Goal: Task Accomplishment & Management: Manage account settings

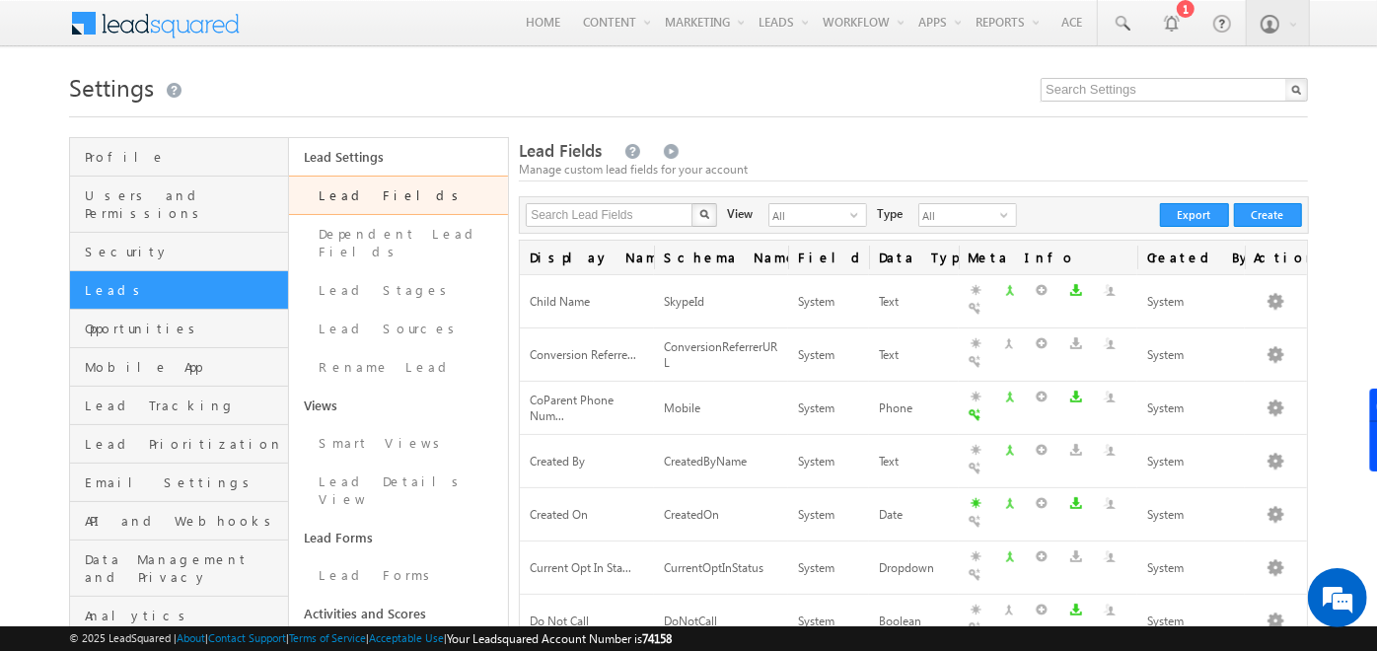
click at [211, 15] on span at bounding box center [168, 21] width 143 height 35
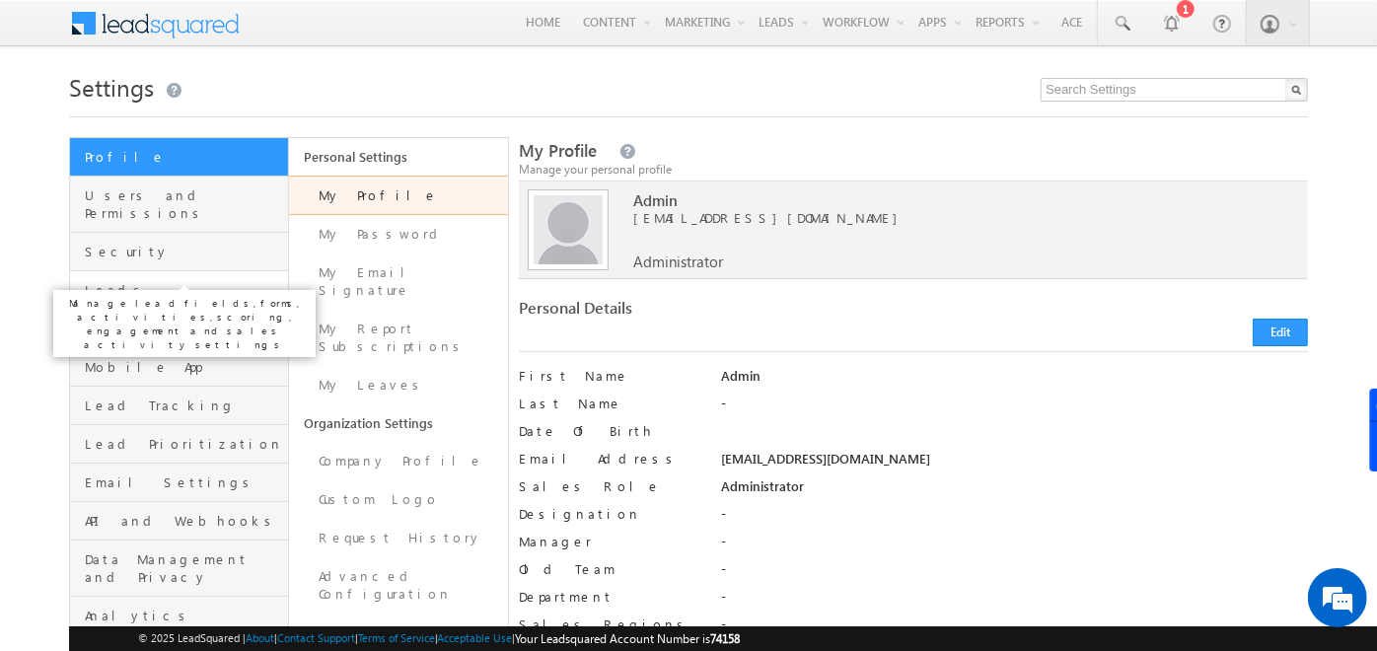
click at [149, 281] on span "Leads" at bounding box center [184, 290] width 198 height 18
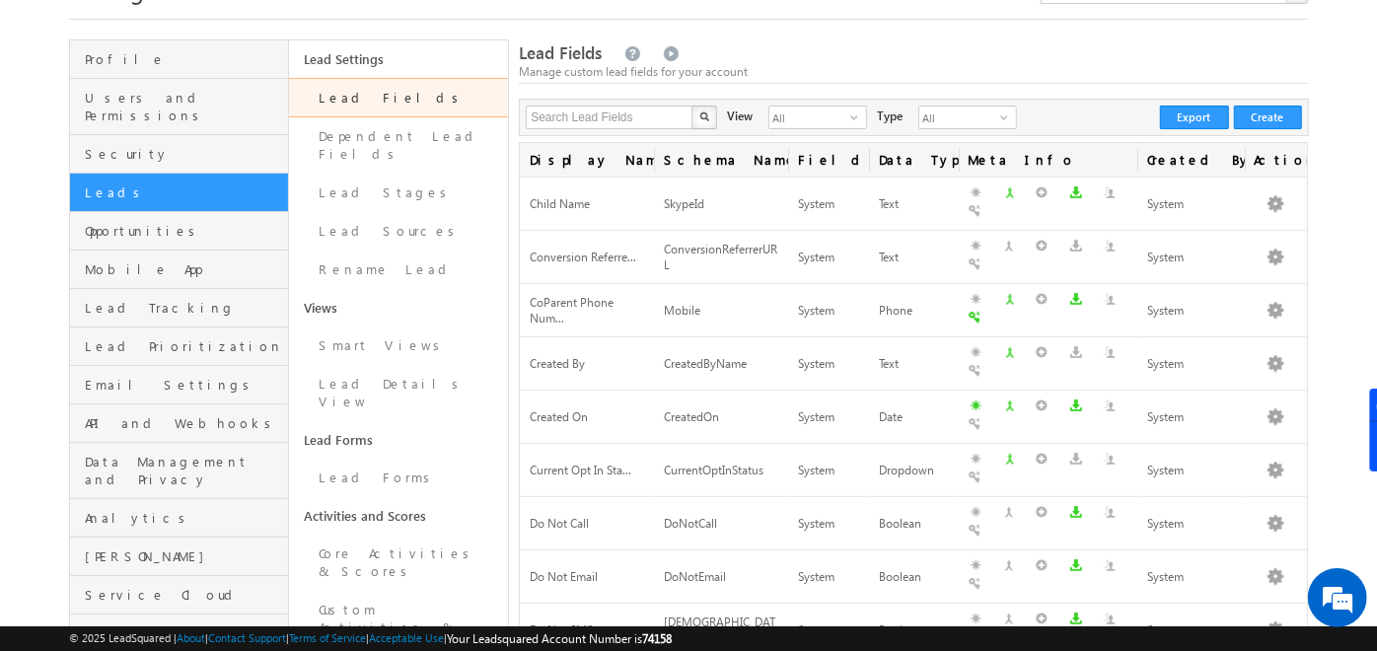
scroll to position [96, 0]
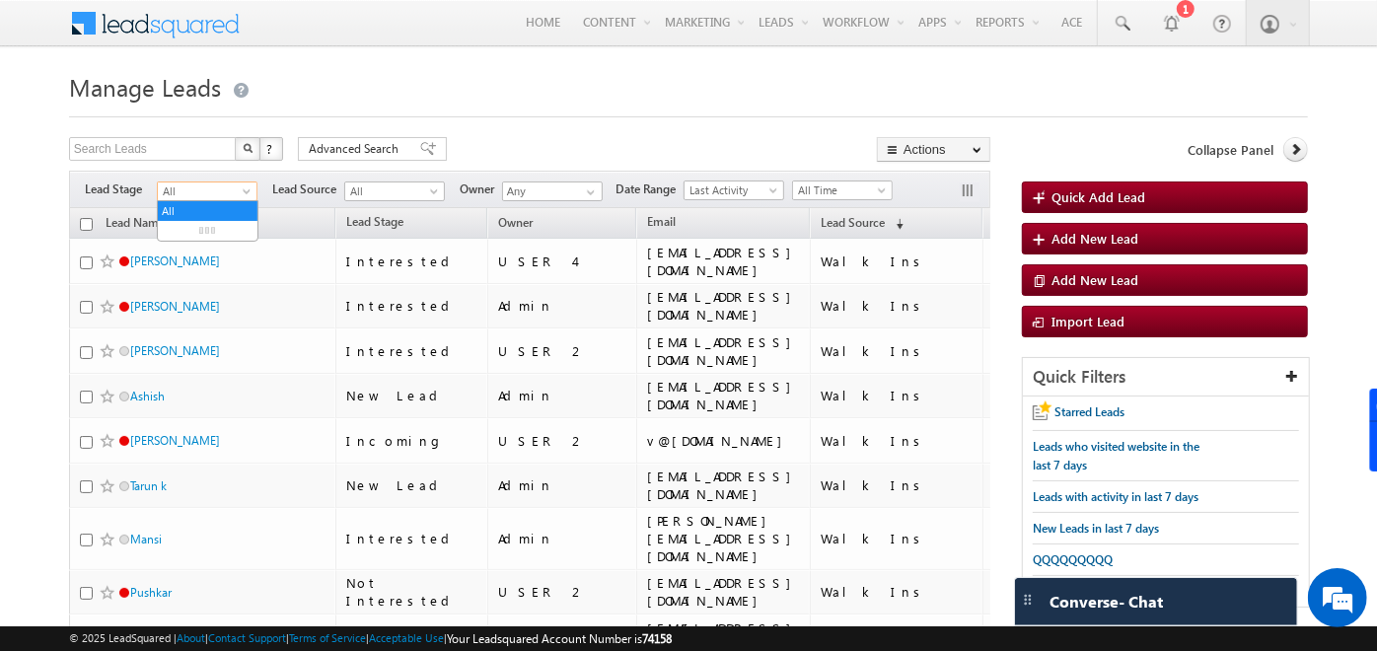
click at [234, 195] on span "All" at bounding box center [205, 192] width 94 height 18
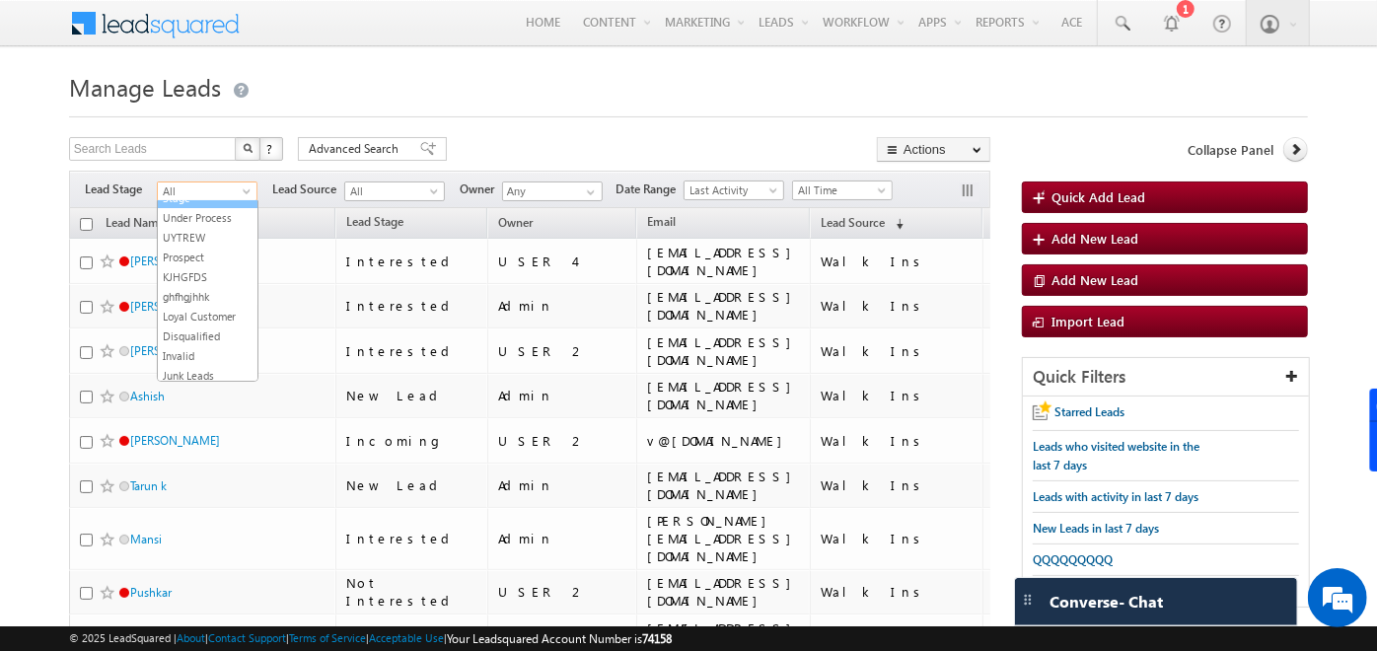
scroll to position [401, 0]
click at [200, 186] on link "Interested" at bounding box center [208, 178] width 100 height 18
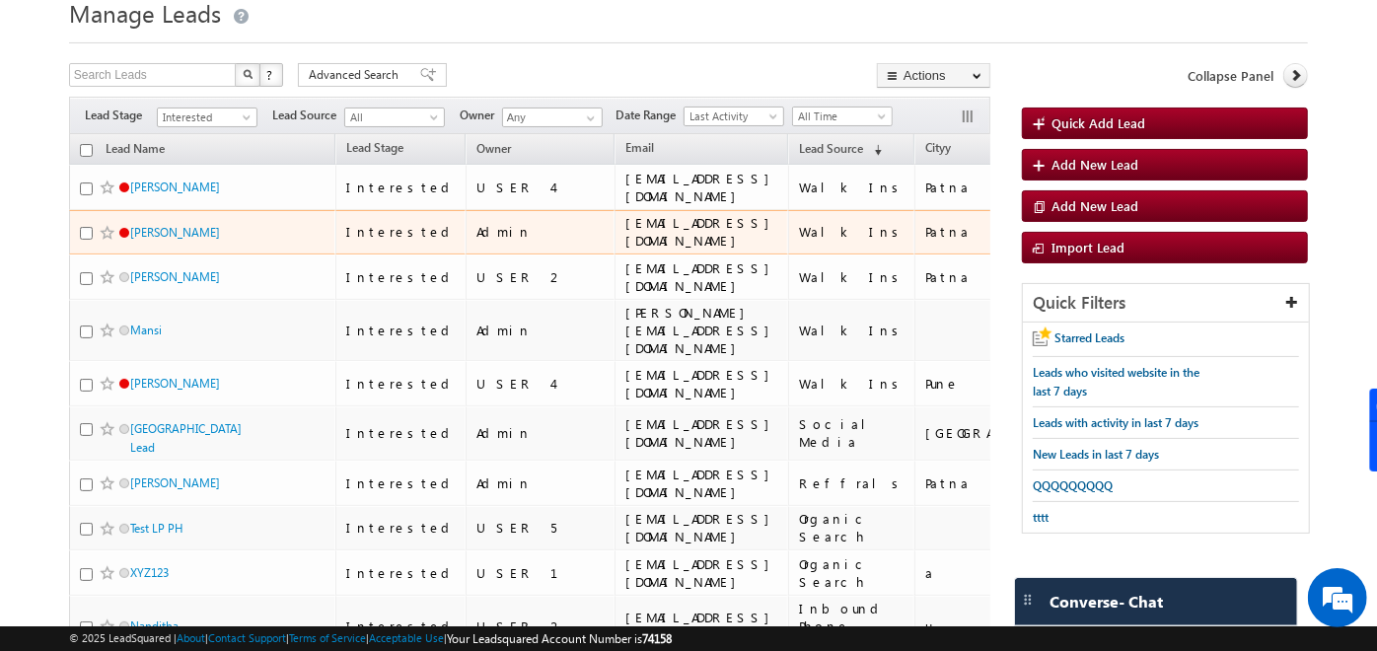
scroll to position [0, 0]
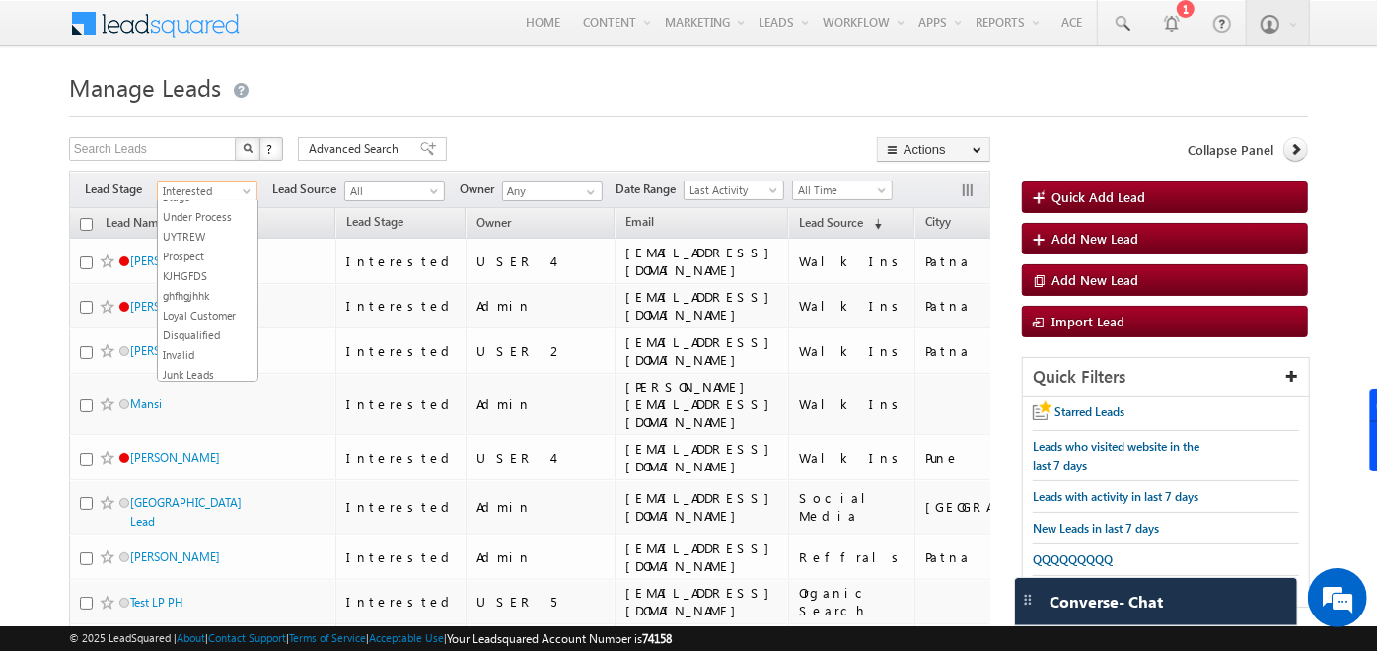
click at [234, 186] on span "Interested" at bounding box center [205, 192] width 94 height 18
click at [214, 253] on link "Not Interested" at bounding box center [208, 255] width 100 height 18
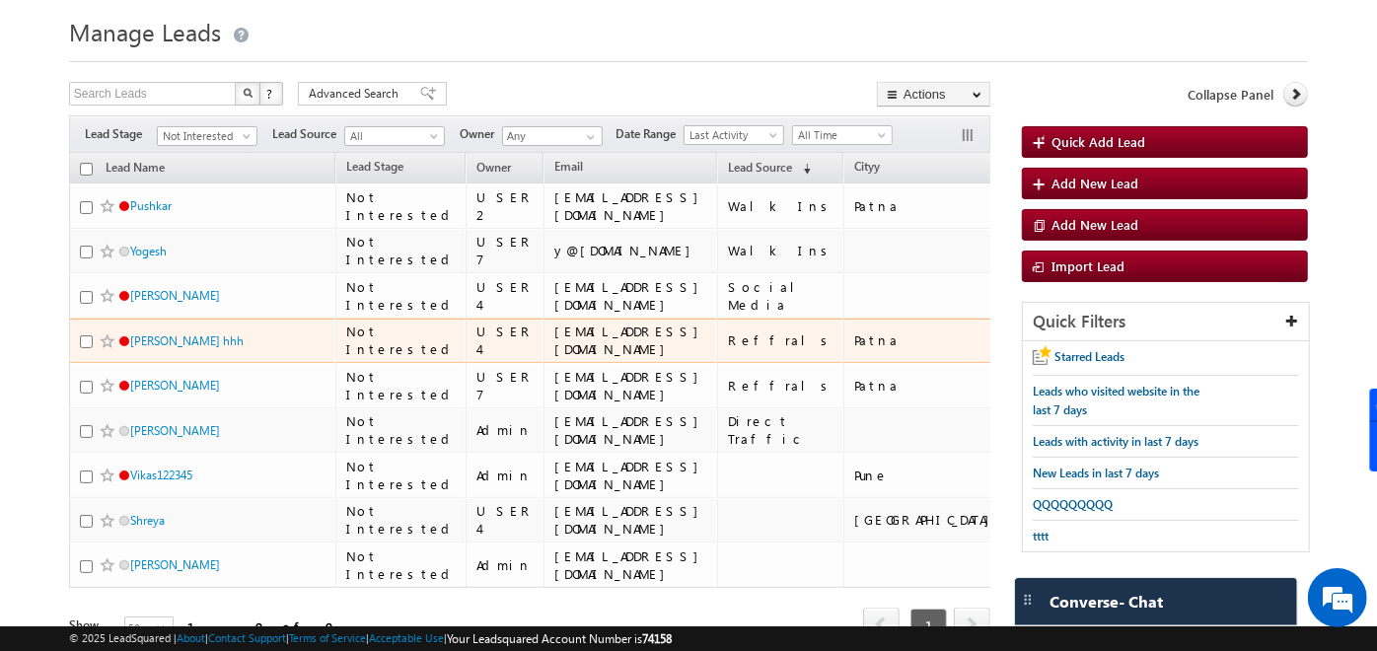
scroll to position [0, 0]
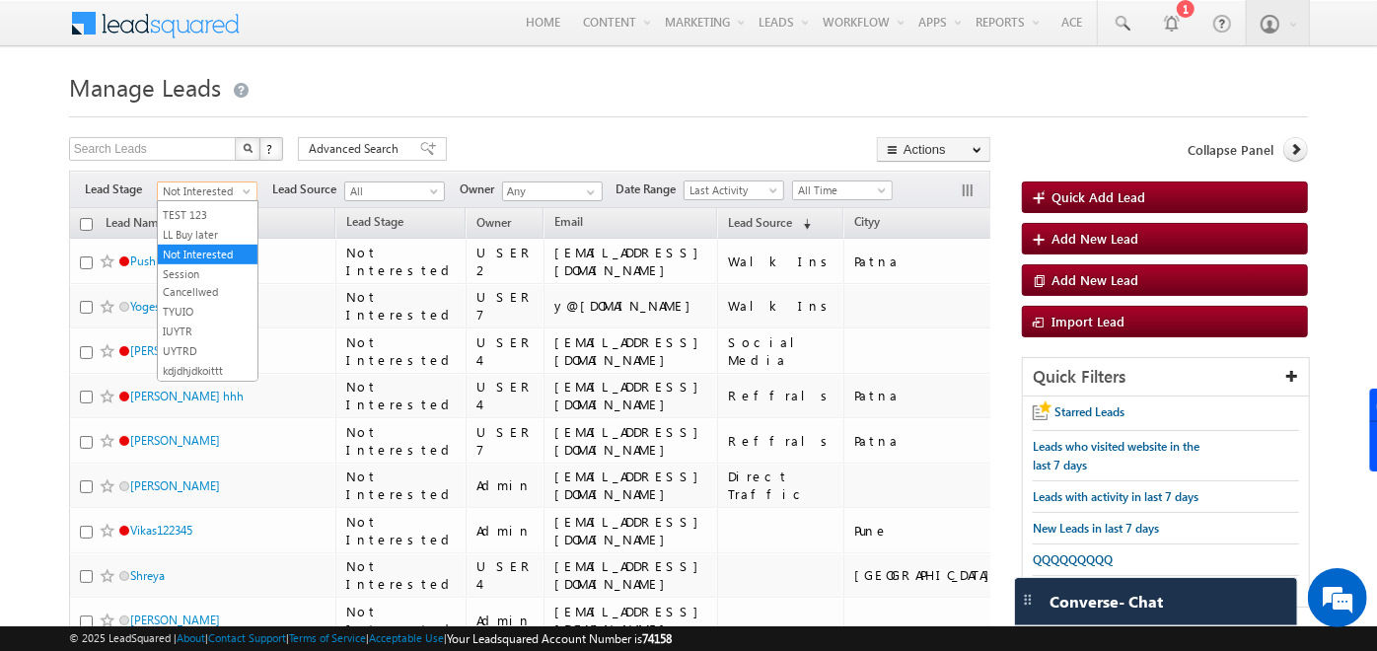
click at [248, 187] on span at bounding box center [249, 195] width 16 height 16
click at [192, 213] on link "All" at bounding box center [208, 211] width 100 height 18
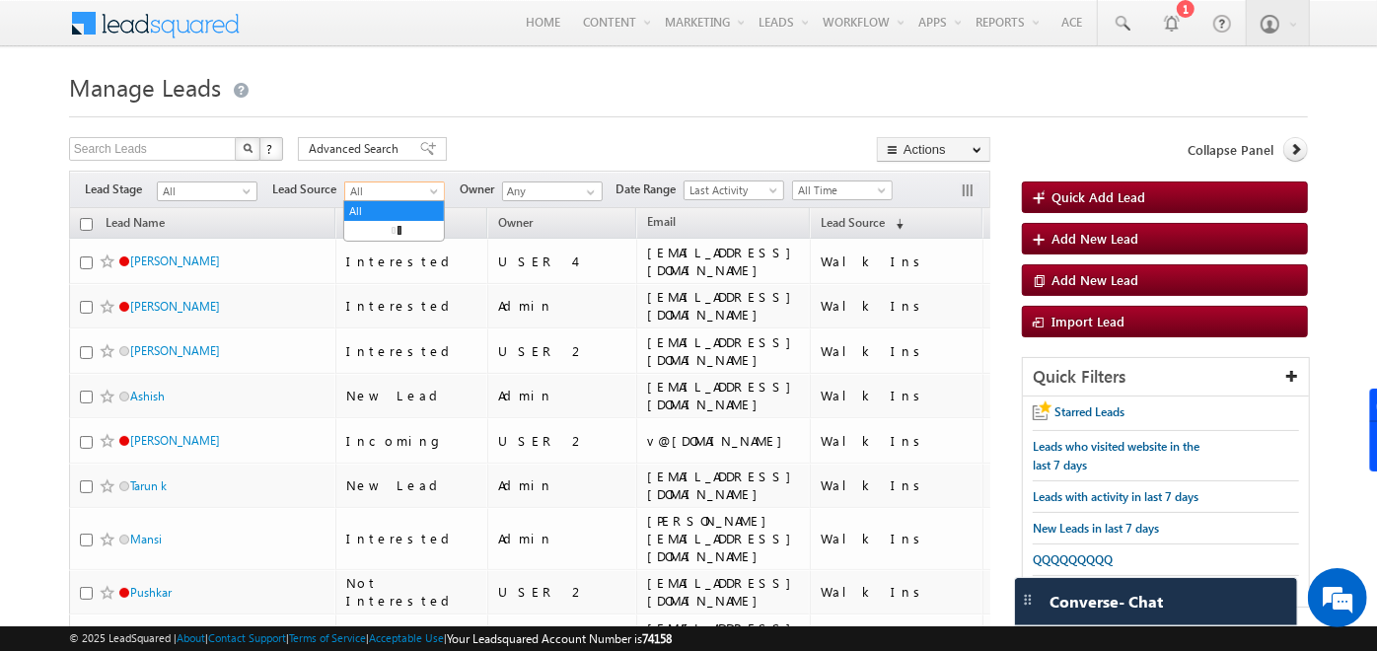
click at [406, 193] on span "All" at bounding box center [392, 192] width 94 height 18
click at [383, 319] on link "Social Media" at bounding box center [394, 312] width 100 height 18
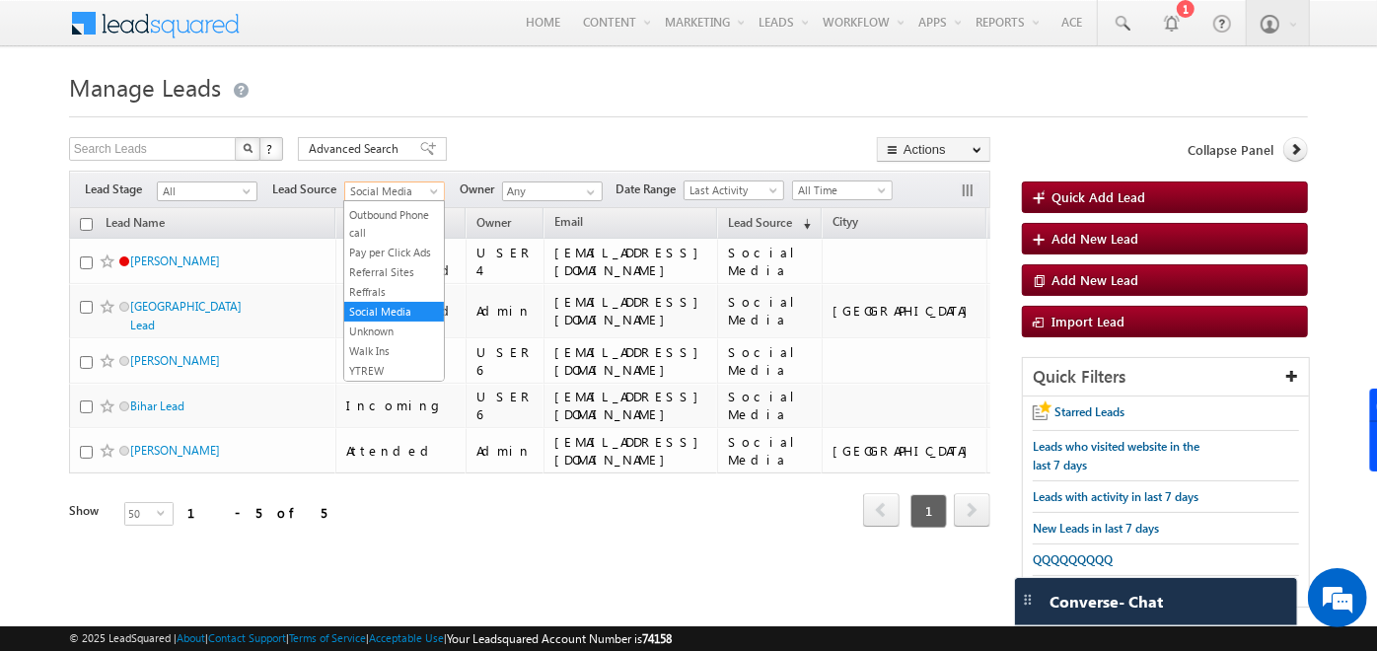
click at [425, 188] on span "Social Media" at bounding box center [392, 192] width 94 height 18
click at [496, 128] on form "Manage Leads Quick Add Lead Search Leads X ? 5 results found Advanced Search Ad…" at bounding box center [688, 346] width 1239 height 561
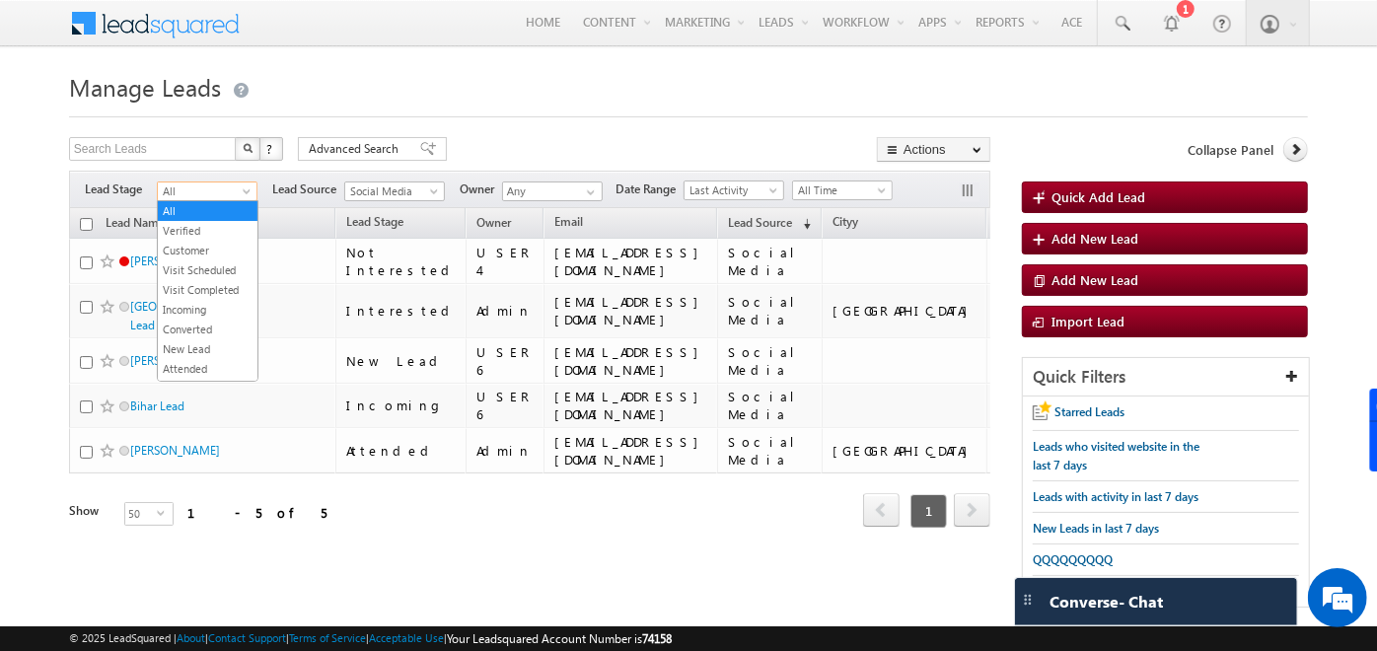
click at [237, 198] on span "All" at bounding box center [205, 192] width 94 height 18
click at [208, 263] on link "Not Interested" at bounding box center [208, 255] width 100 height 18
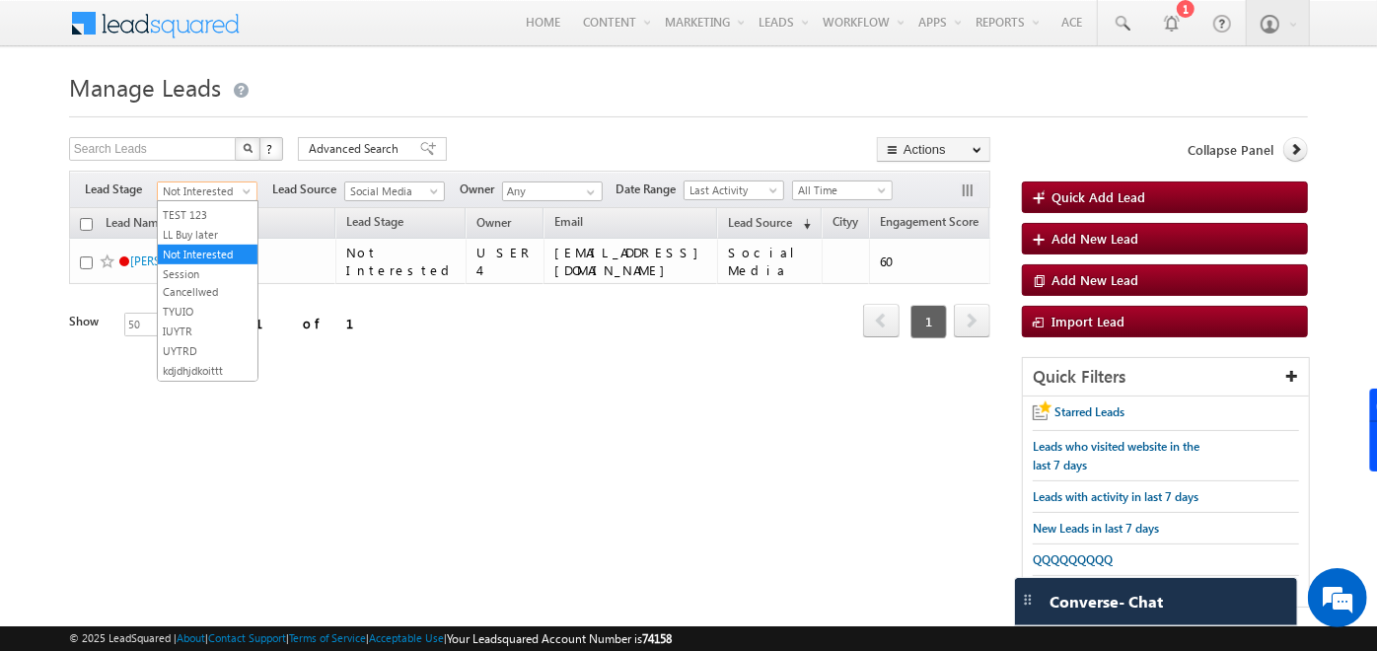
click at [248, 195] on span at bounding box center [249, 195] width 16 height 16
click at [202, 265] on link "Interested" at bounding box center [208, 257] width 100 height 18
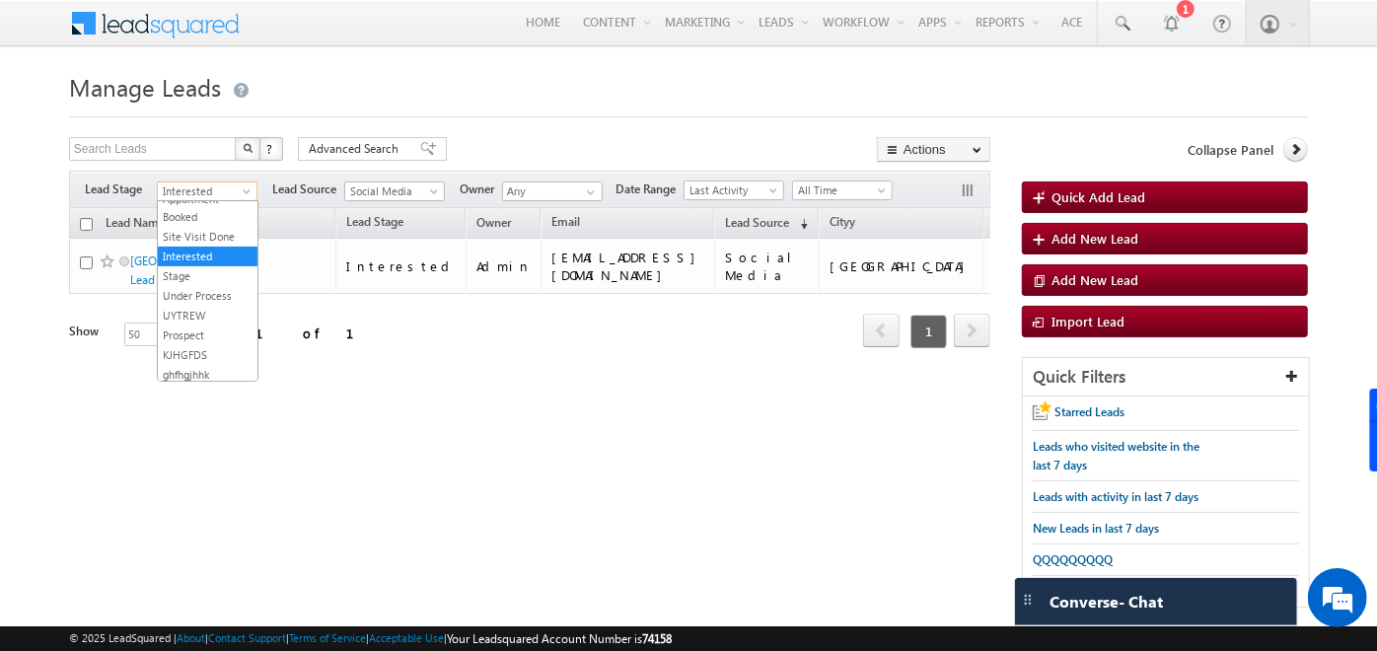
click at [253, 188] on span at bounding box center [249, 195] width 16 height 16
click at [208, 217] on link "All" at bounding box center [208, 211] width 100 height 18
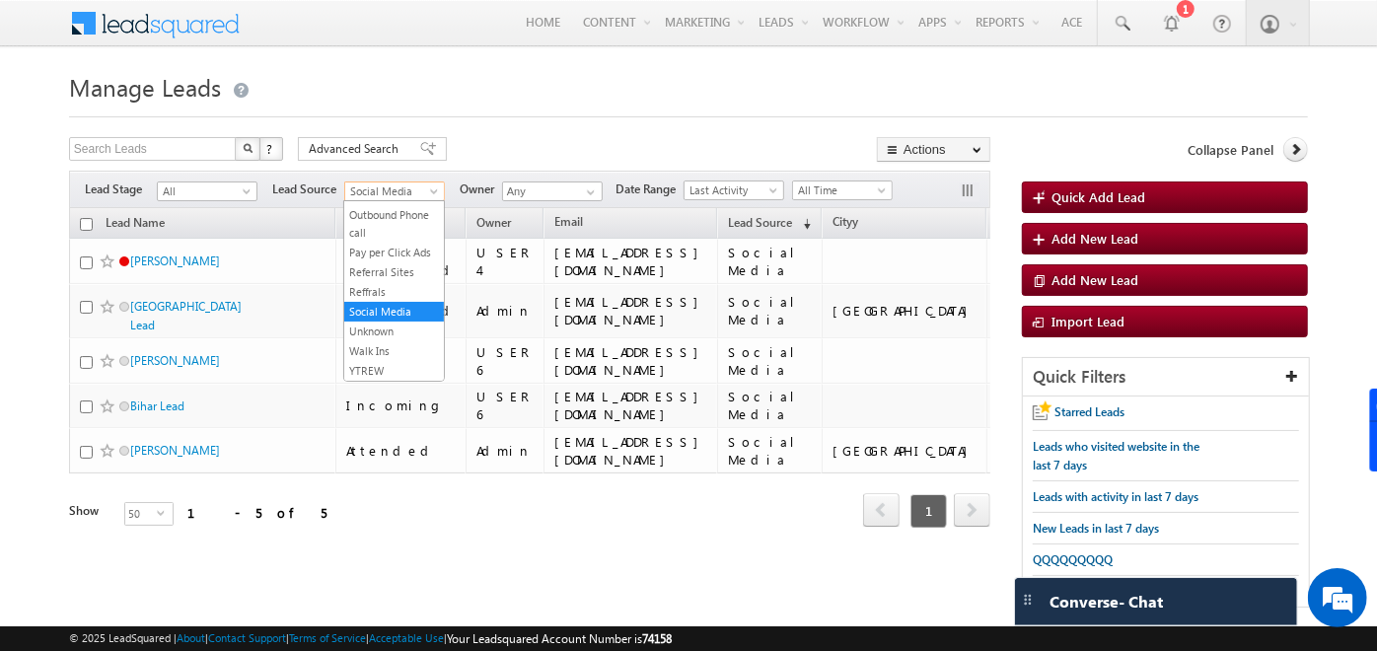
click at [429, 187] on span at bounding box center [436, 195] width 16 height 16
click at [374, 211] on link "All" at bounding box center [394, 211] width 100 height 18
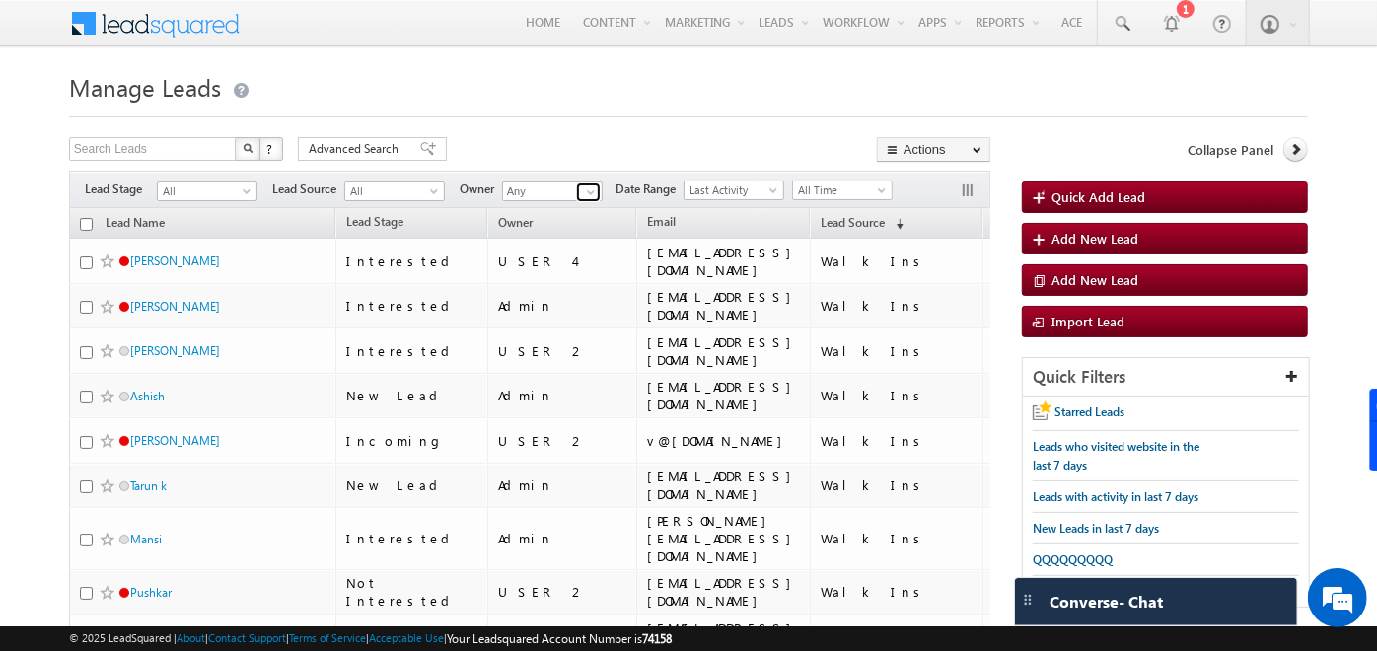
click at [590, 192] on span at bounding box center [591, 193] width 16 height 16
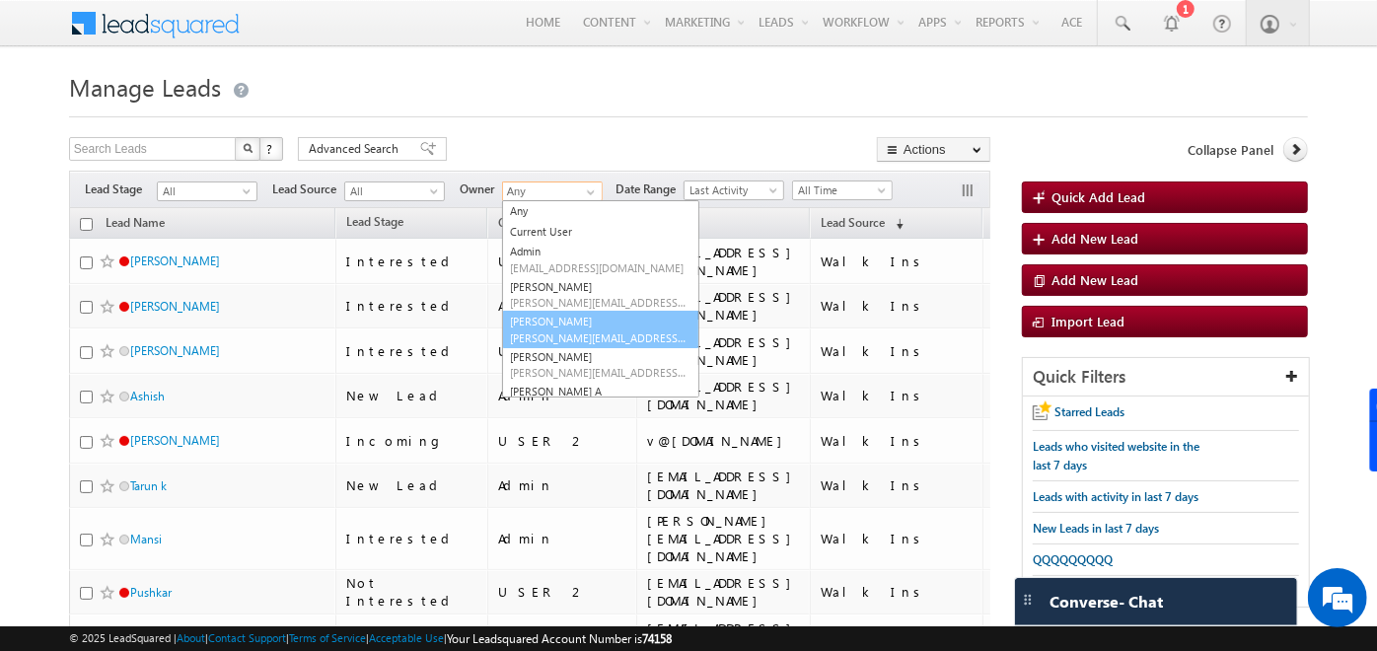
scroll to position [214, 0]
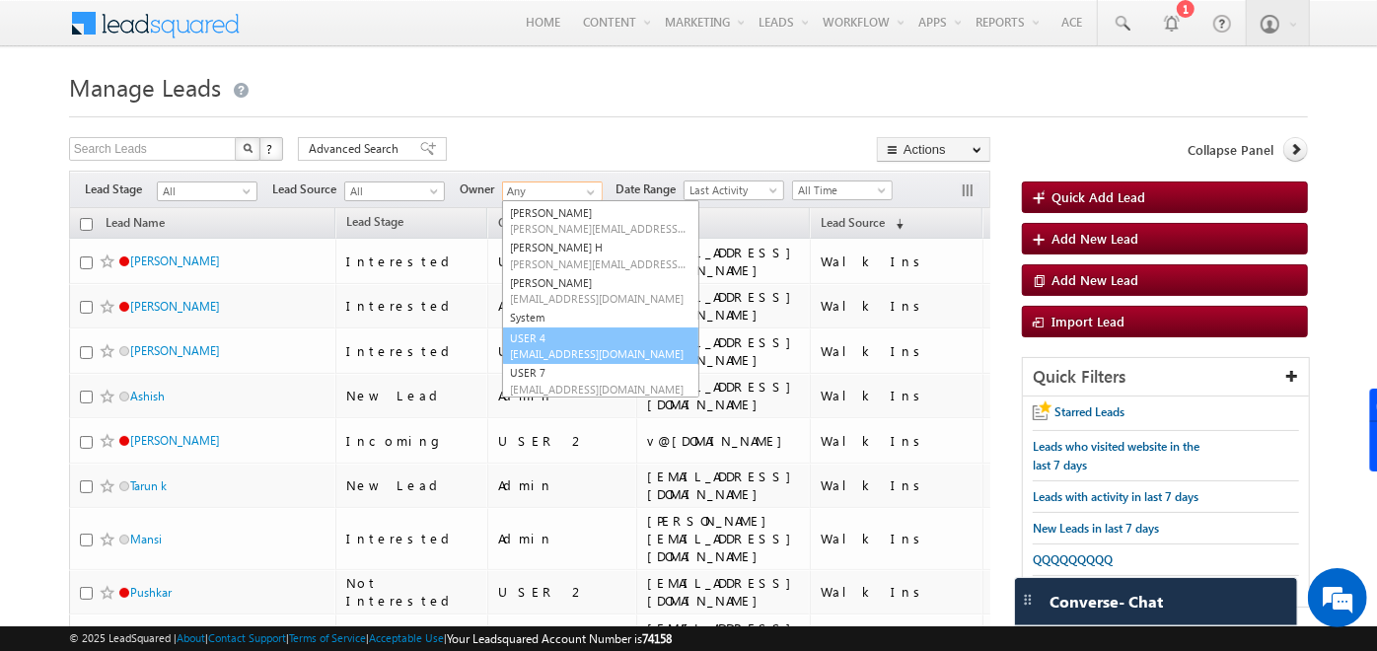
click at [572, 337] on link "USER 4 Specter321@gmail.com" at bounding box center [600, 346] width 197 height 37
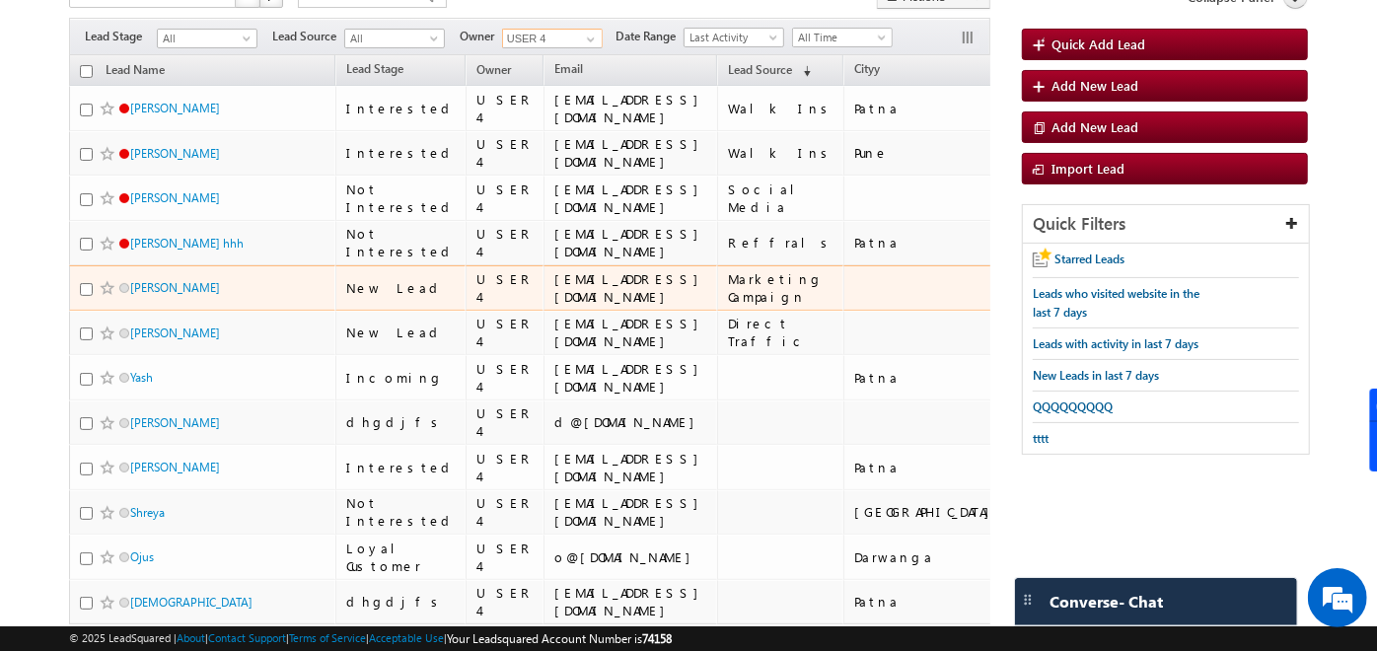
scroll to position [149, 0]
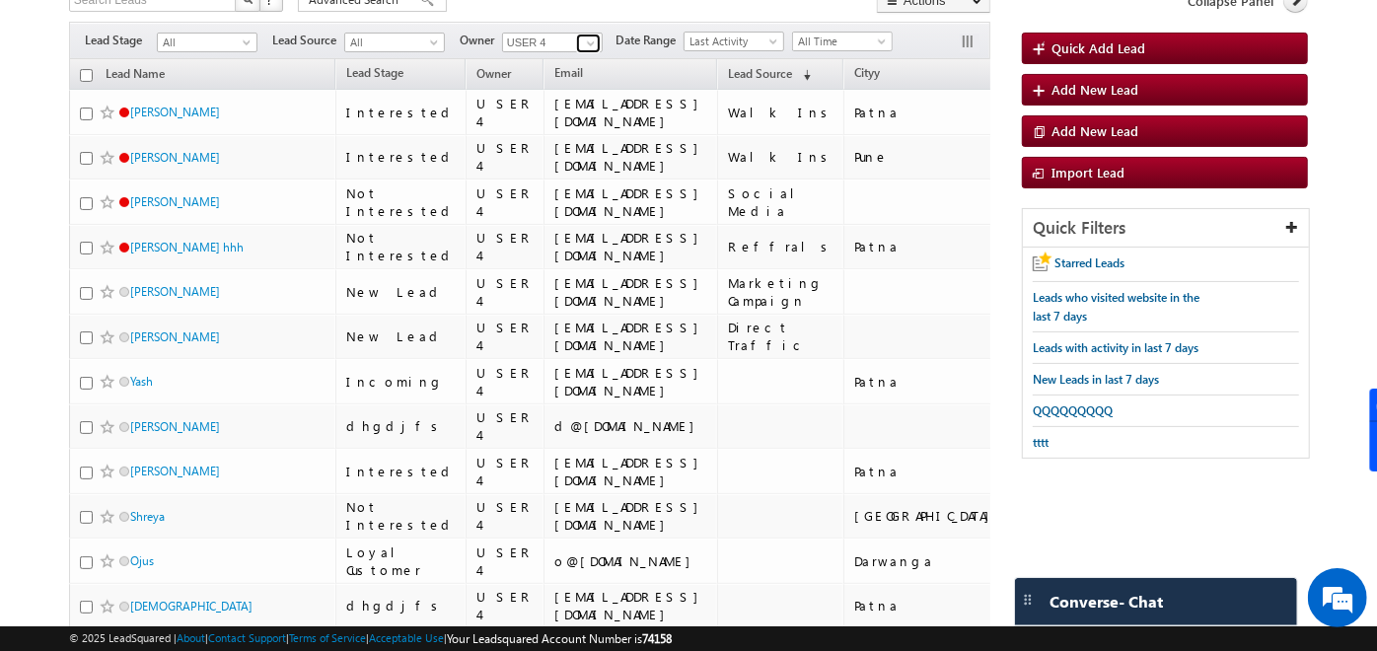
click at [589, 44] on span at bounding box center [591, 44] width 16 height 16
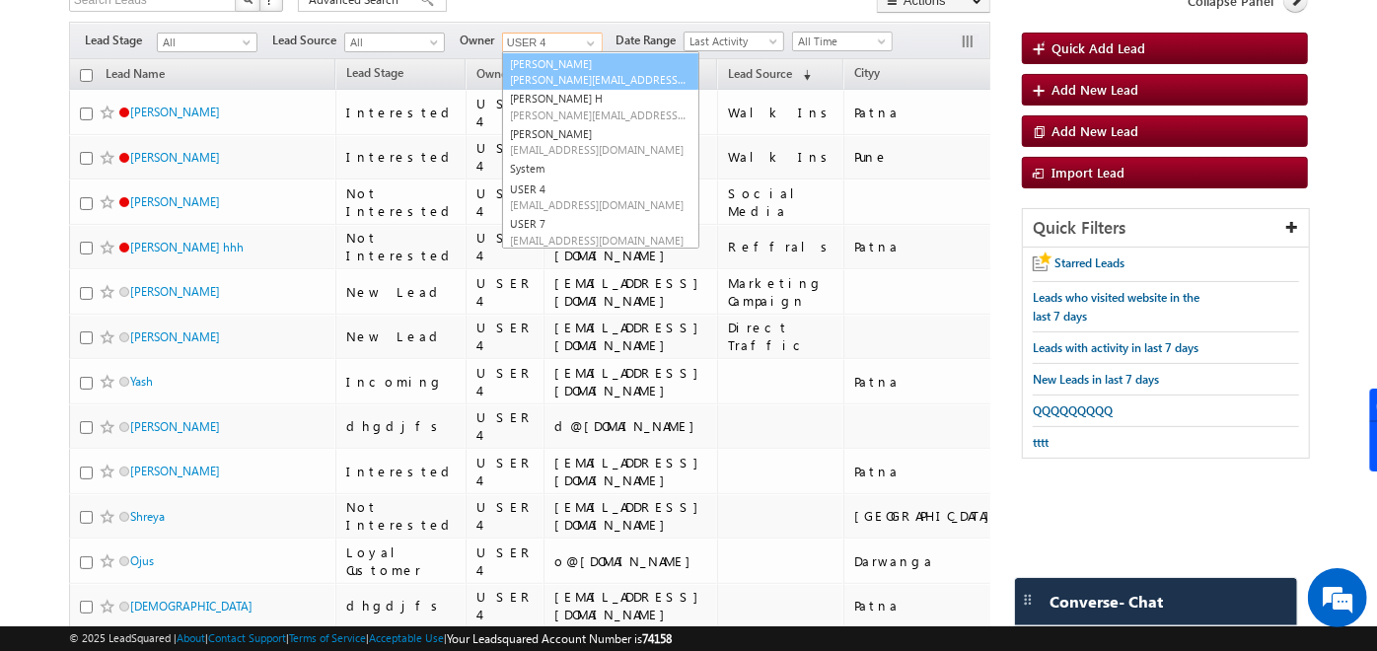
scroll to position [0, 0]
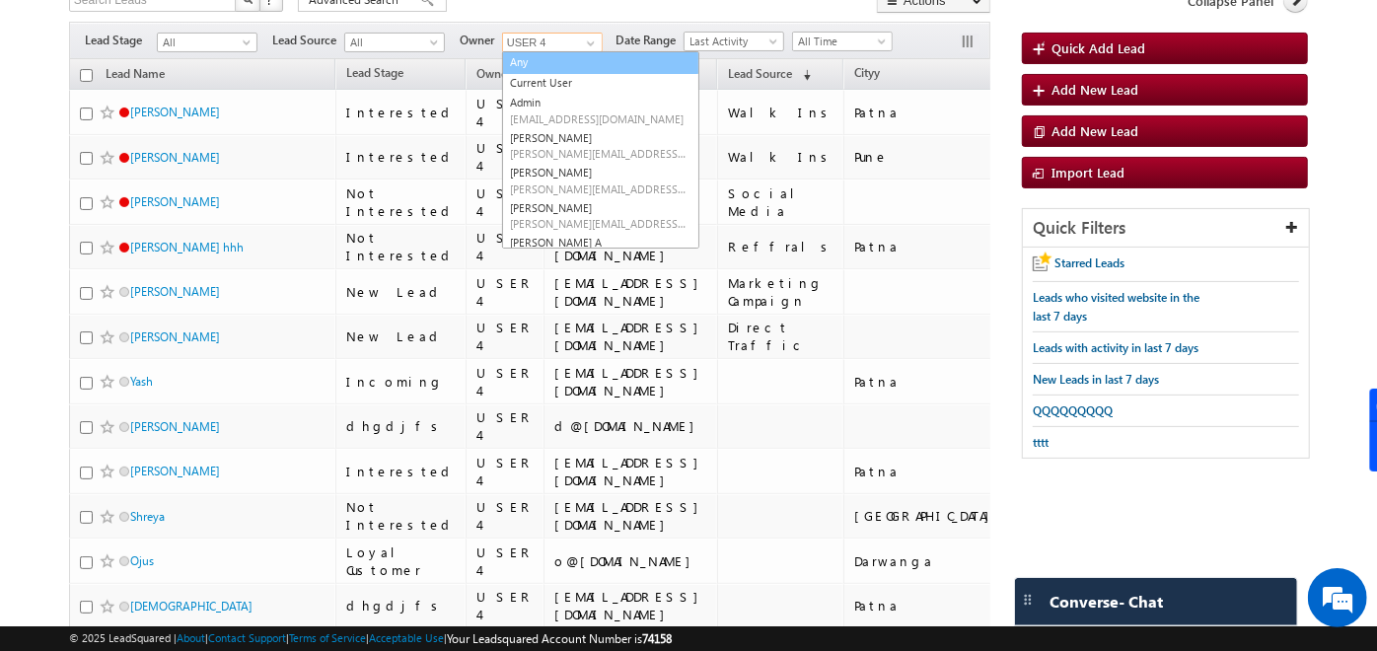
click at [558, 67] on link "Any" at bounding box center [600, 62] width 197 height 23
type input "Any"
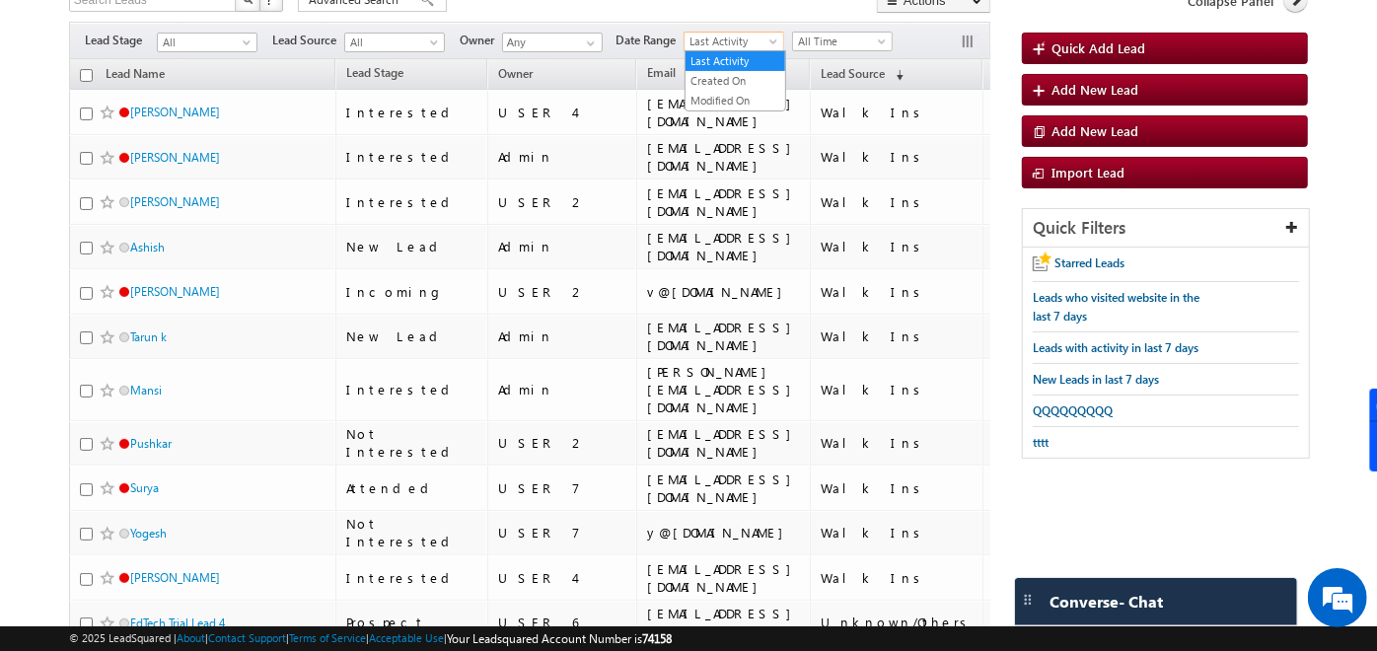
click at [752, 43] on span "Last Activity" at bounding box center [732, 42] width 94 height 18
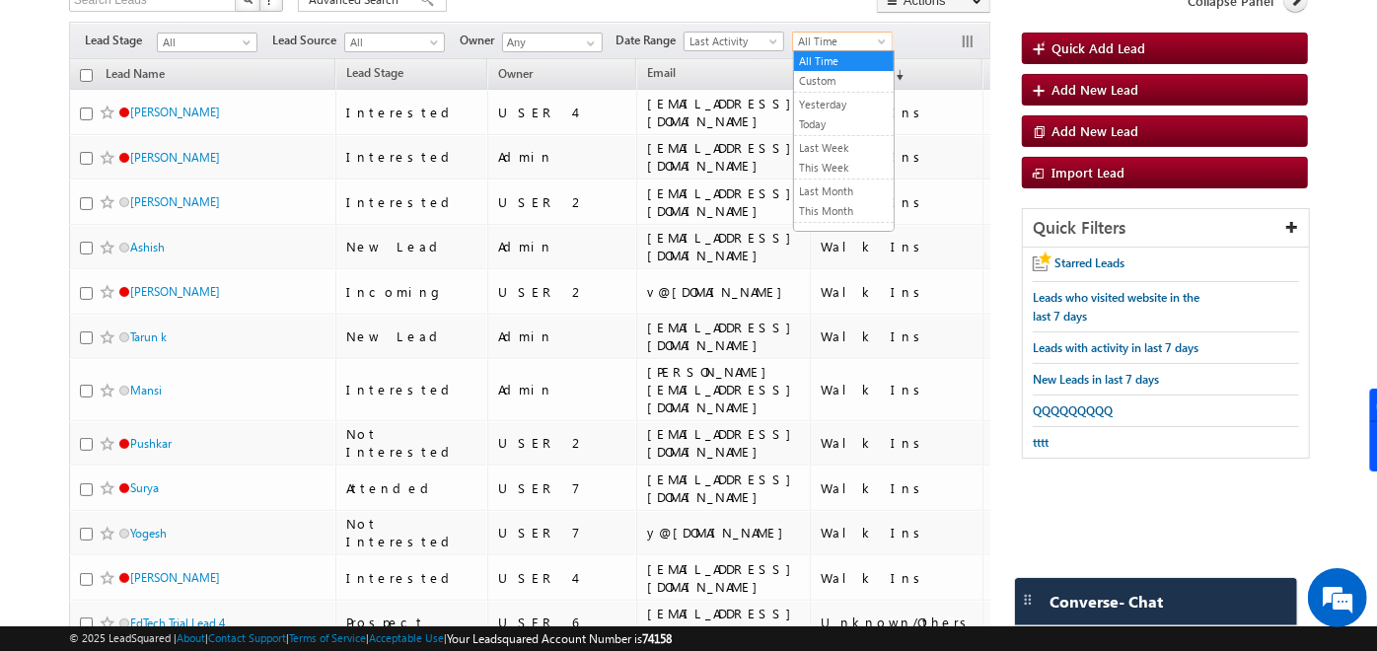
click at [870, 33] on span "All Time" at bounding box center [840, 42] width 94 height 18
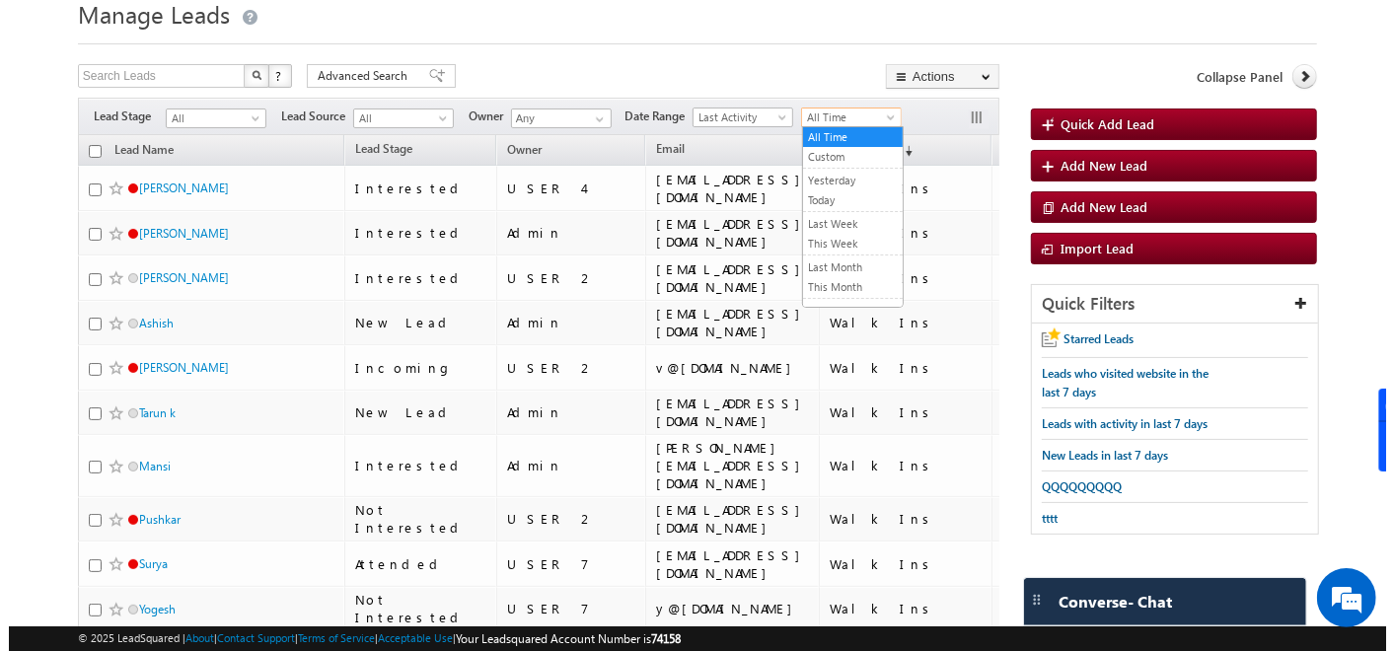
scroll to position [72, 0]
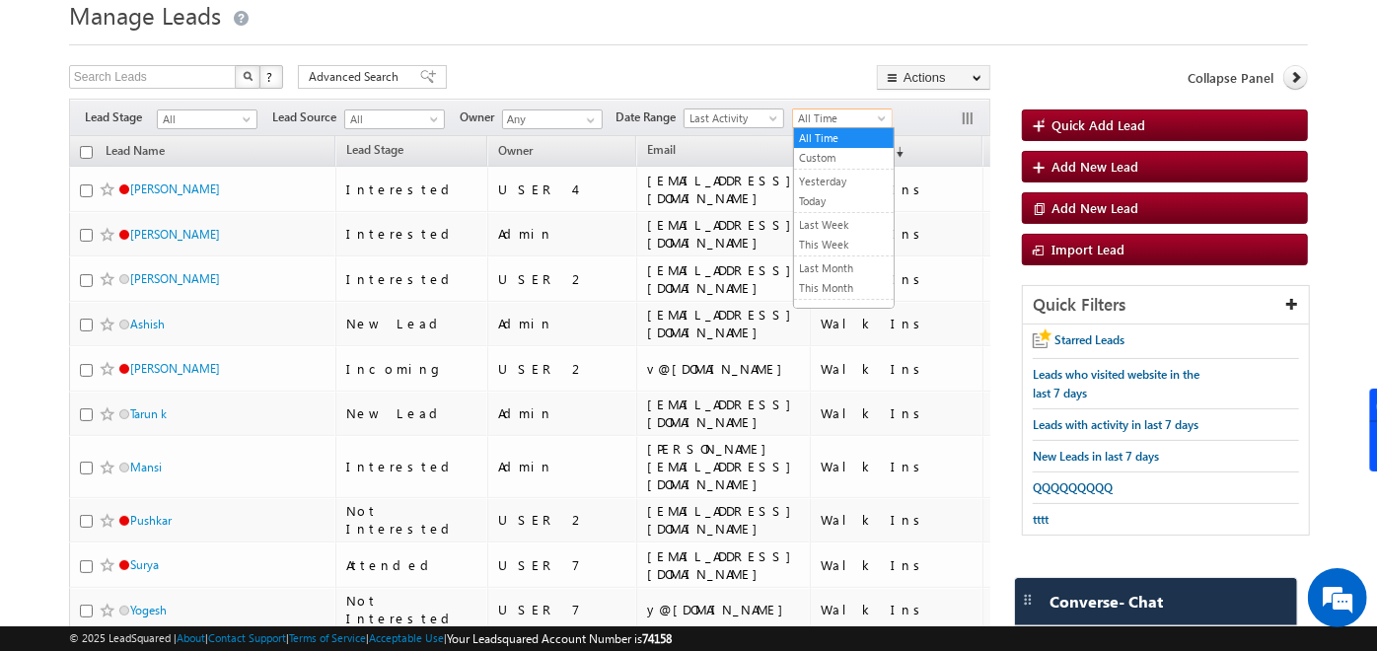
click at [649, 44] on div at bounding box center [688, 39] width 1239 height 13
click at [339, 81] on span "Advanced Search" at bounding box center [357, 77] width 96 height 18
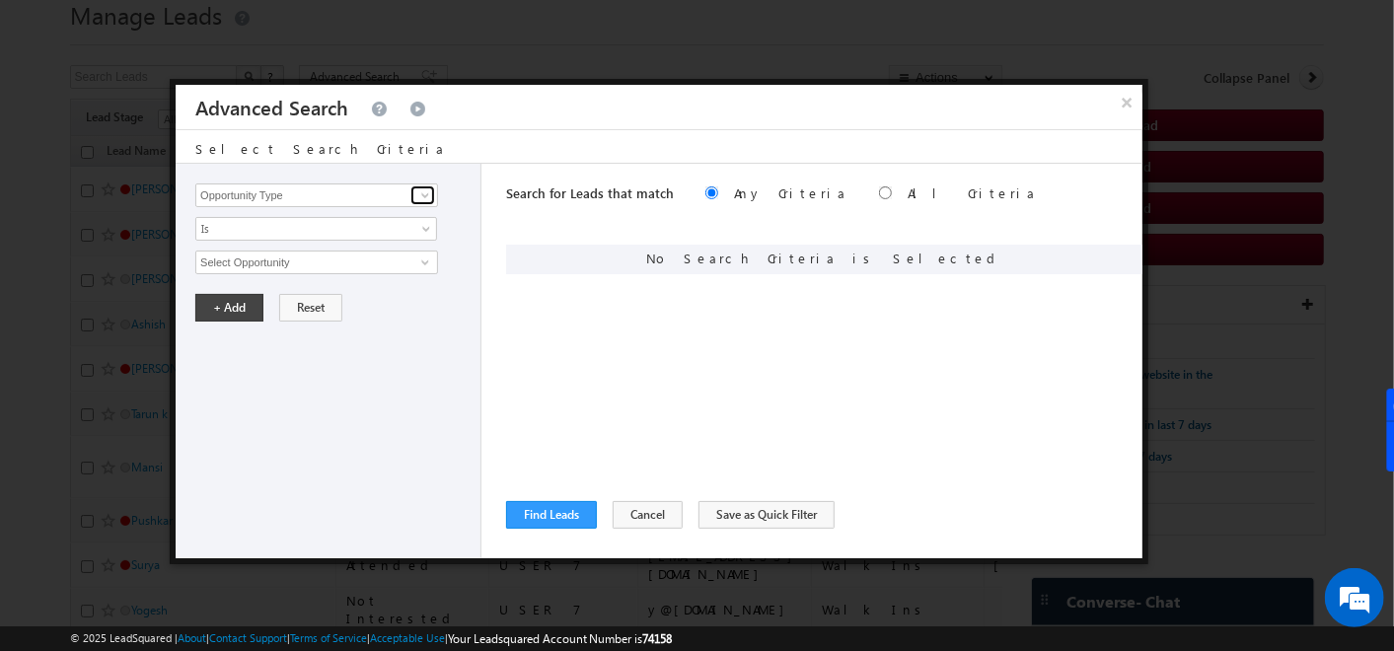
click at [422, 199] on span at bounding box center [425, 195] width 16 height 16
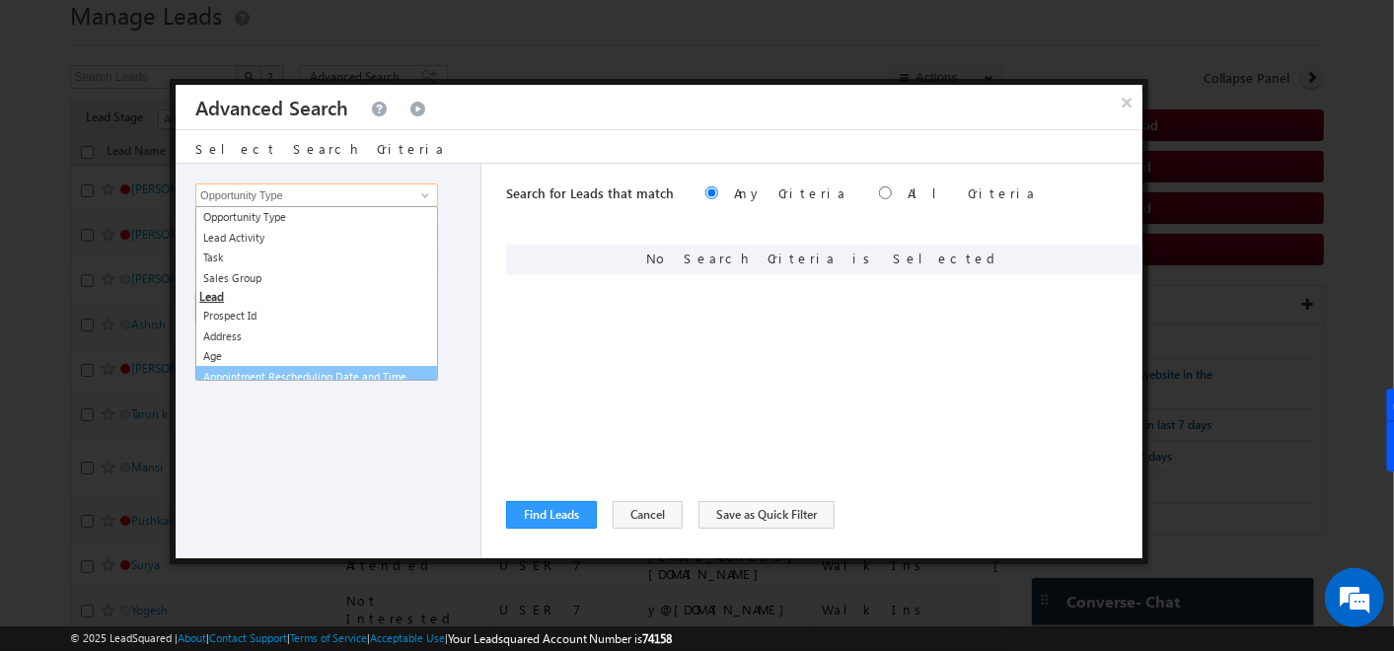
scroll to position [8, 0]
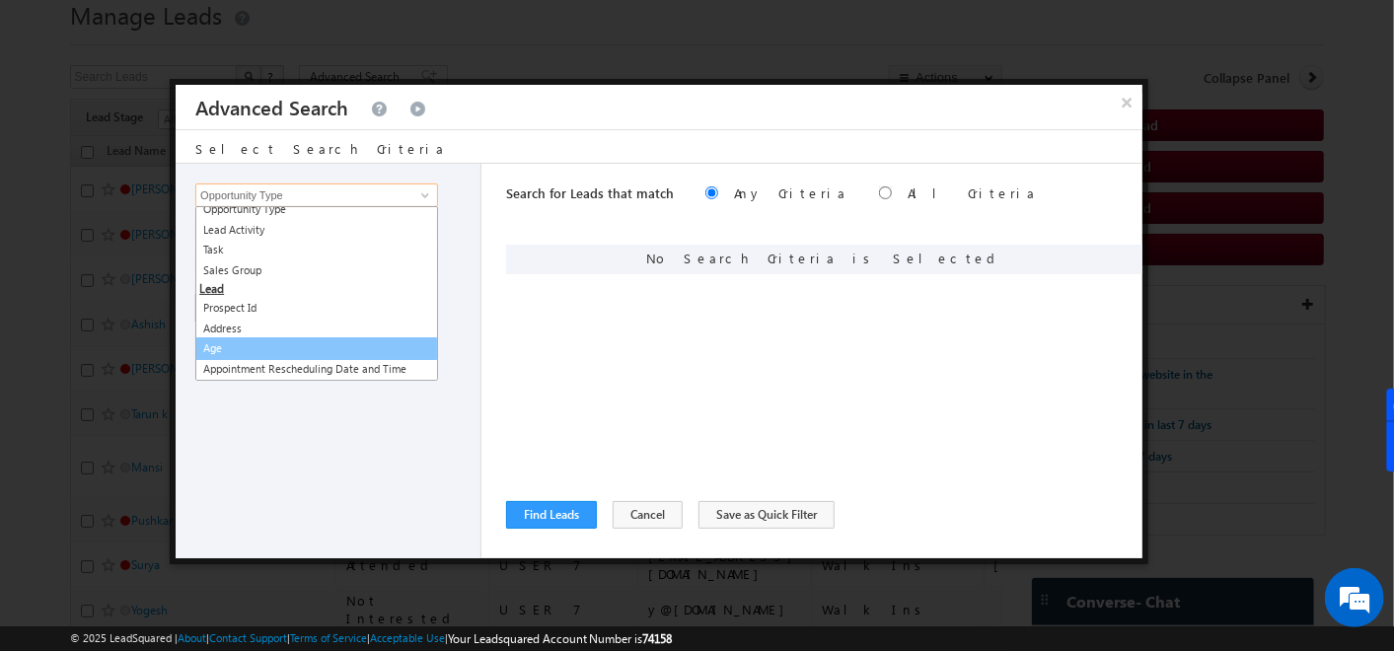
click at [227, 346] on link "Age" at bounding box center [316, 348] width 243 height 23
type input "Age"
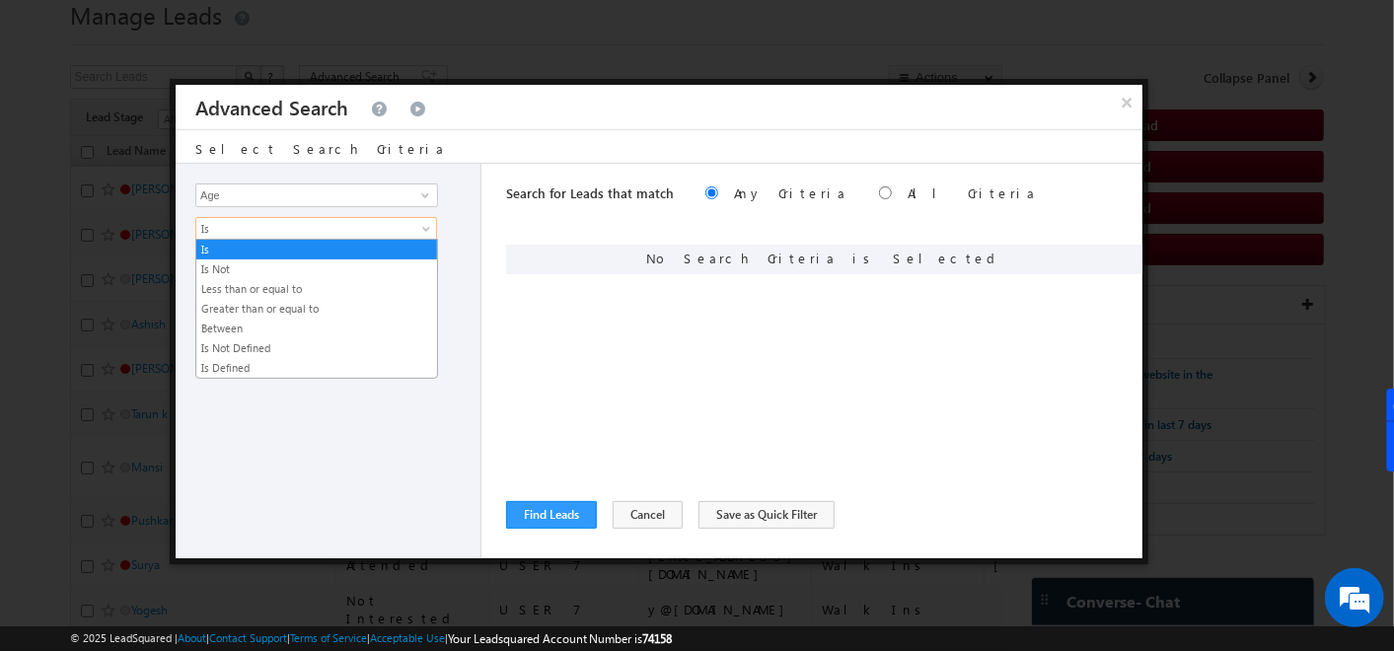
click at [239, 228] on span "Is" at bounding box center [303, 229] width 214 height 18
click at [255, 303] on link "Greater than or equal to" at bounding box center [316, 309] width 241 height 18
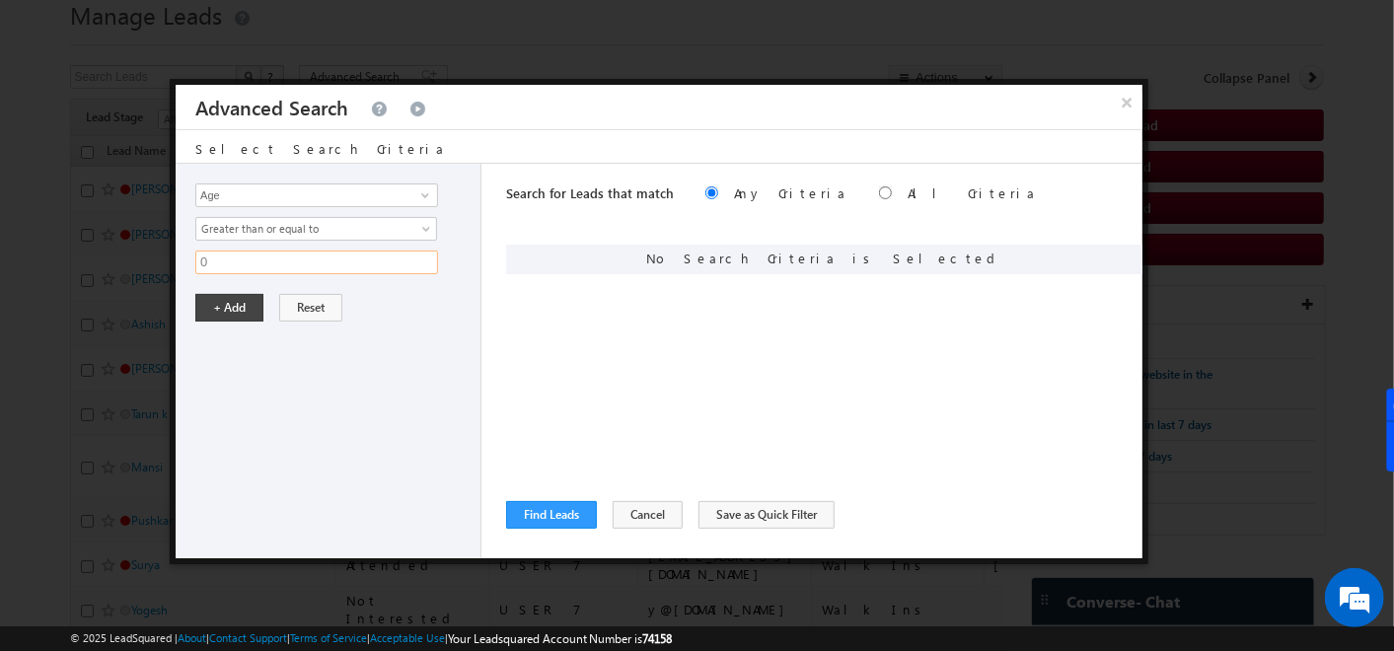
click at [229, 264] on input "0" at bounding box center [316, 263] width 243 height 24
type input "20"
click at [245, 307] on button "+ Add" at bounding box center [229, 308] width 68 height 28
click at [357, 198] on input "Opportunity Type" at bounding box center [316, 196] width 243 height 24
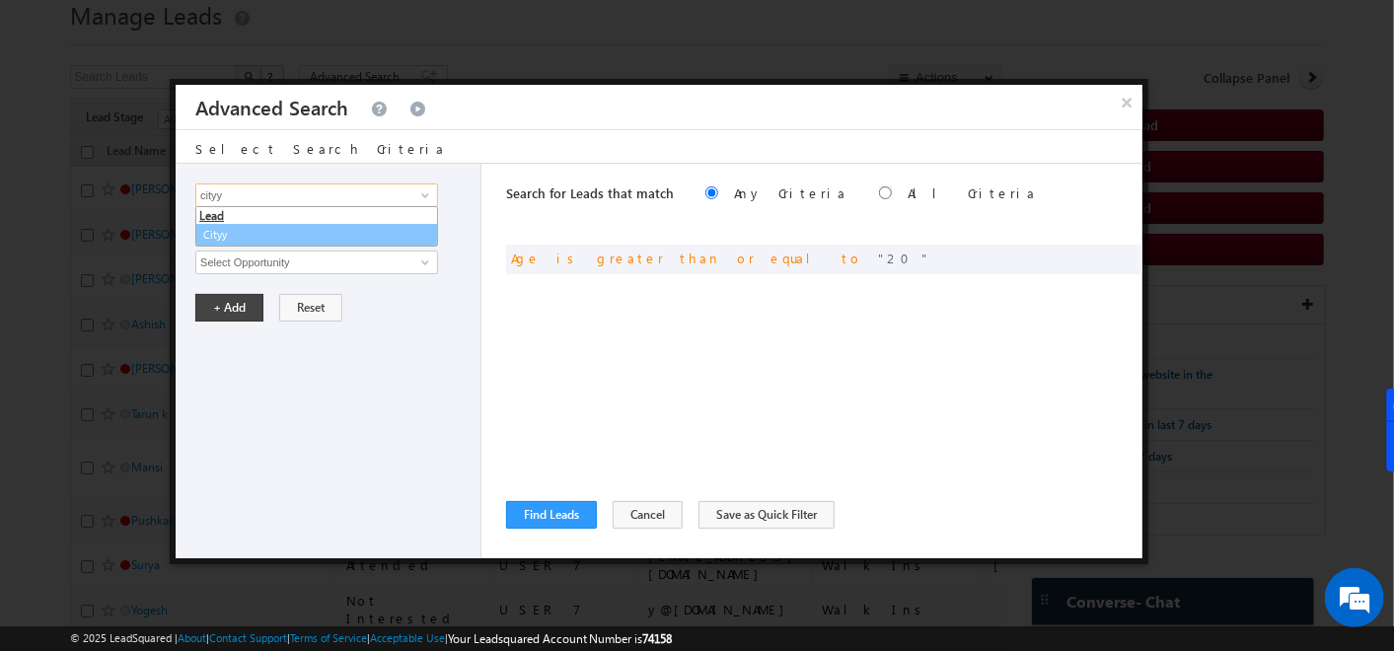
click at [304, 231] on link "Cityy" at bounding box center [316, 235] width 243 height 23
type input "Cityy"
click at [367, 259] on span "None Selected" at bounding box center [308, 263] width 224 height 22
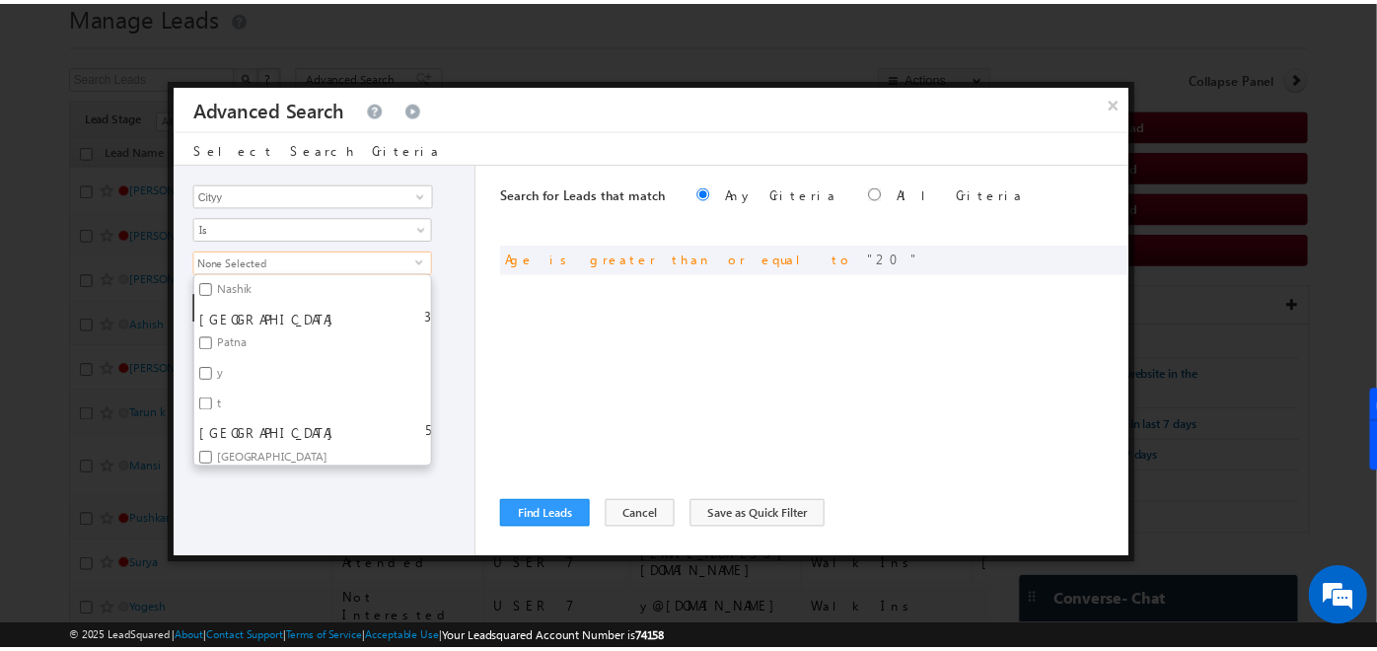
scroll to position [146, 0]
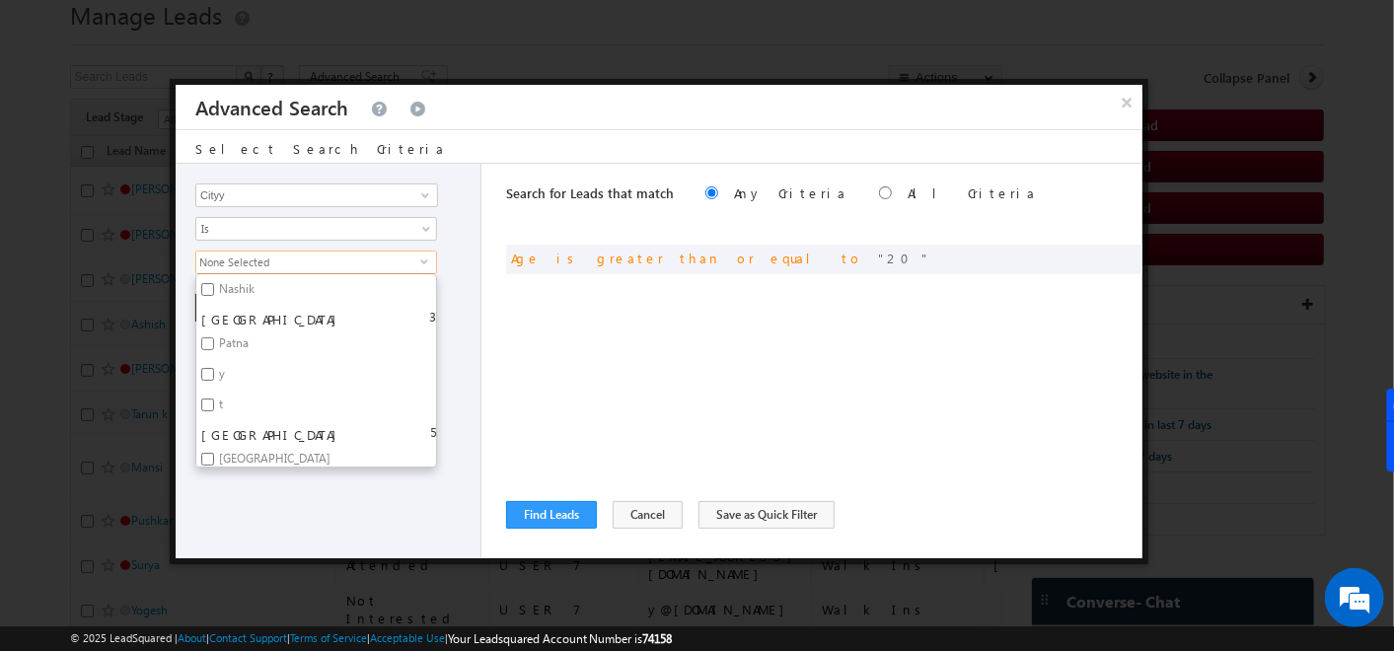
click at [208, 340] on input "Patna" at bounding box center [207, 343] width 13 height 13
checkbox input "true"
click at [548, 341] on div "Search for Leads that match Any Criteria All Criteria Note that the current tri…" at bounding box center [824, 361] width 636 height 395
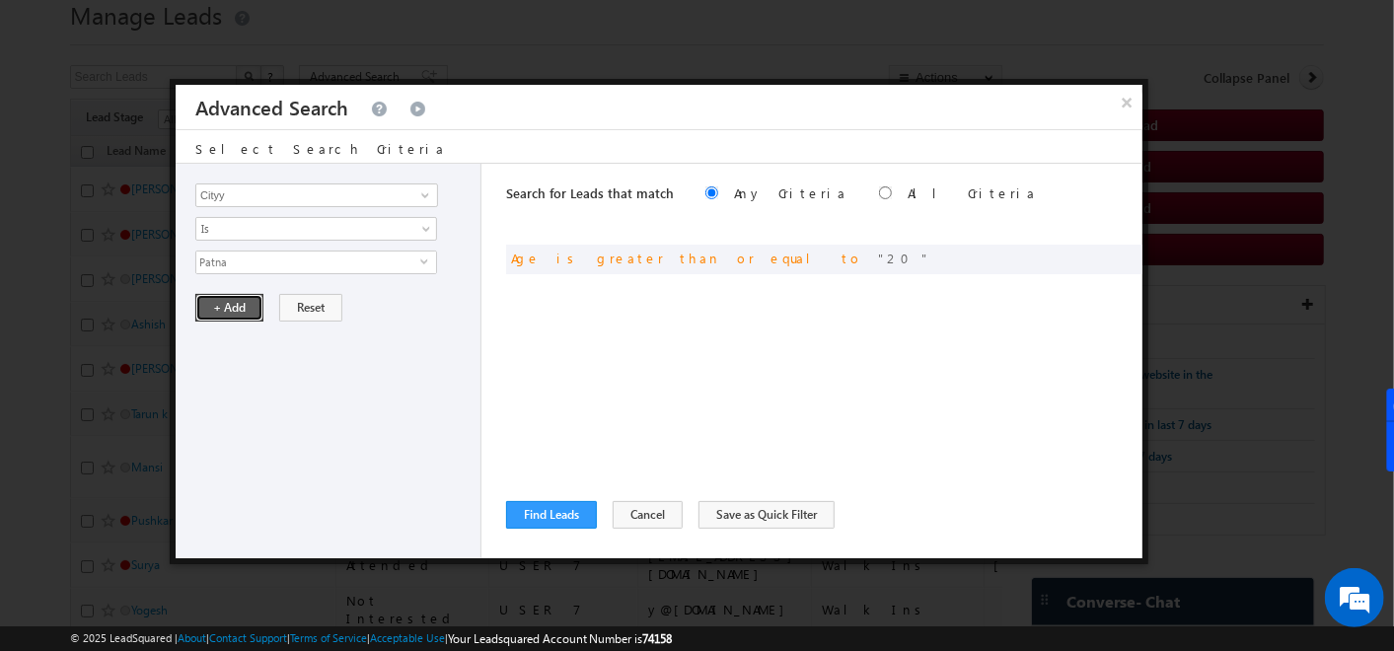
click at [197, 306] on button "+ Add" at bounding box center [229, 308] width 68 height 28
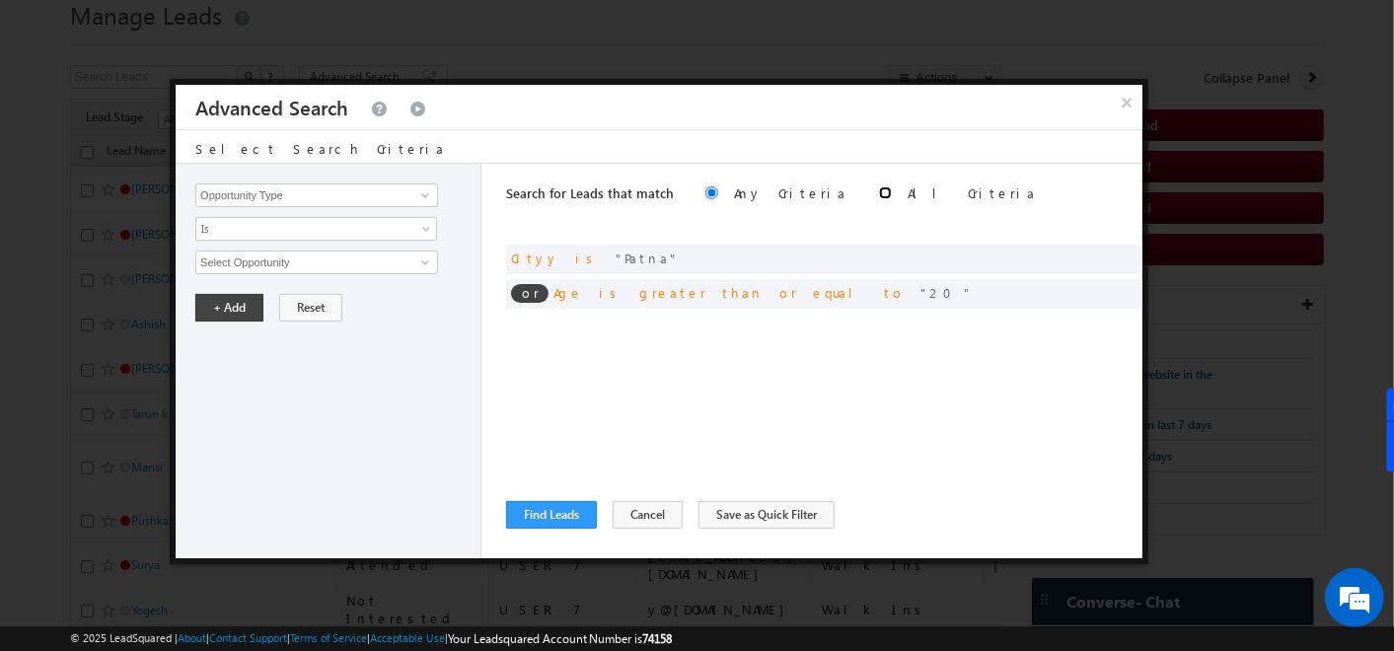
click at [879, 191] on input "radio" at bounding box center [885, 192] width 13 height 13
radio input "true"
click at [544, 509] on button "Find Leads" at bounding box center [551, 515] width 91 height 28
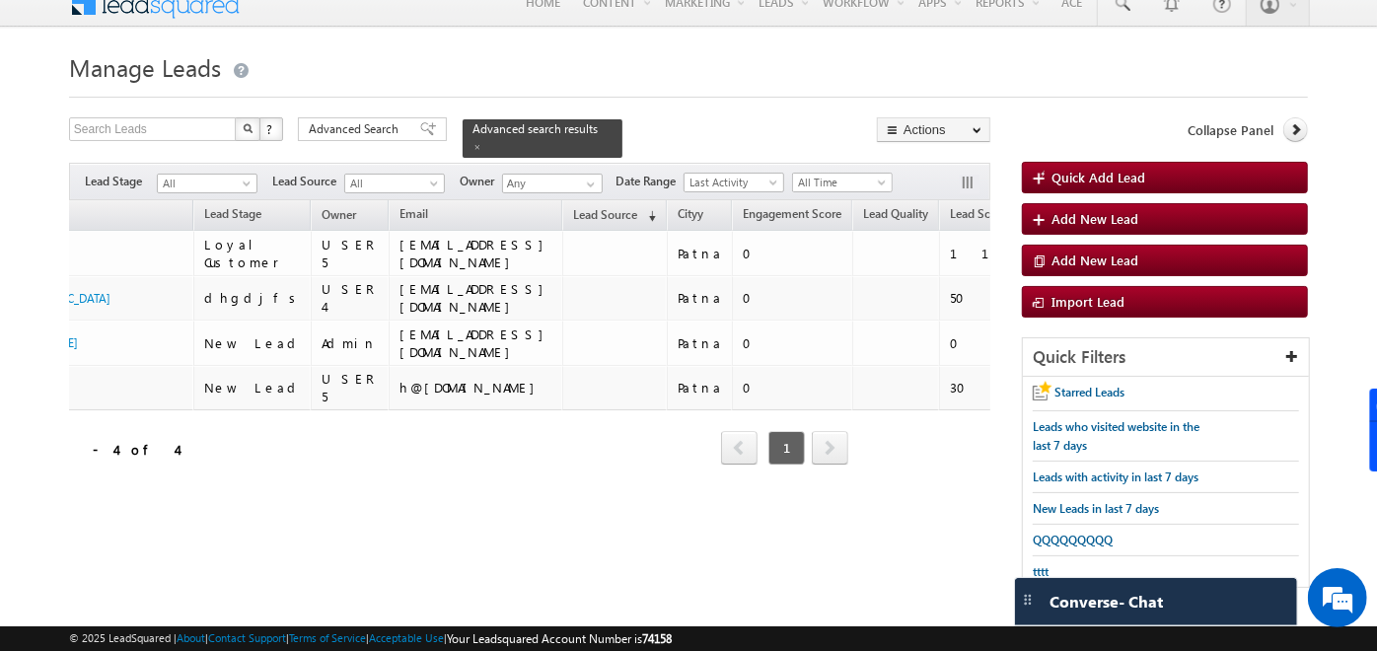
scroll to position [0, 0]
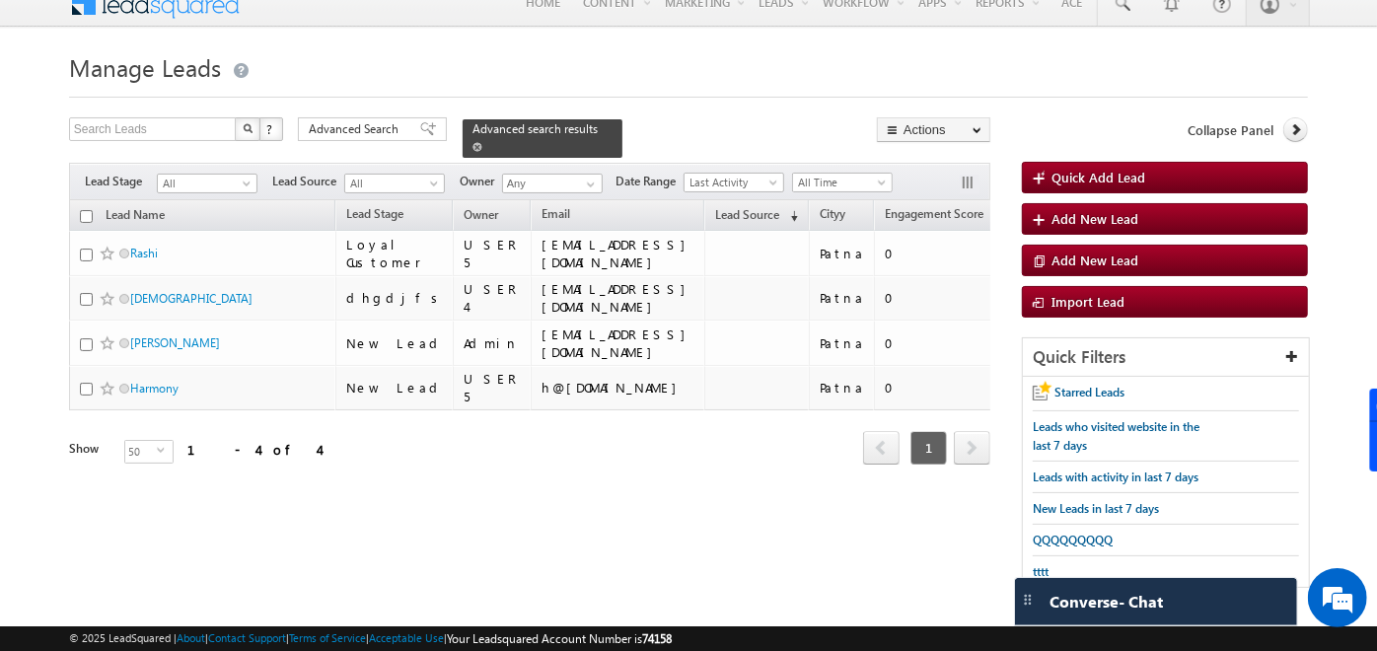
click at [504, 134] on span "Advanced search results" at bounding box center [535, 128] width 125 height 15
click at [360, 129] on span "Advanced Search" at bounding box center [357, 129] width 96 height 18
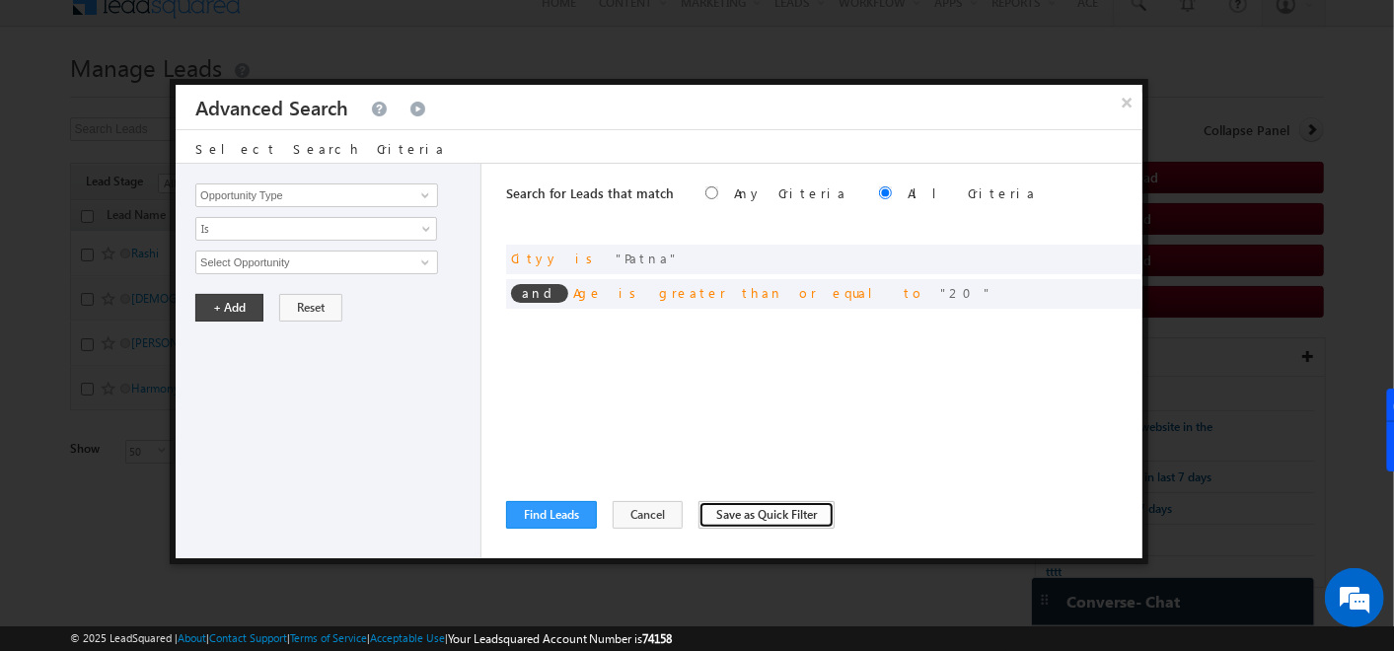
click at [719, 518] on button "Save as Quick Filter" at bounding box center [767, 515] width 136 height 28
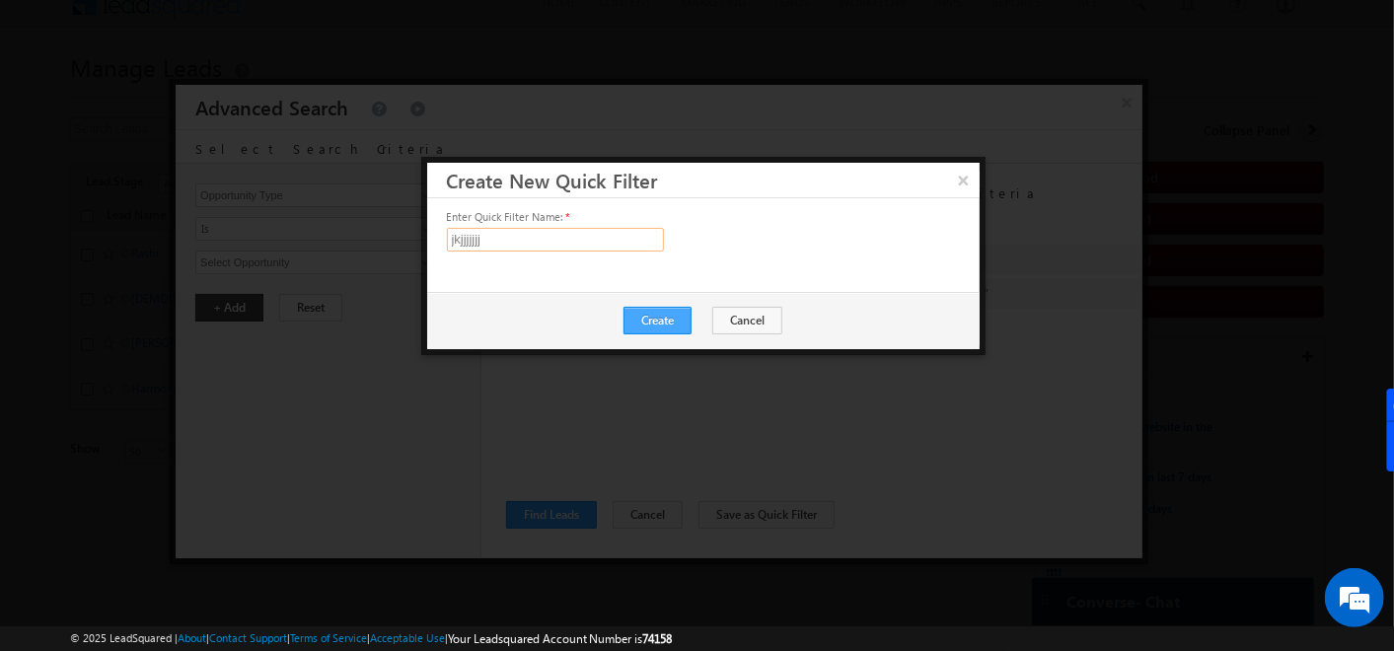
type input "jkjjjjjjj"
click at [649, 322] on button "Create" at bounding box center [658, 321] width 68 height 28
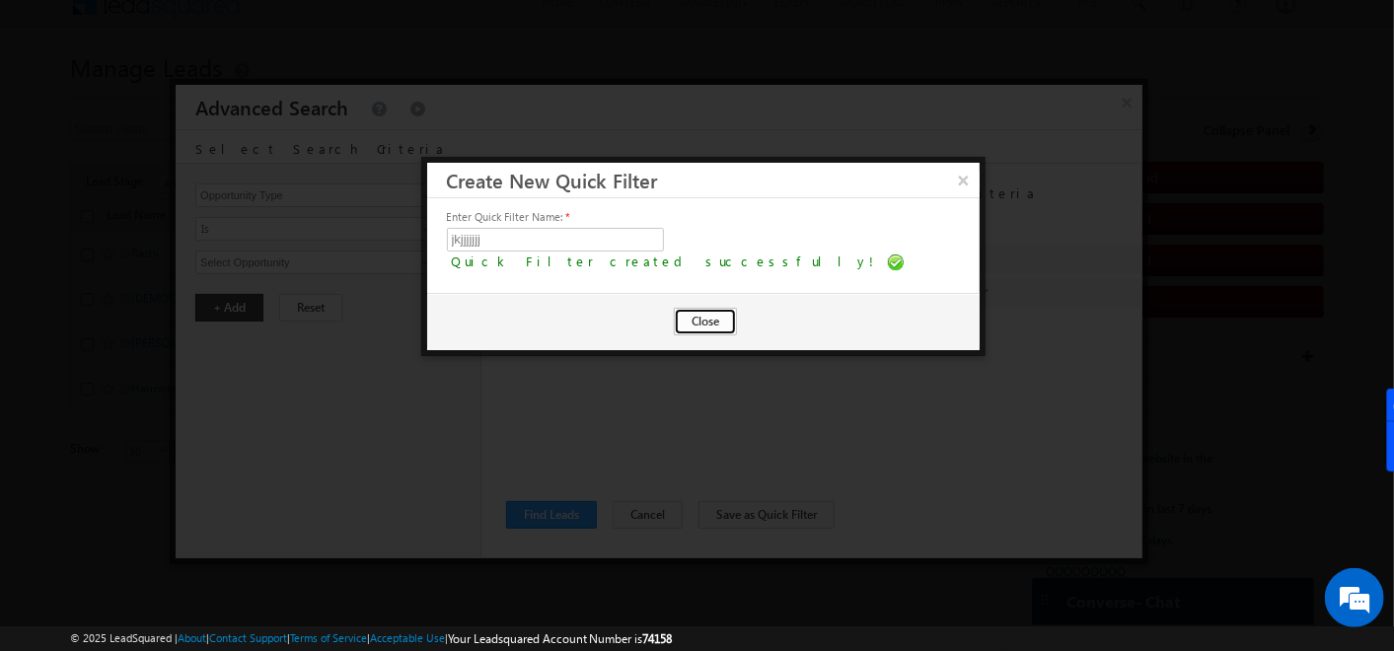
click at [717, 323] on button "Close" at bounding box center [705, 322] width 63 height 28
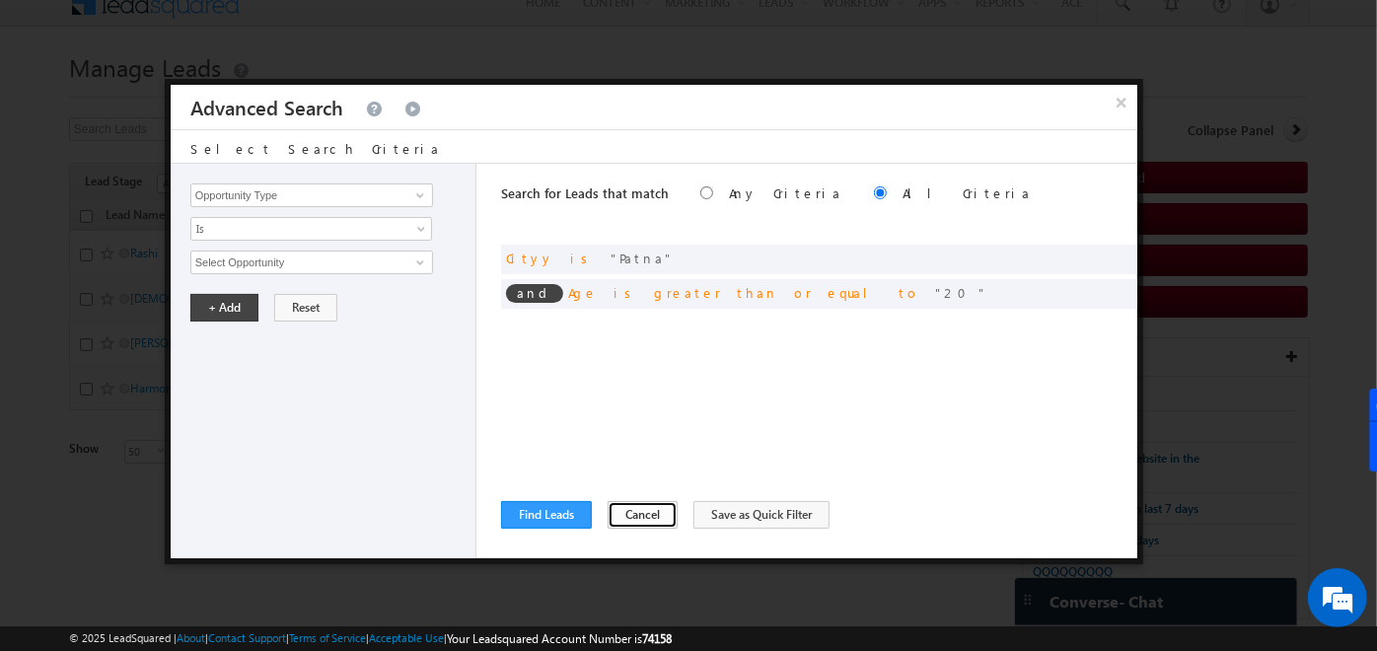
click at [631, 518] on button "Cancel" at bounding box center [643, 515] width 70 height 28
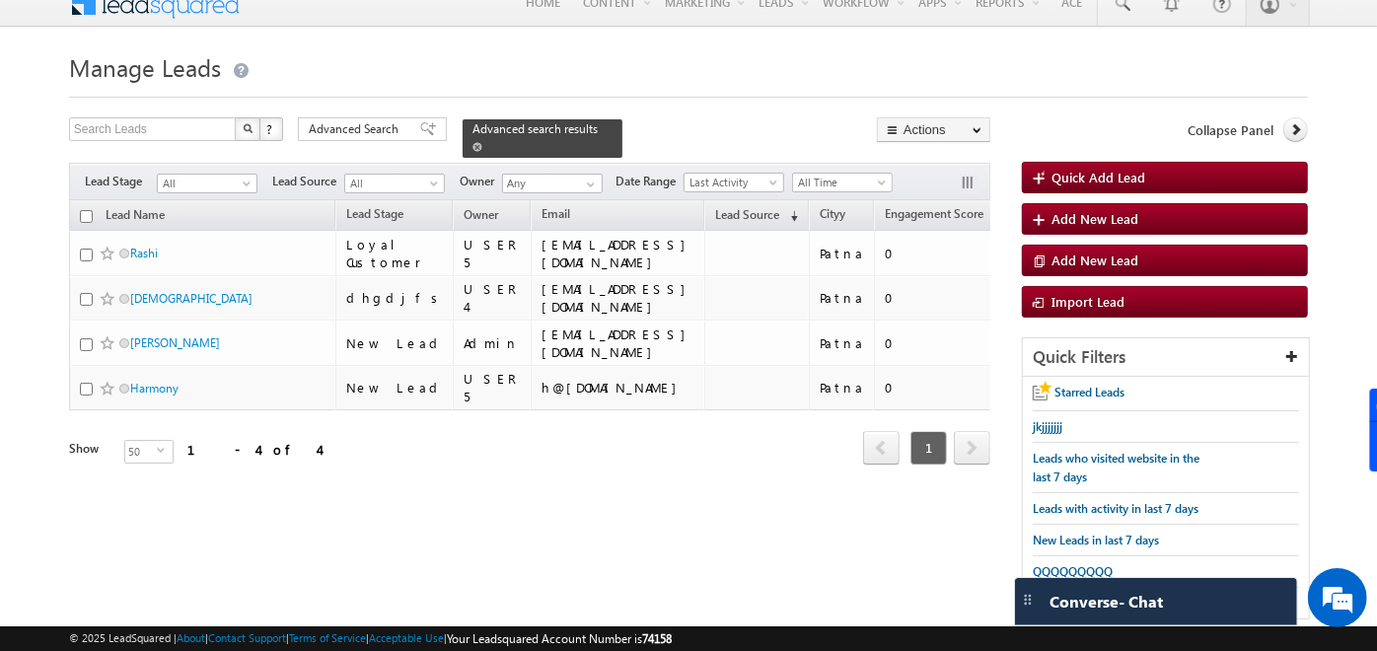
click at [482, 142] on span at bounding box center [478, 147] width 10 height 10
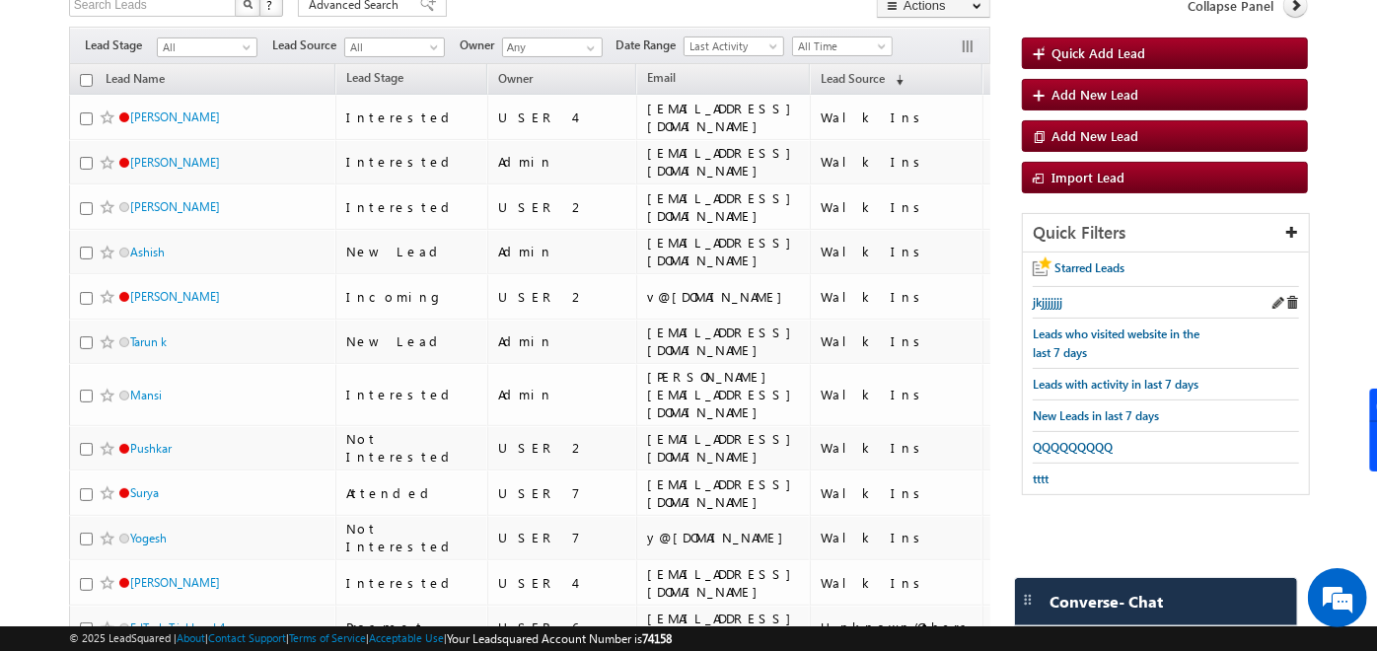
scroll to position [169, 0]
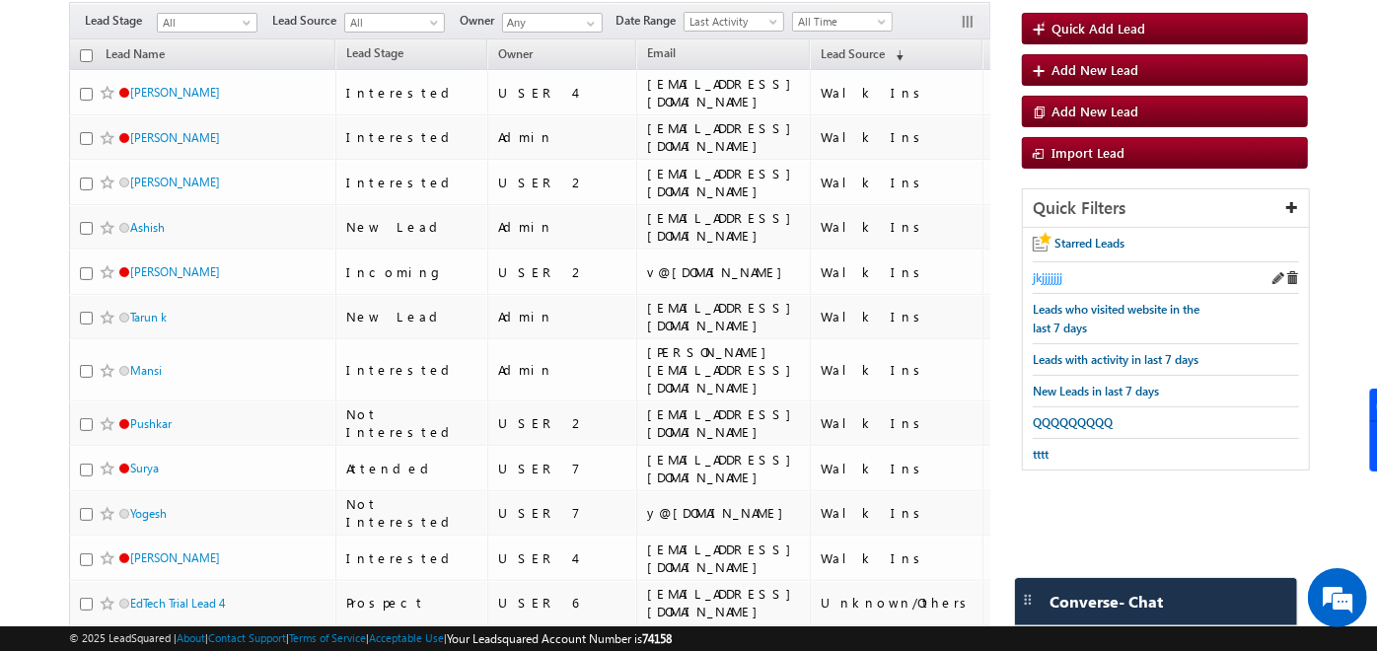
click at [1037, 278] on span "jkjjjjjjj" at bounding box center [1048, 277] width 30 height 15
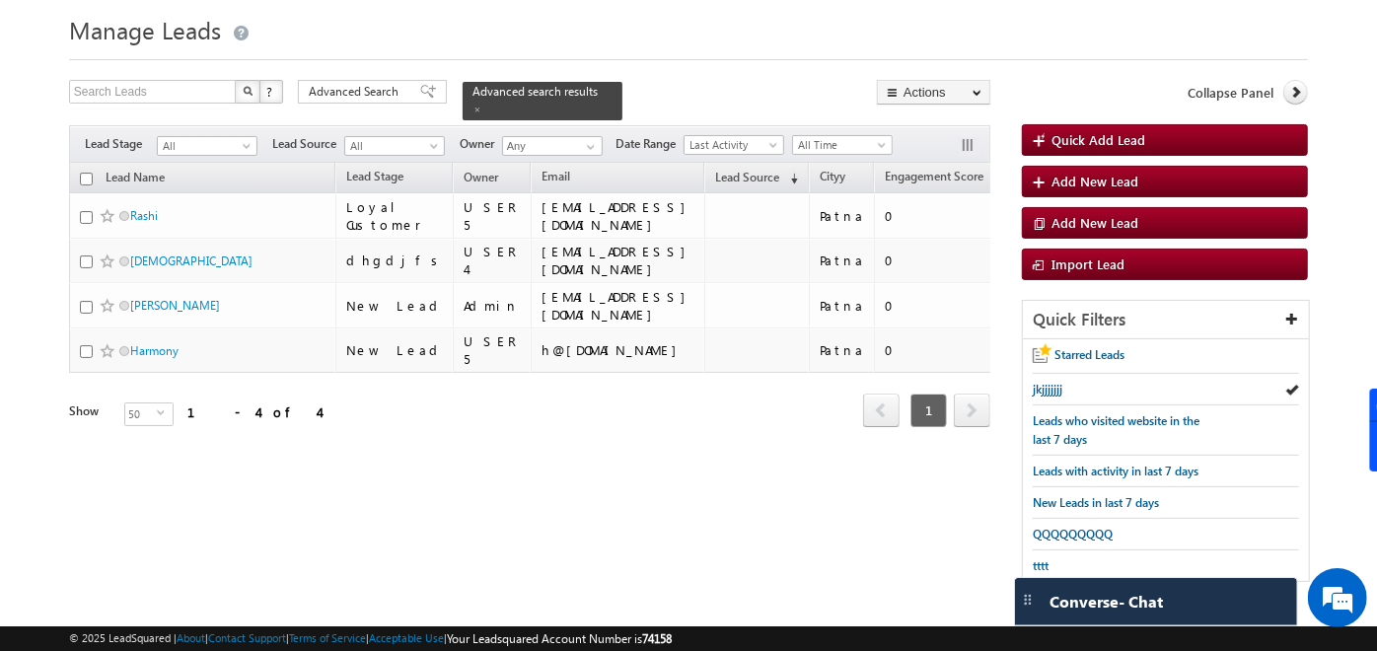
scroll to position [50, 0]
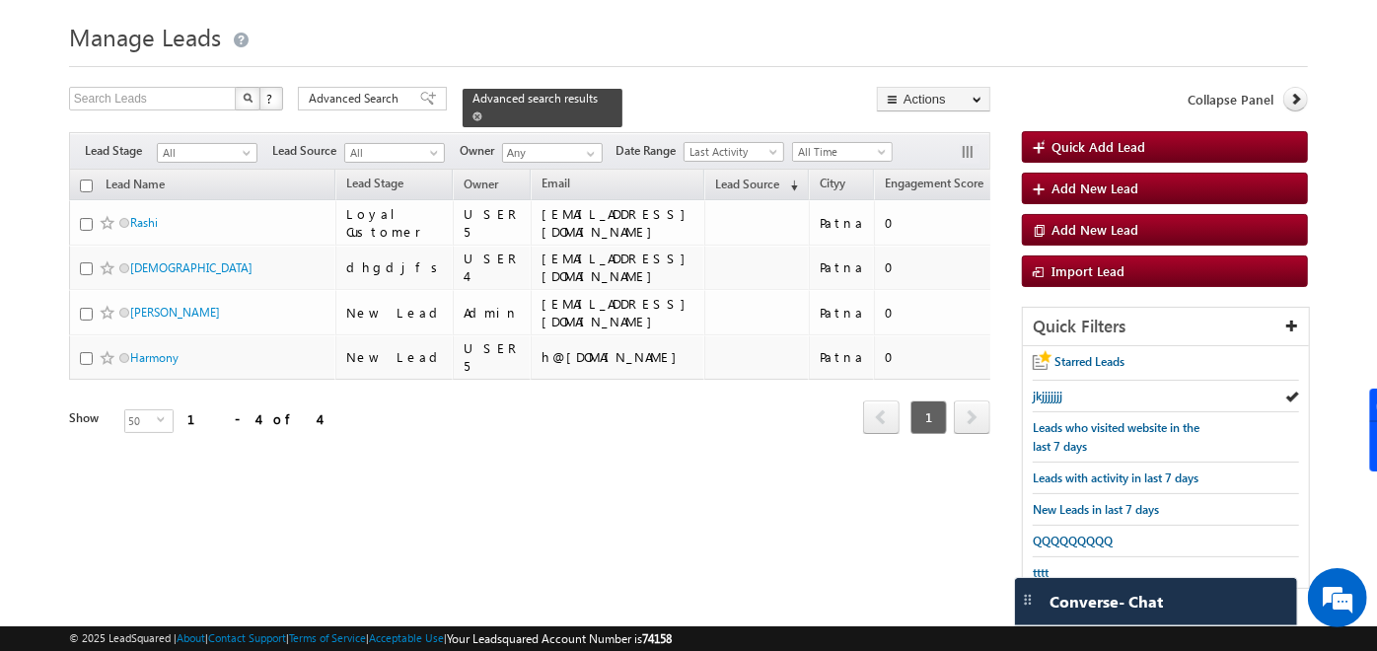
click at [482, 111] on span at bounding box center [478, 116] width 10 height 10
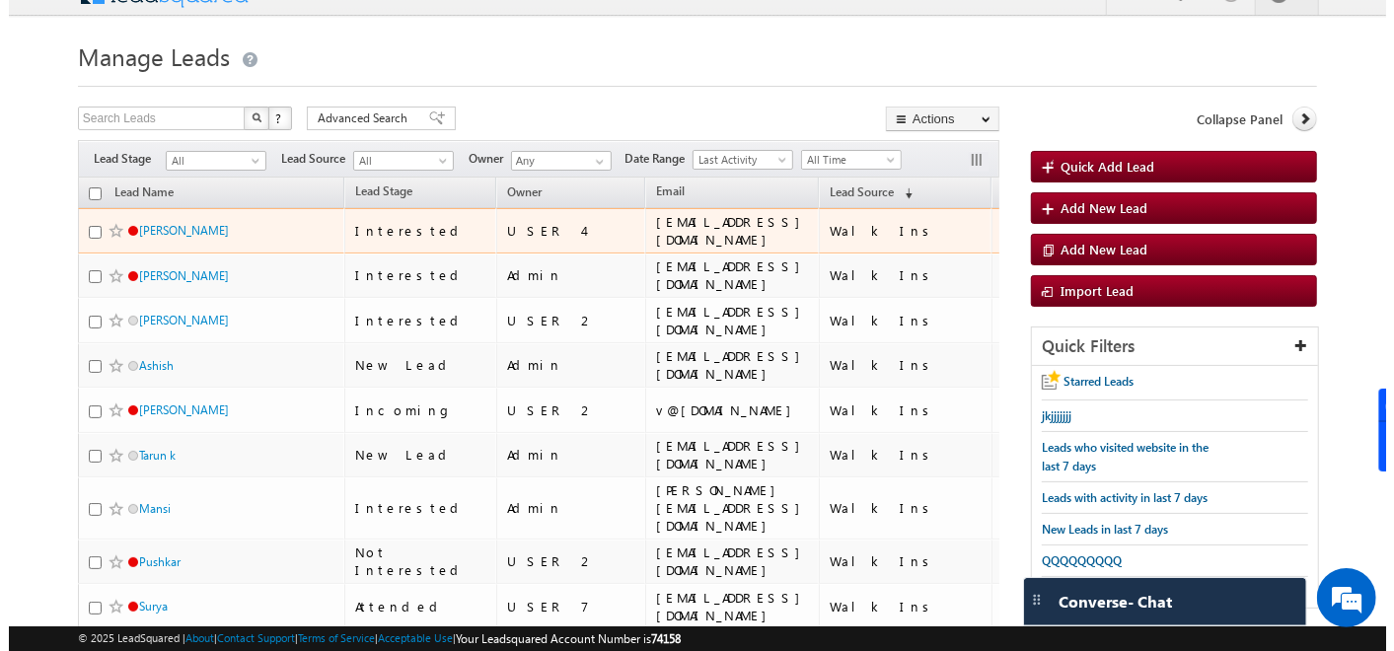
scroll to position [22, 0]
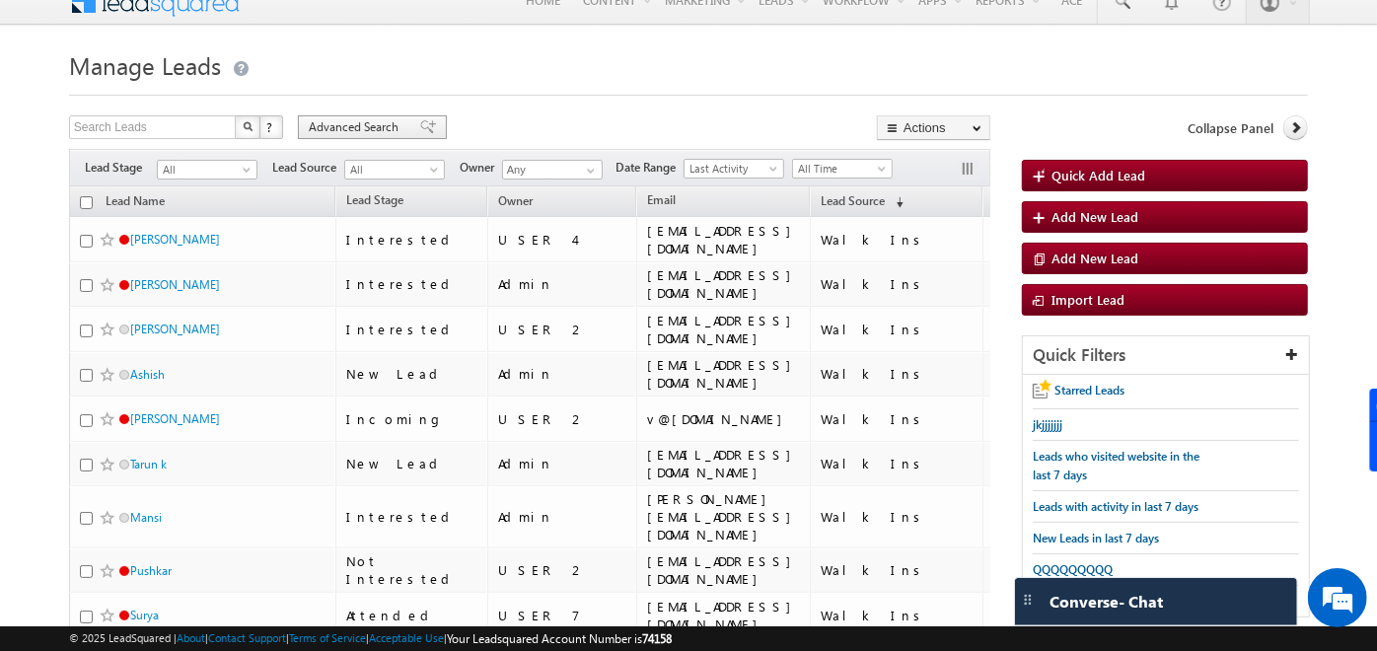
click at [357, 121] on span "Advanced Search" at bounding box center [357, 127] width 96 height 18
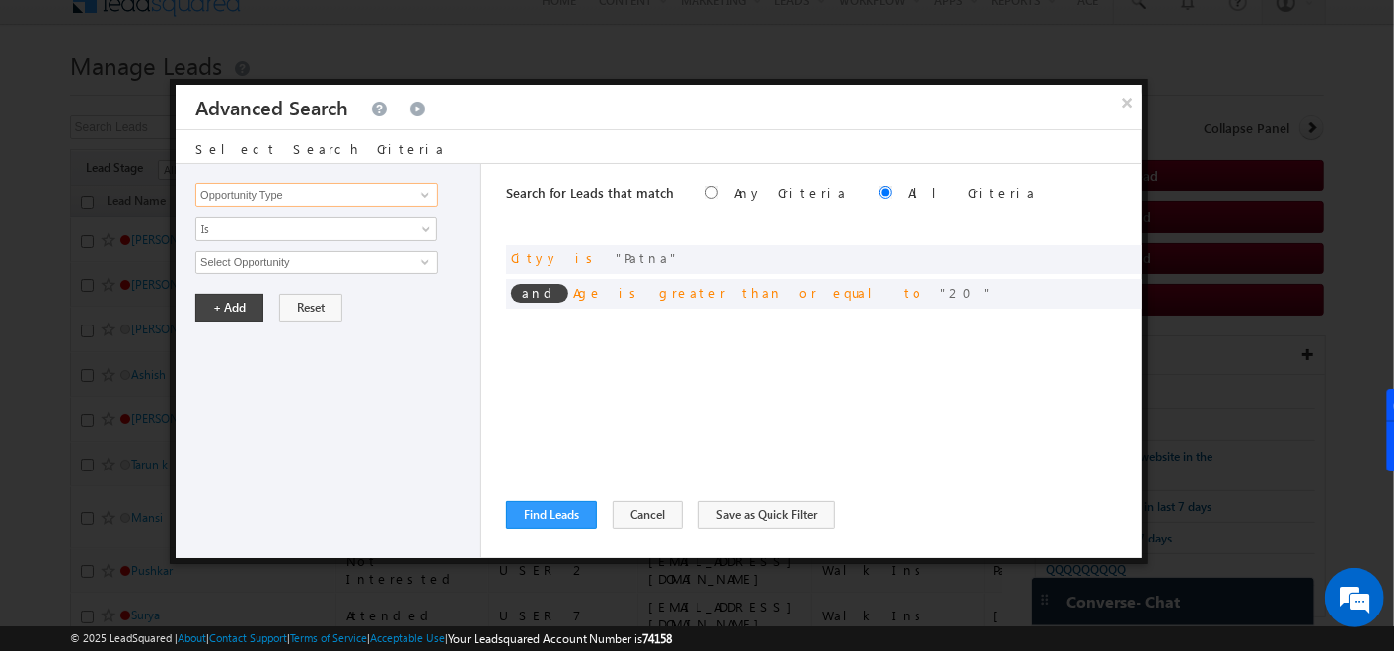
click at [396, 198] on input "Opportunity Type" at bounding box center [316, 196] width 243 height 24
click at [1090, 258] on span at bounding box center [1097, 257] width 14 height 14
click at [309, 268] on span "Patna" at bounding box center [308, 263] width 224 height 22
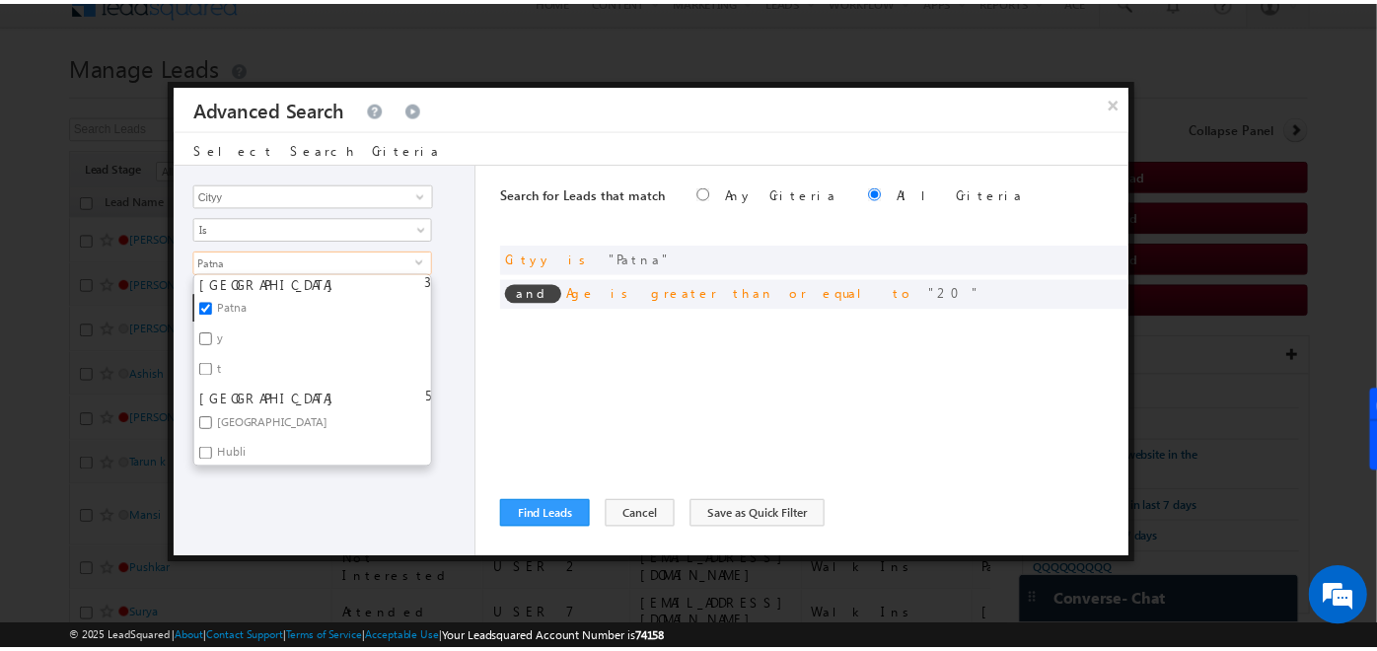
scroll to position [455, 0]
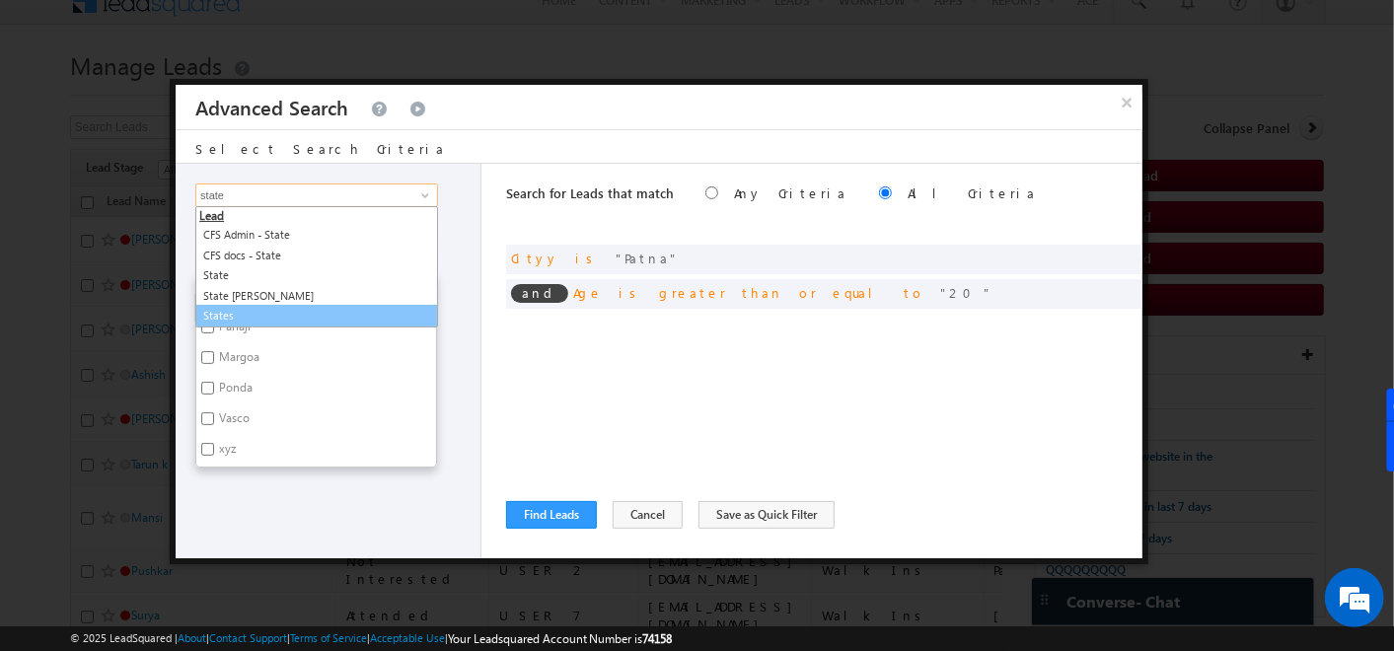
click at [242, 309] on link "States" at bounding box center [316, 316] width 243 height 23
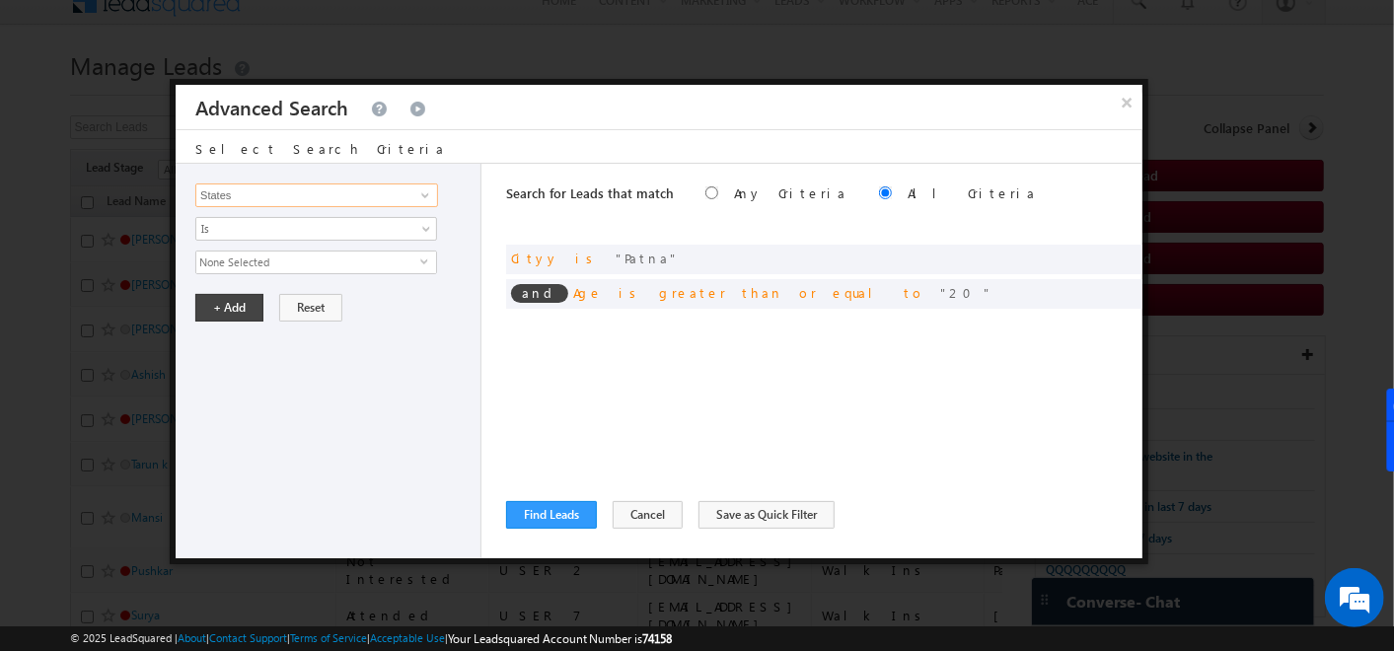
type input "States"
click at [315, 256] on span "None Selected" at bounding box center [308, 263] width 224 height 22
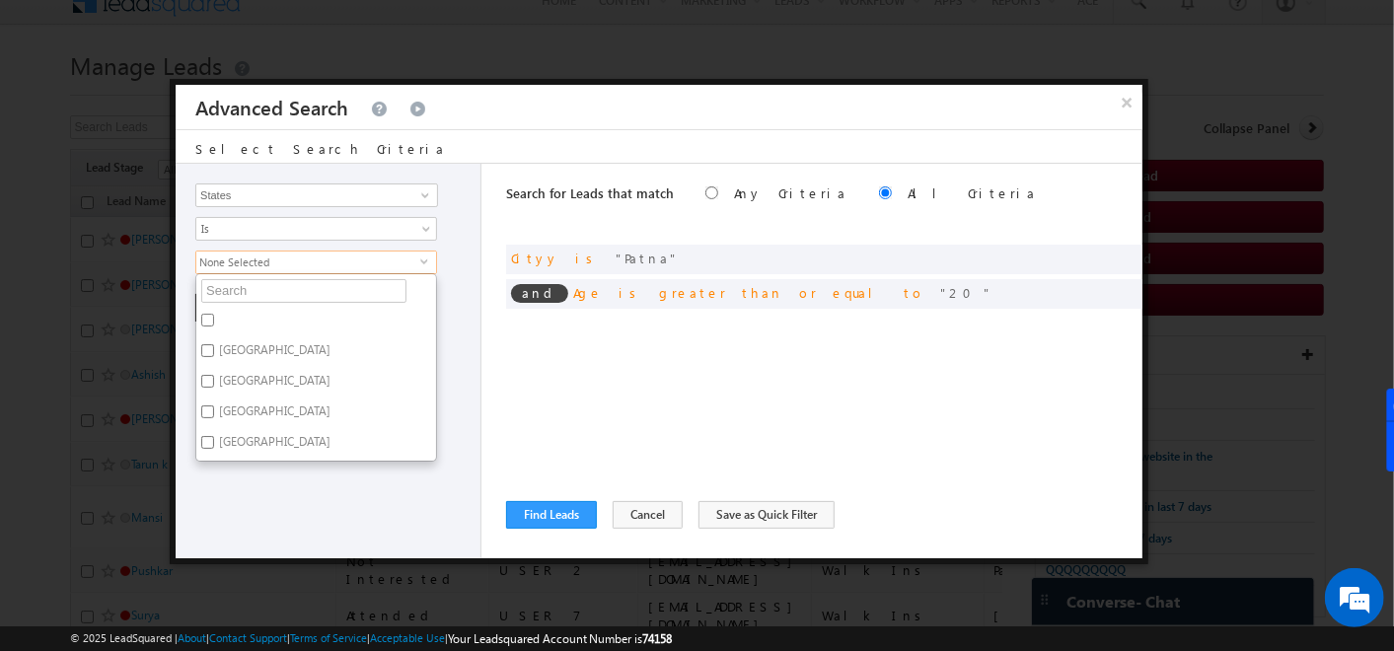
click at [206, 318] on input "checkbox" at bounding box center [207, 320] width 13 height 13
click at [498, 352] on div "Opportunity Type Lead Activity Task Sales Group Prospect Id Address Age Appoint…" at bounding box center [659, 361] width 967 height 395
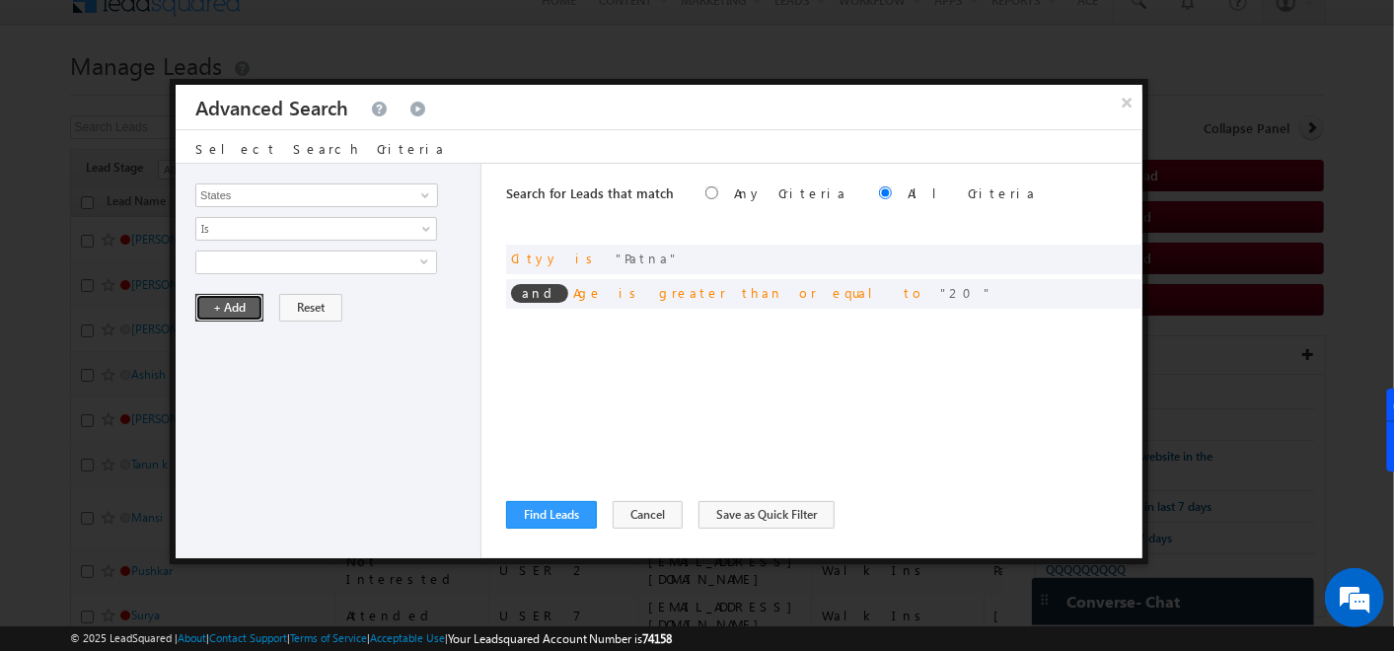
click at [230, 308] on button "+ Add" at bounding box center [229, 308] width 68 height 28
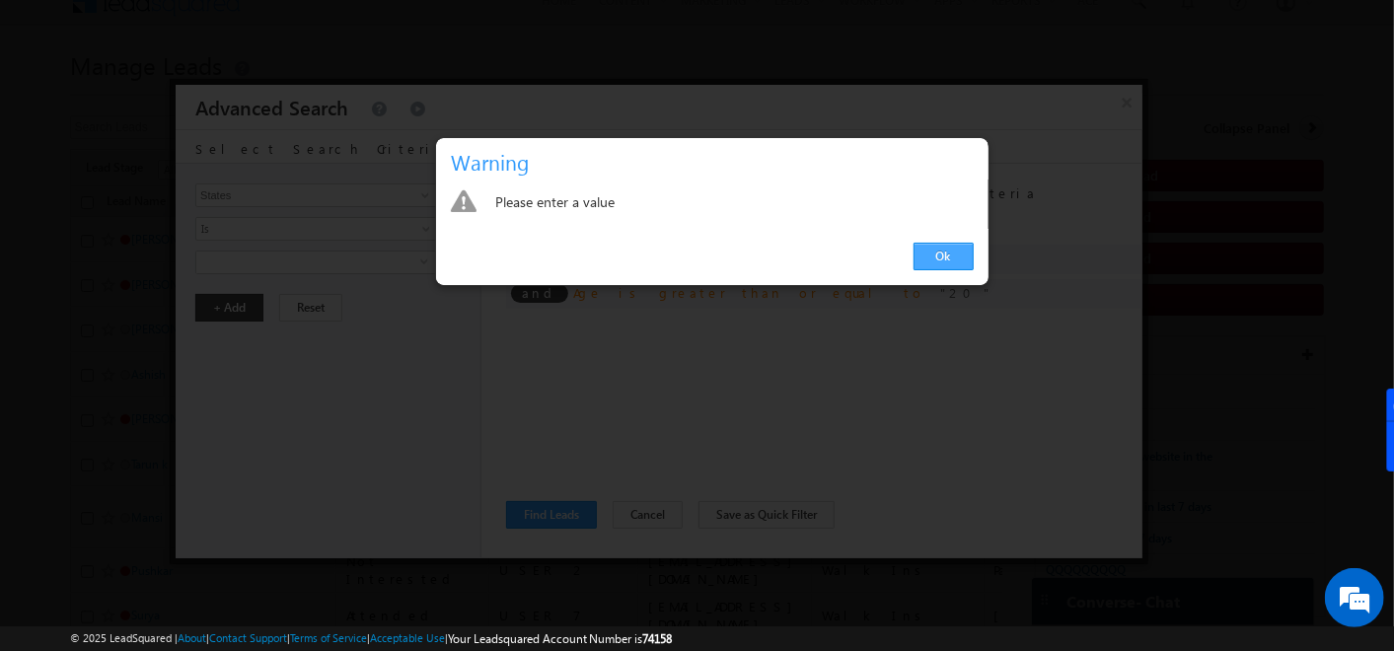
click at [954, 245] on link "Ok" at bounding box center [944, 257] width 60 height 28
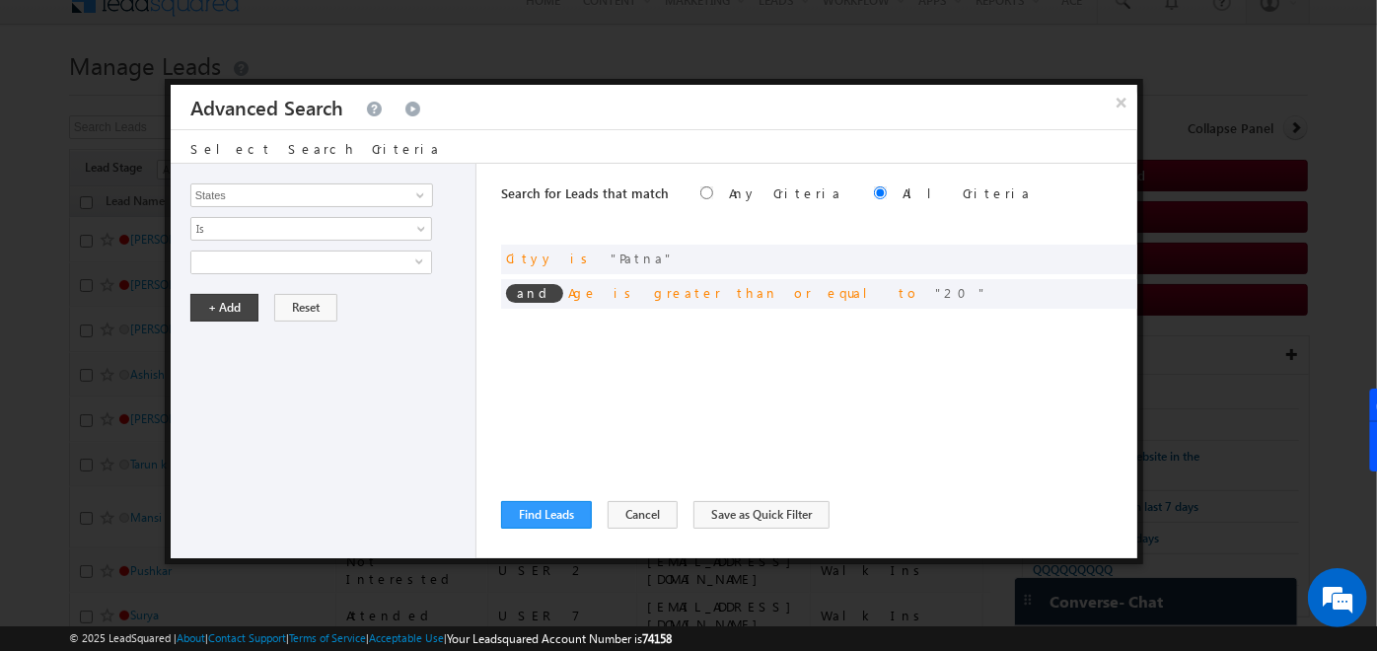
click at [420, 260] on span "select" at bounding box center [423, 261] width 16 height 9
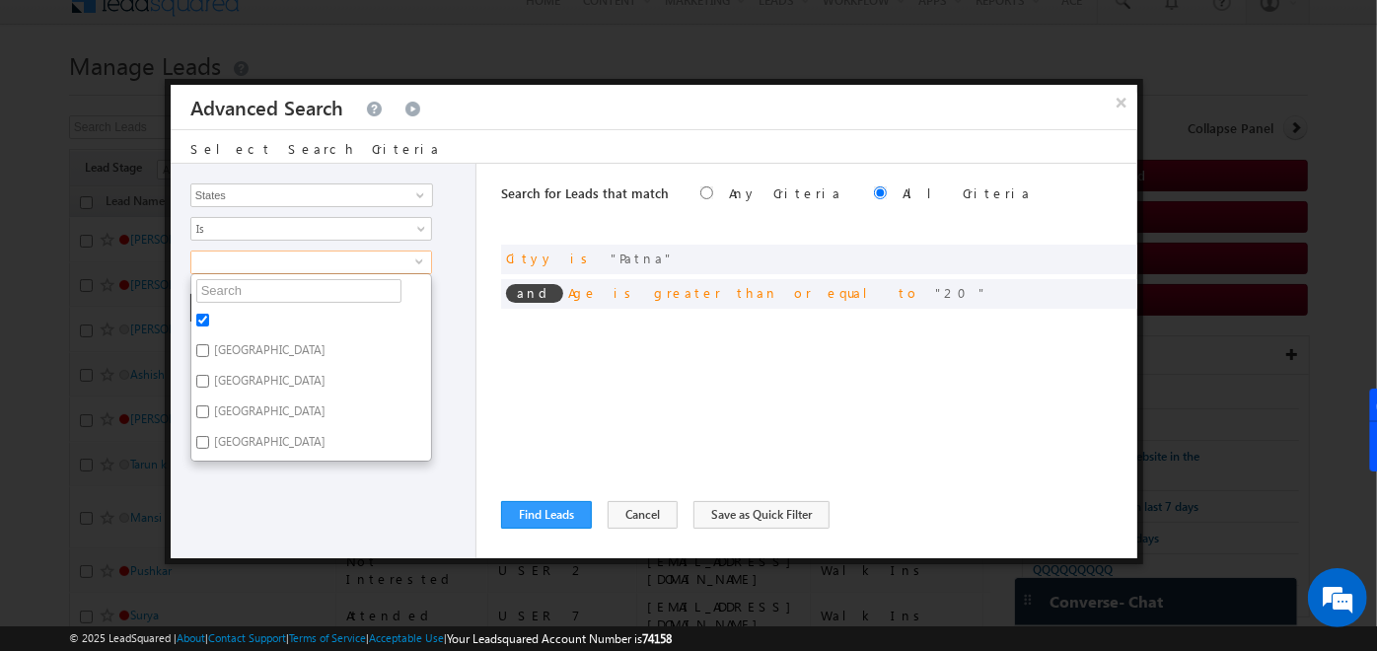
click at [196, 316] on input "checkbox" at bounding box center [202, 320] width 13 height 13
checkbox input "false"
click at [199, 349] on input "Maharashtra" at bounding box center [202, 350] width 13 height 13
click at [199, 352] on input "Maharashtra" at bounding box center [202, 350] width 13 height 13
checkbox input "false"
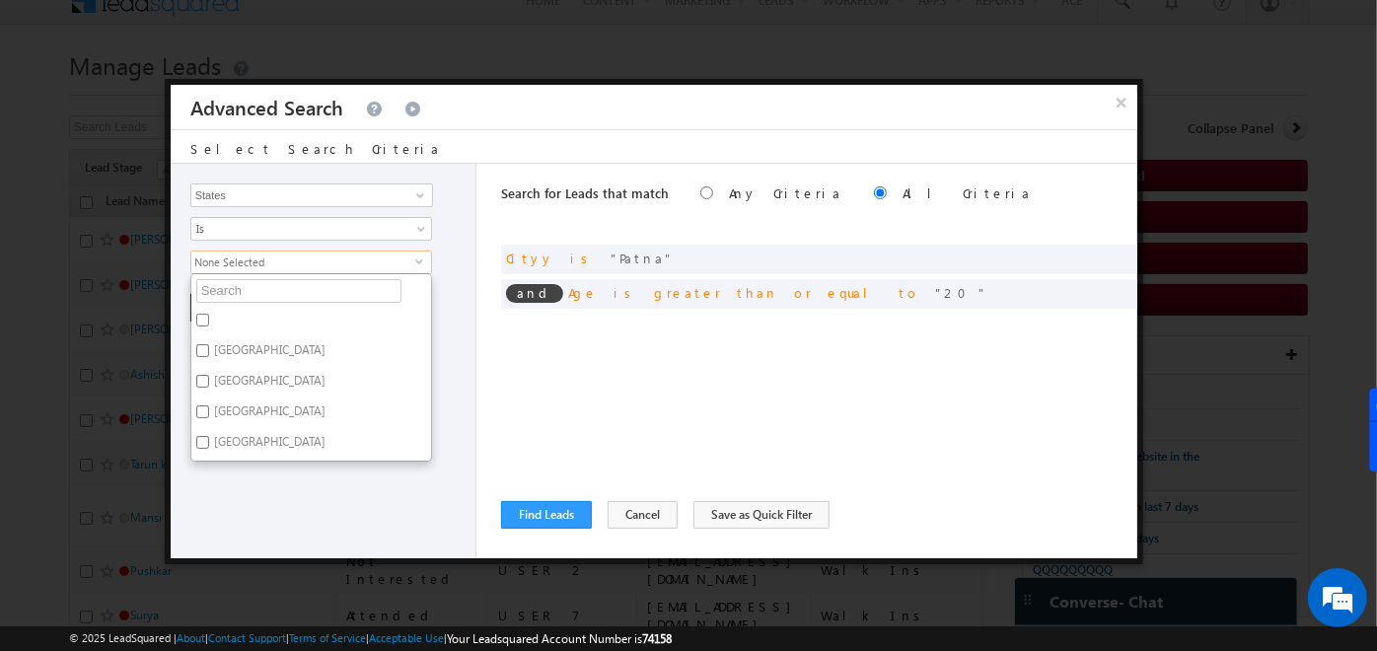
click at [205, 314] on input "checkbox" at bounding box center [202, 320] width 13 height 13
checkbox input "true"
click at [495, 348] on div "Opportunity Type Lead Activity Task Sales Group Prospect Id Address Age Appoint…" at bounding box center [654, 361] width 967 height 395
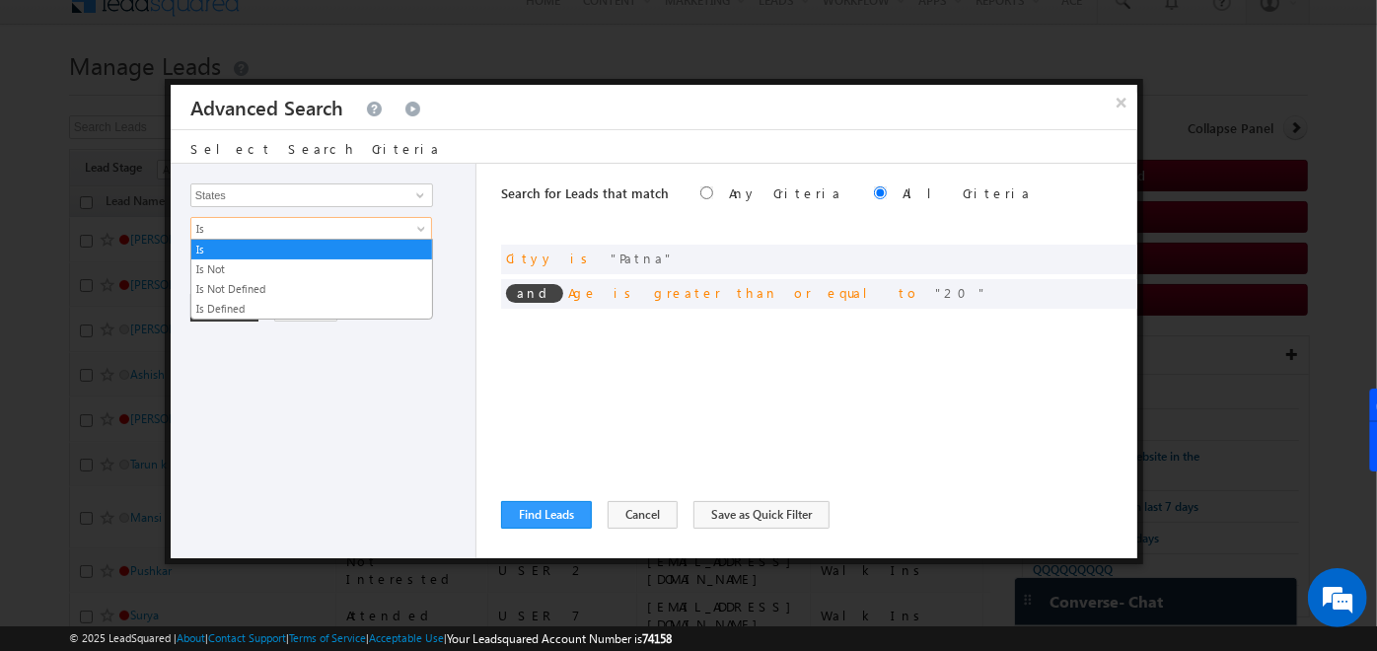
click at [397, 217] on link "Is" at bounding box center [311, 229] width 242 height 24
click at [267, 267] on link "Is Not" at bounding box center [311, 269] width 241 height 18
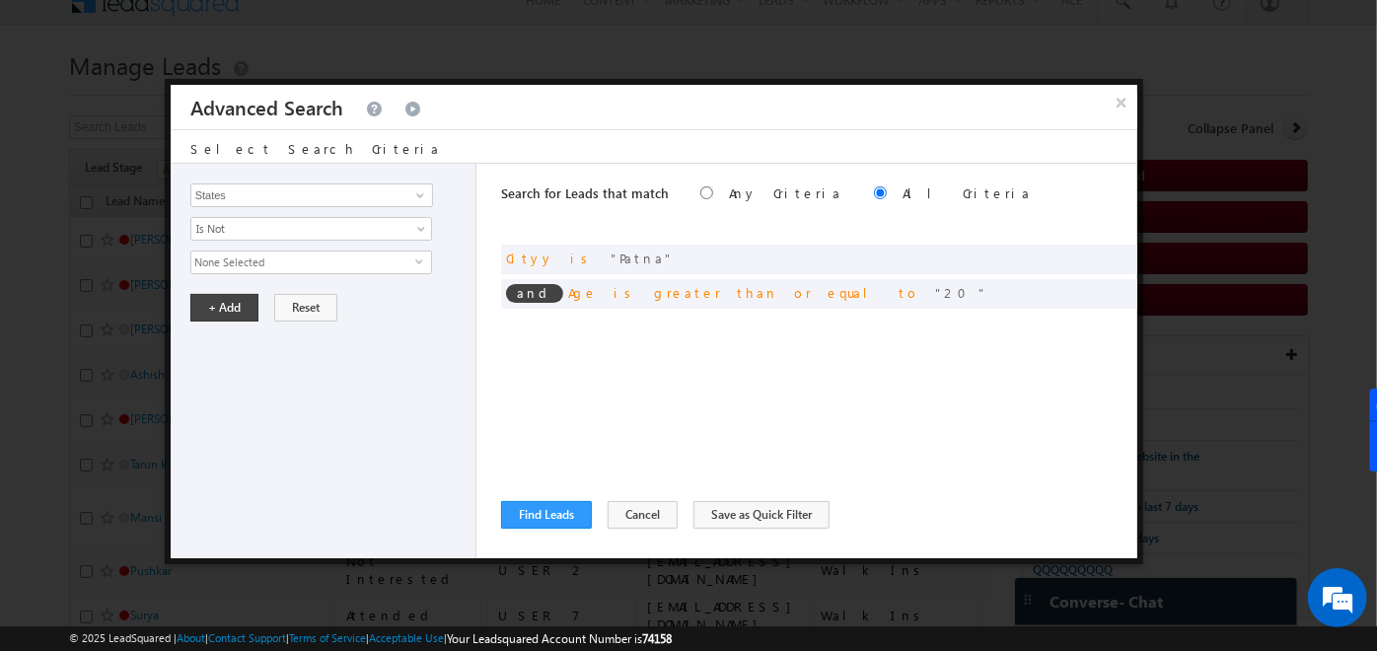
click at [406, 261] on span "None Selected" at bounding box center [303, 263] width 224 height 22
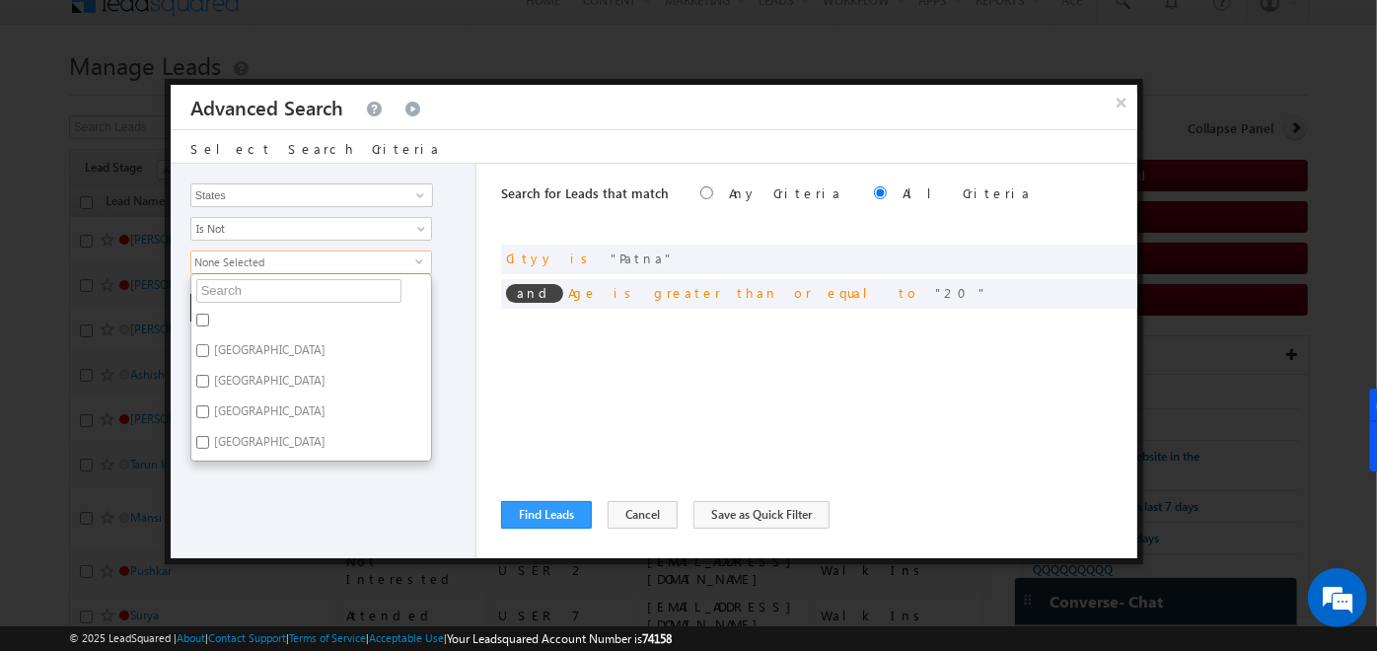
click at [198, 348] on input "Maharashtra" at bounding box center [202, 350] width 13 height 13
checkbox input "true"
click at [199, 390] on label "Bihar" at bounding box center [268, 384] width 154 height 31
click at [199, 388] on input "Bihar" at bounding box center [202, 381] width 13 height 13
checkbox input "true"
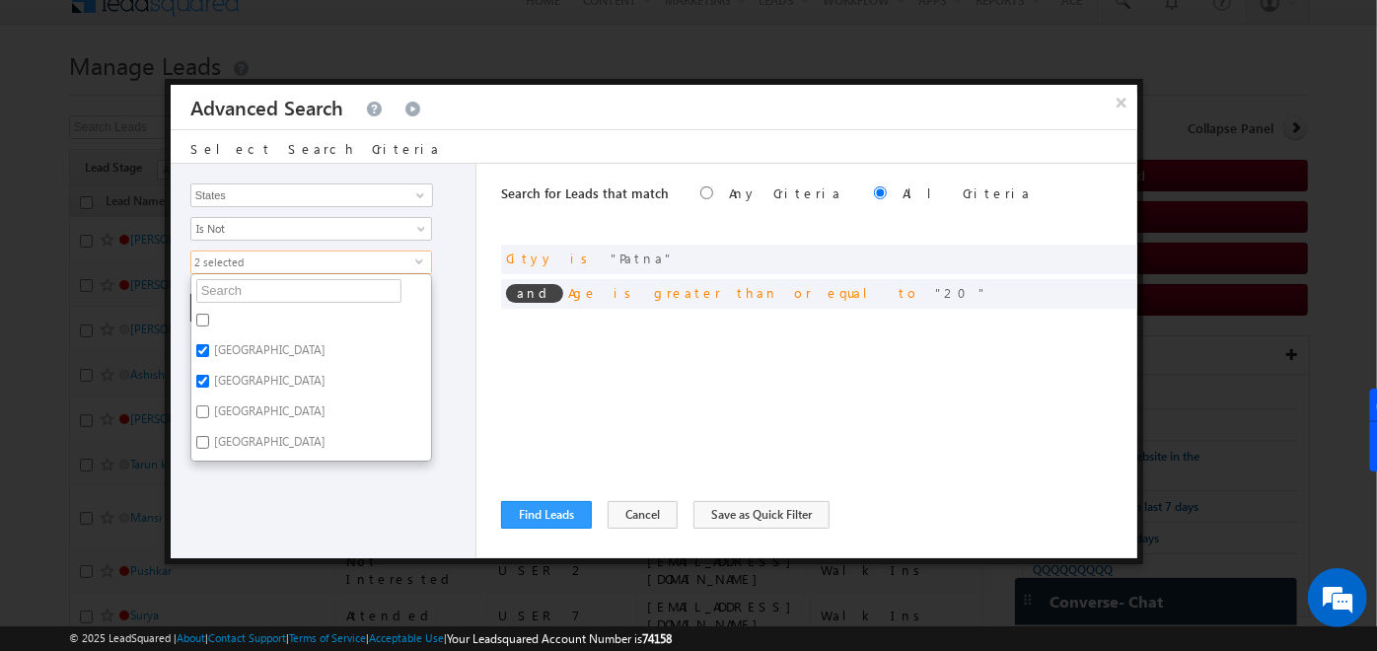
click at [199, 409] on input "Karnataka" at bounding box center [202, 412] width 13 height 13
checkbox input "true"
click at [198, 438] on input "Goa" at bounding box center [202, 442] width 13 height 13
checkbox input "true"
click at [221, 492] on div "Opportunity Type Lead Activity Task Sales Group Prospect Id Address Age Appoint…" at bounding box center [324, 361] width 306 height 395
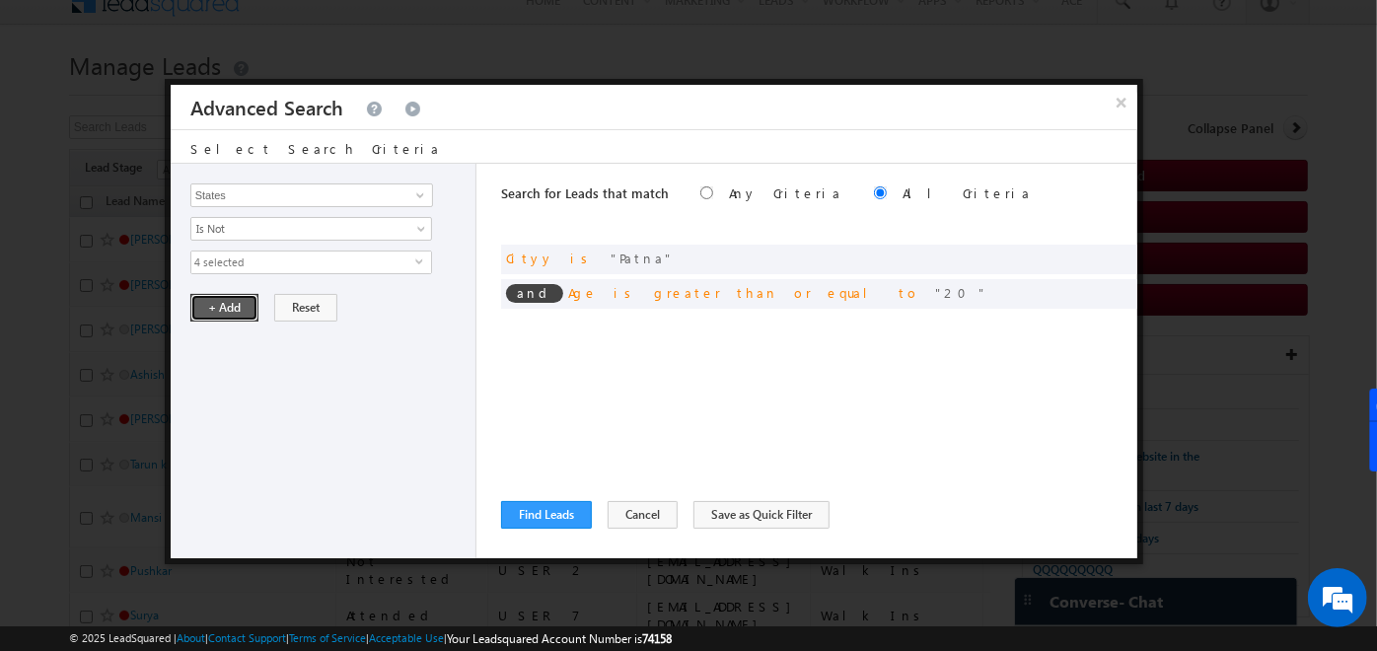
click at [225, 294] on button "+ Add" at bounding box center [224, 308] width 68 height 28
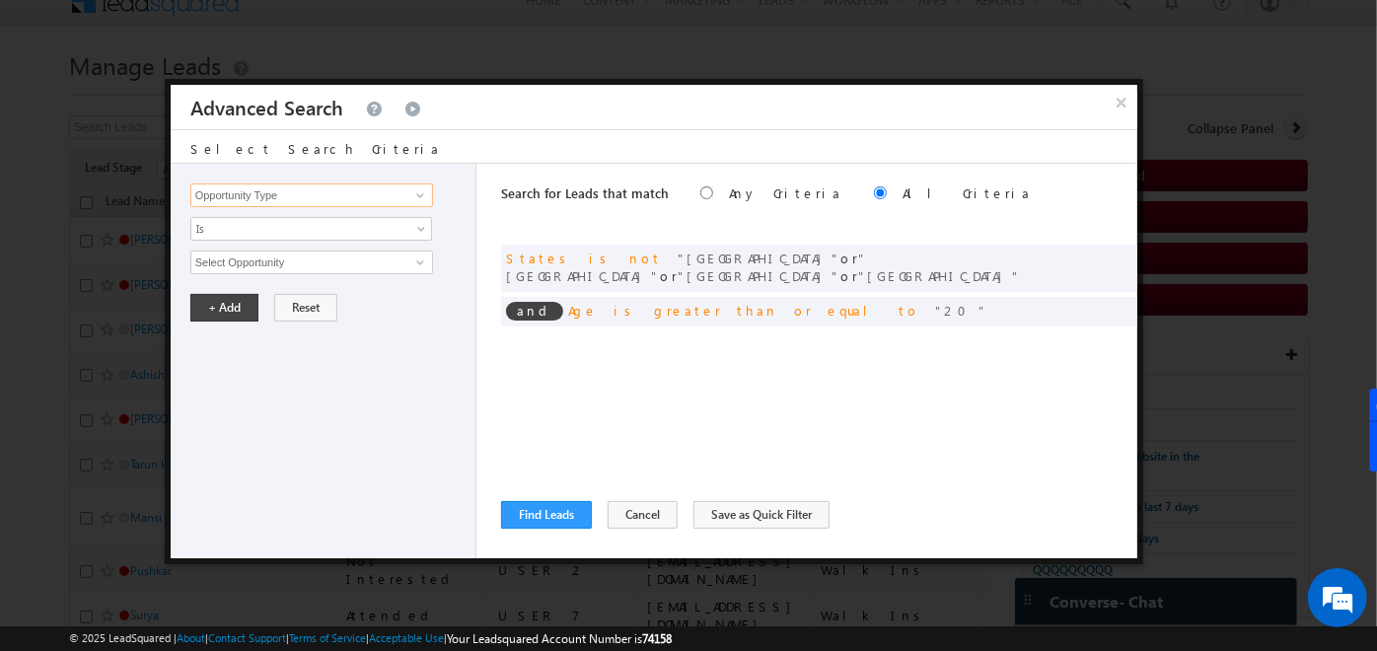
click at [400, 197] on input "Opportunity Type" at bounding box center [311, 196] width 243 height 24
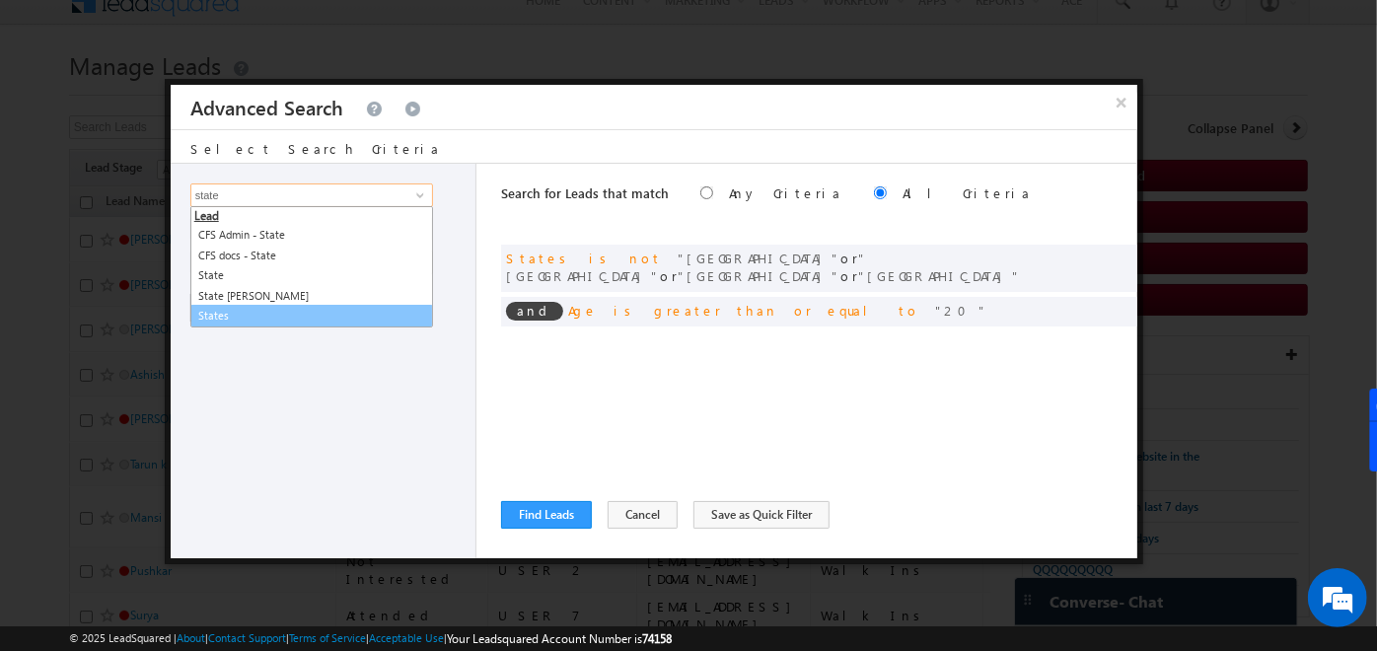
click at [252, 311] on link "States" at bounding box center [311, 316] width 243 height 23
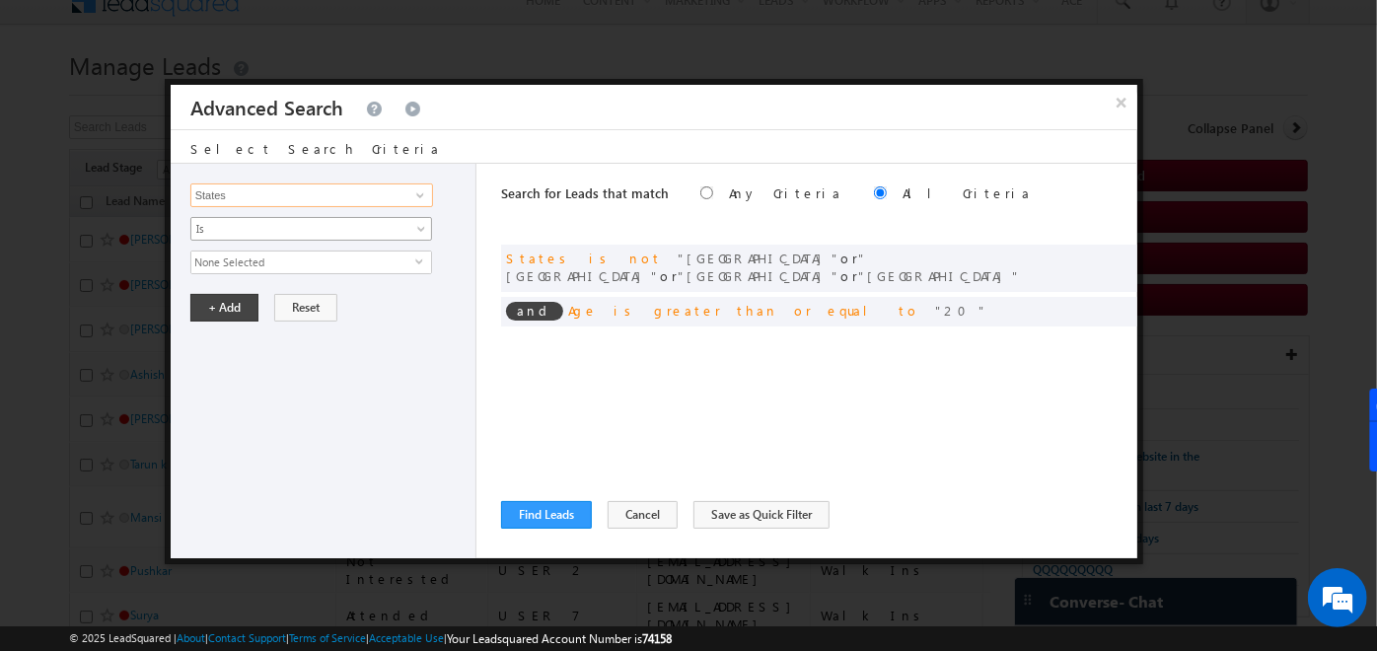
type input "States"
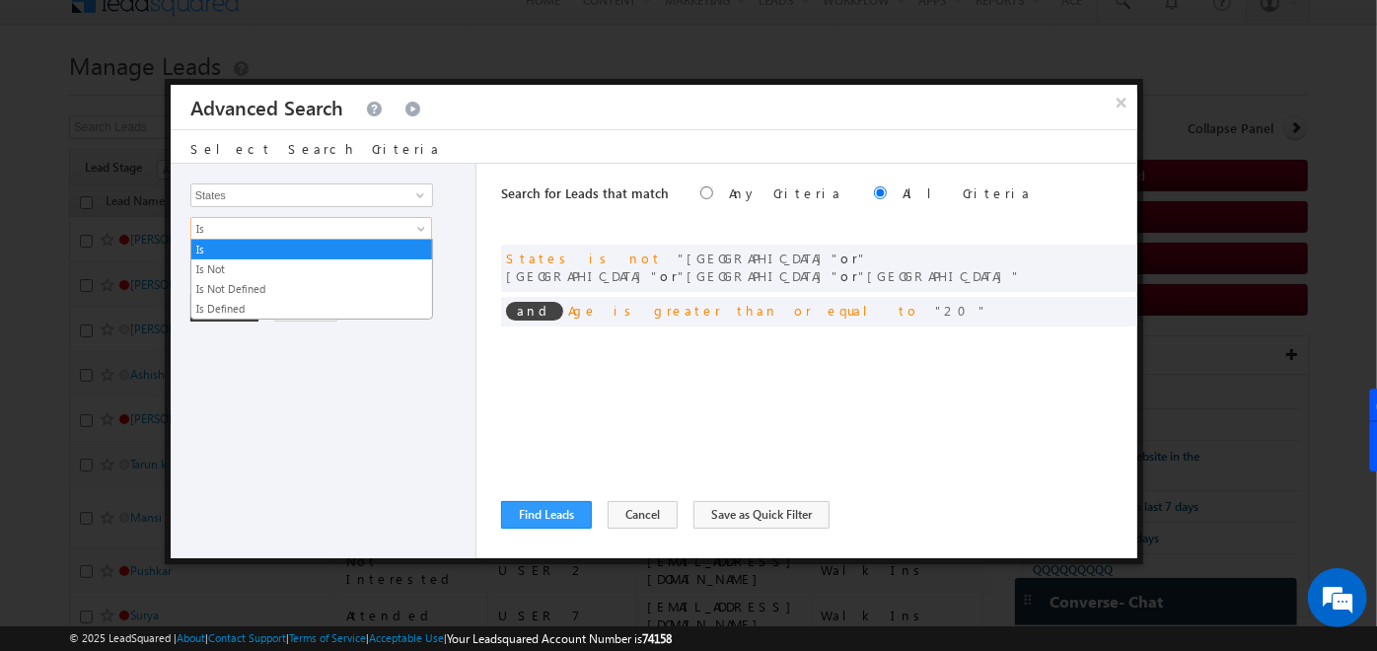
click at [257, 231] on span "Is" at bounding box center [298, 229] width 214 height 18
click at [224, 260] on link "Is Not" at bounding box center [311, 269] width 241 height 18
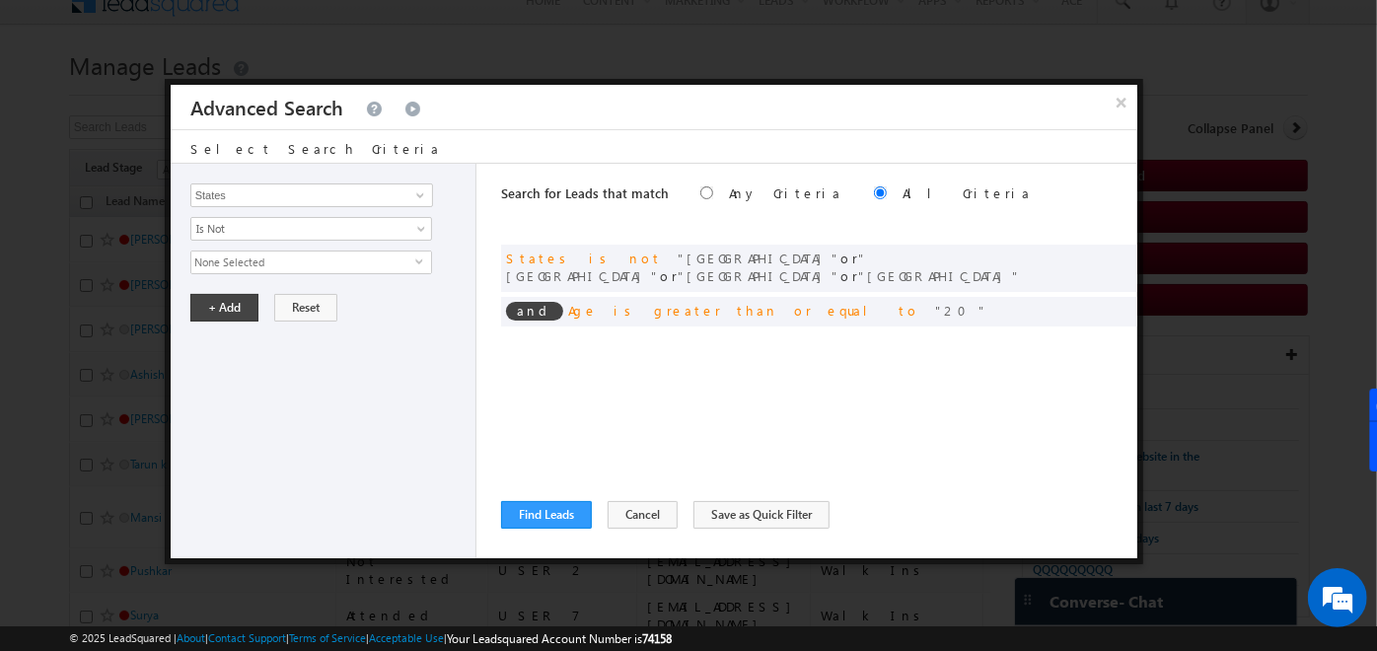
click at [251, 256] on span "None Selected" at bounding box center [303, 263] width 224 height 22
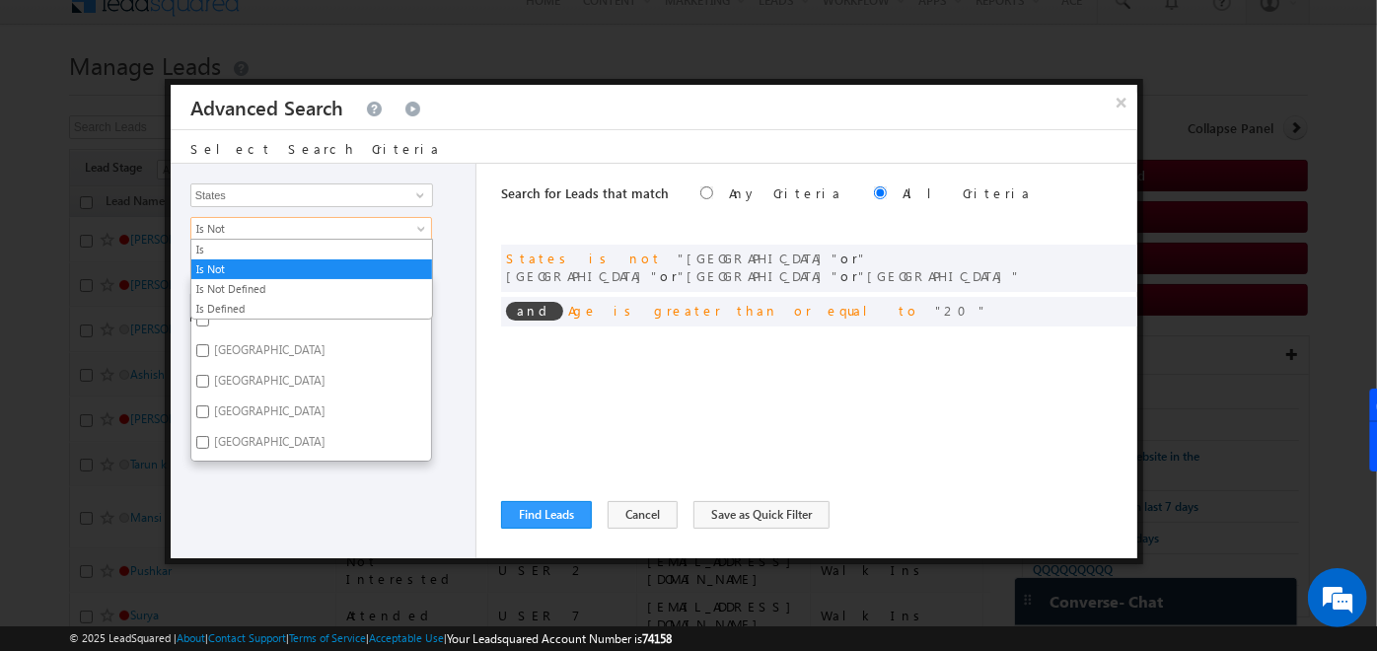
click at [281, 227] on span "Is Not" at bounding box center [298, 229] width 214 height 18
click at [245, 293] on link "Is Not Defined" at bounding box center [311, 289] width 241 height 18
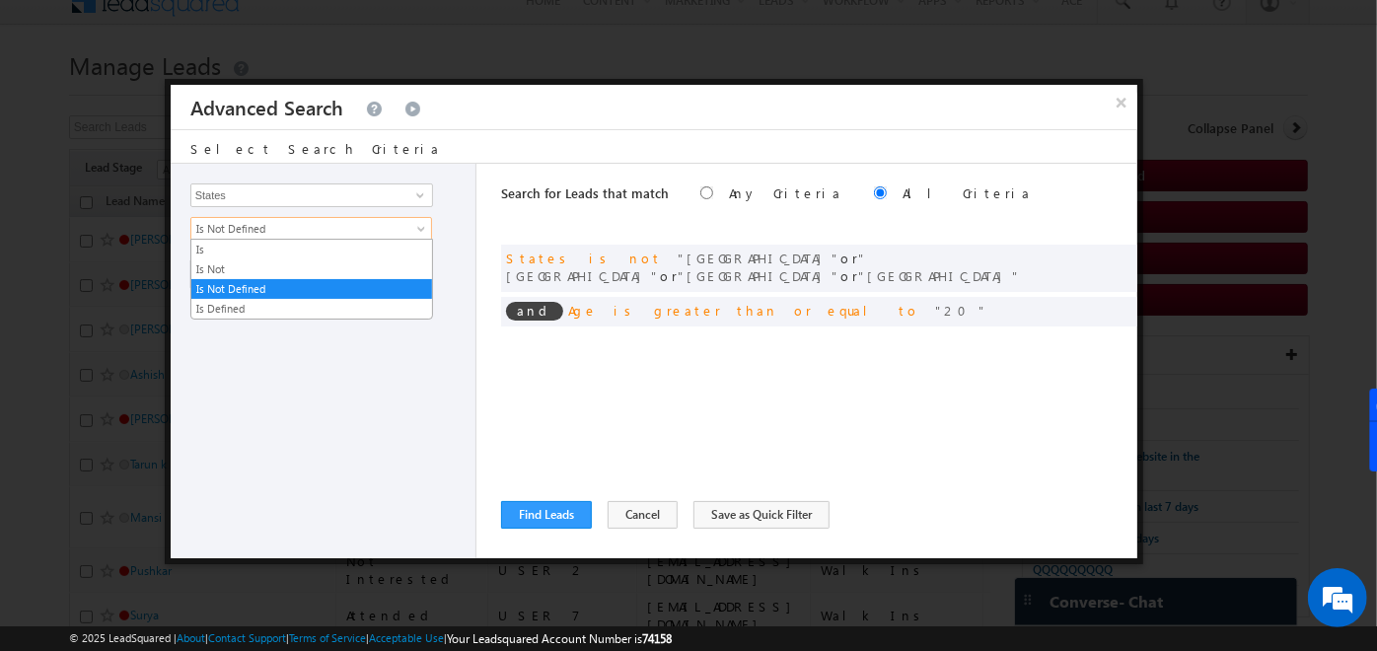
click at [304, 231] on span "Is Not Defined" at bounding box center [298, 229] width 214 height 18
click at [279, 264] on link "Is Not" at bounding box center [311, 269] width 241 height 18
click at [279, 264] on span "None Selected" at bounding box center [303, 263] width 224 height 22
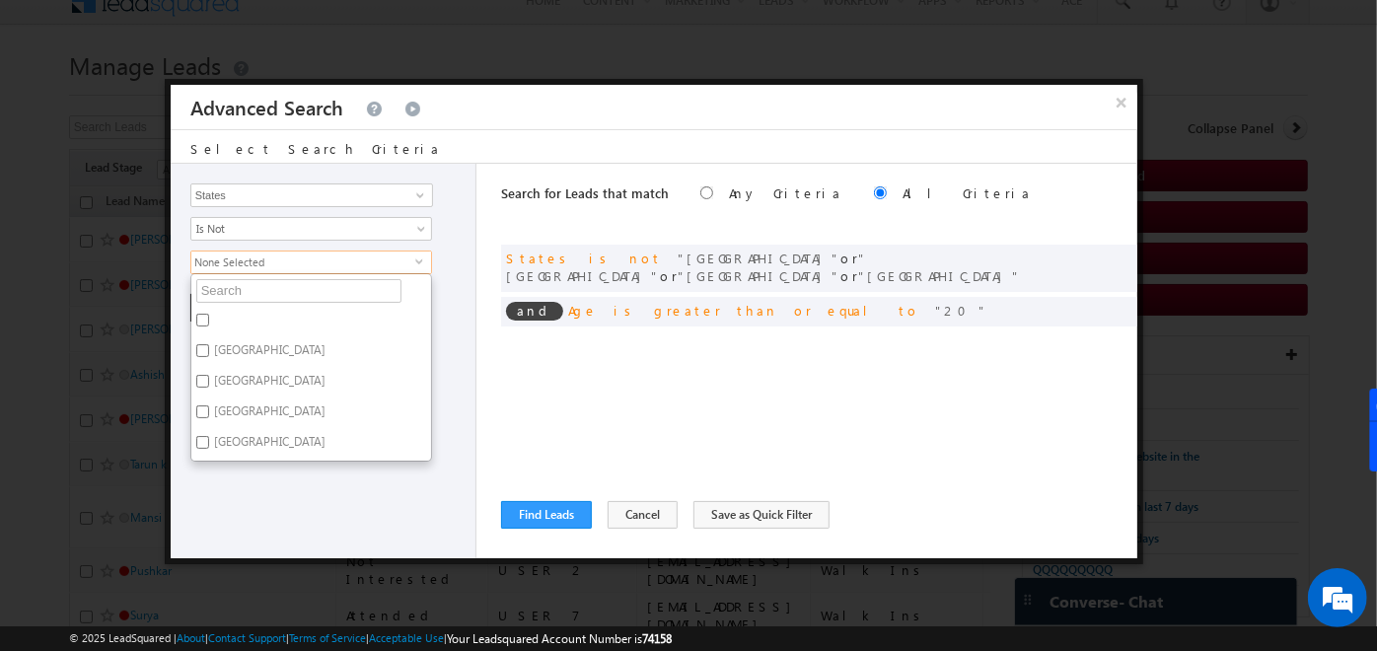
click at [416, 432] on ul "Maharashtra Bihar Karnataka Goa" at bounding box center [311, 367] width 242 height 188
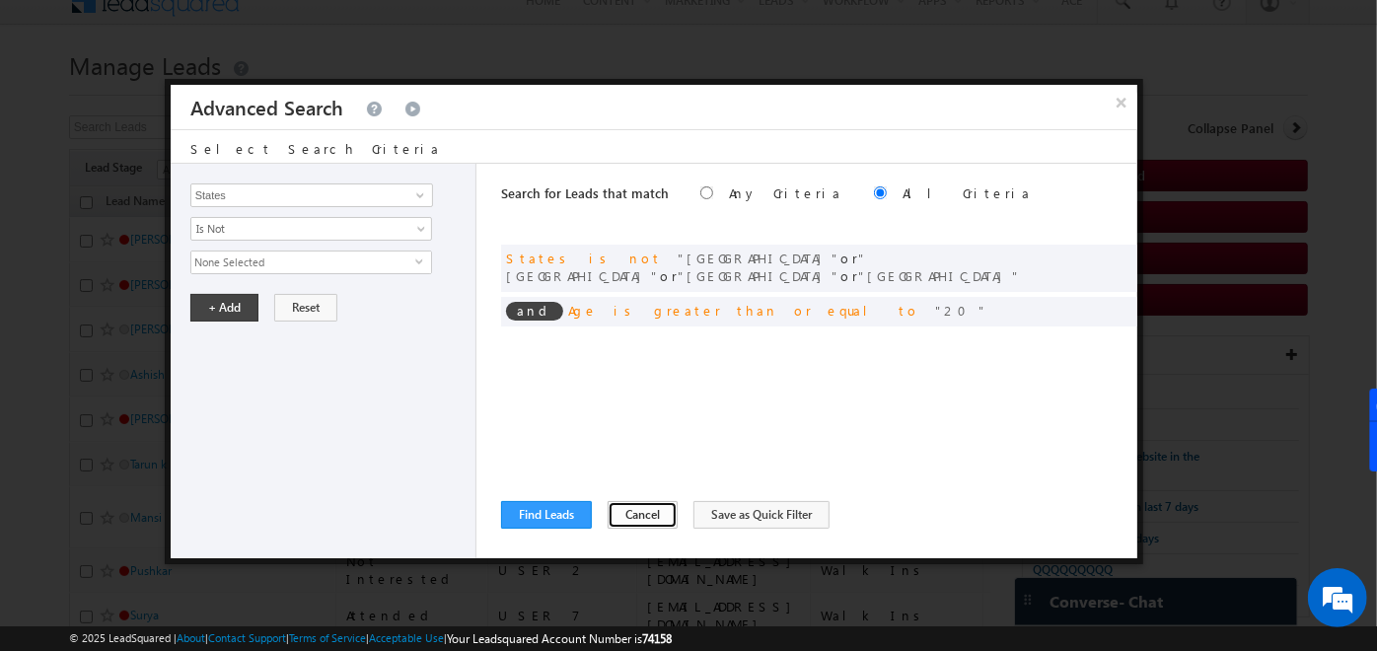
click at [632, 508] on button "Cancel" at bounding box center [643, 515] width 70 height 28
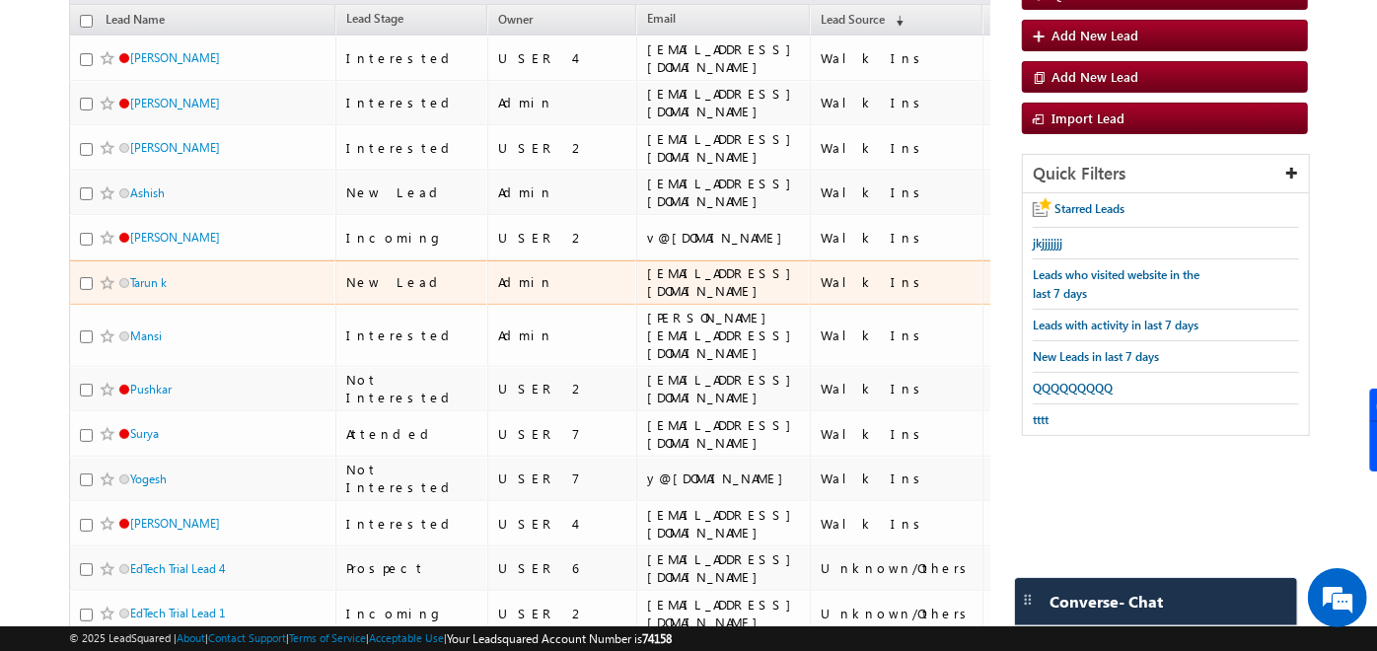
scroll to position [0, 0]
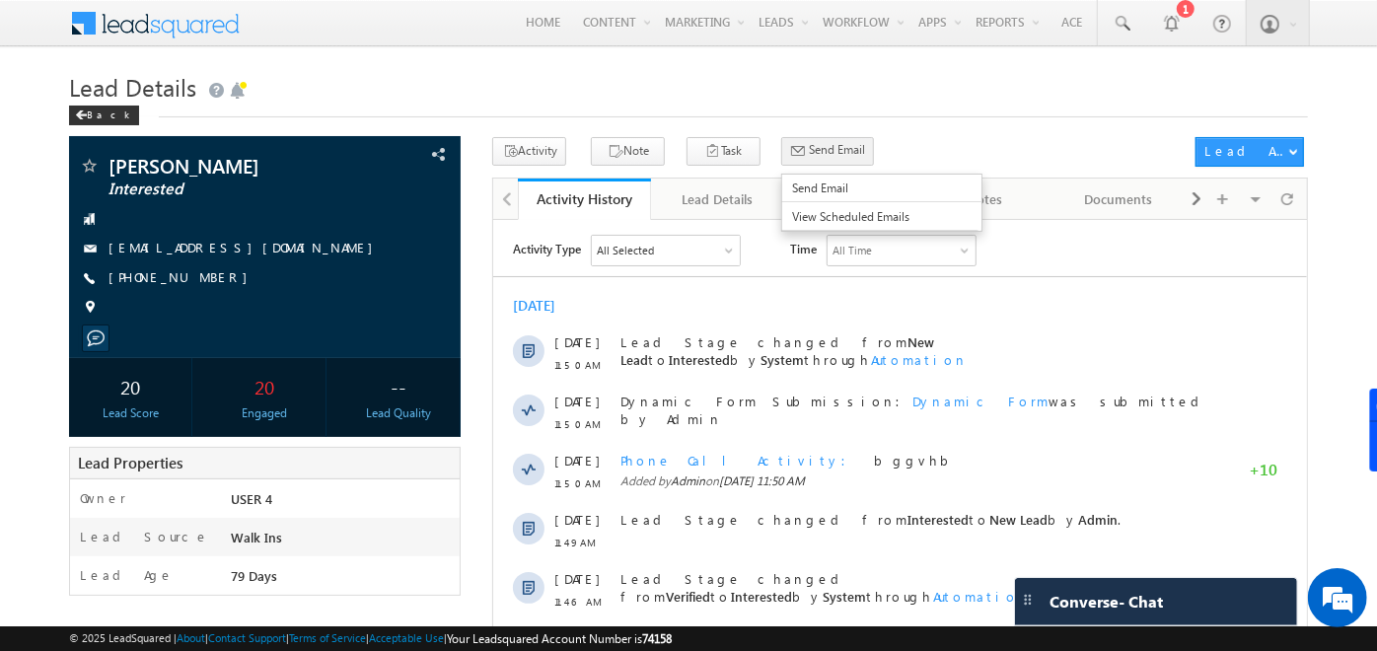
click at [809, 157] on span "Send Email" at bounding box center [837, 150] width 56 height 18
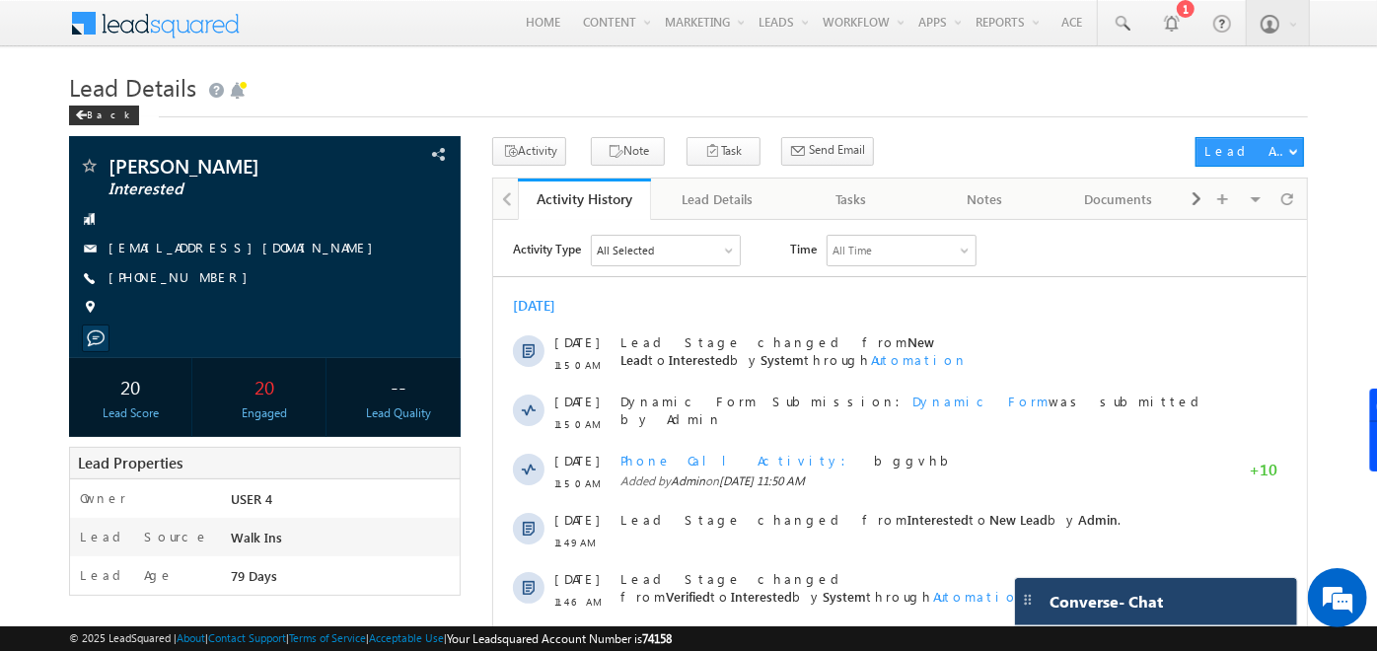
click at [1092, 605] on span "Converse - Chat" at bounding box center [1106, 602] width 113 height 18
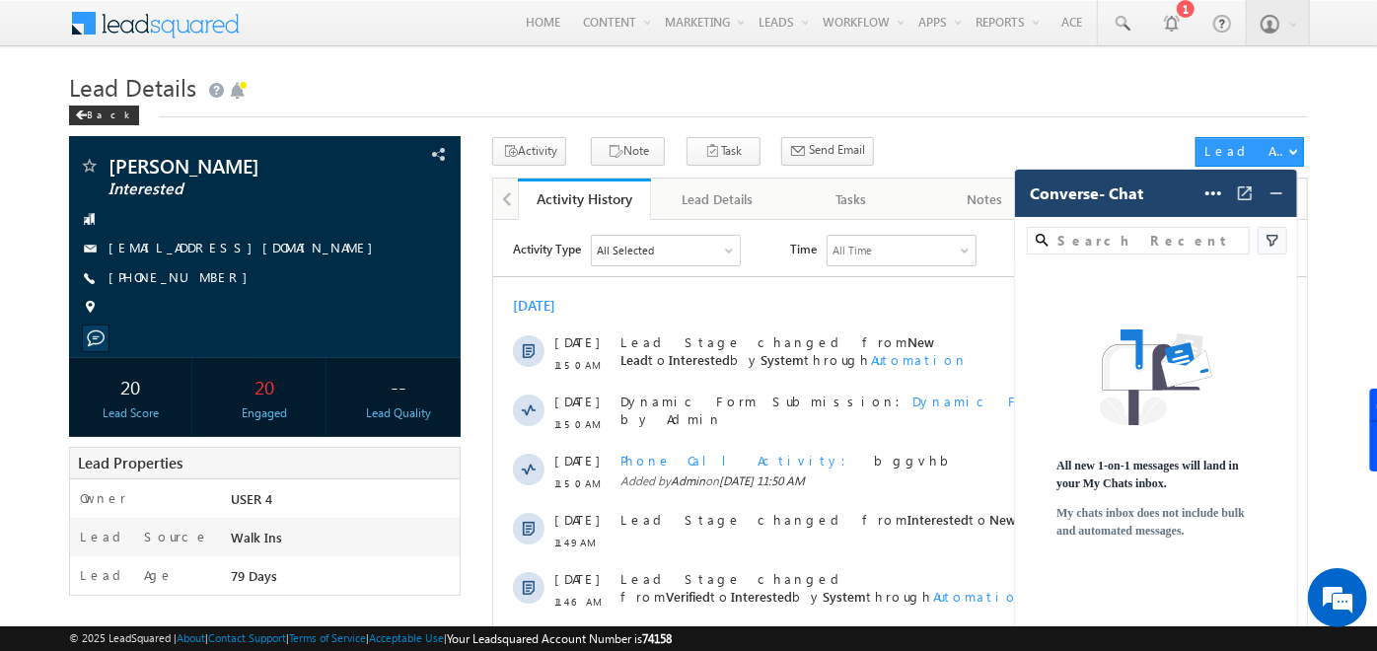
click at [1073, 200] on span "Converse - Chat" at bounding box center [1086, 194] width 113 height 18
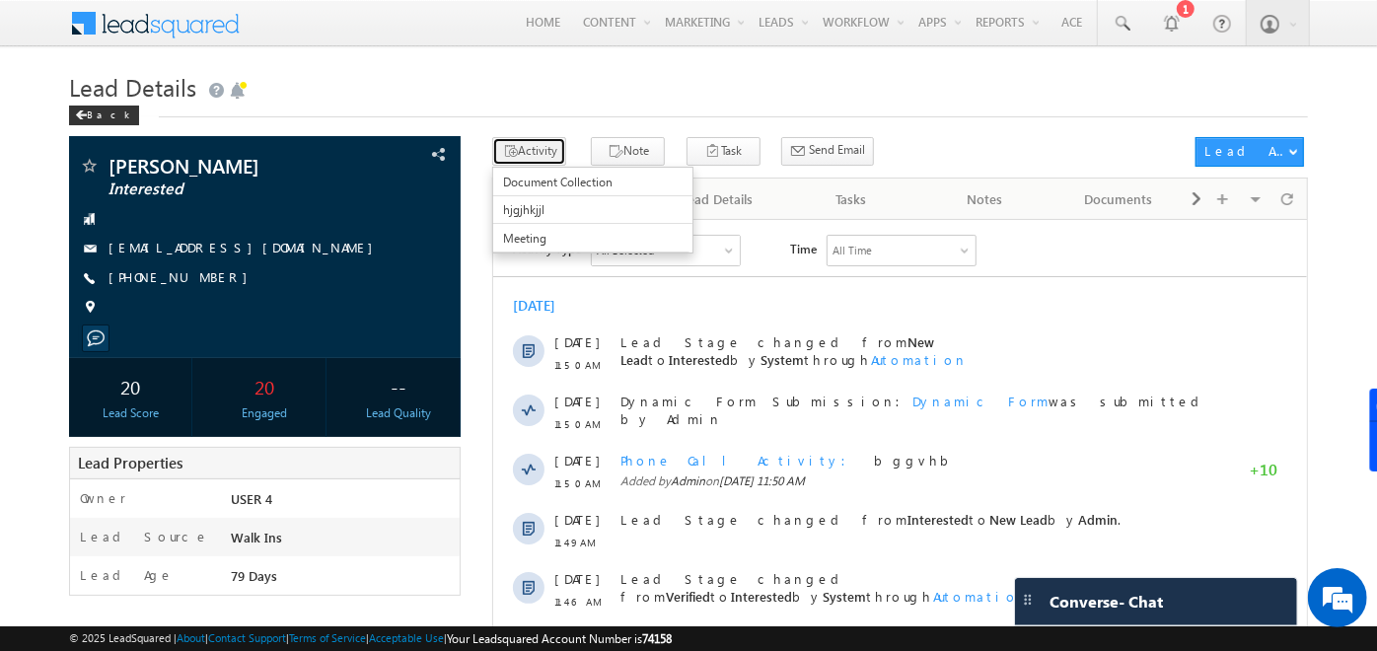
click at [529, 148] on button "Activity" at bounding box center [529, 151] width 74 height 29
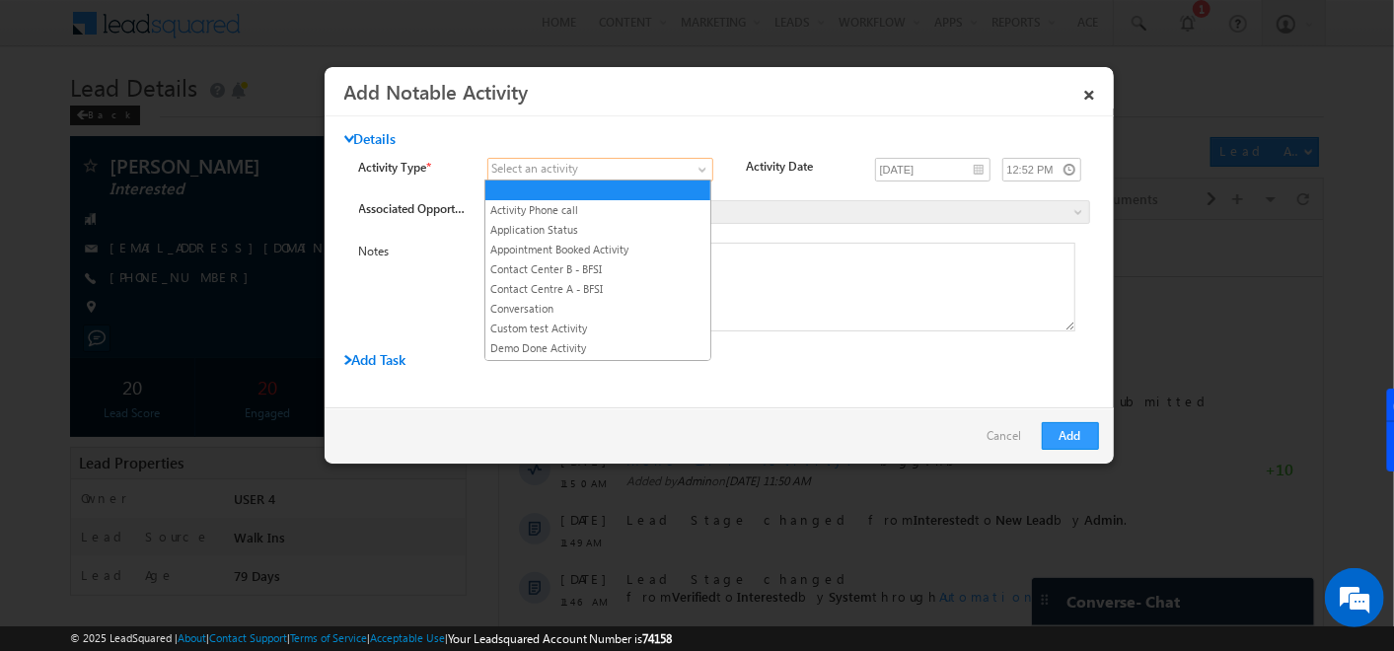
click at [679, 173] on span at bounding box center [588, 170] width 200 height 18
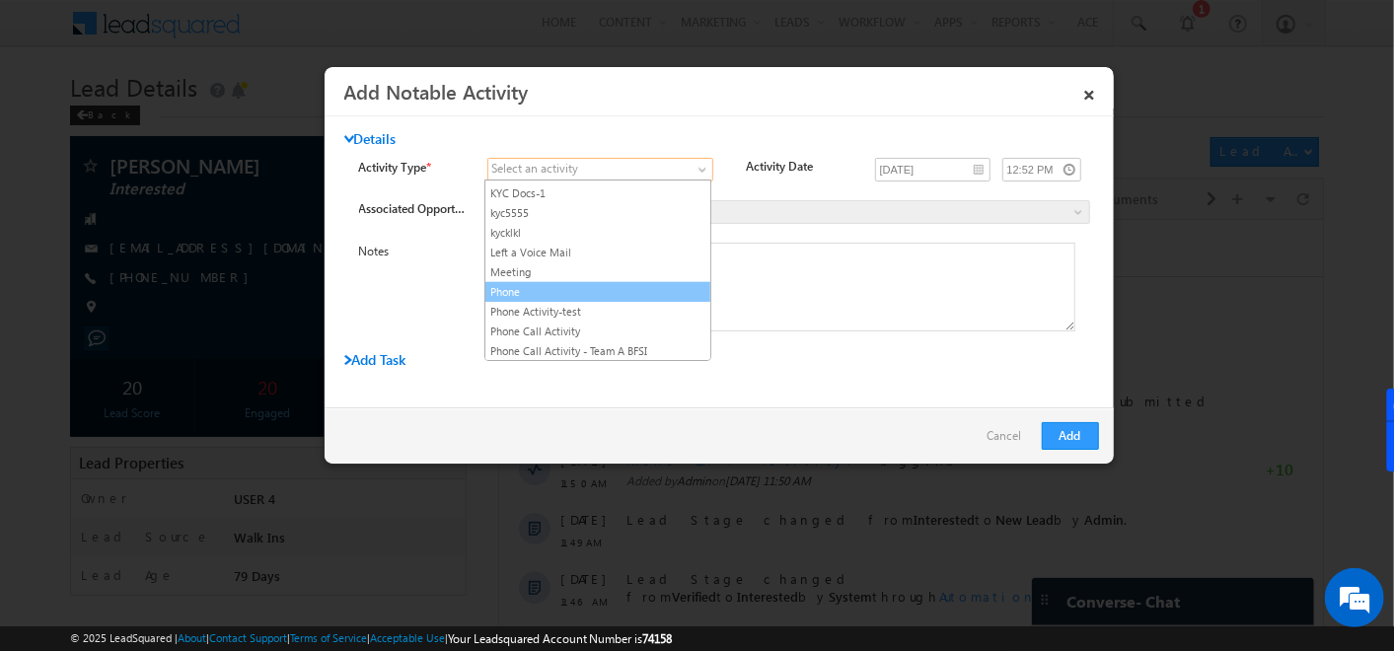
scroll to position [722, 0]
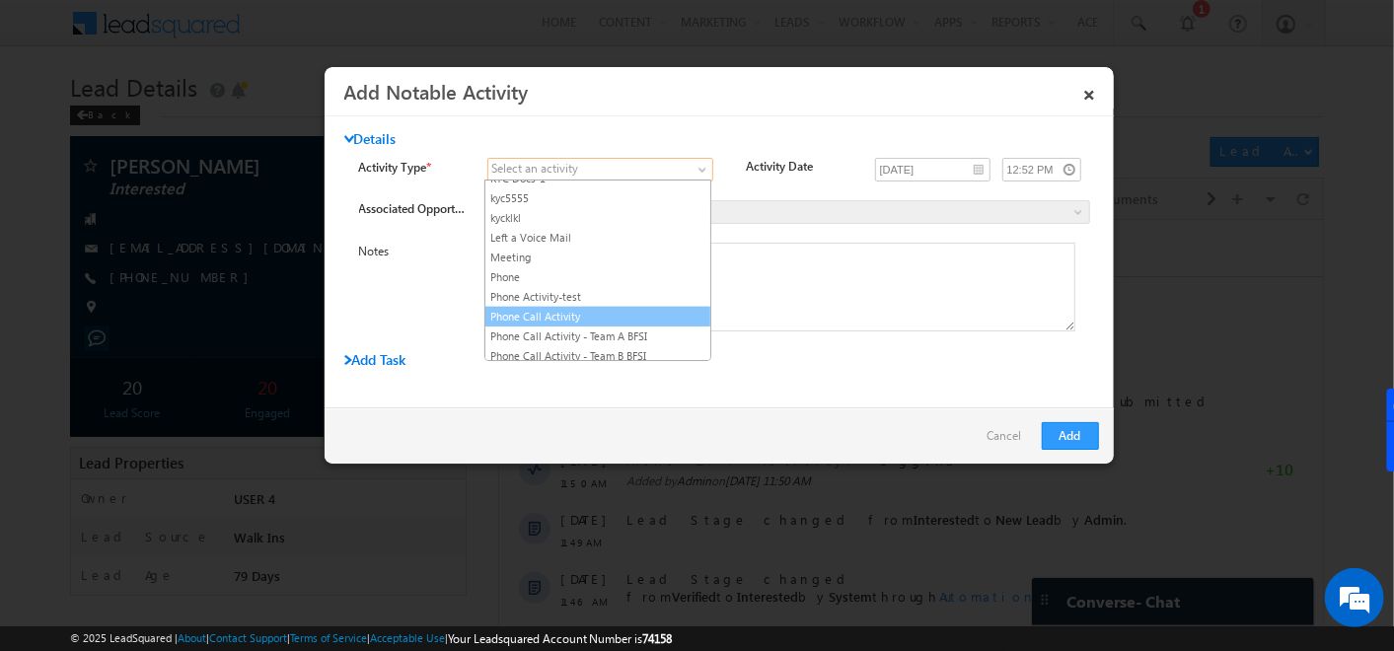
drag, startPoint x: 551, startPoint y: 307, endPoint x: 550, endPoint y: 290, distance: 16.8
click at [550, 290] on ul "Activity Phone call Application Status Appointment Booked Activity Contact Cent…" at bounding box center [597, 271] width 227 height 182
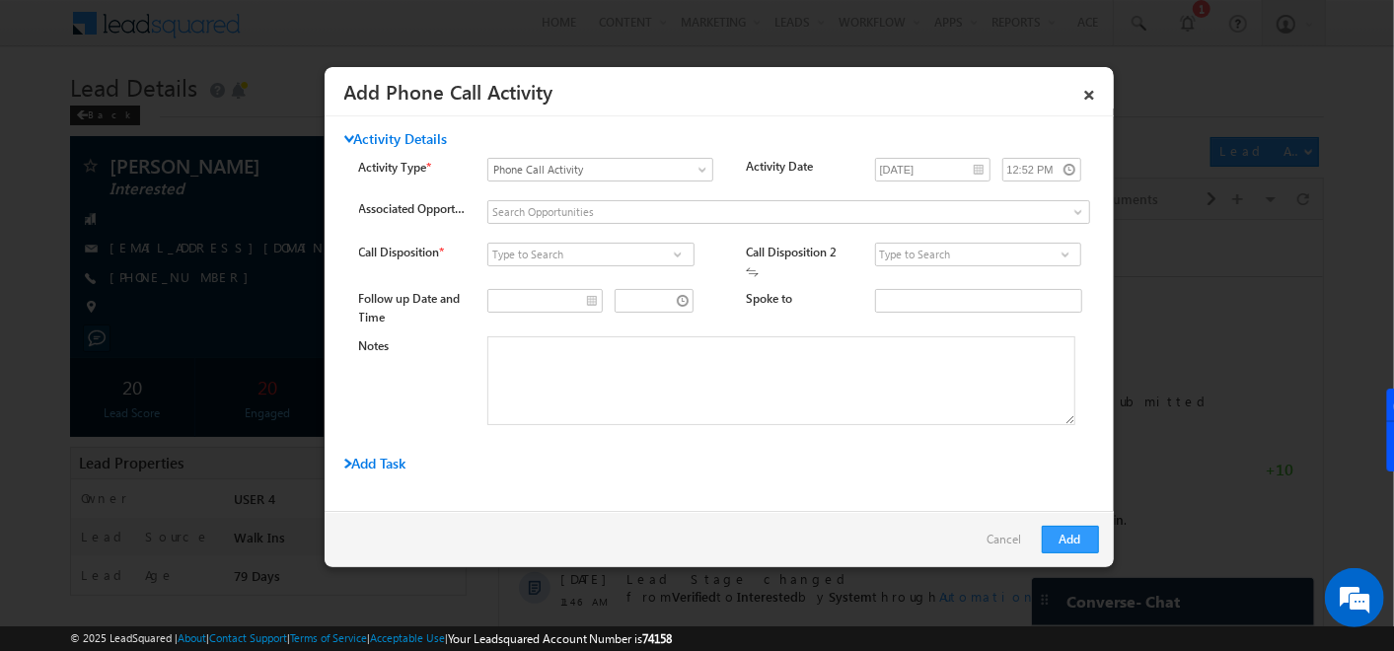
click at [674, 245] on link at bounding box center [677, 255] width 25 height 20
click at [557, 281] on link "Connected" at bounding box center [590, 276] width 206 height 23
type input "Connected"
click at [1057, 259] on span at bounding box center [1066, 255] width 20 height 16
click at [943, 273] on link "Call back" at bounding box center [978, 276] width 206 height 23
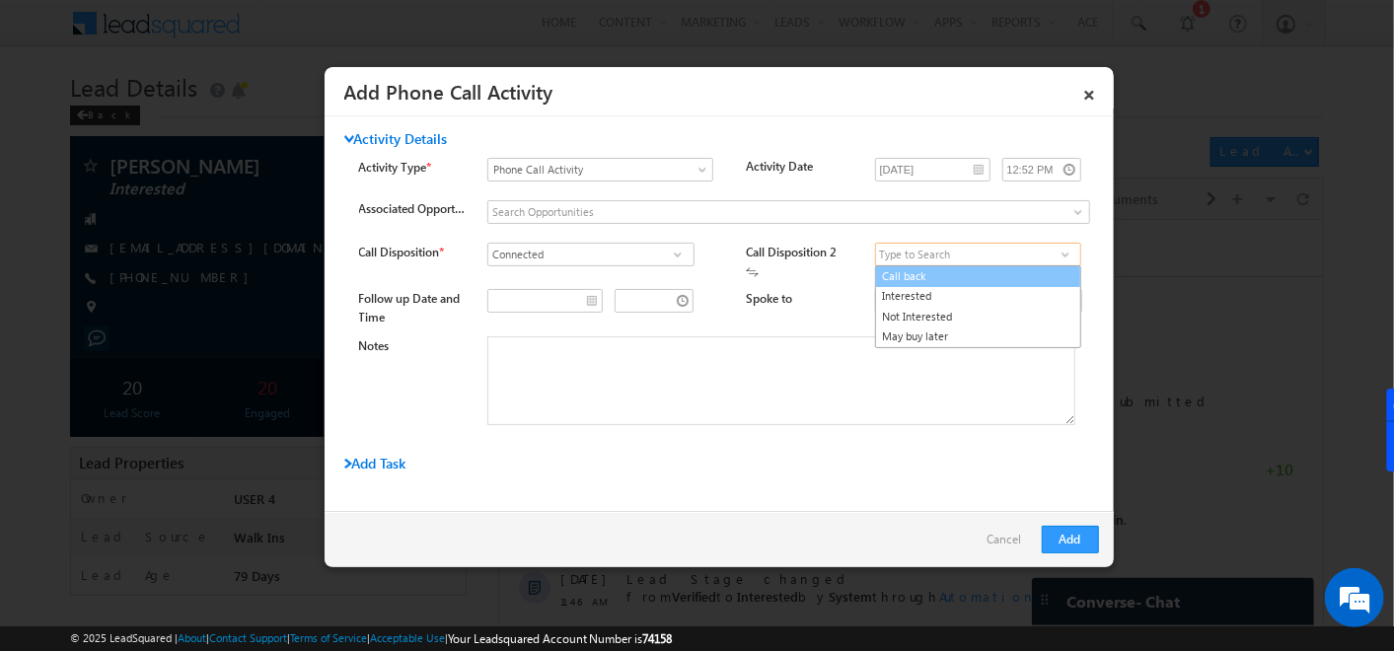
type input "Call back"
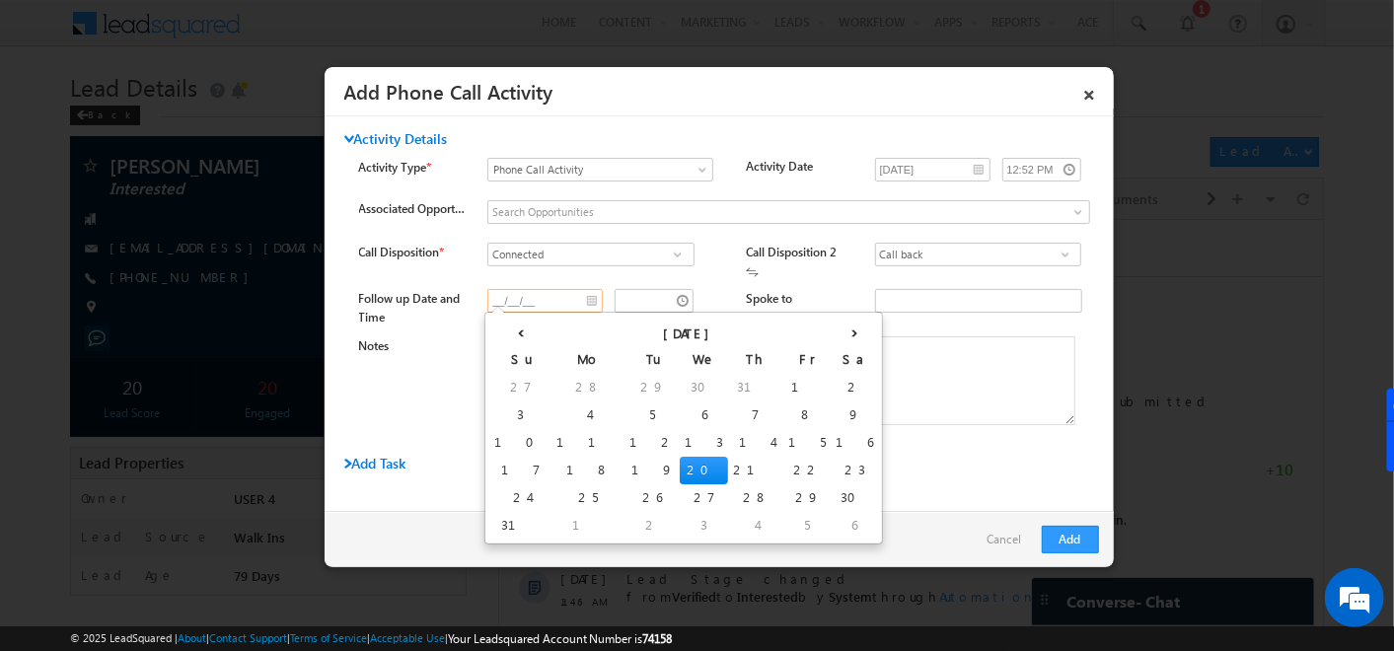
click at [586, 298] on input "__/__/__" at bounding box center [544, 301] width 115 height 24
click at [728, 466] on td "21" at bounding box center [755, 471] width 55 height 28
type input "08/21/25"
type input "12:52 PM"
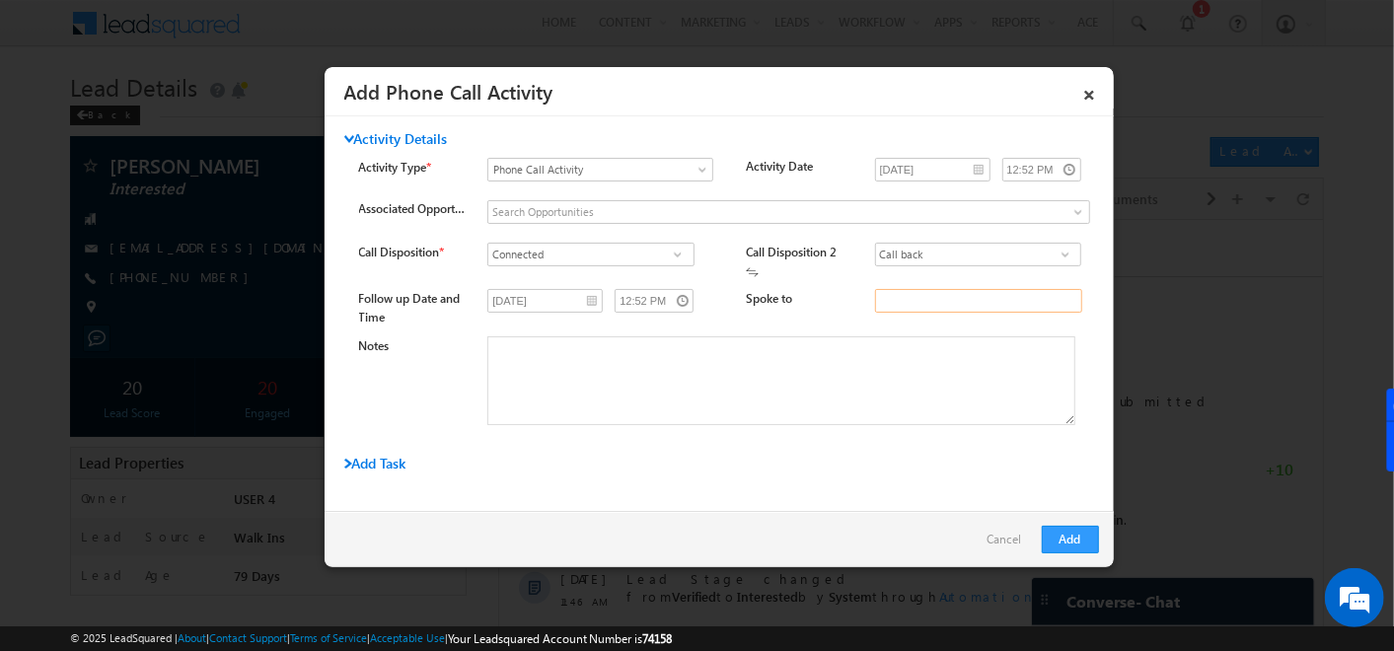
click at [952, 307] on input "Spoke to" at bounding box center [978, 301] width 207 height 24
type input "kjjjk"
click at [874, 369] on textarea "Notes" at bounding box center [781, 380] width 588 height 89
type textarea "hdhdbndbdndbddjddjhujnui"
click at [1060, 542] on button "Add" at bounding box center [1070, 540] width 57 height 28
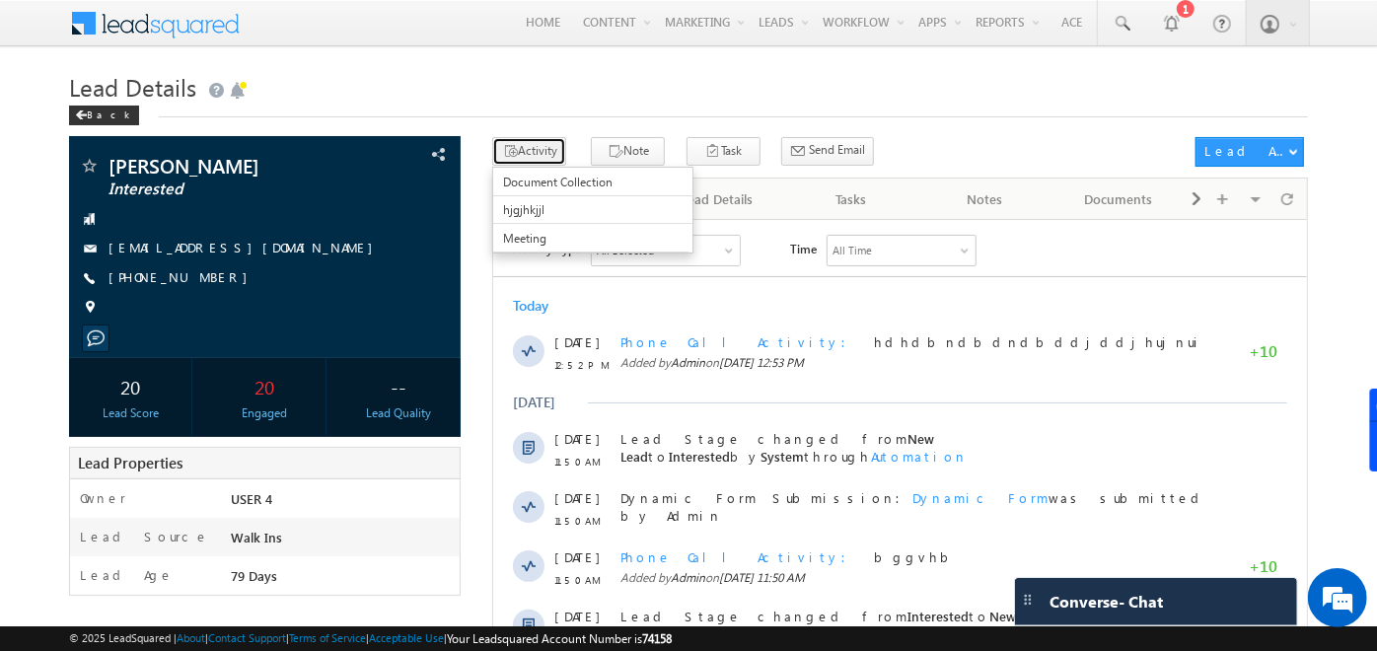
click at [530, 160] on button "Activity" at bounding box center [529, 151] width 74 height 29
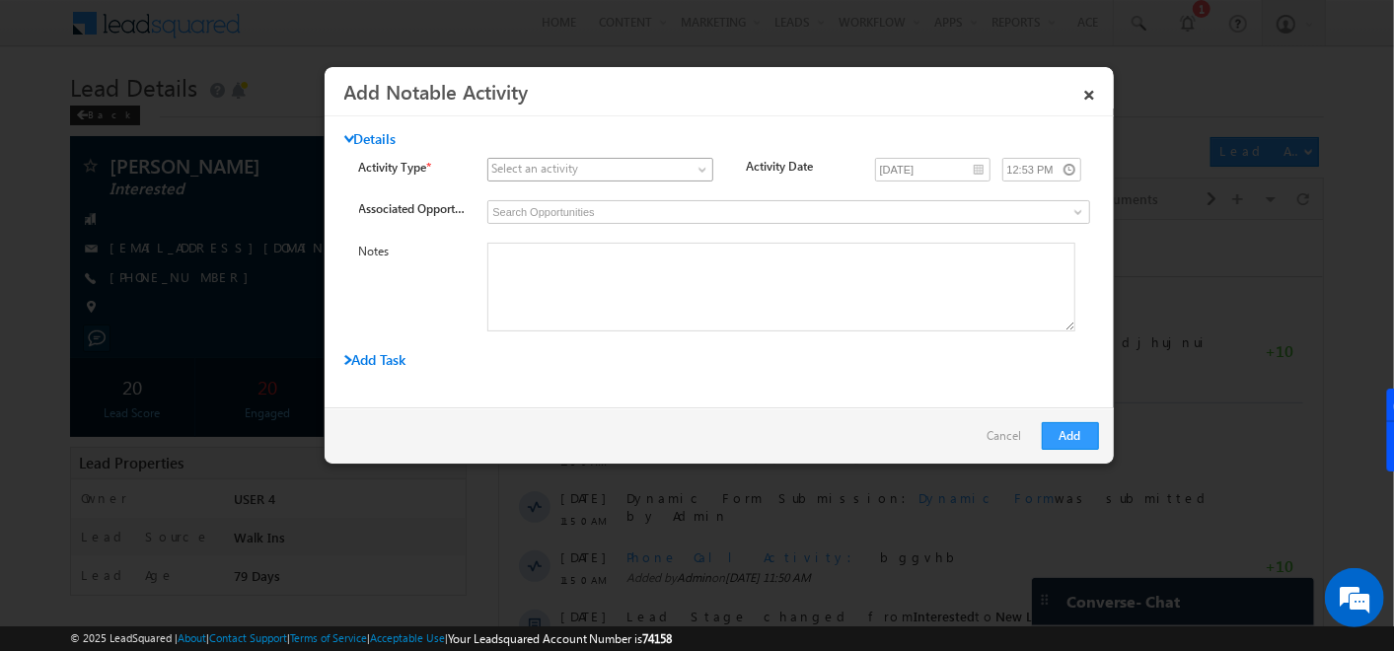
click at [693, 163] on link at bounding box center [600, 170] width 226 height 24
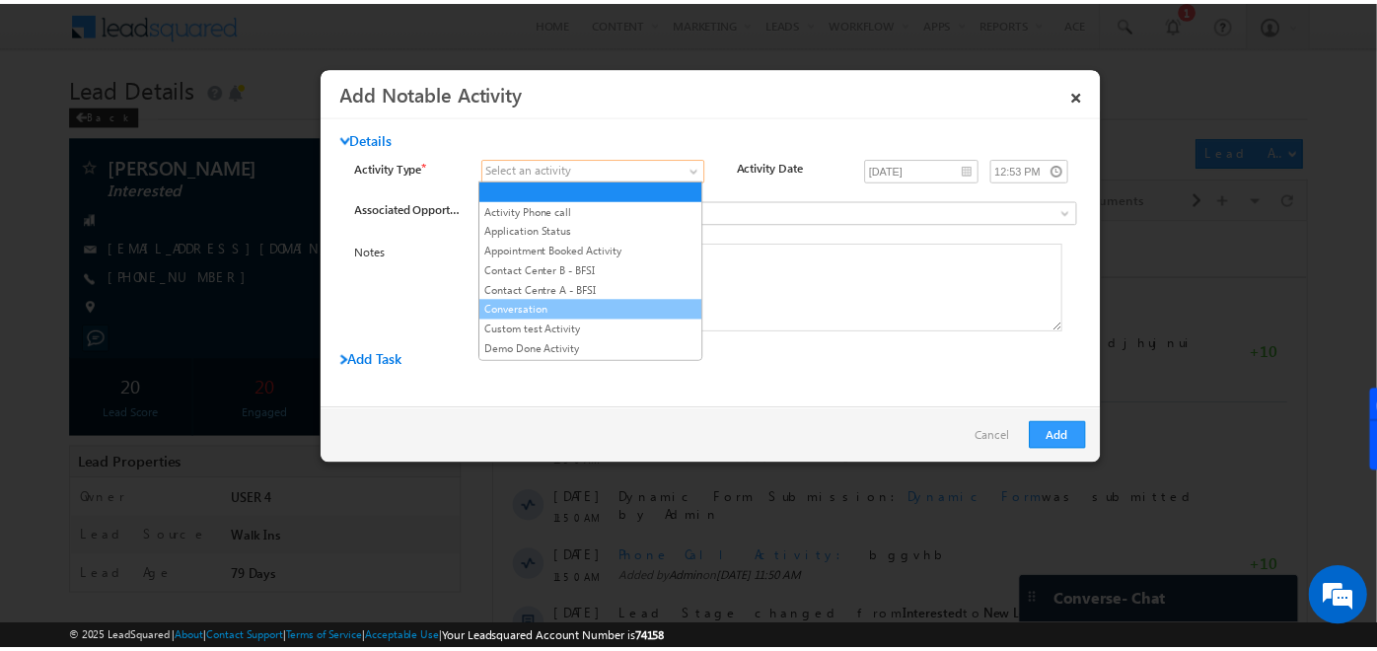
scroll to position [284, 0]
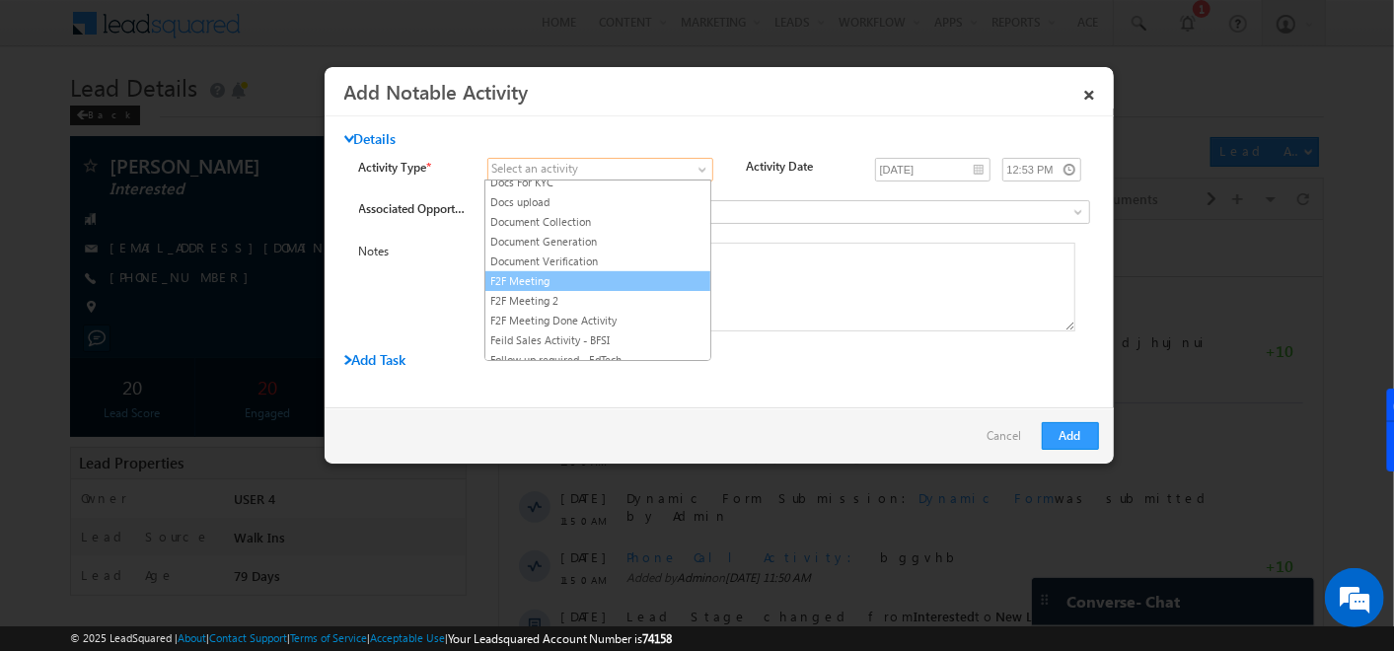
click at [531, 277] on link "F2F Meeting" at bounding box center [597, 281] width 225 height 18
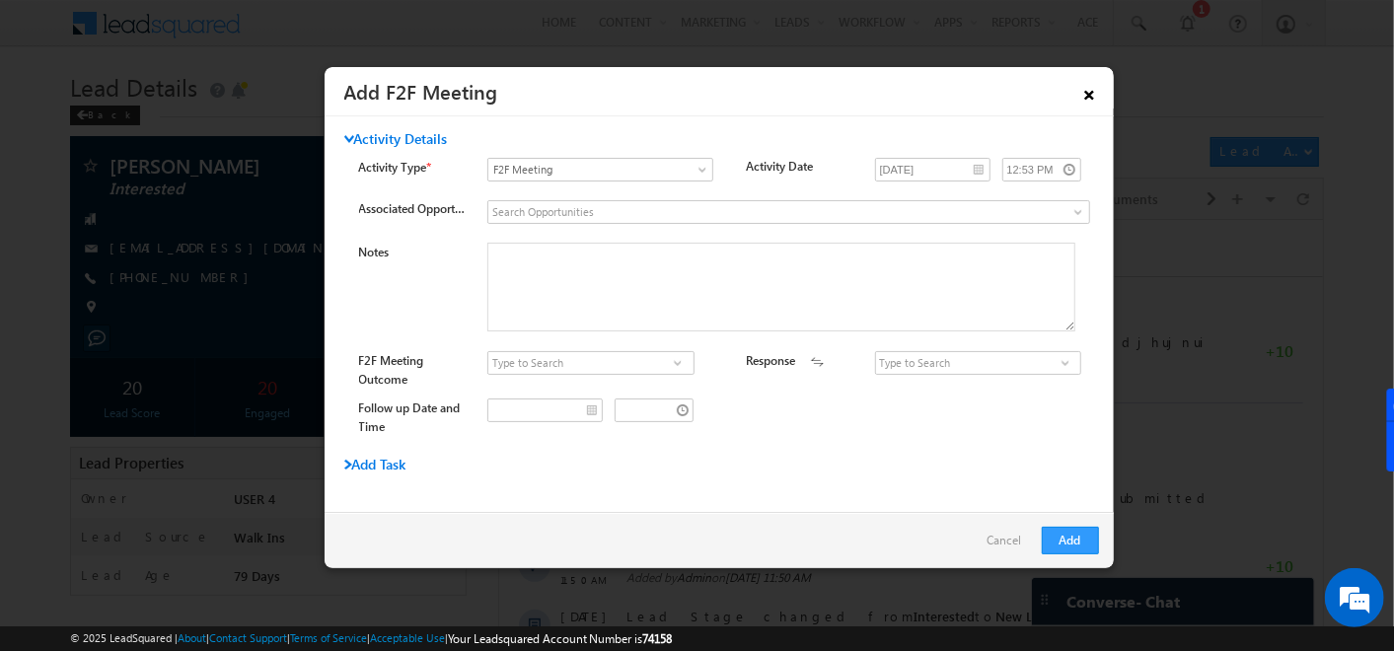
click at [1083, 90] on link "×" at bounding box center [1090, 91] width 34 height 35
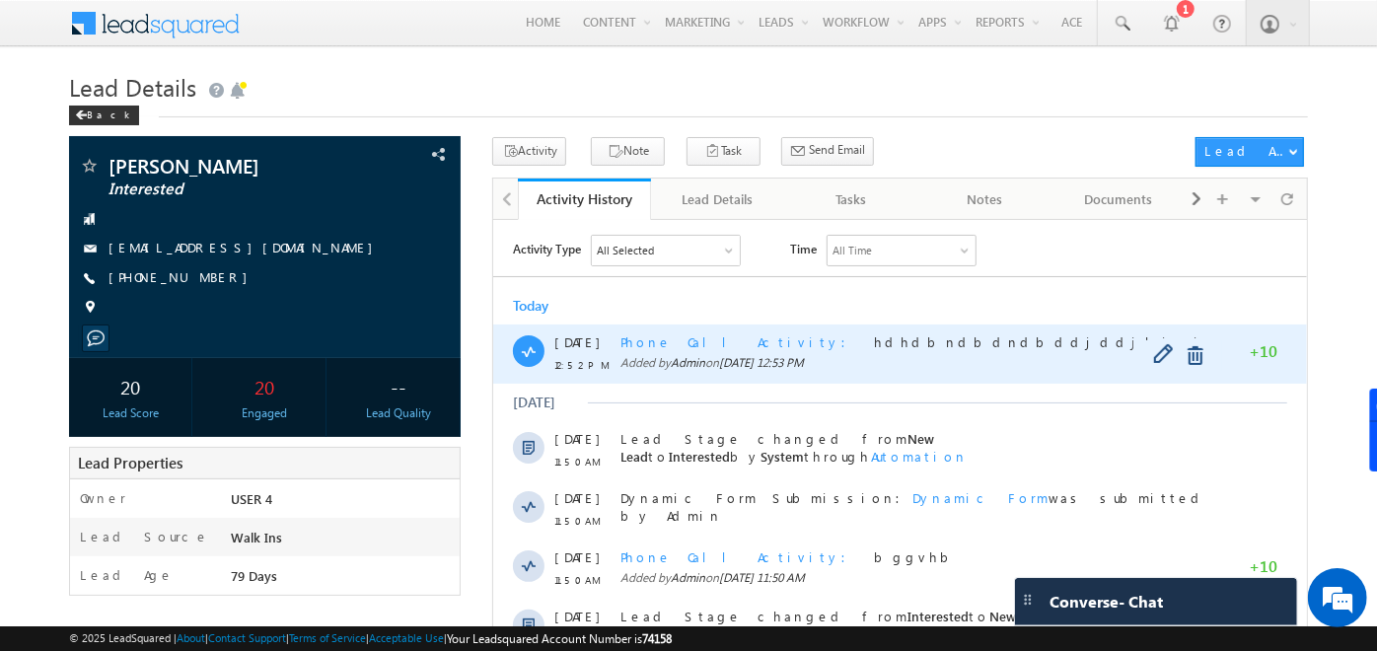
click at [671, 338] on span "Phone Call Activity" at bounding box center [740, 340] width 238 height 17
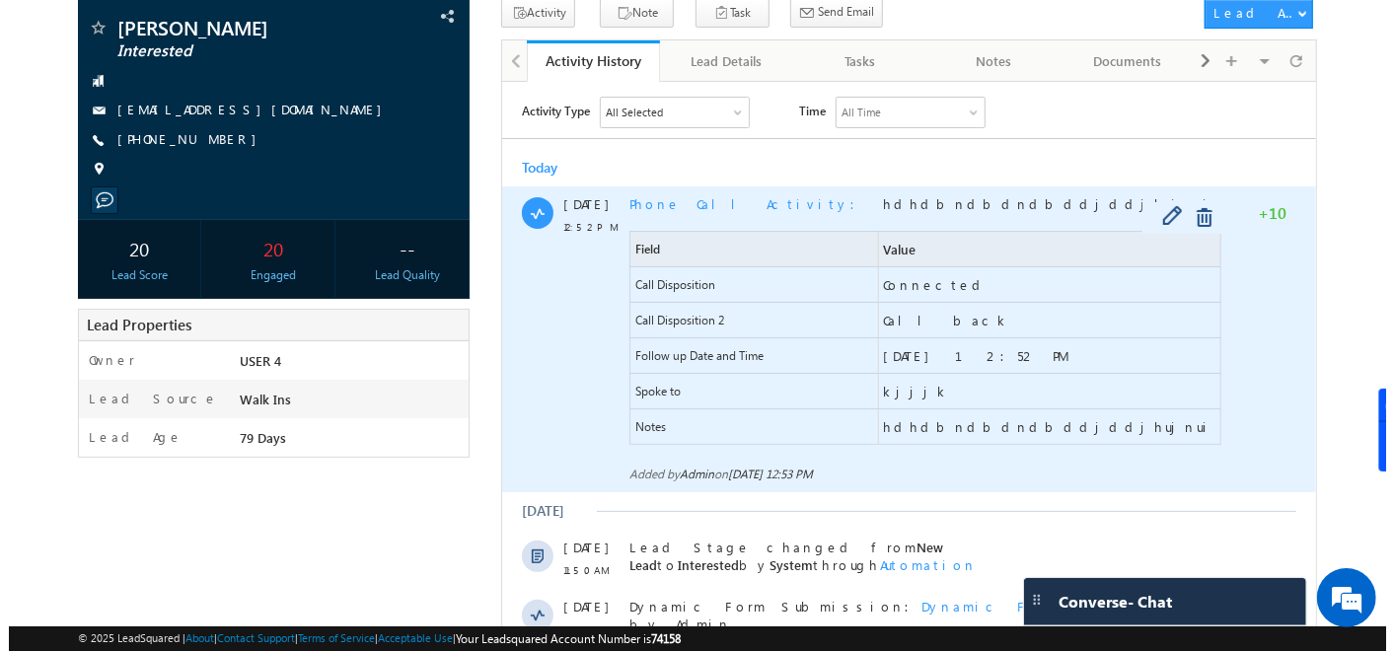
scroll to position [0, 0]
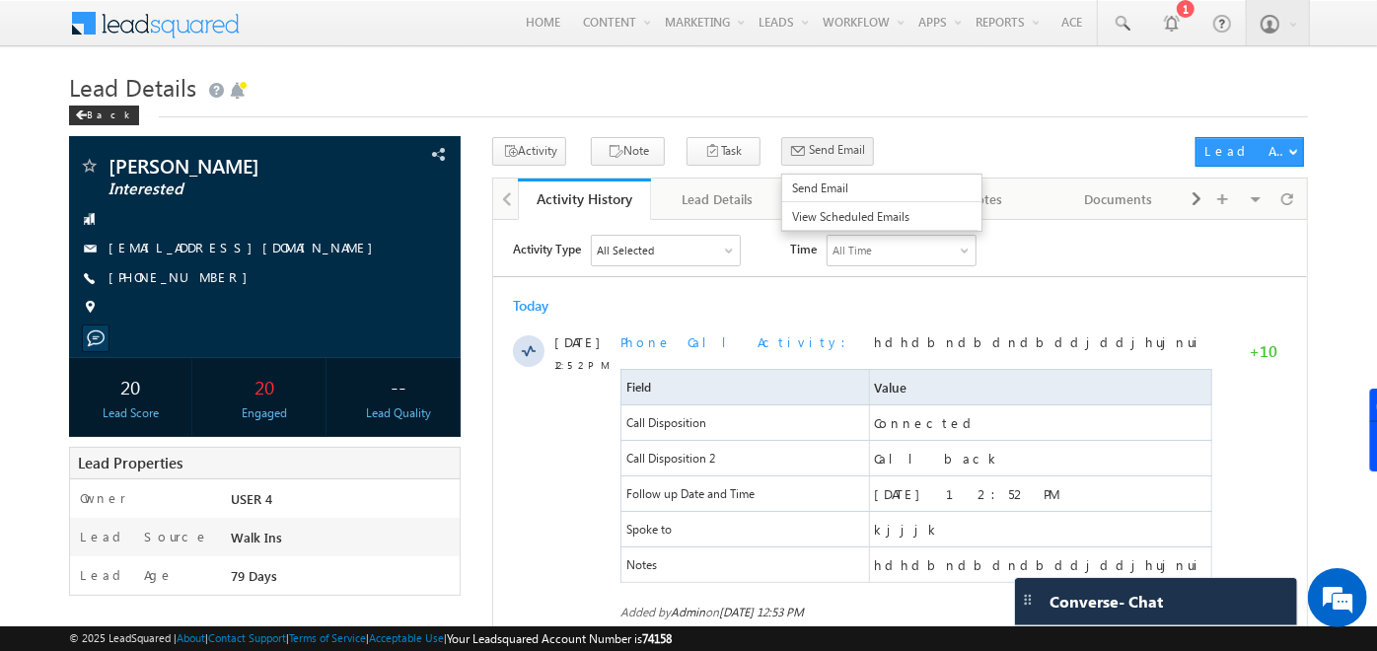
click at [809, 156] on span "Send Email" at bounding box center [837, 150] width 56 height 18
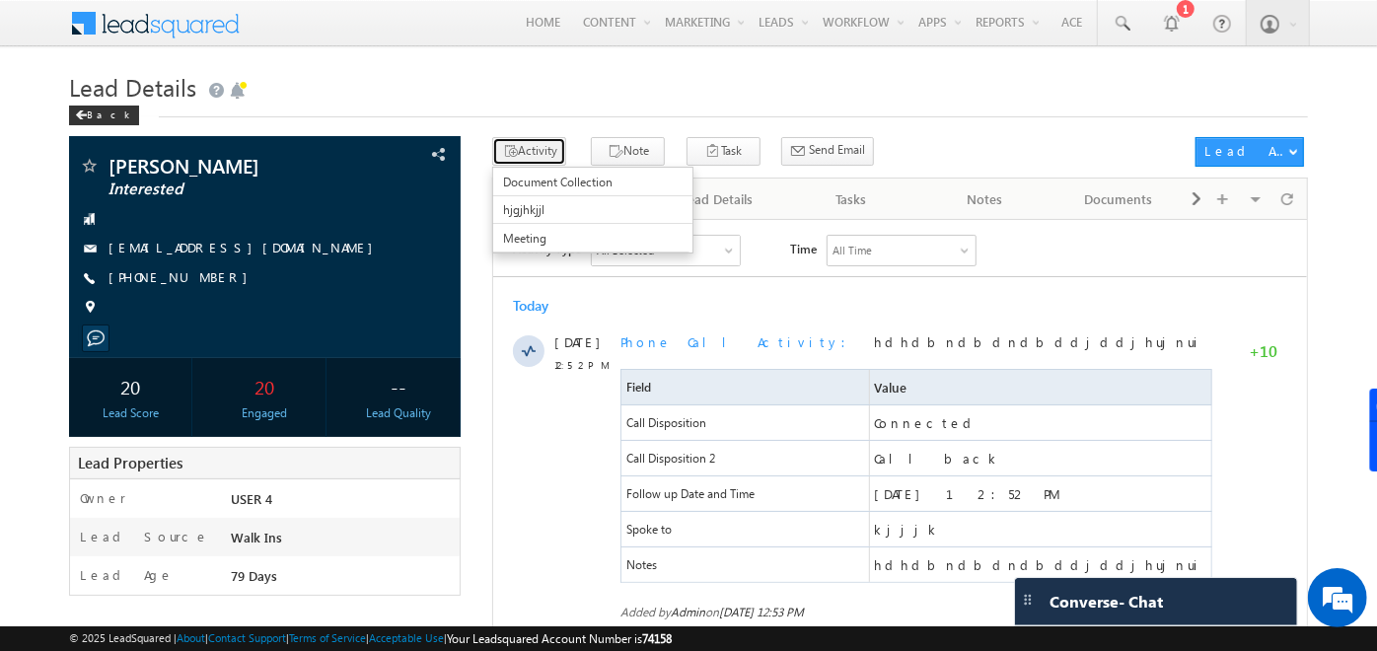
click at [541, 144] on button "Activity" at bounding box center [529, 151] width 74 height 29
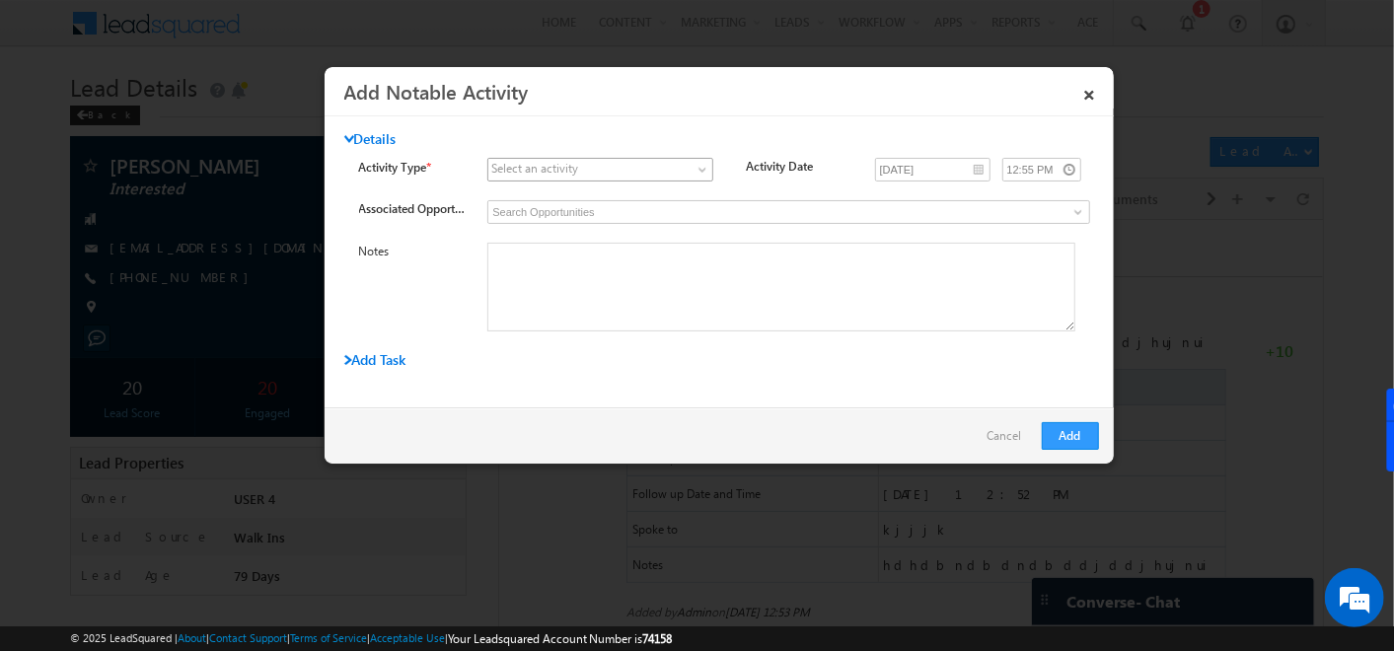
click at [641, 161] on span at bounding box center [588, 170] width 200 height 18
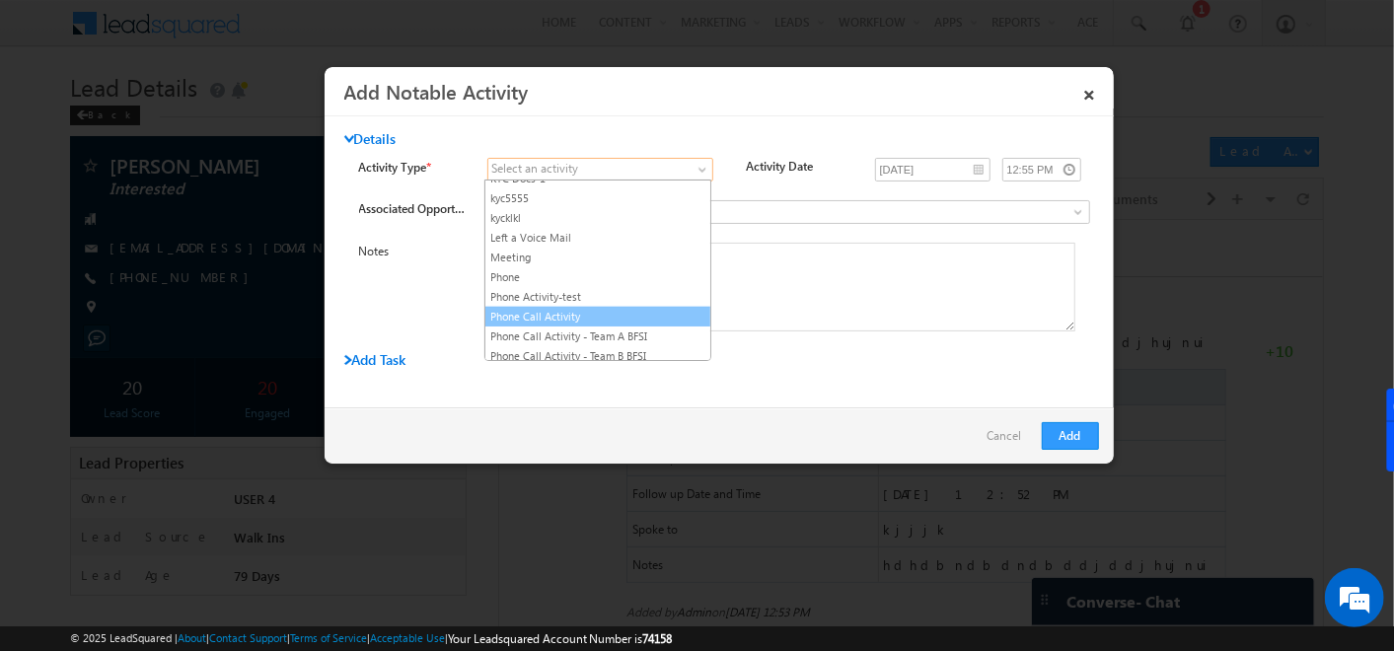
click at [574, 308] on link "Phone Call Activity" at bounding box center [597, 317] width 225 height 18
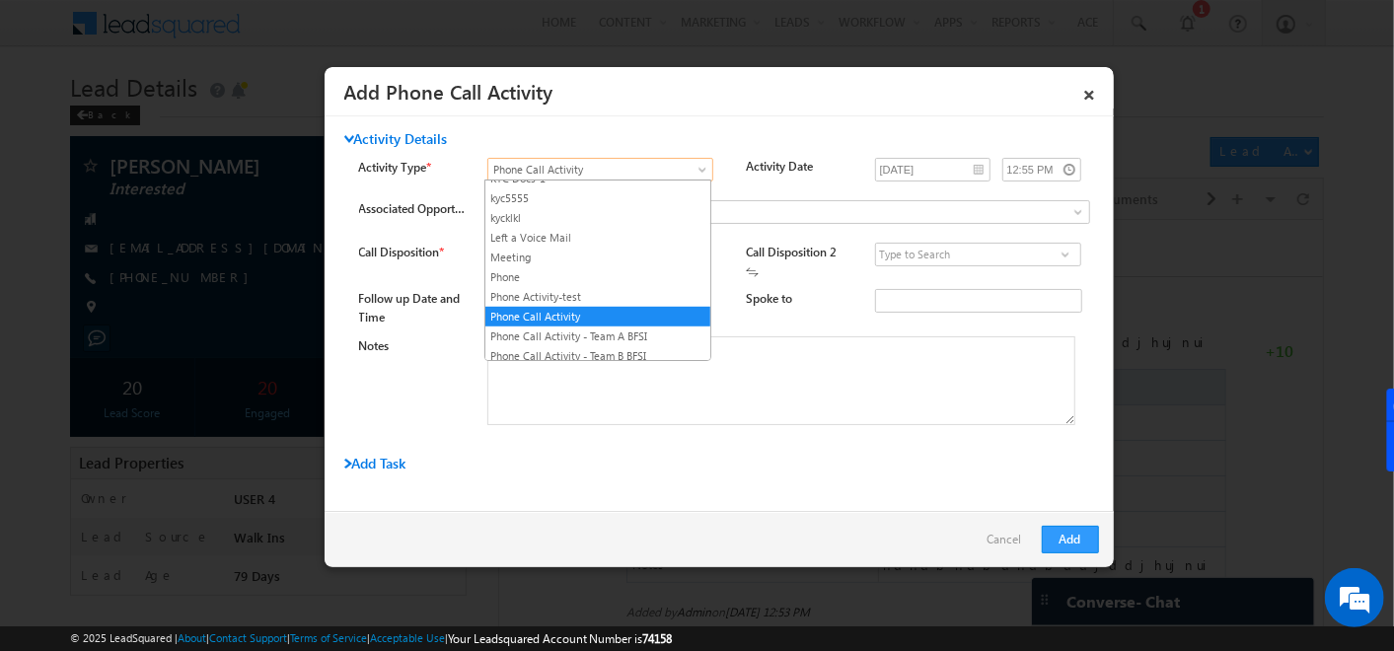
click at [645, 165] on span "Phone Call Activity" at bounding box center [588, 170] width 200 height 18
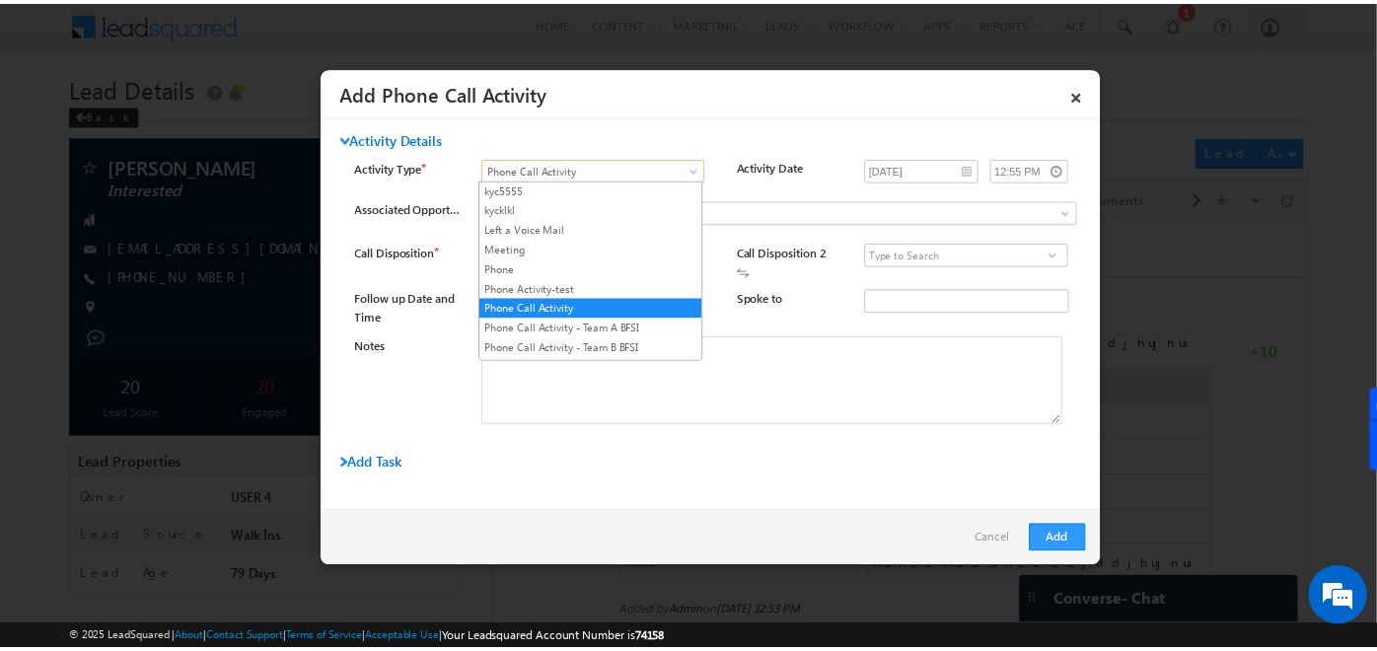
scroll to position [732, 0]
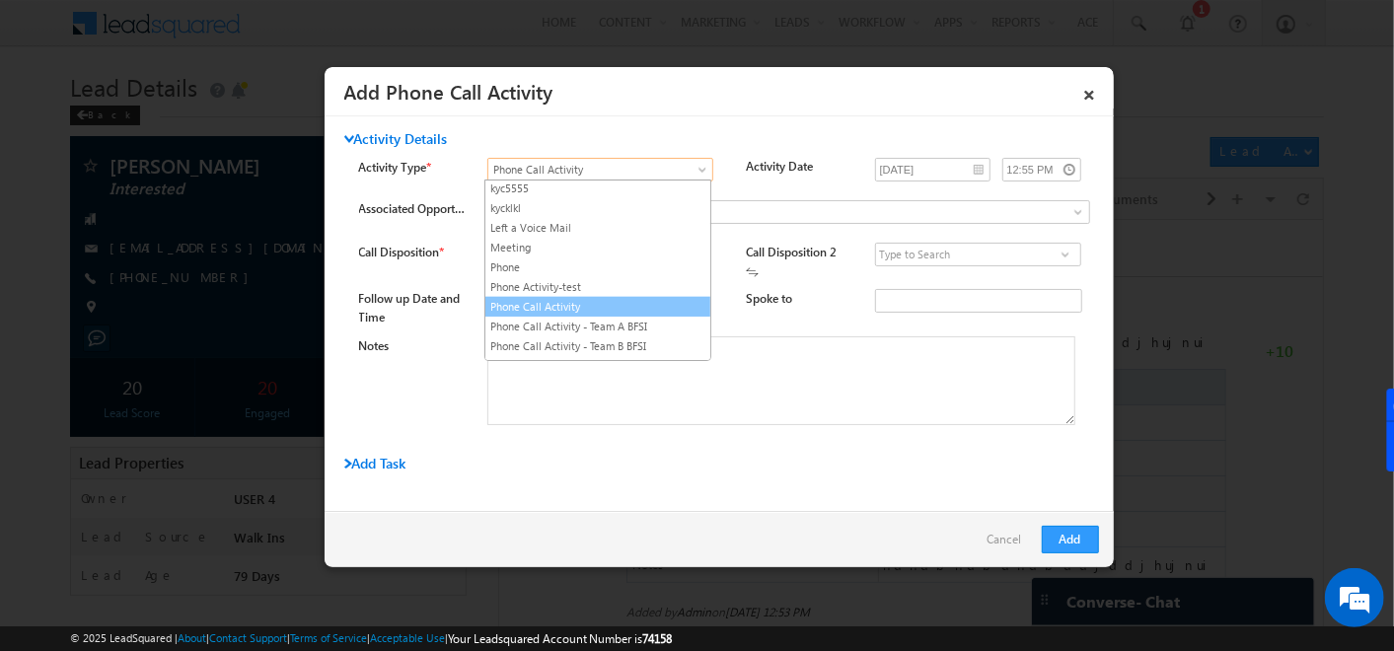
click at [568, 298] on link "Phone Call Activity" at bounding box center [597, 307] width 225 height 18
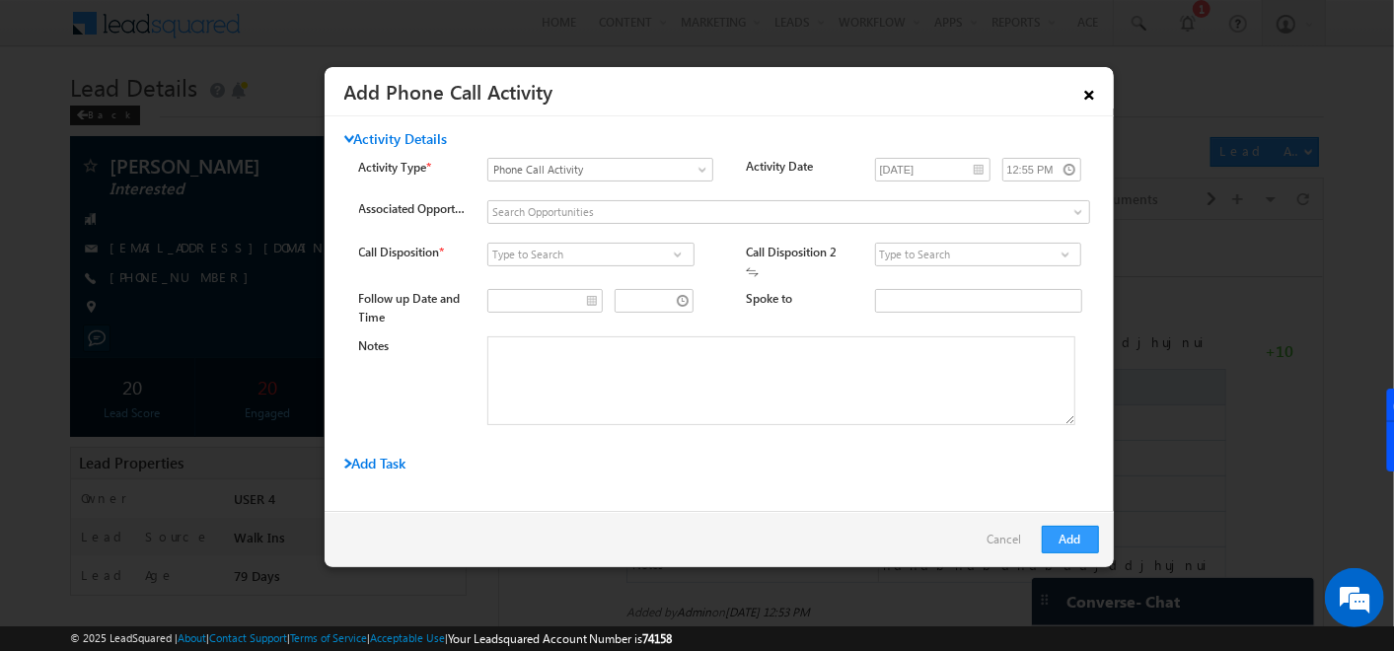
click at [1087, 96] on link "×" at bounding box center [1090, 91] width 34 height 35
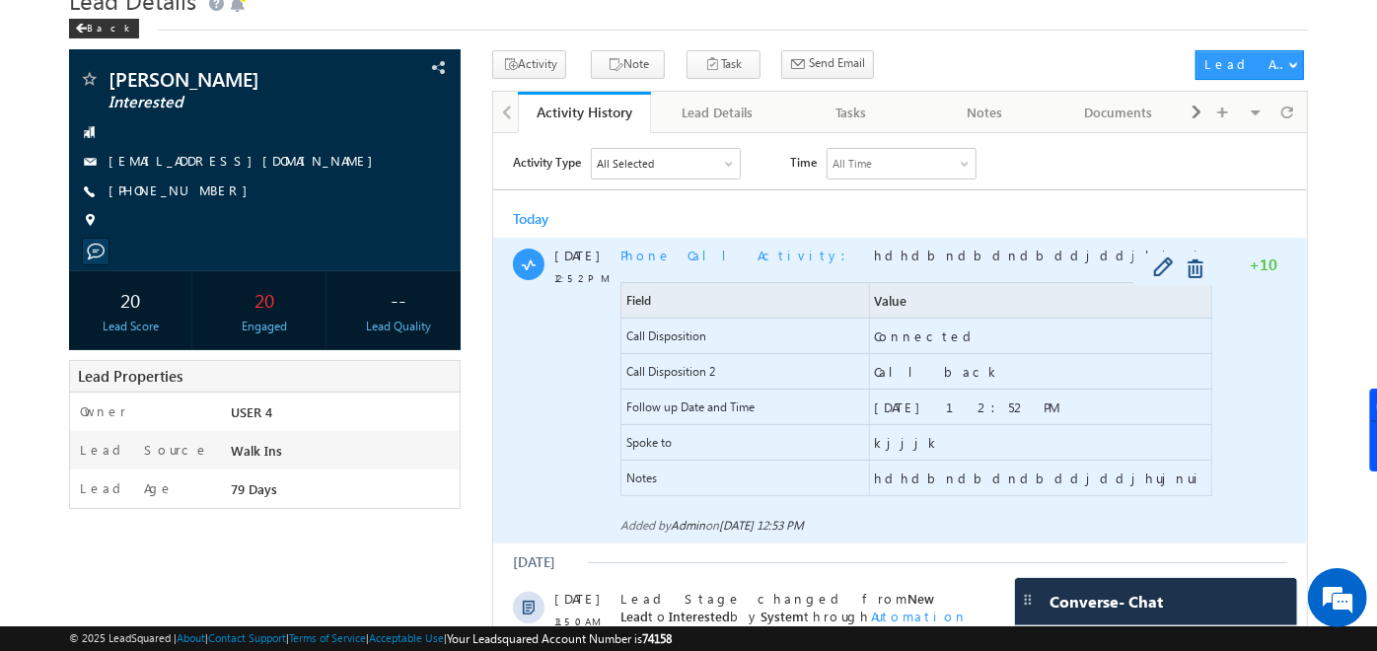
scroll to position [87, 0]
click at [723, 256] on span "Phone Call Activity" at bounding box center [740, 254] width 238 height 17
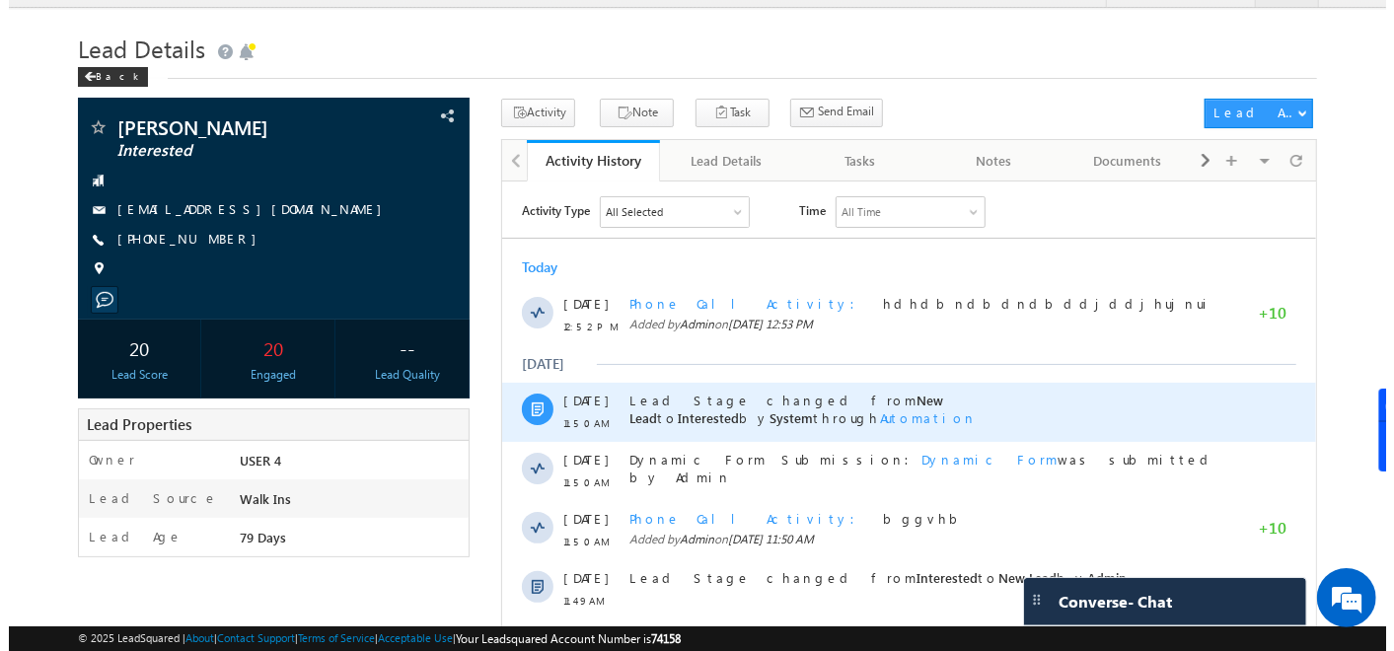
scroll to position [37, 0]
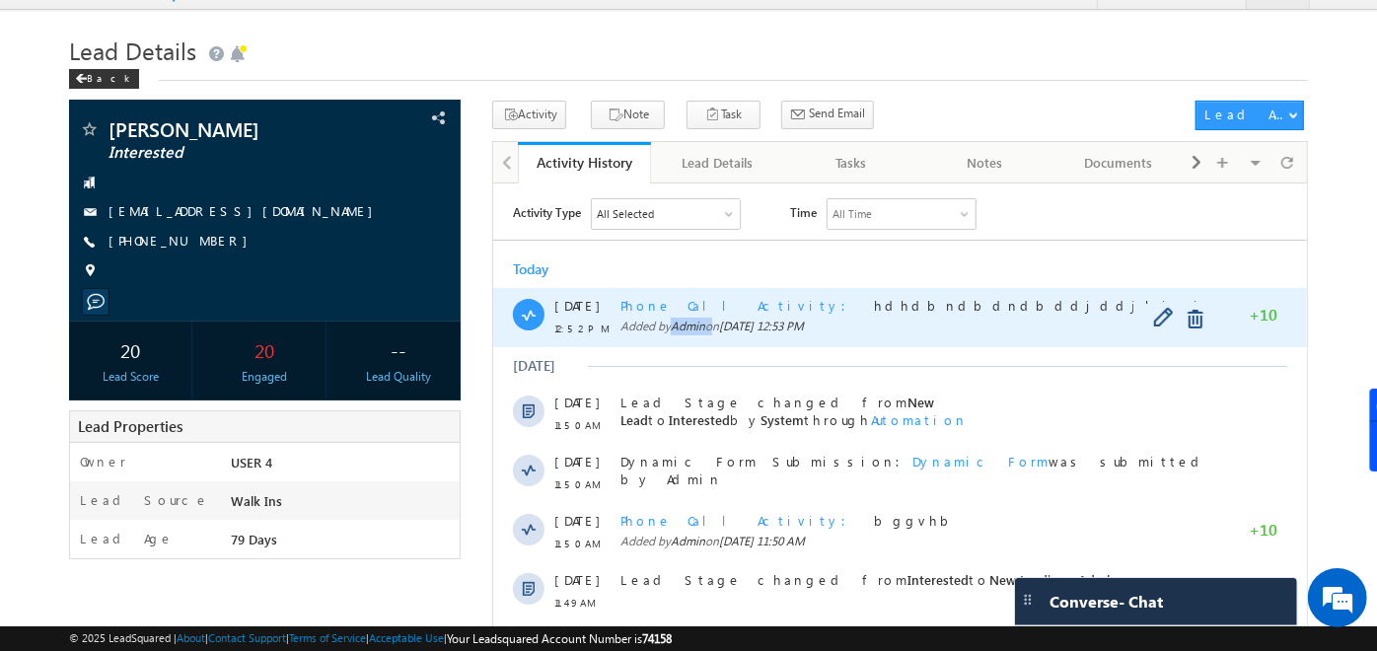
drag, startPoint x: 673, startPoint y: 326, endPoint x: 715, endPoint y: 320, distance: 42.8
click at [715, 320] on span "Added by Admin on 20 Aug 2025 12:53 PM" at bounding box center [919, 326] width 596 height 18
drag, startPoint x: 715, startPoint y: 320, endPoint x: 687, endPoint y: 304, distance: 32.7
click at [687, 304] on span "Phone Call Activity" at bounding box center [740, 304] width 238 height 17
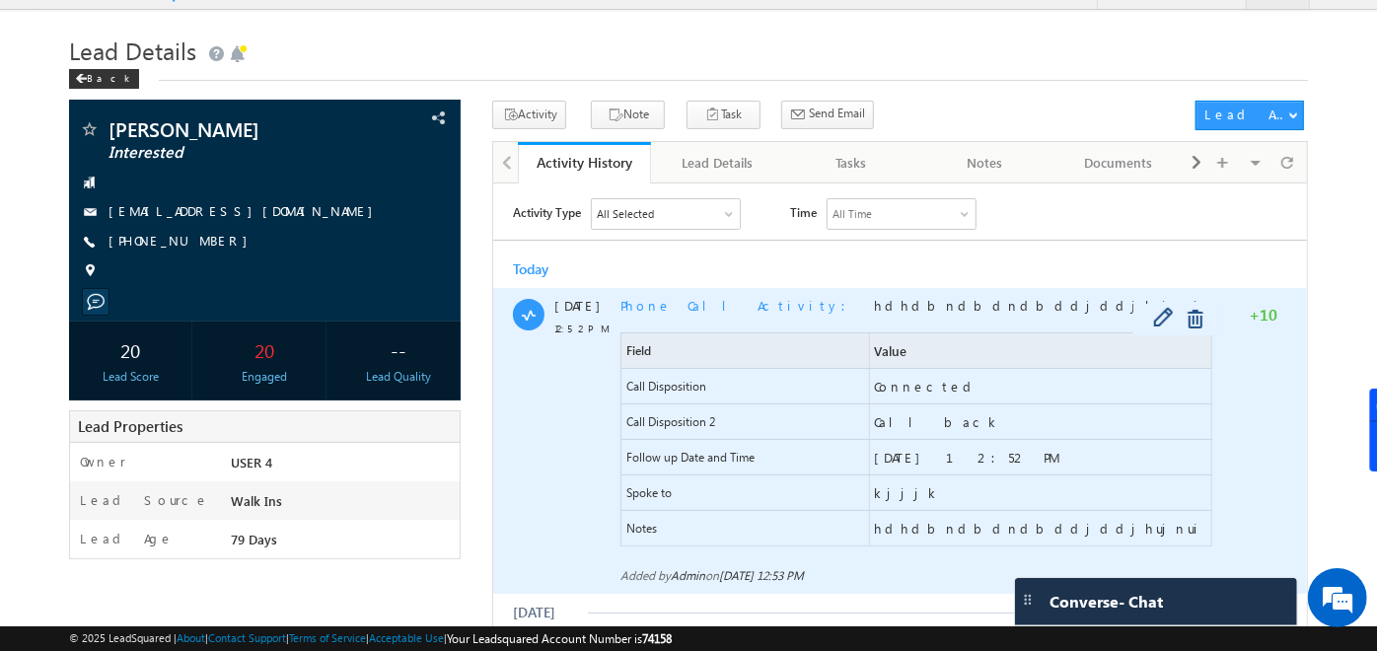
click at [687, 304] on span "Phone Call Activity" at bounding box center [740, 304] width 238 height 17
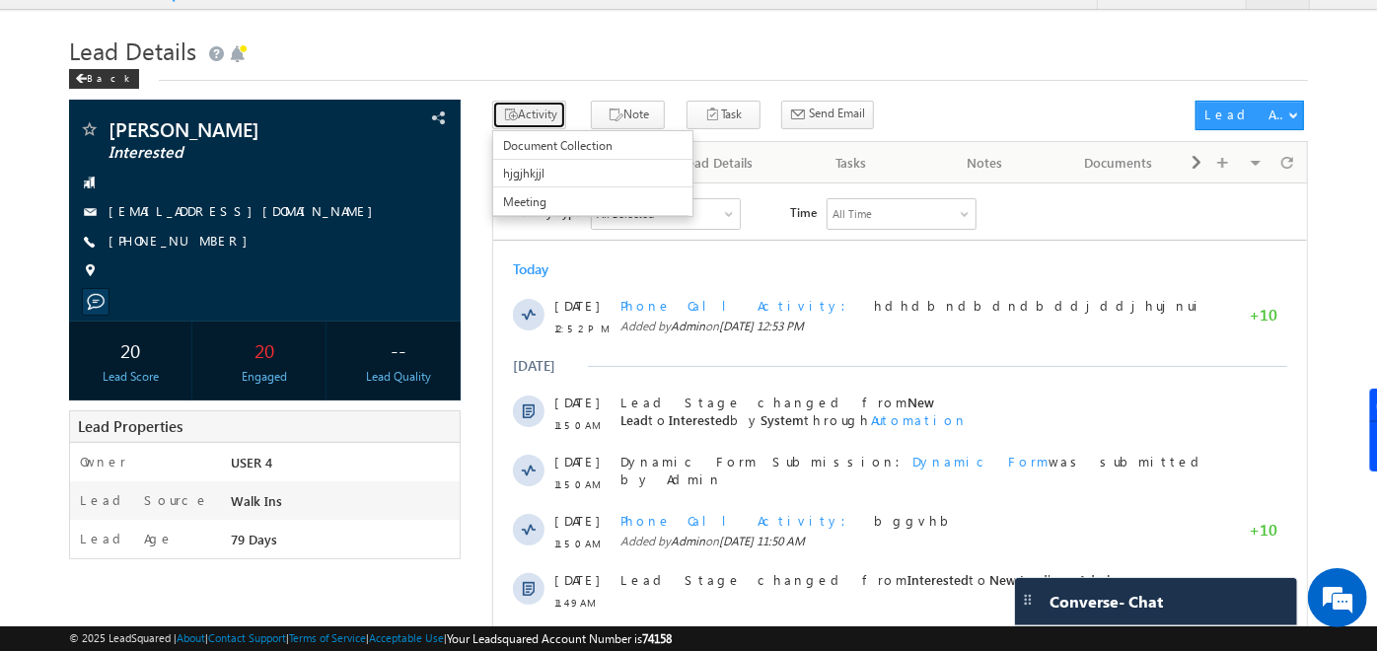
click at [553, 114] on button "Activity" at bounding box center [529, 115] width 74 height 29
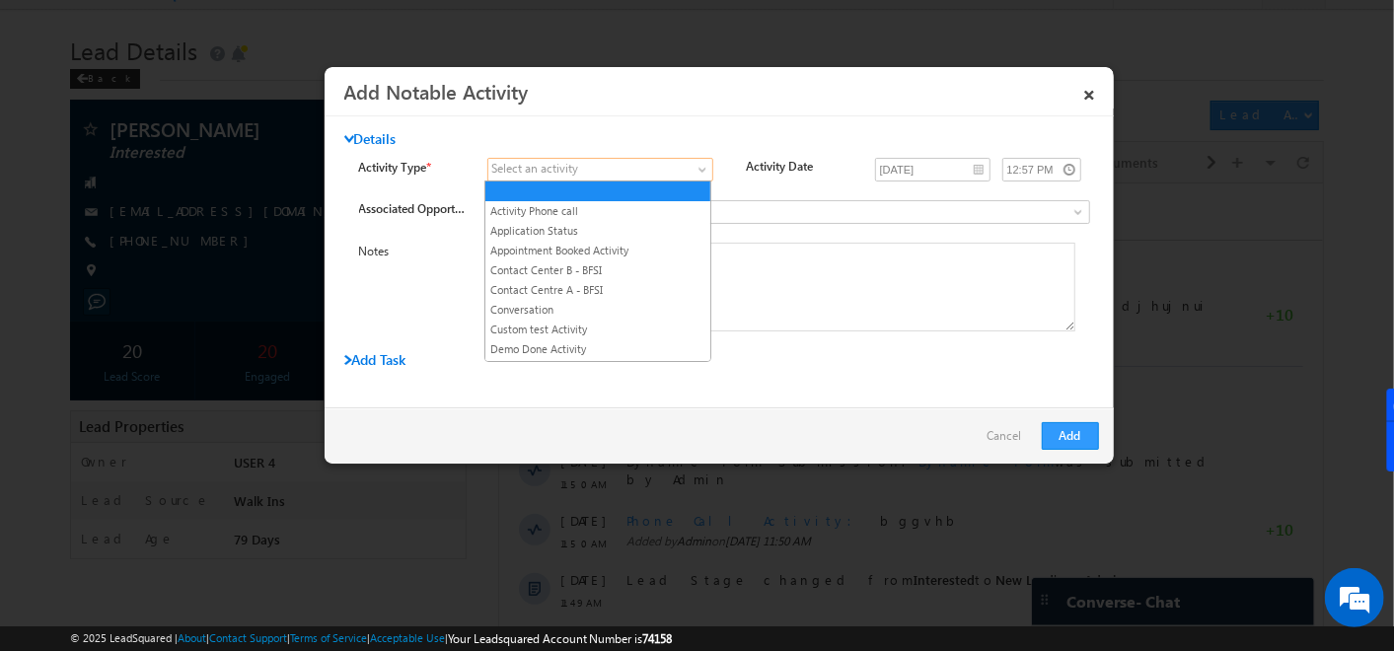
click at [697, 169] on span at bounding box center [705, 174] width 16 height 16
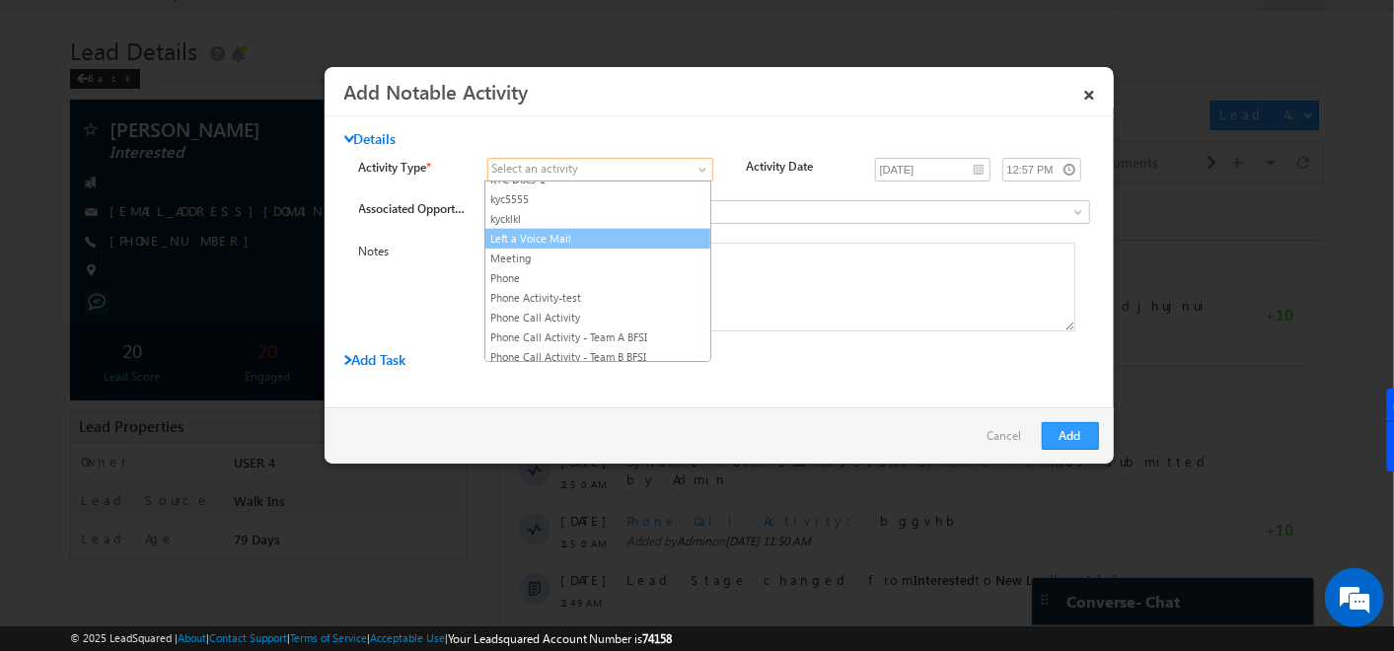
scroll to position [773, 0]
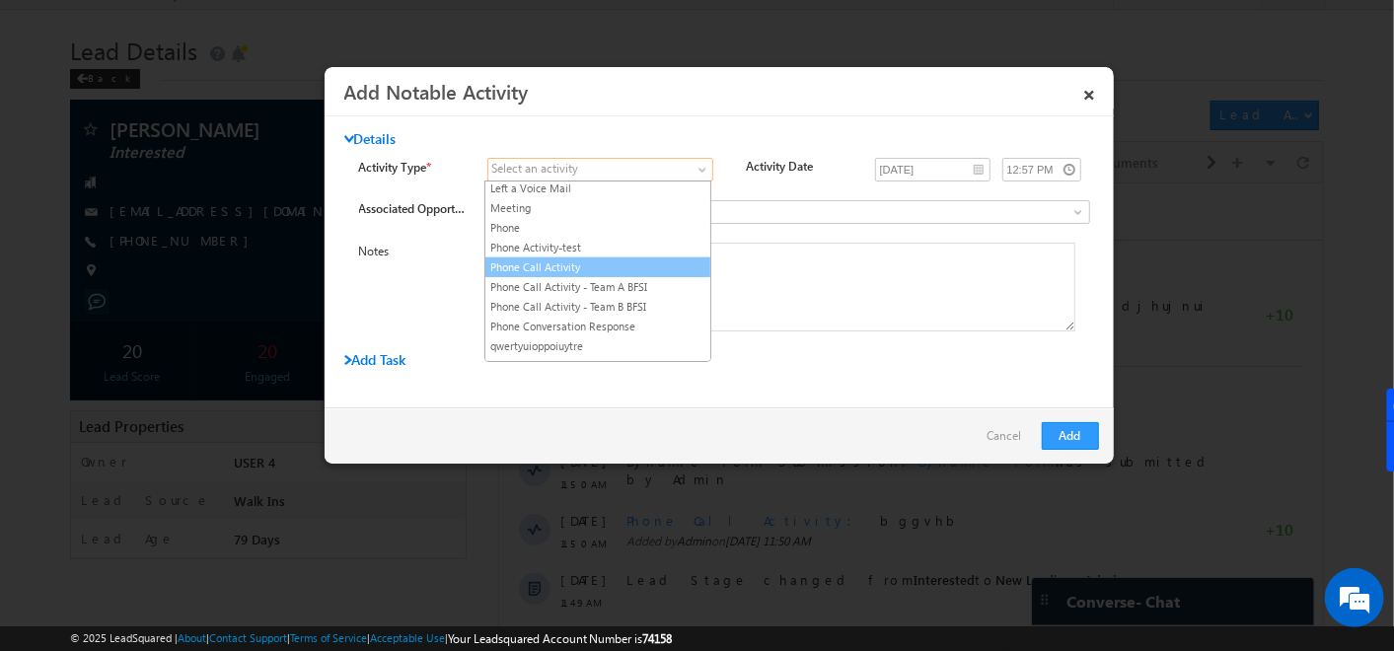
click at [584, 259] on link "Phone Call Activity" at bounding box center [597, 268] width 225 height 18
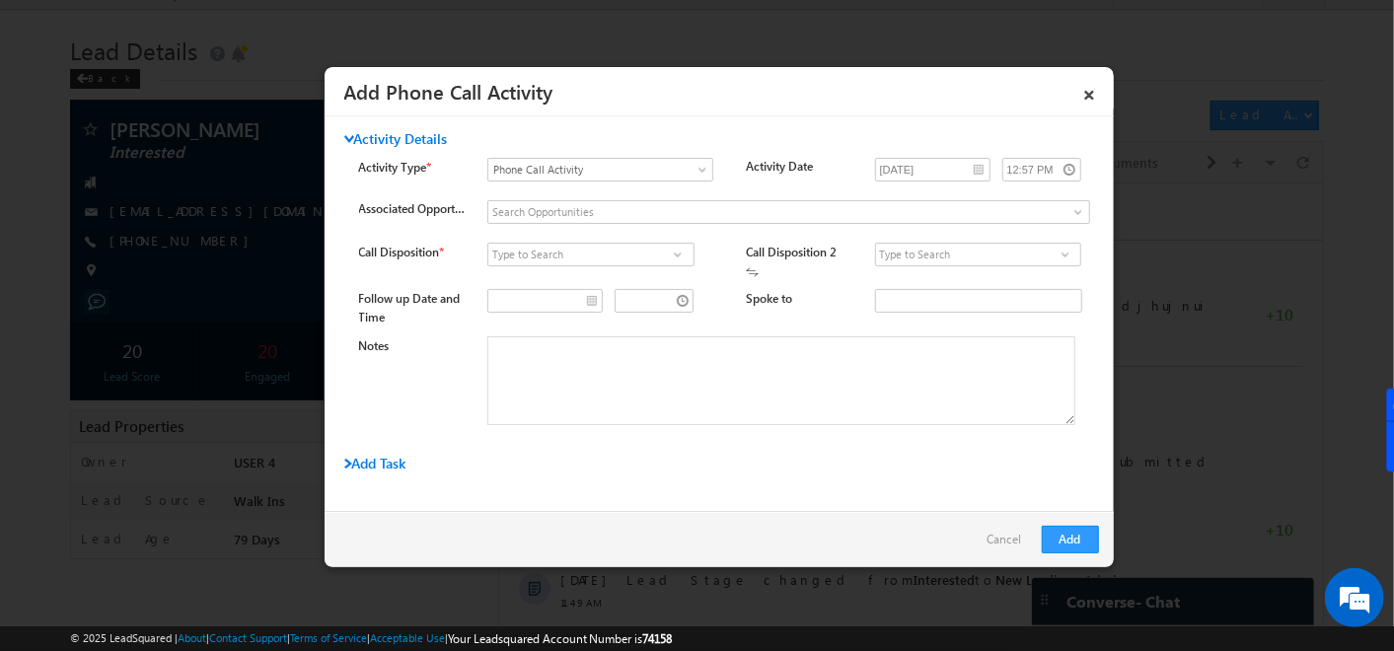
click at [672, 252] on span at bounding box center [678, 255] width 20 height 16
click at [653, 271] on link "Connected" at bounding box center [590, 276] width 206 height 23
type input "Connected"
click at [1056, 251] on span at bounding box center [1066, 255] width 20 height 16
click at [939, 276] on link "Call back" at bounding box center [978, 276] width 206 height 23
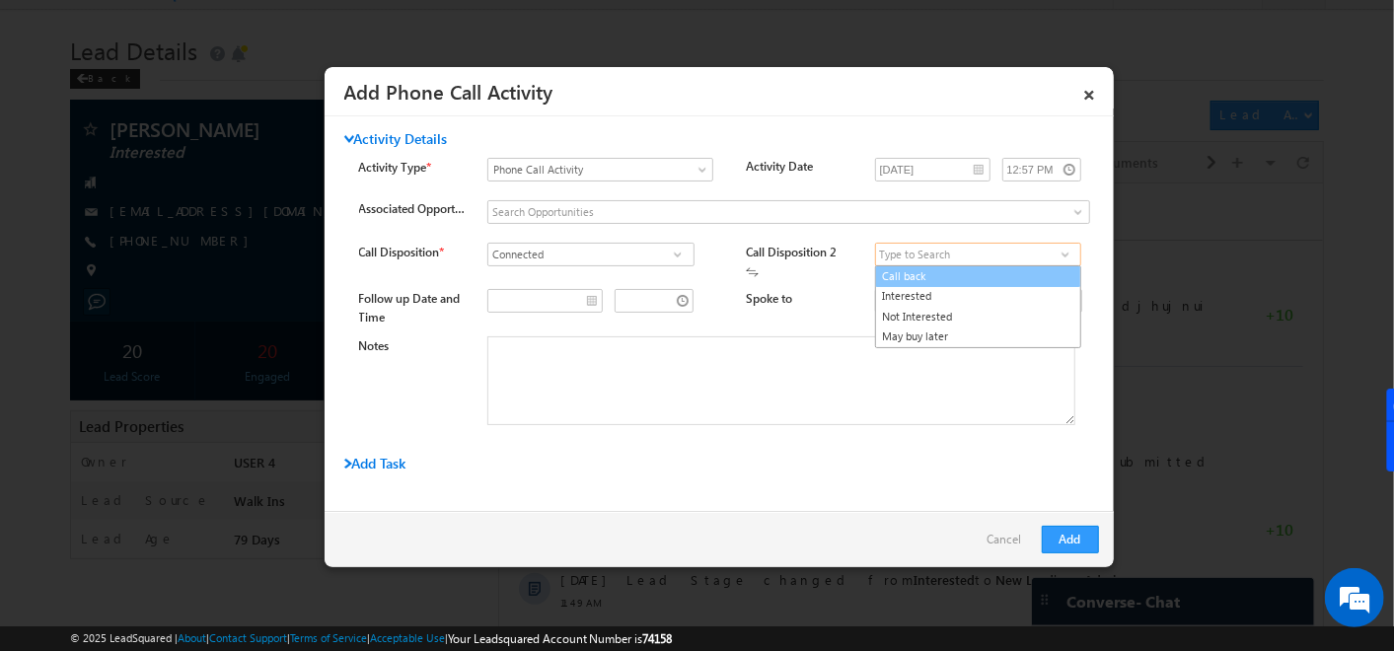
type input "Call back"
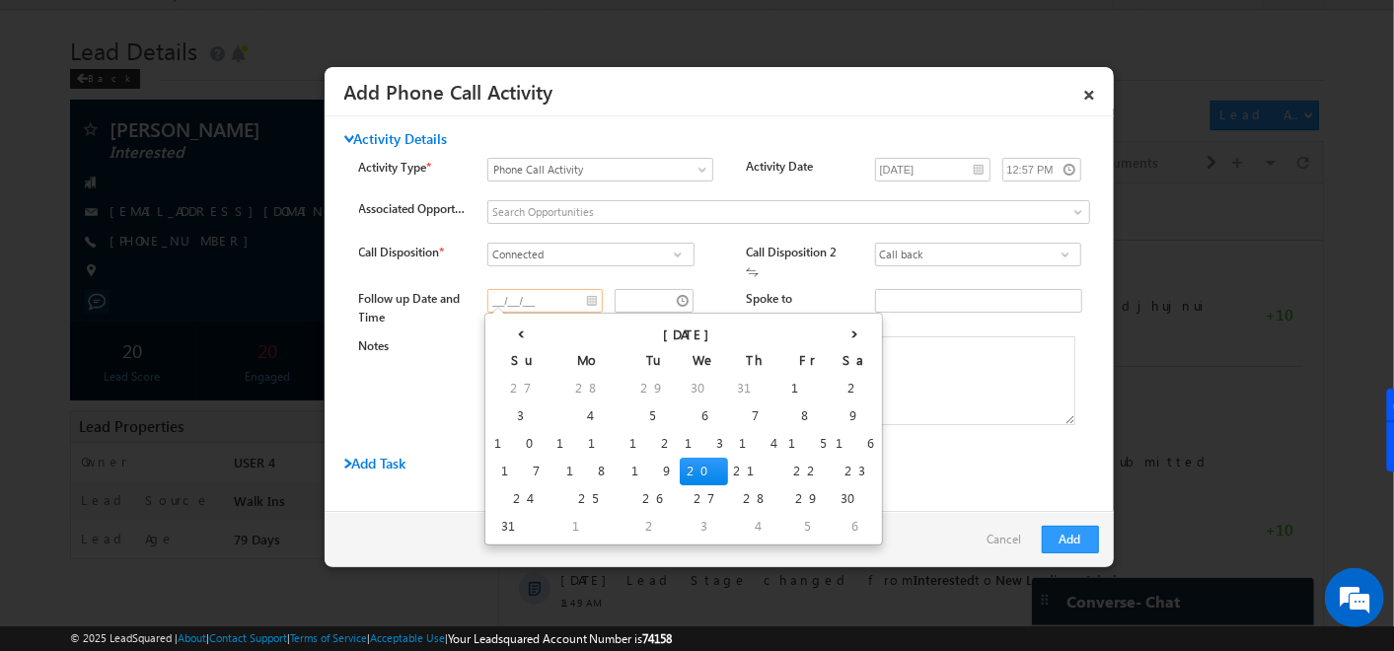
click at [581, 301] on input "__/__/__" at bounding box center [544, 301] width 115 height 24
click at [728, 471] on td "21" at bounding box center [755, 472] width 55 height 28
type input "08/21/25"
type input "12:58 PM"
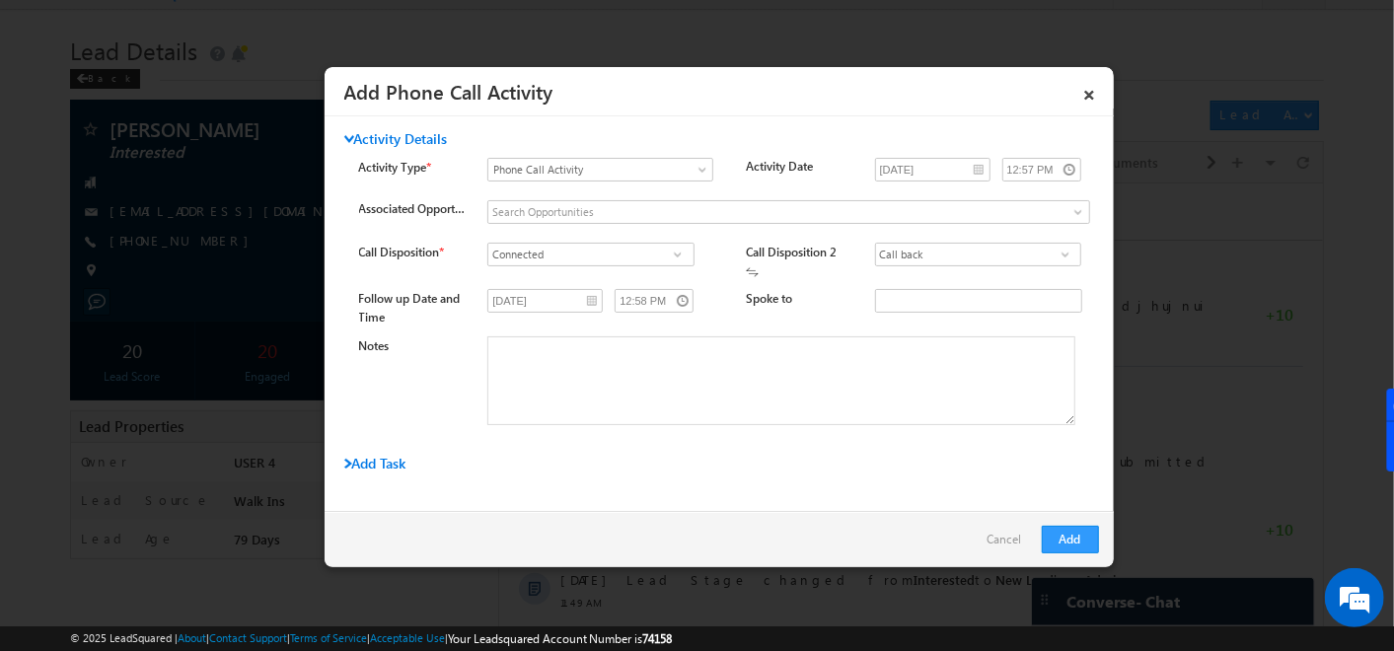
click at [383, 457] on span "Add Task" at bounding box center [375, 463] width 62 height 19
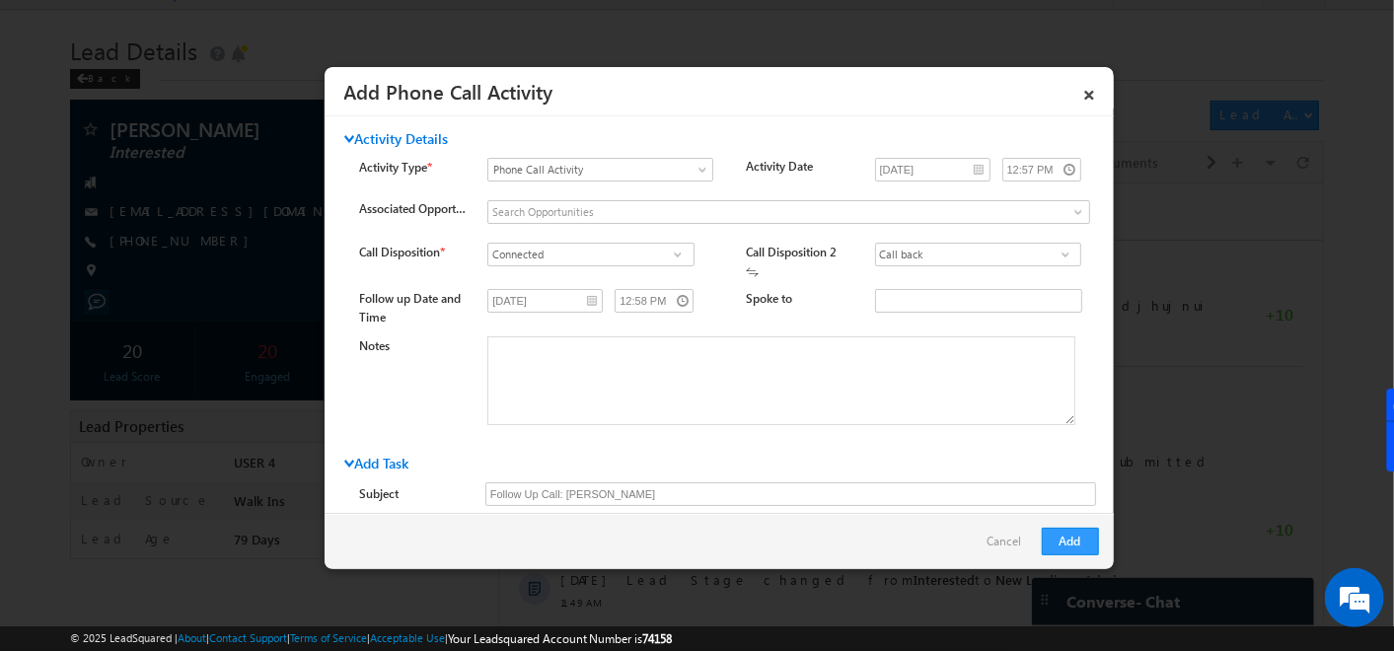
scroll to position [197, 0]
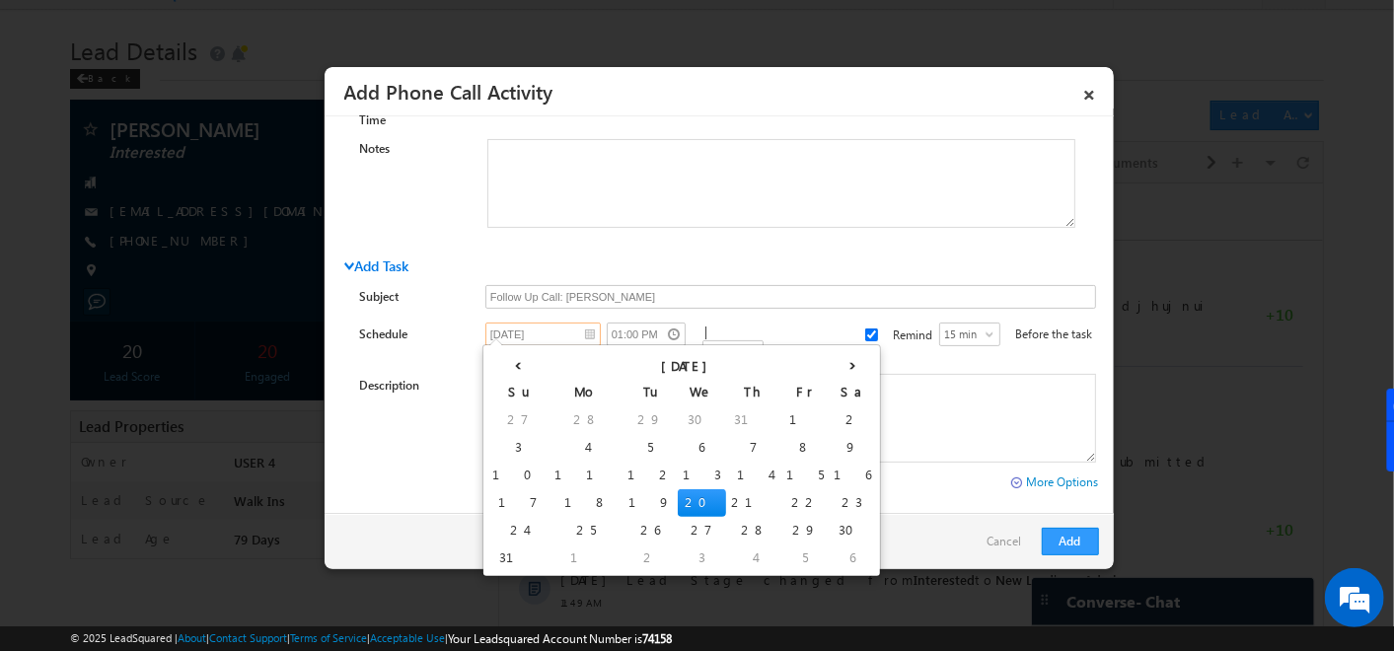
click at [576, 337] on input "08/20/25" at bounding box center [542, 335] width 115 height 24
click at [726, 504] on td "21" at bounding box center [753, 503] width 55 height 28
type input "08/21/25"
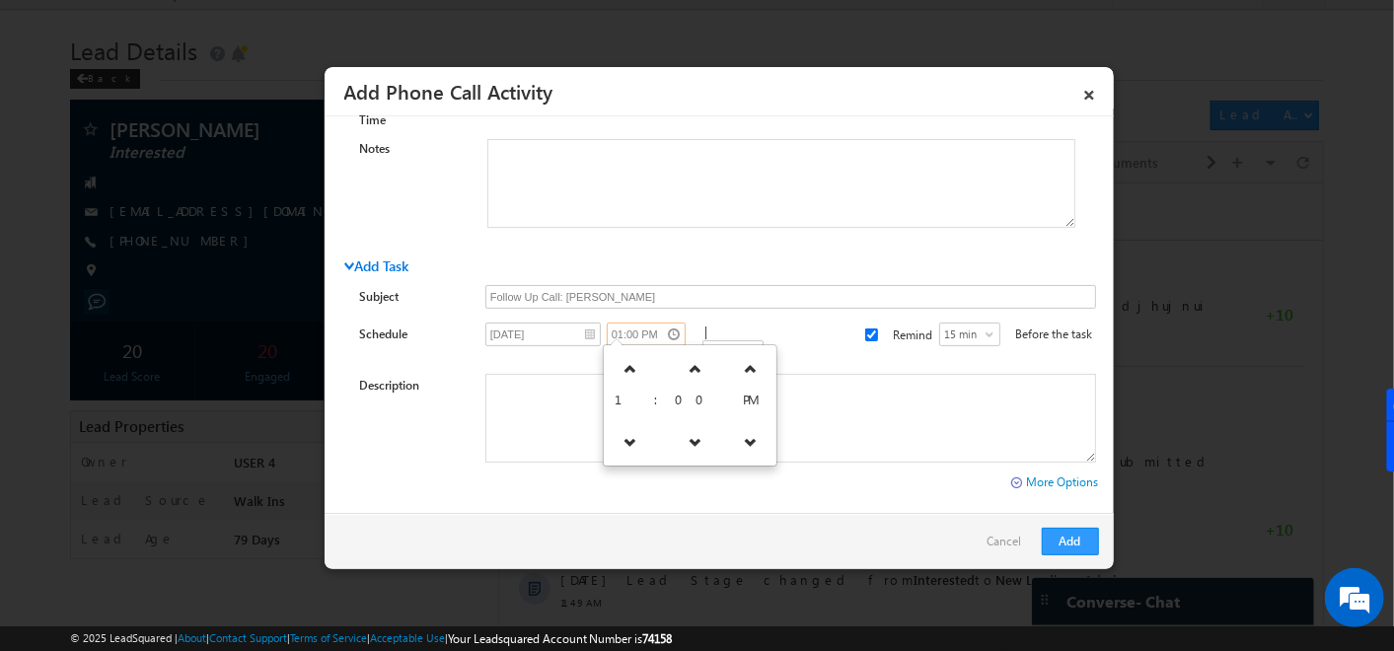
click at [668, 335] on input "01:00 PM" at bounding box center [646, 335] width 79 height 24
click at [521, 383] on textarea "Description" at bounding box center [790, 418] width 611 height 89
type textarea "vggfhggfghg"
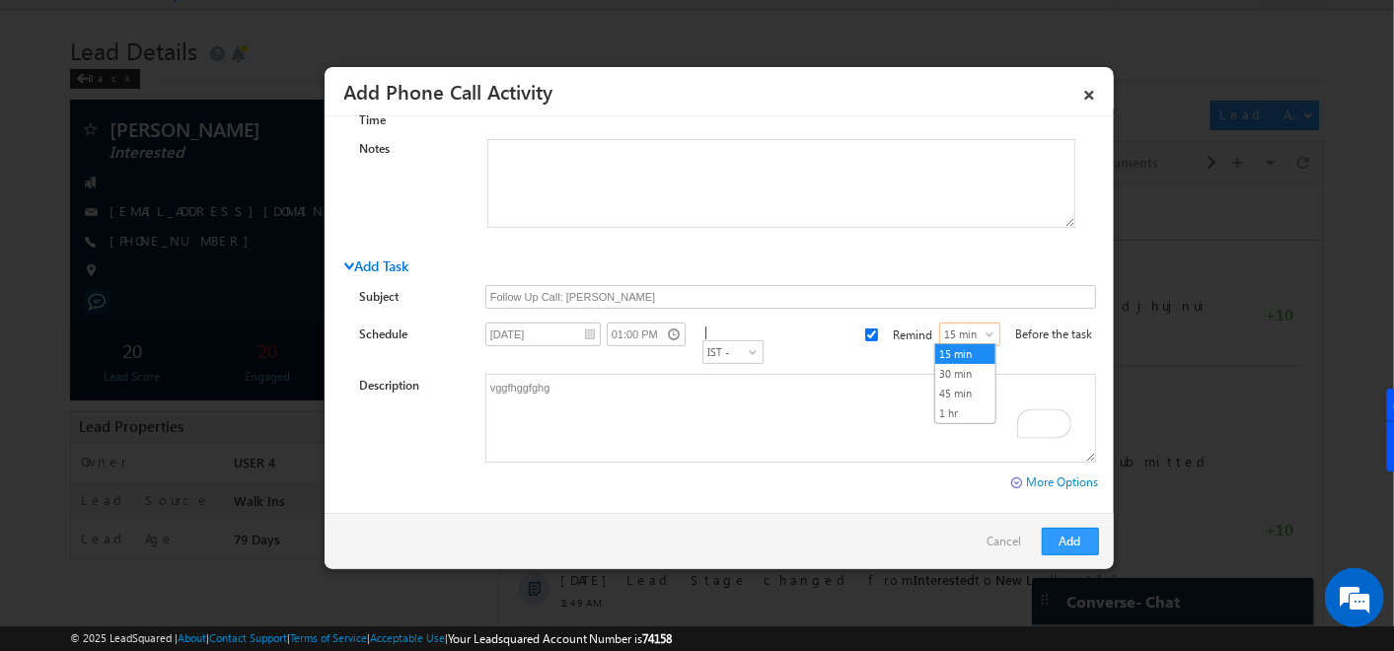
click at [961, 332] on span "15 min" at bounding box center [970, 335] width 60 height 18
click at [857, 316] on form "Task Type Follow-Up Meeting Initial Phone Call F2F Meeting Document Verificatio…" at bounding box center [729, 374] width 740 height 178
click at [1074, 535] on button "Add" at bounding box center [1070, 542] width 57 height 28
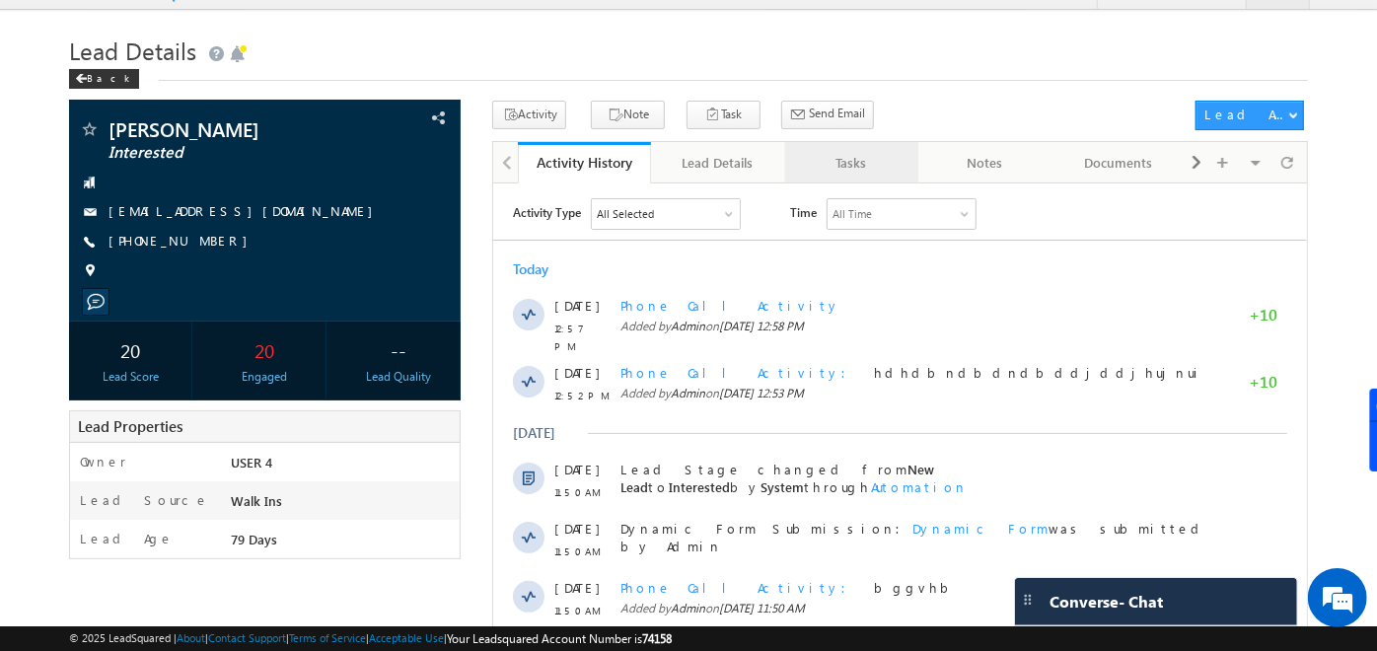
click at [838, 163] on div "Tasks" at bounding box center [851, 163] width 100 height 24
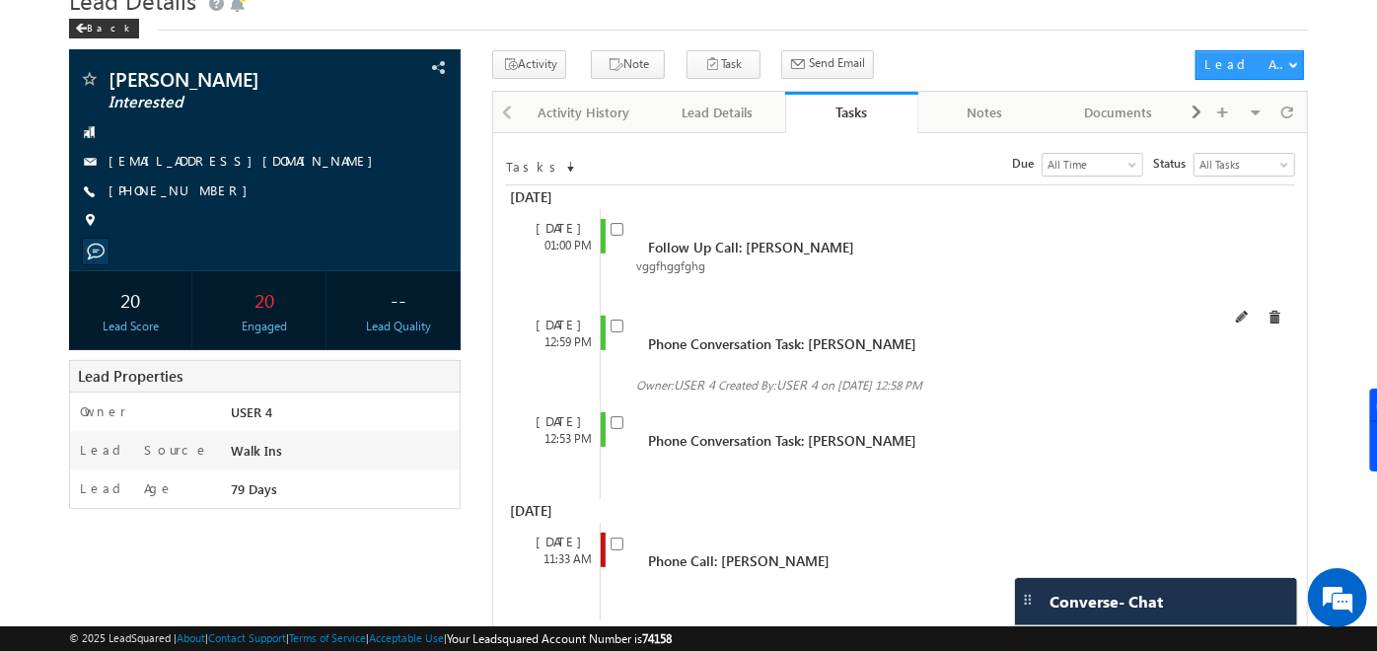
scroll to position [84, 0]
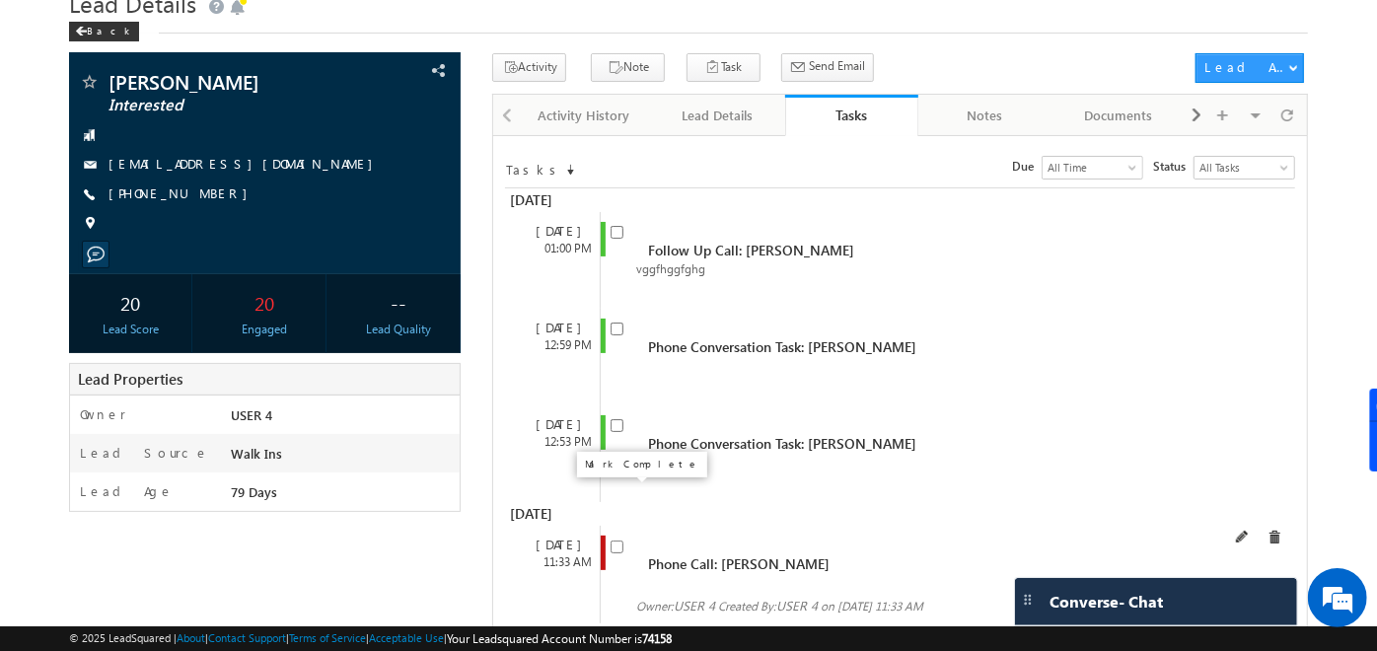
click at [620, 541] on input "checkbox" at bounding box center [617, 547] width 13 height 13
checkbox input "true"
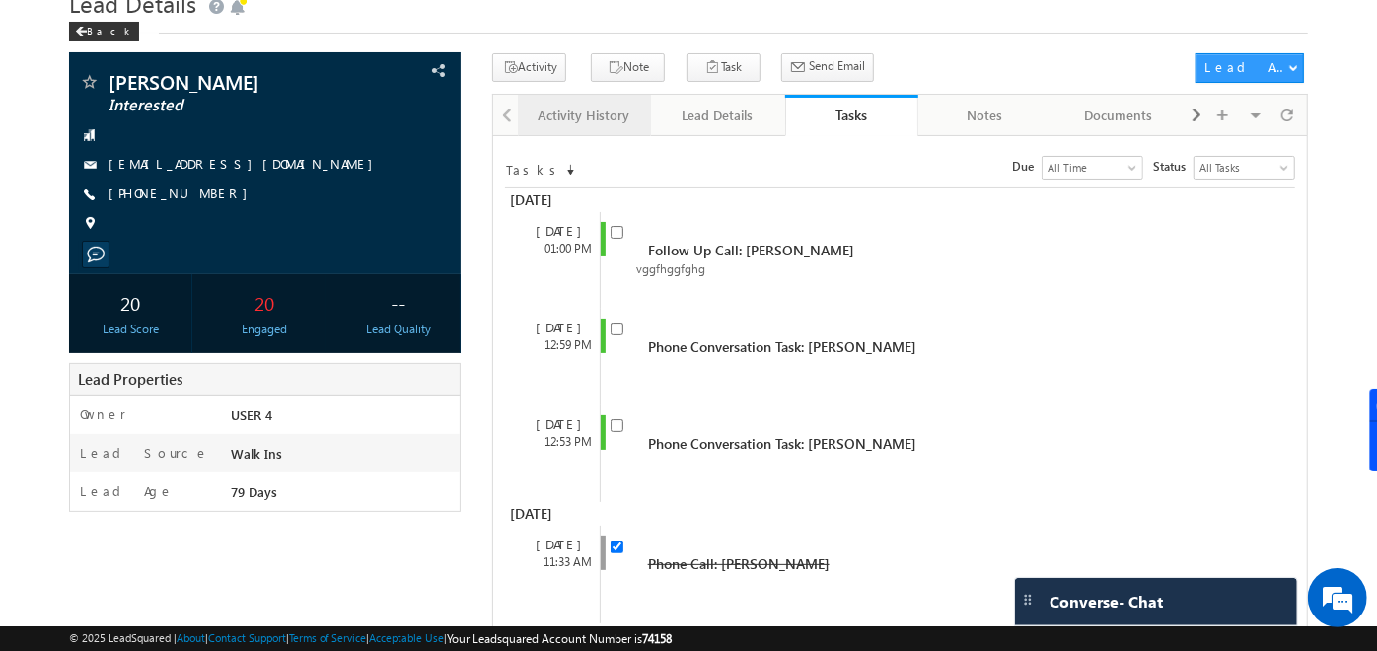
click at [569, 120] on div "Activity History" at bounding box center [584, 116] width 100 height 24
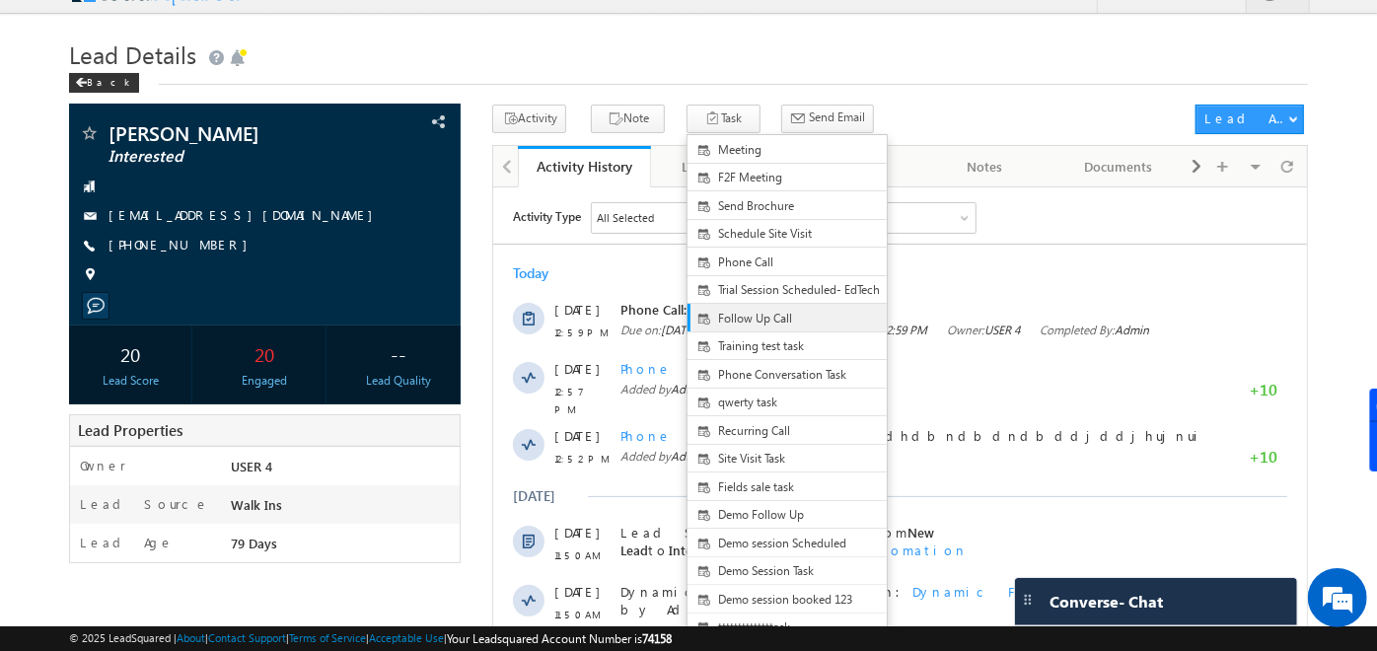
scroll to position [35, 0]
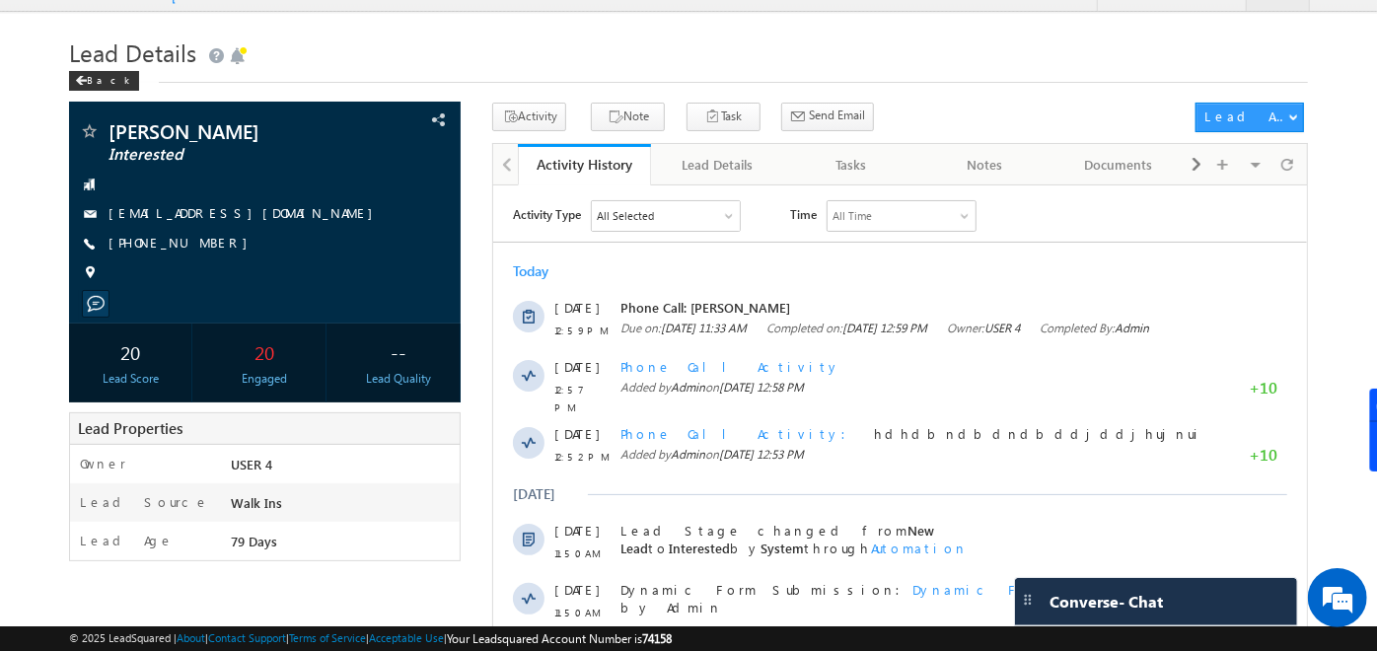
click at [954, 77] on div "Back" at bounding box center [688, 76] width 1239 height 13
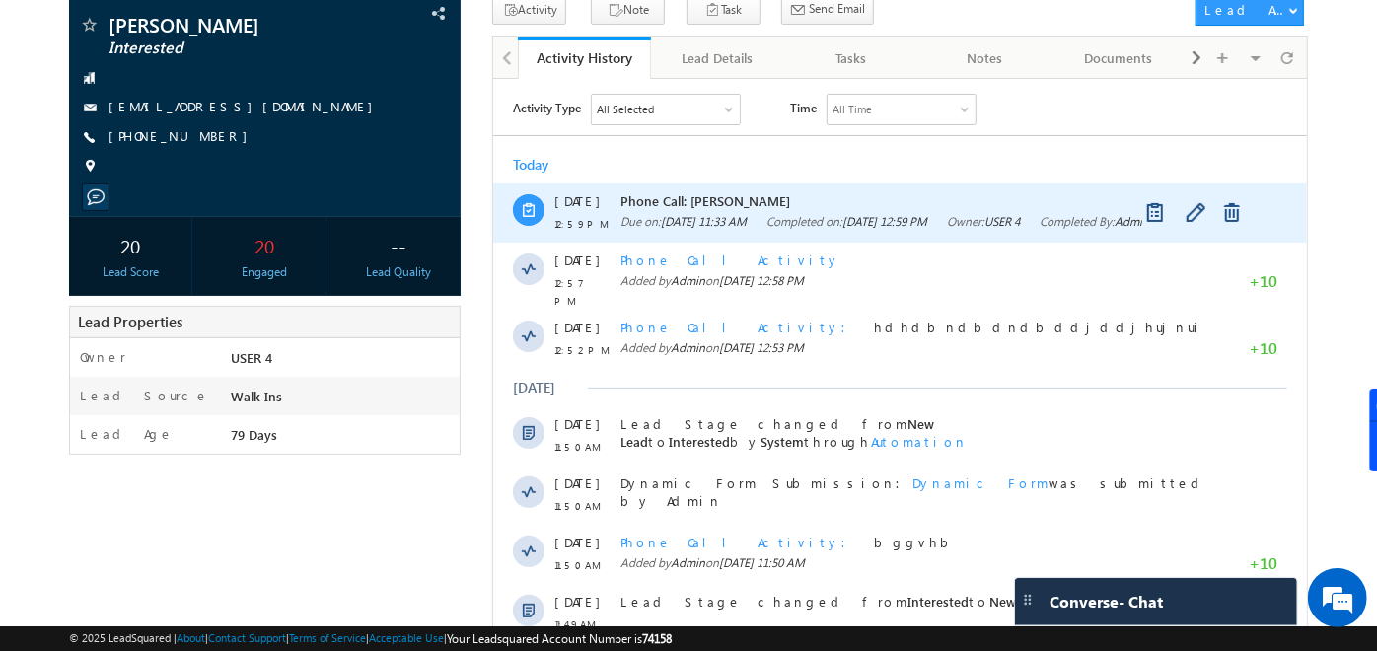
scroll to position [142, 0]
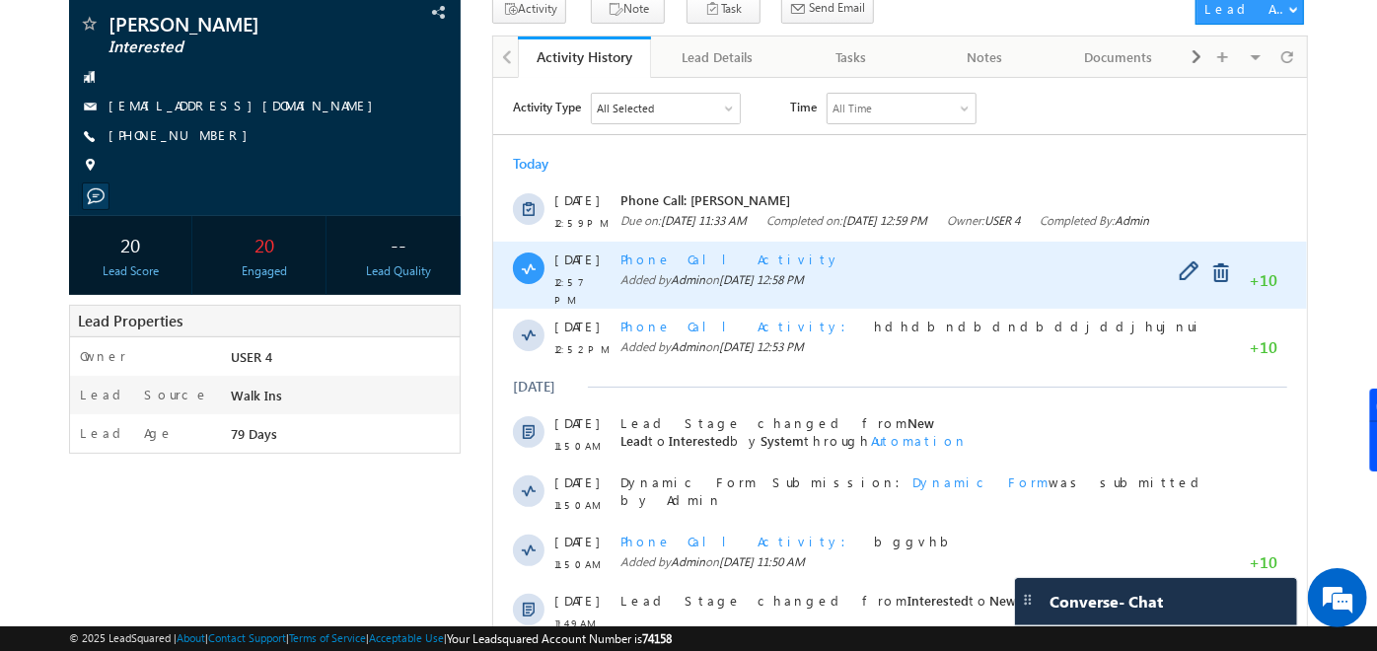
click at [668, 266] on span "Phone Call Activity" at bounding box center [731, 258] width 220 height 17
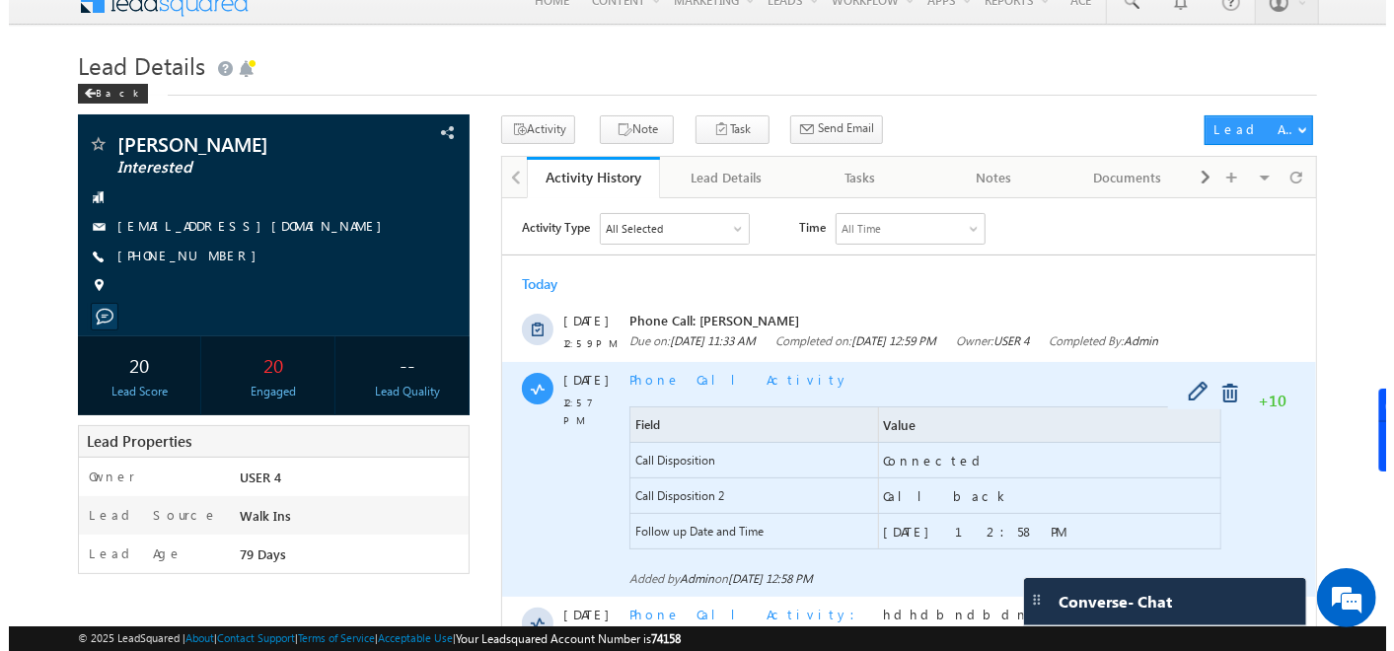
scroll to position [0, 0]
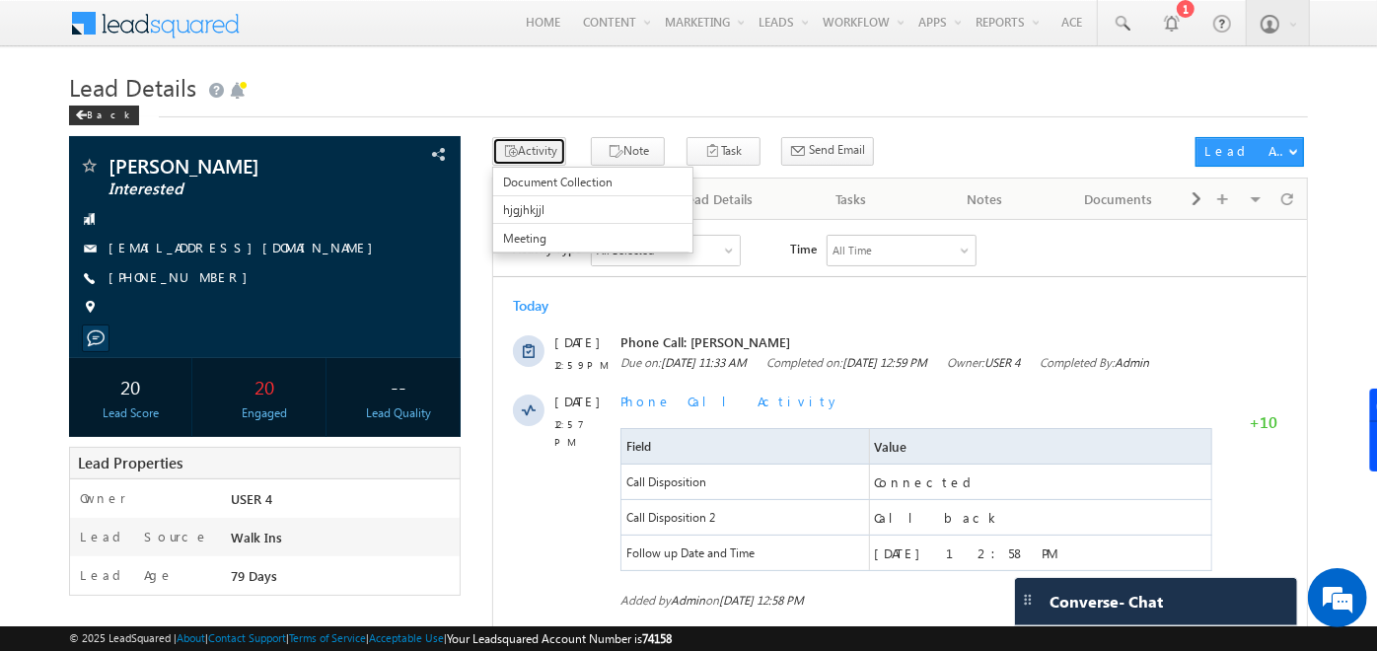
click at [517, 149] on button "Activity" at bounding box center [529, 151] width 74 height 29
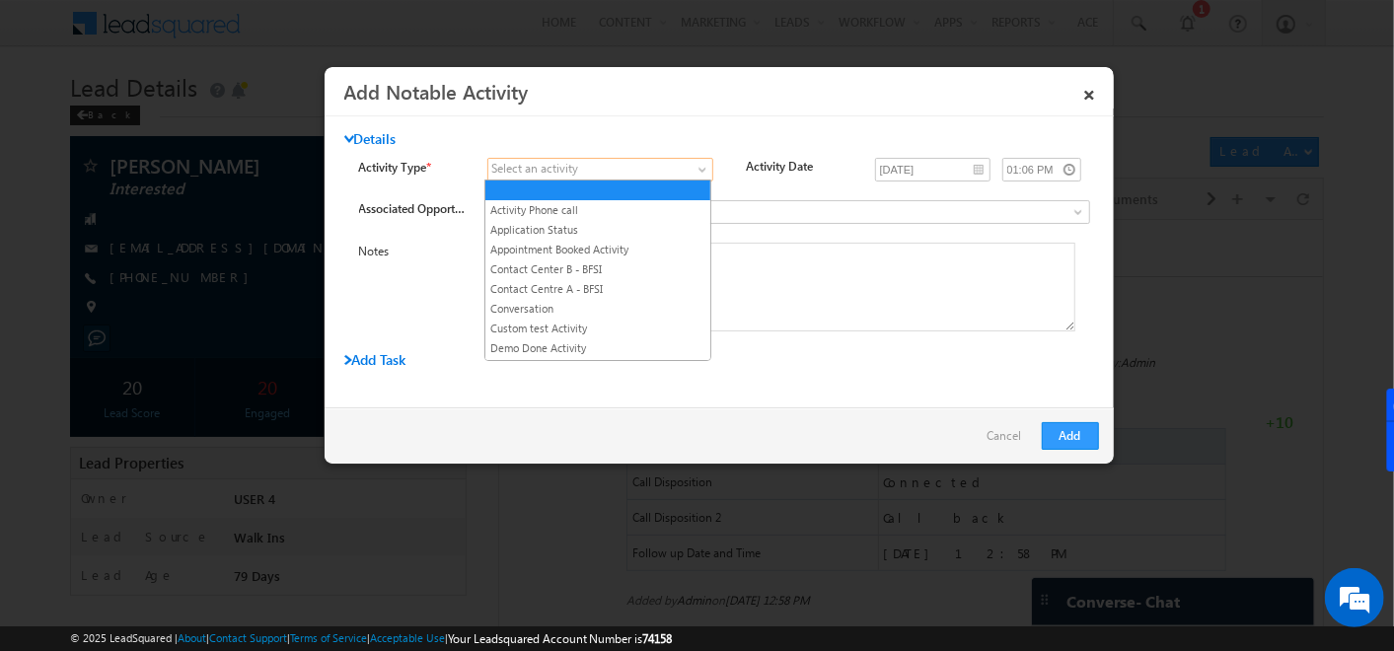
click at [621, 173] on span at bounding box center [588, 170] width 200 height 18
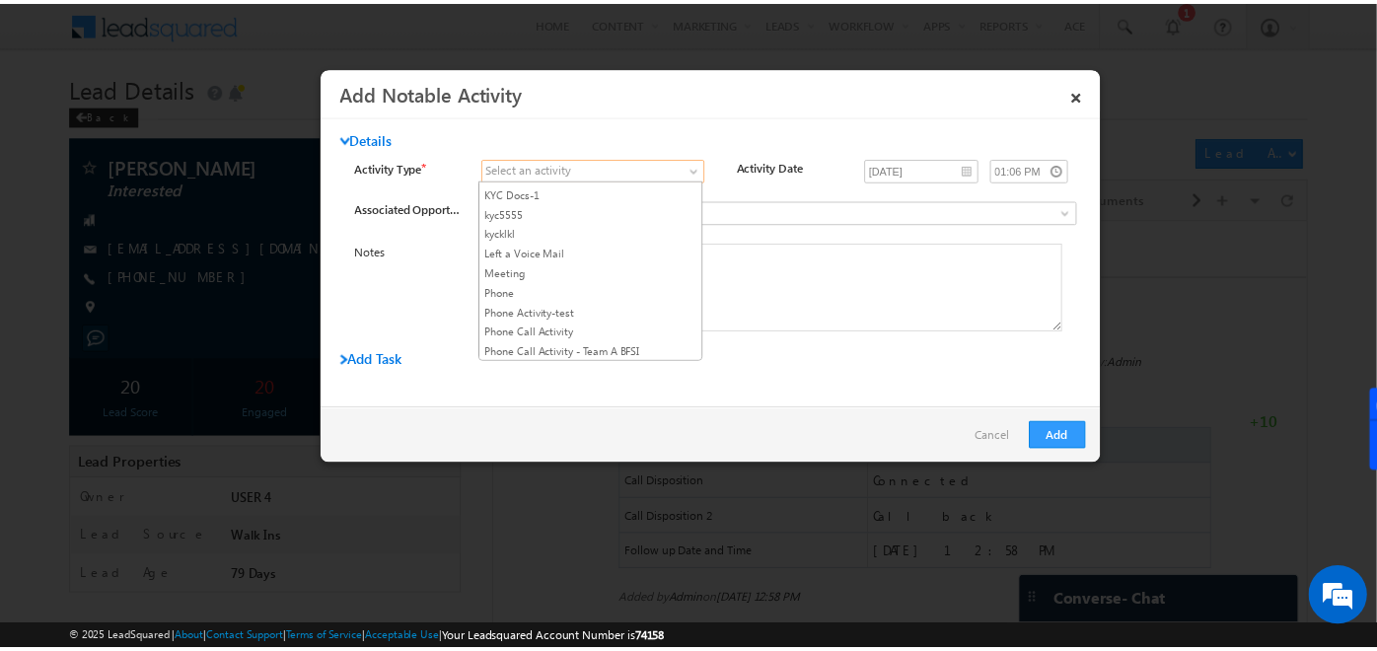
scroll to position [722, 0]
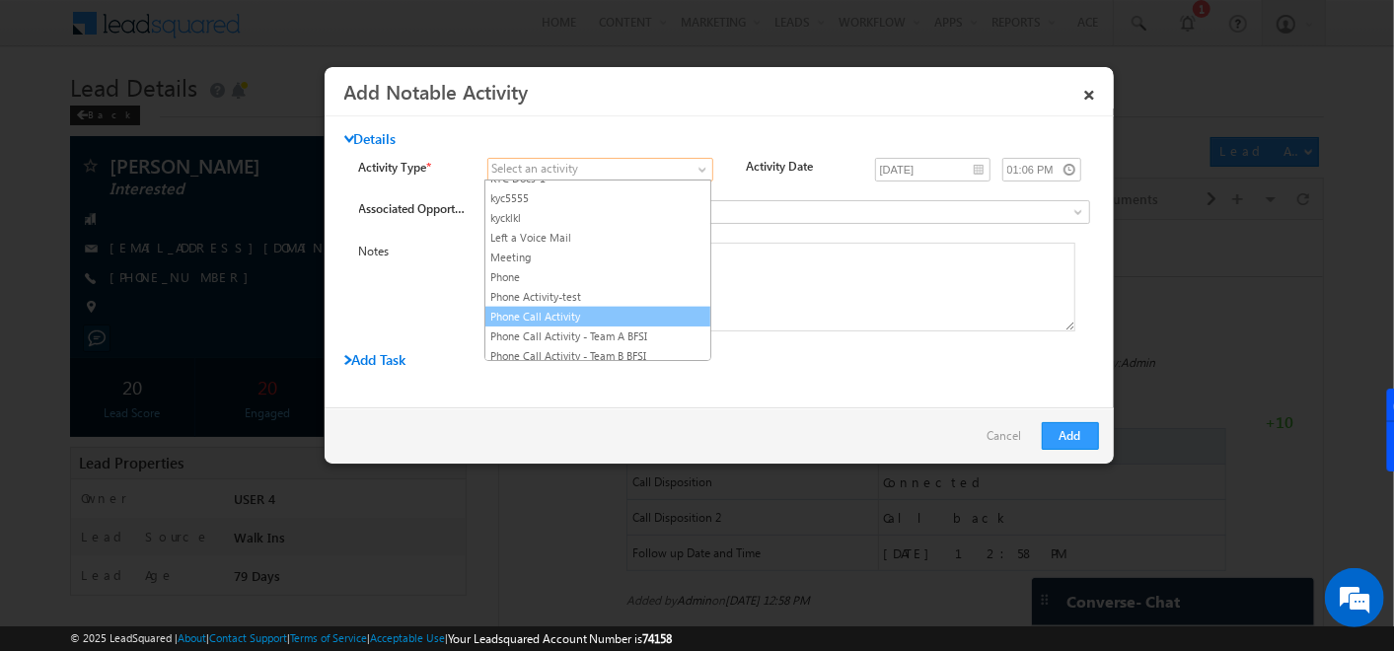
drag, startPoint x: 531, startPoint y: 304, endPoint x: 531, endPoint y: 288, distance: 15.8
click at [531, 288] on ul "Activity Phone call Application Status Appointment Booked Activity Contact Cent…" at bounding box center [597, 271] width 227 height 182
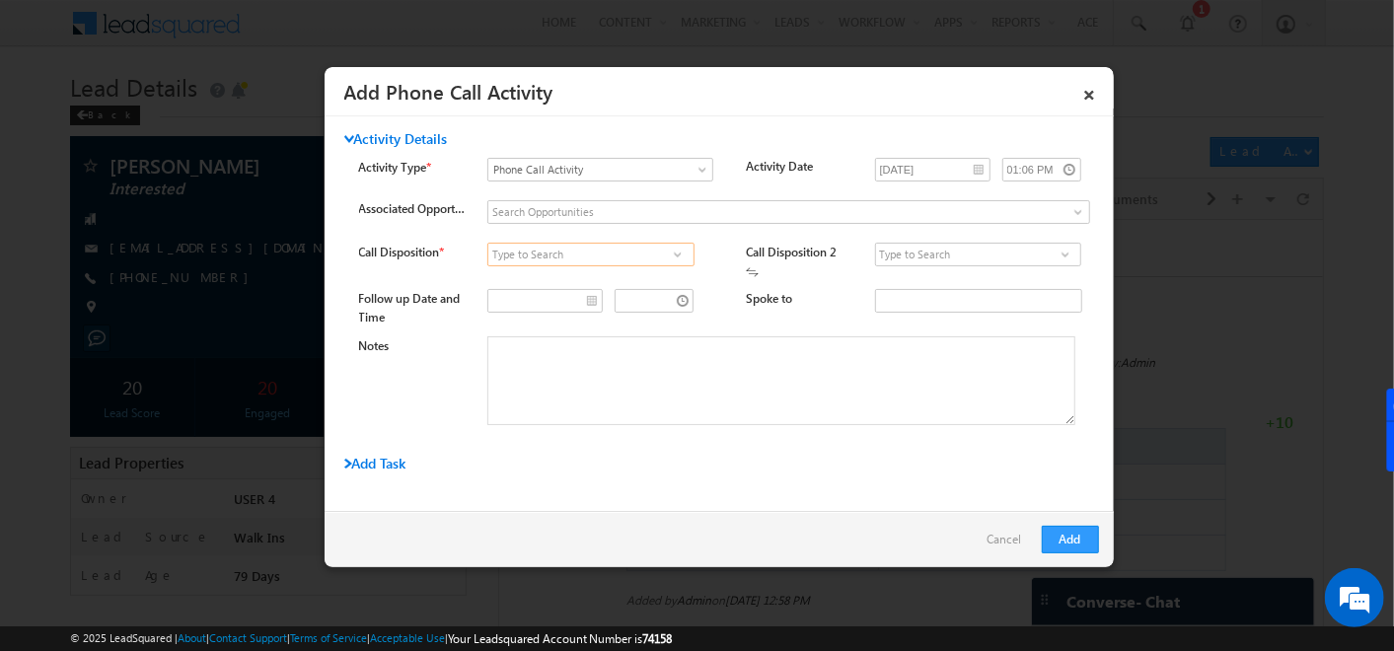
click at [659, 254] on input at bounding box center [590, 255] width 206 height 24
click at [673, 254] on span at bounding box center [678, 255] width 20 height 16
click at [652, 267] on link "Connected" at bounding box center [590, 276] width 206 height 23
type input "Connected"
click at [1056, 252] on span at bounding box center [1066, 255] width 20 height 16
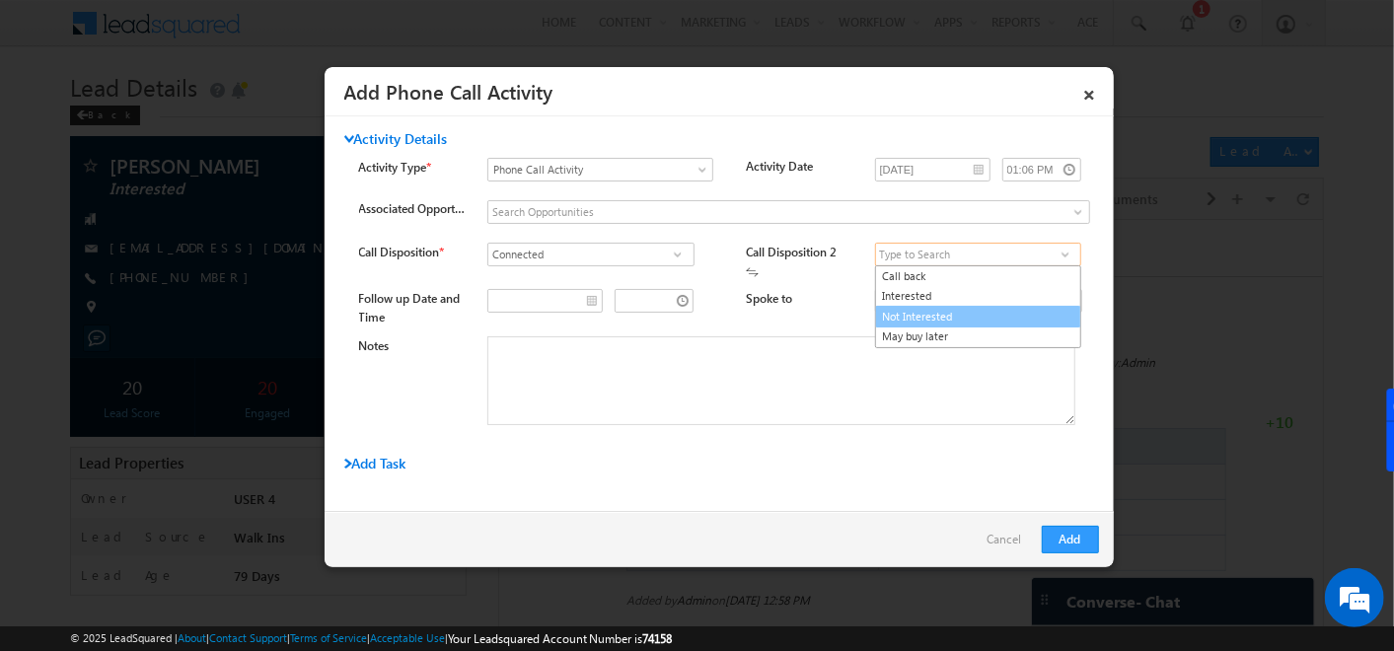
click at [924, 319] on link "Not Interested" at bounding box center [978, 317] width 206 height 23
type input "Not Interested"
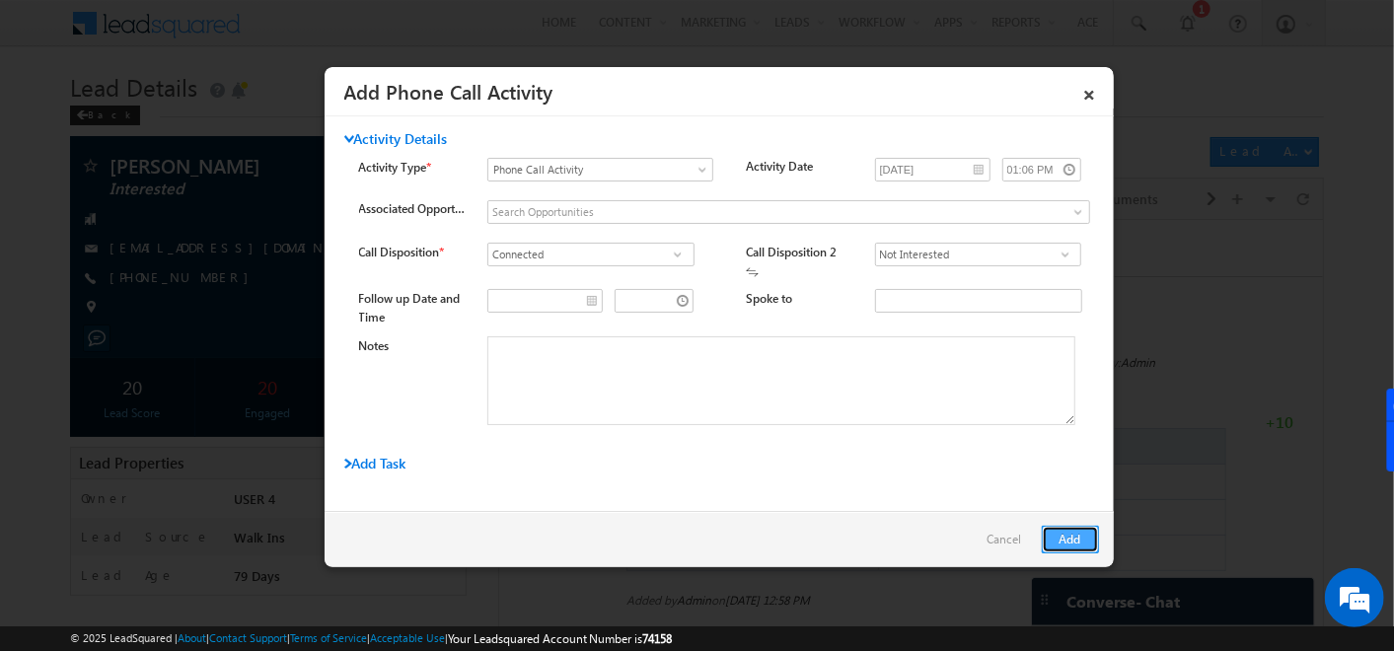
click at [1071, 530] on button "Add" at bounding box center [1070, 540] width 57 height 28
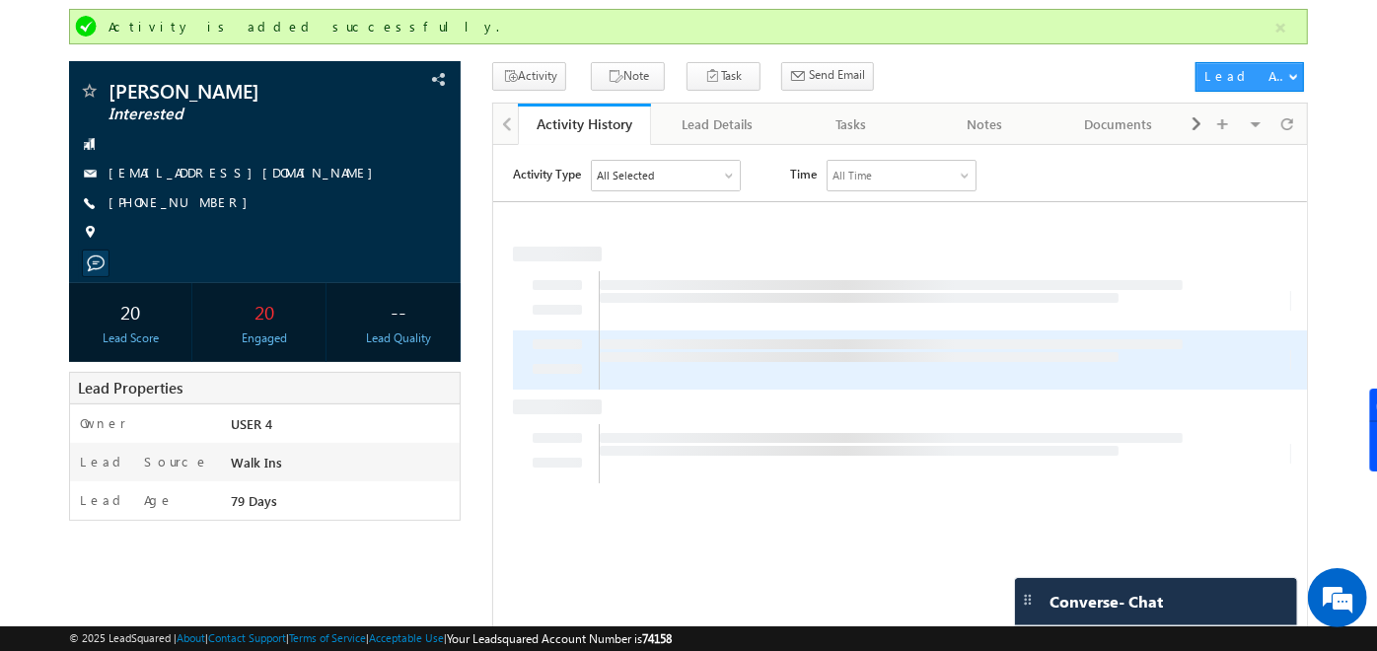
scroll to position [129, 0]
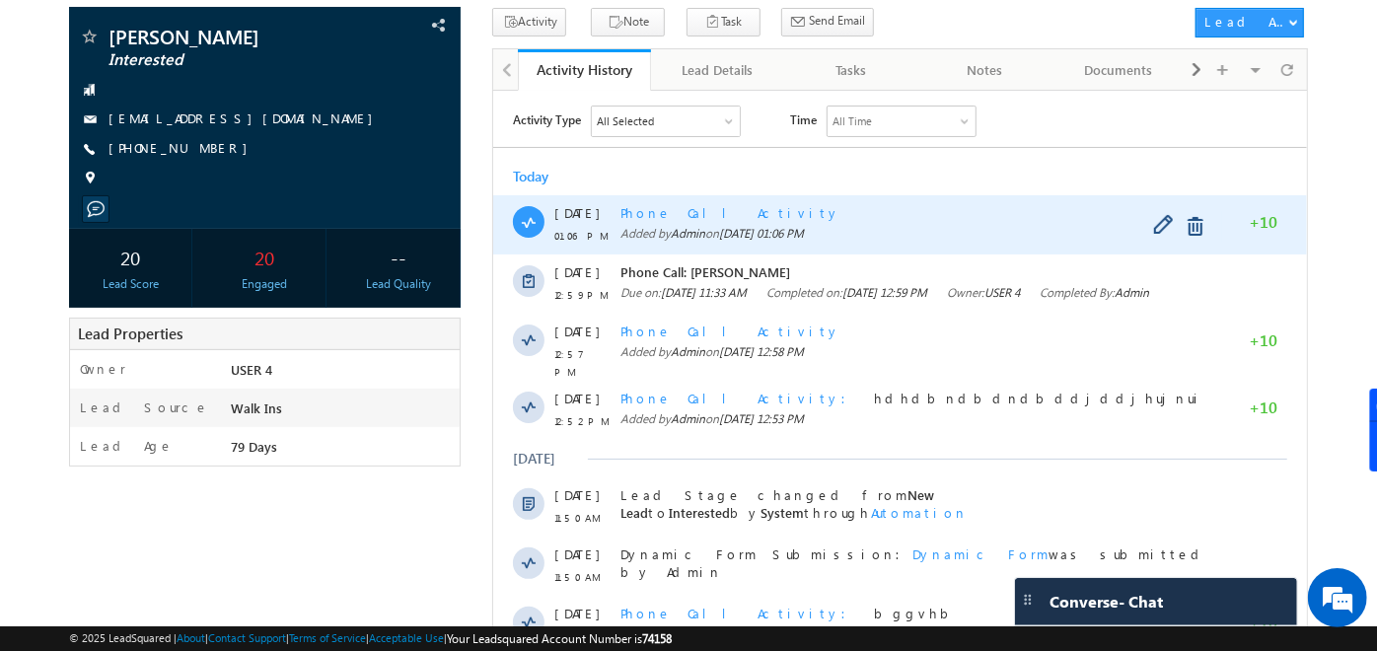
click at [661, 214] on span "Phone Call Activity" at bounding box center [731, 211] width 220 height 17
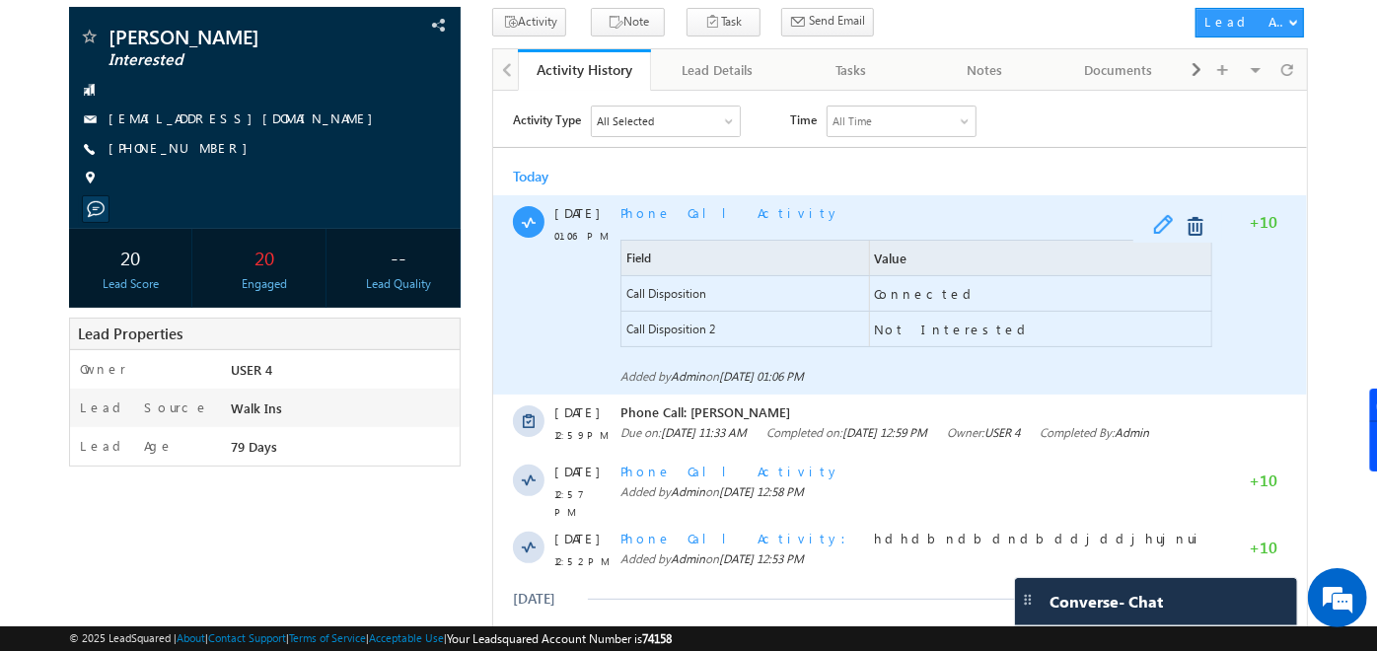
click at [1172, 223] on span at bounding box center [1168, 226] width 31 height 24
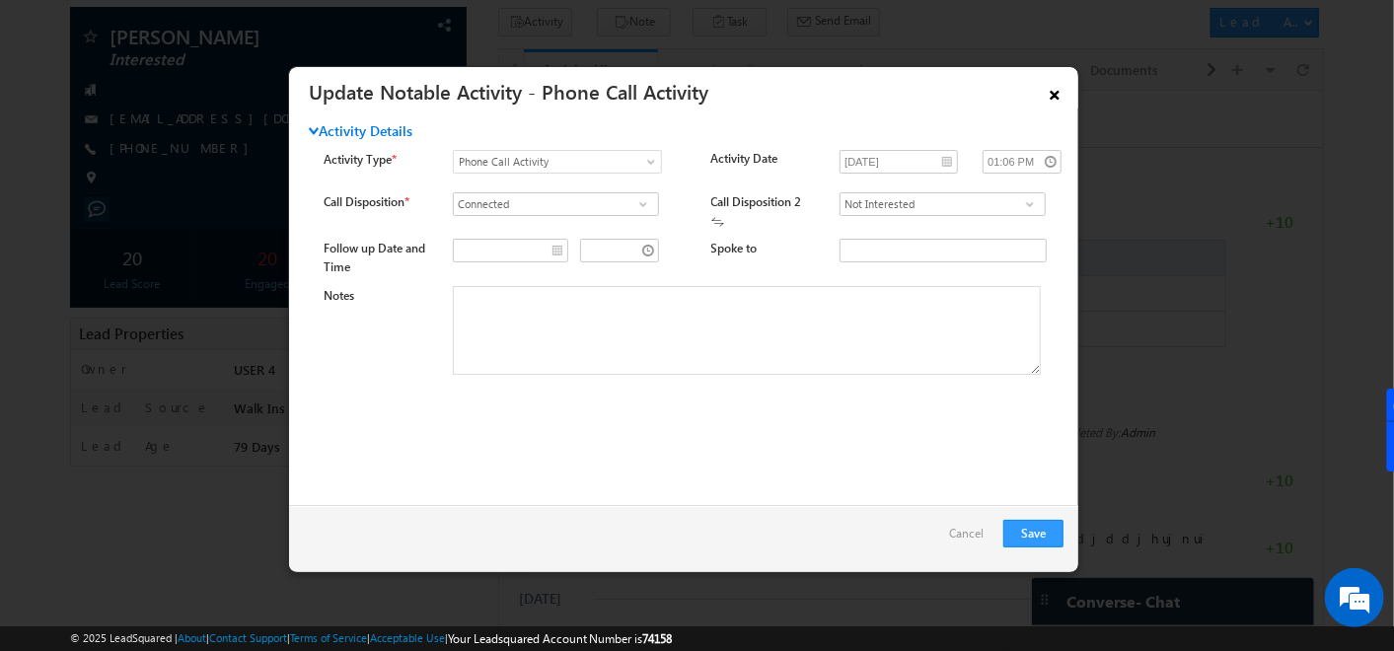
click at [1058, 93] on link "×" at bounding box center [1055, 91] width 34 height 35
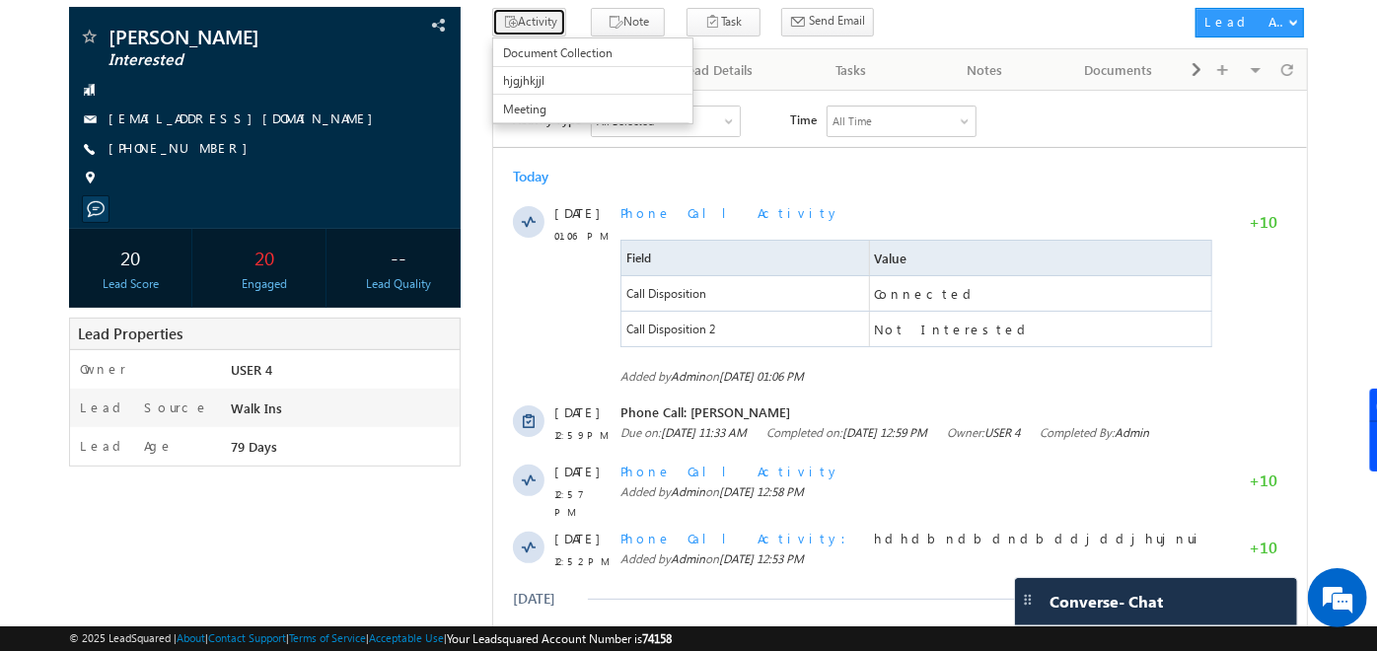
click at [518, 17] on button "Activity" at bounding box center [529, 22] width 74 height 29
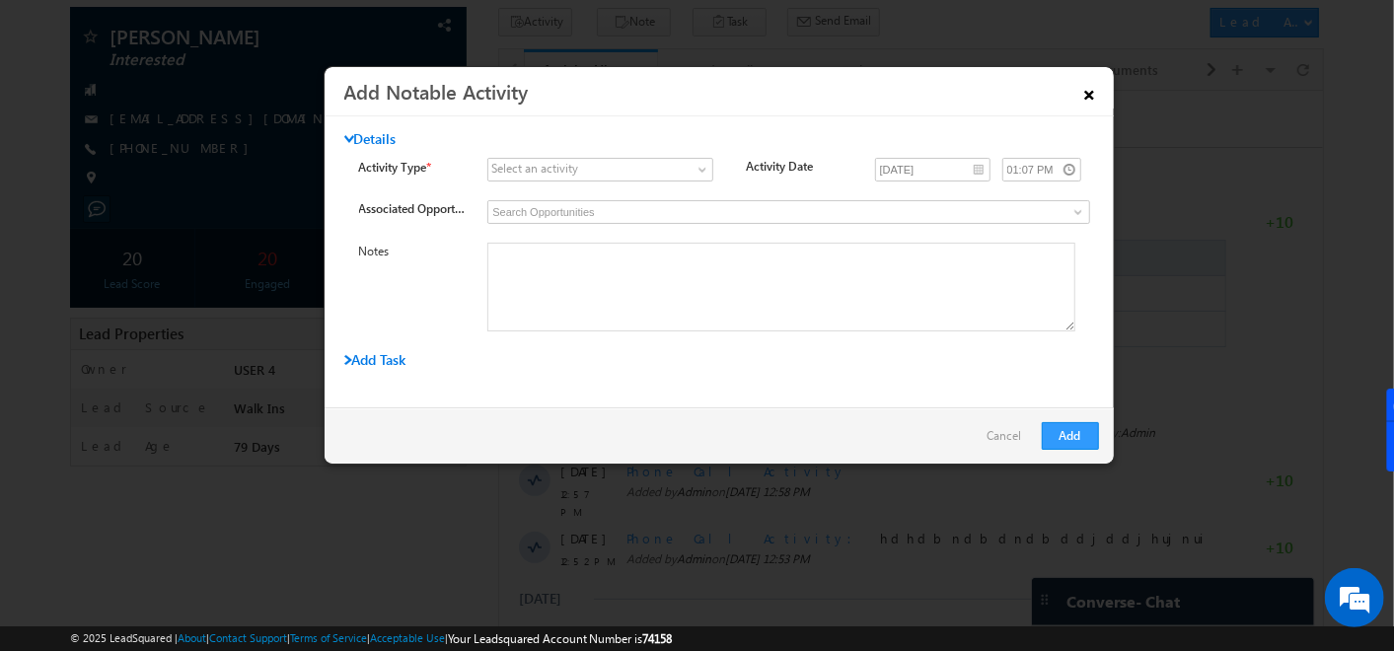
click at [1085, 95] on link "×" at bounding box center [1090, 91] width 34 height 35
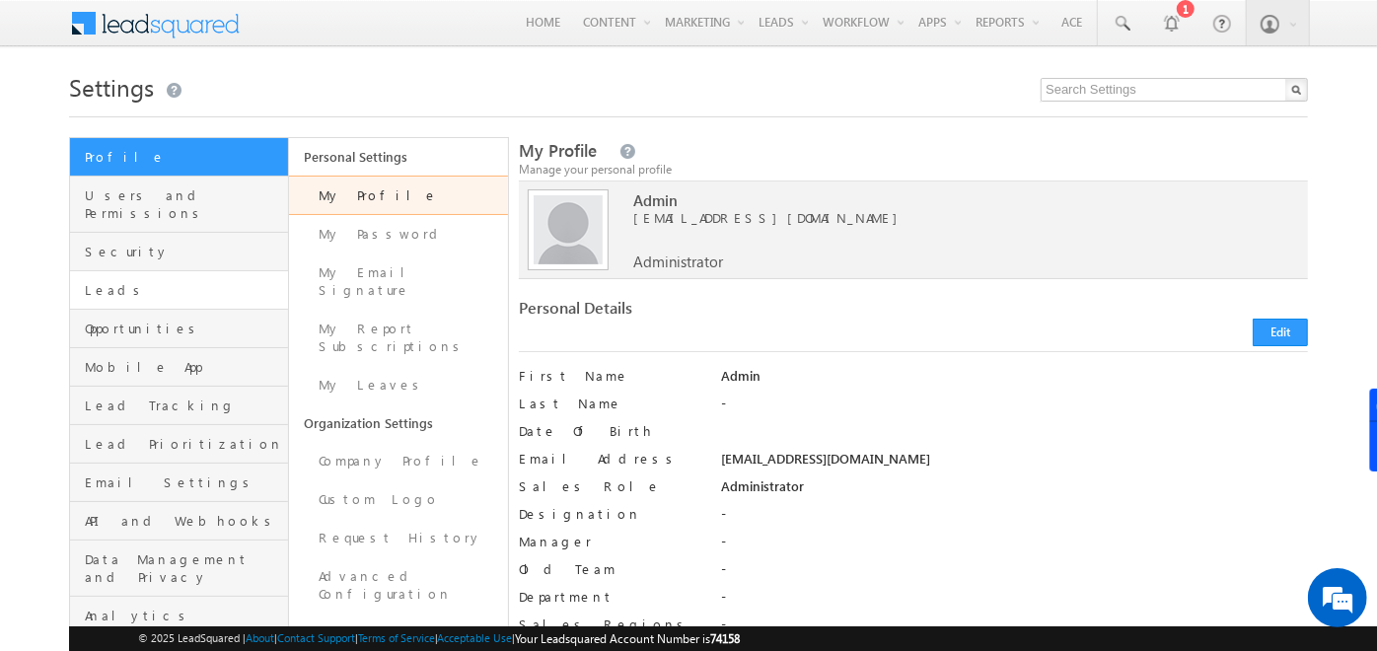
click at [81, 271] on link "Leads" at bounding box center [179, 290] width 218 height 38
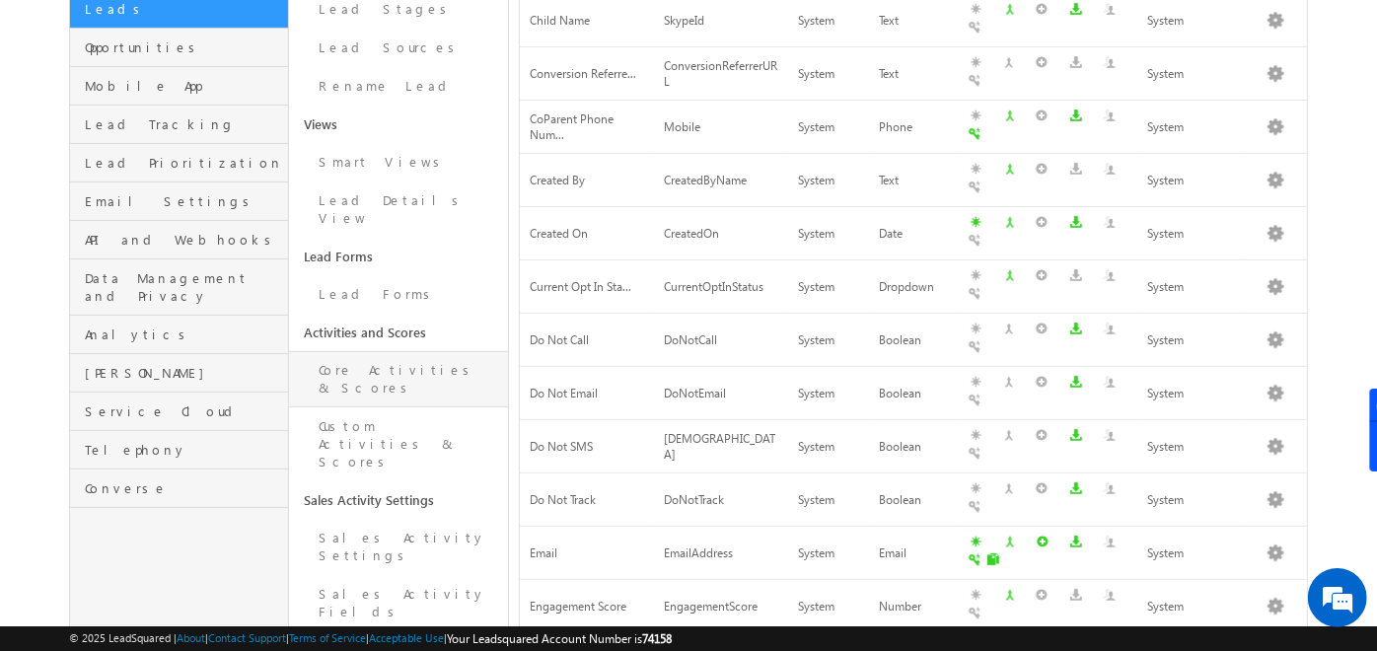
click at [404, 351] on link "Core Activities & Scores" at bounding box center [398, 379] width 219 height 56
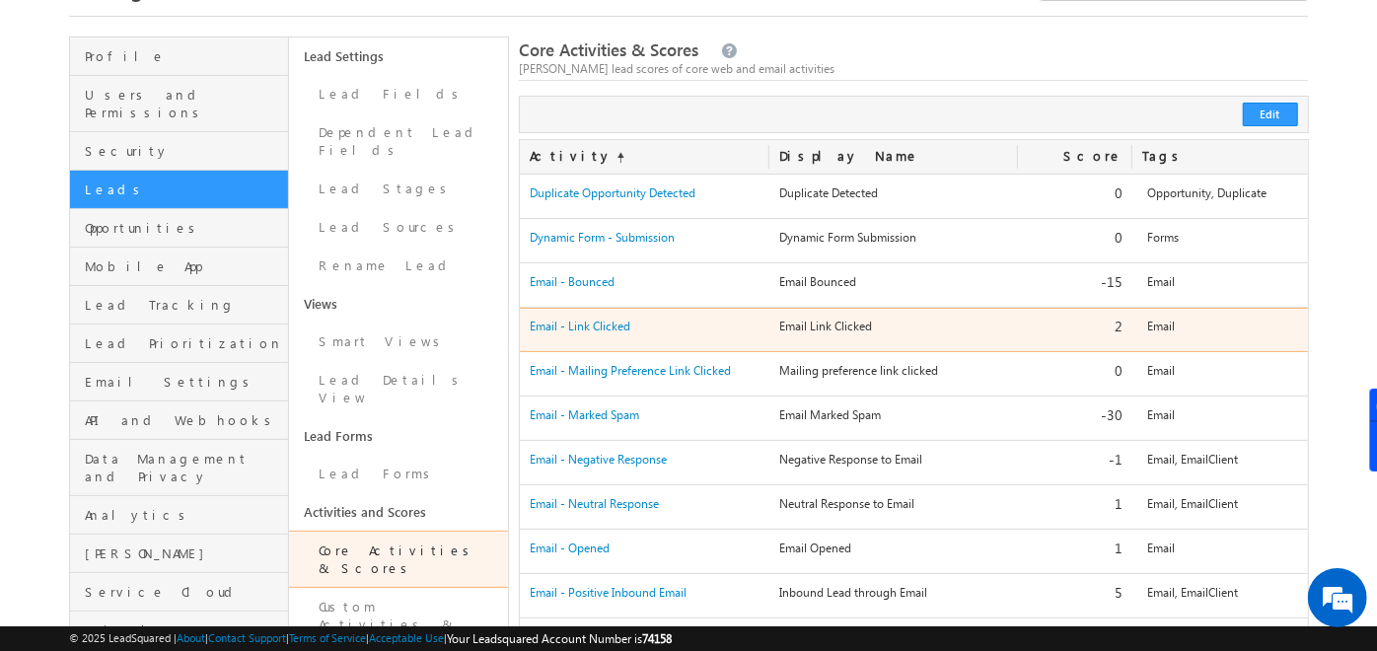
scroll to position [100, 0]
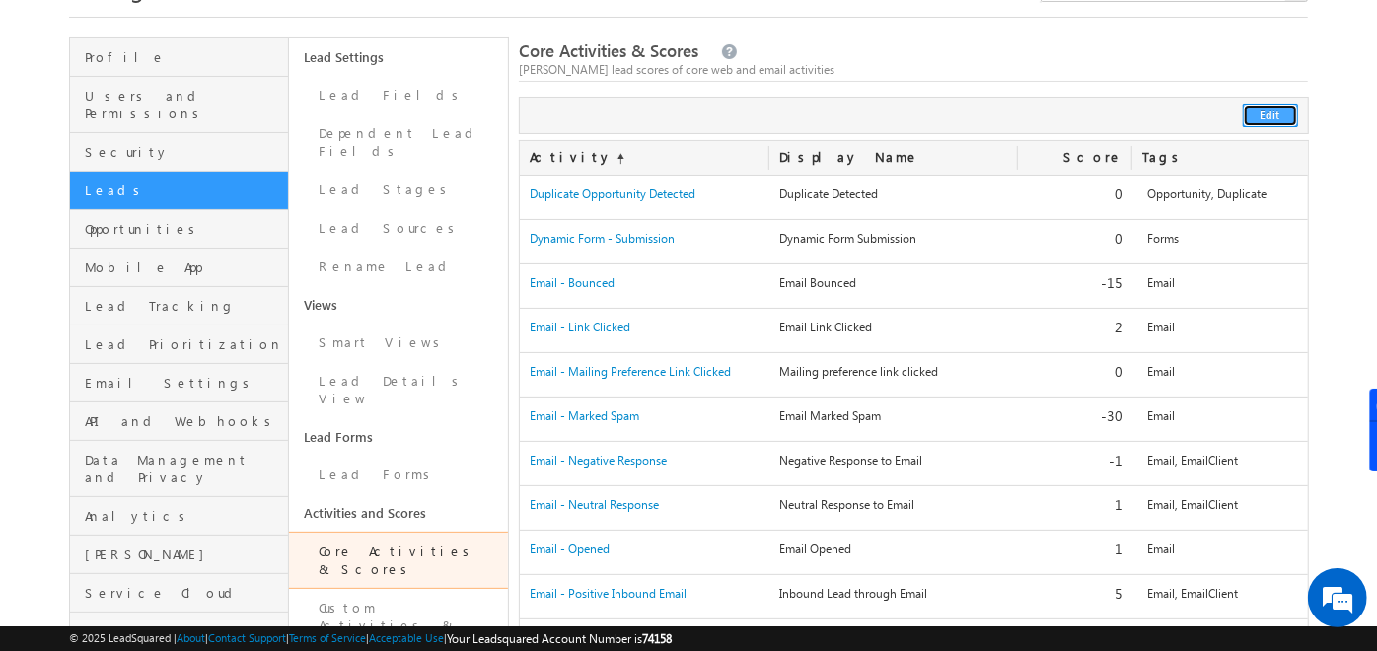
click at [1276, 104] on button "Edit" at bounding box center [1270, 116] width 55 height 24
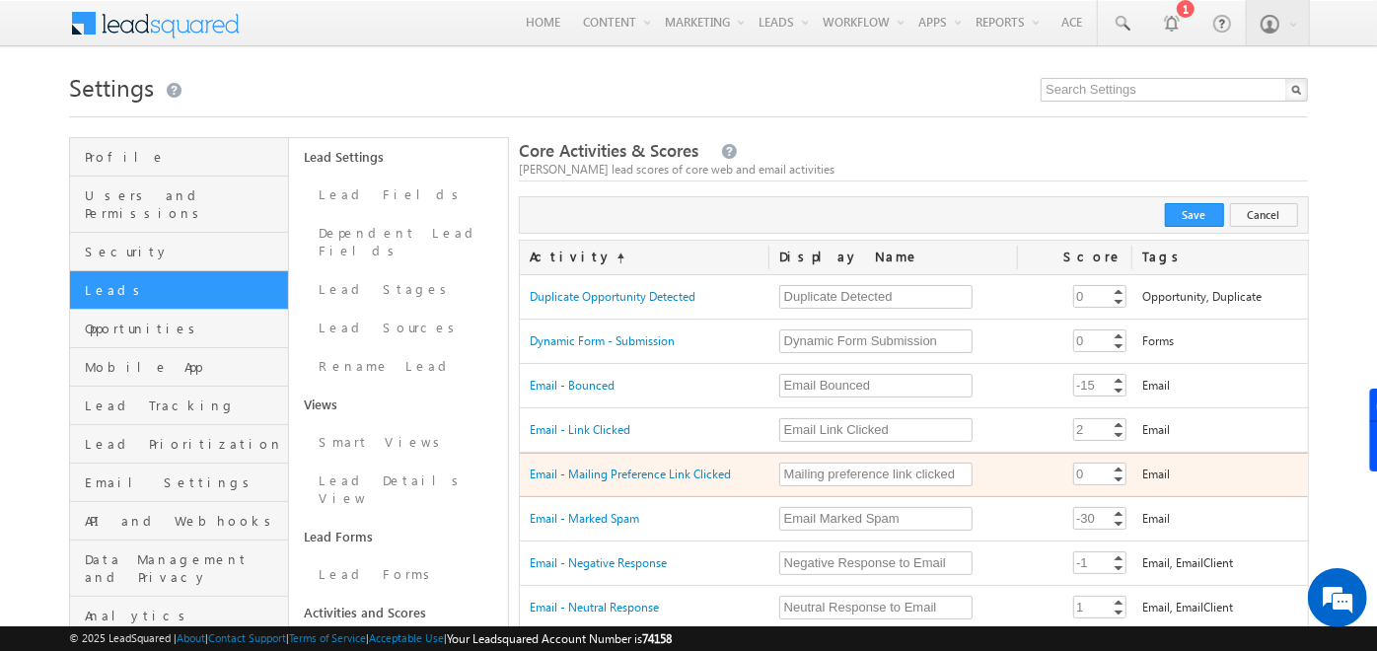
scroll to position [157, 0]
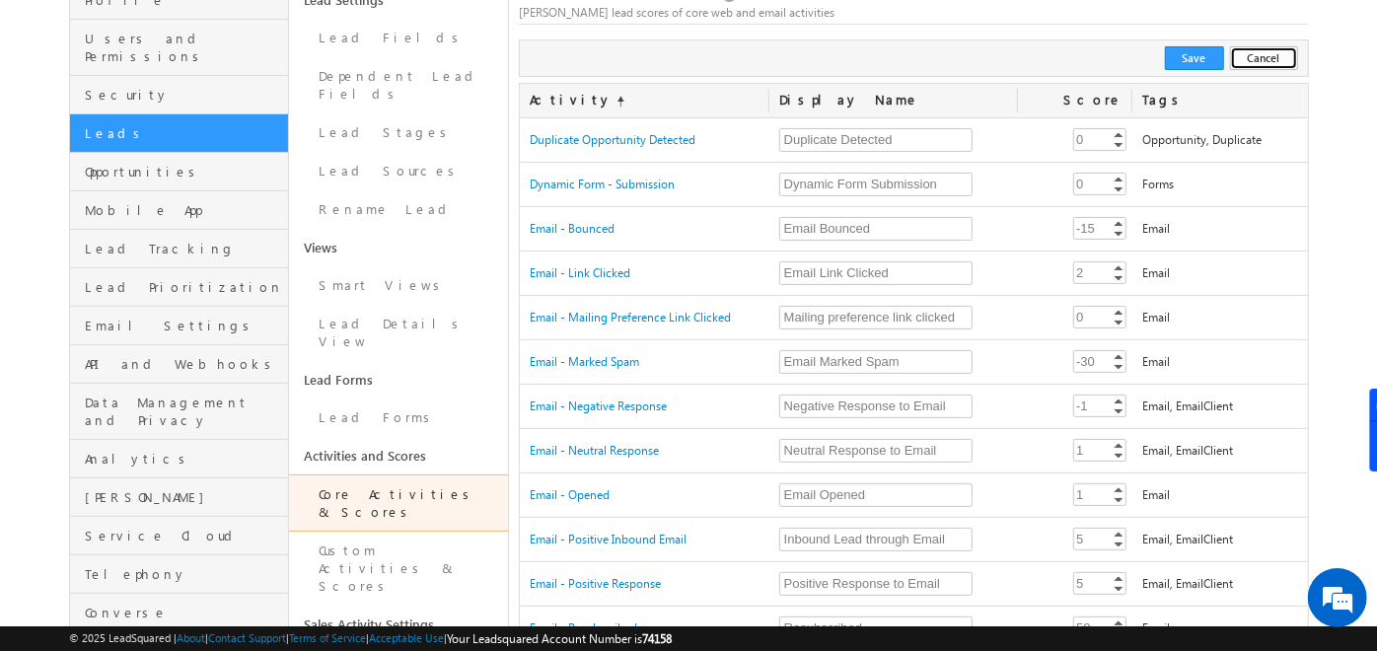
click at [1266, 59] on button "Cancel" at bounding box center [1264, 58] width 68 height 24
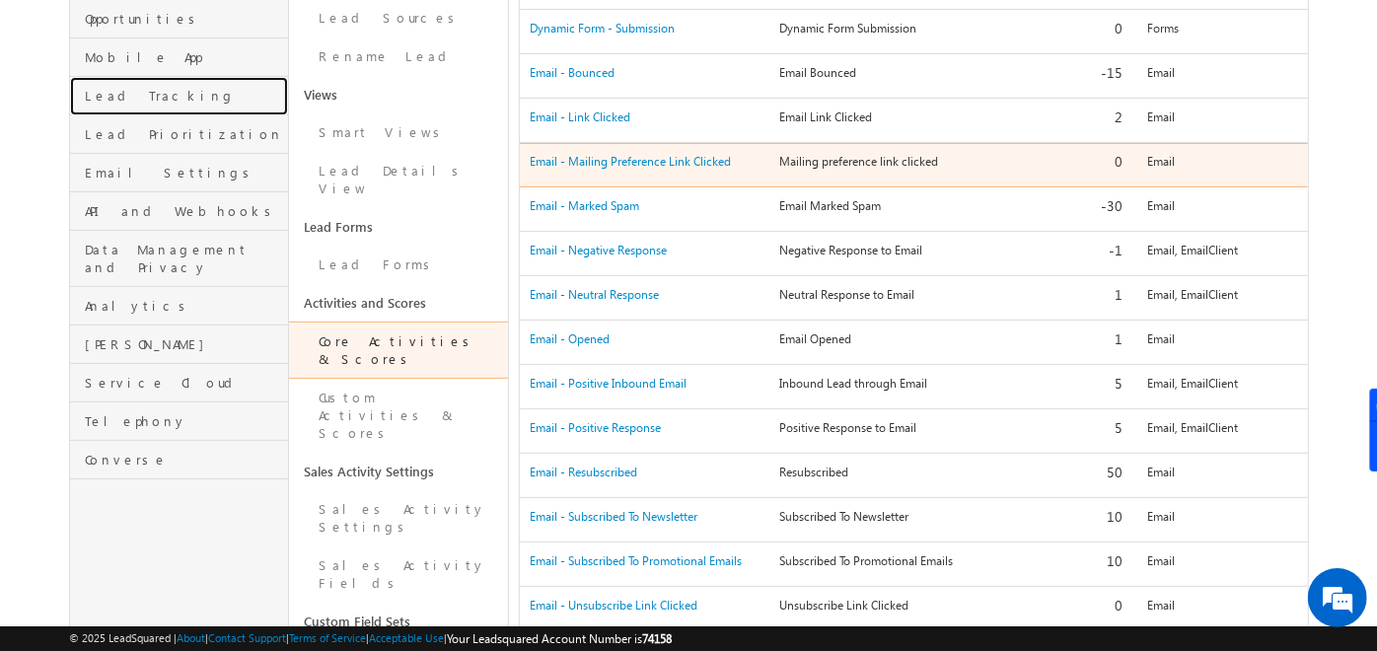
scroll to position [311, 0]
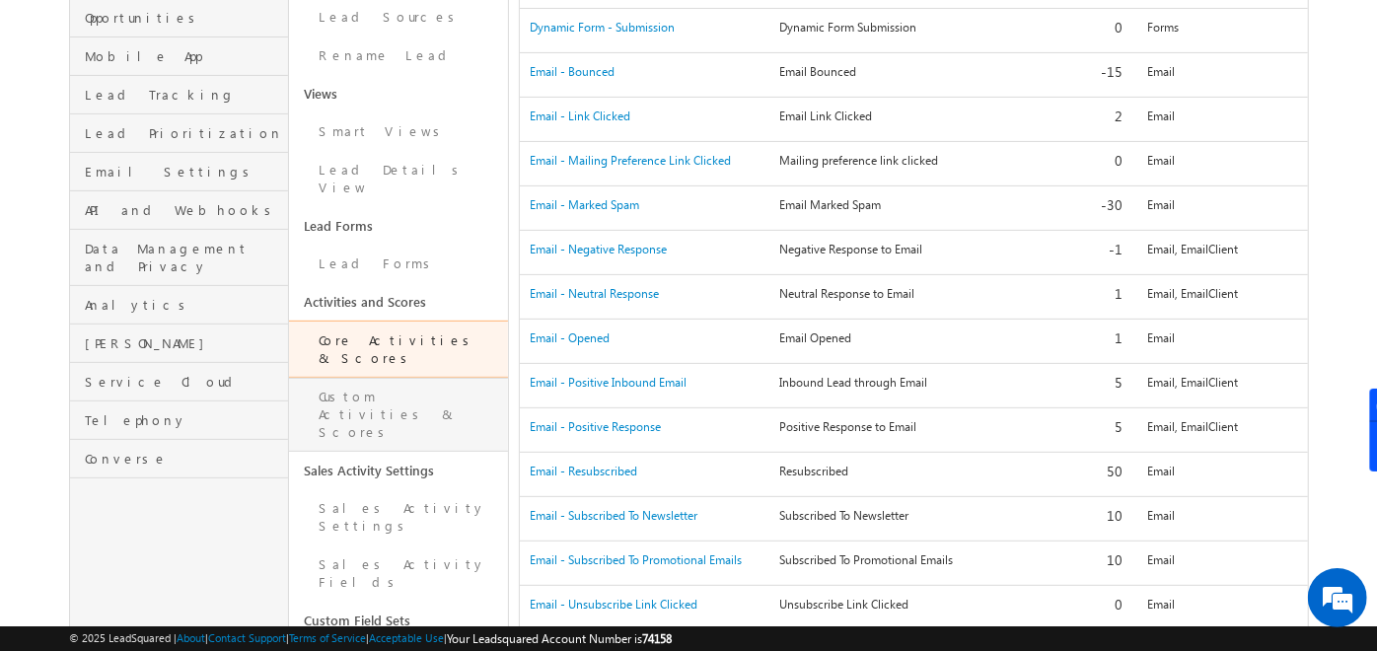
click at [362, 378] on link "Custom Activities & Scores" at bounding box center [398, 415] width 219 height 74
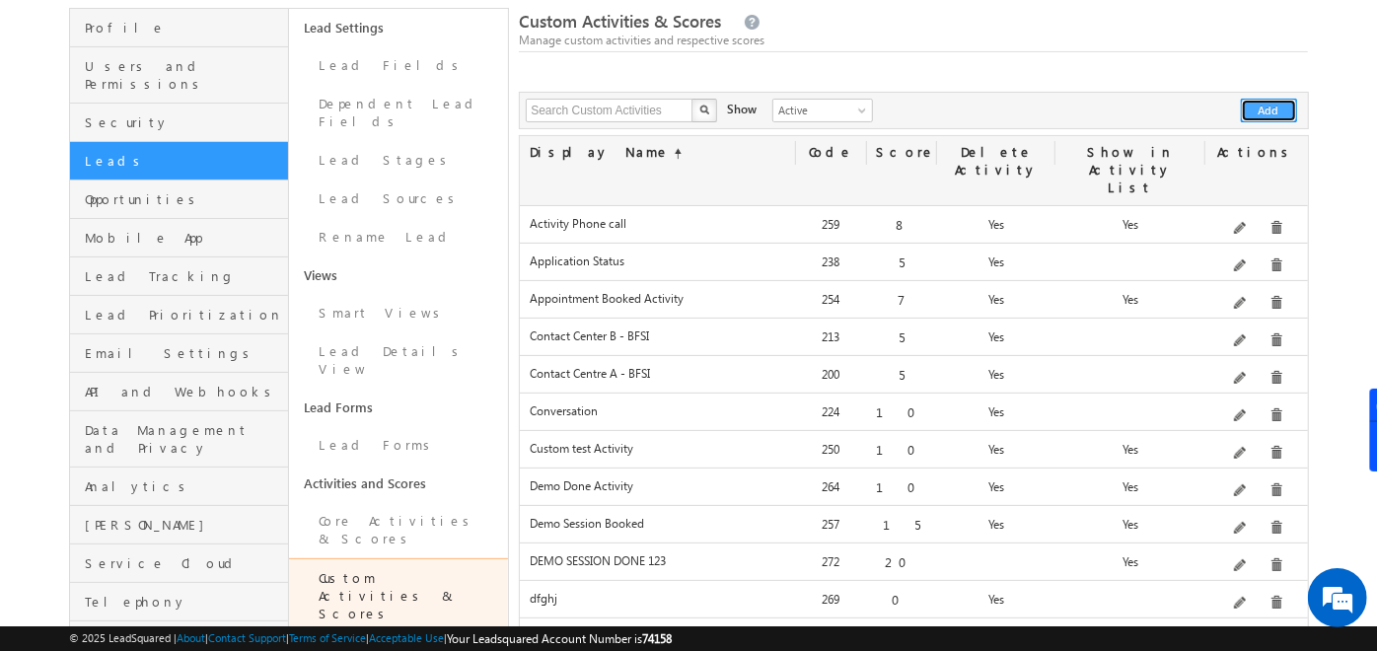
click at [1253, 120] on button "Add" at bounding box center [1269, 111] width 56 height 24
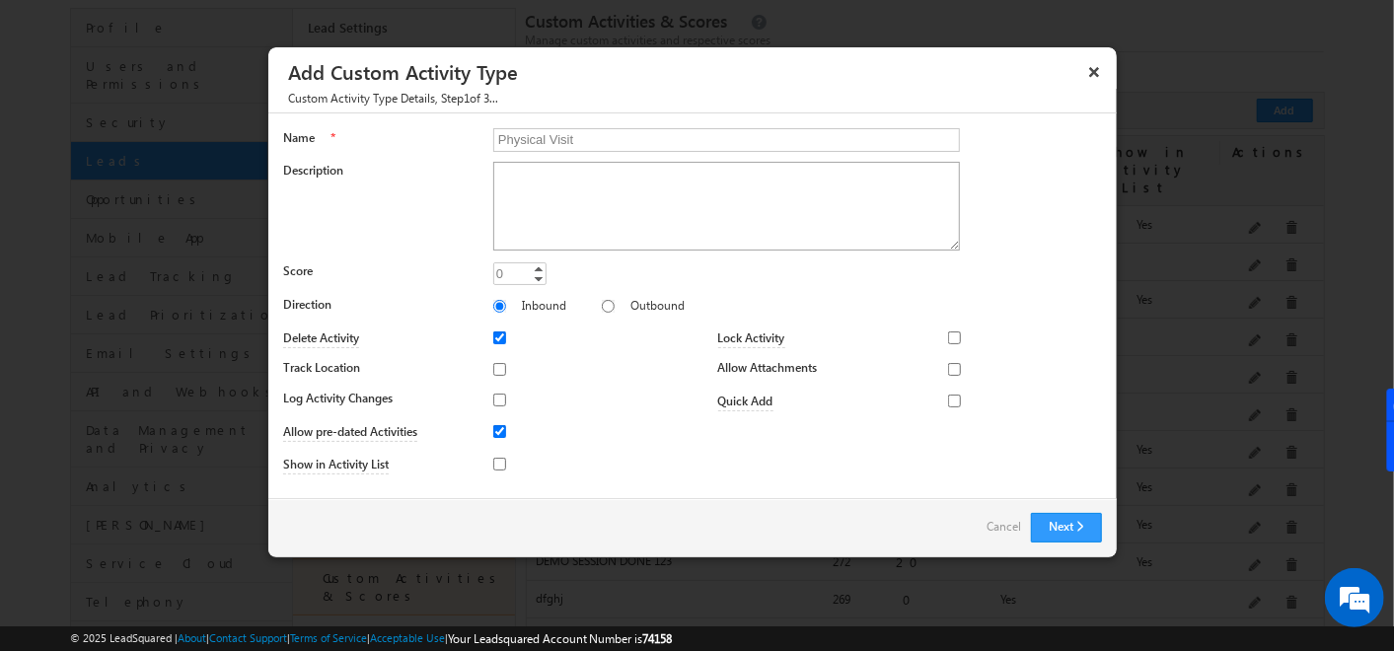
type input "Physical Visit"
click at [569, 201] on textarea "Description" at bounding box center [726, 206] width 467 height 89
type textarea "djdjdkk"
click at [504, 273] on div "0" at bounding box center [500, 273] width 14 height 23
click at [504, 273] on input "0" at bounding box center [519, 273] width 53 height 23
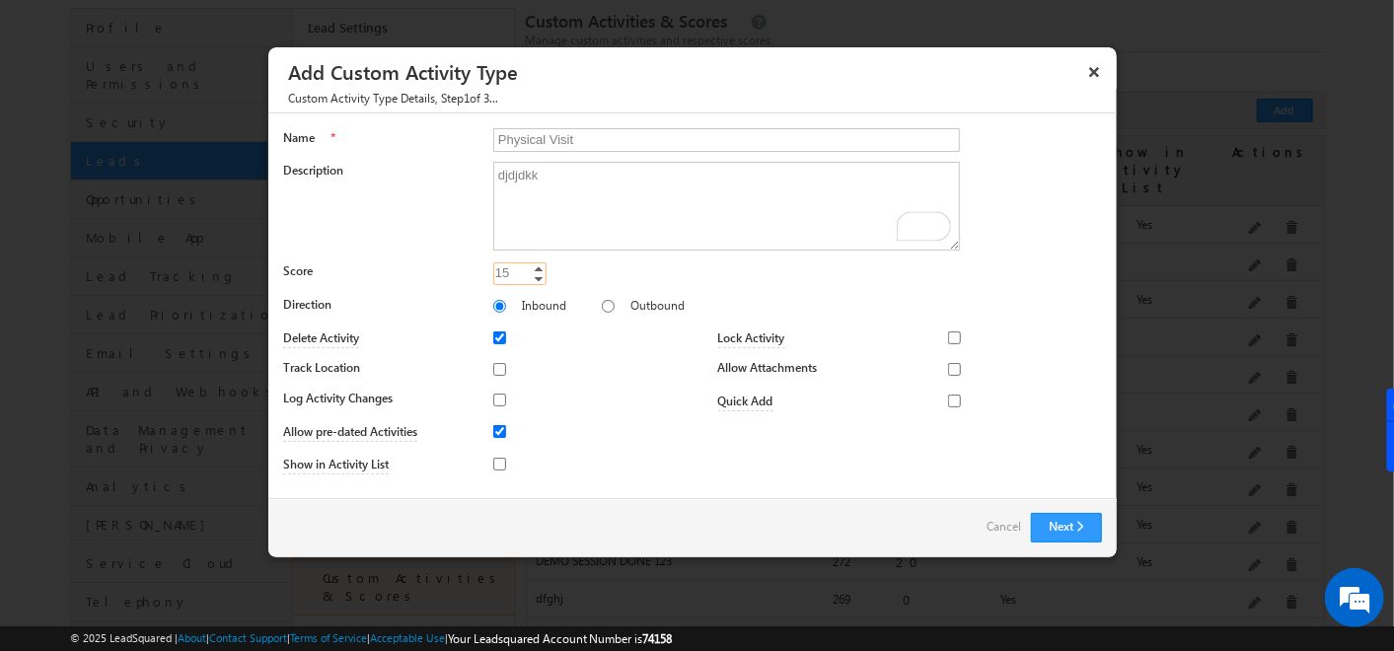
type input "15"
click at [504, 336] on input "Delete Activity" at bounding box center [499, 338] width 13 height 13
click at [495, 332] on input "Delete Activity" at bounding box center [499, 338] width 13 height 13
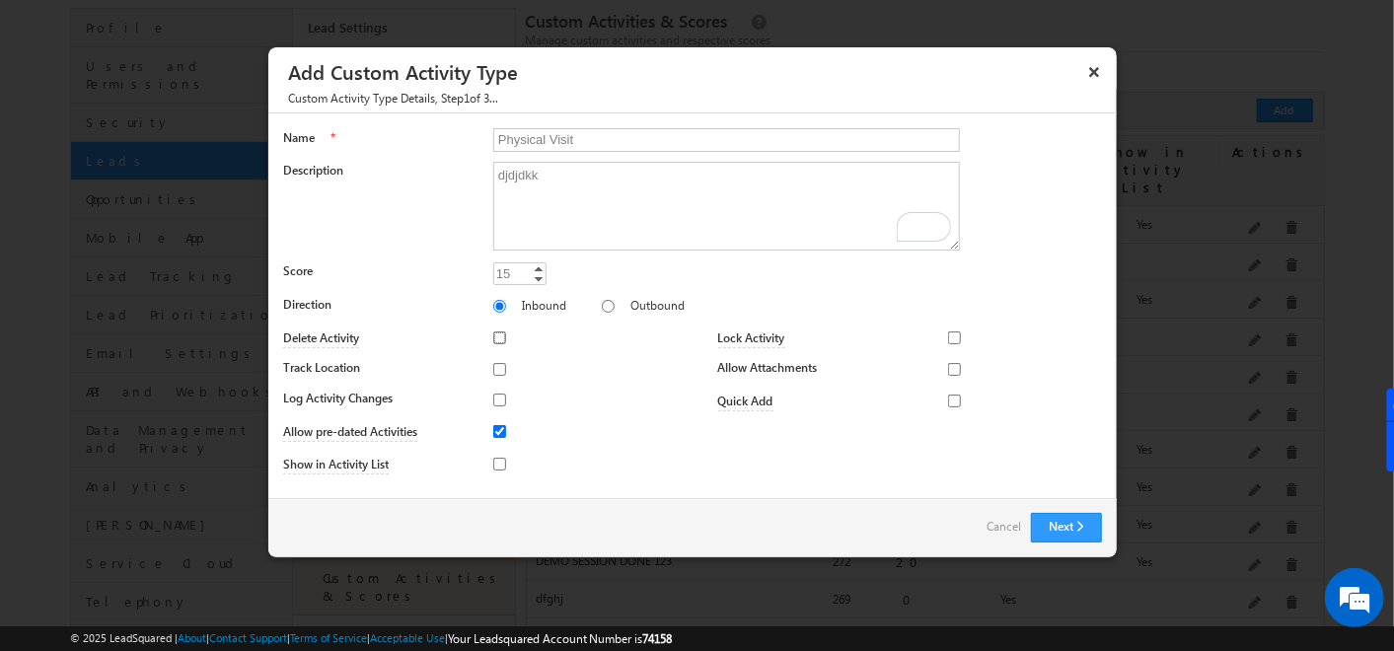
checkbox input "true"
click at [495, 366] on input "Track Location" at bounding box center [499, 369] width 13 height 13
checkbox input "true"
click at [498, 399] on input "Log Activity Changes" at bounding box center [499, 400] width 13 height 13
checkbox input "true"
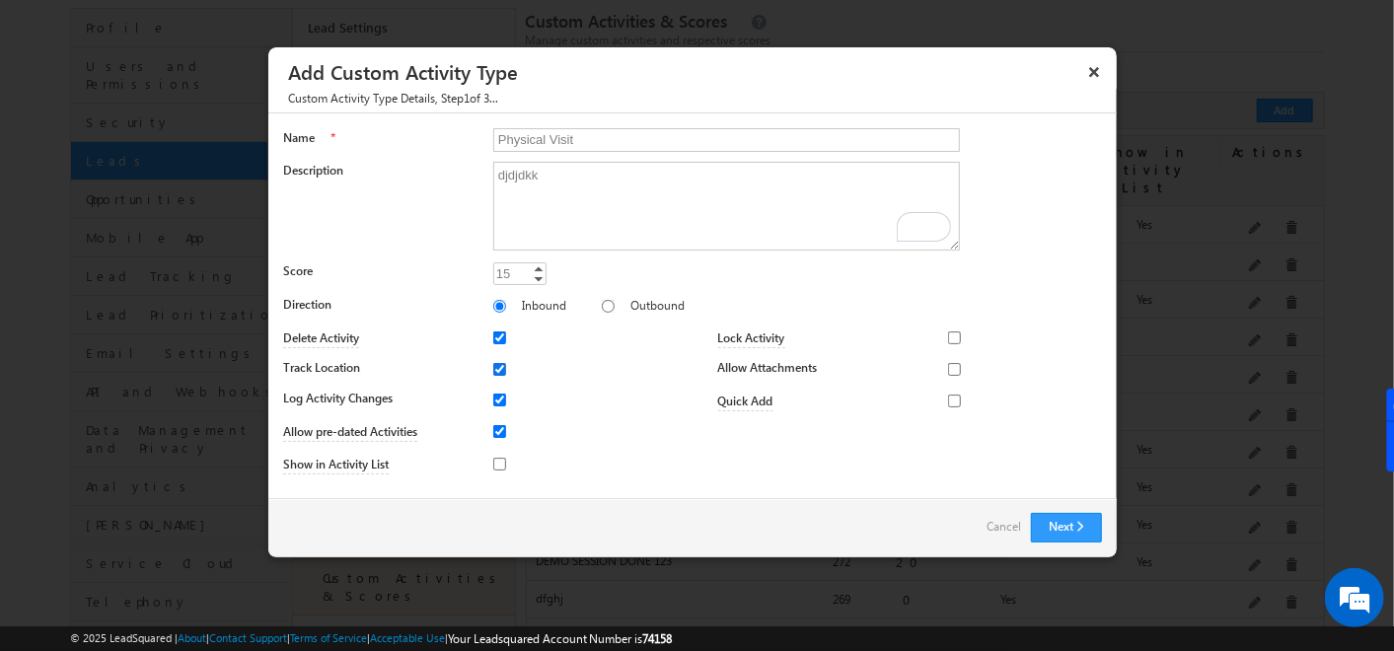
click at [501, 363] on input "Track Location" at bounding box center [499, 369] width 13 height 13
checkbox input "false"
click at [495, 432] on input "Allow pre-dated Activities" at bounding box center [499, 431] width 13 height 13
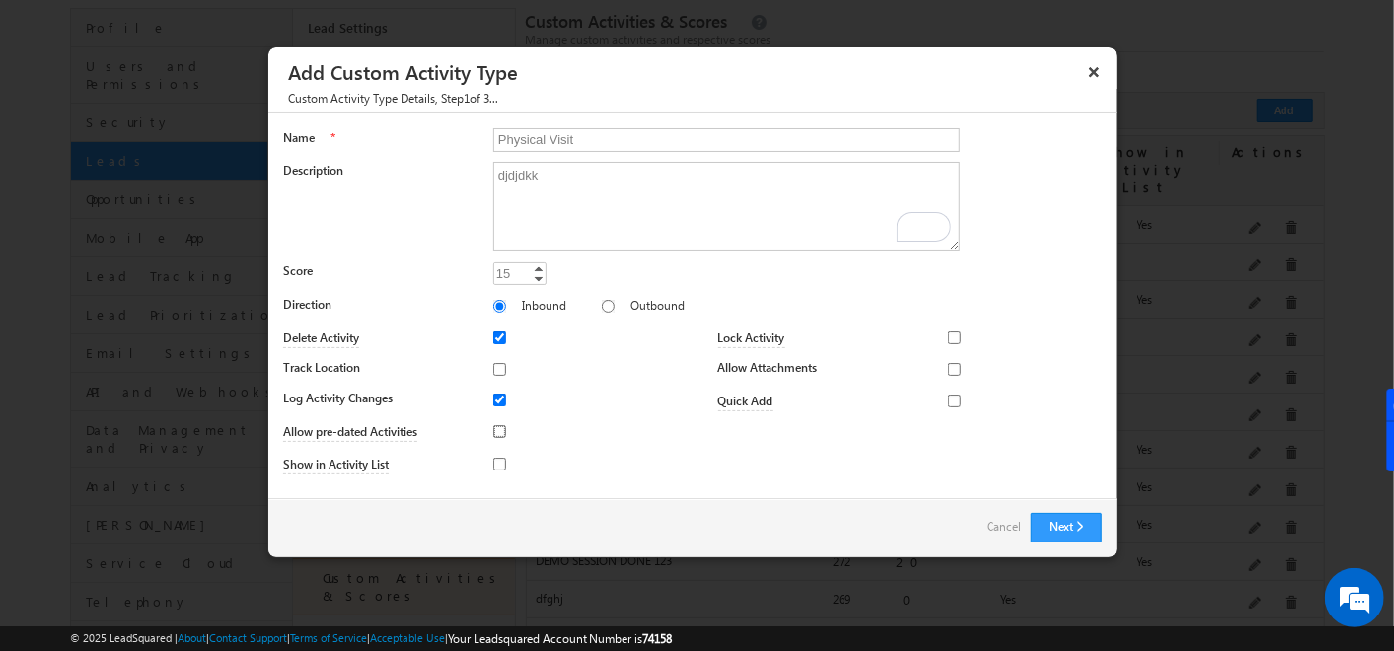
click at [495, 432] on input "Allow pre-dated Activities" at bounding box center [499, 431] width 13 height 13
checkbox input "true"
click at [501, 466] on input "Show in Activity List" at bounding box center [499, 464] width 13 height 13
checkbox input "true"
drag, startPoint x: 596, startPoint y: 135, endPoint x: 467, endPoint y: 146, distance: 129.7
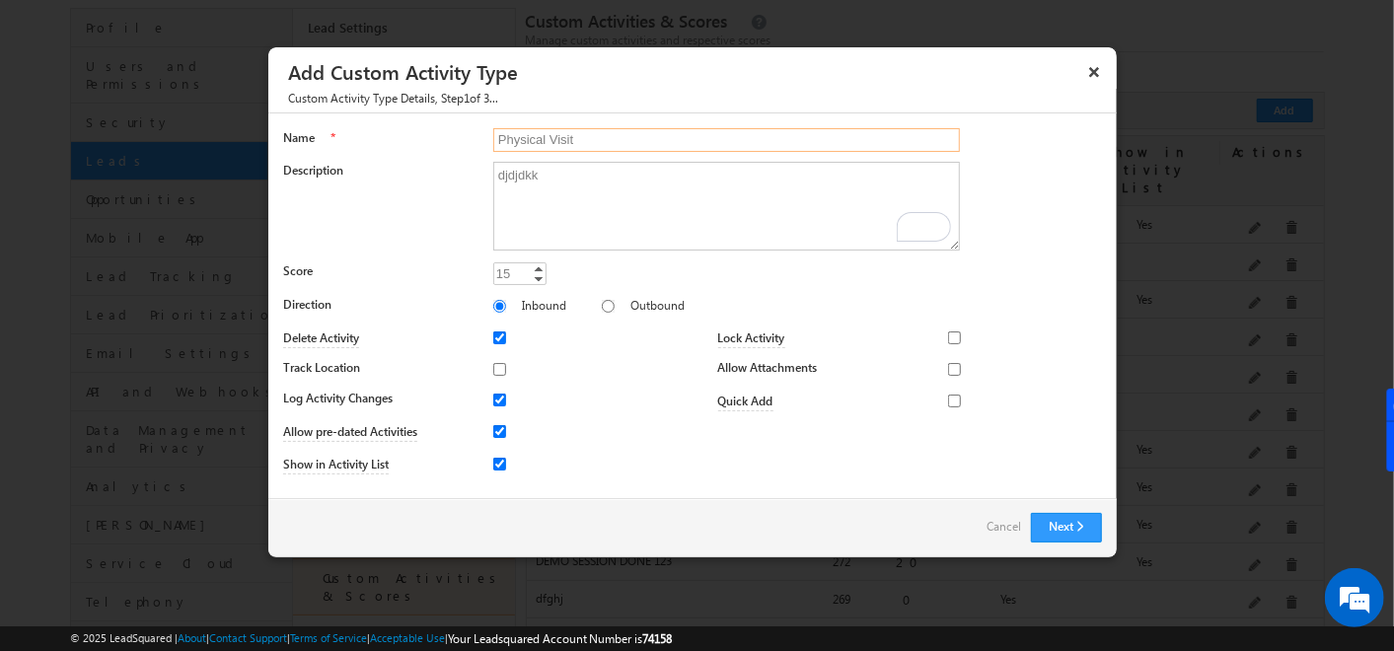
click at [467, 146] on div "Name * Physical Visit" at bounding box center [692, 142] width 819 height 28
click at [510, 264] on div "15" at bounding box center [503, 273] width 21 height 23
click at [573, 374] on div "Track Location" at bounding box center [487, 373] width 409 height 28
click at [949, 342] on input "Lock Activity" at bounding box center [954, 338] width 13 height 13
click at [1024, 328] on span "None Selected" at bounding box center [1028, 338] width 112 height 23
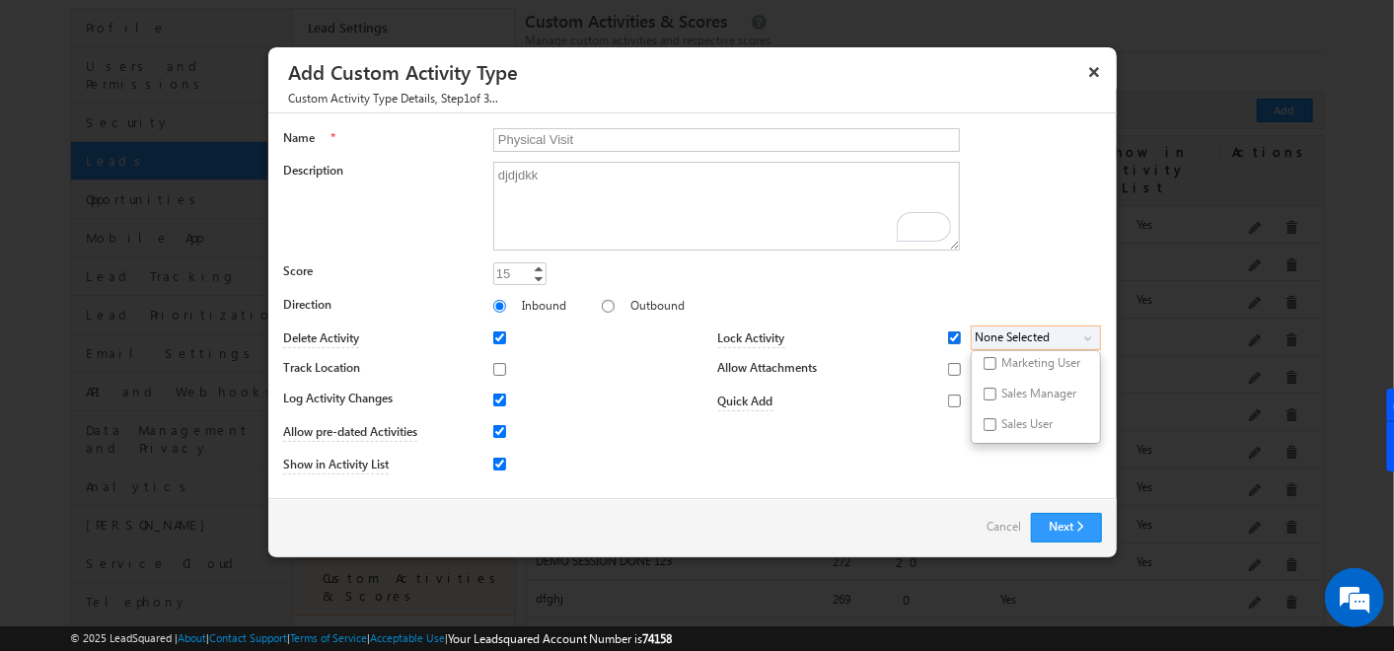
click at [951, 332] on input "Lock Activity" at bounding box center [954, 338] width 13 height 13
checkbox input "false"
click at [955, 363] on input "Allow Attachments" at bounding box center [954, 369] width 13 height 13
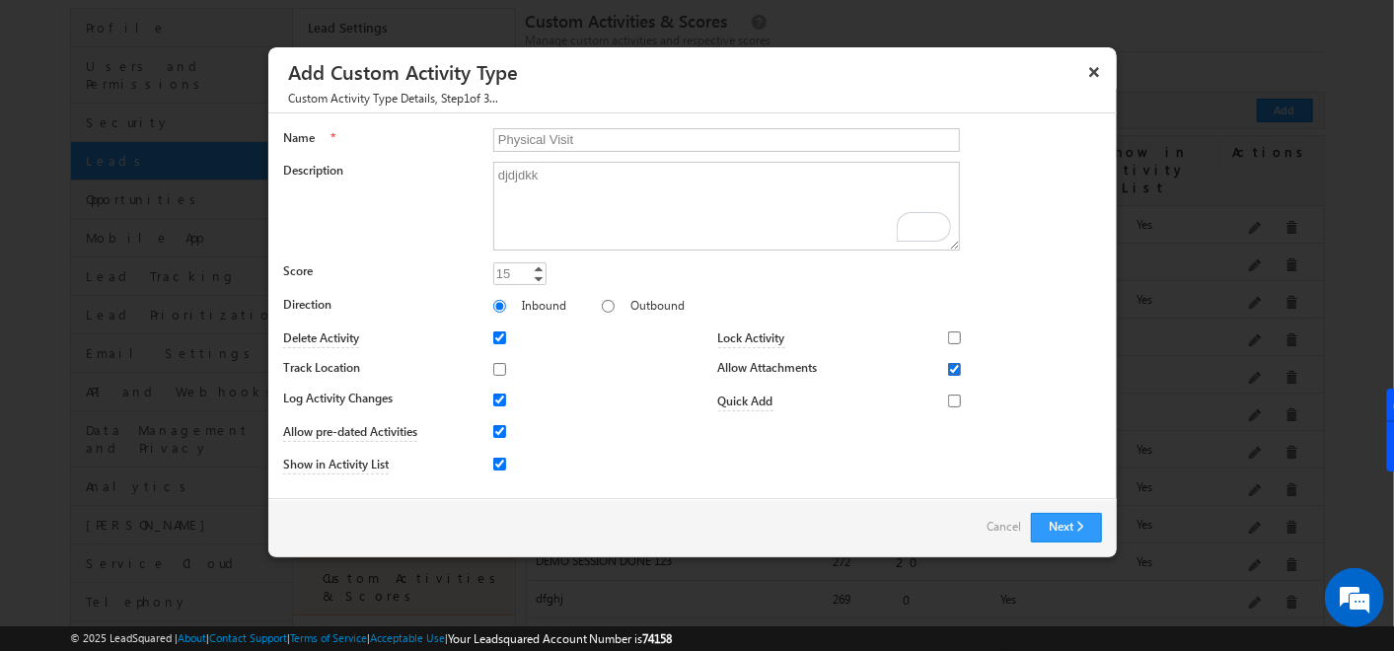
click at [954, 374] on input "Allow Attachments" at bounding box center [954, 369] width 13 height 13
checkbox input "false"
click at [952, 403] on input "Quick Add" at bounding box center [954, 401] width 13 height 13
click at [955, 401] on input "Quick Add" at bounding box center [954, 401] width 13 height 13
checkbox input "false"
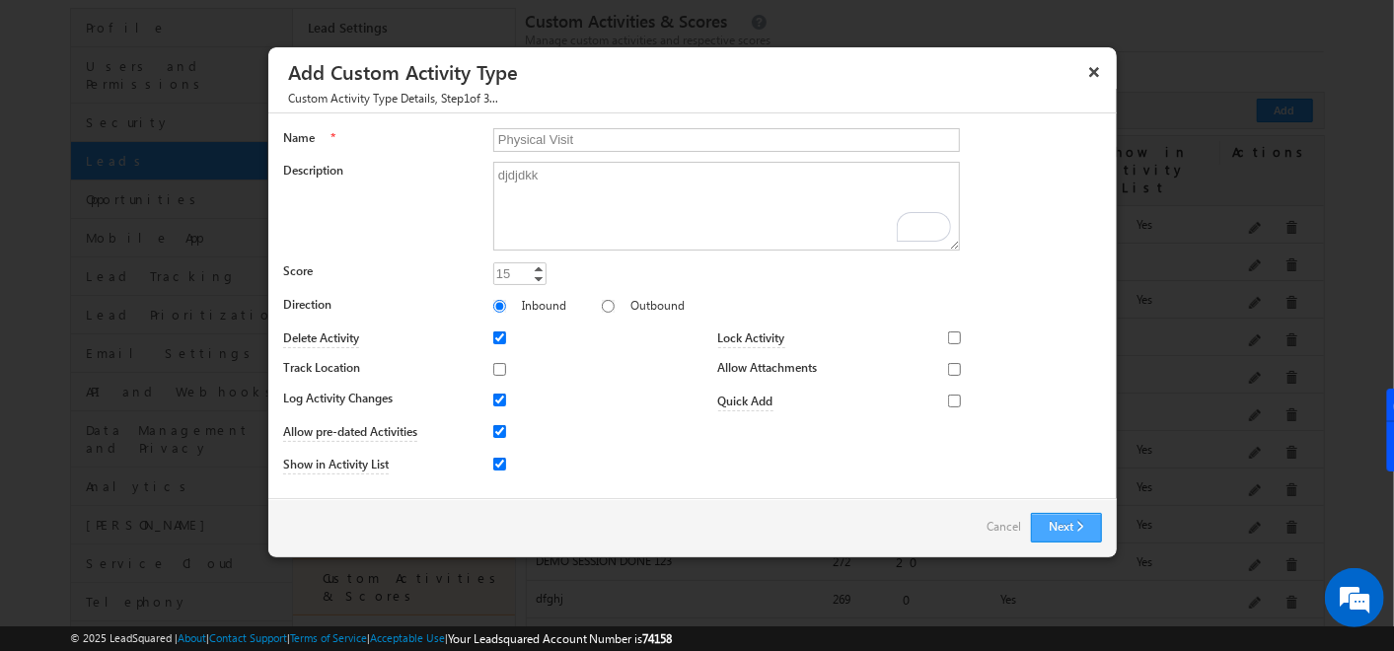
click at [1056, 528] on button "Next" at bounding box center [1066, 528] width 71 height 30
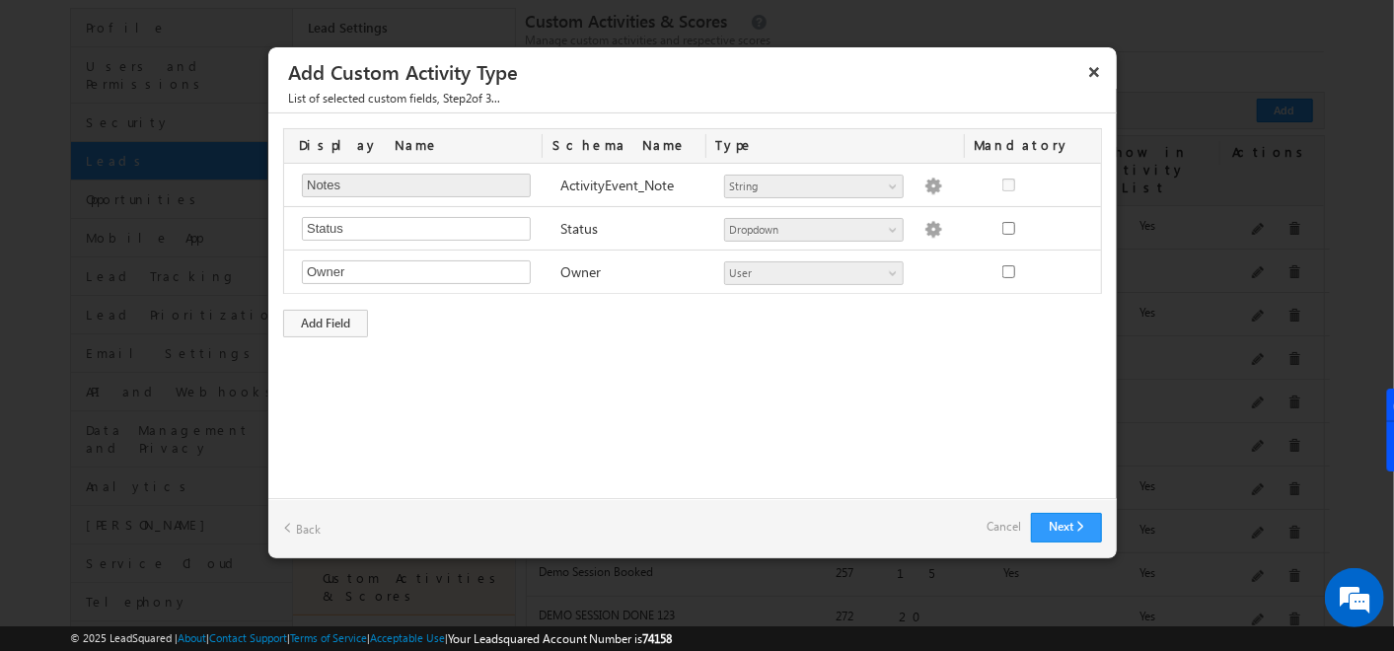
click at [997, 524] on link "Cancel" at bounding box center [1004, 527] width 35 height 28
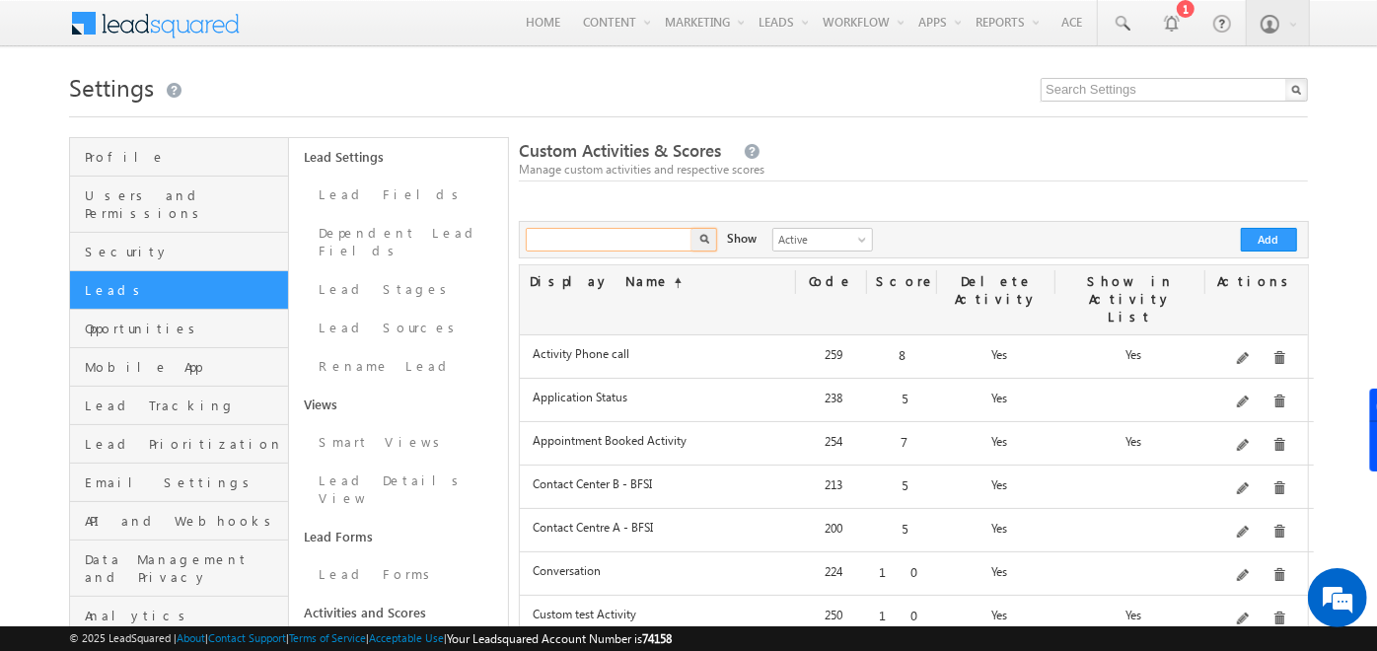
click at [644, 248] on input "text" at bounding box center [610, 240] width 169 height 24
type input "physical"
click at [692, 228] on button "button" at bounding box center [705, 240] width 26 height 24
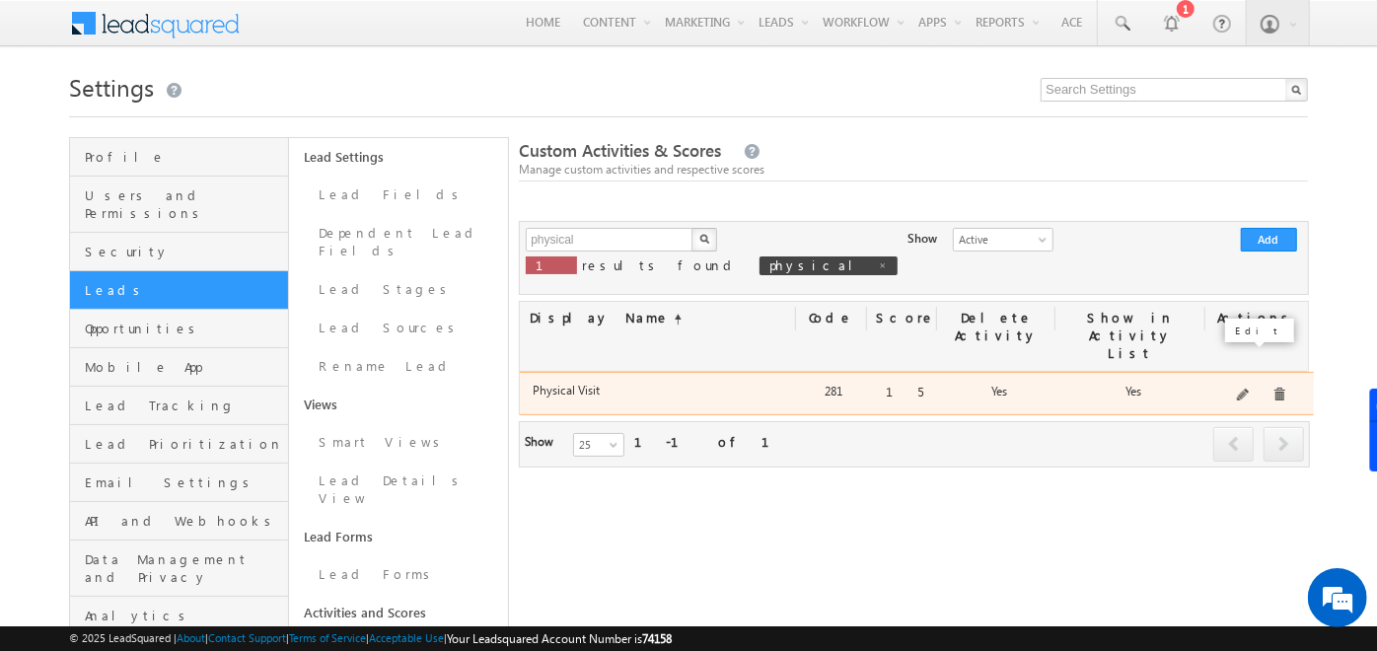
drag, startPoint x: 1240, startPoint y: 360, endPoint x: 1251, endPoint y: 358, distance: 11.0
click at [1251, 382] on div "djdjdkk" at bounding box center [1260, 396] width 103 height 28
click at [1251, 389] on span at bounding box center [1244, 396] width 15 height 15
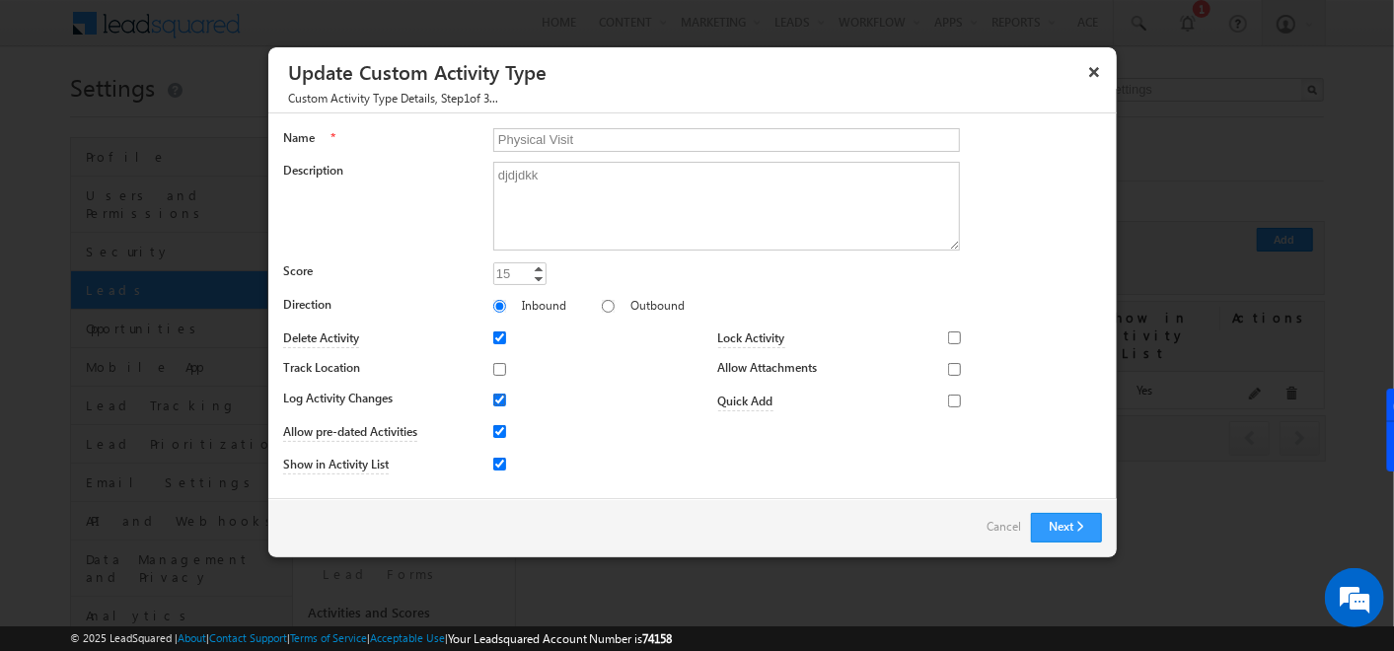
click at [495, 400] on input "Log Activity Changes" at bounding box center [499, 400] width 13 height 13
checkbox input "true"
click at [1059, 524] on button "Next" at bounding box center [1066, 528] width 71 height 30
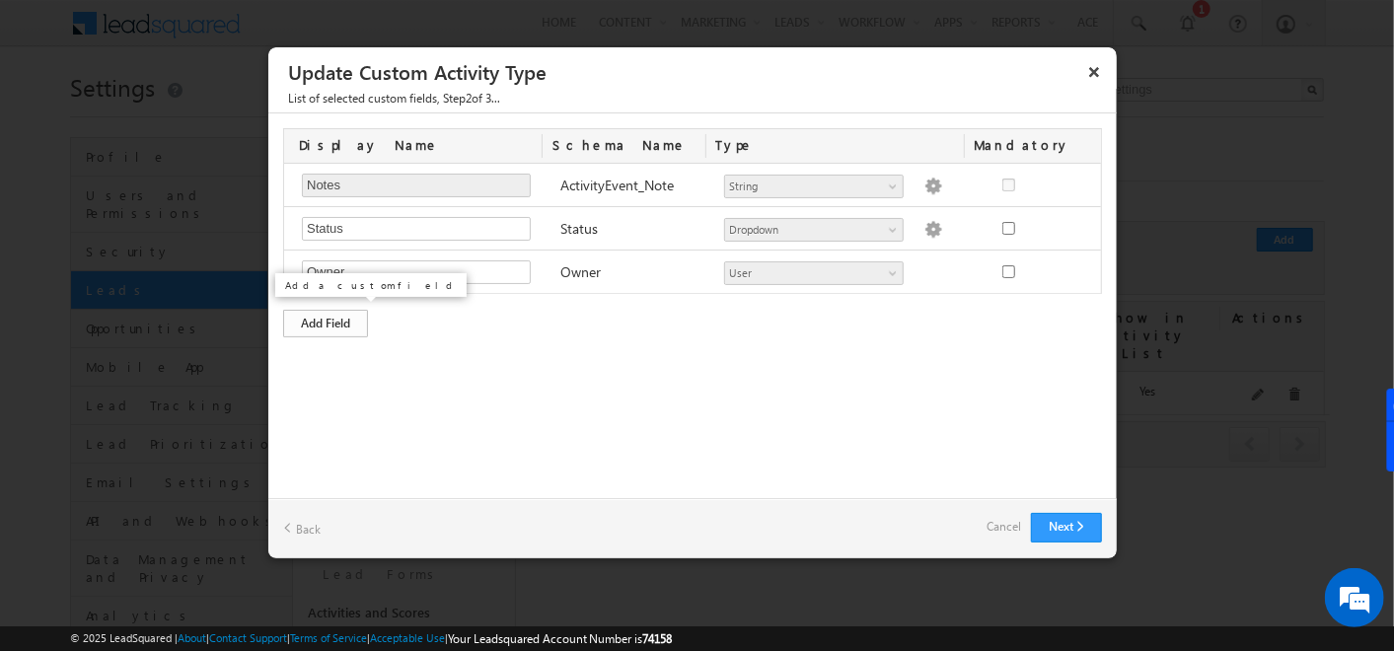
click at [350, 328] on div "Add Field" at bounding box center [325, 324] width 85 height 28
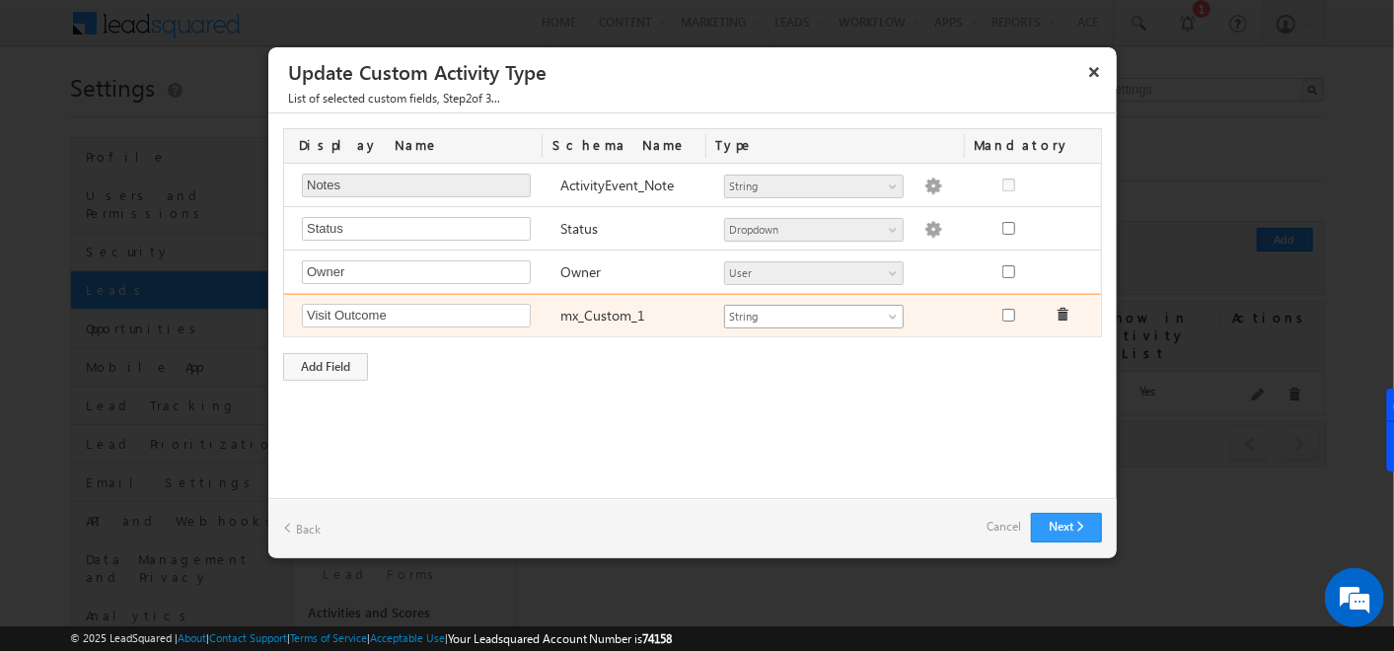
type input "Visit Outcome"
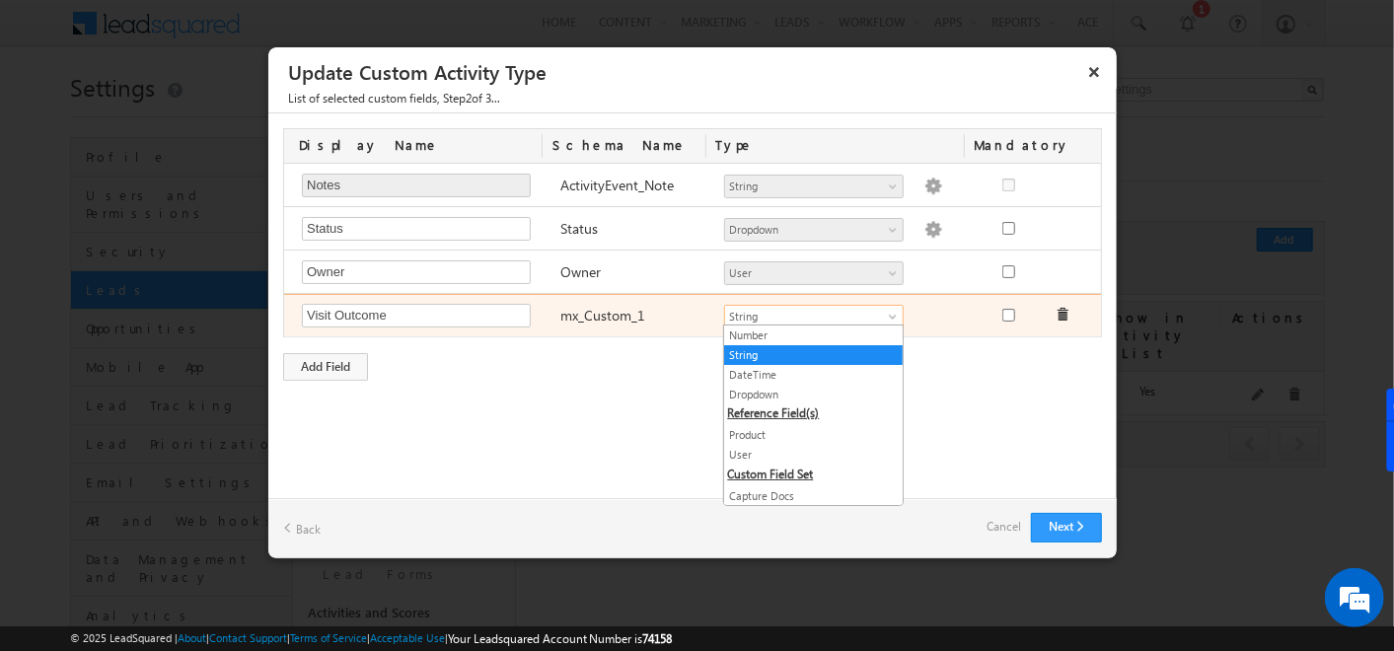
click at [838, 318] on span "String" at bounding box center [805, 317] width 161 height 18
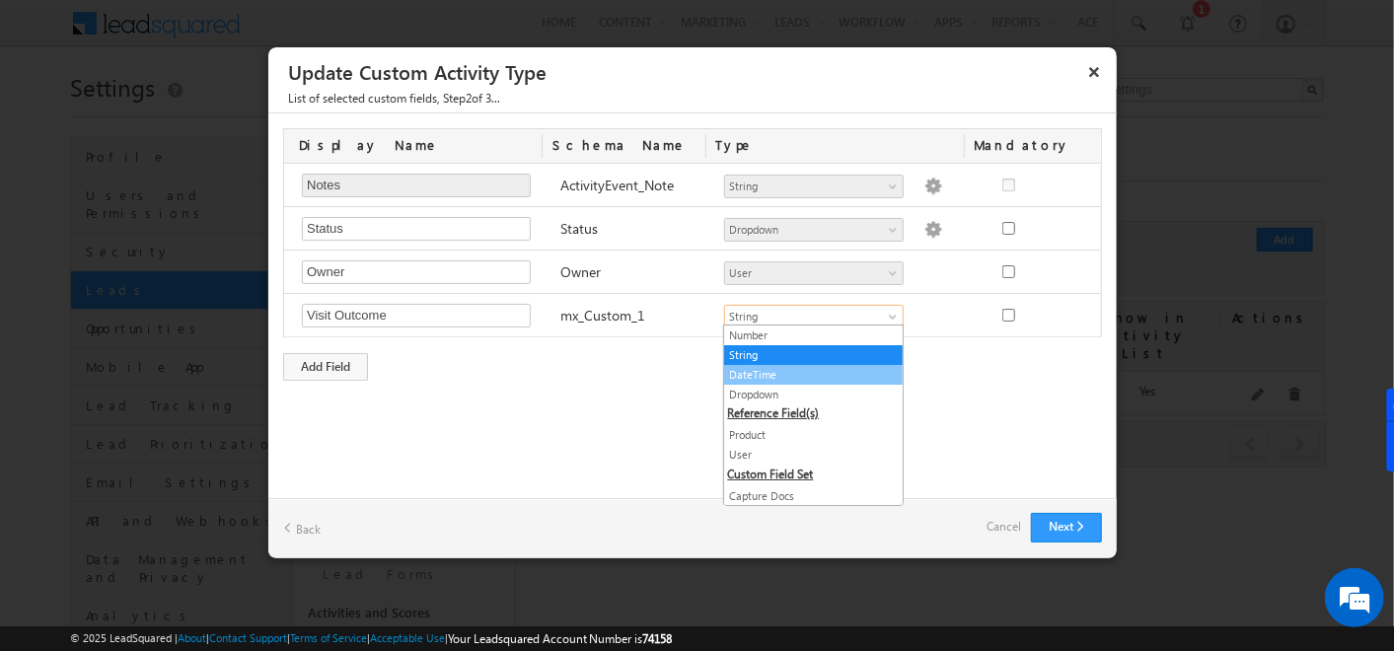
click at [811, 381] on link "DateTime" at bounding box center [813, 375] width 179 height 18
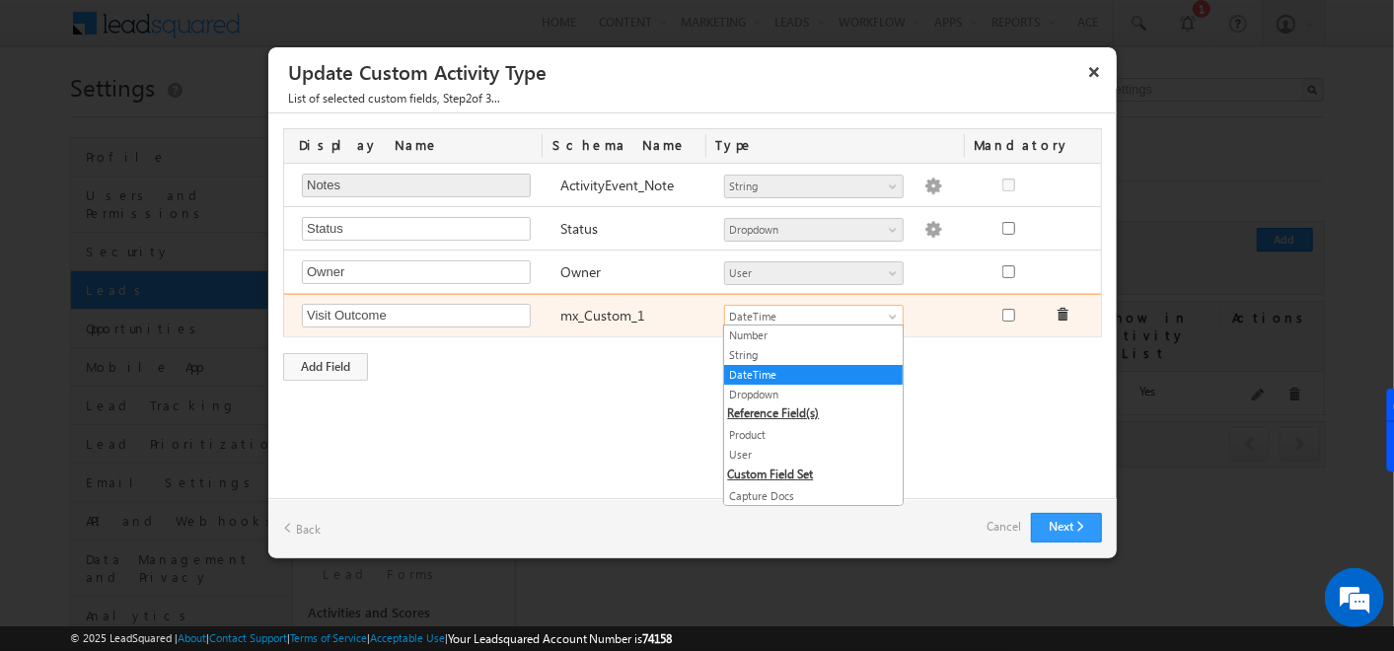
click at [820, 312] on span "DateTime" at bounding box center [805, 317] width 161 height 18
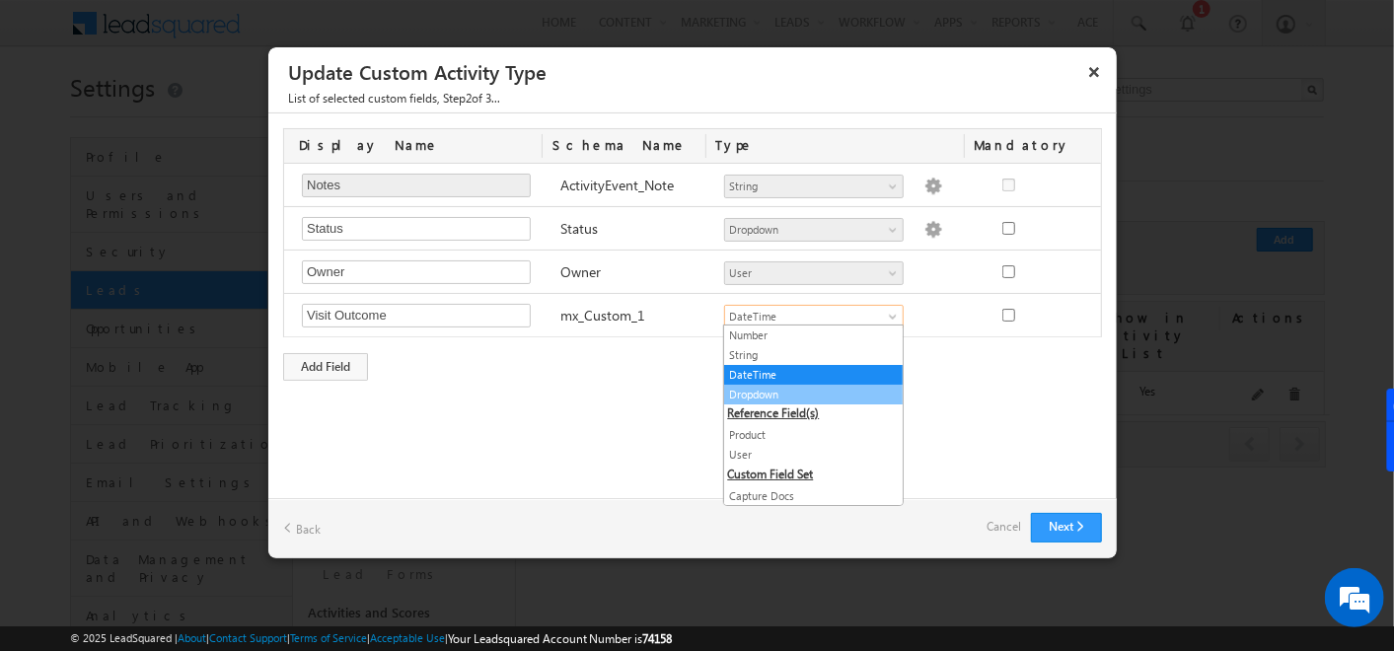
click at [762, 399] on link "Dropdown" at bounding box center [813, 395] width 179 height 18
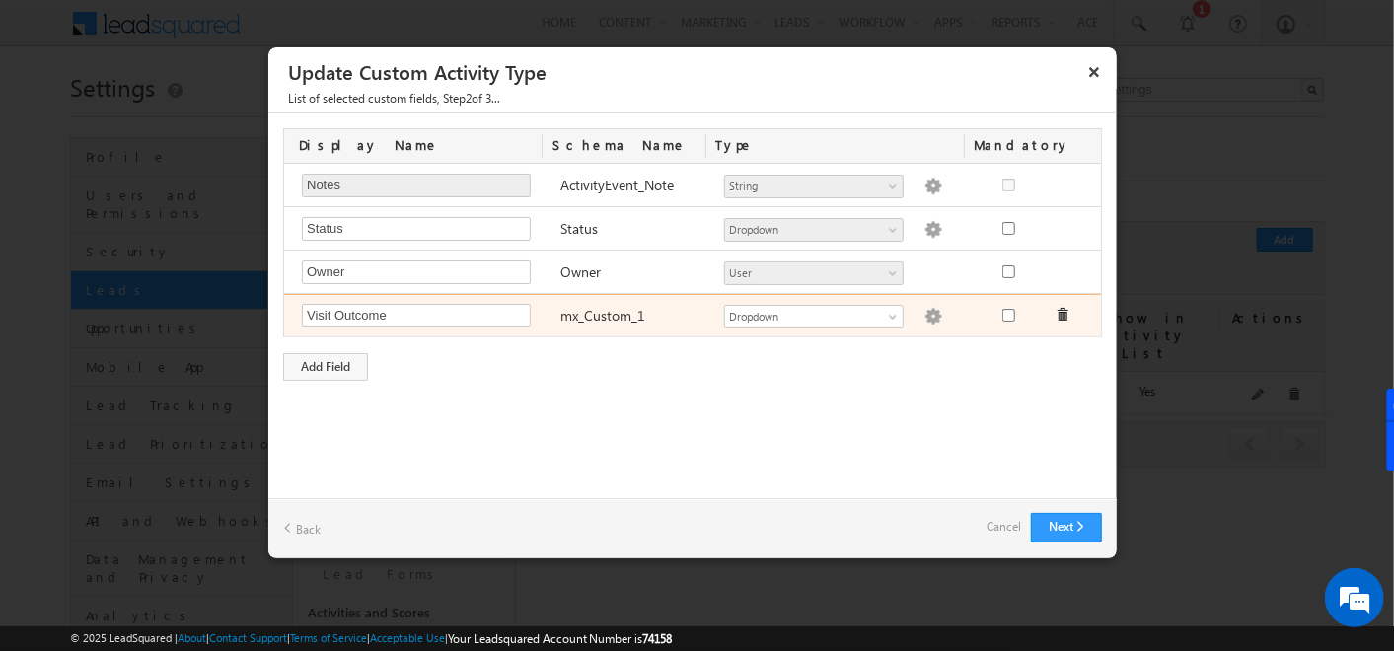
click at [924, 317] on img at bounding box center [933, 317] width 18 height 18
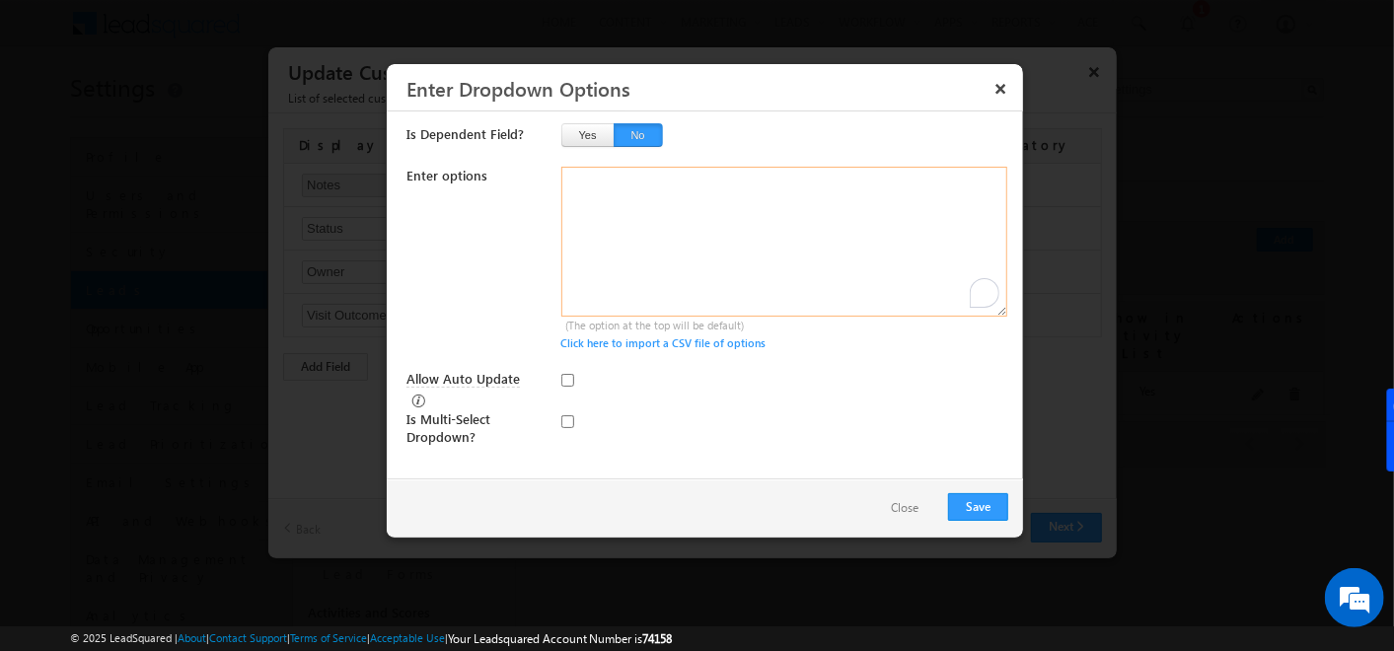
click at [706, 202] on textarea "To enrich screen reader interactions, please activate Accessibility in Grammarl…" at bounding box center [784, 242] width 447 height 150
type textarea "Visit Complete Not Visited"
click at [563, 415] on input "checkbox" at bounding box center [567, 421] width 13 height 13
click at [568, 415] on input "checkbox" at bounding box center [567, 421] width 13 height 13
checkbox input "false"
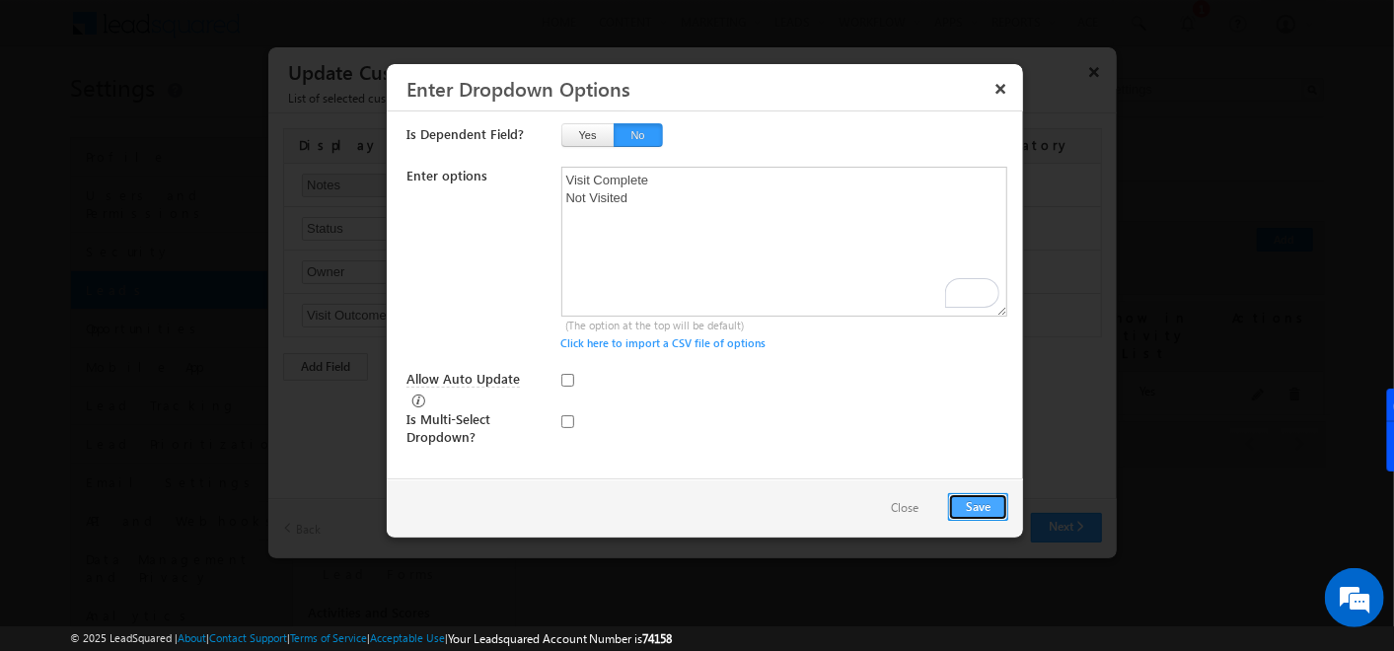
click at [959, 507] on button "Save" at bounding box center [978, 507] width 60 height 28
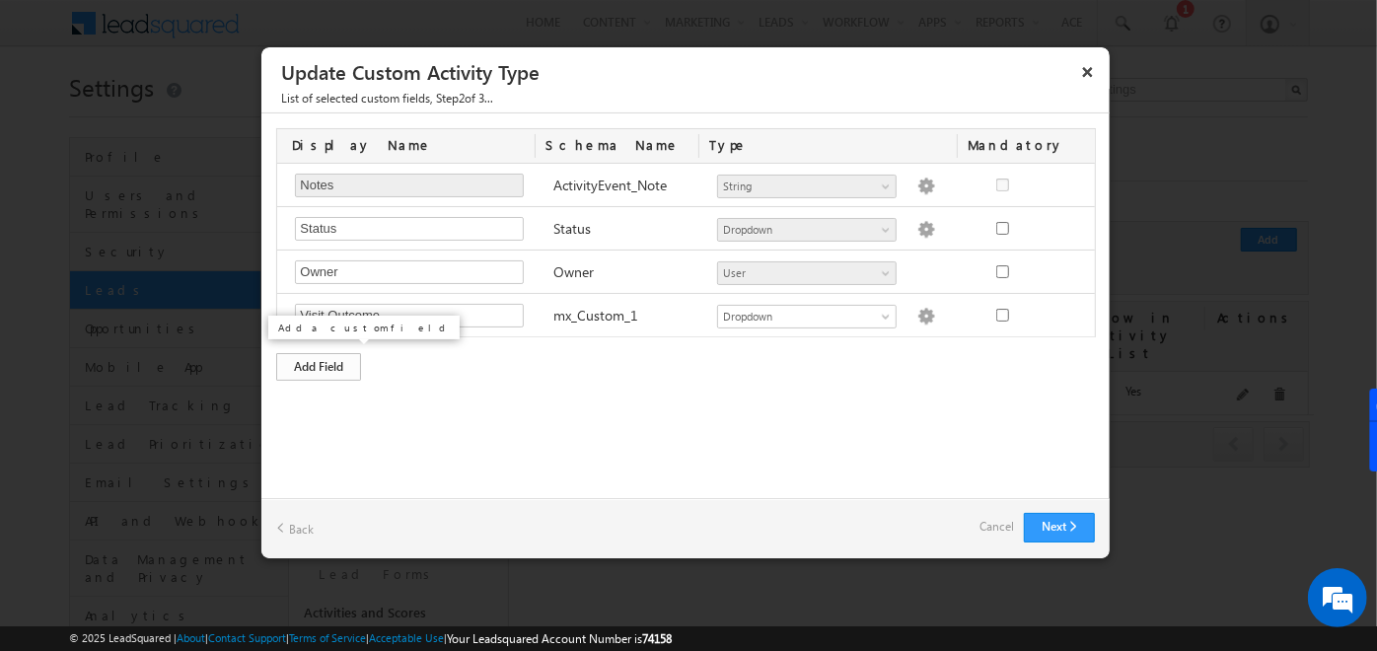
click at [344, 368] on div "Add Field" at bounding box center [318, 367] width 85 height 28
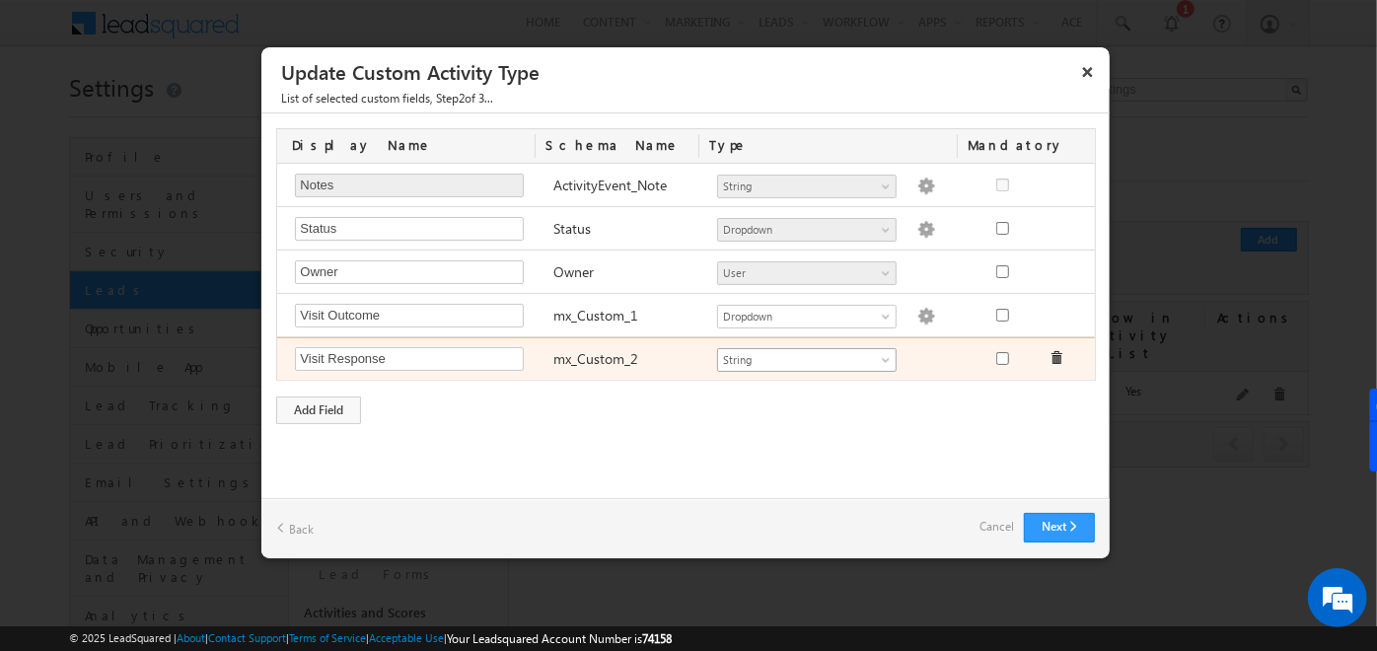
type input "Visit Response"
click at [838, 355] on span "String" at bounding box center [798, 360] width 161 height 18
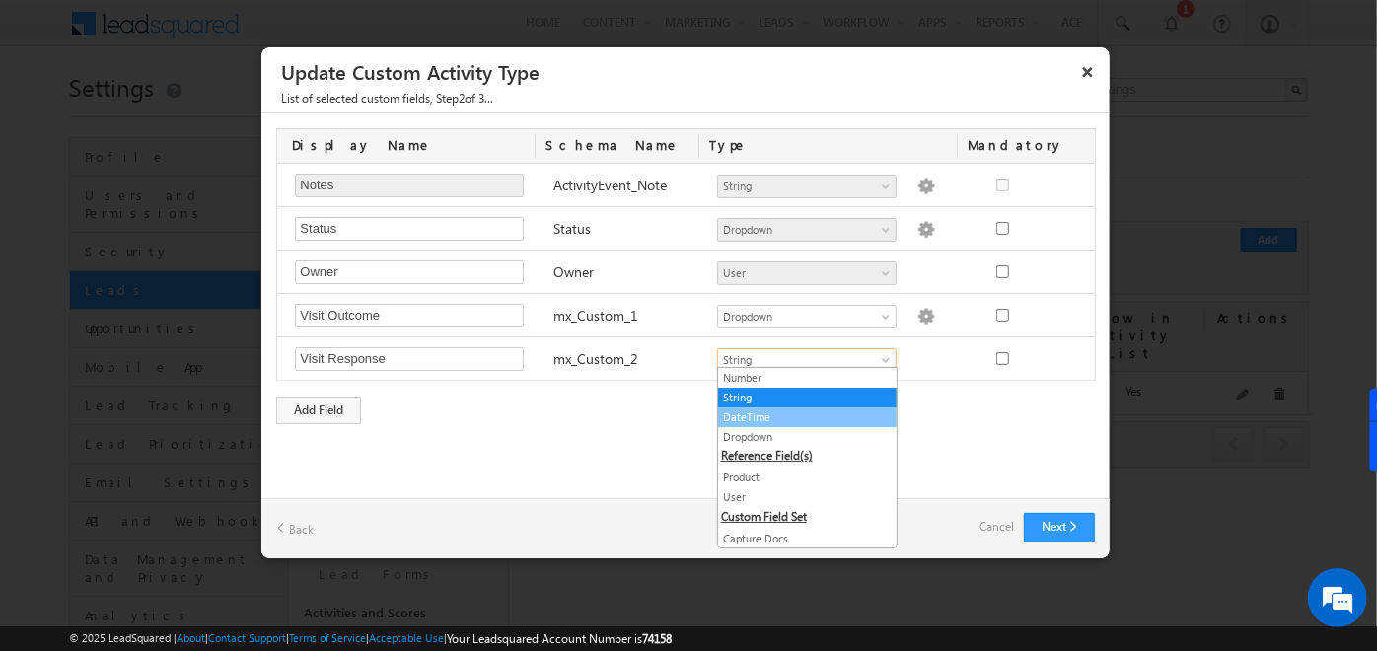
click at [759, 421] on link "DateTime" at bounding box center [807, 417] width 179 height 18
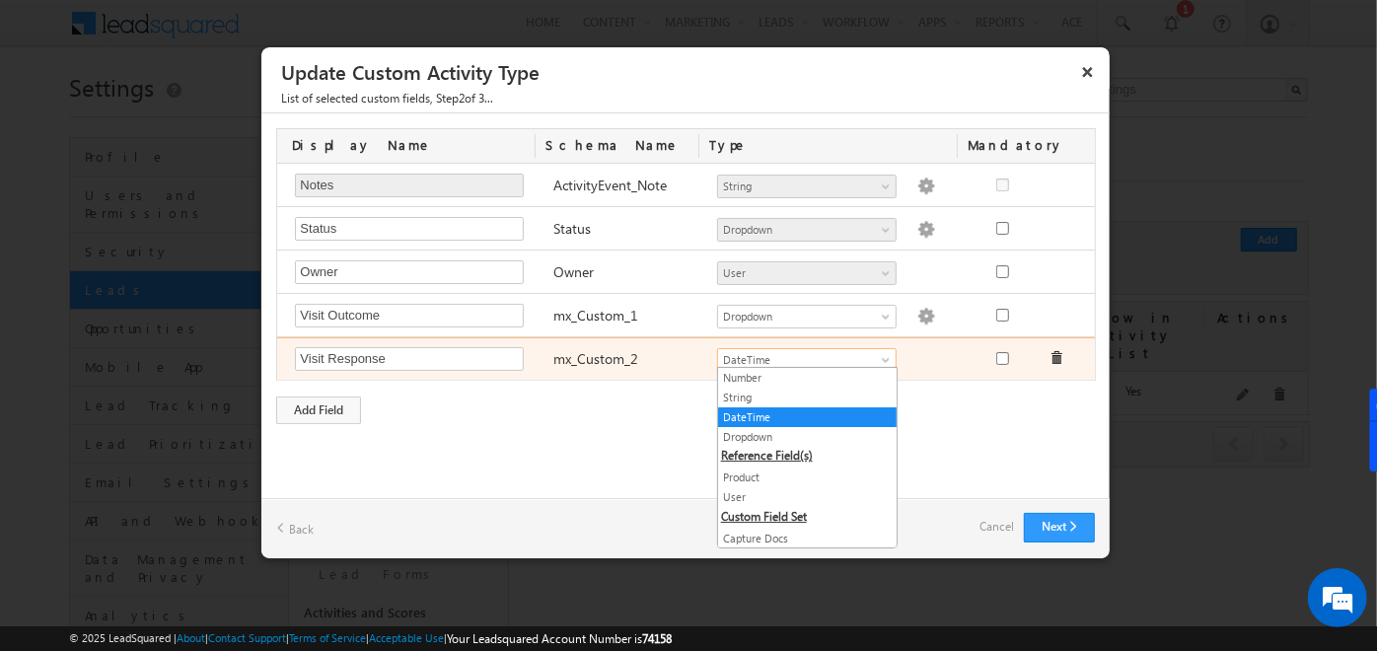
click at [772, 352] on span "DateTime" at bounding box center [798, 360] width 161 height 18
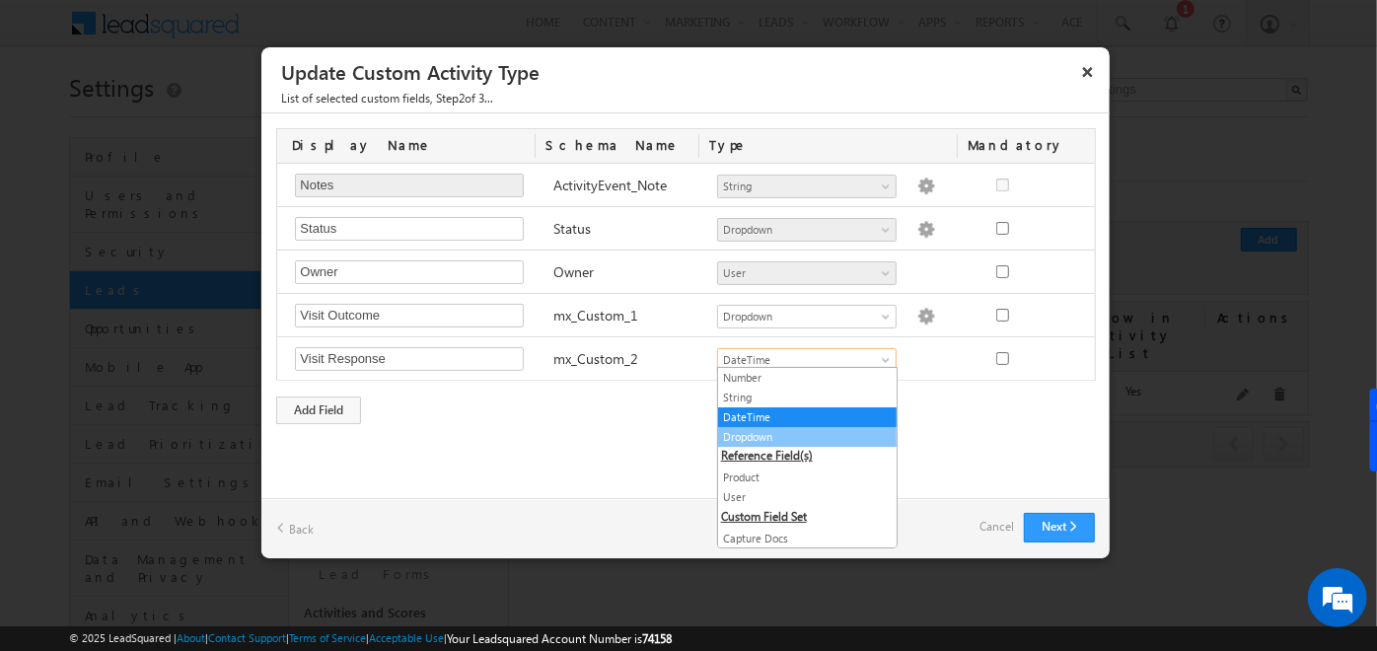
click at [764, 436] on link "Dropdown" at bounding box center [807, 437] width 179 height 18
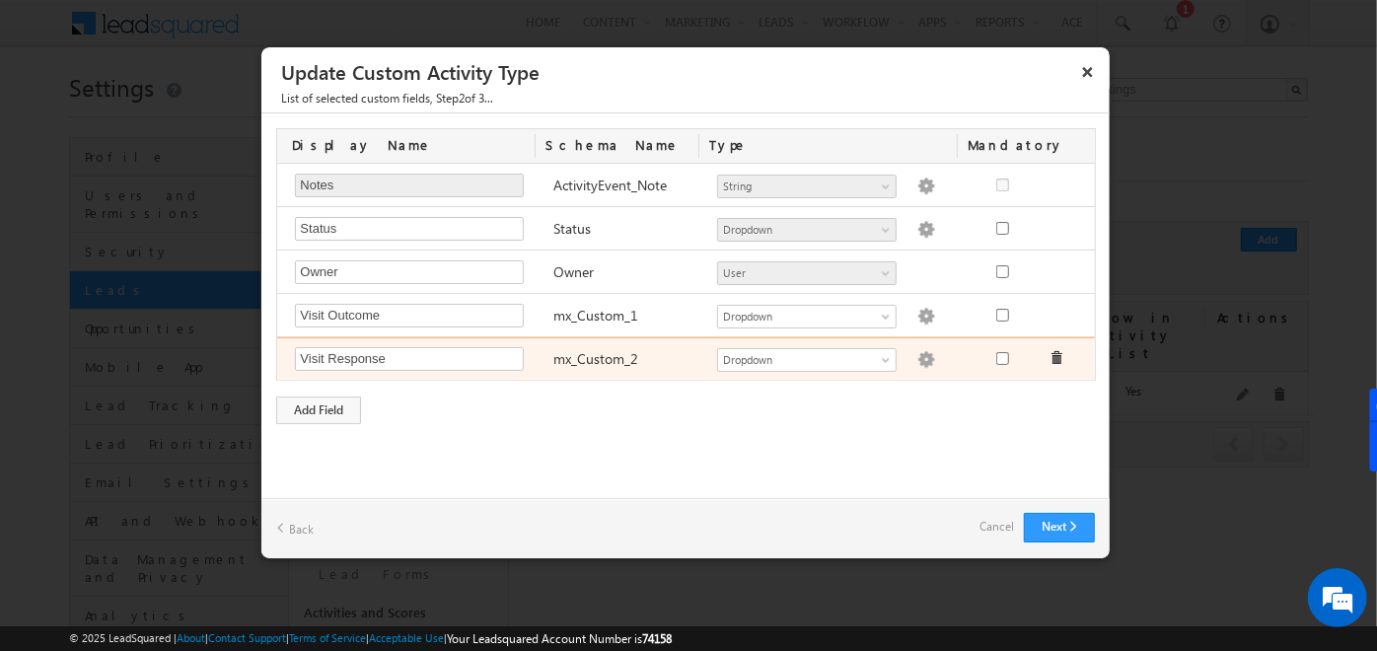
click at [918, 352] on img at bounding box center [927, 360] width 18 height 18
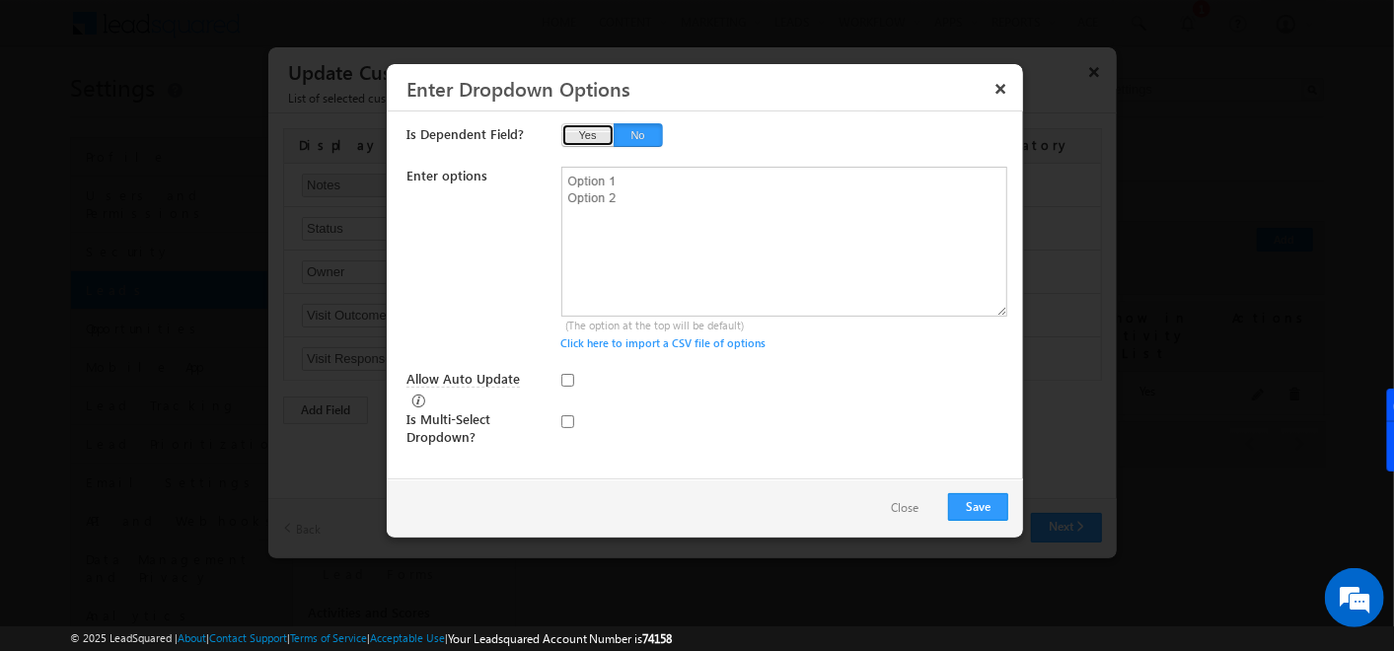
click at [596, 137] on button "Yes" at bounding box center [587, 135] width 53 height 24
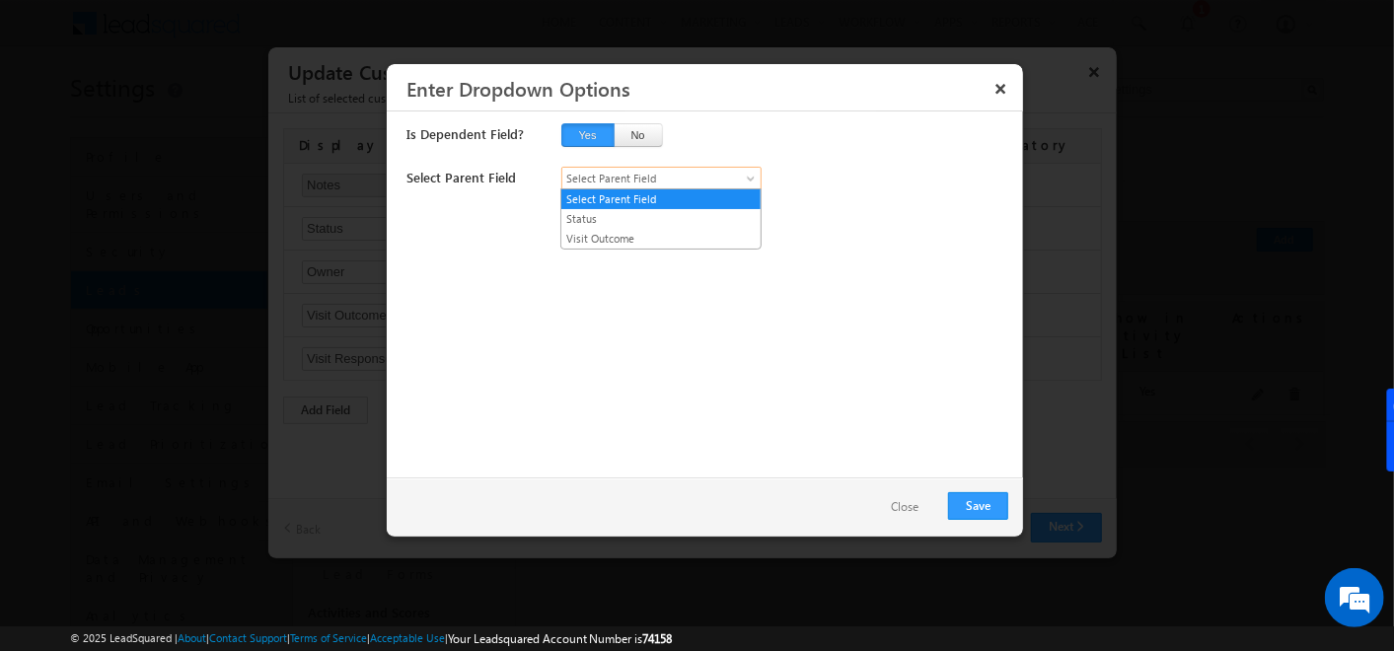
click at [622, 177] on span "Select Parent Field" at bounding box center [651, 179] width 179 height 18
click at [609, 242] on link "Visit Outcome" at bounding box center [660, 239] width 199 height 18
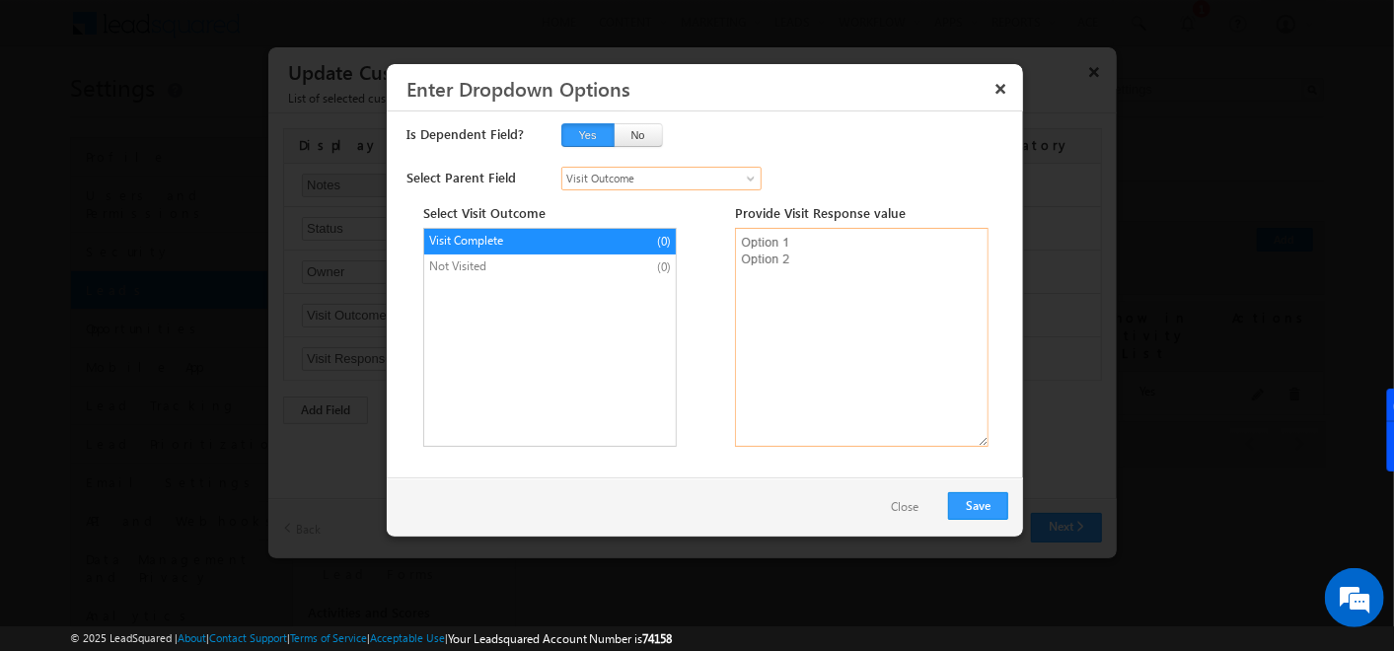
click at [759, 237] on textarea at bounding box center [862, 337] width 254 height 219
type textarea "CB I NI"
click at [513, 270] on span "Not Visited" at bounding box center [511, 267] width 164 height 18
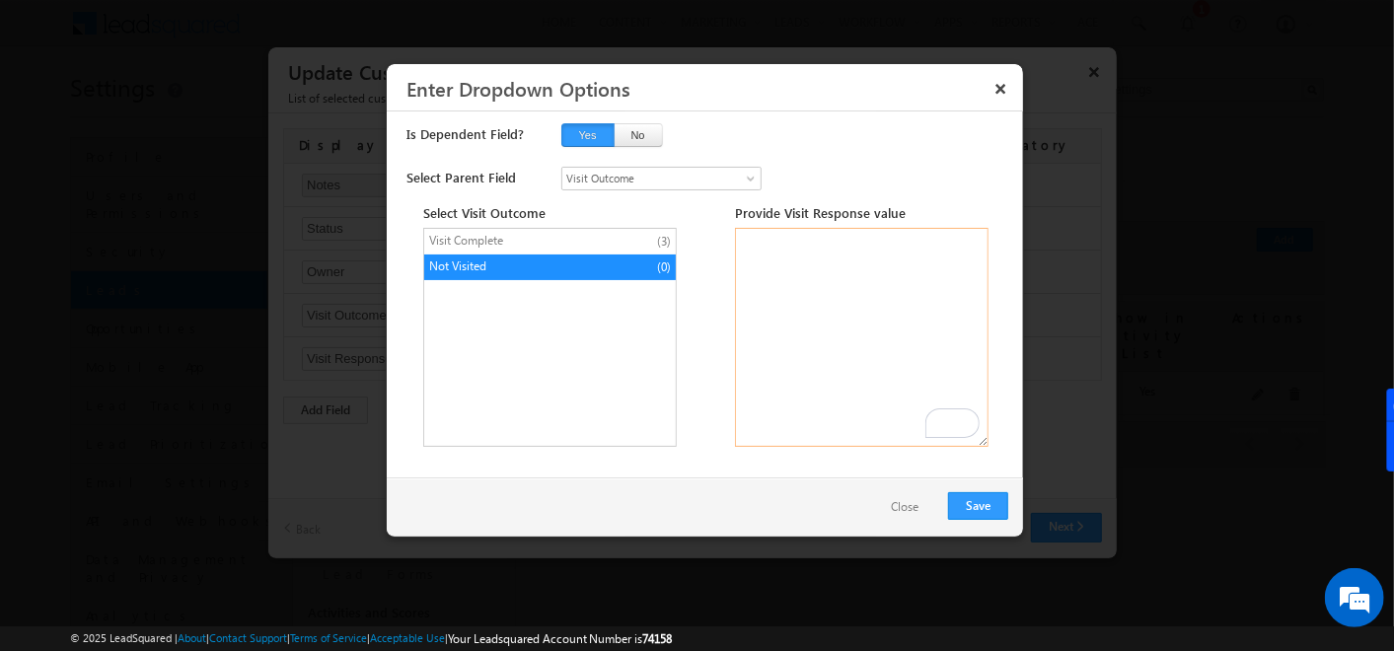
click at [755, 234] on textarea "To enrich screen reader interactions, please activate Accessibility in Grammarl…" at bounding box center [862, 337] width 254 height 219
type textarea "C RES"
click at [975, 504] on button "Save" at bounding box center [978, 506] width 60 height 28
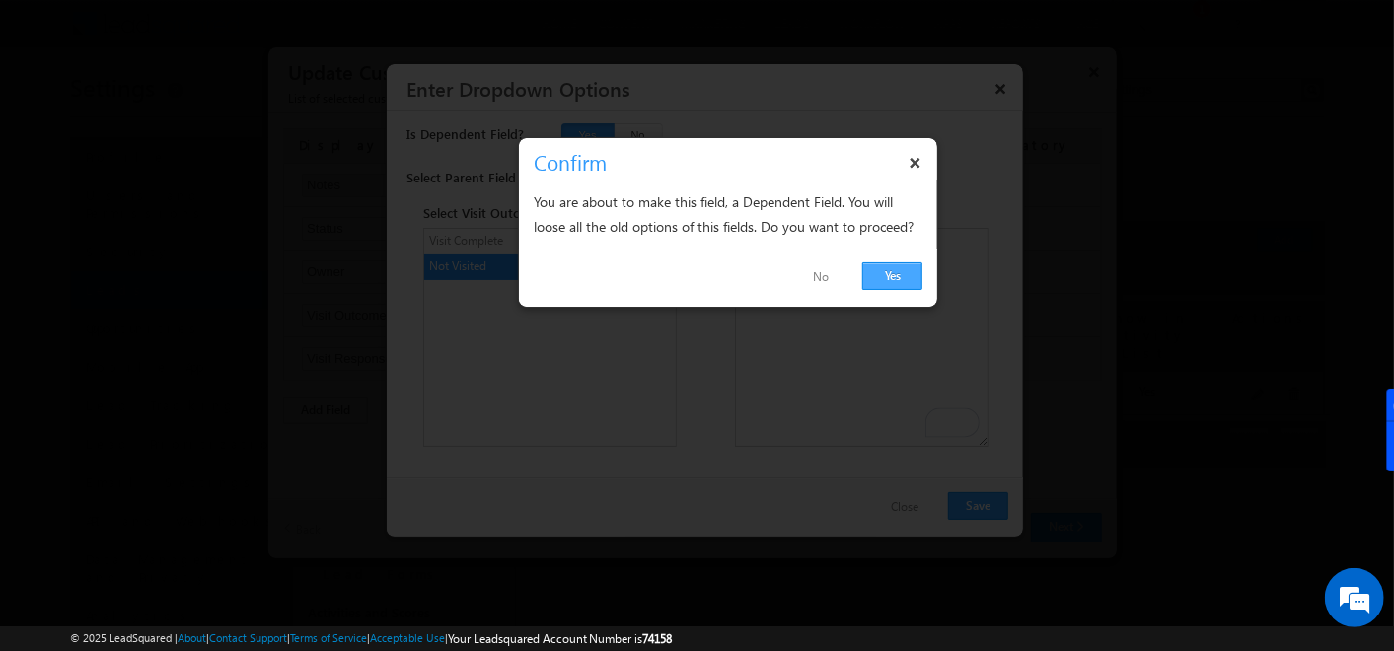
click at [881, 270] on link "Yes" at bounding box center [892, 276] width 60 height 28
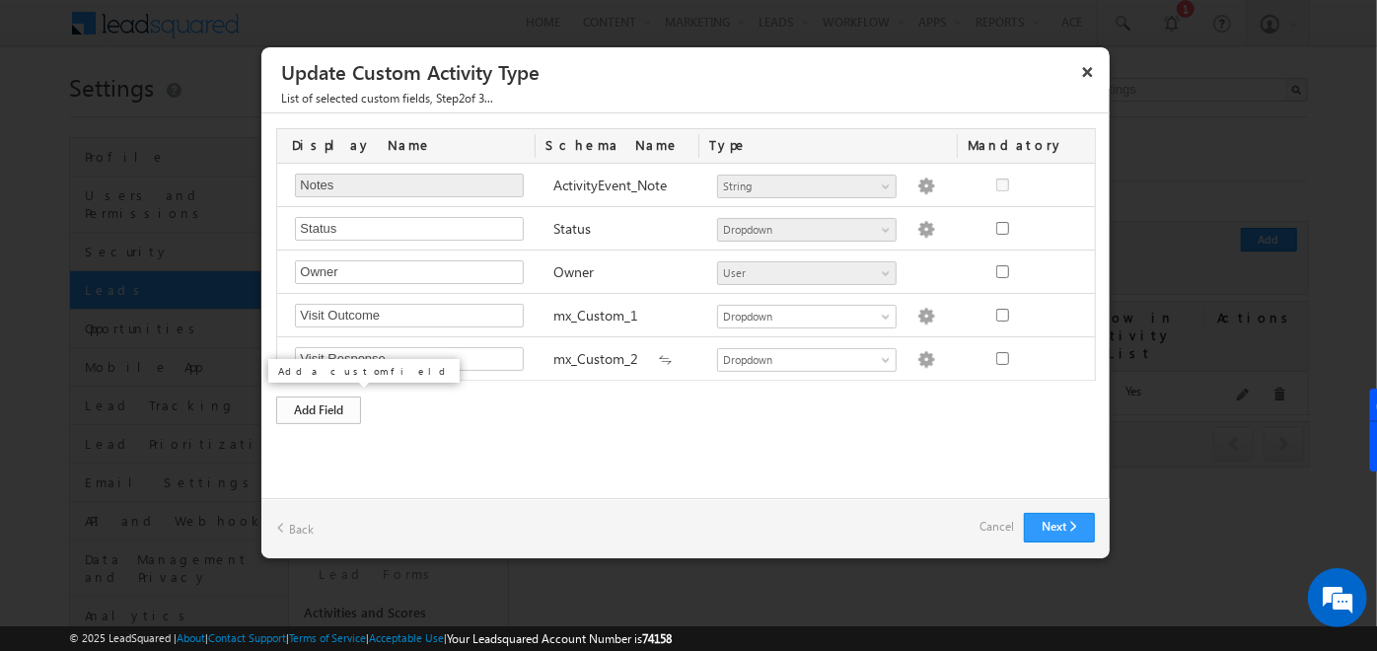
click at [319, 397] on div "Add Field" at bounding box center [318, 411] width 85 height 28
type input "Follow up Date and Time"
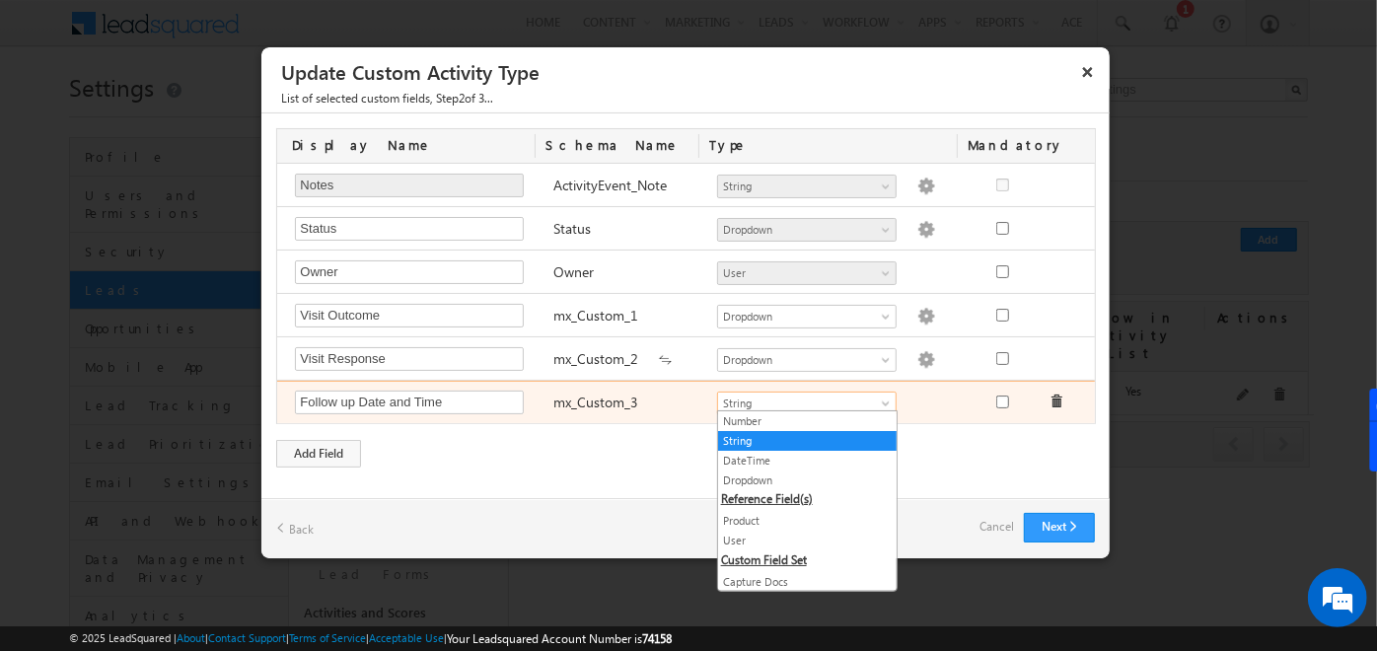
click at [864, 403] on span "String" at bounding box center [798, 404] width 161 height 18
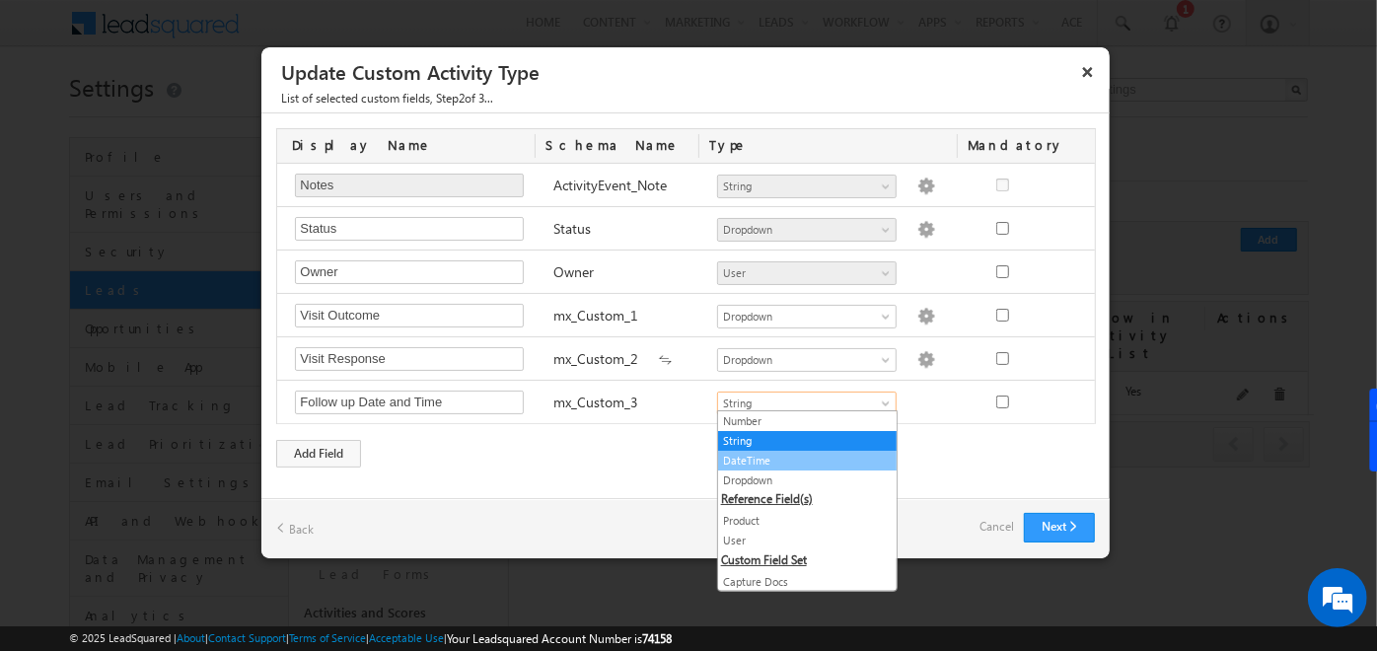
click at [775, 460] on link "DateTime" at bounding box center [807, 461] width 179 height 18
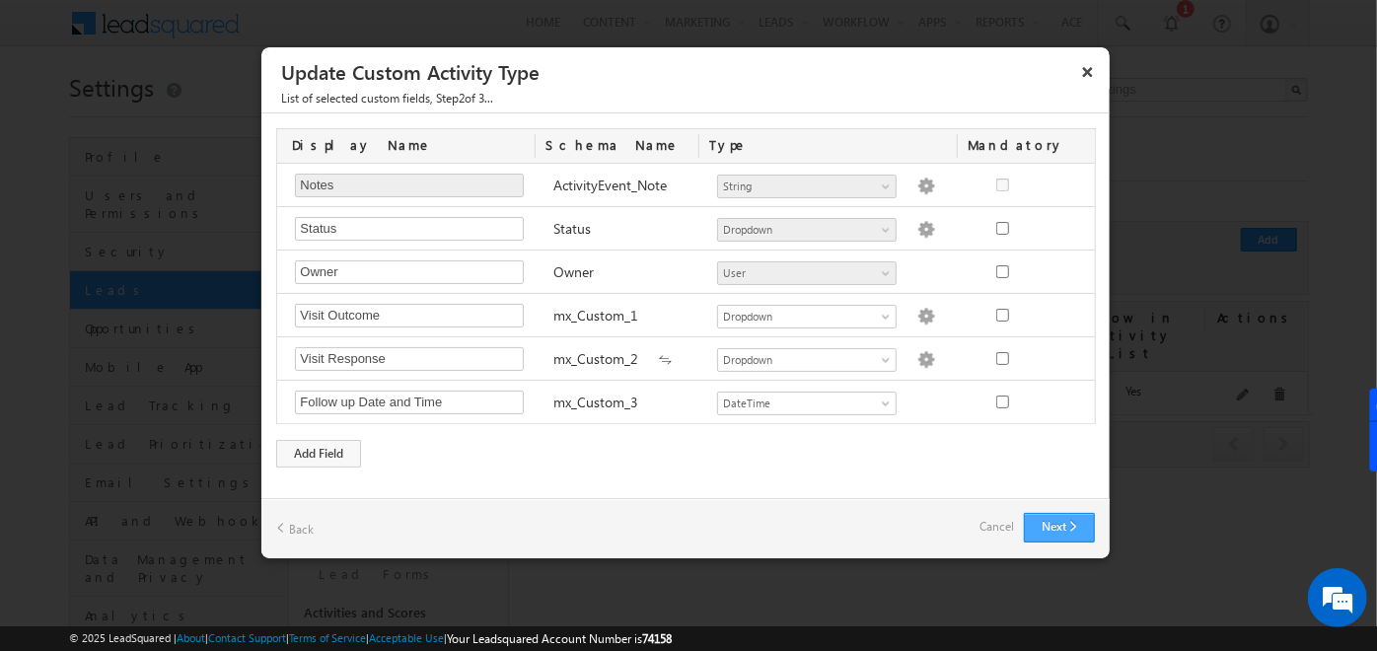
click at [1083, 516] on button "Next" at bounding box center [1059, 528] width 71 height 30
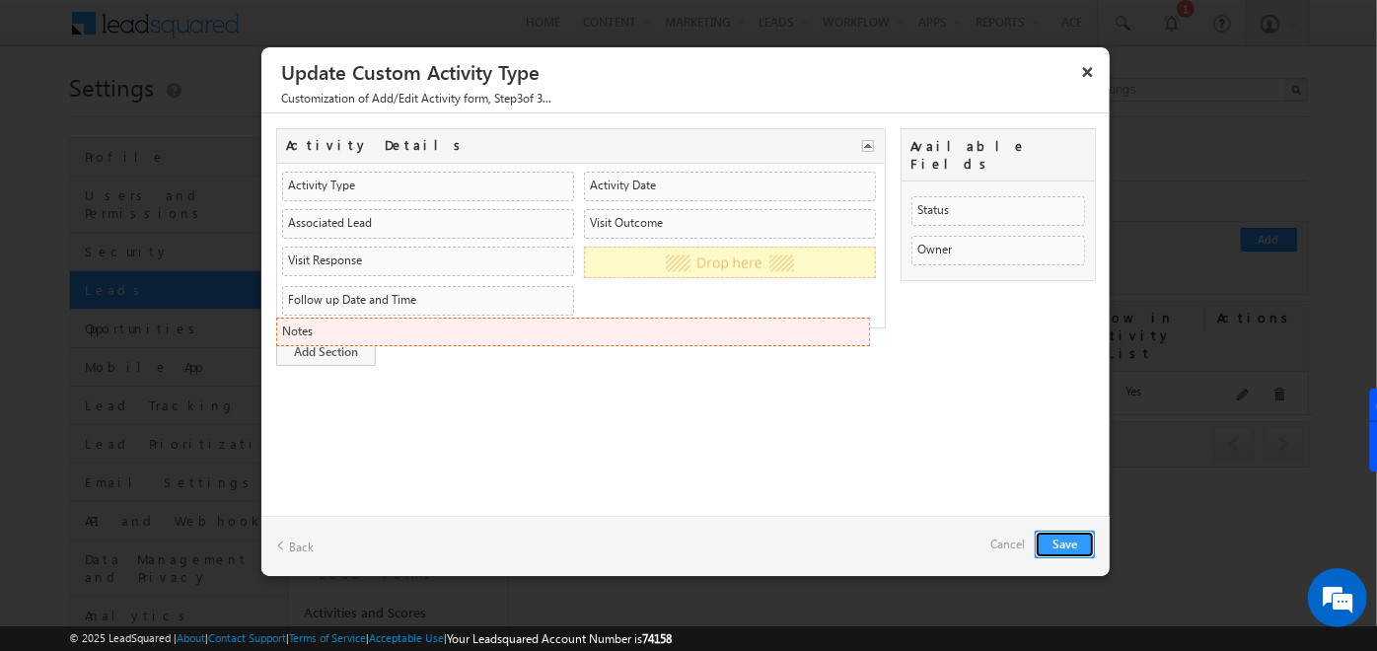
drag, startPoint x: 640, startPoint y: 259, endPoint x: 636, endPoint y: 332, distance: 73.1
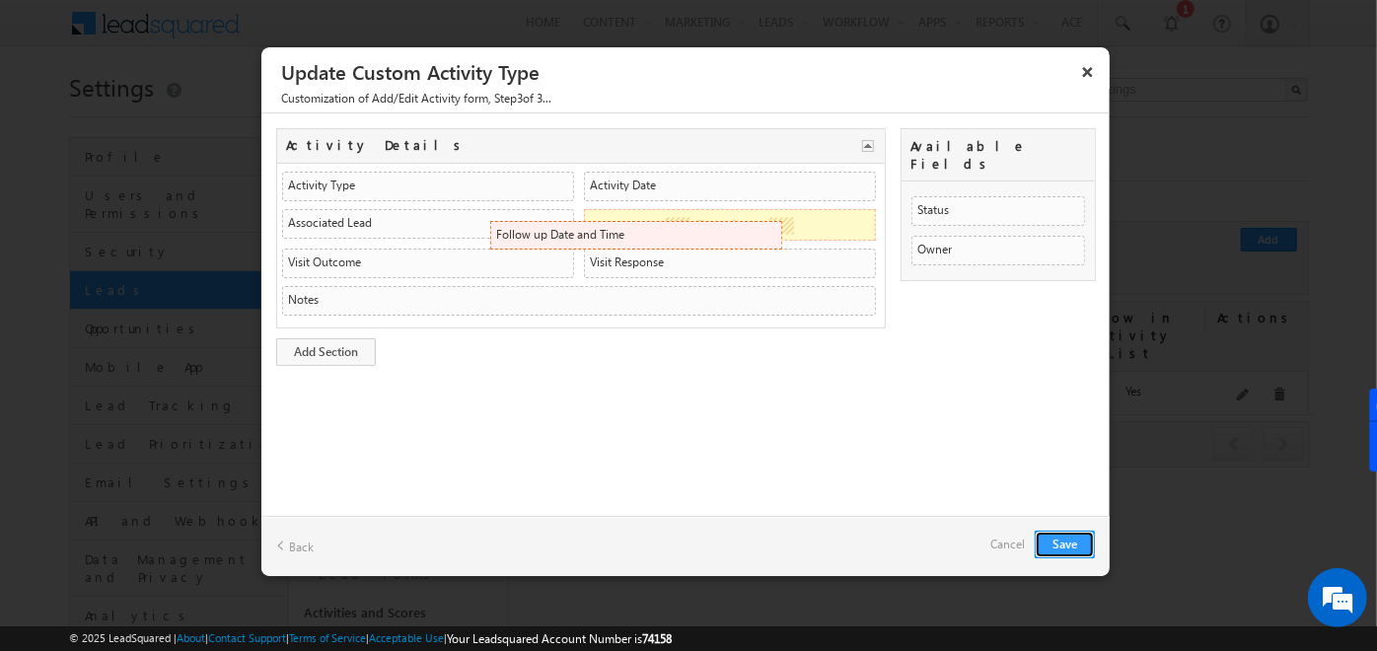
drag, startPoint x: 524, startPoint y: 331, endPoint x: 762, endPoint y: 233, distance: 257.1
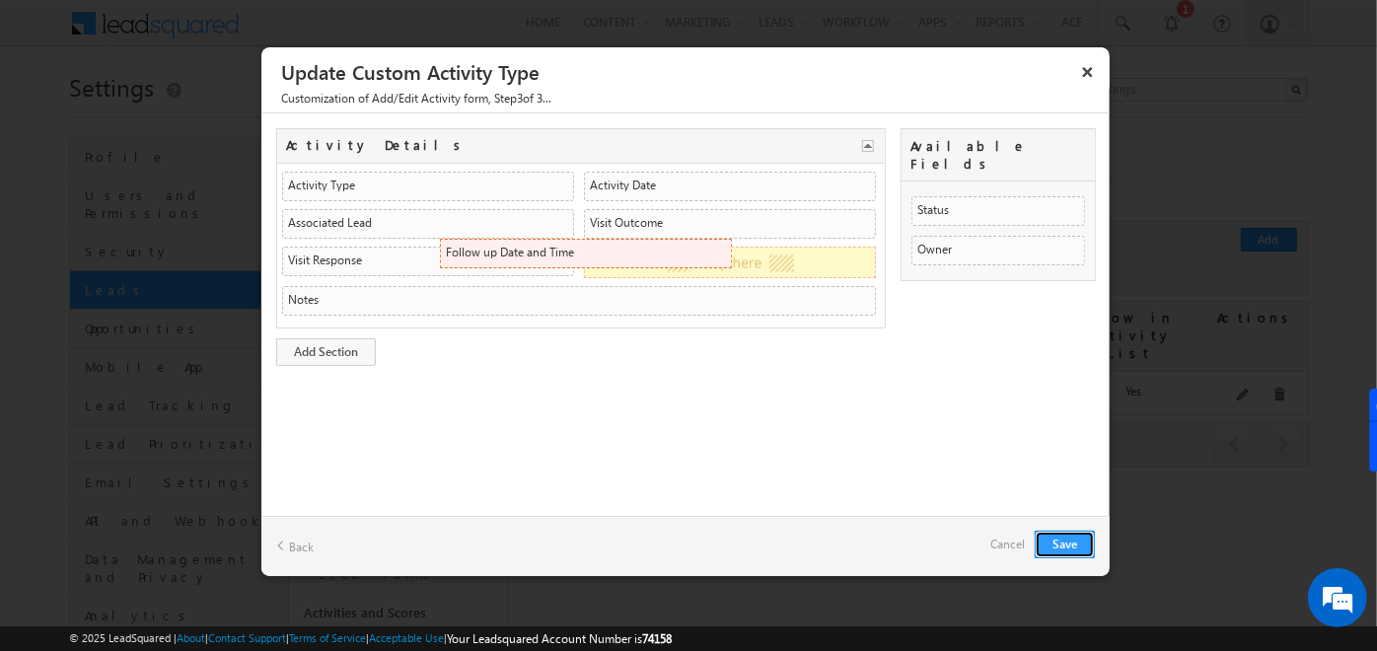
drag, startPoint x: 709, startPoint y: 213, endPoint x: 711, endPoint y: 248, distance: 34.6
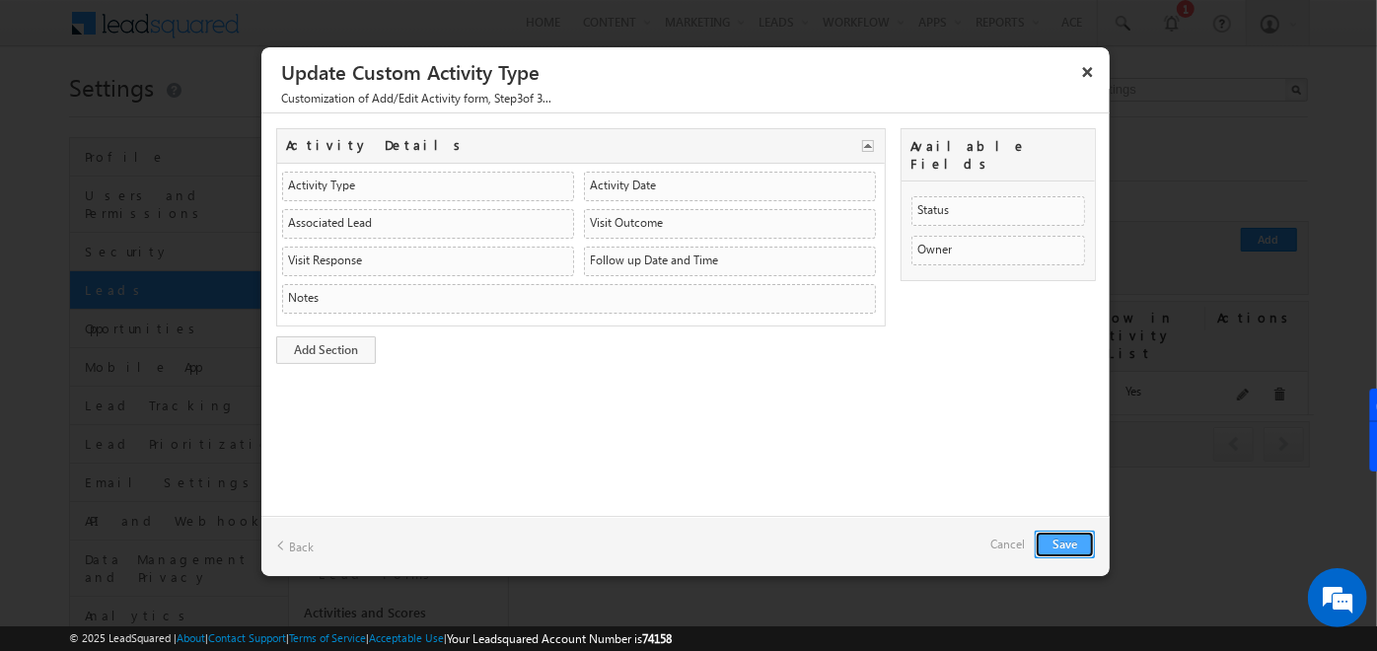
click at [1067, 543] on button "Save" at bounding box center [1065, 545] width 60 height 28
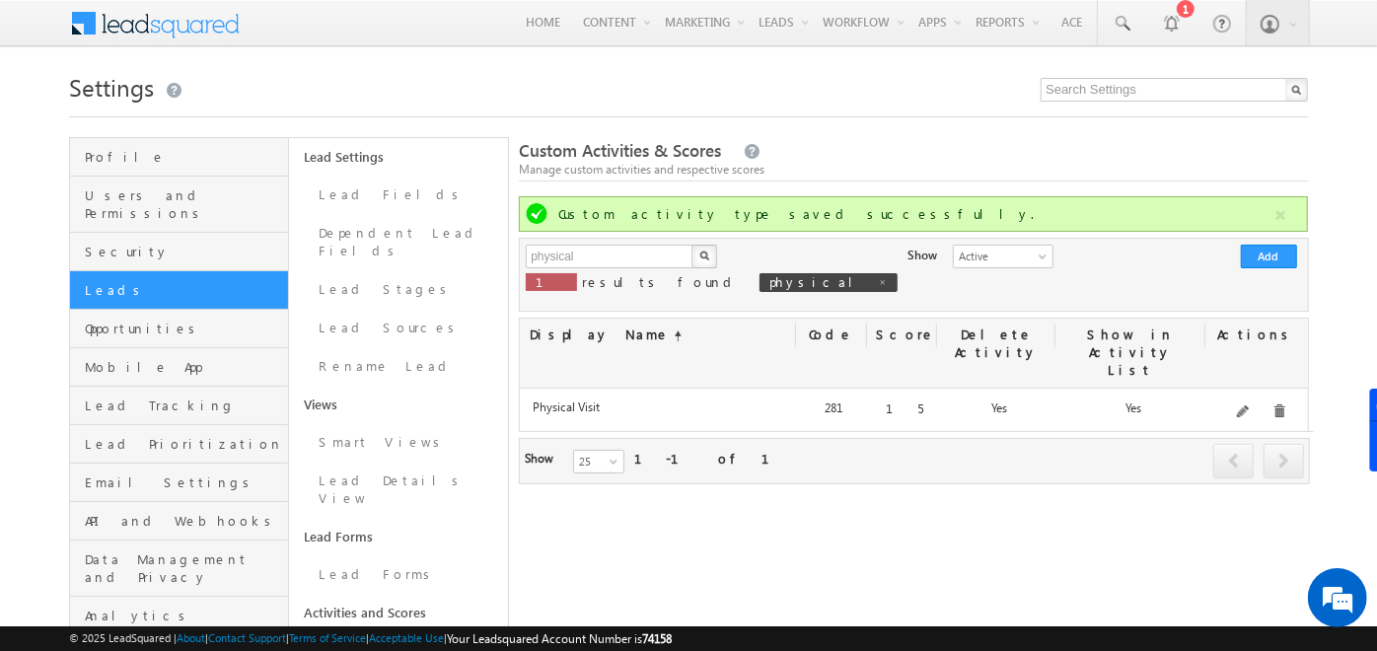
click at [712, 272] on p "1 results found physical" at bounding box center [712, 282] width 372 height 28
click at [878, 276] on link at bounding box center [883, 281] width 10 height 17
type input "Search Custom Activities"
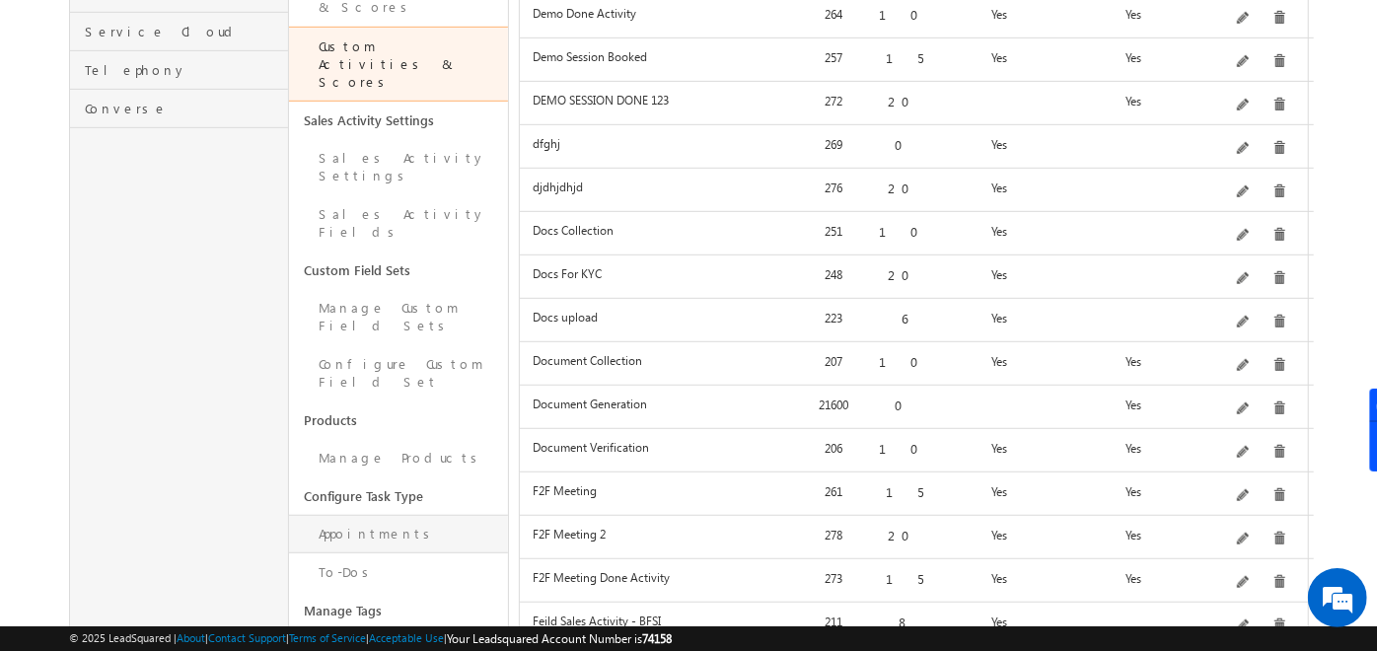
scroll to position [662, 0]
click at [353, 514] on link "Appointments" at bounding box center [398, 533] width 219 height 38
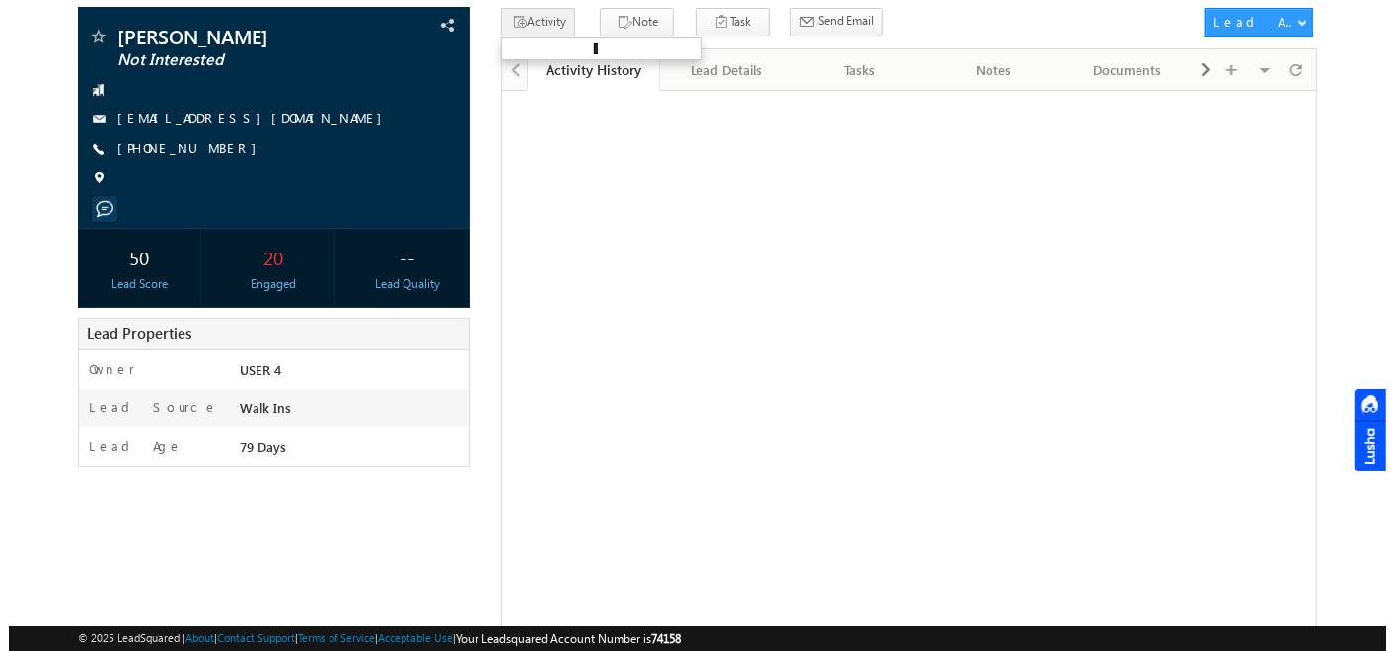
scroll to position [129, 0]
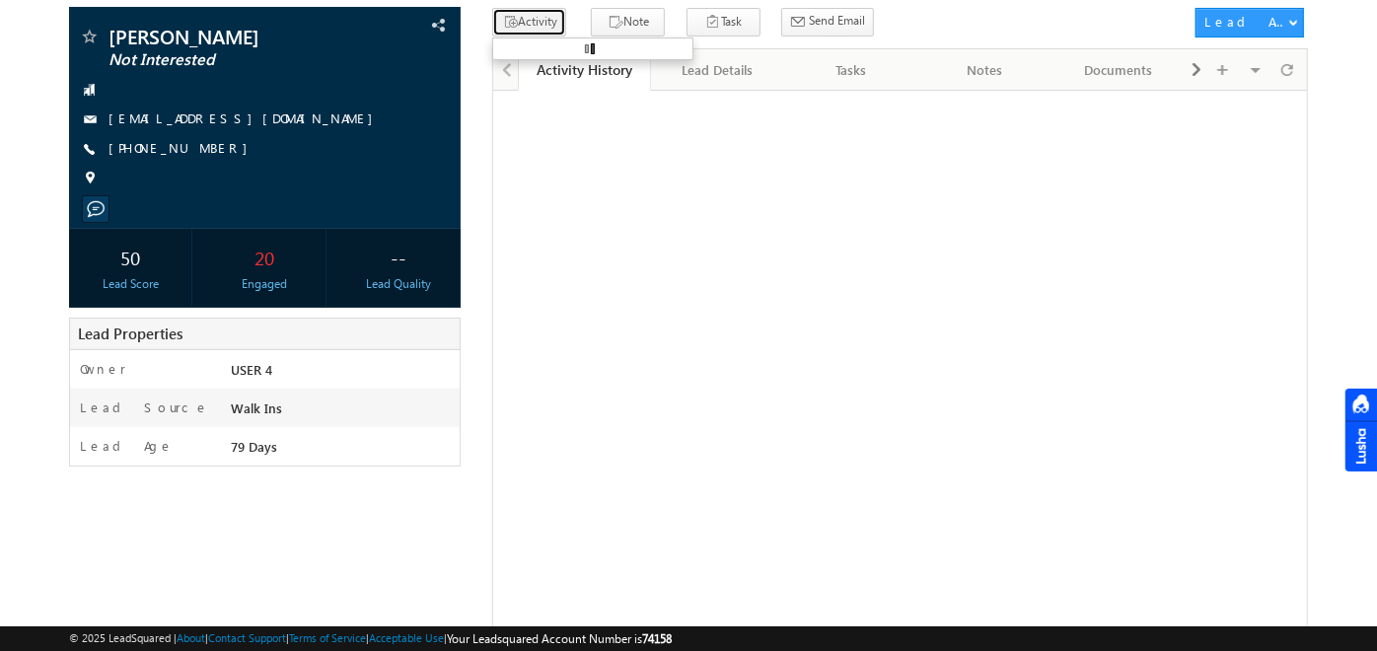
click at [538, 28] on button "Activity" at bounding box center [529, 22] width 74 height 29
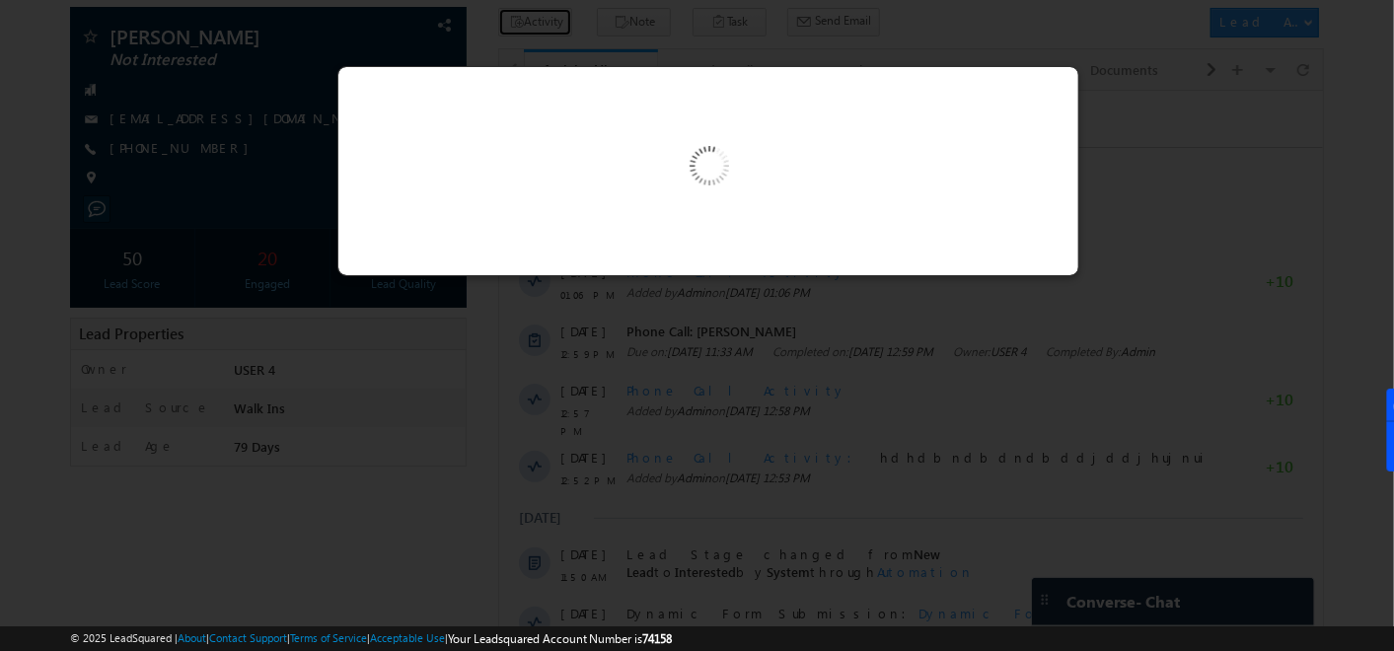
scroll to position [0, 0]
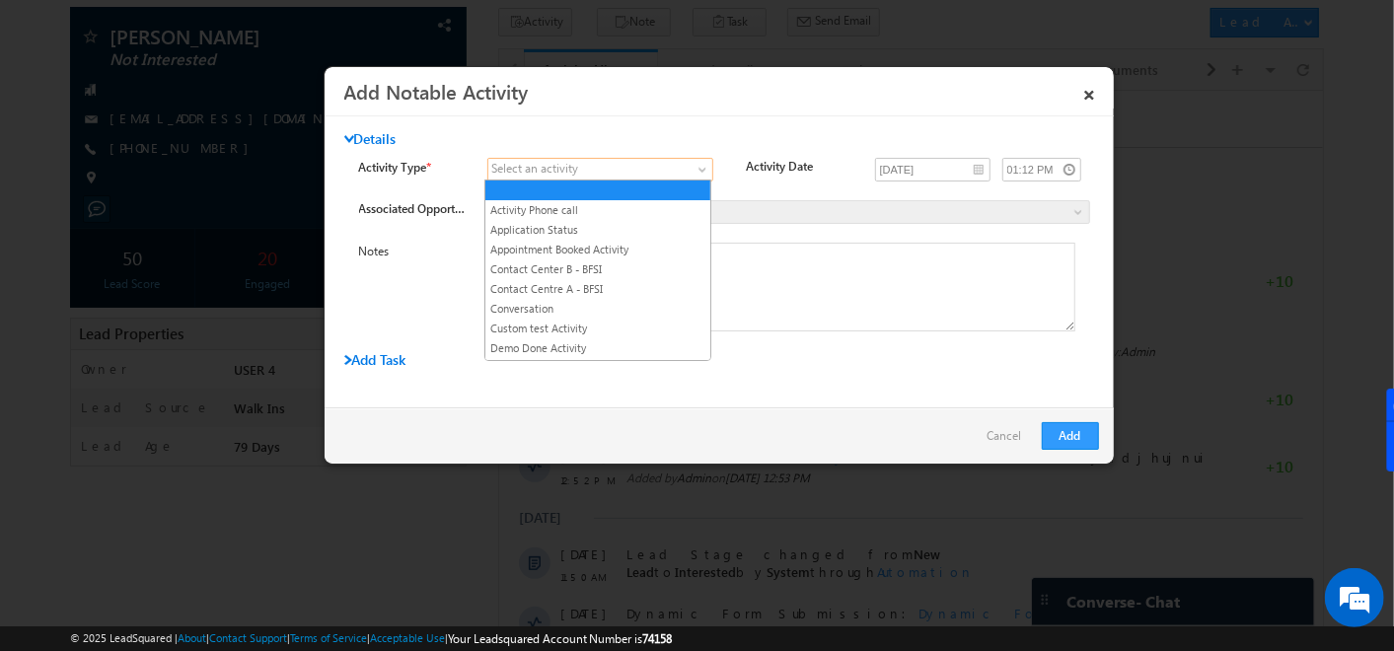
click at [653, 171] on span at bounding box center [588, 170] width 200 height 18
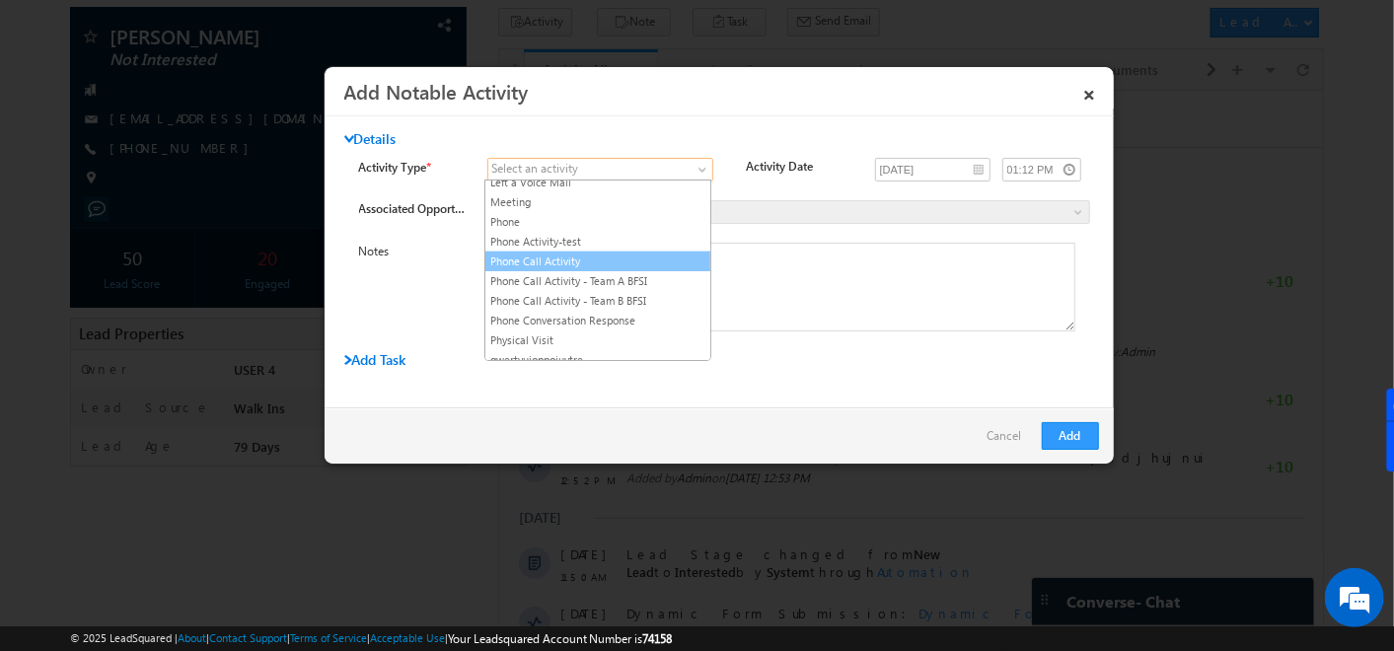
scroll to position [799, 0]
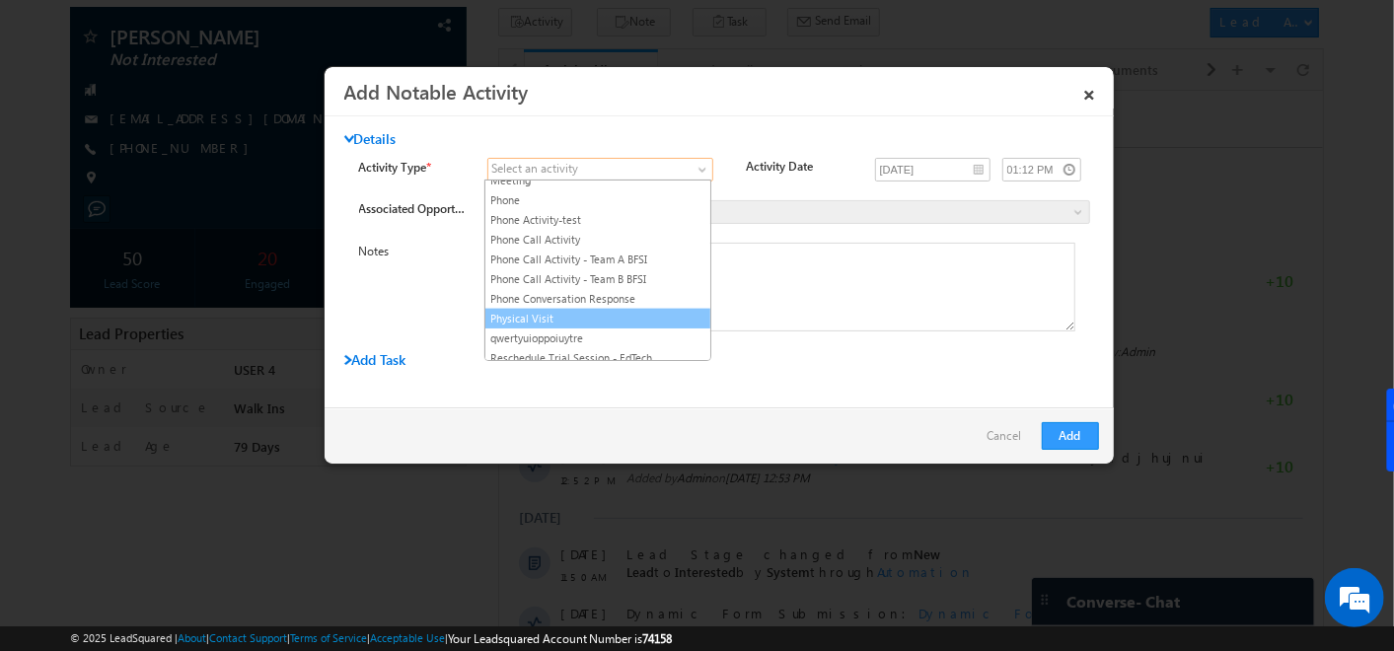
click at [597, 310] on link "Physical Visit" at bounding box center [597, 319] width 225 height 18
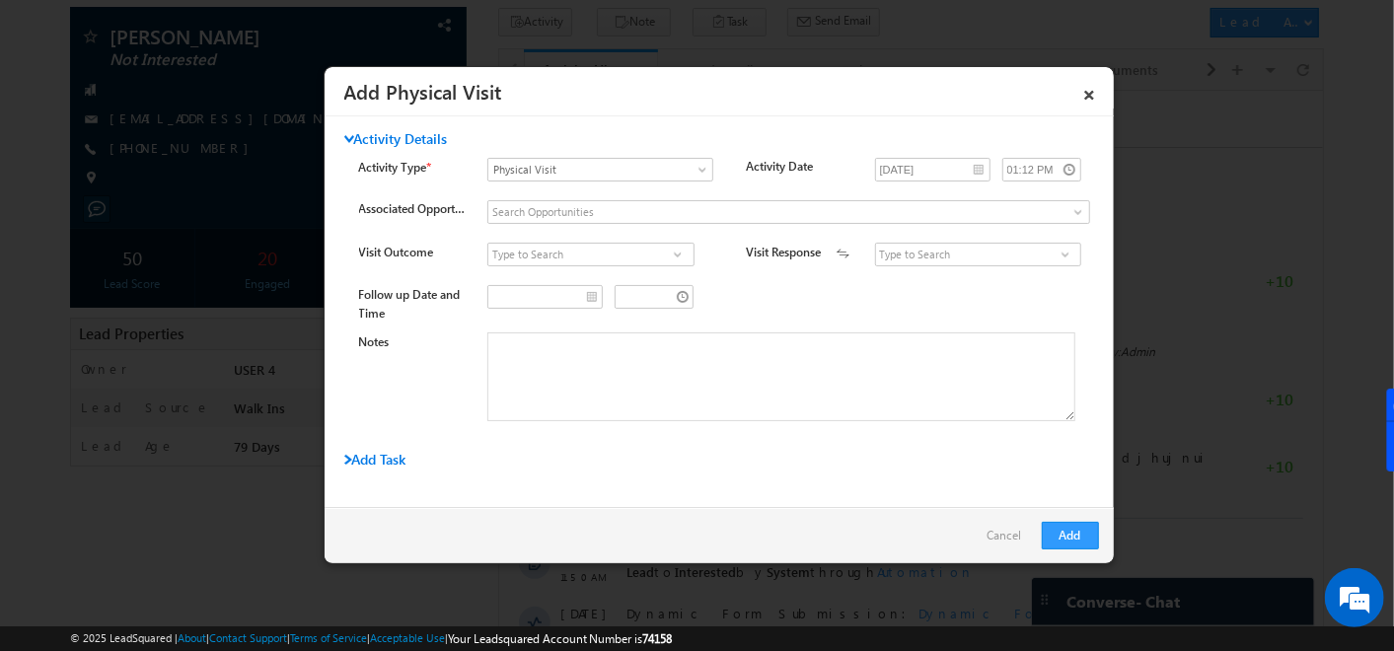
click at [673, 252] on span at bounding box center [678, 255] width 20 height 16
click at [1060, 257] on span at bounding box center [1066, 255] width 20 height 16
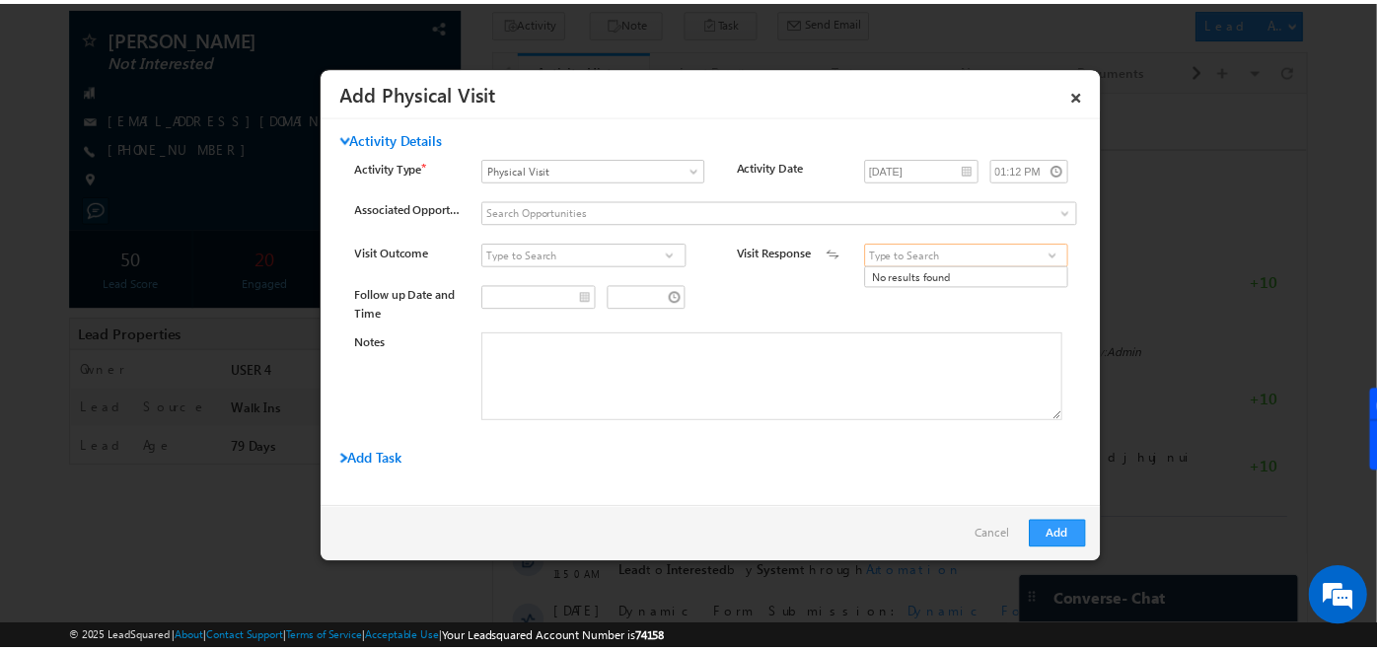
scroll to position [0, 0]
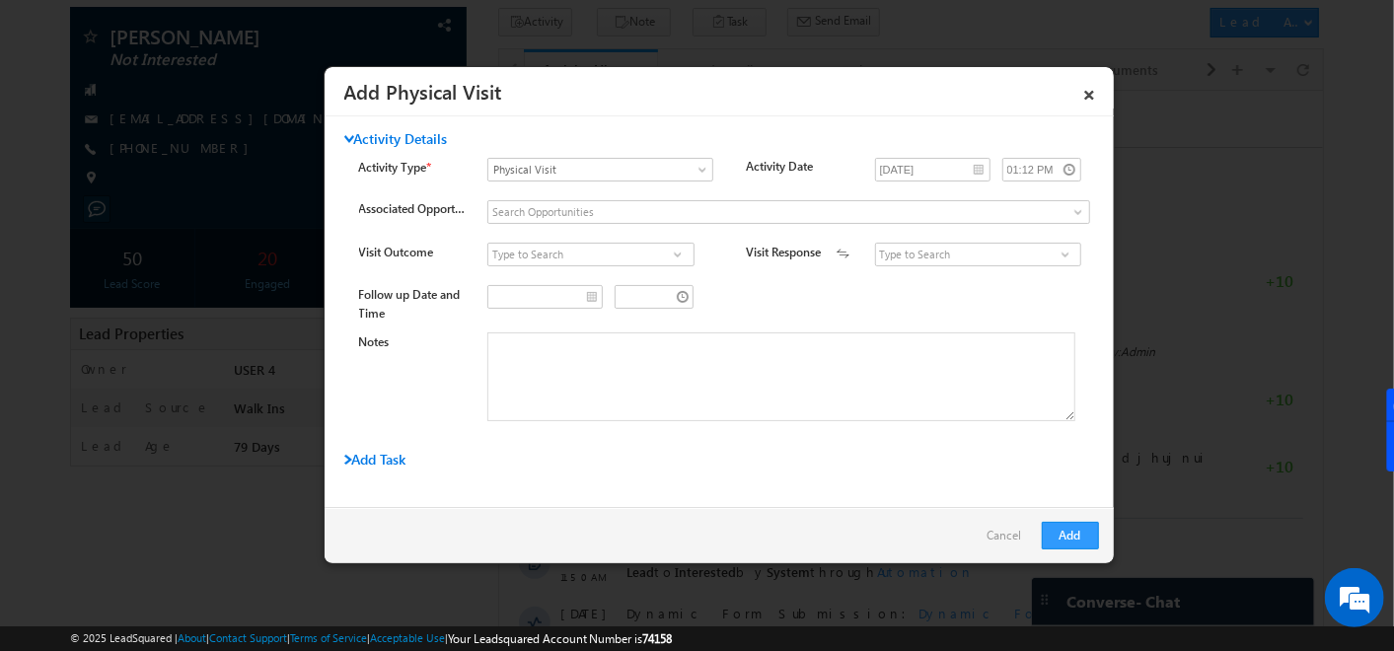
click at [678, 257] on span at bounding box center [678, 255] width 20 height 16
click at [601, 284] on link "Visit Complete" at bounding box center [590, 276] width 206 height 23
type input "Visit Complete"
click at [1057, 255] on span at bounding box center [1066, 255] width 20 height 16
click at [795, 313] on div "Follow up Date and Time" at bounding box center [736, 303] width 755 height 37
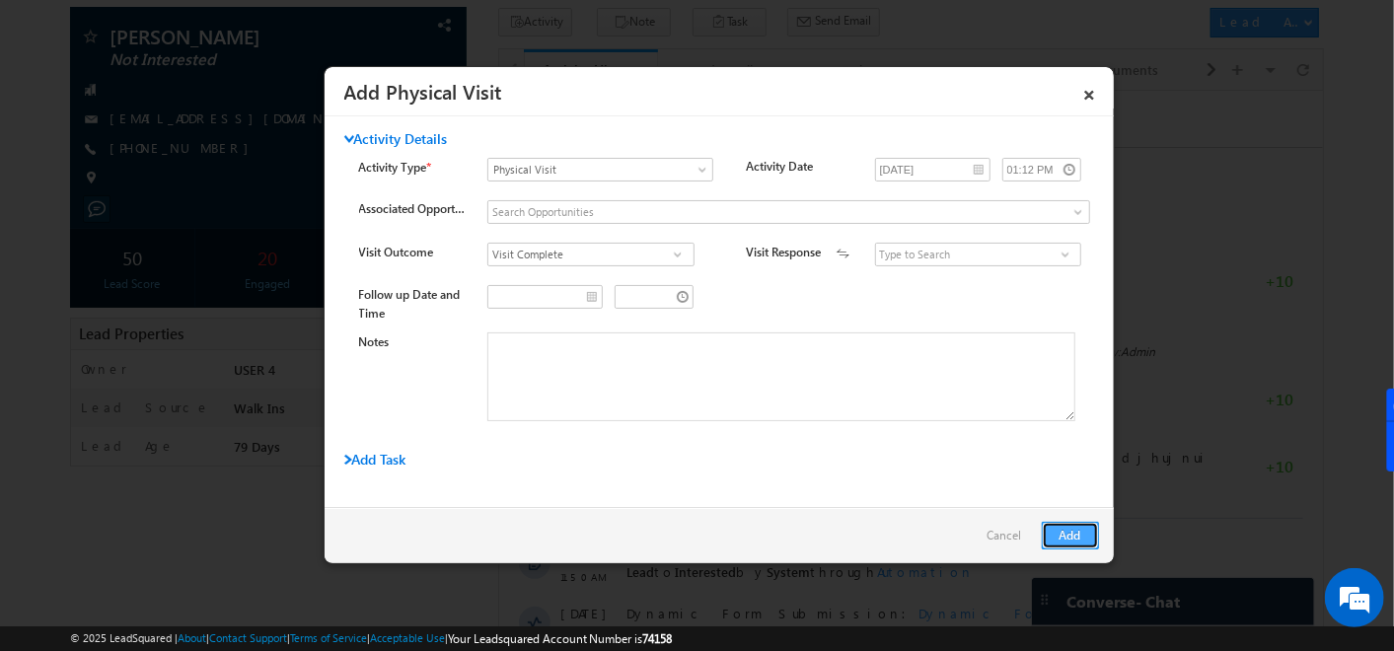
click at [1093, 532] on button "Add" at bounding box center [1070, 536] width 57 height 28
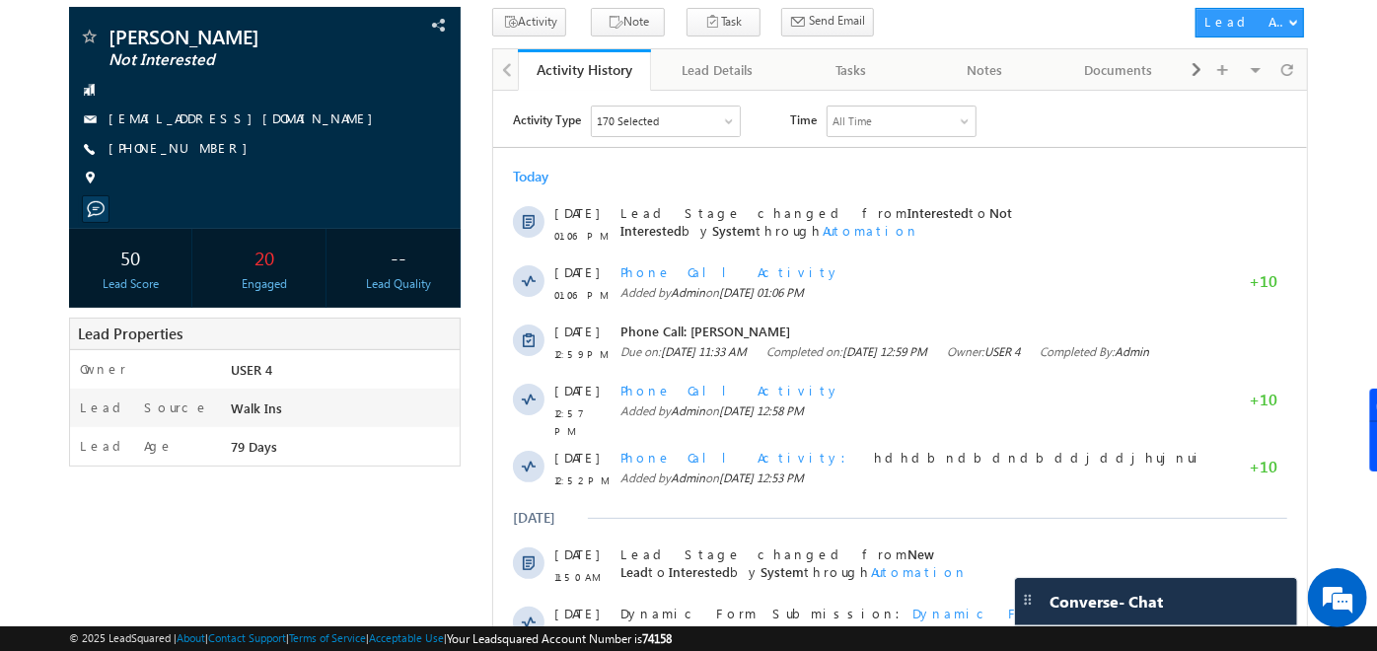
click at [644, 119] on div "170 Selected" at bounding box center [628, 120] width 62 height 18
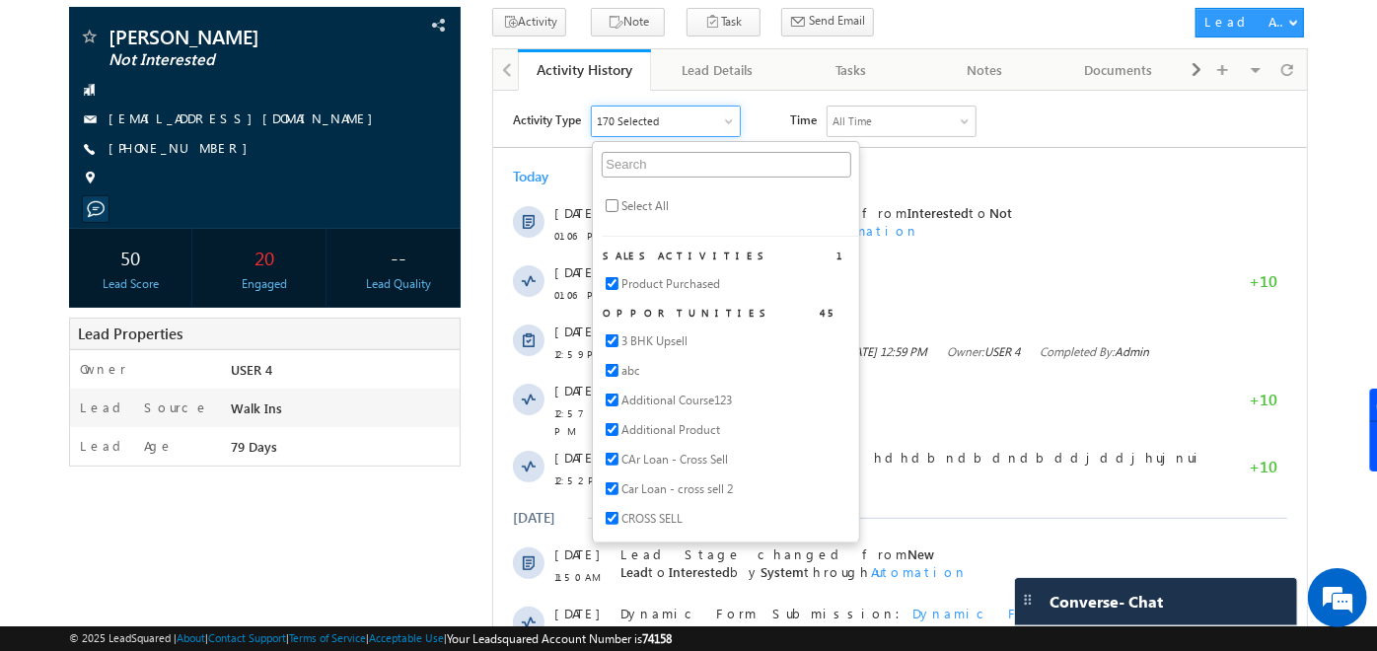
click at [610, 211] on li "Select All" at bounding box center [731, 210] width 257 height 30
click at [610, 205] on input "checkbox" at bounding box center [612, 204] width 13 height 13
checkbox input "true"
click at [1071, 114] on div "Activity Type All Selected Select All Sales Activities 1 Product Purchased Oppo…" at bounding box center [910, 121] width 794 height 32
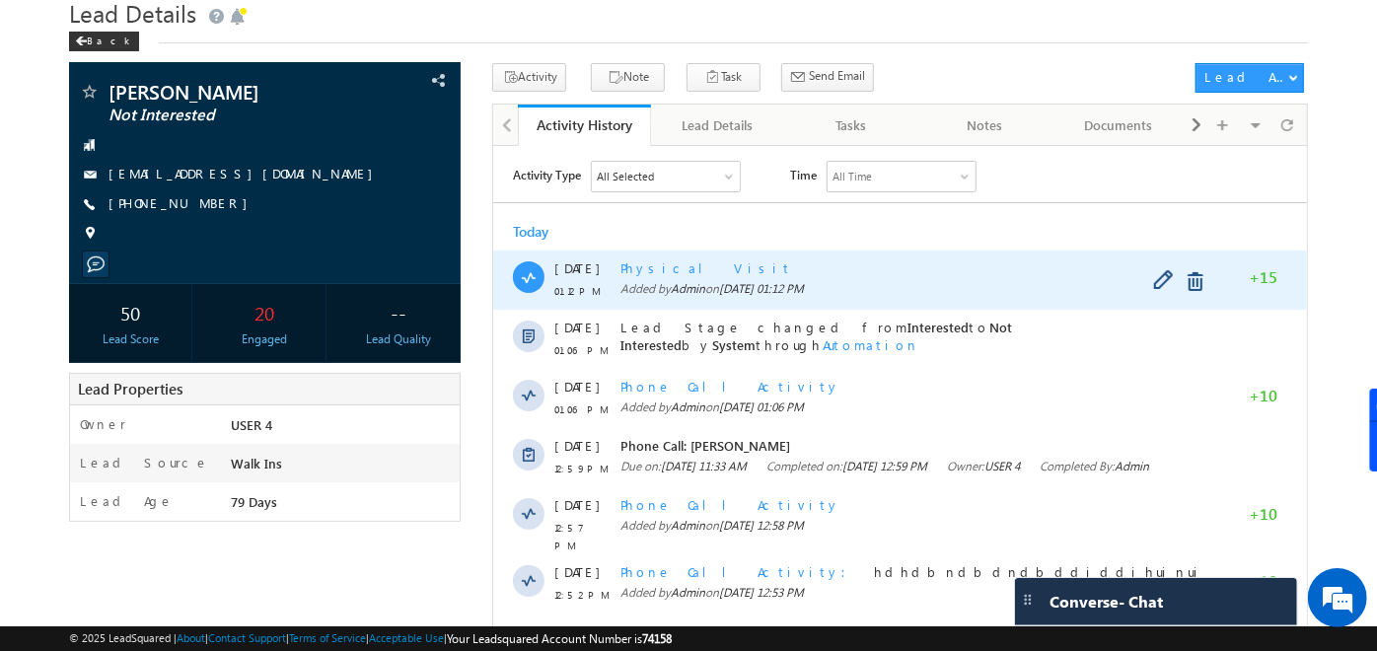
scroll to position [64, 0]
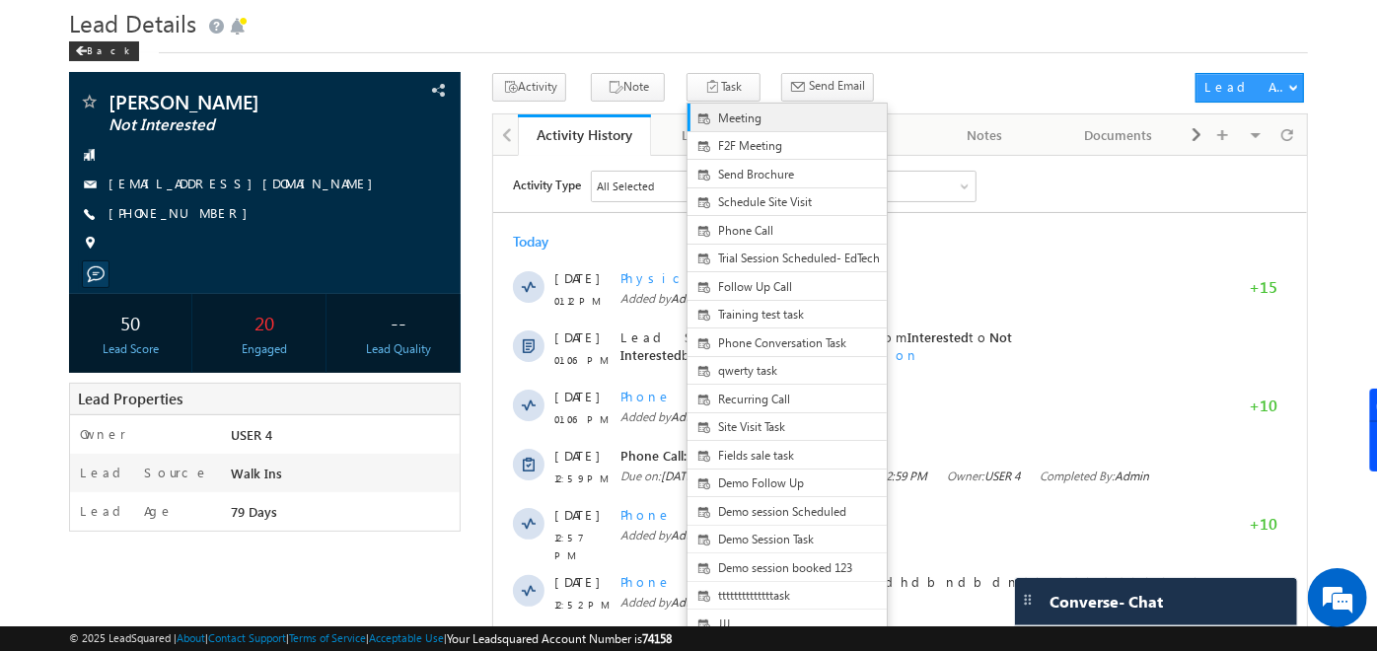
click at [721, 116] on span "Meeting" at bounding box center [803, 119] width 171 height 18
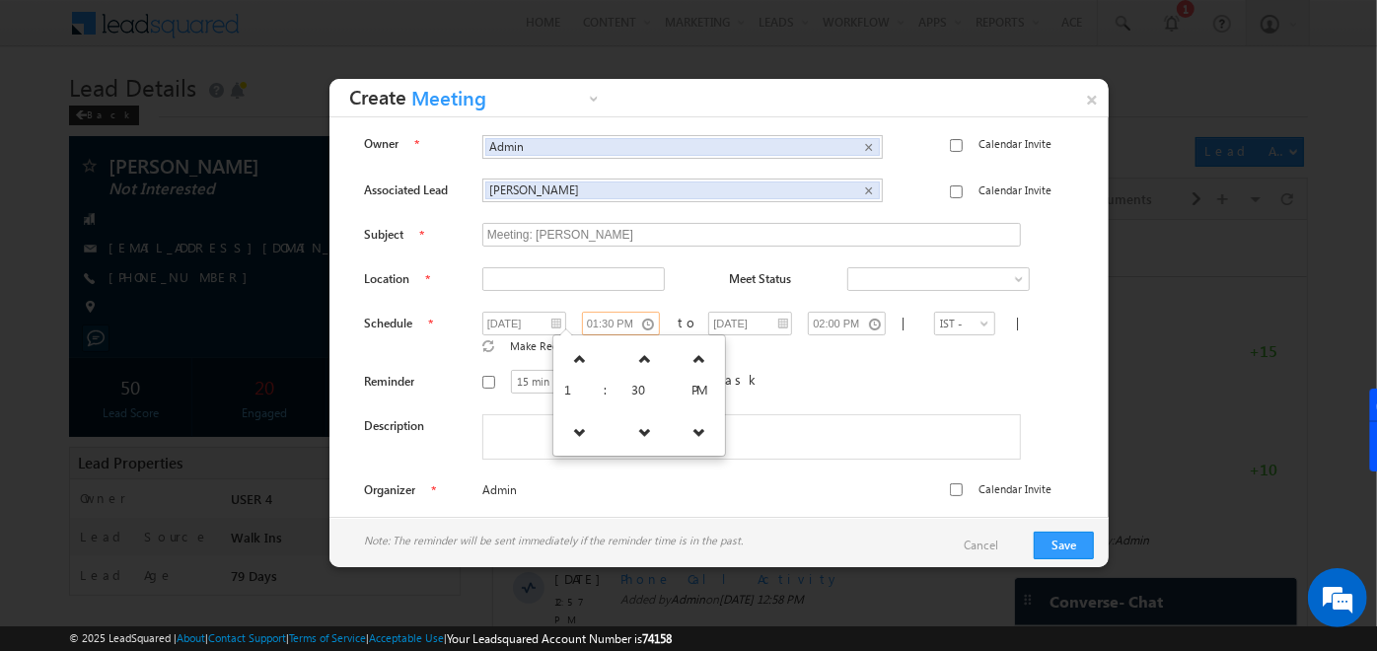
click at [622, 319] on input "01:30 PM" at bounding box center [621, 324] width 78 height 24
click at [638, 360] on icon at bounding box center [645, 359] width 14 height 14
type input "02:00 PM"
type input "02:30 PM"
click at [785, 370] on div "15 min 30 min 45 min 1 hr 15 min Before the task" at bounding box center [766, 385] width 569 height 30
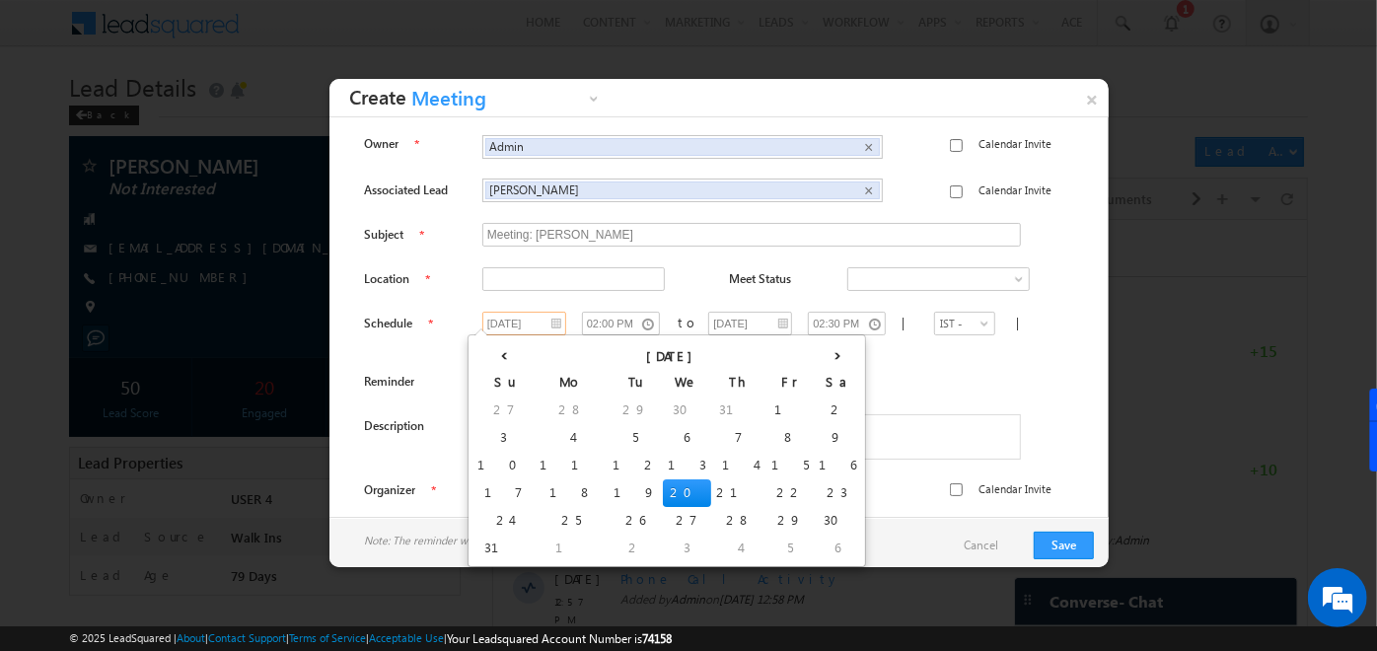
click at [544, 321] on input "[DATE]" at bounding box center [524, 324] width 84 height 24
click at [767, 483] on td "22" at bounding box center [790, 494] width 47 height 28
type input "[DATE]"
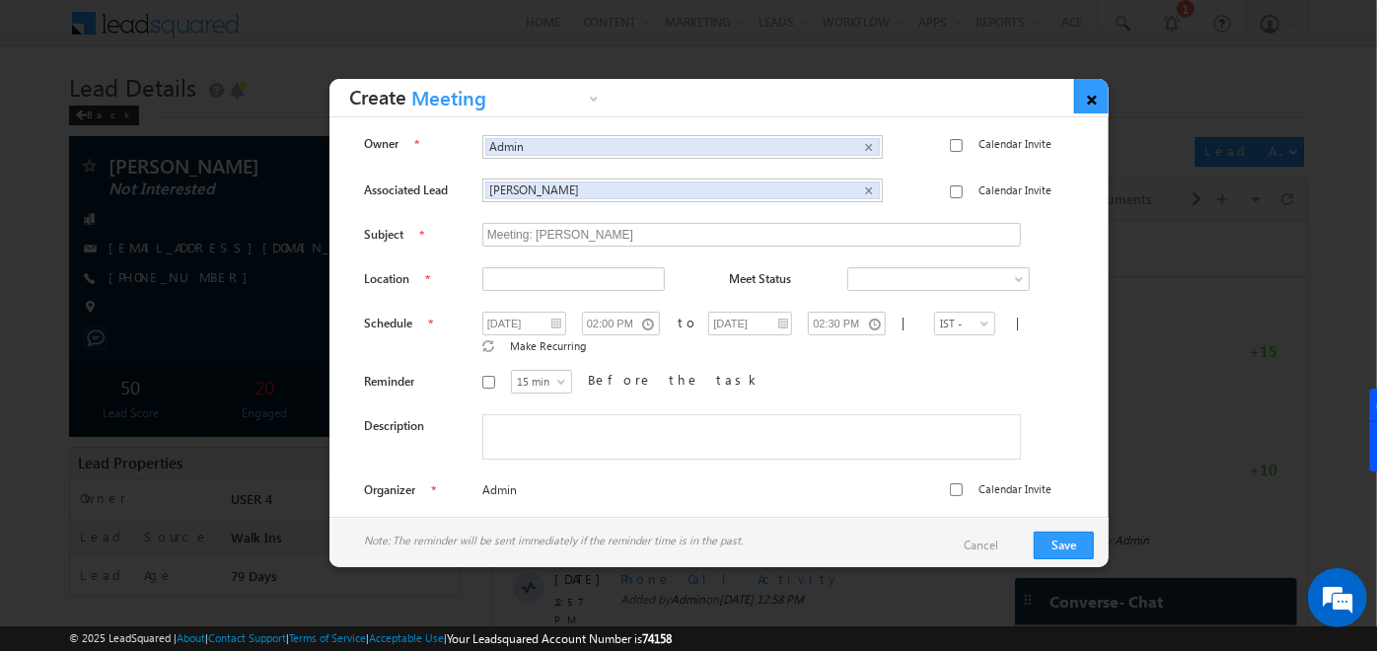
click at [1096, 89] on link "×" at bounding box center [1091, 96] width 35 height 35
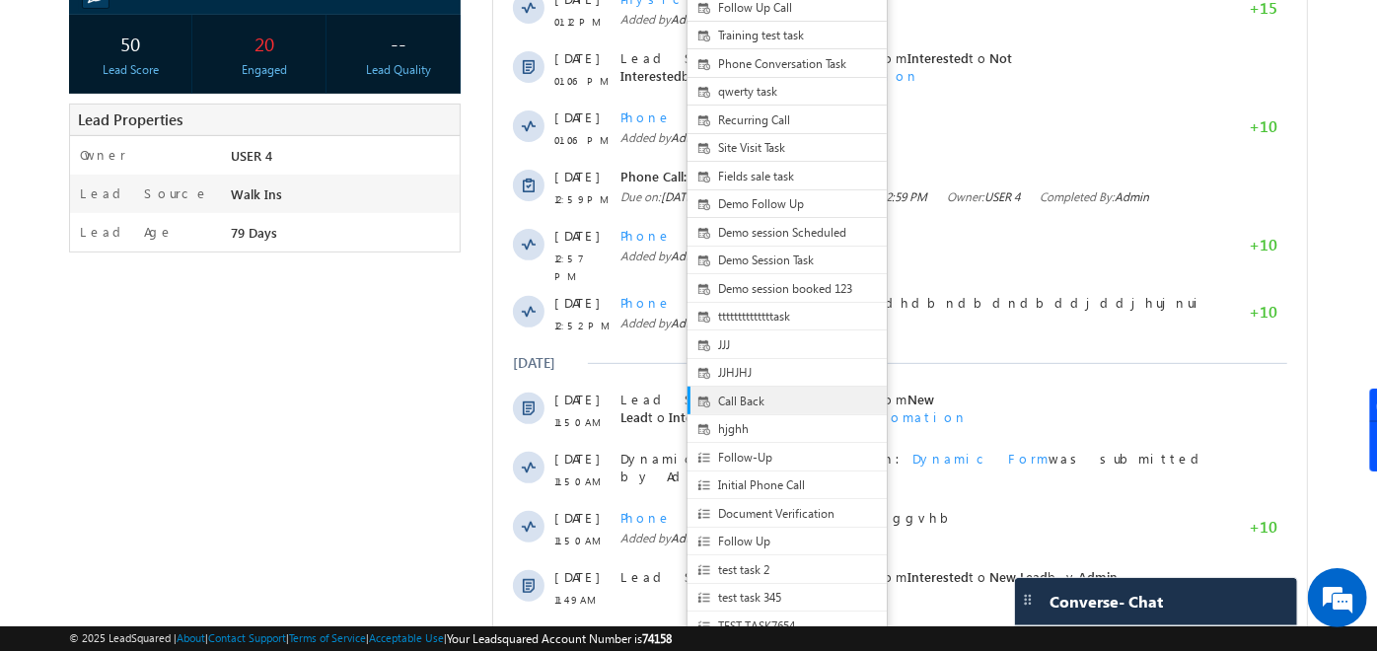
scroll to position [348, 0]
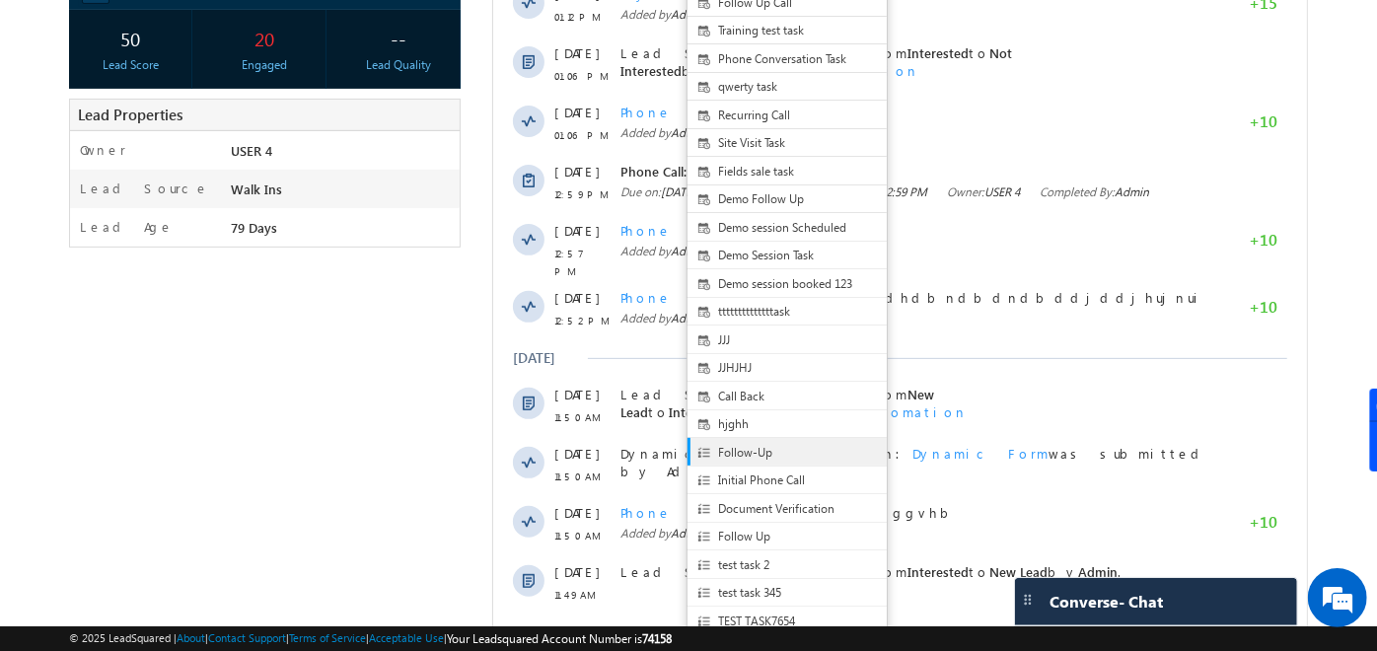
click at [737, 453] on span "Follow-Up" at bounding box center [803, 453] width 171 height 18
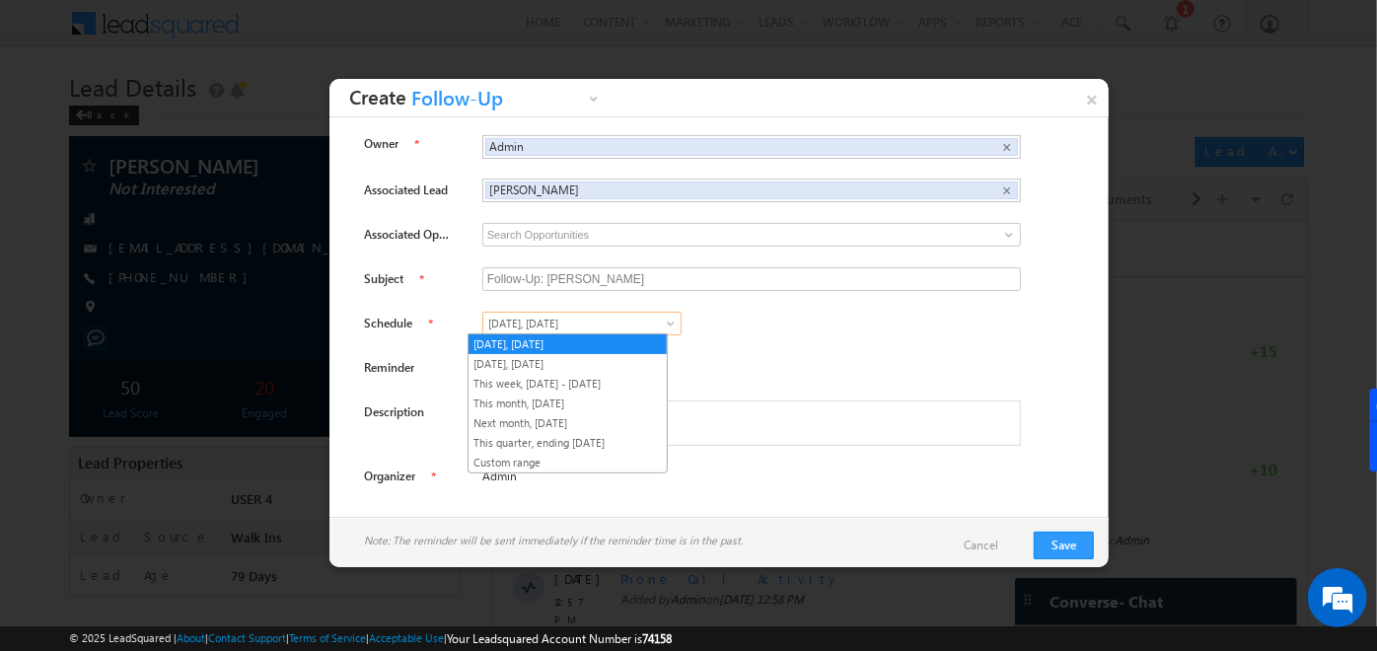
click at [574, 319] on span "[DATE], [DATE]" at bounding box center [572, 324] width 178 height 18
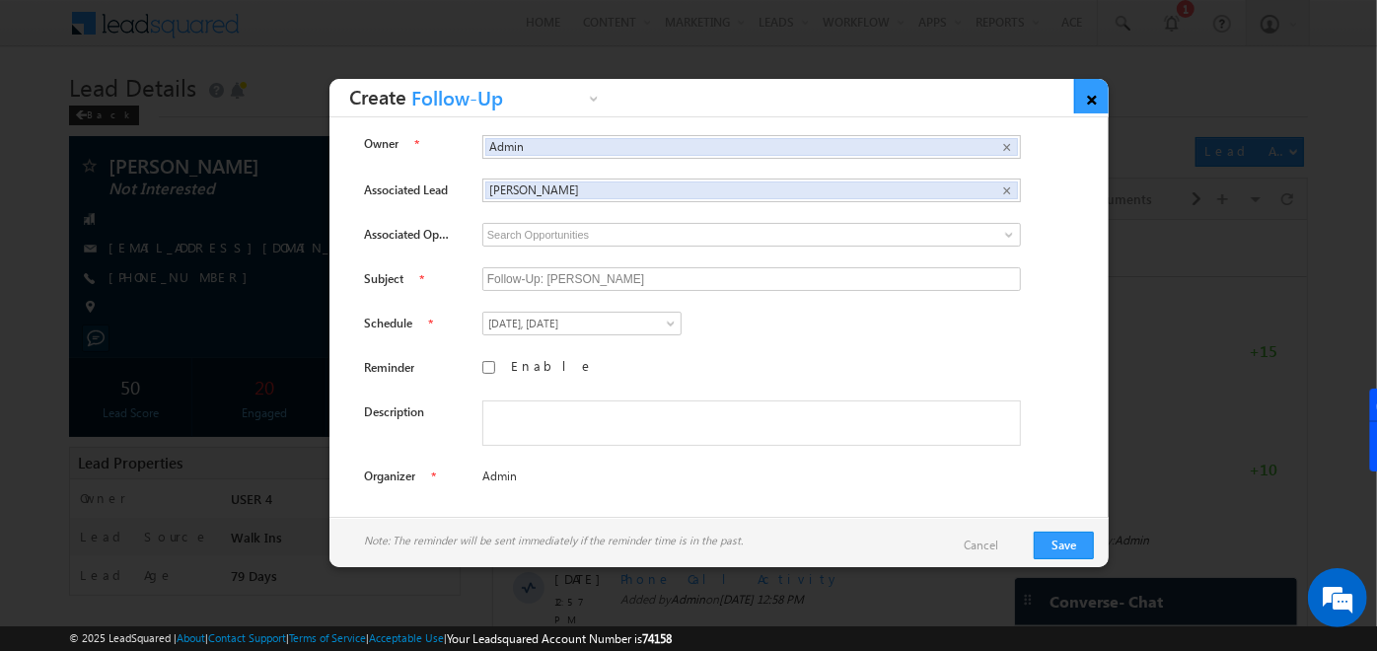
click at [1081, 85] on link "×" at bounding box center [1091, 96] width 35 height 35
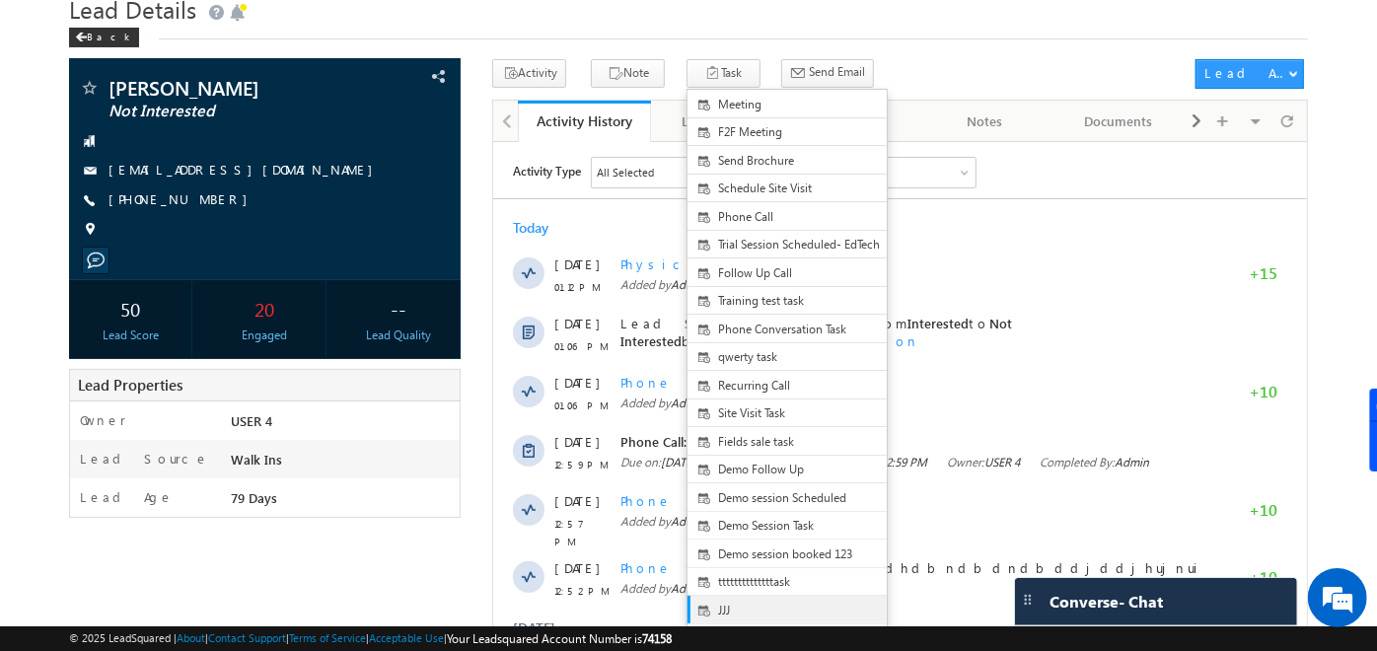
scroll to position [76, 0]
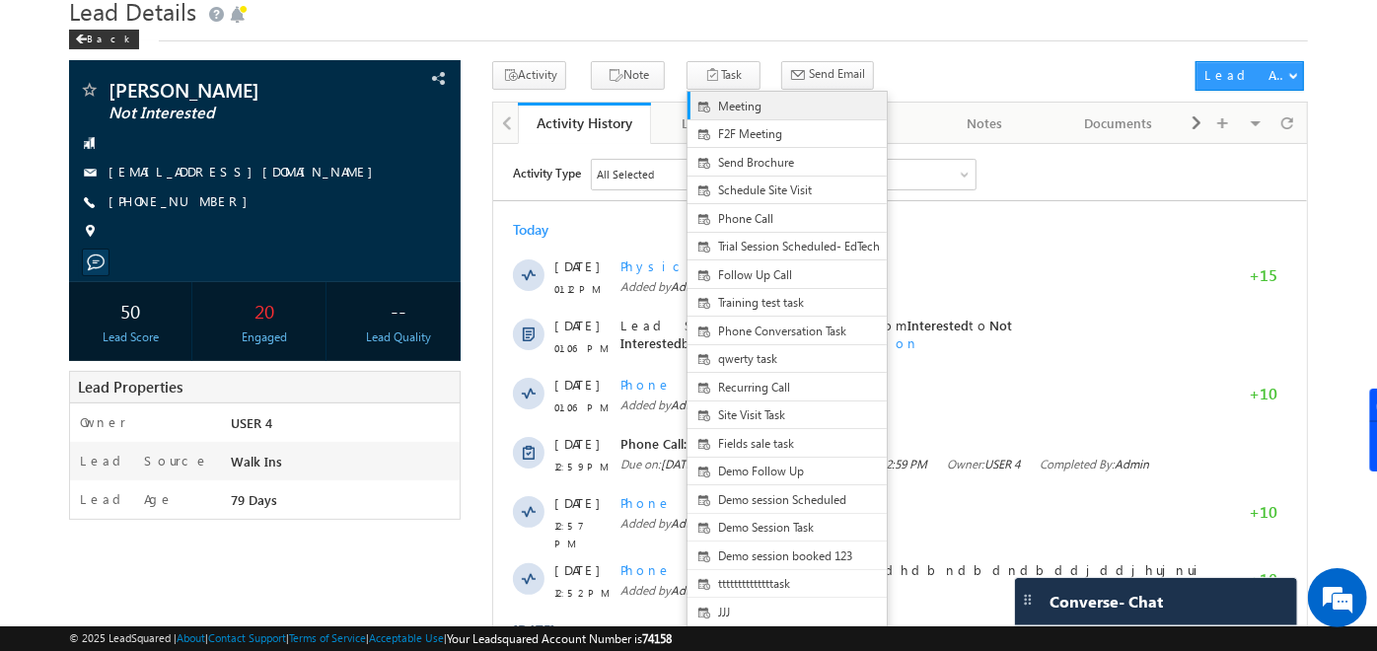
click at [730, 108] on span "Meeting" at bounding box center [803, 107] width 171 height 18
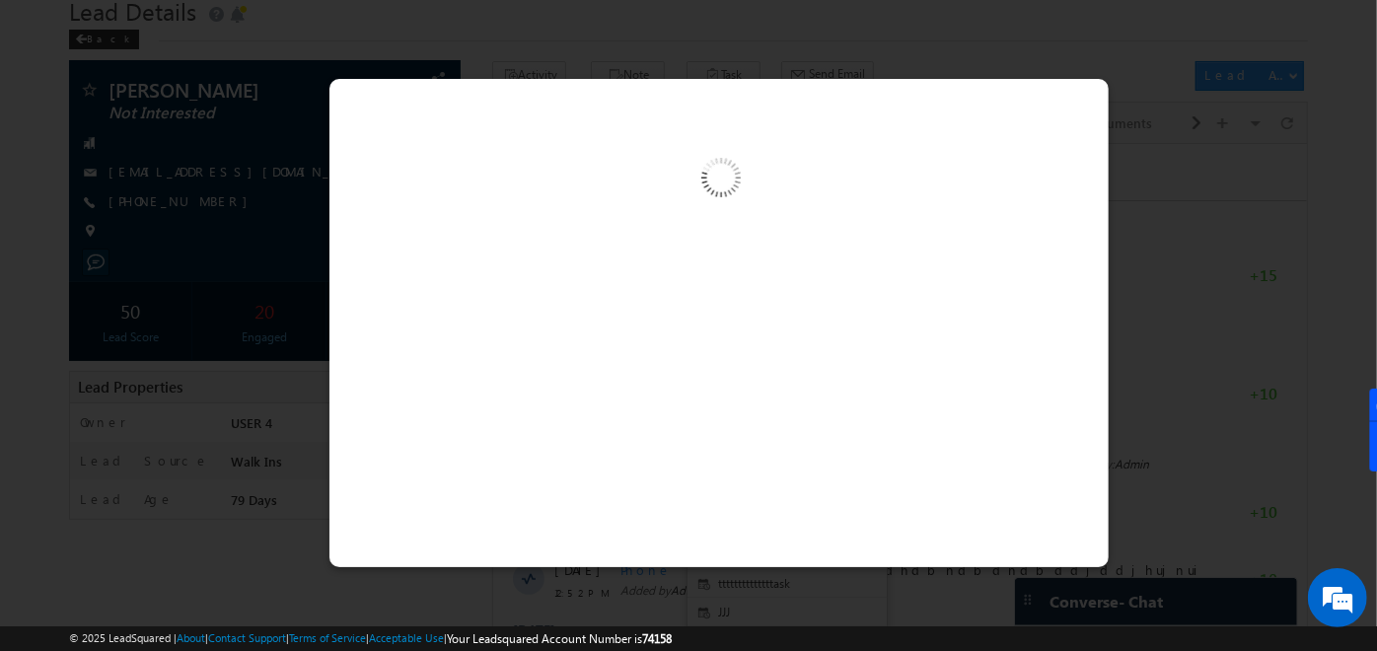
scroll to position [0, 0]
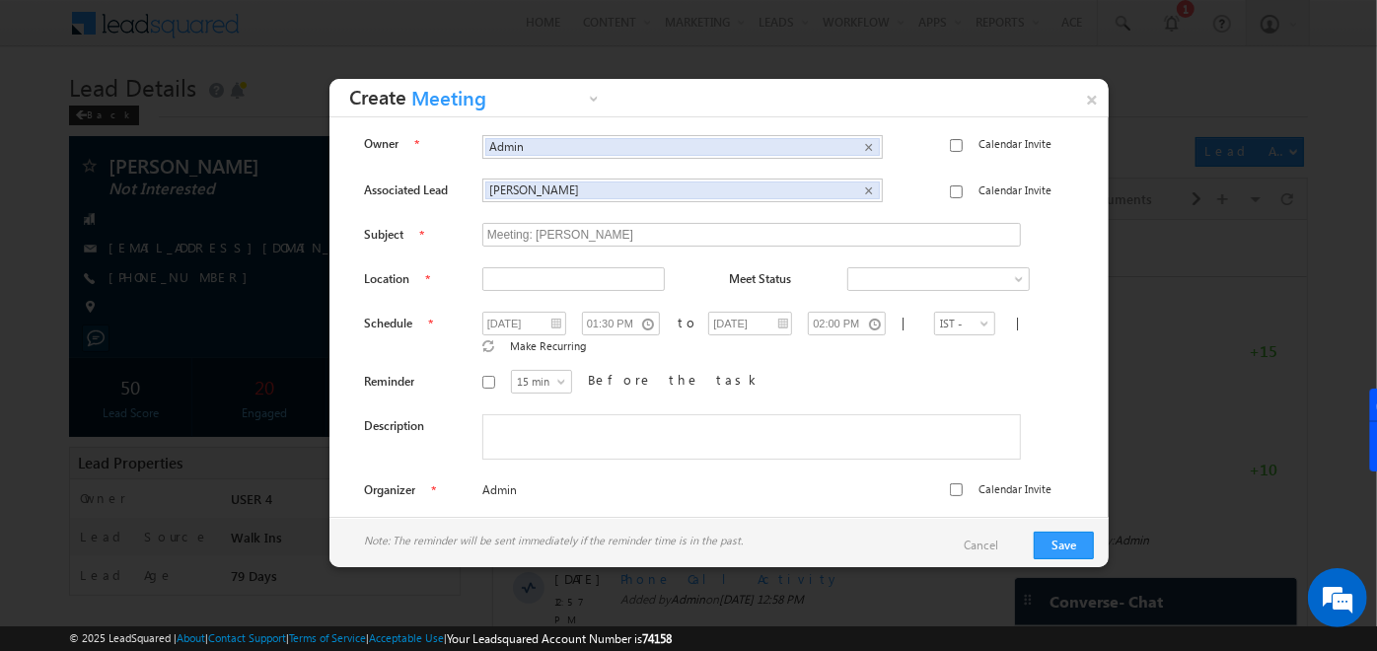
click at [482, 376] on input "Before the task" at bounding box center [488, 382] width 13 height 13
checkbox input "false"
click at [1098, 99] on link "×" at bounding box center [1091, 96] width 35 height 35
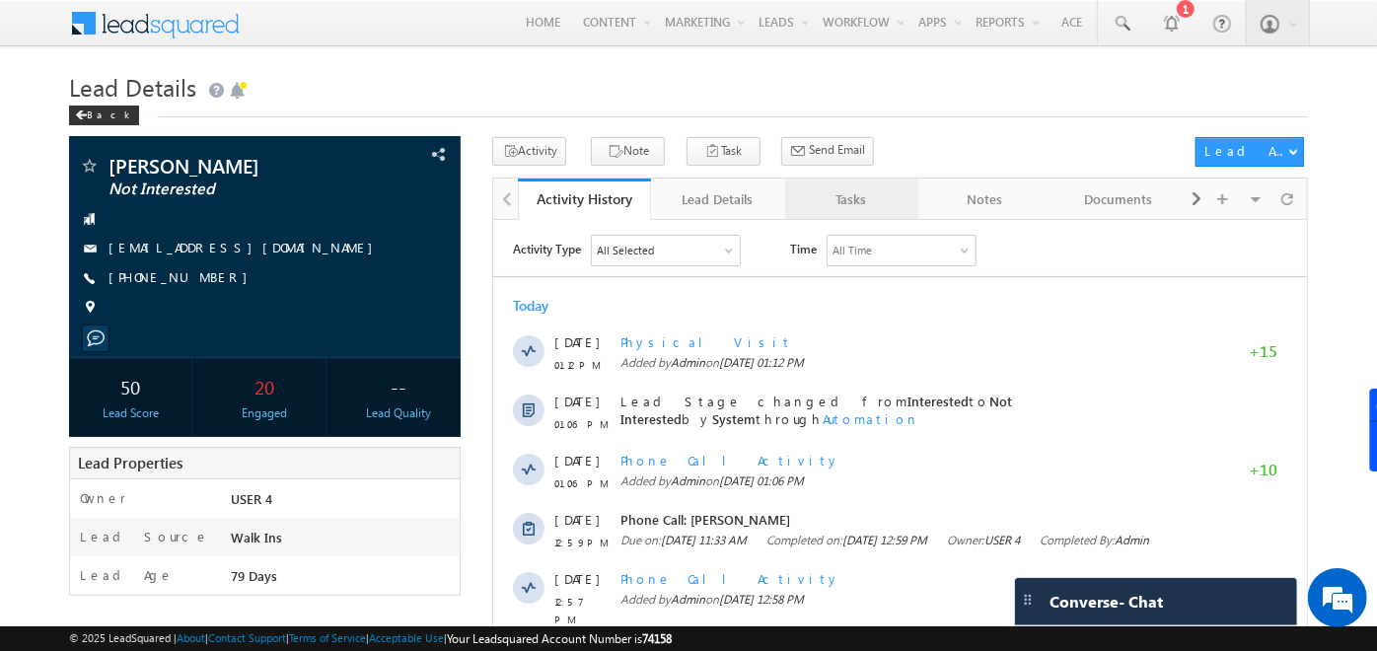
click at [838, 205] on div "Tasks" at bounding box center [851, 199] width 100 height 24
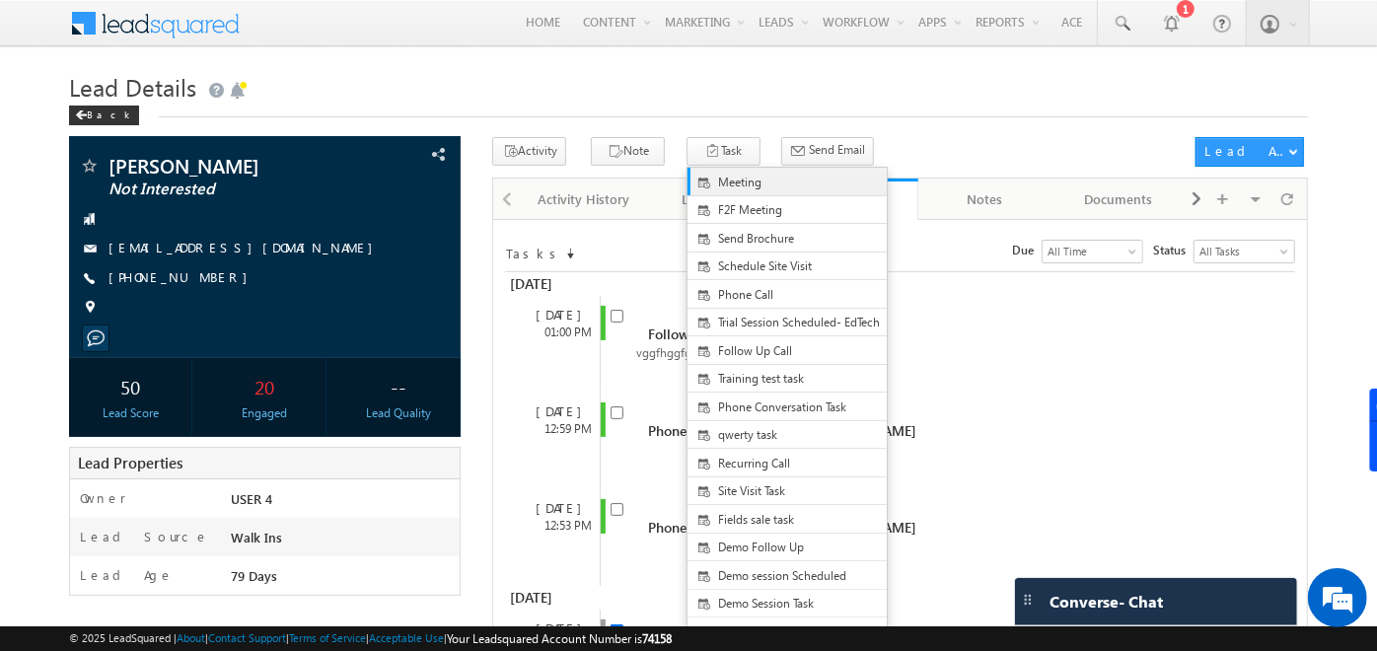
click at [718, 188] on span "Meeting" at bounding box center [803, 183] width 171 height 18
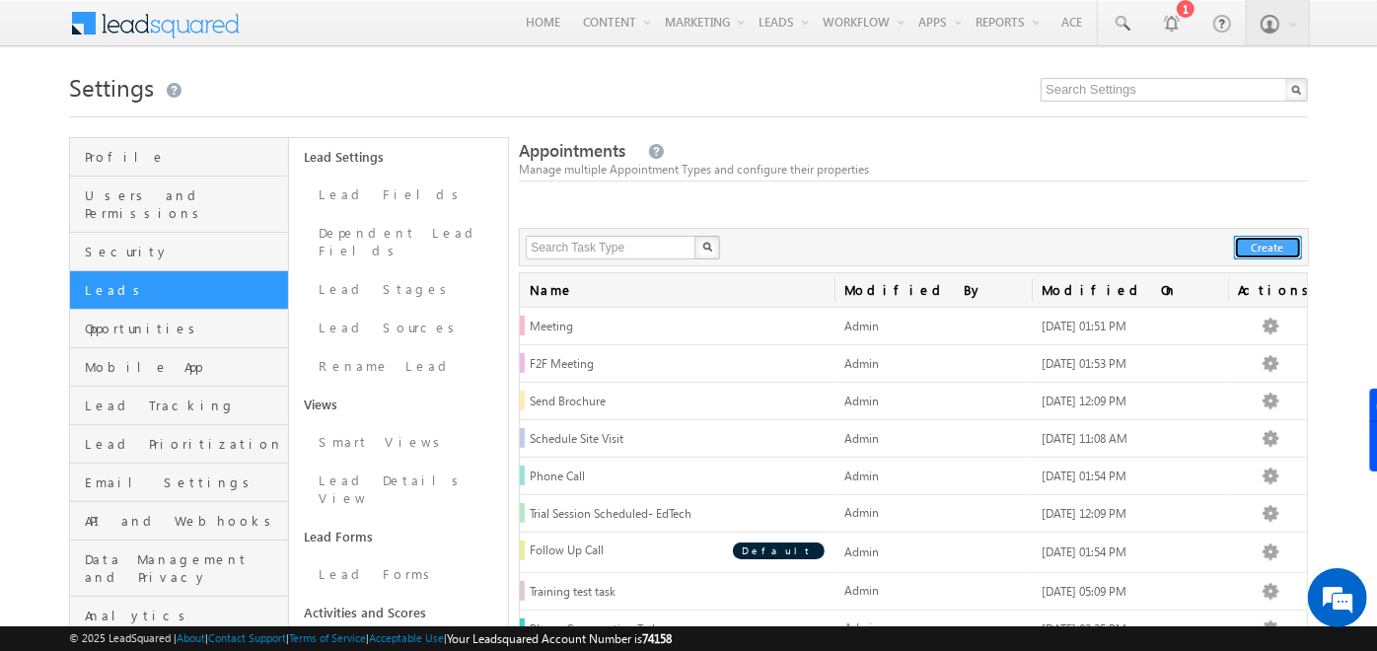
click at [1257, 250] on button "Create" at bounding box center [1268, 248] width 68 height 24
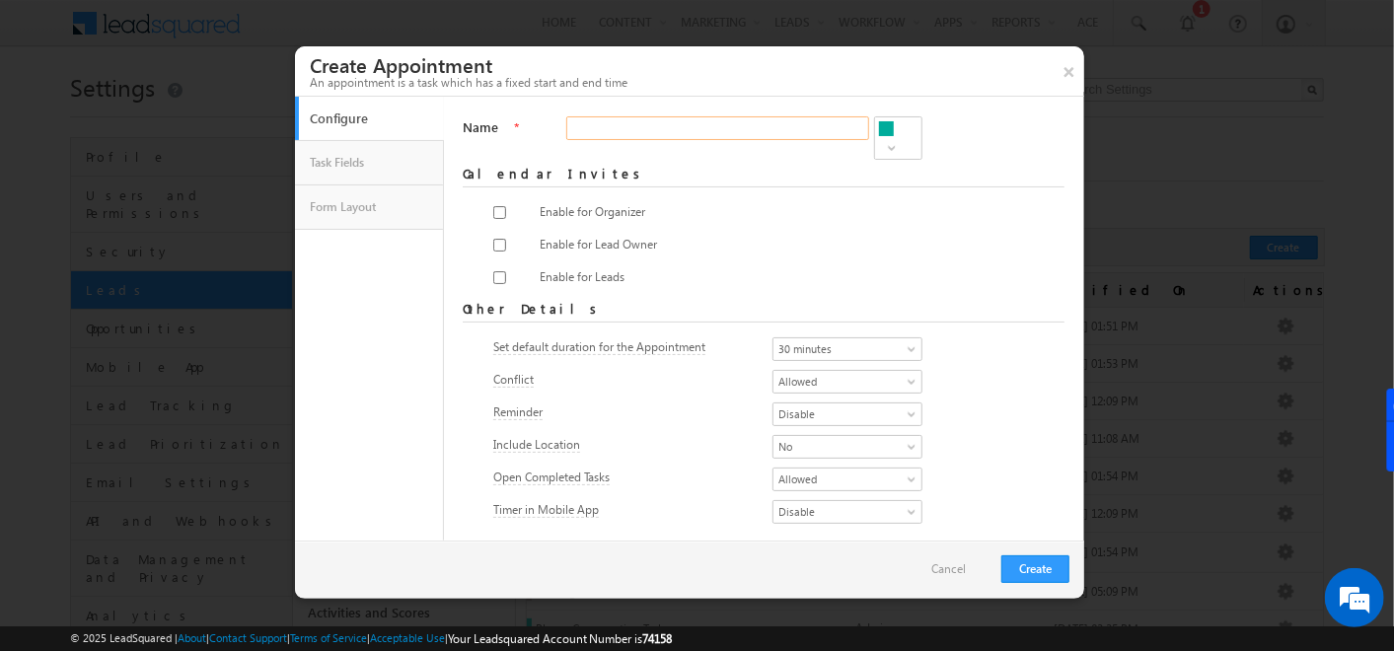
click at [778, 129] on input "Name" at bounding box center [717, 128] width 303 height 24
type input "yyyyy"
click at [448, 234] on div "Configure Task Fields Form Layout Name * yyyyy Required Calendar Invites Enable…" at bounding box center [689, 319] width 789 height 444
click at [495, 206] on input "checkbox" at bounding box center [499, 212] width 13 height 13
checkbox input "true"
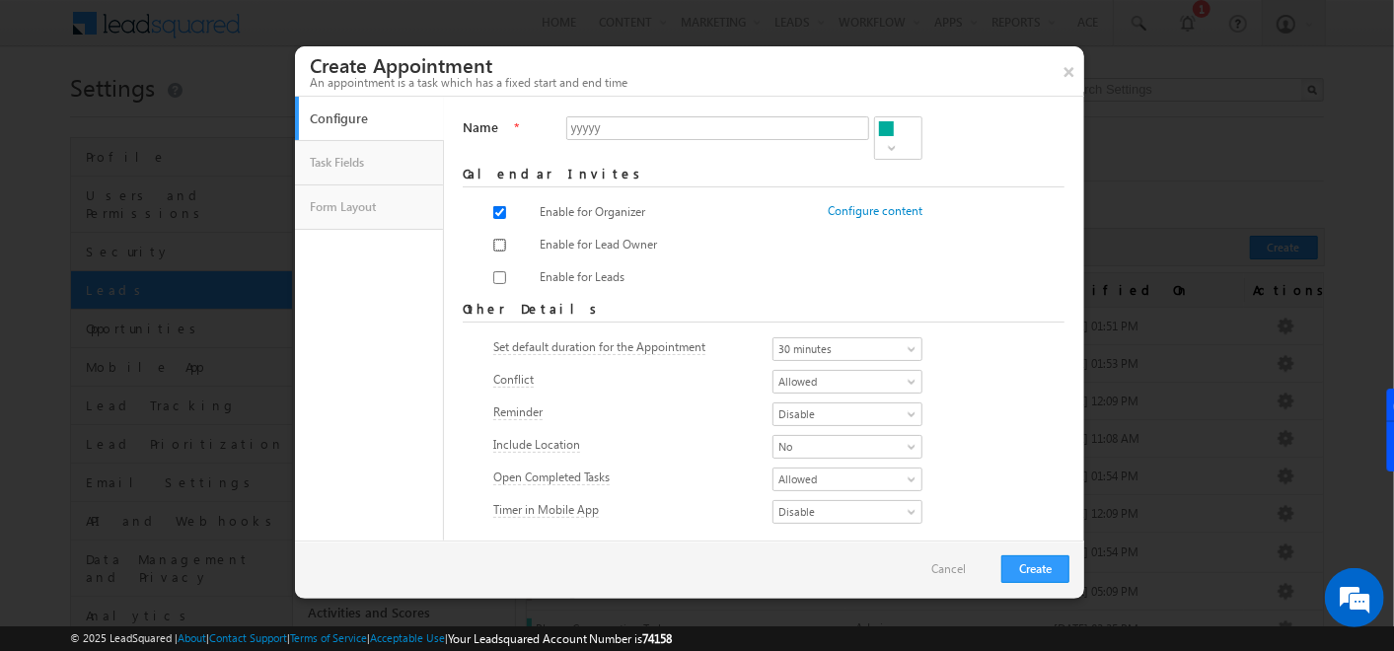
click at [498, 239] on input "checkbox" at bounding box center [499, 245] width 13 height 13
checkbox input "true"
click at [497, 267] on div at bounding box center [509, 281] width 33 height 28
click at [497, 271] on input "checkbox" at bounding box center [499, 277] width 13 height 13
checkbox input "true"
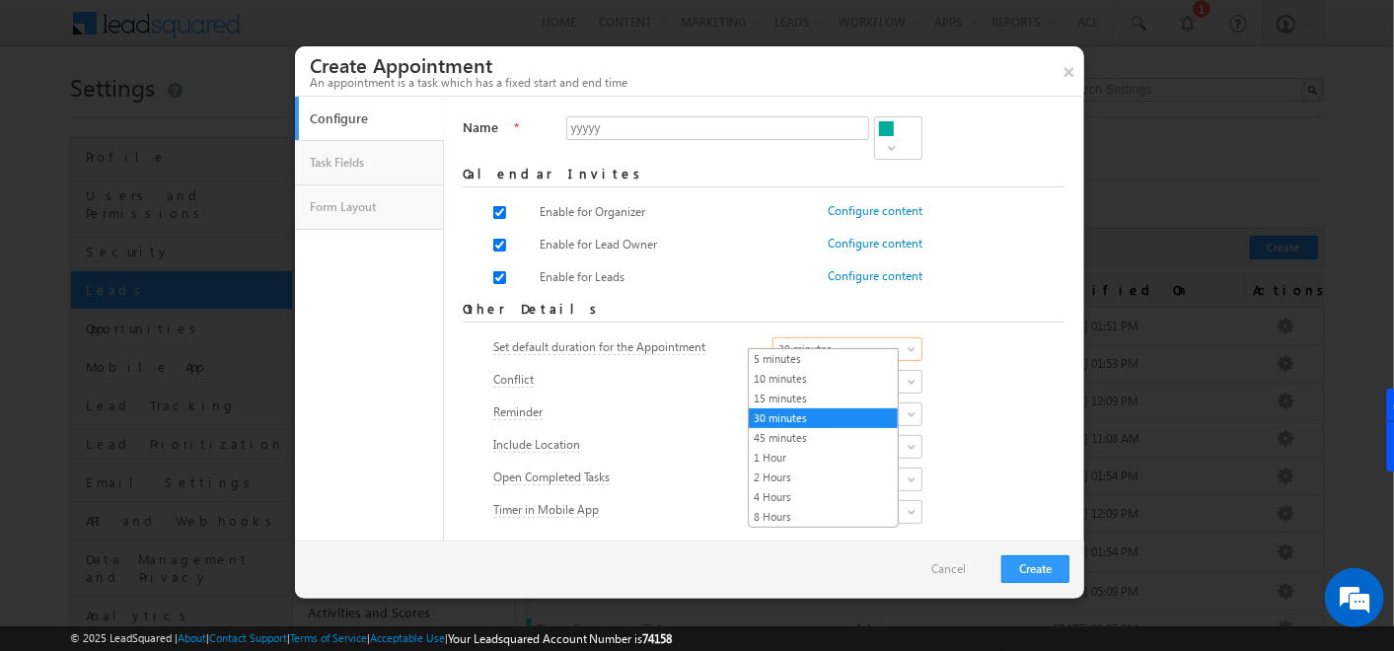
click at [867, 340] on span "30 minutes" at bounding box center [842, 349] width 136 height 18
click at [964, 418] on div "Reminder Enable Disable Disable" at bounding box center [764, 417] width 542 height 28
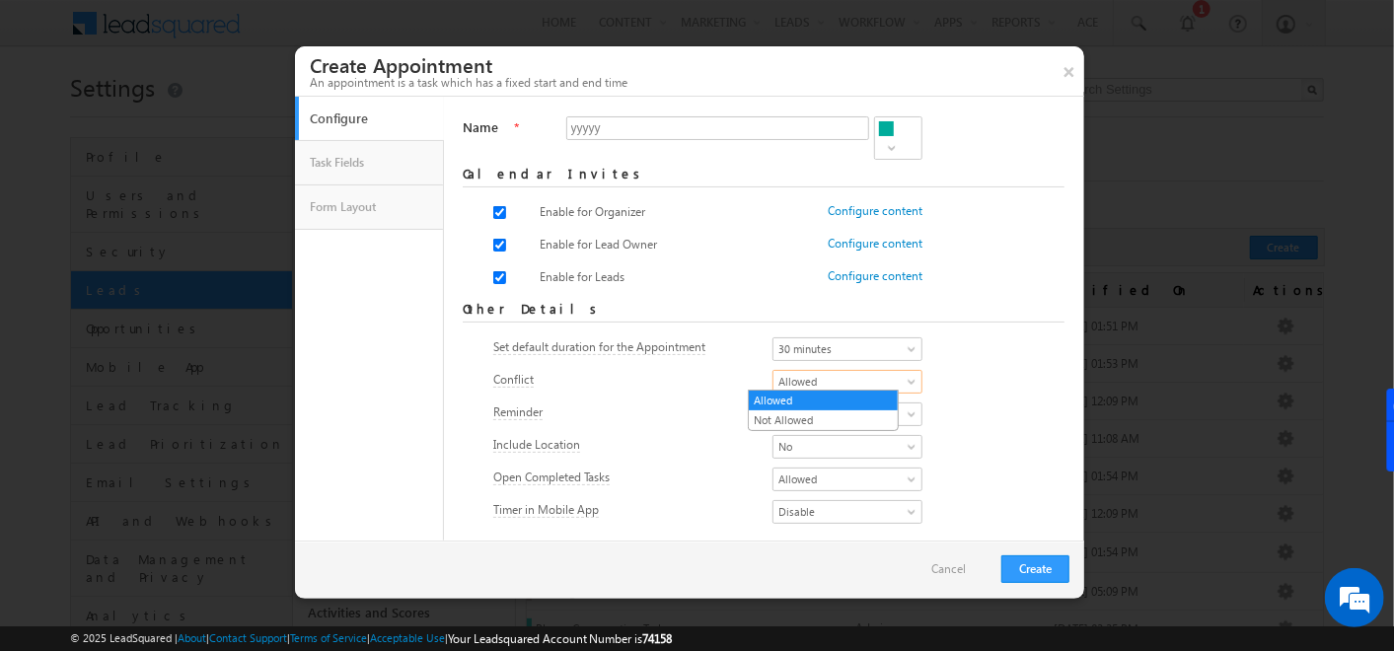
click at [831, 373] on span "Allowed" at bounding box center [842, 382] width 136 height 18
click at [977, 351] on div "Set default duration for the Appointment 5 minutes 10 minutes 15 minutes 30 min…" at bounding box center [764, 351] width 542 height 28
click at [865, 383] on span "Allowed" at bounding box center [842, 382] width 136 height 18
click at [848, 419] on link "Not Allowed" at bounding box center [823, 420] width 149 height 18
click at [784, 385] on span "Not Allowed" at bounding box center [842, 382] width 136 height 18
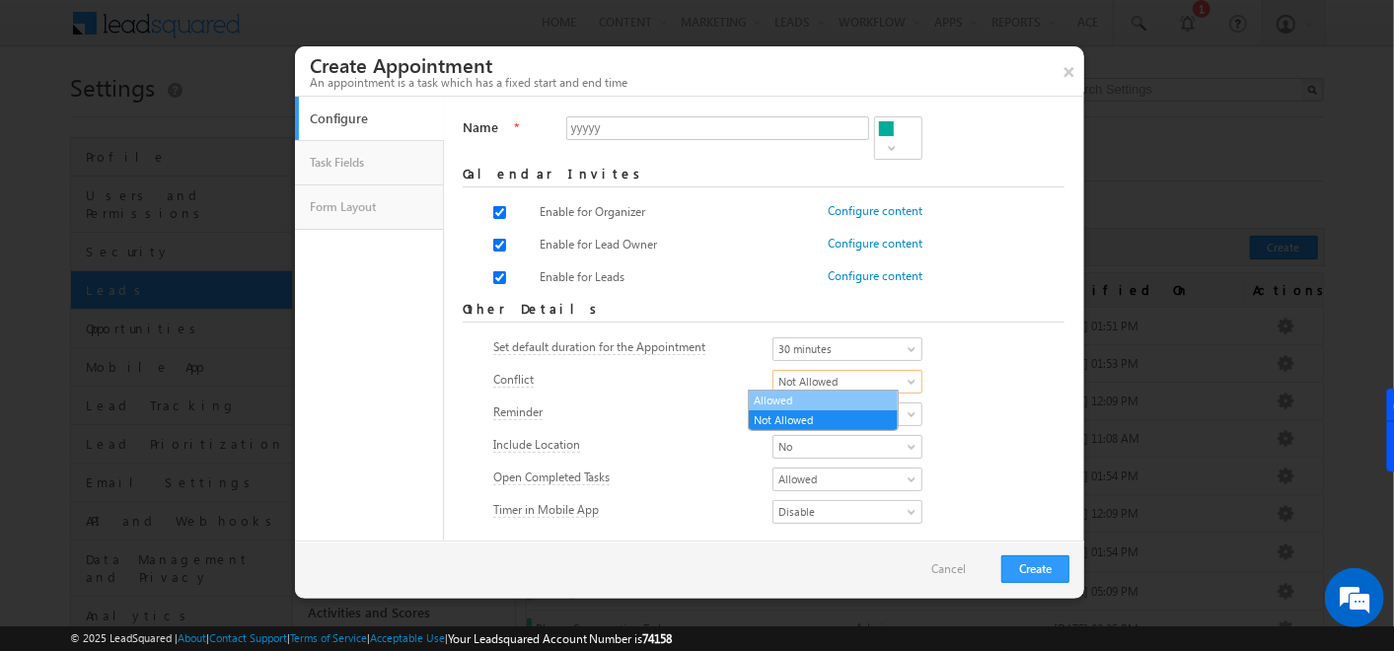
click at [782, 397] on link "Allowed" at bounding box center [823, 401] width 149 height 18
click at [1023, 346] on form "Name * yyyyy Required Calendar Invites Enable for Organizer Configure content @…" at bounding box center [764, 321] width 602 height 411
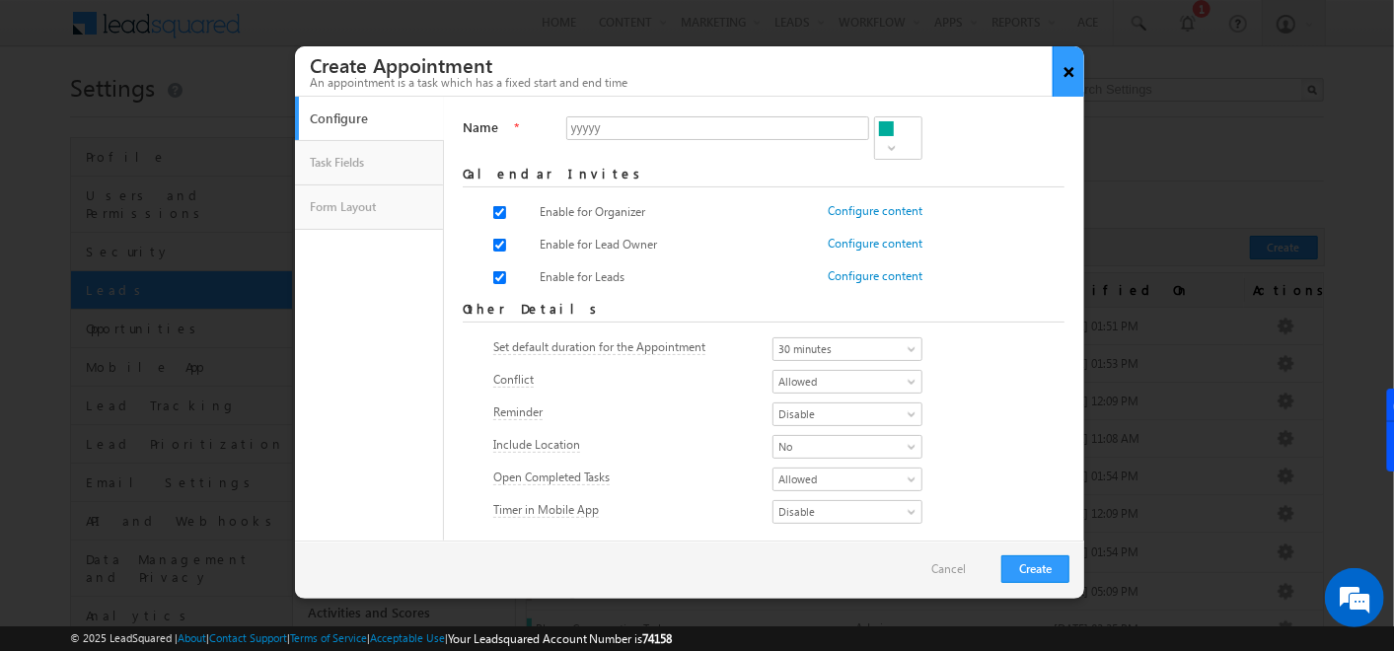
click at [1069, 65] on button "×" at bounding box center [1069, 71] width 33 height 50
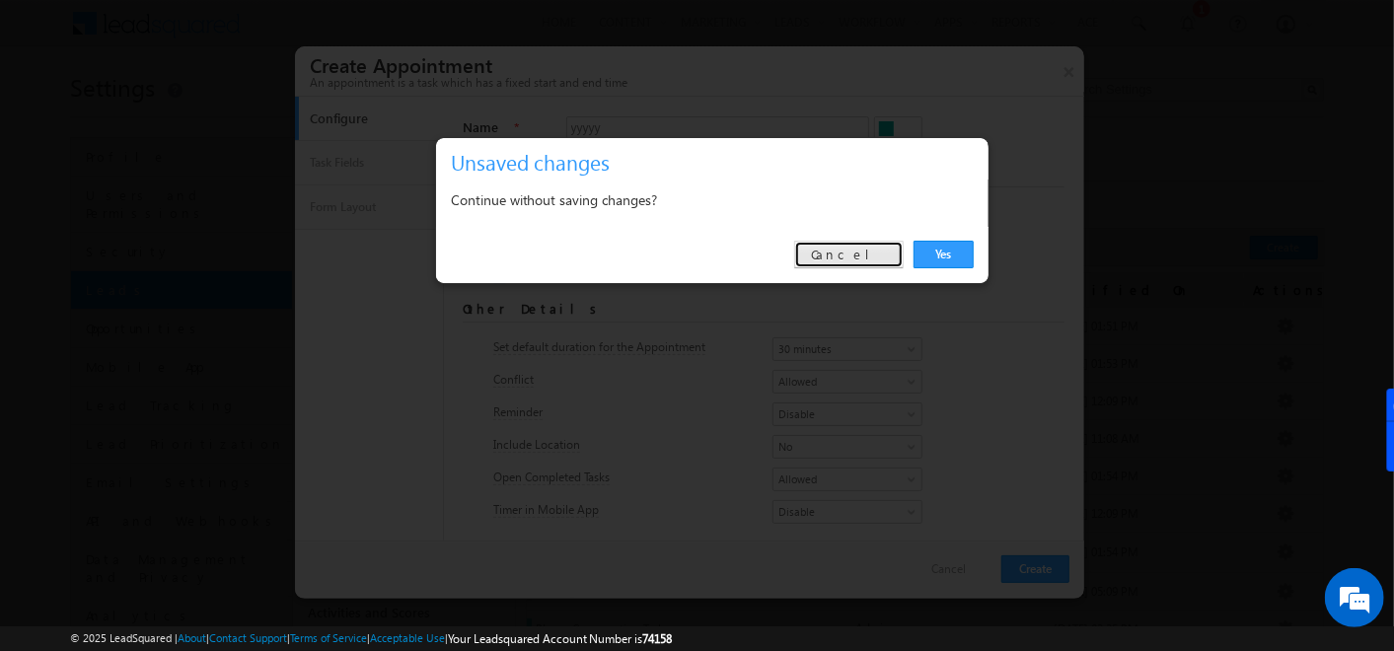
click at [875, 264] on link "Cancel" at bounding box center [849, 255] width 110 height 28
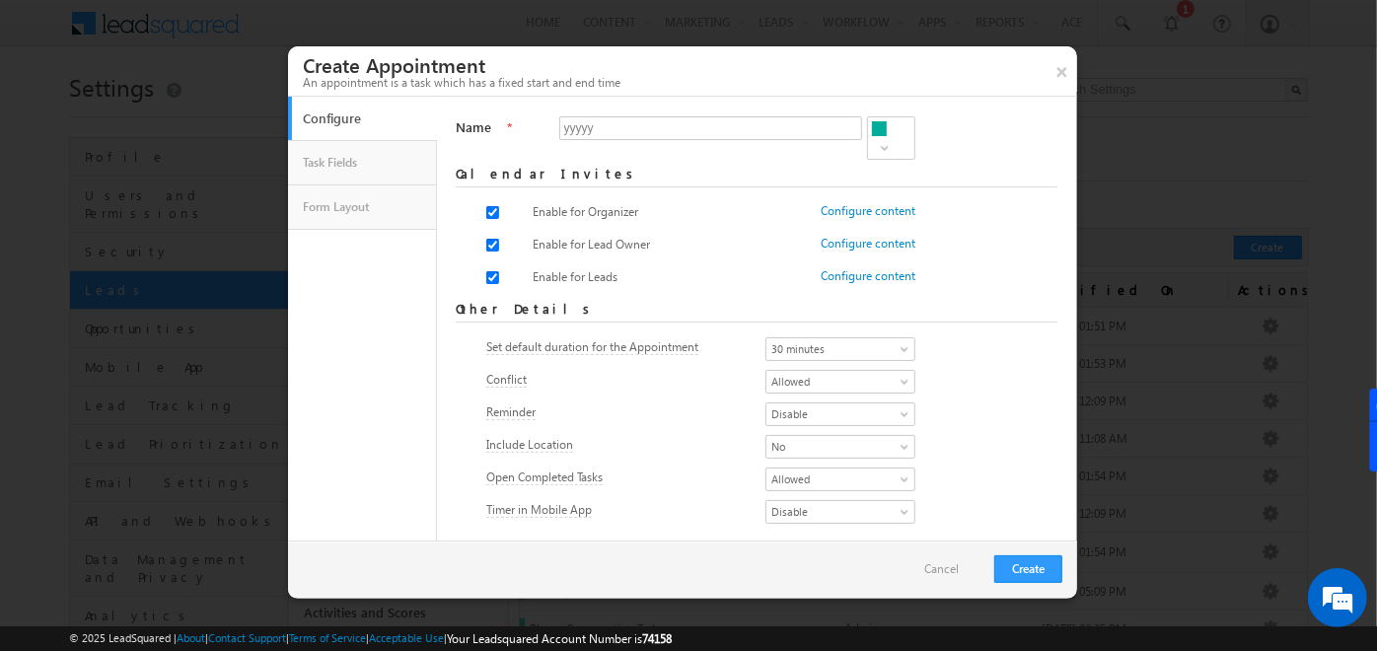
scroll to position [62, 0]
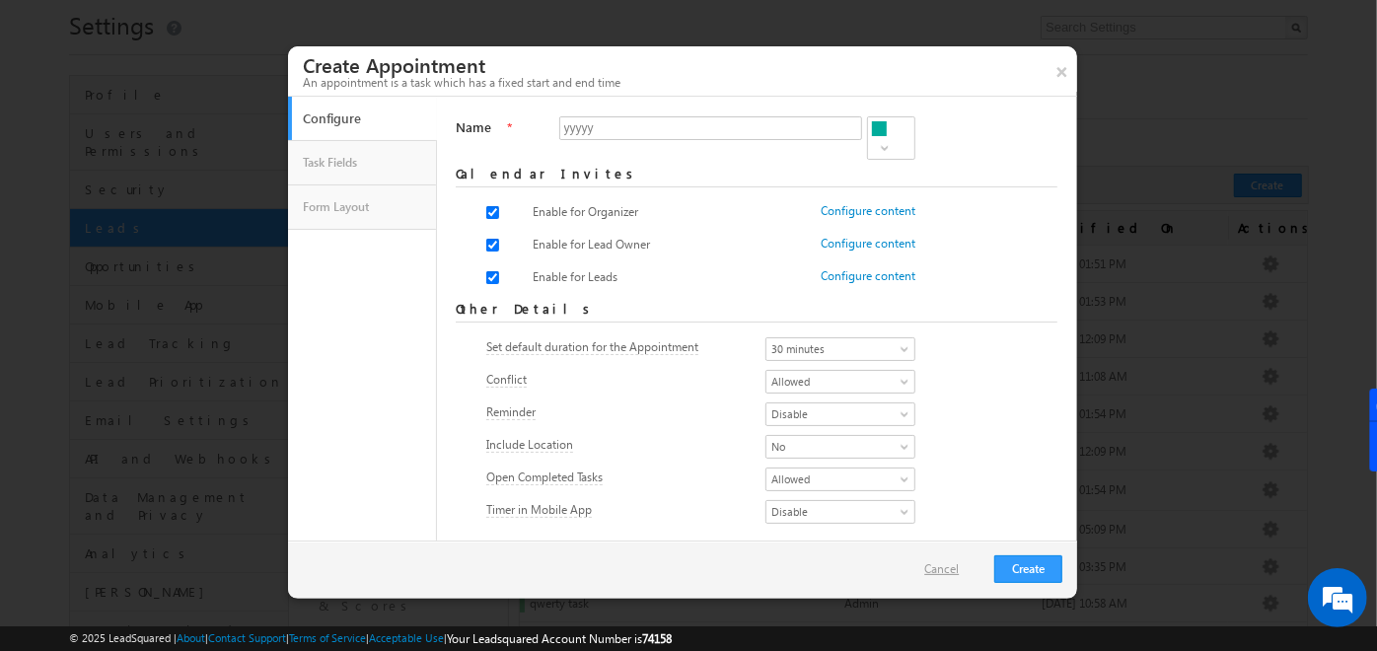
click at [935, 569] on link "Cancel" at bounding box center [951, 569] width 54 height 18
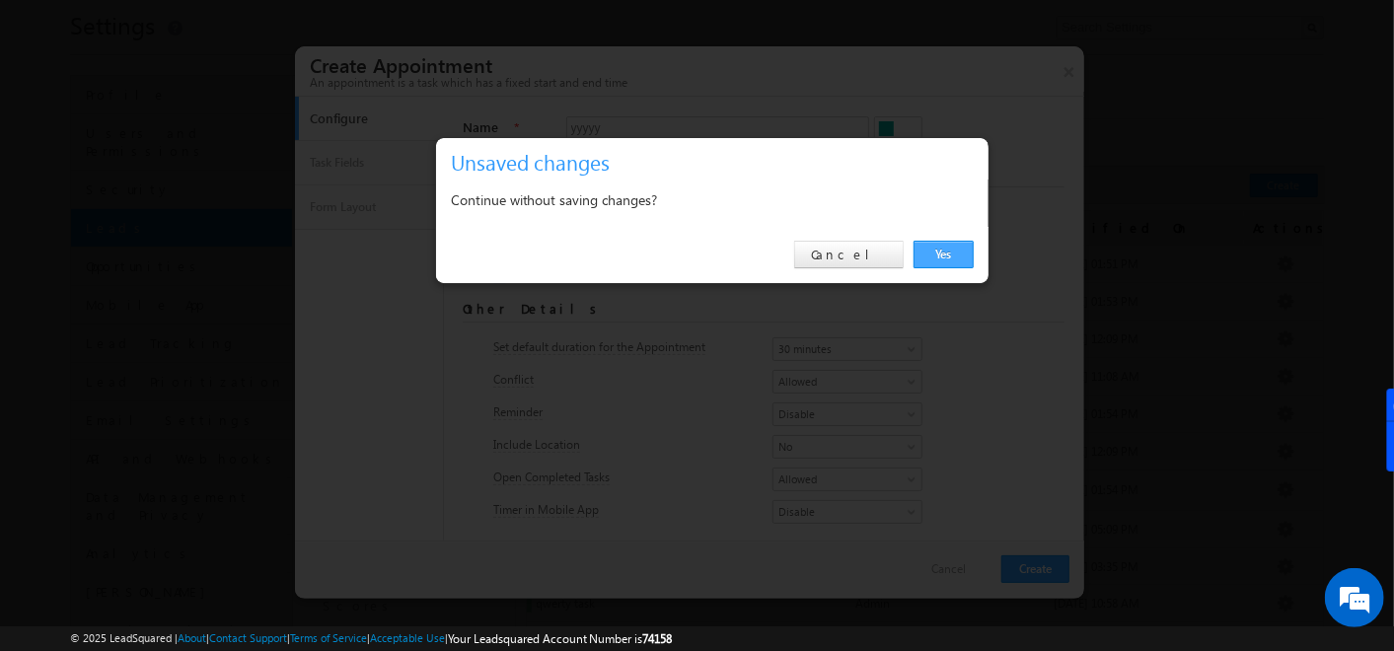
click at [930, 251] on link "Yes" at bounding box center [944, 255] width 60 height 28
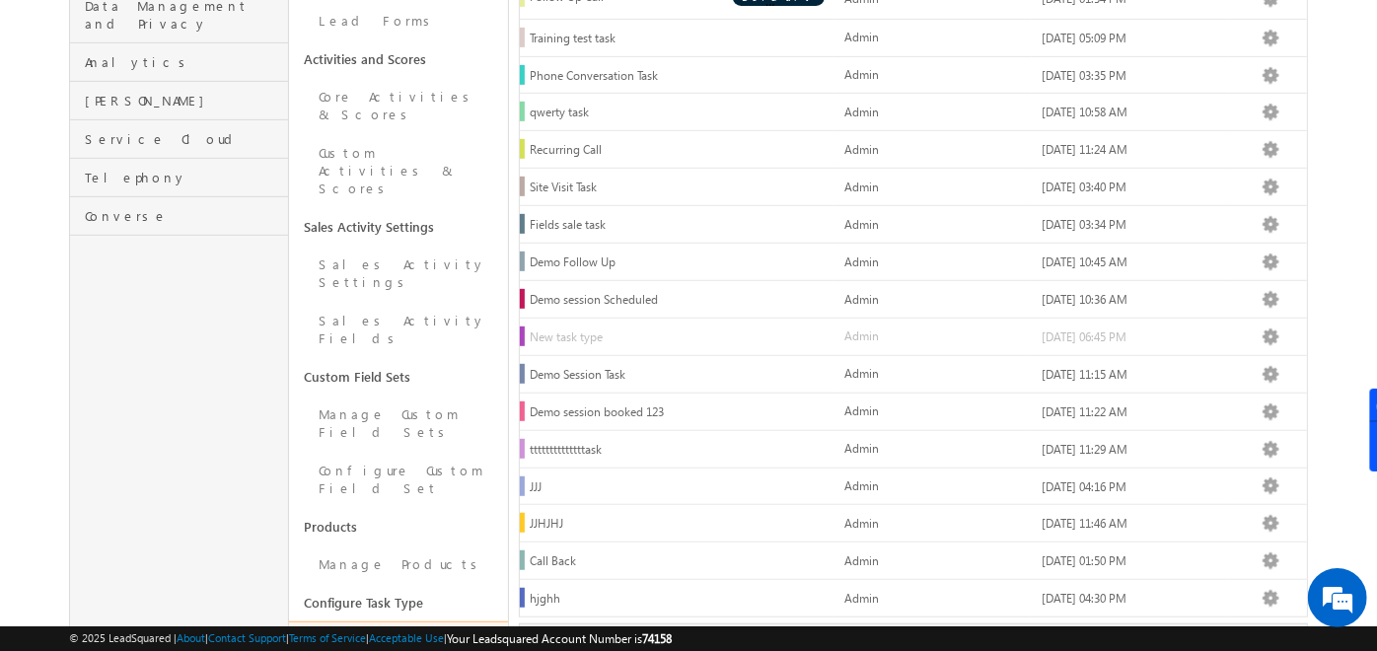
scroll to position [575, 0]
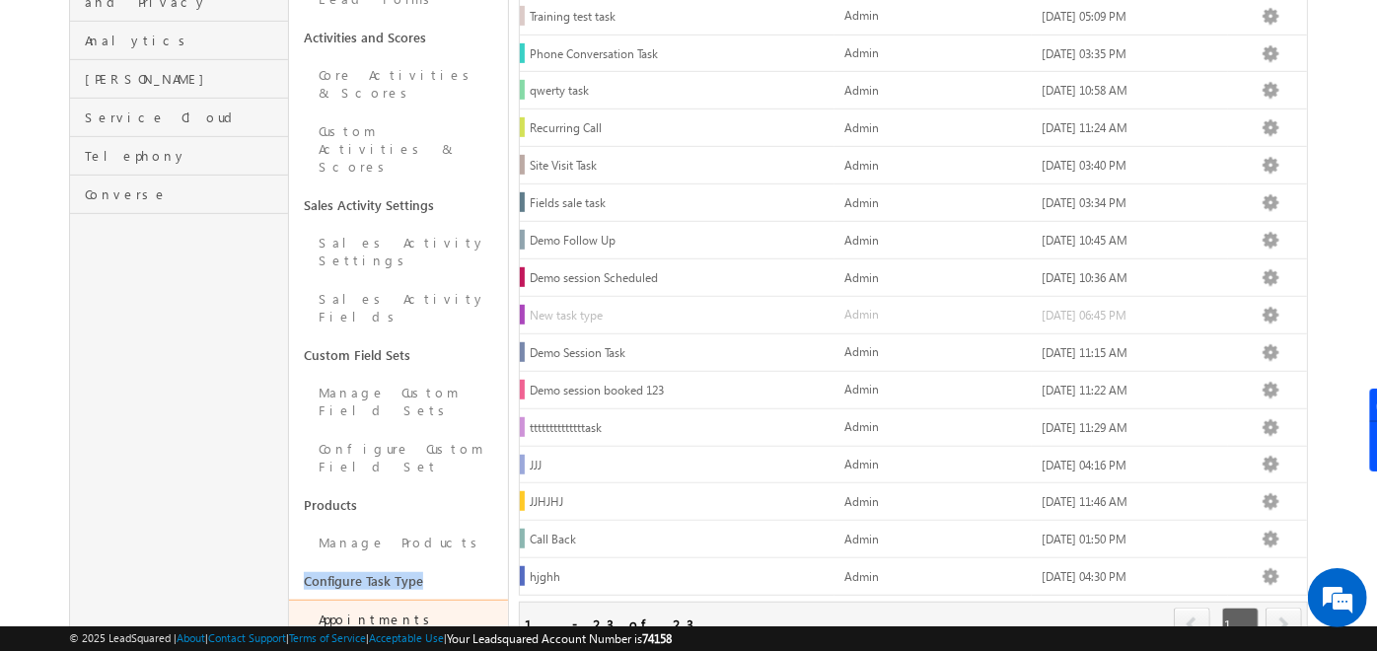
drag, startPoint x: 296, startPoint y: 416, endPoint x: 449, endPoint y: 403, distance: 153.6
click at [449, 562] on link "Configure Task Type" at bounding box center [398, 580] width 219 height 37
drag, startPoint x: 449, startPoint y: 403, endPoint x: 375, endPoint y: 451, distance: 88.4
click at [375, 600] on link "Appointments" at bounding box center [398, 619] width 219 height 39
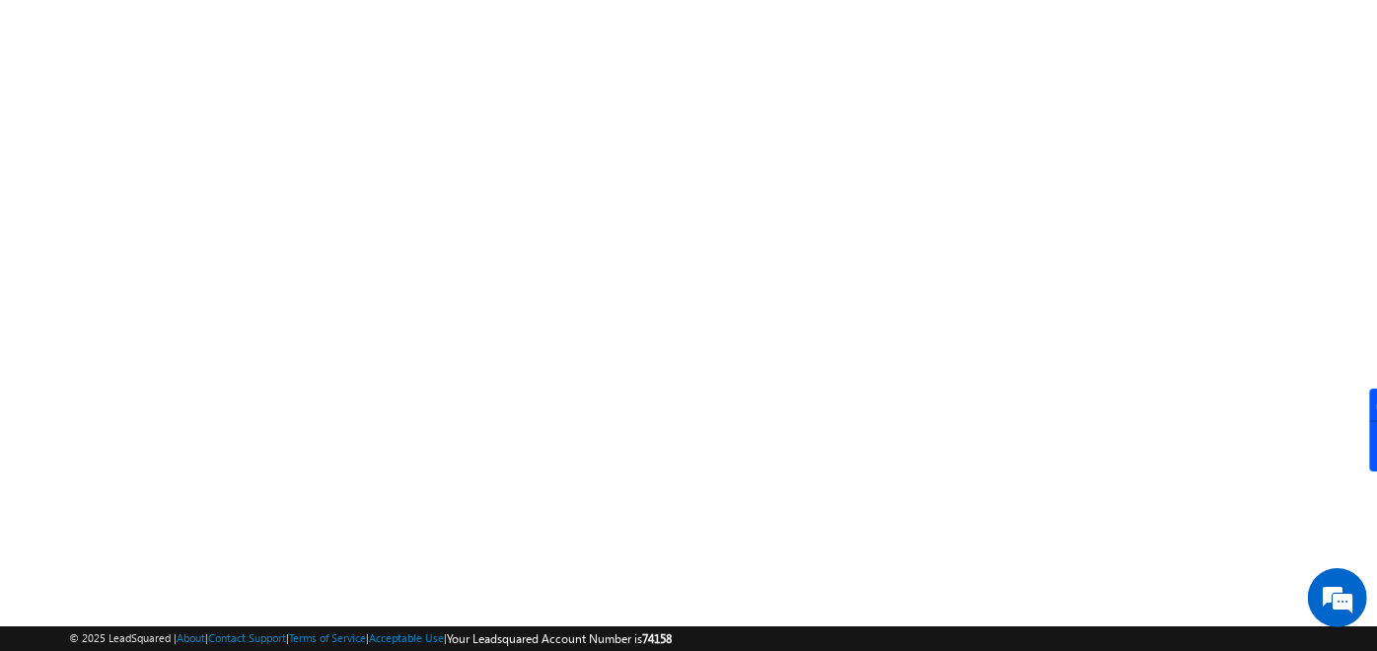
scroll to position [332, 0]
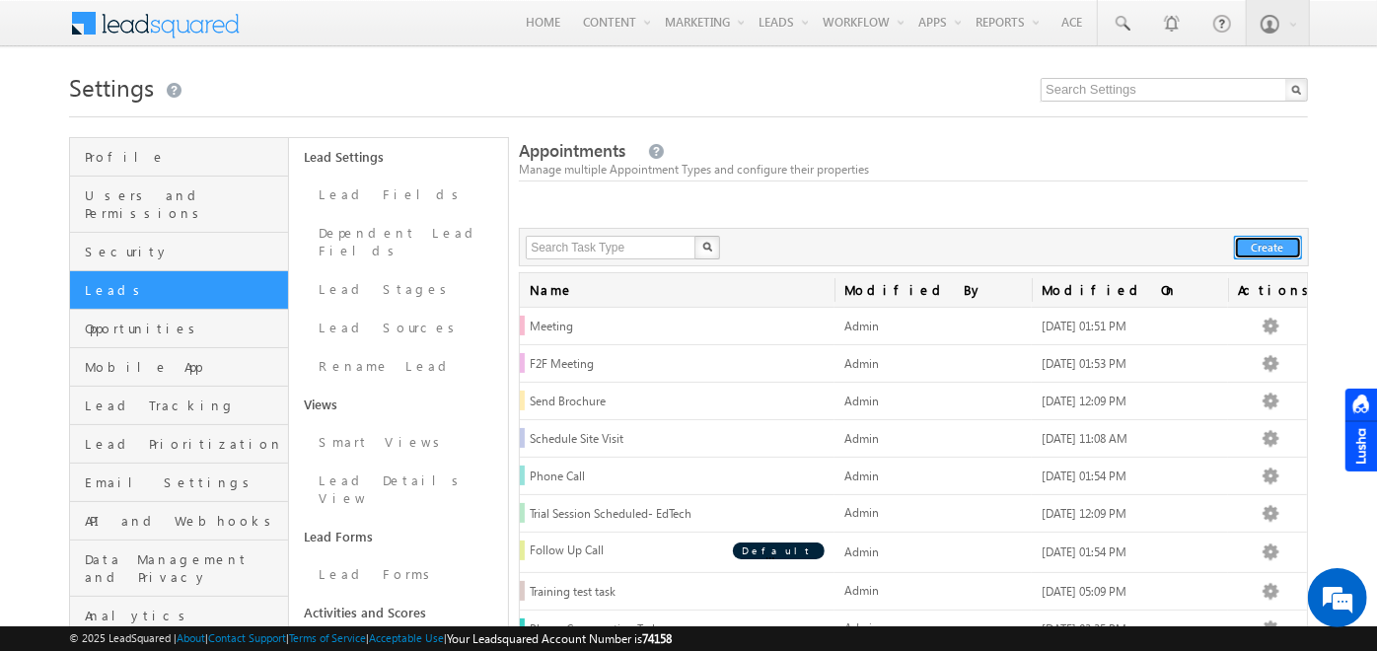
click at [1264, 245] on button "Create" at bounding box center [1268, 248] width 68 height 24
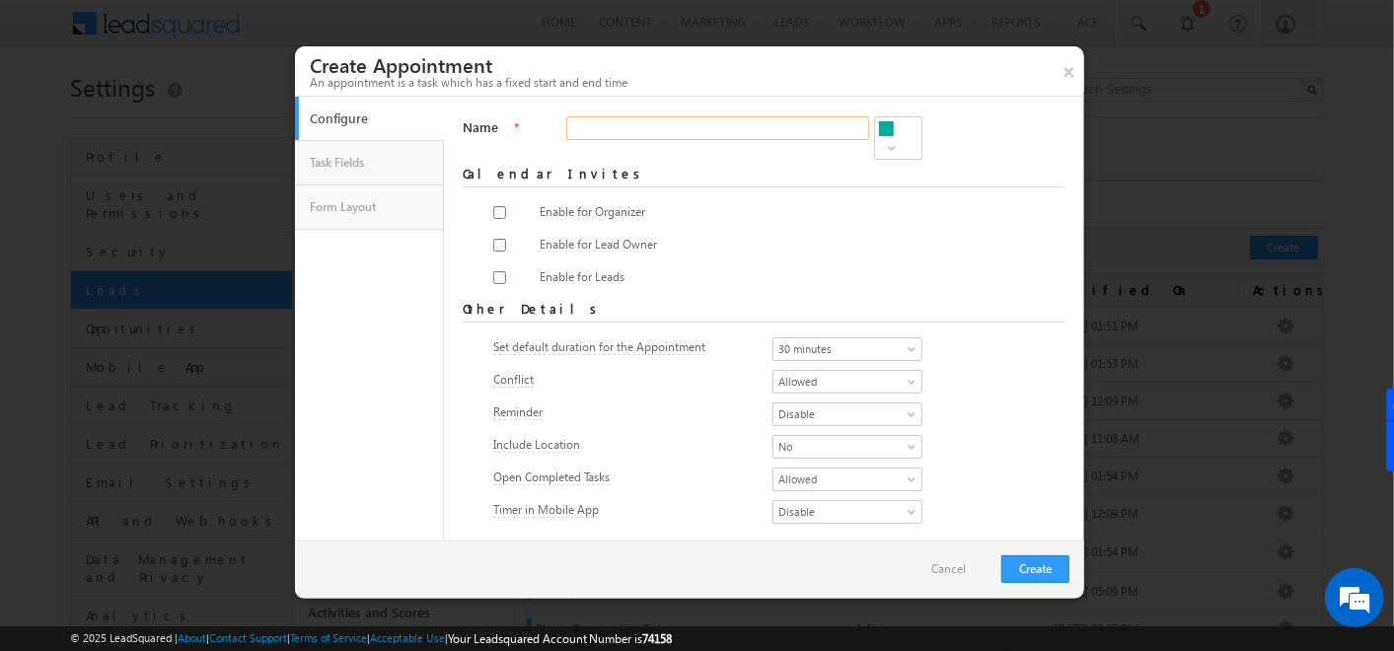
click at [626, 129] on input "Name" at bounding box center [717, 128] width 303 height 24
type input "yyy"
click at [494, 208] on div at bounding box center [509, 216] width 33 height 28
drag, startPoint x: 494, startPoint y: 204, endPoint x: 495, endPoint y: 228, distance: 23.7
click at [495, 228] on div "Enable for Organizer Configure content @{Task:Name ,} : Hi, <br /> <p>Please fi…" at bounding box center [764, 246] width 542 height 98
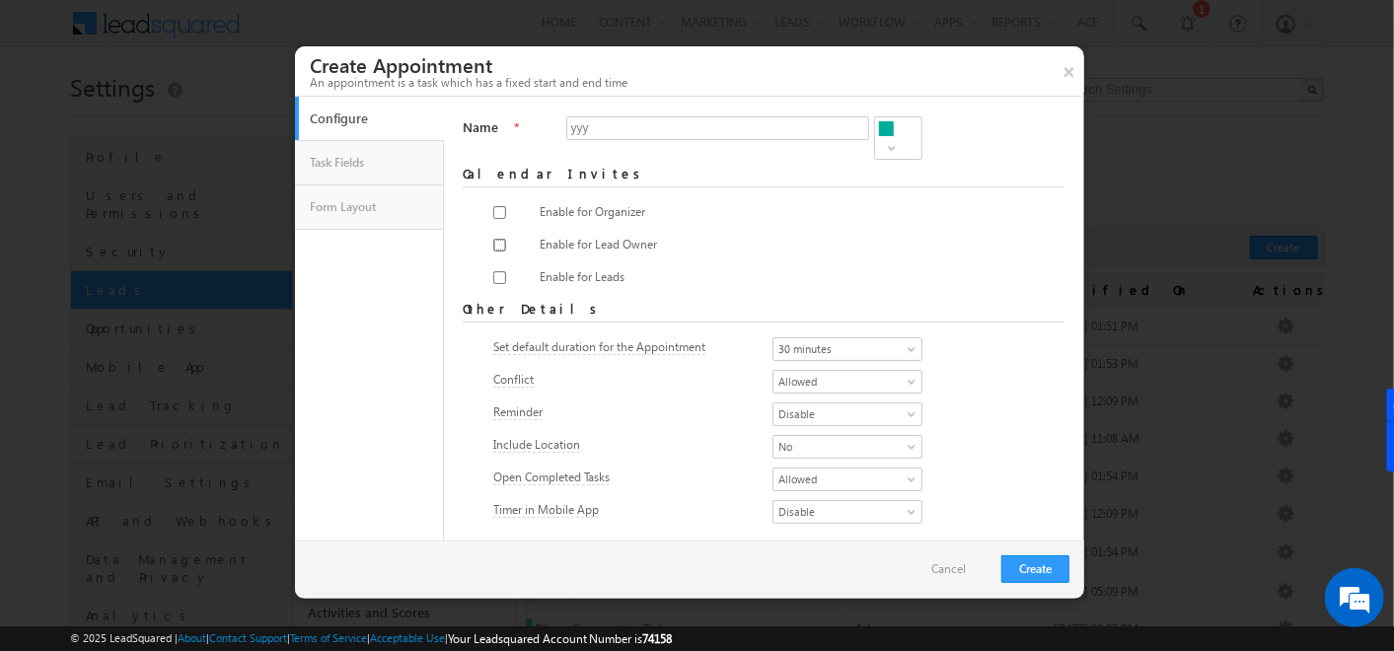
click at [495, 239] on input "checkbox" at bounding box center [499, 245] width 13 height 13
checkbox input "true"
click at [497, 206] on input "checkbox" at bounding box center [499, 212] width 13 height 13
checkbox input "true"
click at [495, 271] on input "checkbox" at bounding box center [499, 277] width 13 height 13
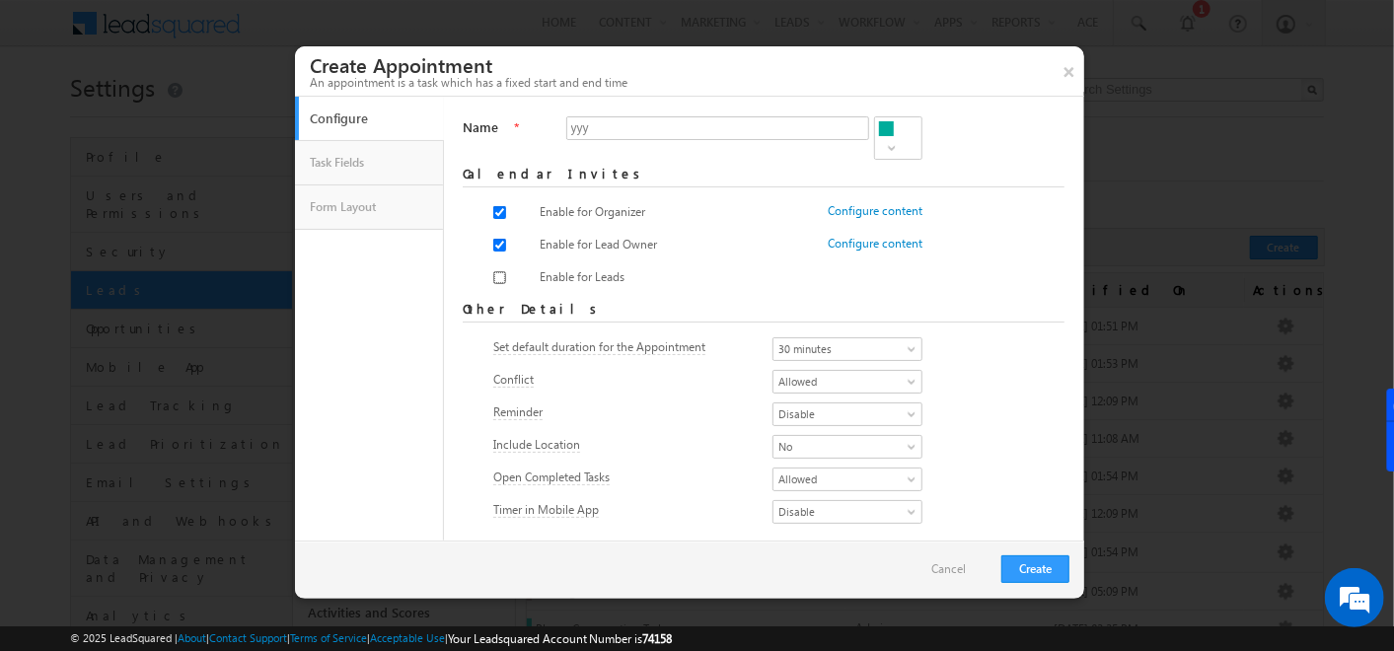
checkbox input "true"
click at [829, 415] on span "Disable" at bounding box center [842, 415] width 136 height 18
click at [816, 424] on link "Enable" at bounding box center [823, 433] width 149 height 18
click at [791, 431] on div "Set default duration for the Appointment 5 minutes 10 minutes 15 minutes 30 min…" at bounding box center [764, 429] width 542 height 195
click at [791, 443] on span "No" at bounding box center [842, 447] width 136 height 18
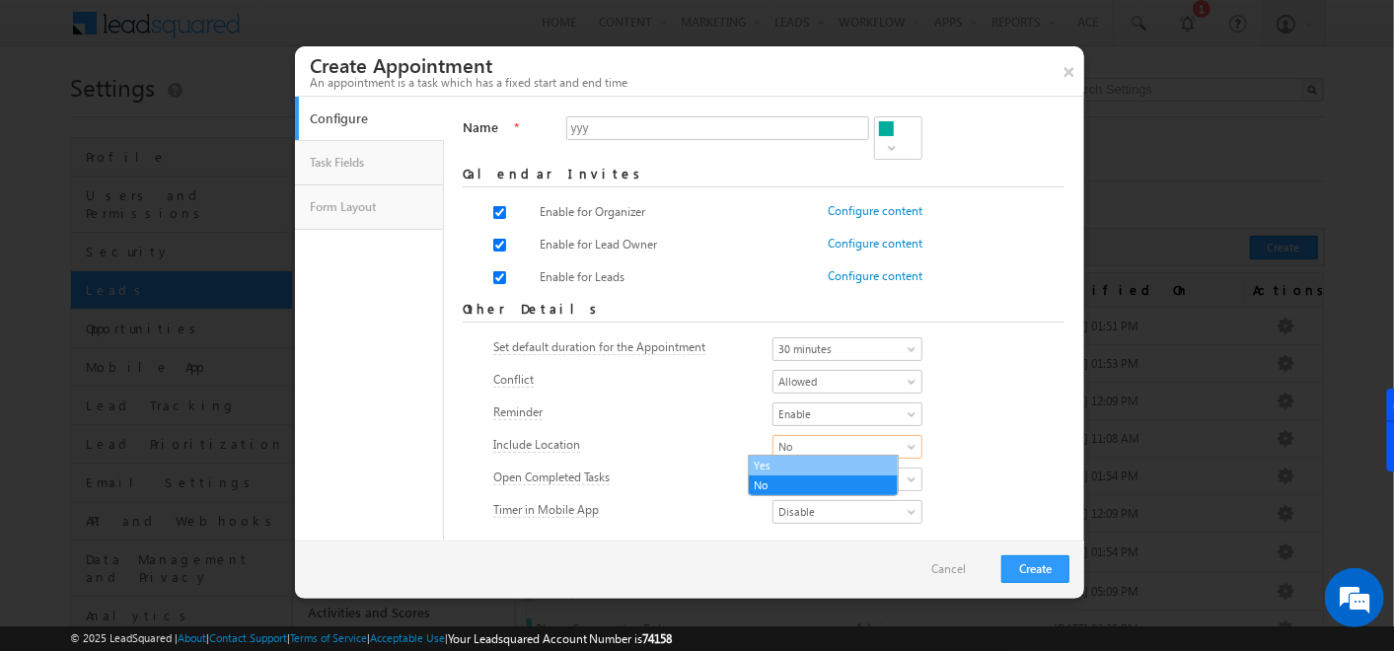
click at [789, 463] on link "Yes" at bounding box center [823, 466] width 149 height 18
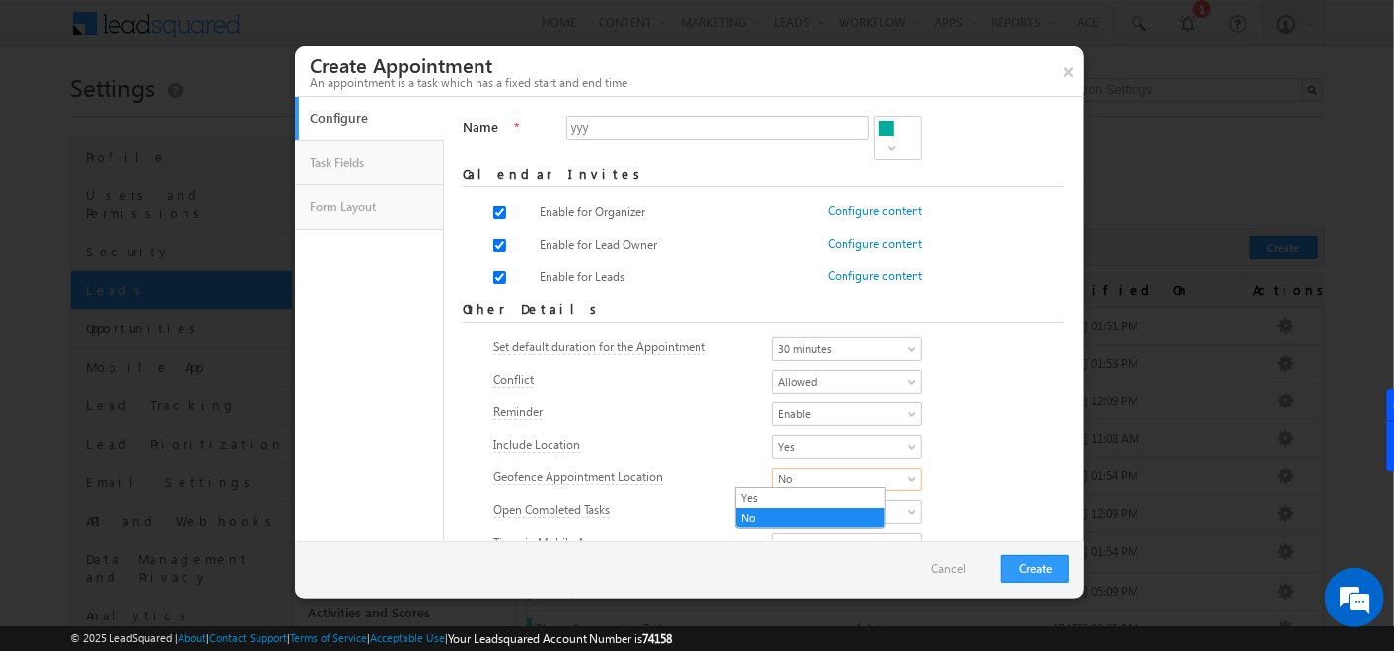
click at [774, 481] on span "No" at bounding box center [842, 480] width 136 height 18
click at [761, 493] on link "Yes" at bounding box center [810, 498] width 149 height 18
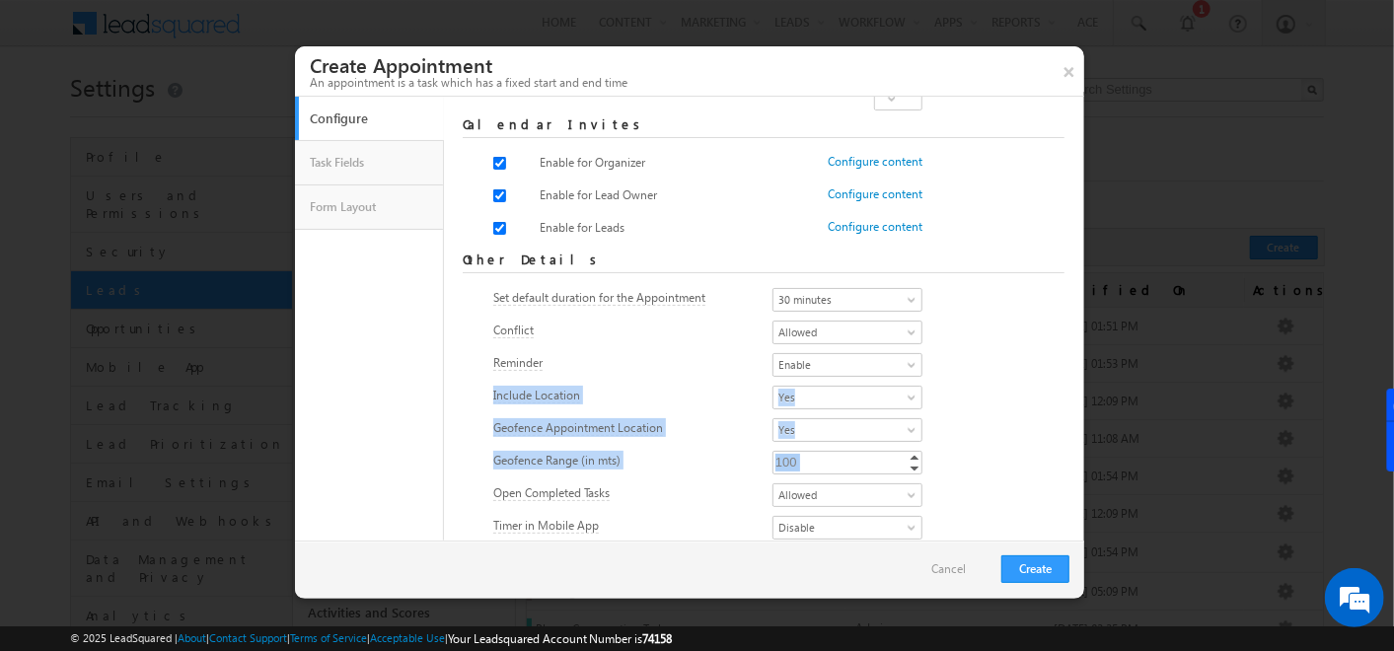
drag, startPoint x: 476, startPoint y: 387, endPoint x: 872, endPoint y: 466, distance: 404.4
click at [872, 466] on form "Name * yyy Required Calendar Invites Enable for Organizer Configure content @{T…" at bounding box center [764, 305] width 602 height 477
drag, startPoint x: 872, startPoint y: 466, endPoint x: 974, endPoint y: 456, distance: 102.1
click at [974, 456] on div "Geofence Range (in mts) 100 100 Increment Decrement" at bounding box center [764, 465] width 542 height 28
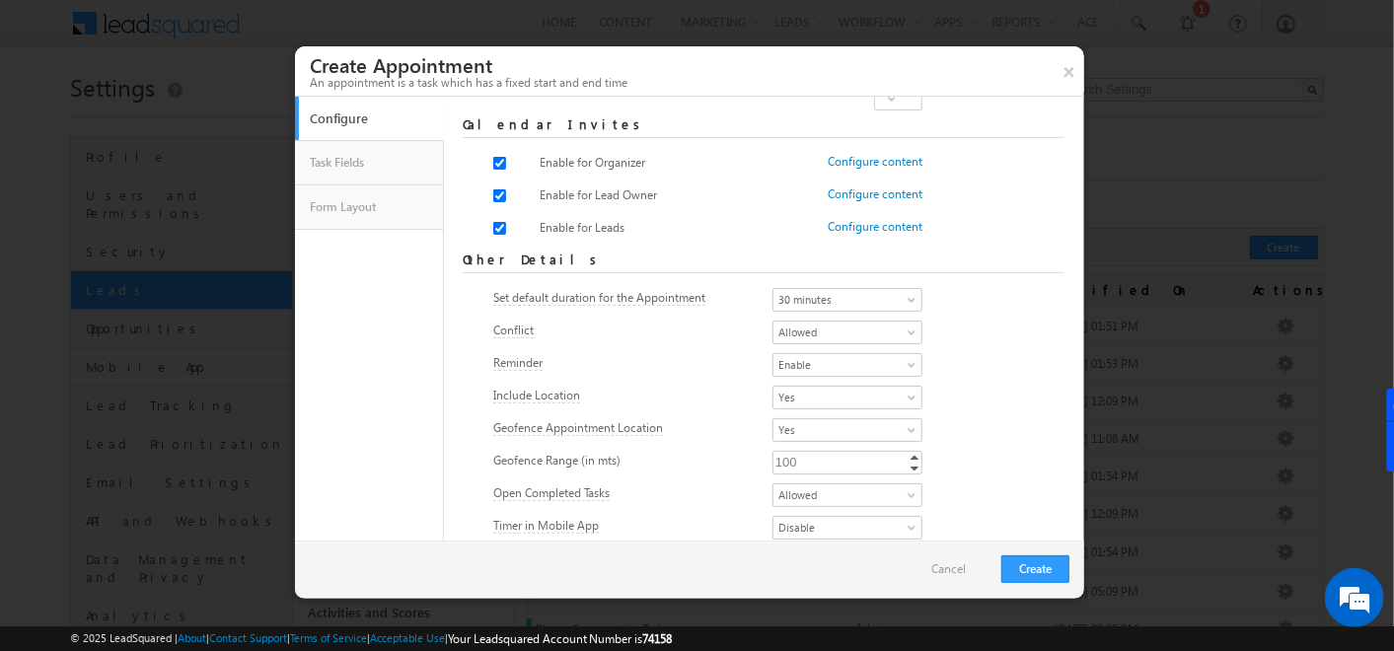
scroll to position [0, 0]
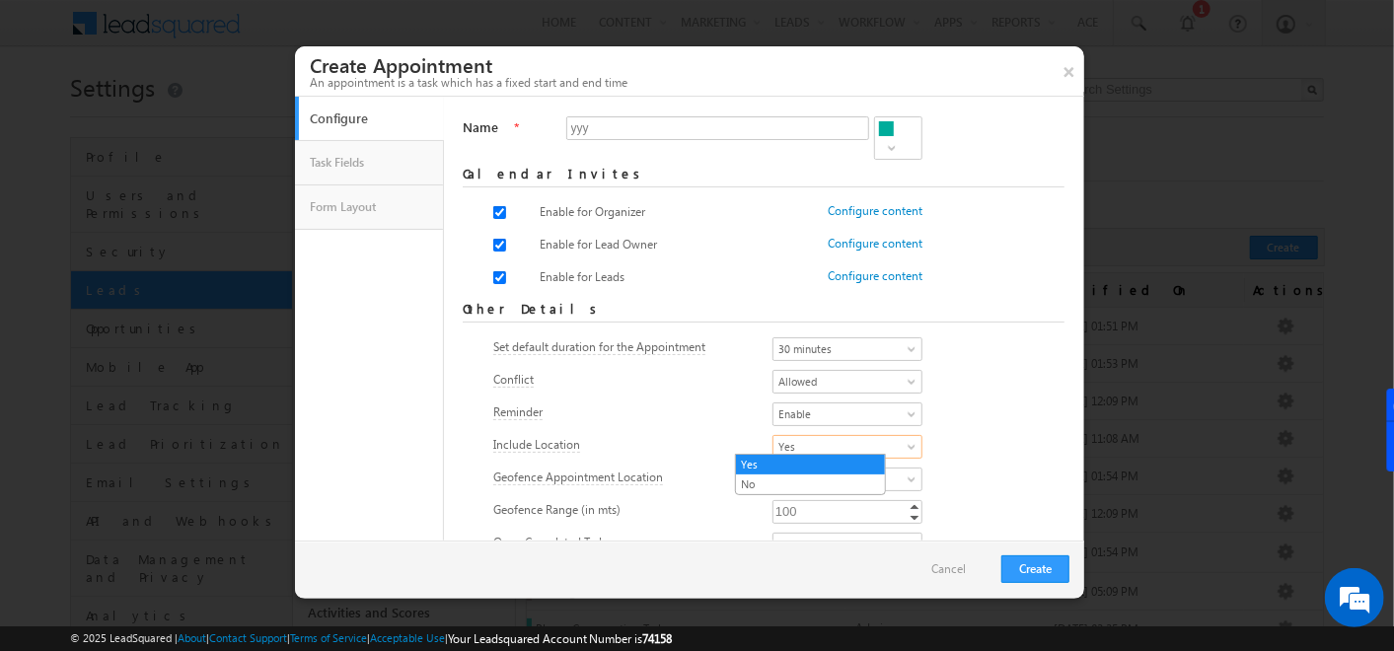
click at [826, 438] on span "Yes" at bounding box center [842, 447] width 136 height 18
click at [776, 482] on link "No" at bounding box center [810, 485] width 149 height 18
click at [856, 204] on link "Configure content" at bounding box center [875, 211] width 95 height 18
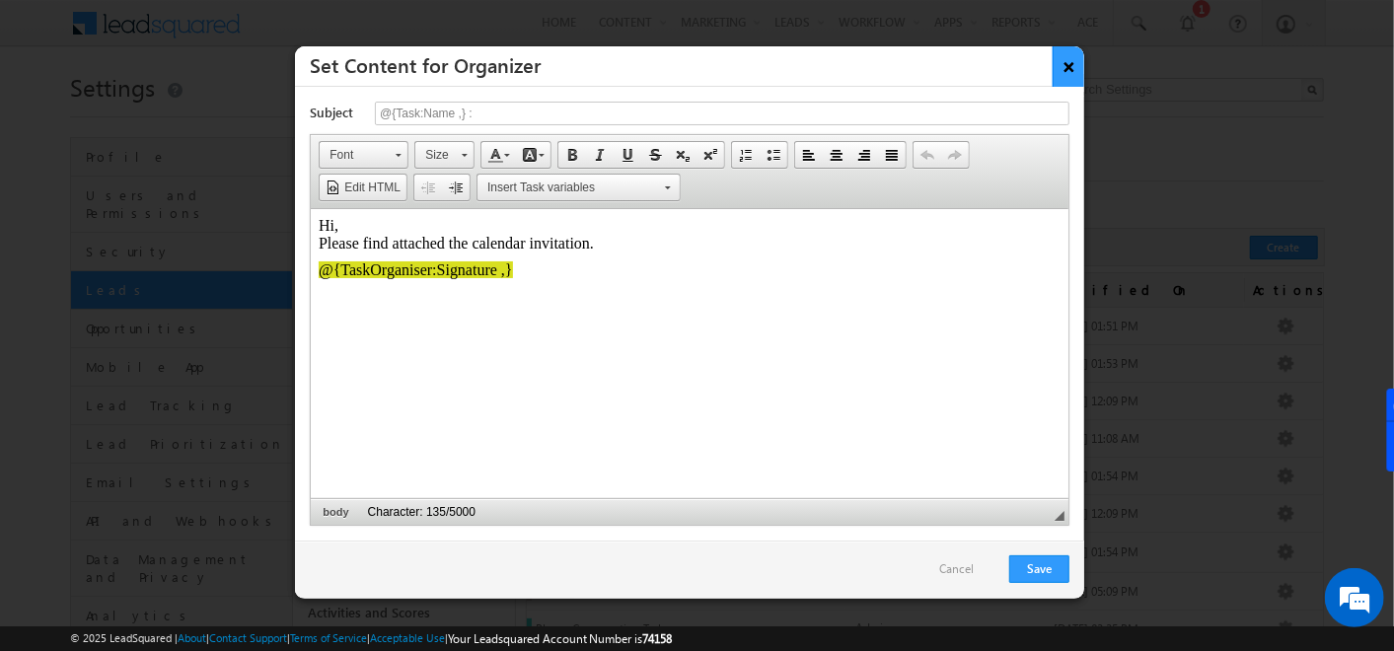
click at [1064, 69] on button "×" at bounding box center [1069, 66] width 33 height 40
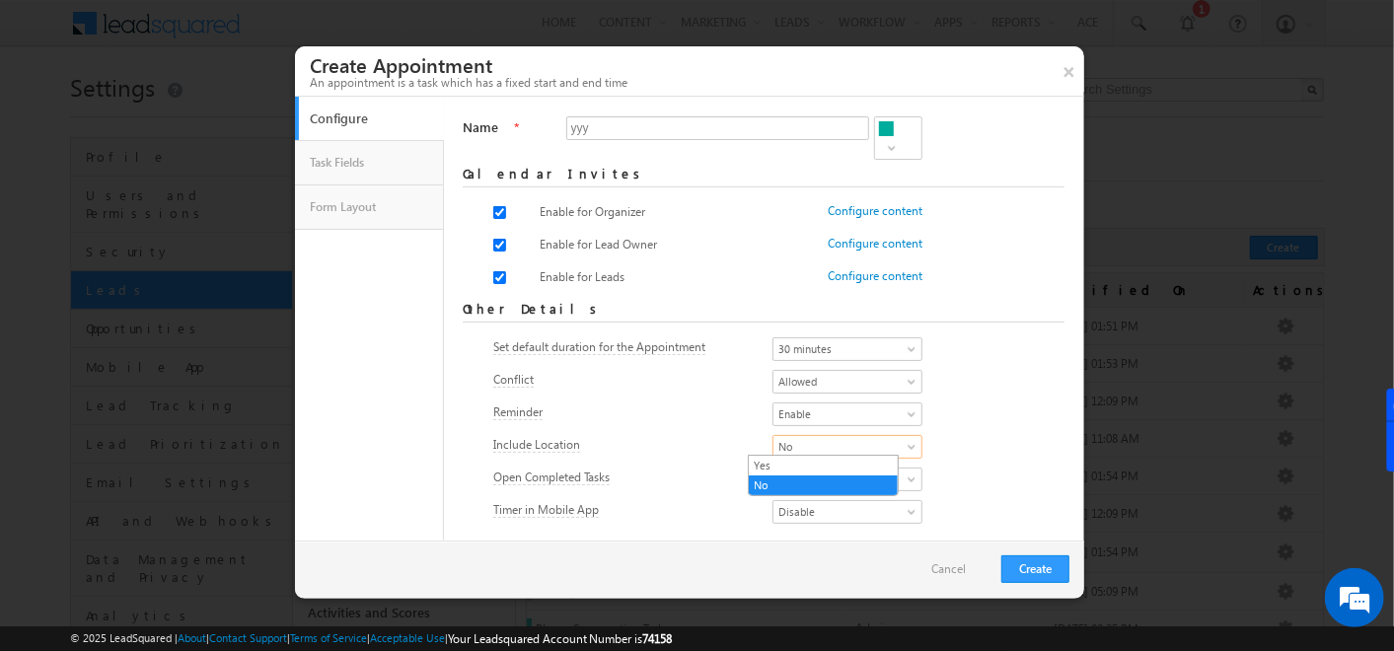
click at [854, 435] on link "No" at bounding box center [848, 447] width 150 height 24
click at [803, 462] on link "Yes" at bounding box center [823, 466] width 149 height 18
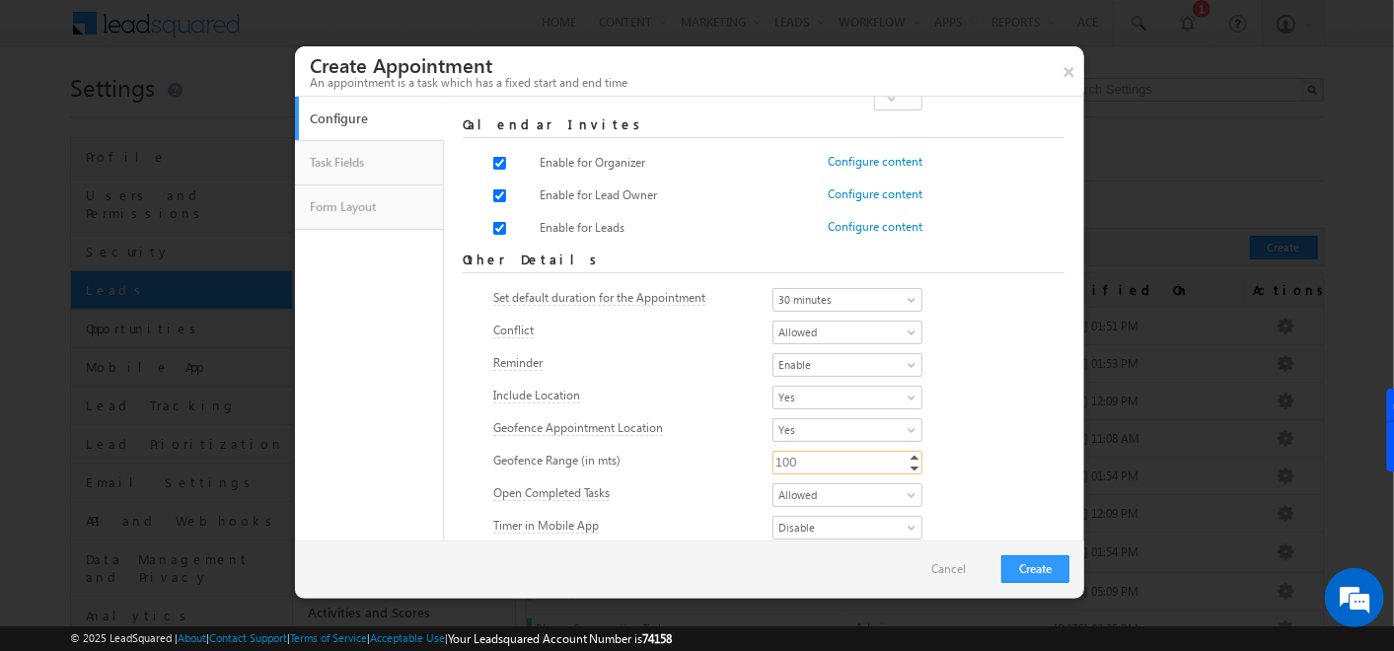
click at [773, 454] on input "100" at bounding box center [848, 463] width 150 height 24
type input "500"
click at [996, 469] on form "Name * yyy Required Calendar Invites Enable for Organizer Configure content @{T…" at bounding box center [764, 305] width 602 height 477
click at [1038, 571] on button "Create" at bounding box center [1035, 569] width 68 height 28
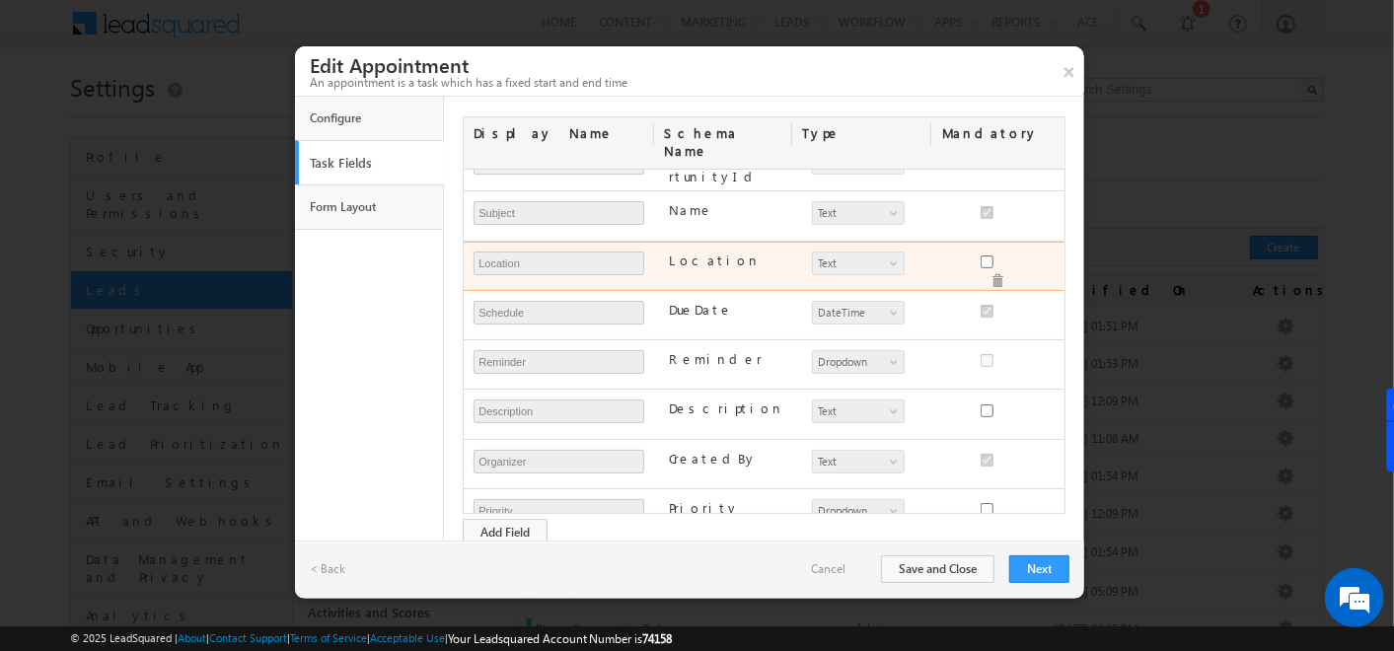
scroll to position [149, 0]
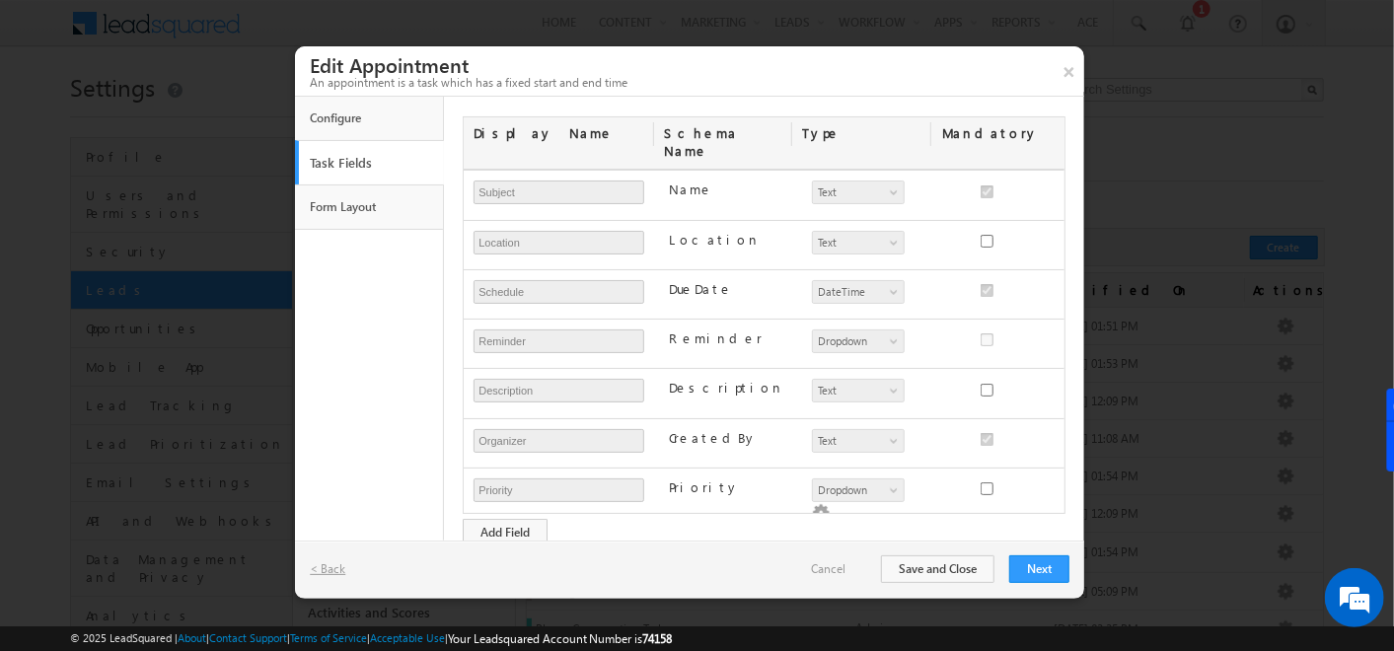
click at [332, 570] on link "< Back" at bounding box center [337, 569] width 55 height 18
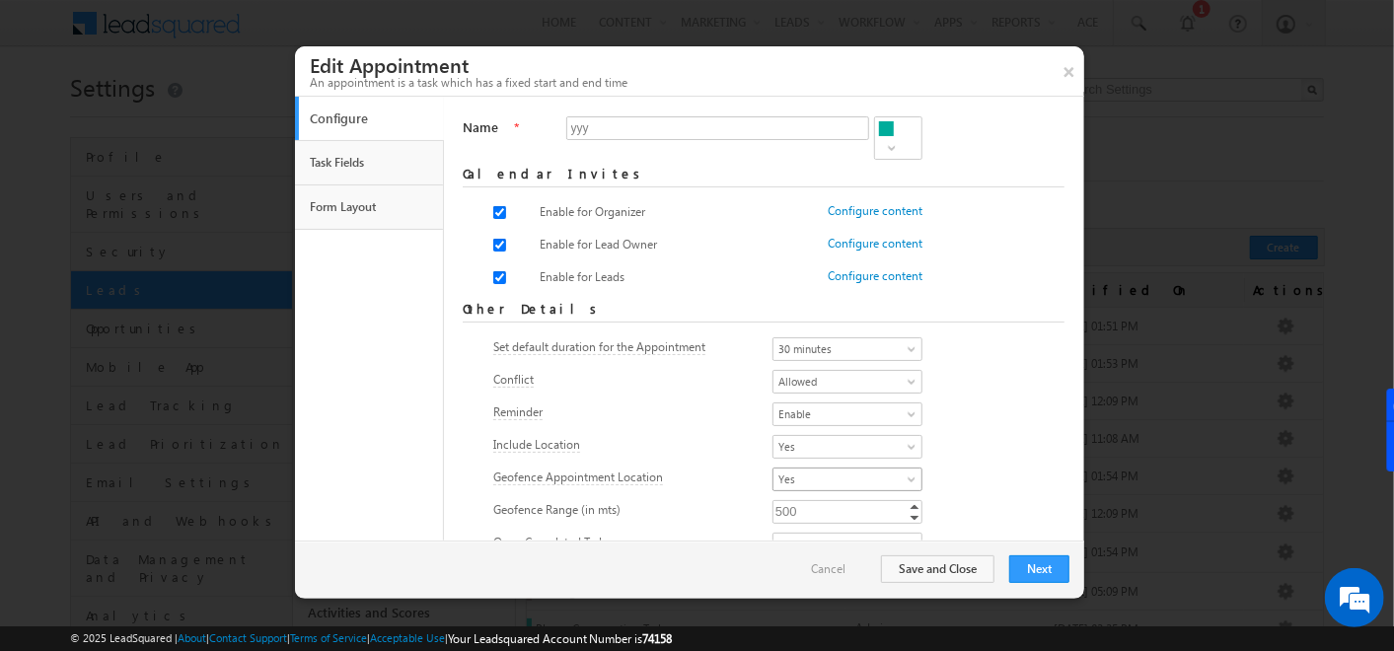
scroll to position [49, 0]
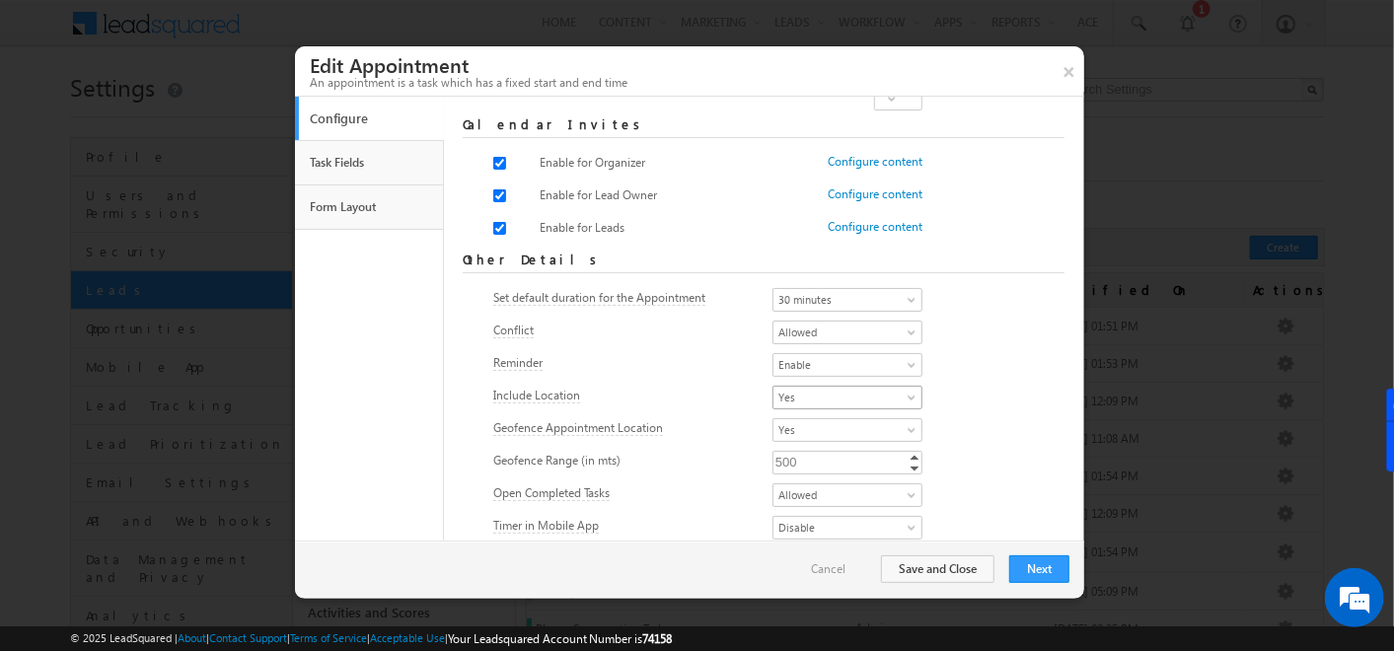
click at [840, 396] on span "Yes" at bounding box center [842, 398] width 136 height 18
click at [802, 434] on link "No" at bounding box center [810, 436] width 149 height 18
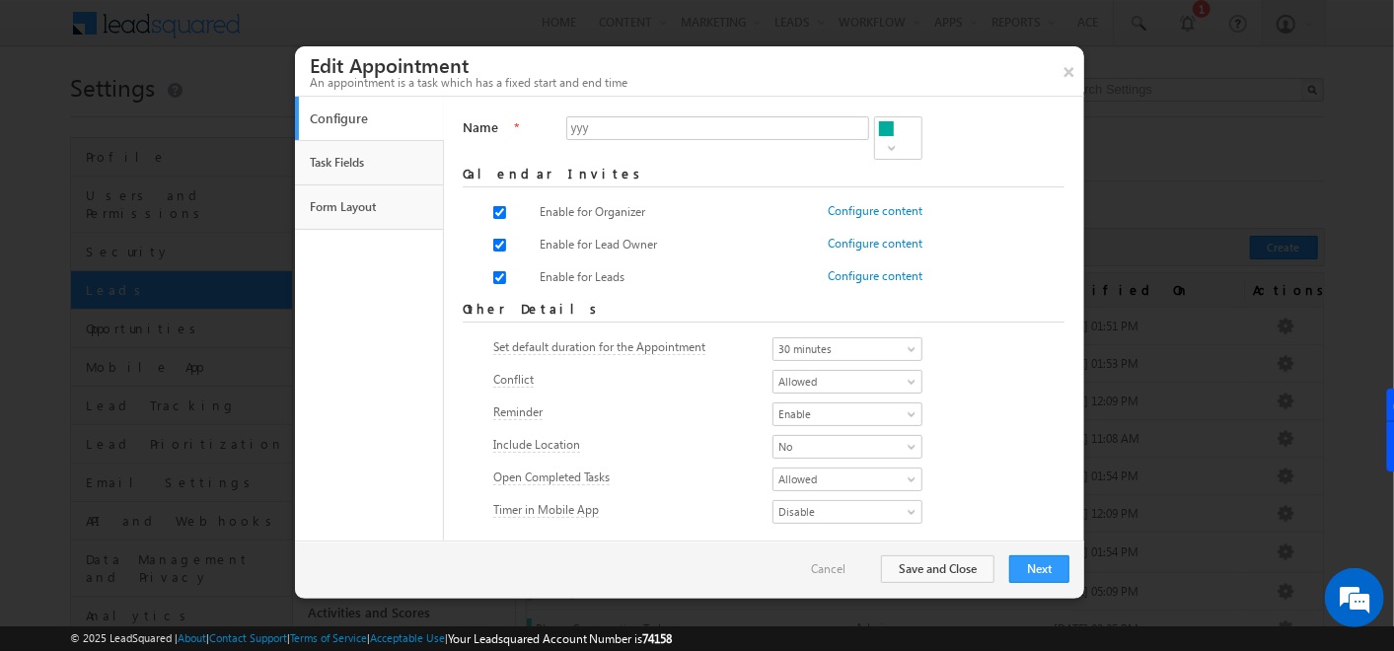
click at [931, 445] on div "Include Location Yes No No" at bounding box center [764, 449] width 542 height 28
click at [870, 440] on span "No" at bounding box center [842, 447] width 136 height 18
click at [824, 465] on link "Yes" at bounding box center [823, 466] width 149 height 18
click at [818, 439] on span "Yes" at bounding box center [842, 447] width 136 height 18
click at [782, 464] on link "Yes" at bounding box center [810, 466] width 149 height 18
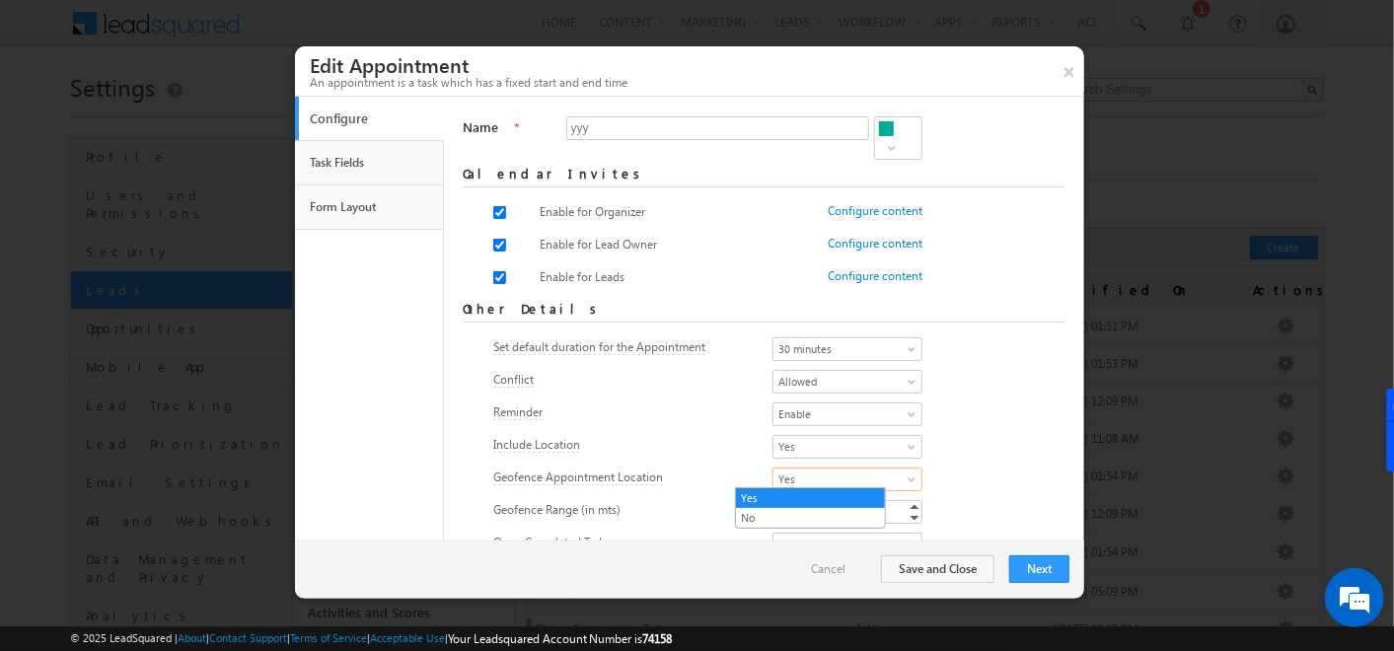
click at [783, 476] on span "Yes" at bounding box center [842, 480] width 136 height 18
click at [771, 493] on link "Yes" at bounding box center [810, 498] width 149 height 18
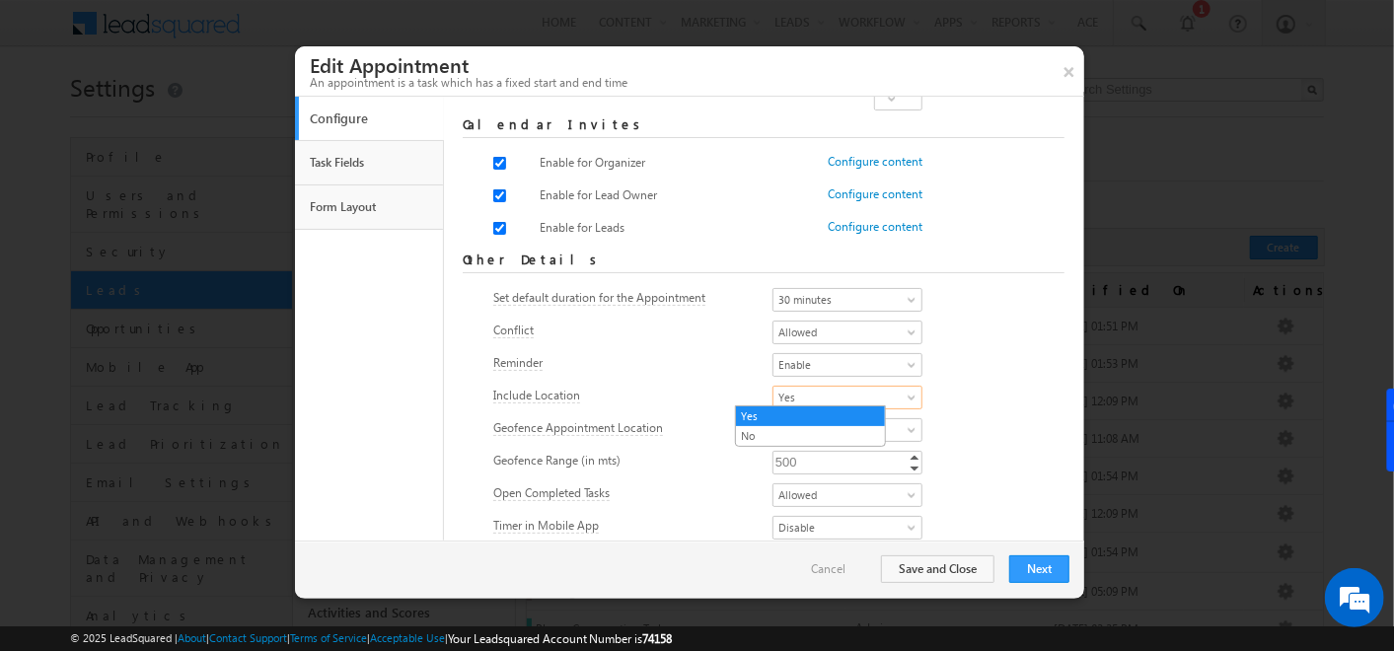
click at [835, 403] on span "Yes" at bounding box center [842, 398] width 136 height 18
click at [811, 432] on link "No" at bounding box center [810, 436] width 149 height 18
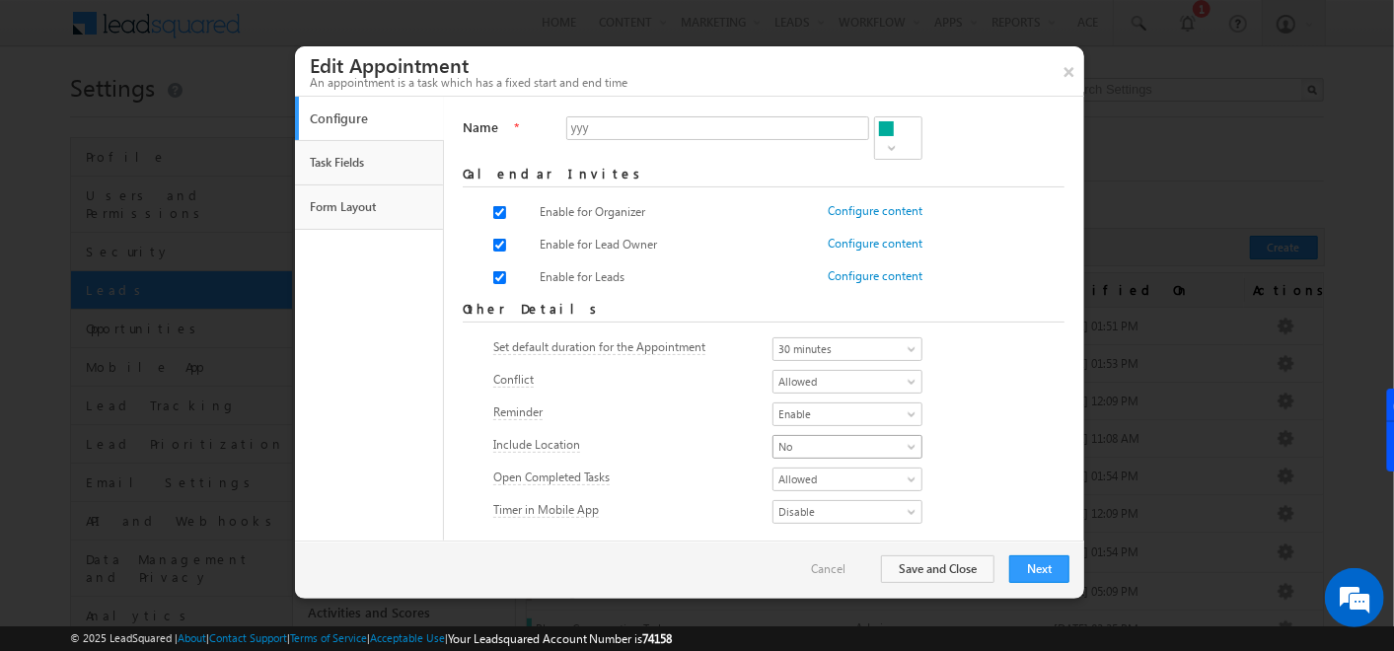
scroll to position [0, 0]
click at [1037, 560] on button "Next" at bounding box center [1039, 569] width 60 height 28
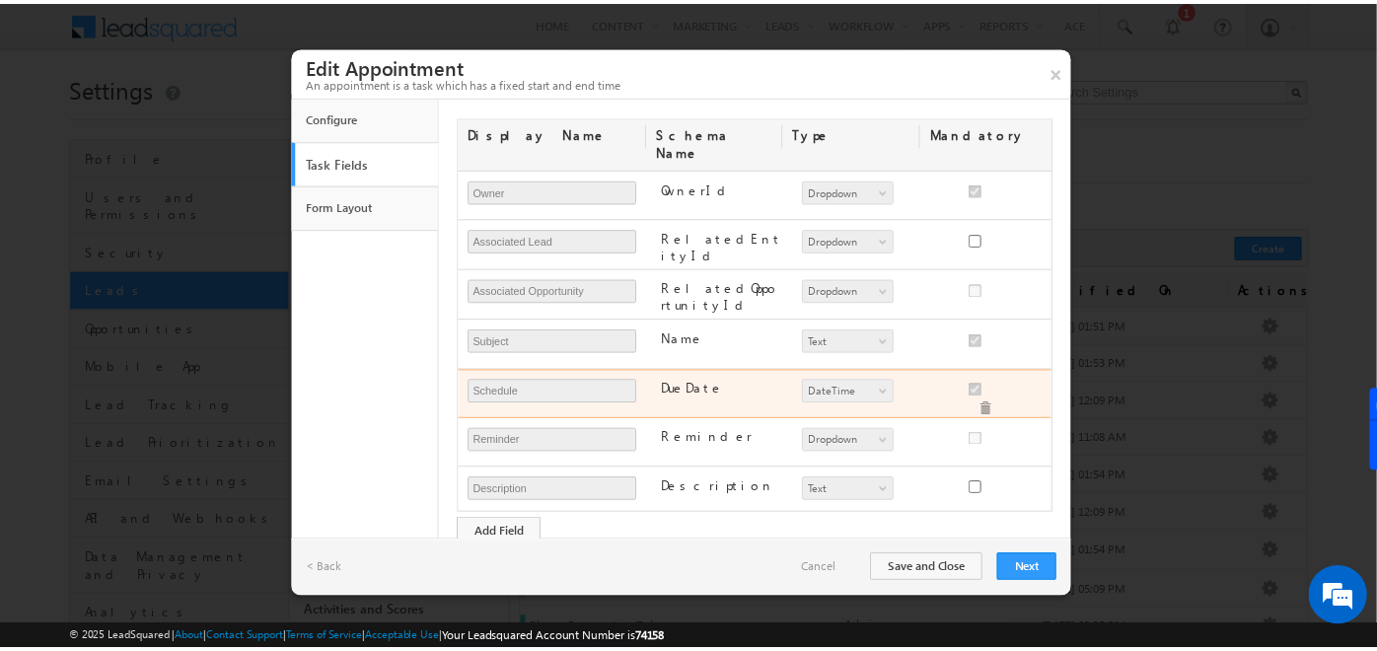
scroll to position [106, 0]
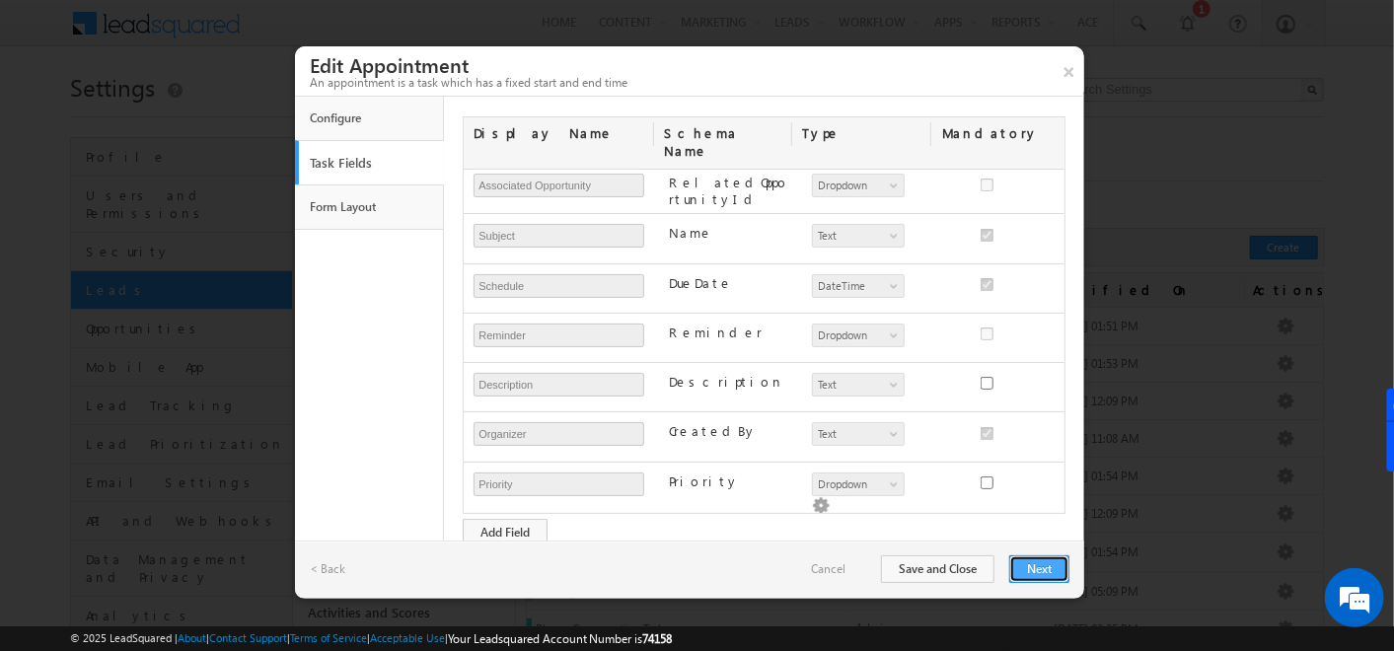
click at [1045, 564] on button "Next" at bounding box center [1039, 569] width 60 height 28
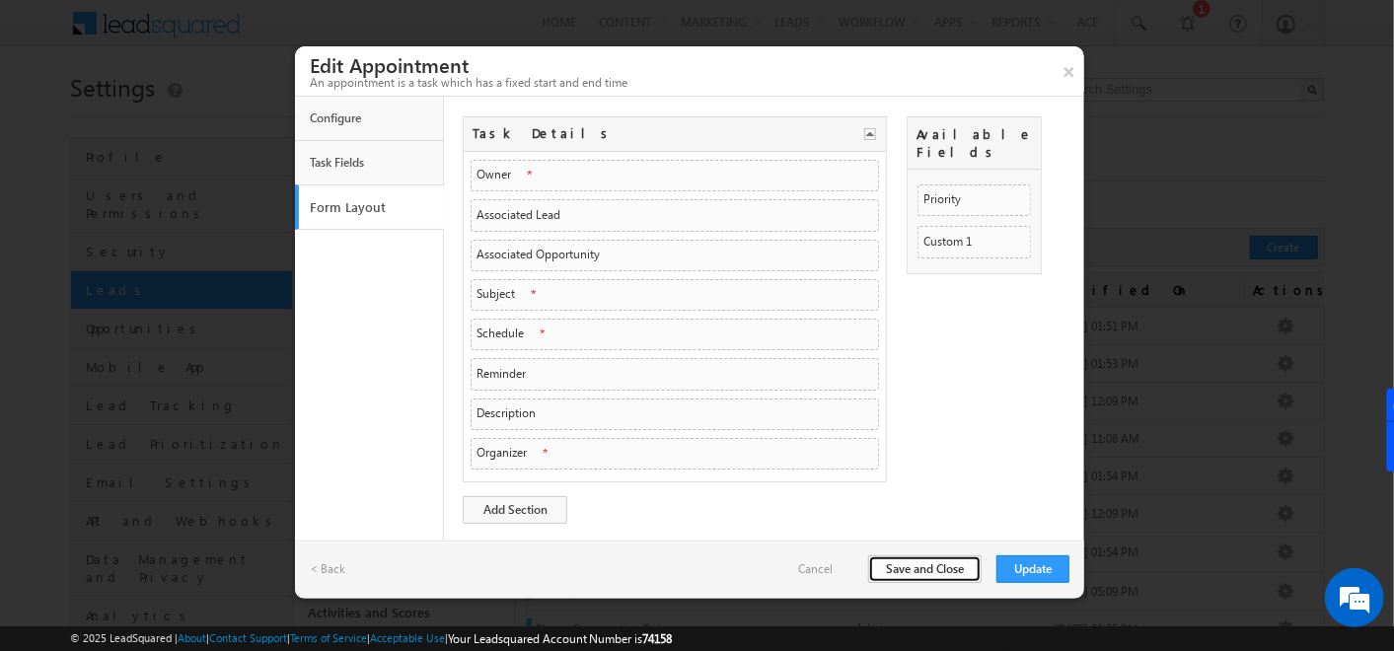
click at [947, 577] on button "Save and Close" at bounding box center [924, 569] width 113 height 28
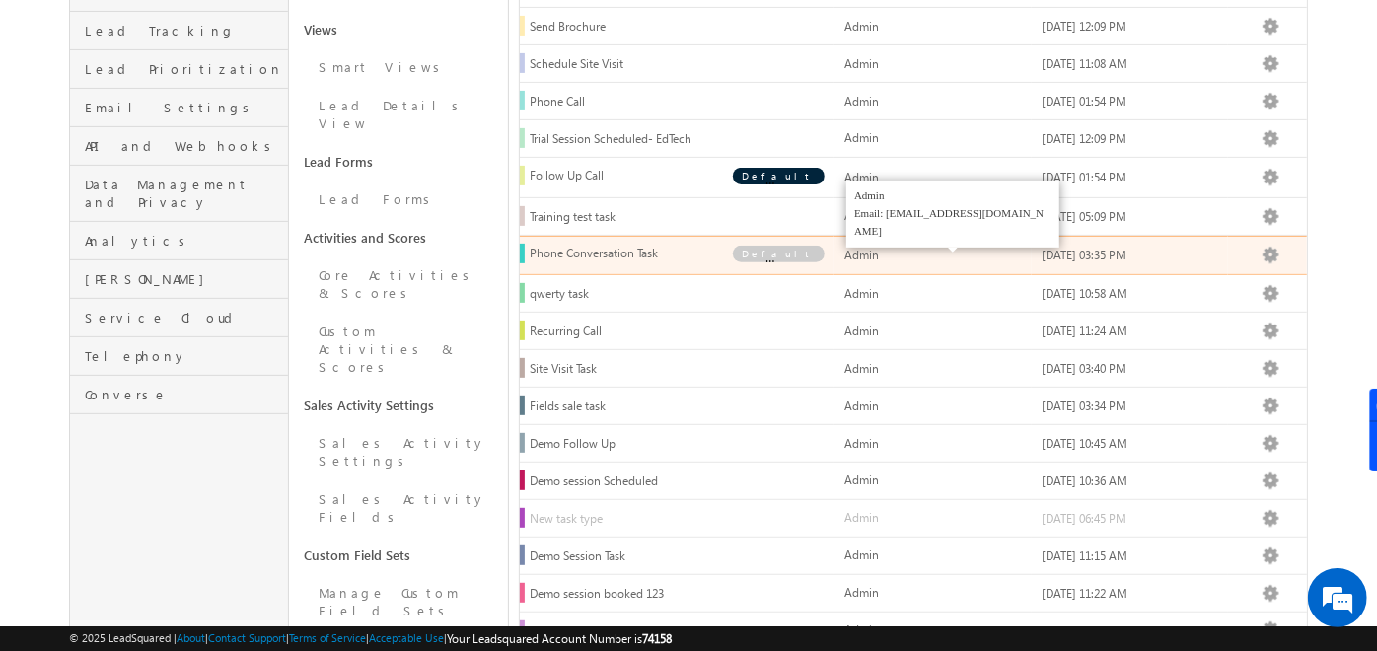
scroll to position [334, 0]
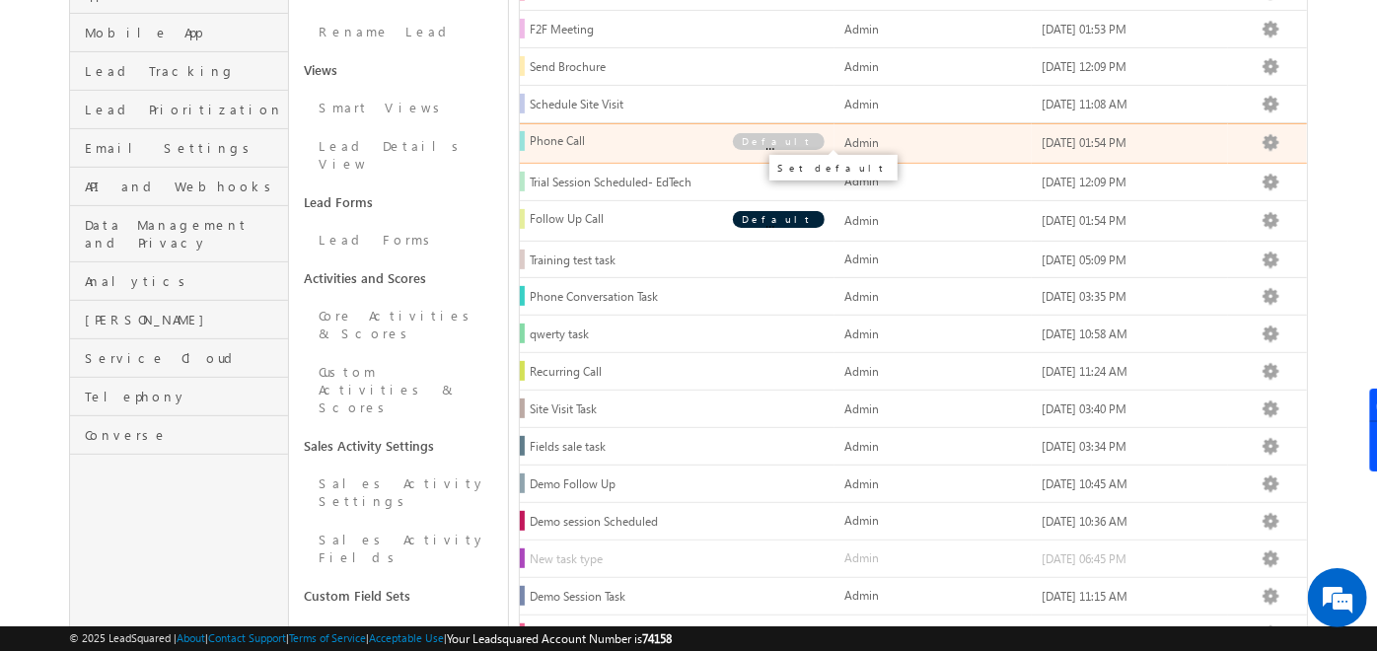
click at [795, 137] on span "Default" at bounding box center [779, 141] width 92 height 17
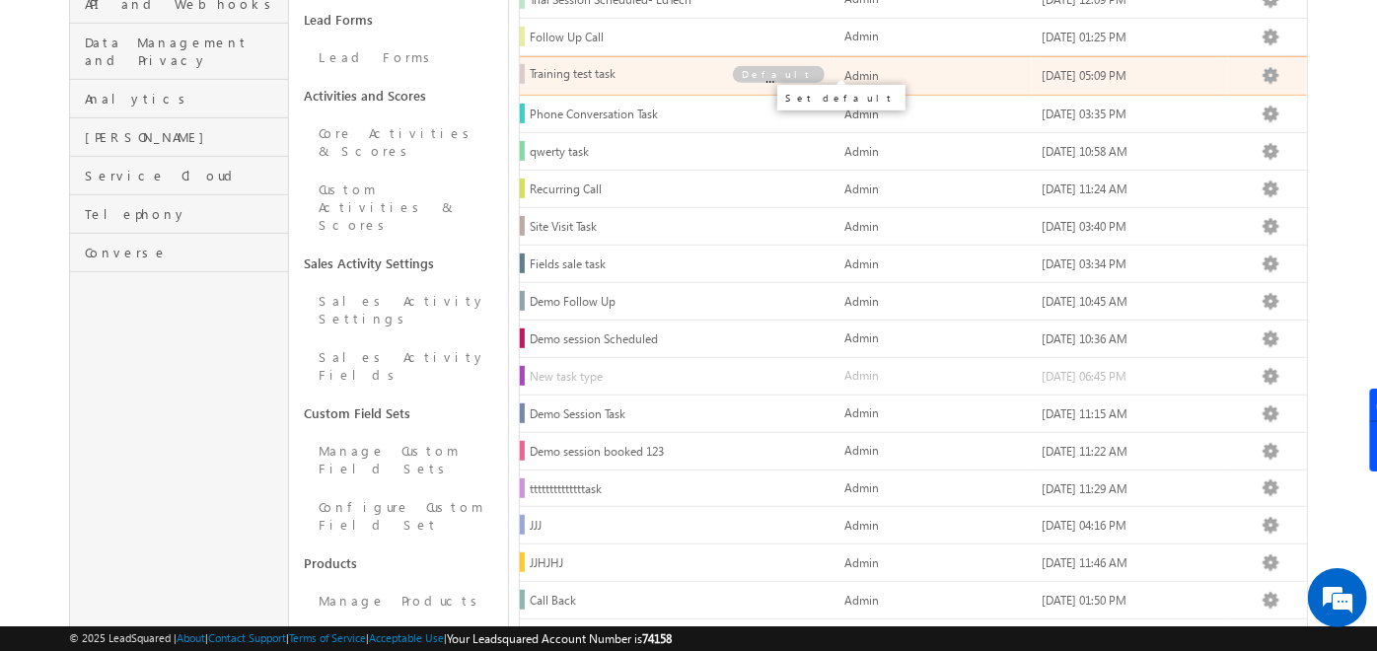
scroll to position [533, 0]
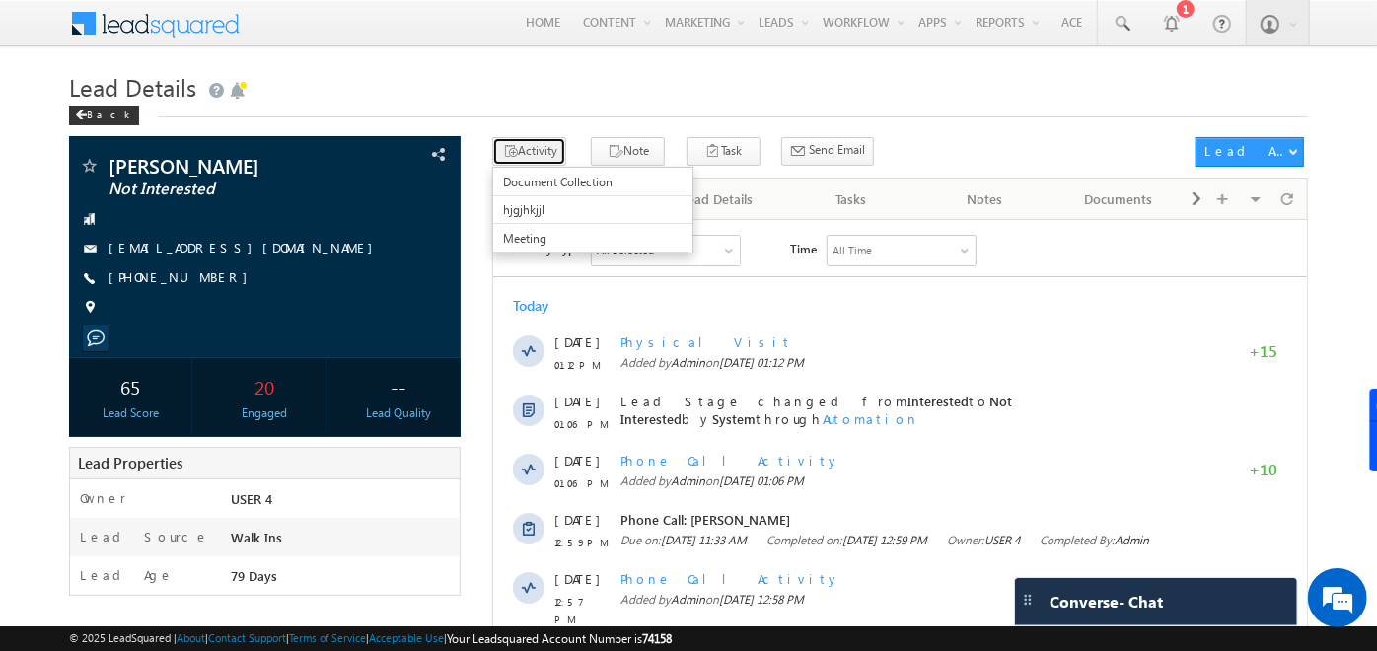
click at [537, 152] on button "Activity" at bounding box center [529, 151] width 74 height 29
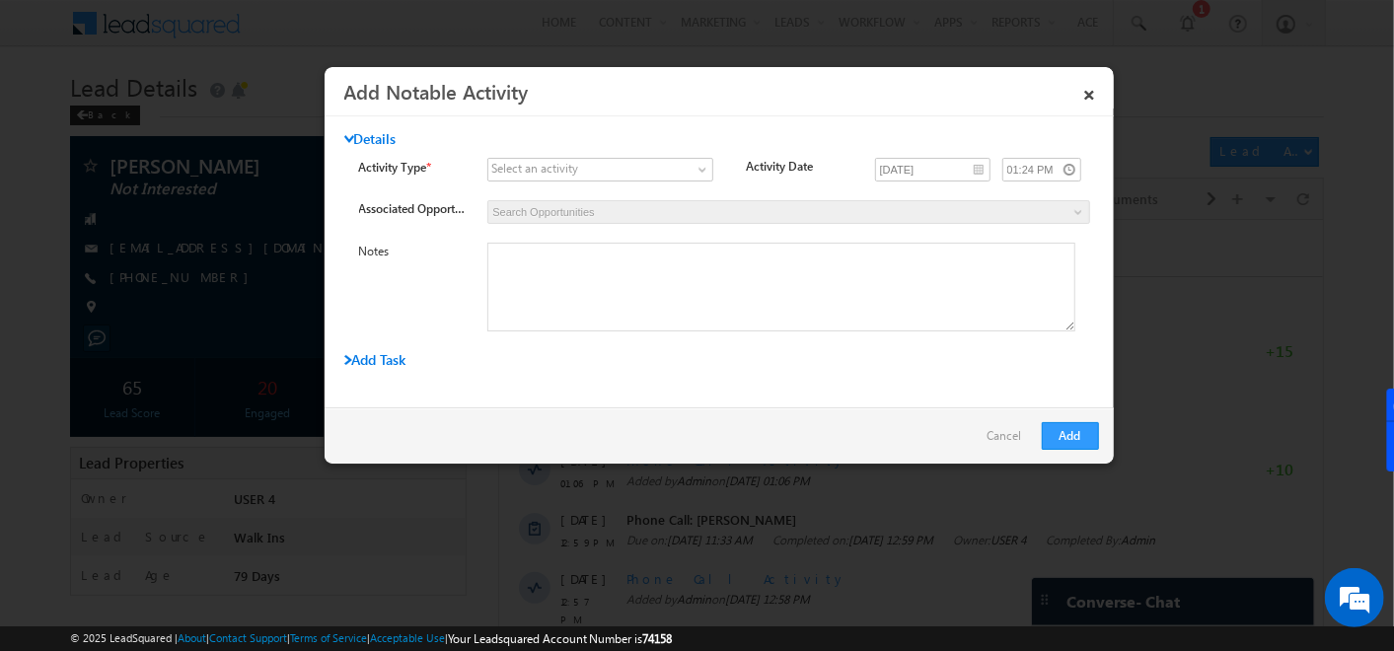
click at [392, 360] on span "Add Task" at bounding box center [375, 359] width 62 height 19
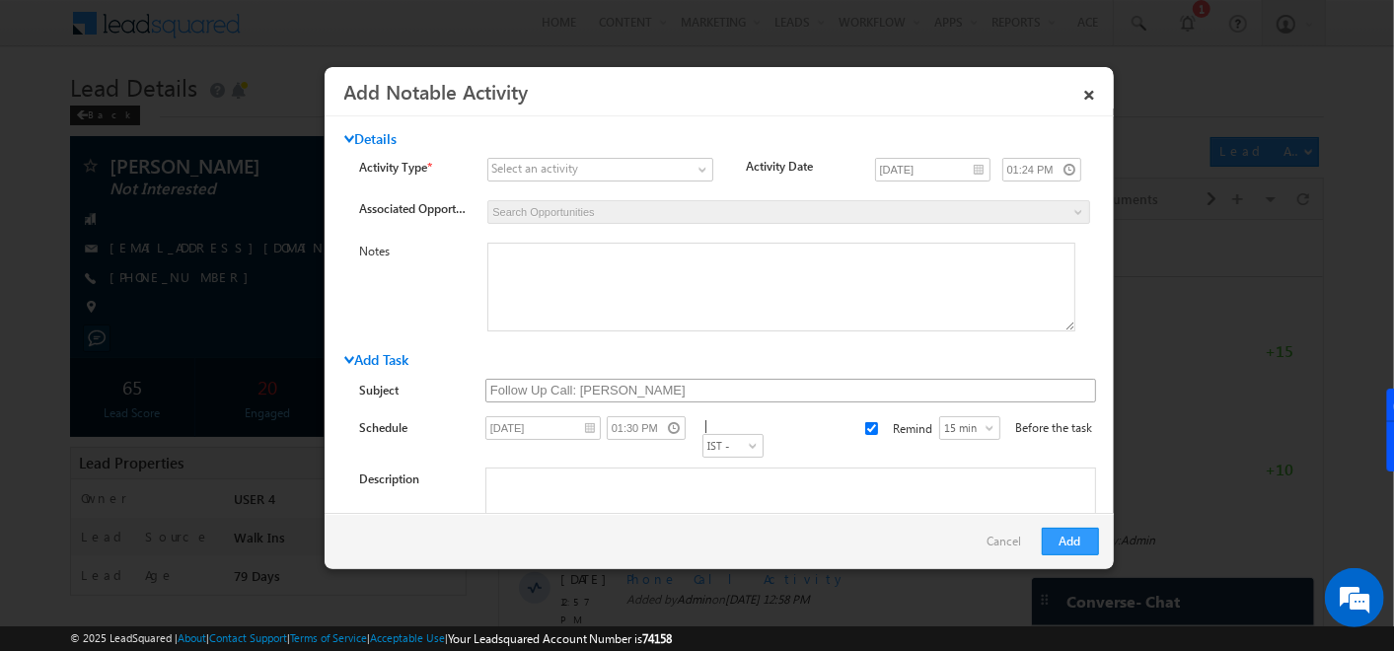
drag, startPoint x: 477, startPoint y: 390, endPoint x: 625, endPoint y: 393, distance: 148.0
click at [625, 393] on div "Subject Follow Up Call: [PERSON_NAME]" at bounding box center [729, 393] width 740 height 28
drag, startPoint x: 625, startPoint y: 393, endPoint x: 437, endPoint y: 400, distance: 187.6
click at [437, 400] on div "Subject Follow Up Call: [PERSON_NAME]" at bounding box center [729, 393] width 740 height 28
click at [408, 359] on span "Add Task" at bounding box center [376, 360] width 64 height 18
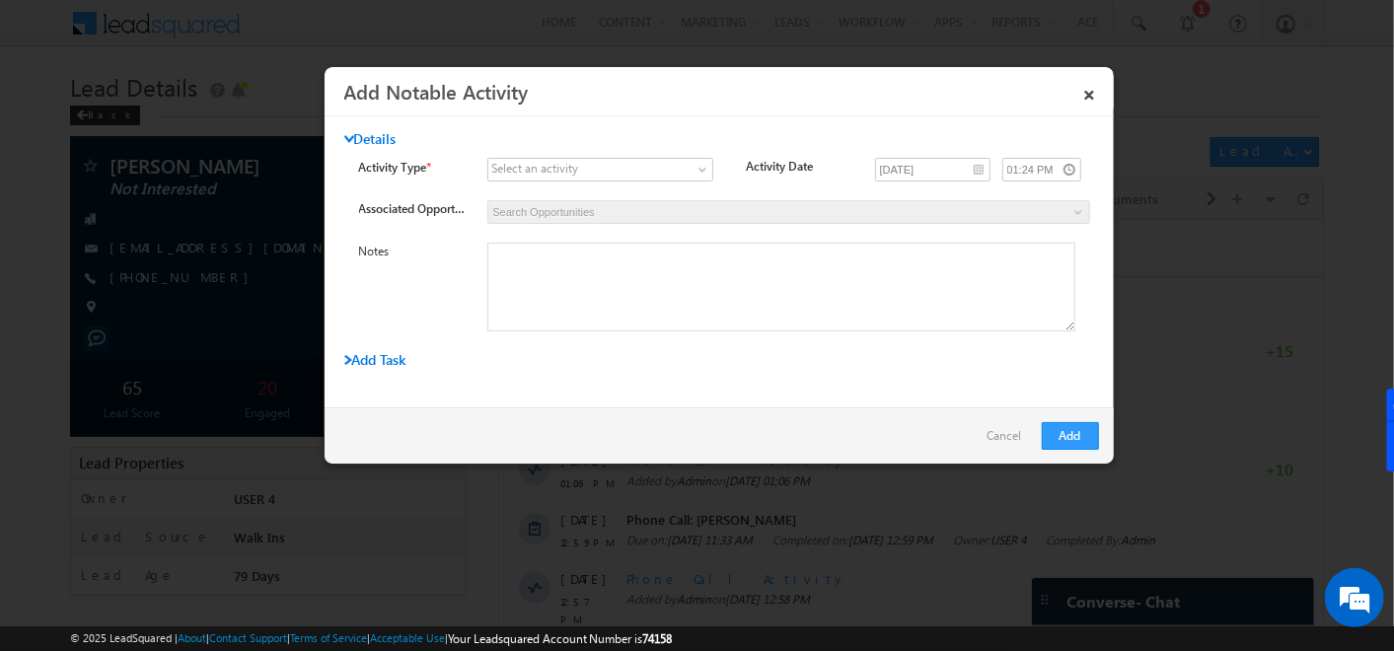
click at [398, 360] on span "Add Task" at bounding box center [375, 359] width 62 height 19
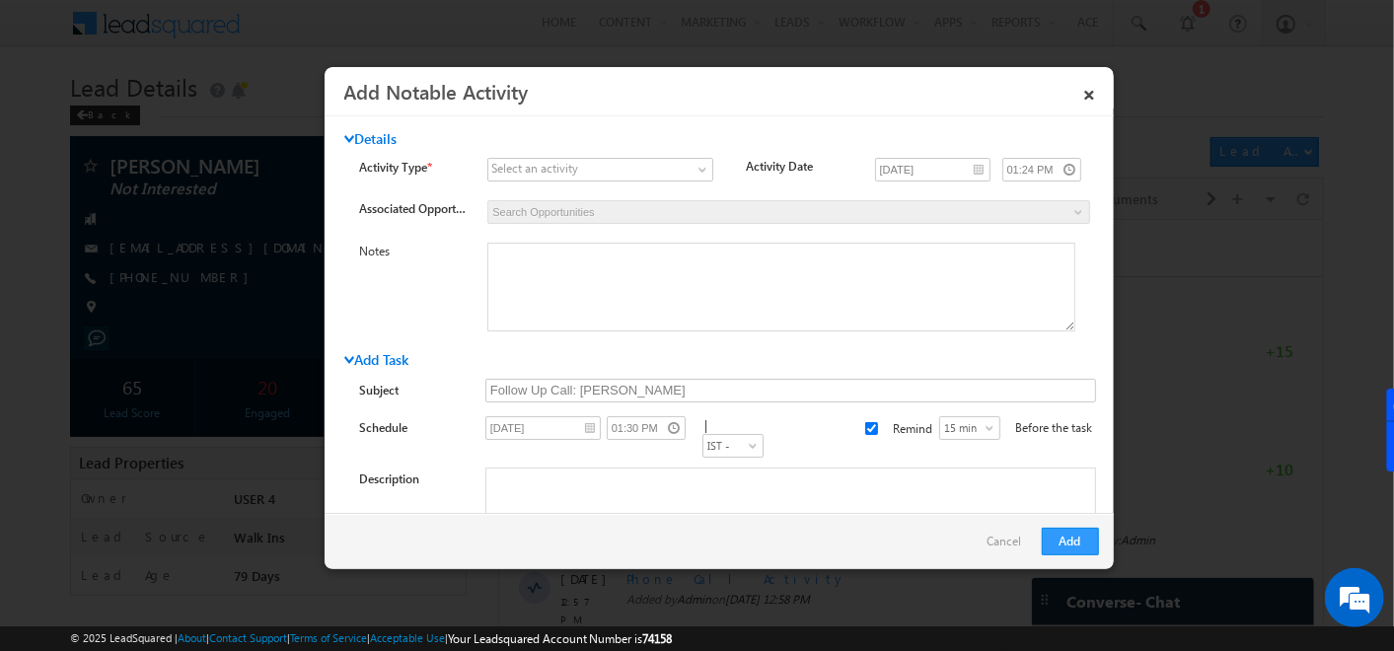
click at [376, 364] on span "Add Task" at bounding box center [376, 360] width 64 height 18
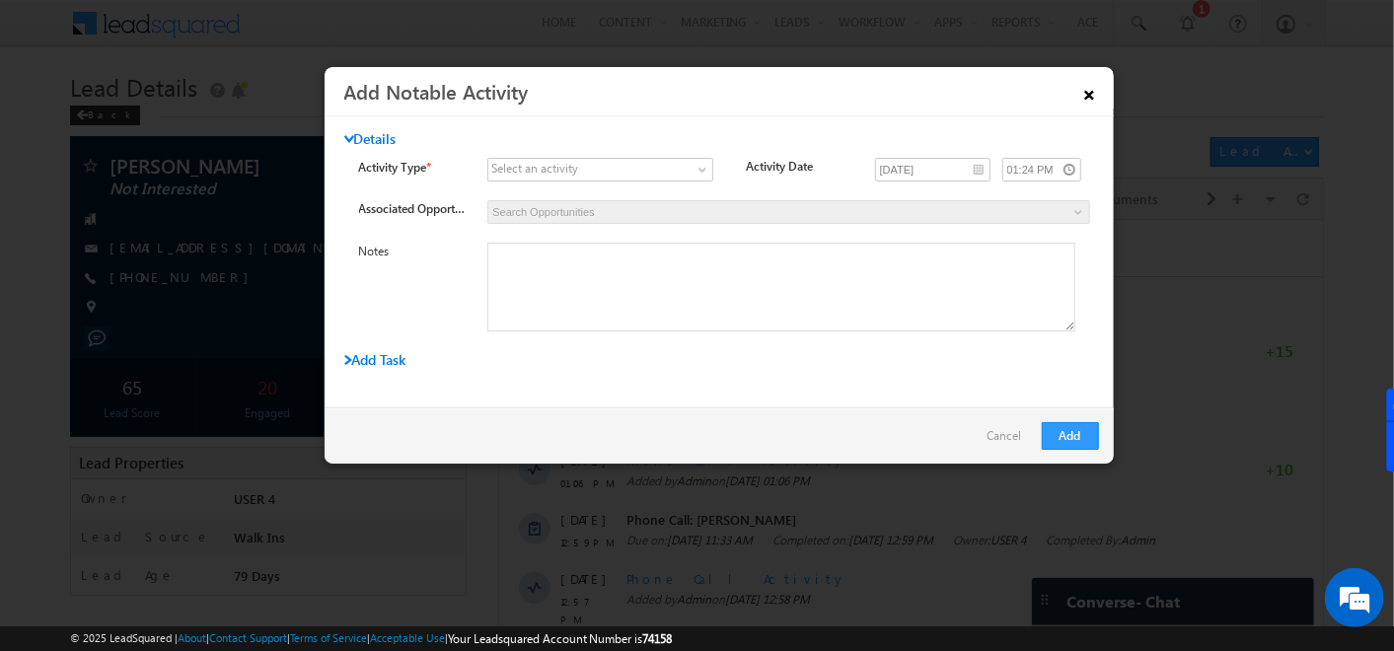
click at [1089, 87] on link "×" at bounding box center [1090, 91] width 34 height 35
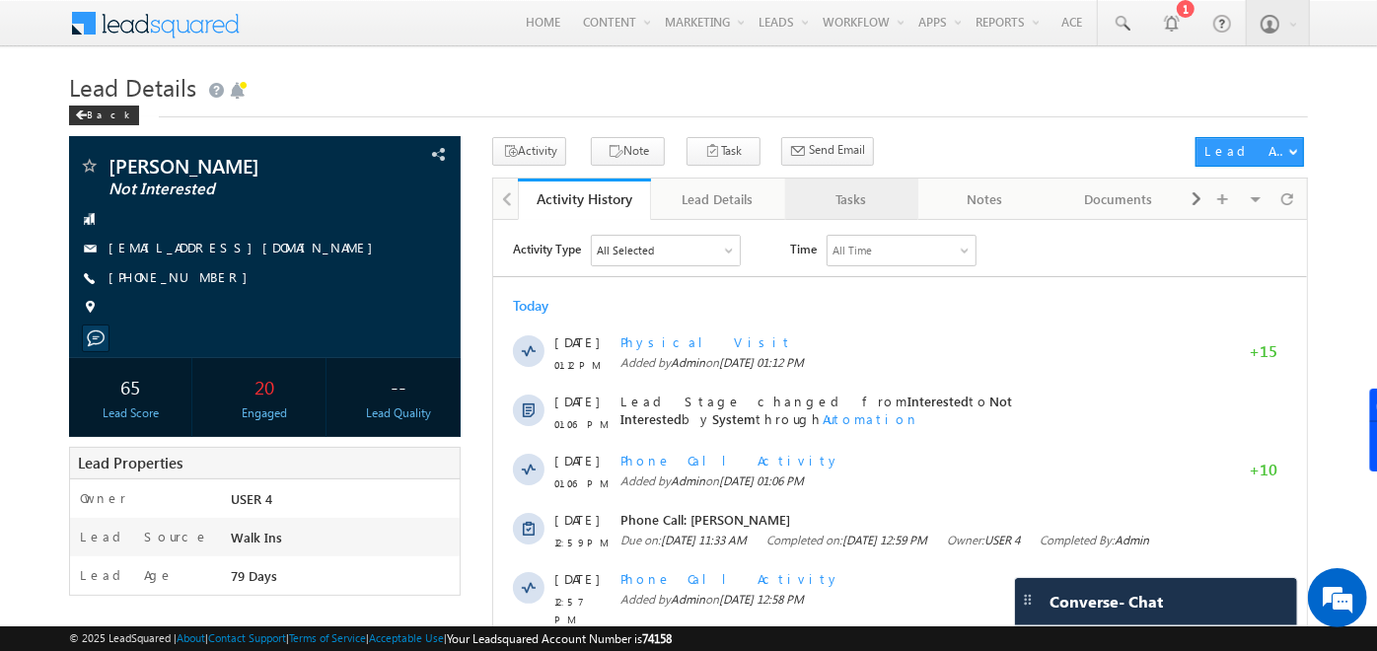
click at [843, 215] on link "Tasks" at bounding box center [851, 199] width 133 height 41
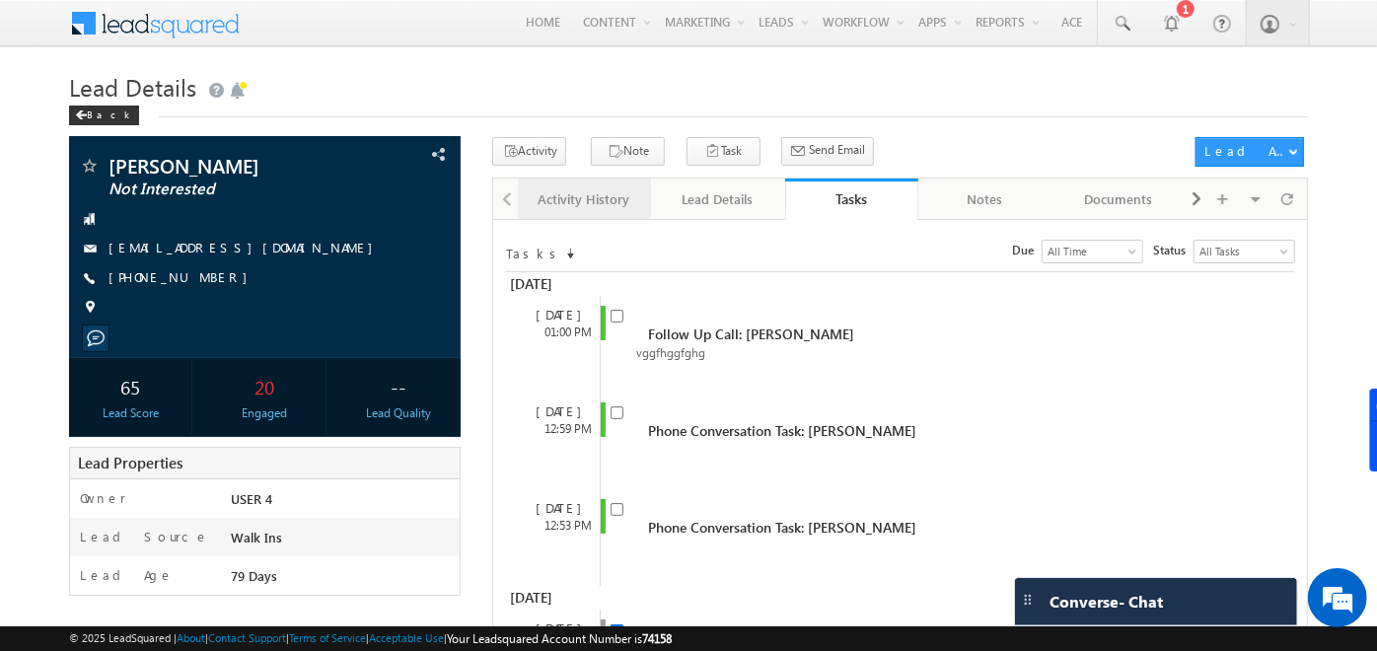
click at [586, 185] on link "Activity History" at bounding box center [584, 199] width 133 height 41
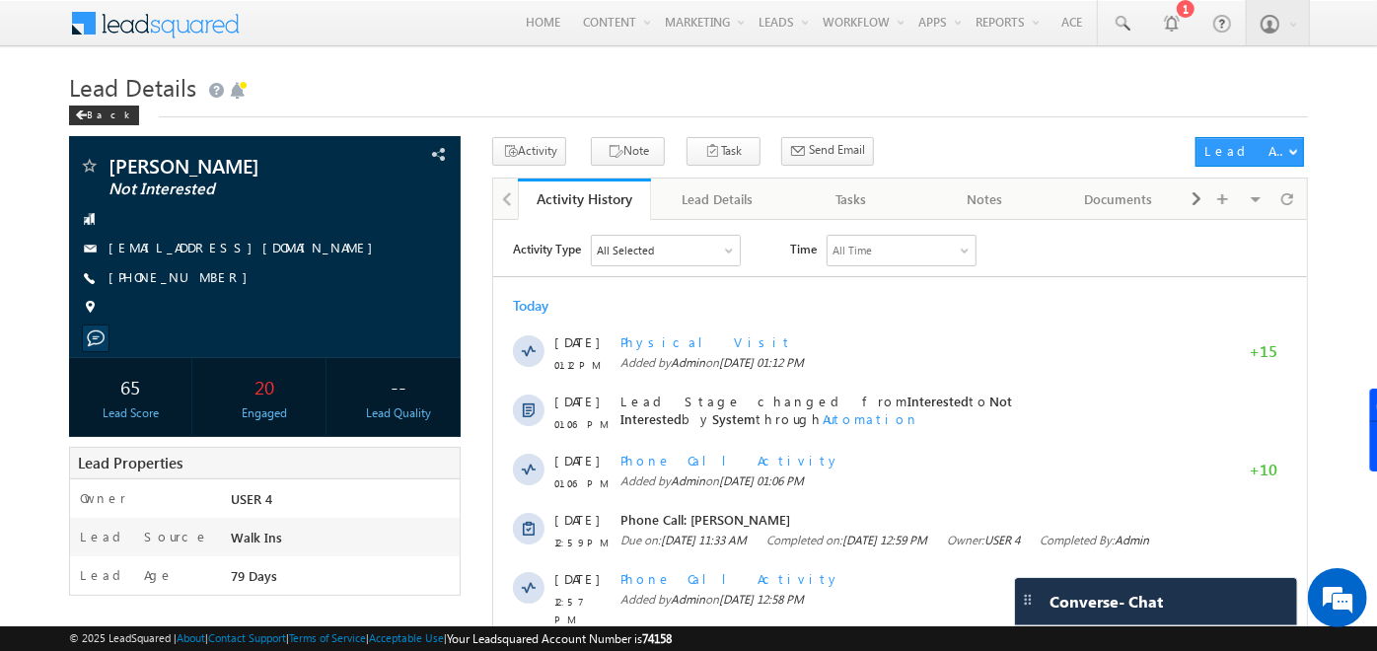
click at [908, 97] on h1 "Lead Details" at bounding box center [688, 85] width 1239 height 38
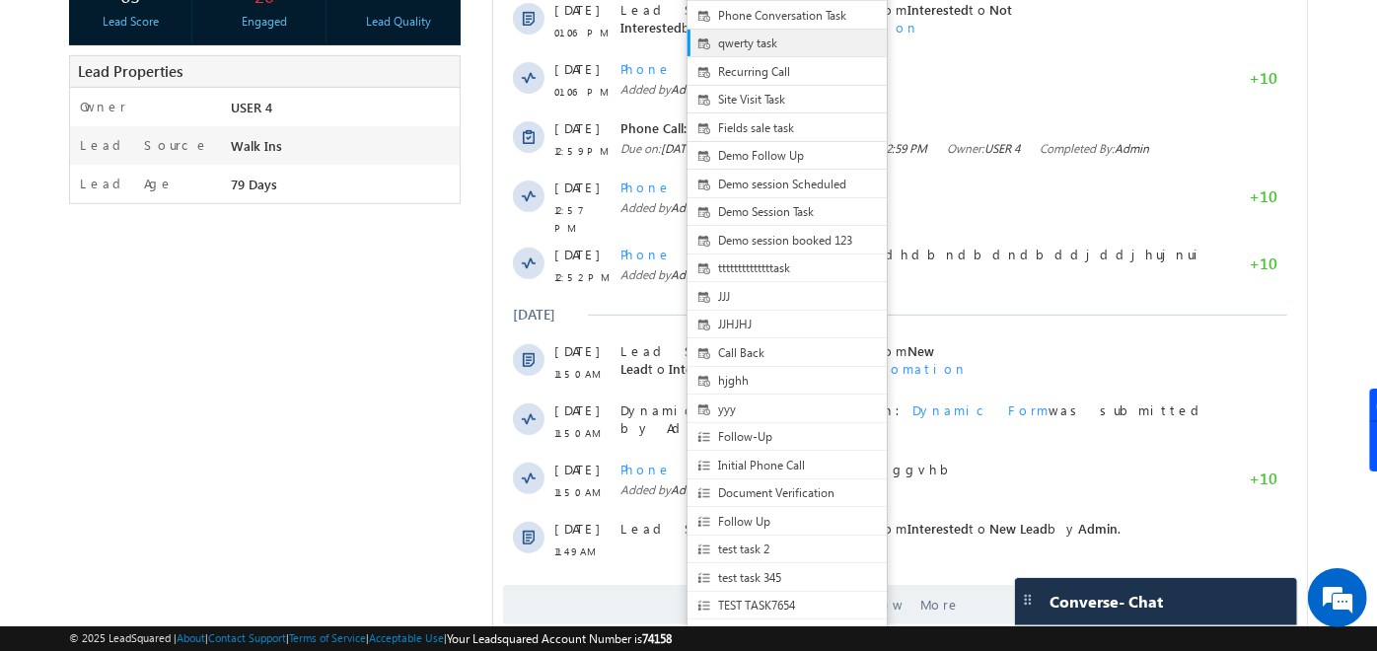
scroll to position [405, 0]
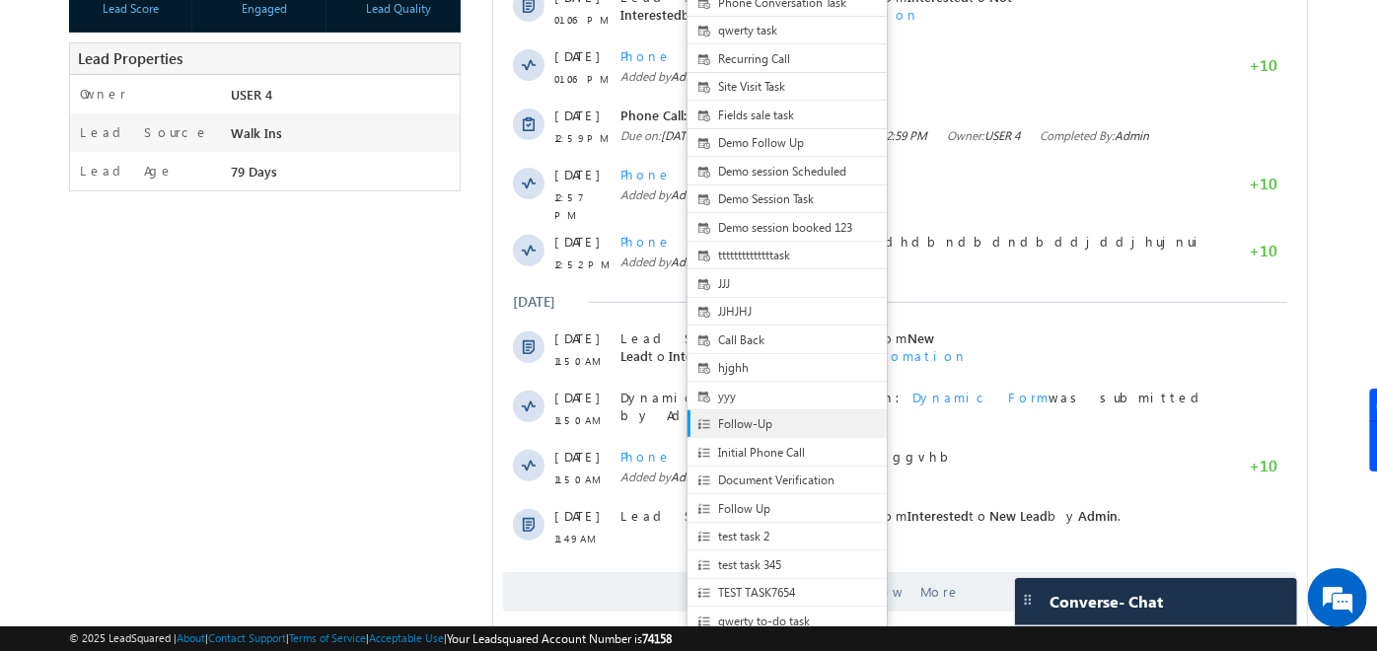
click at [718, 431] on span "Follow-Up" at bounding box center [803, 424] width 171 height 18
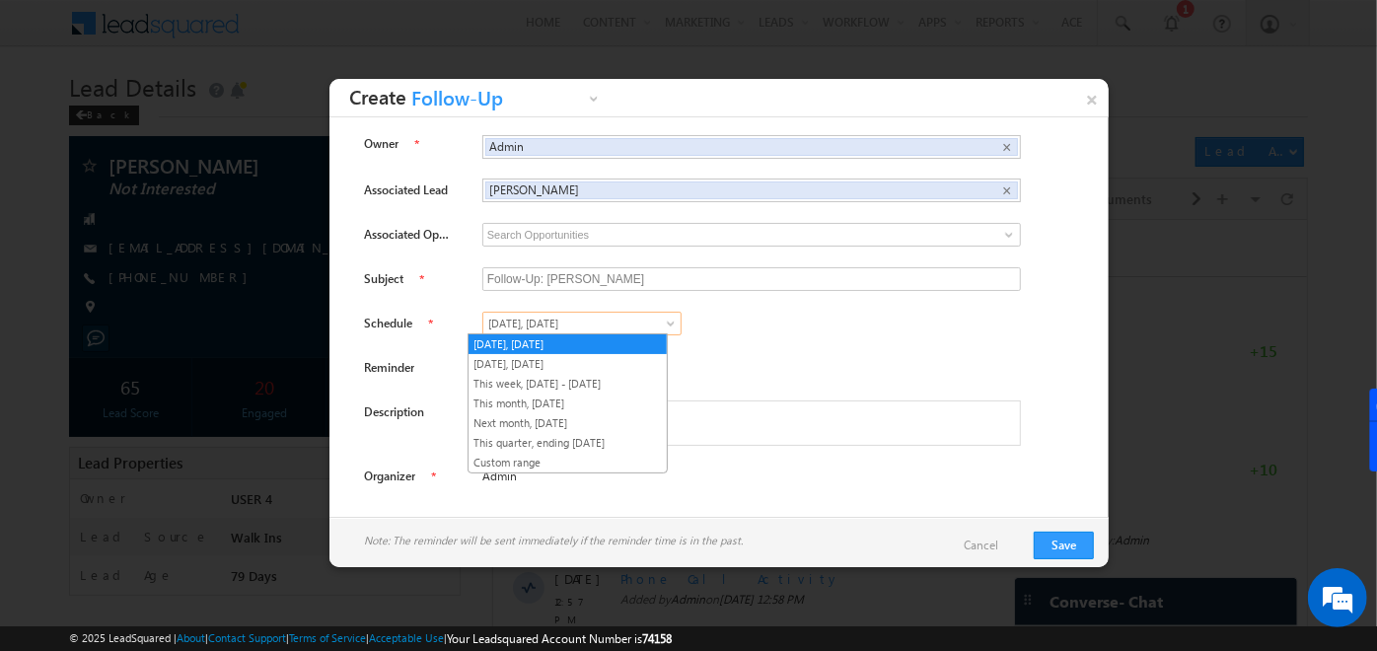
click at [564, 330] on span "[DATE], [DATE]" at bounding box center [572, 324] width 178 height 18
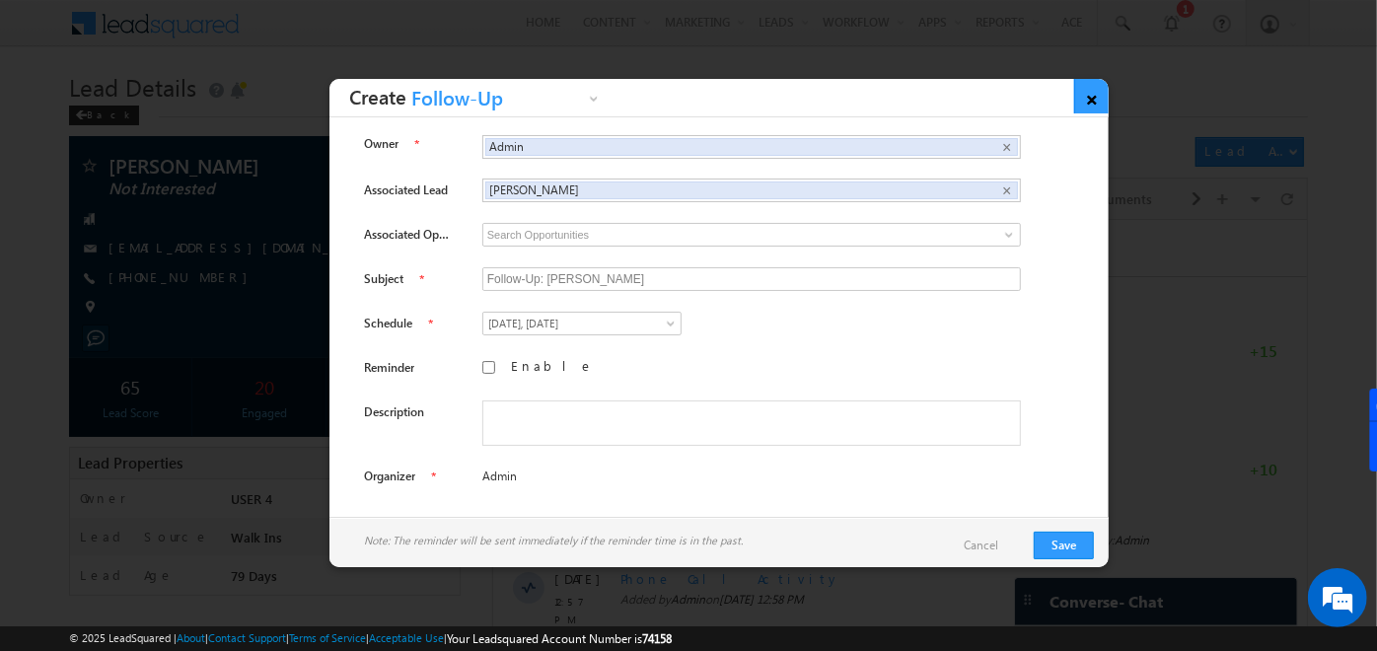
click at [1093, 99] on link "×" at bounding box center [1091, 96] width 35 height 35
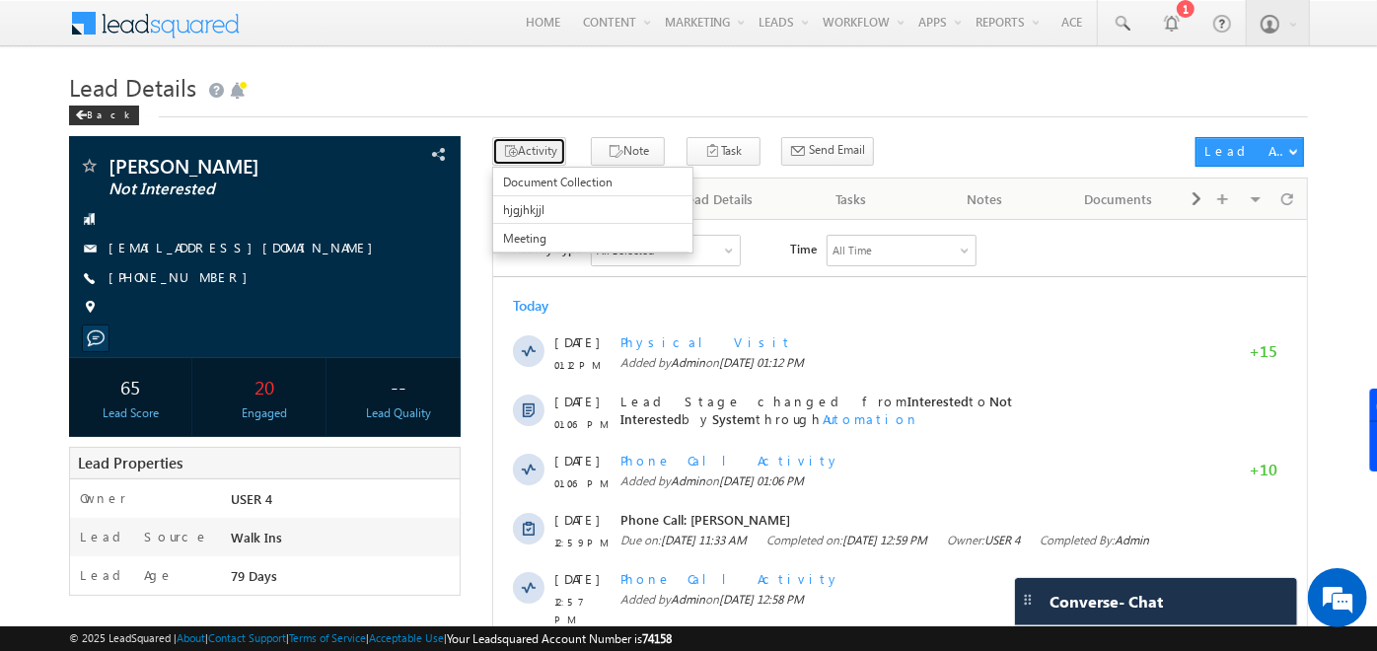
click at [541, 146] on button "Activity" at bounding box center [529, 151] width 74 height 29
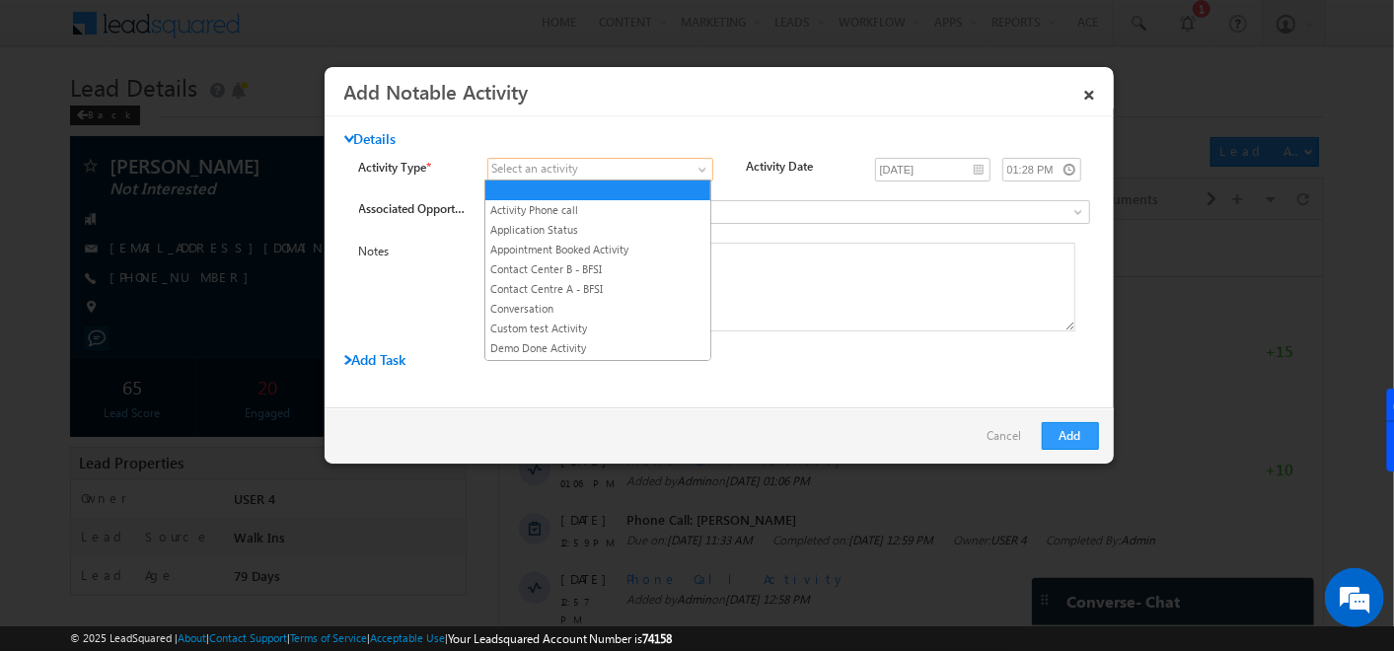
click at [647, 180] on body "Menu Admin [PERSON_NAME] ahosk oti7@ gmail .com" at bounding box center [697, 540] width 1394 height 1081
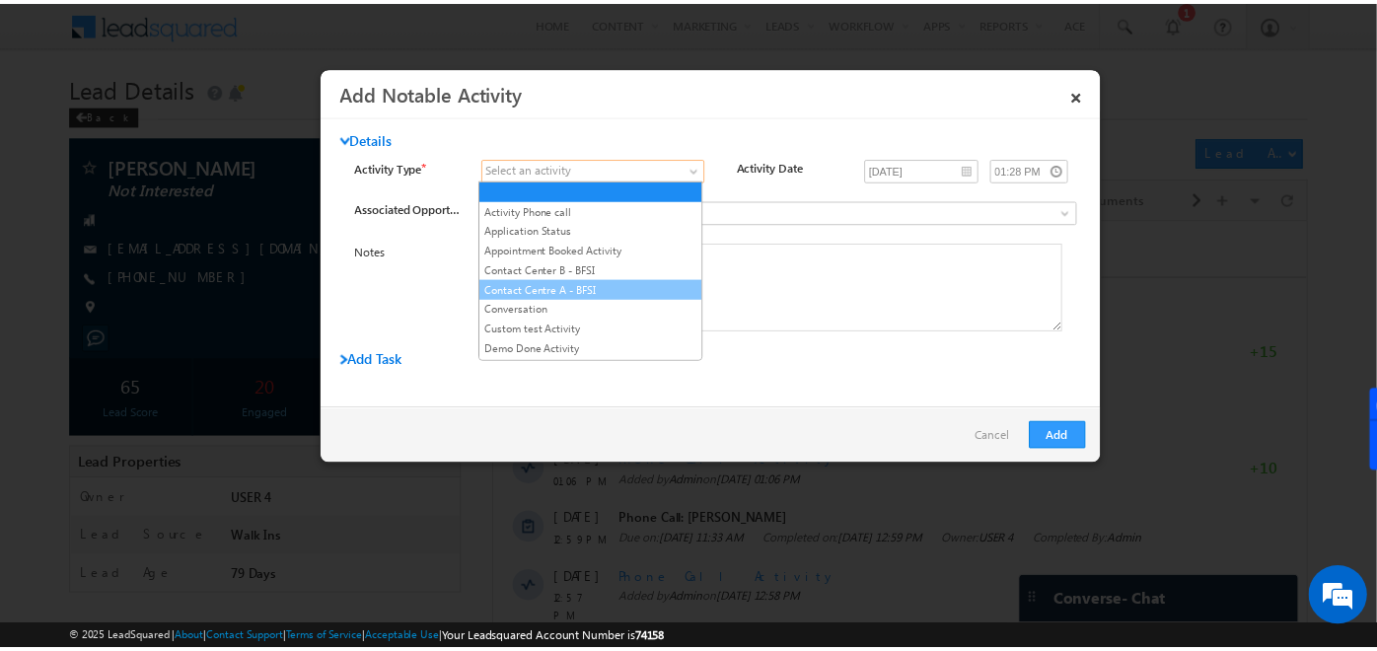
scroll to position [880, 0]
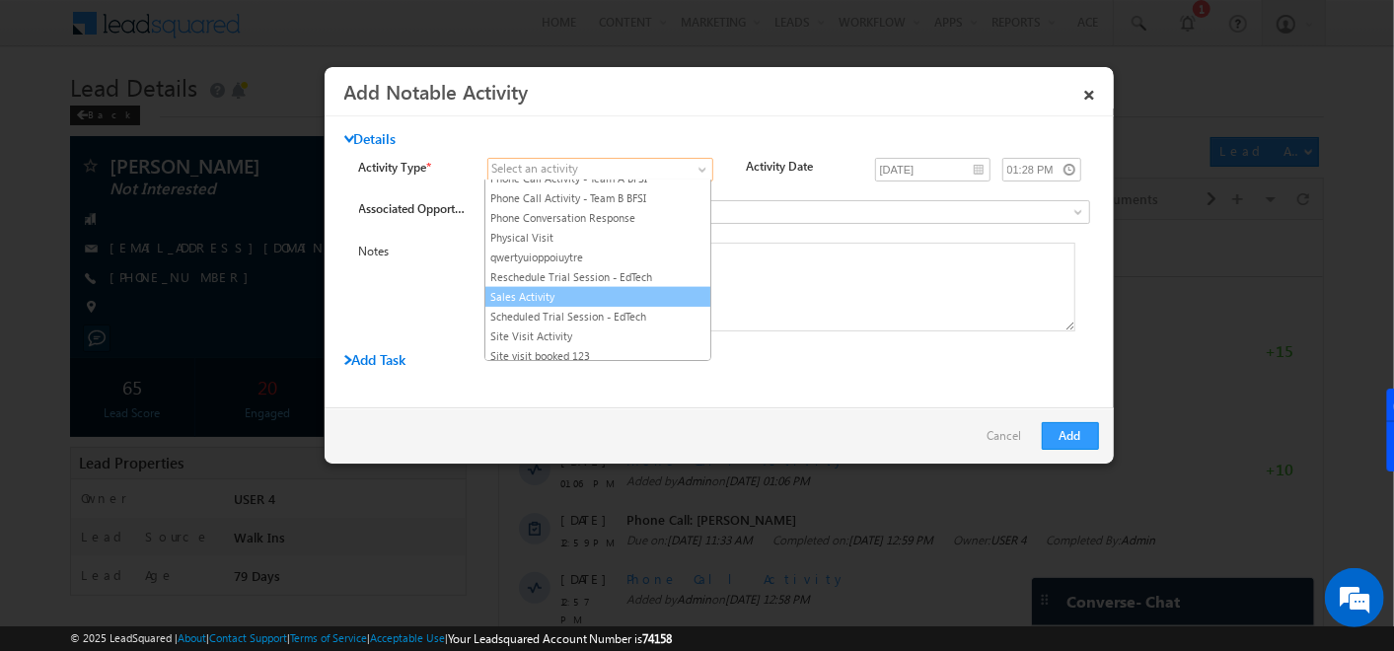
click at [565, 288] on link "Sales Activity" at bounding box center [597, 297] width 225 height 18
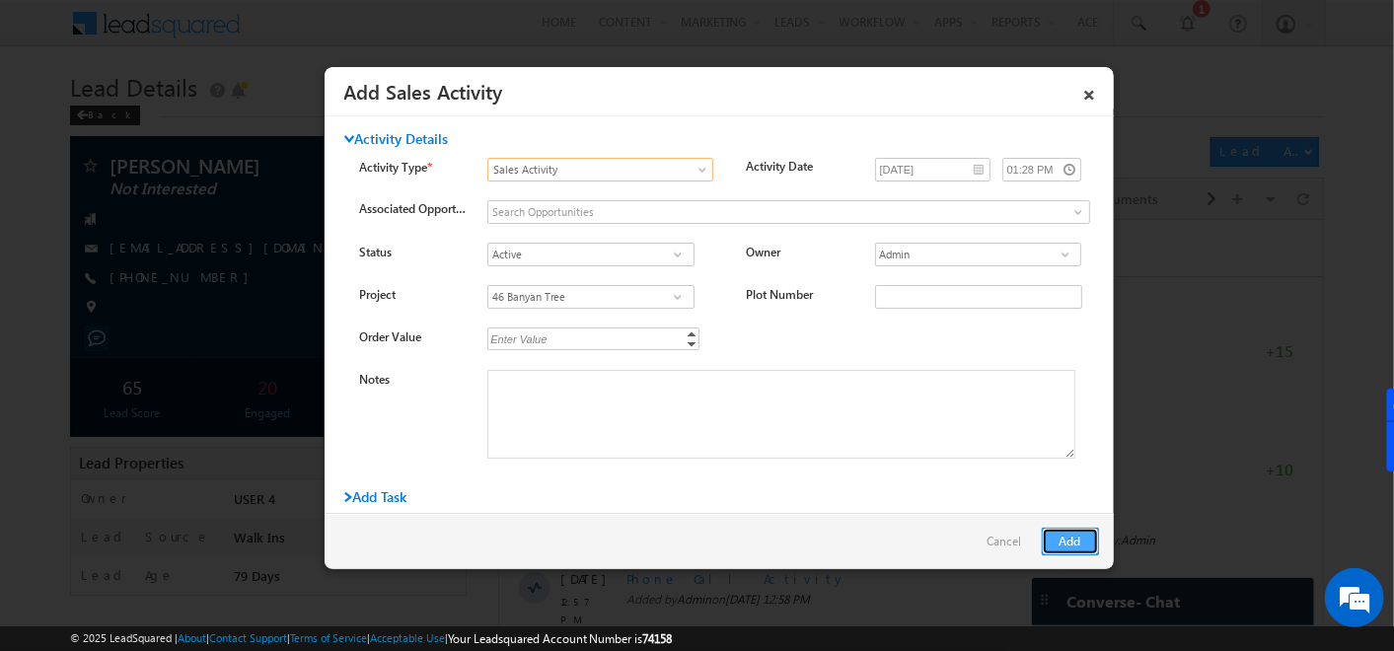
click at [1061, 539] on button "Add" at bounding box center [1070, 542] width 57 height 28
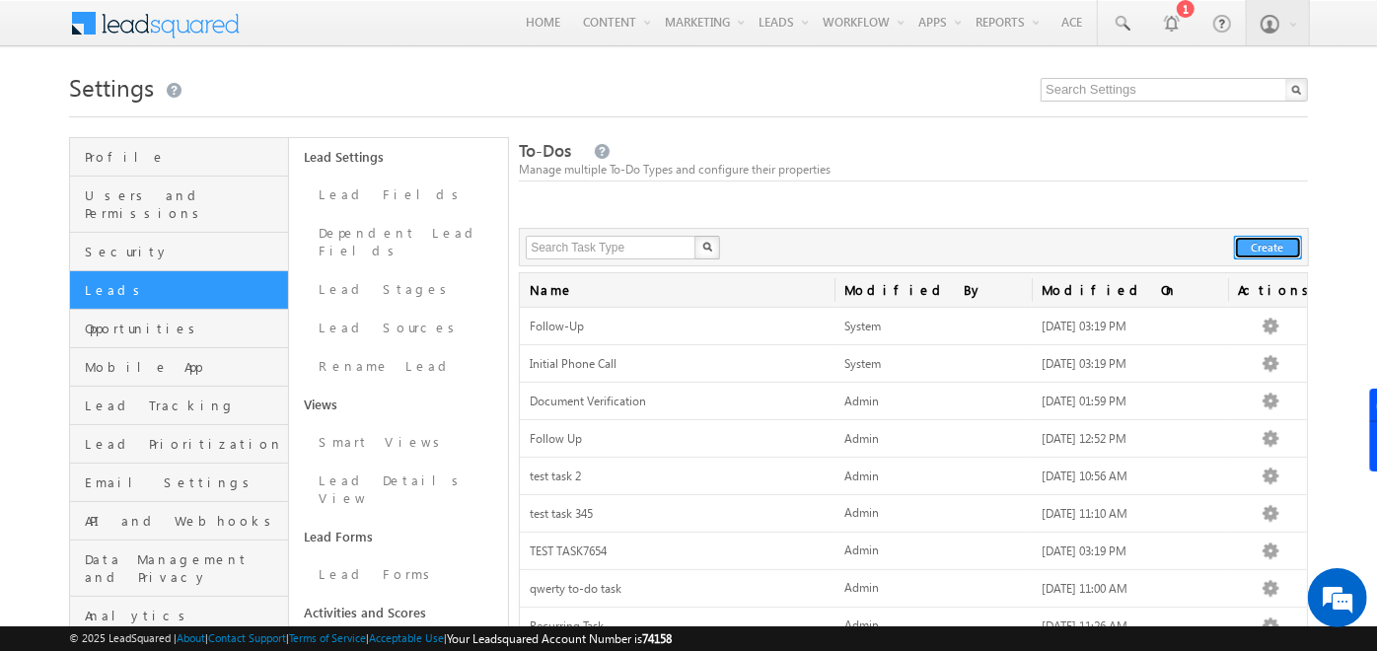
click at [1240, 244] on button "Create" at bounding box center [1268, 248] width 68 height 24
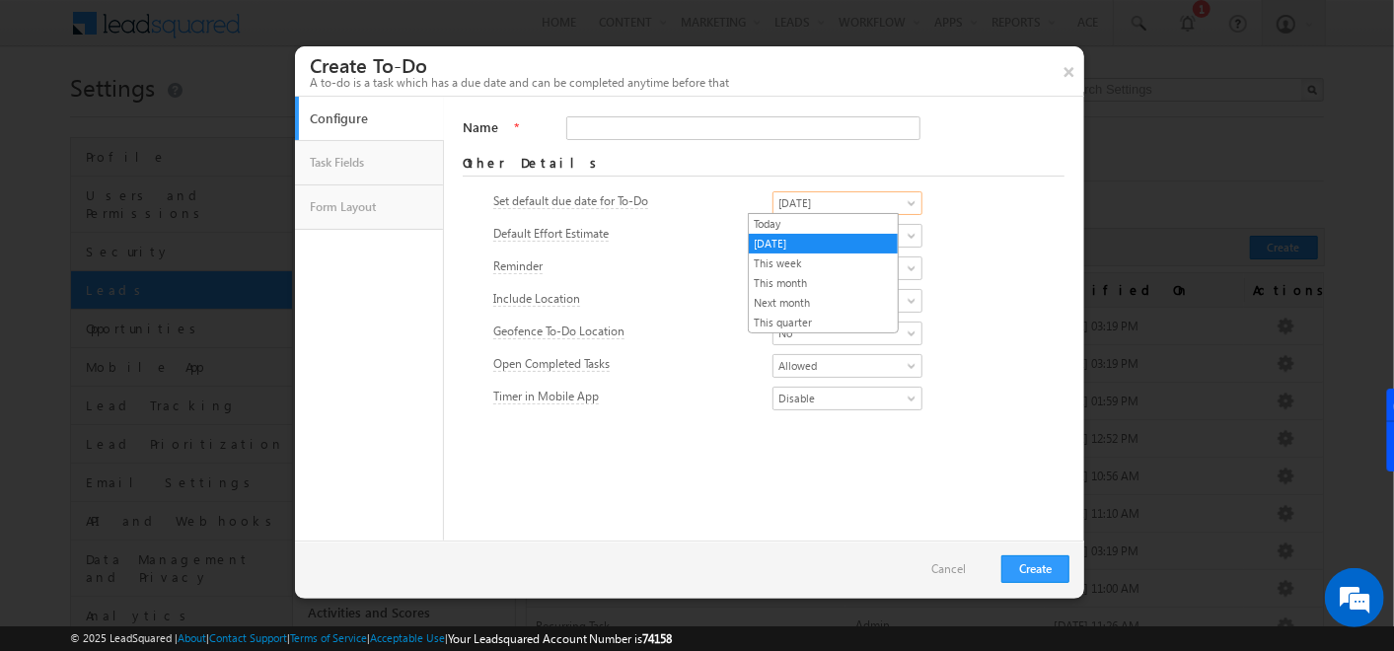
click at [820, 195] on span "[DATE]" at bounding box center [842, 203] width 136 height 18
click at [675, 427] on div "Name * Required Other Details Set default due date for To-Do [DATE] [DATE] This…" at bounding box center [774, 319] width 622 height 444
click at [961, 560] on link "Cancel" at bounding box center [958, 569] width 54 height 18
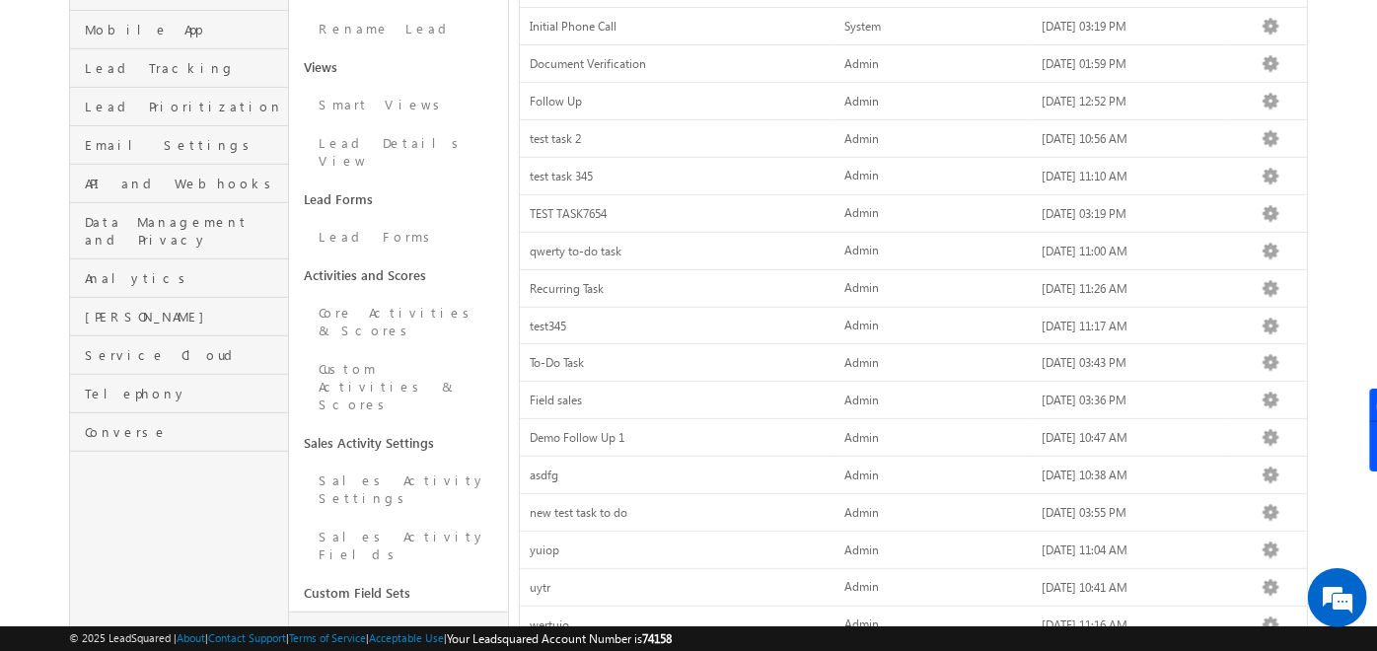
scroll to position [336, 0]
drag, startPoint x: 296, startPoint y: 353, endPoint x: 439, endPoint y: 357, distance: 143.1
click at [439, 425] on link "Sales Activity Settings" at bounding box center [398, 443] width 219 height 37
click at [374, 463] on link "Sales Activity Settings" at bounding box center [398, 491] width 219 height 56
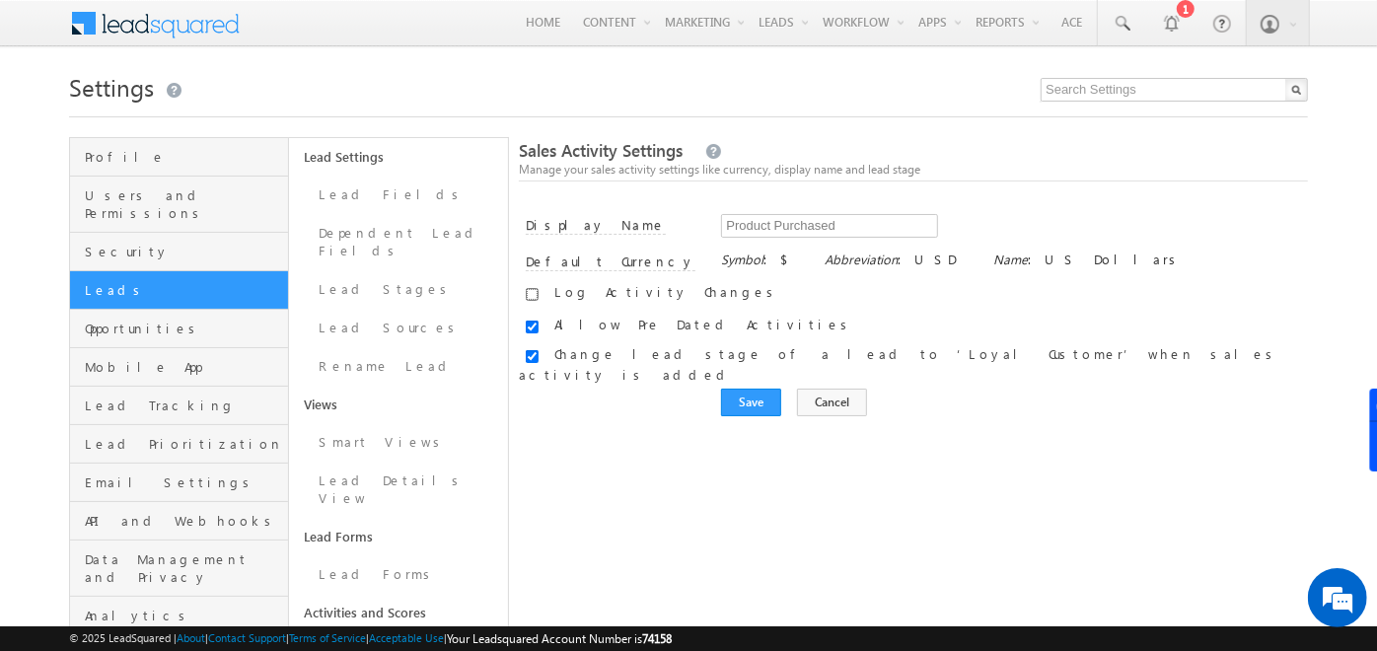
click at [533, 298] on input "checkbox" at bounding box center [532, 294] width 13 height 13
checkbox input "true"
drag, startPoint x: 721, startPoint y: 360, endPoint x: 808, endPoint y: 360, distance: 86.8
click at [808, 360] on label "Change lead stage of a lead to ‘Loyal Customer’ when sales activity is added" at bounding box center [899, 363] width 761 height 37
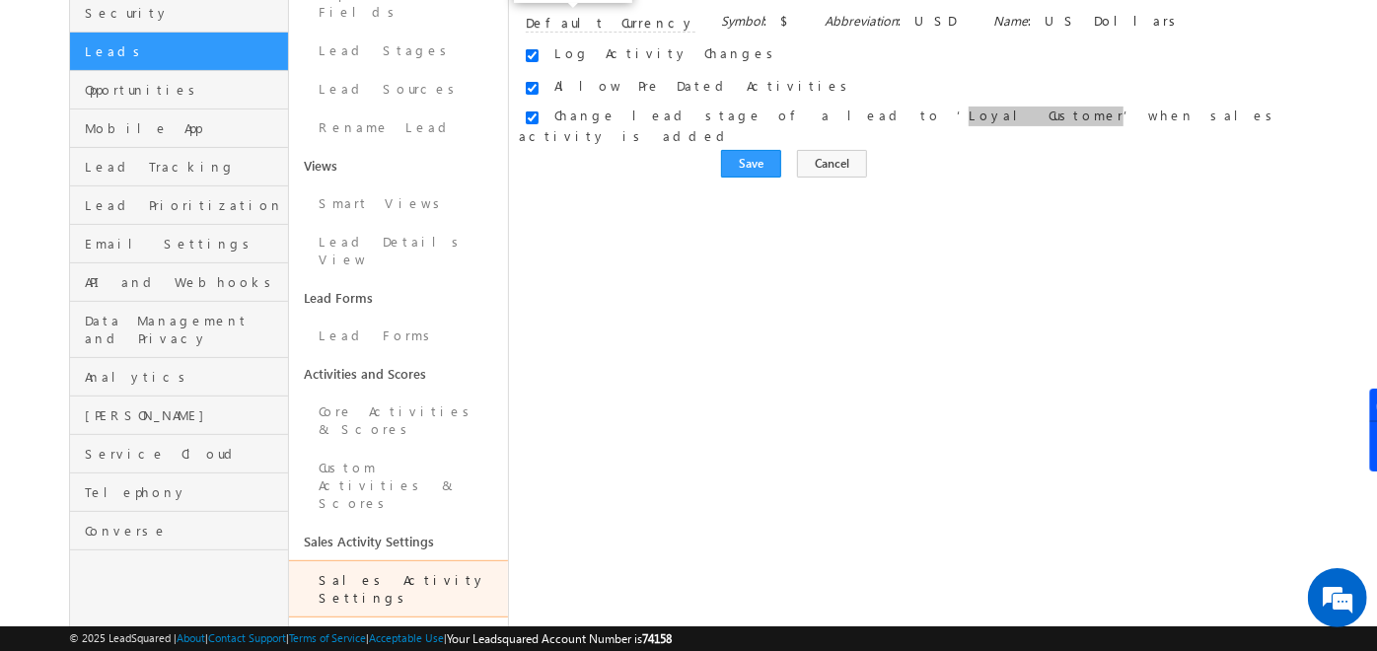
scroll to position [241, 0]
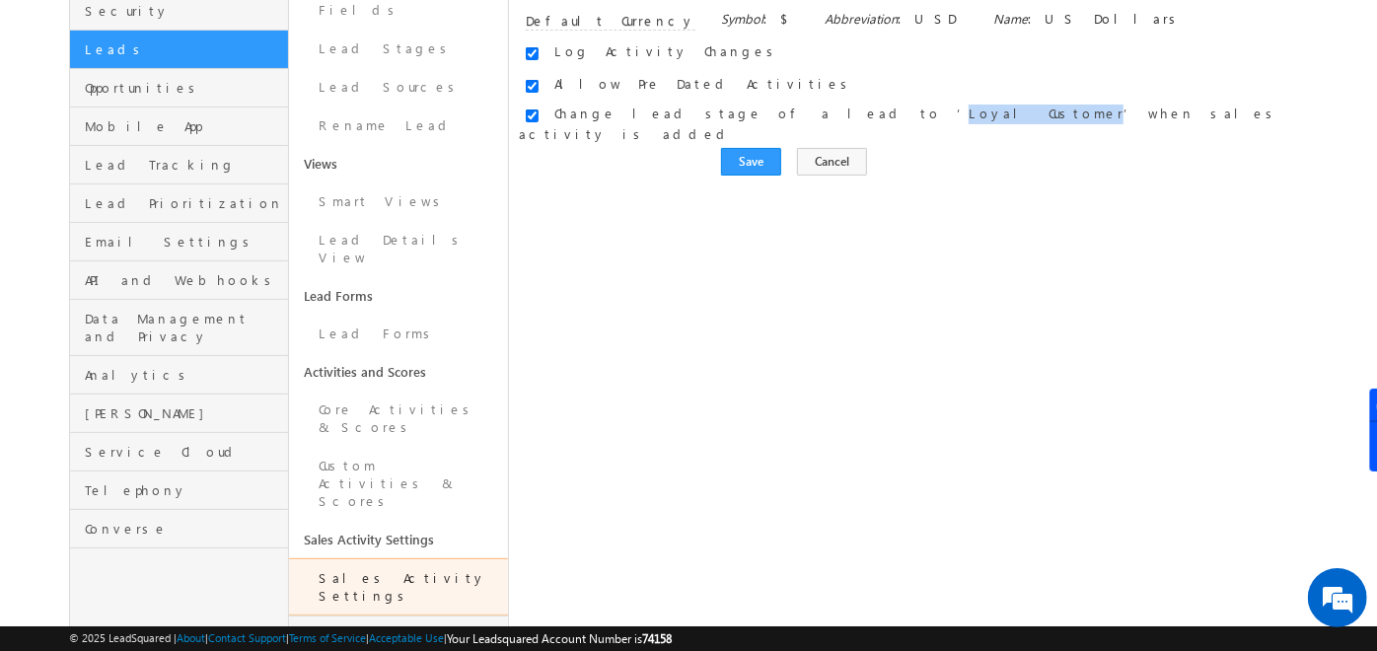
click at [380, 616] on link "Sales Activity Fields" at bounding box center [398, 644] width 219 height 56
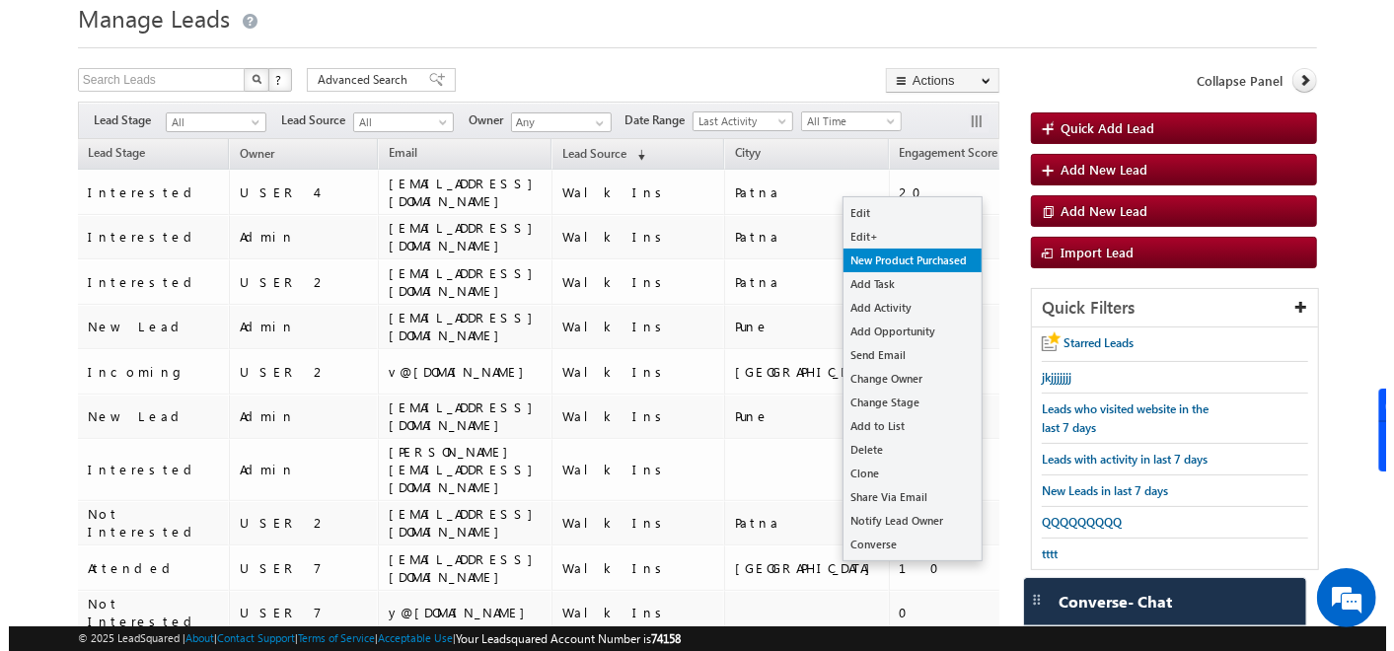
scroll to position [72, 0]
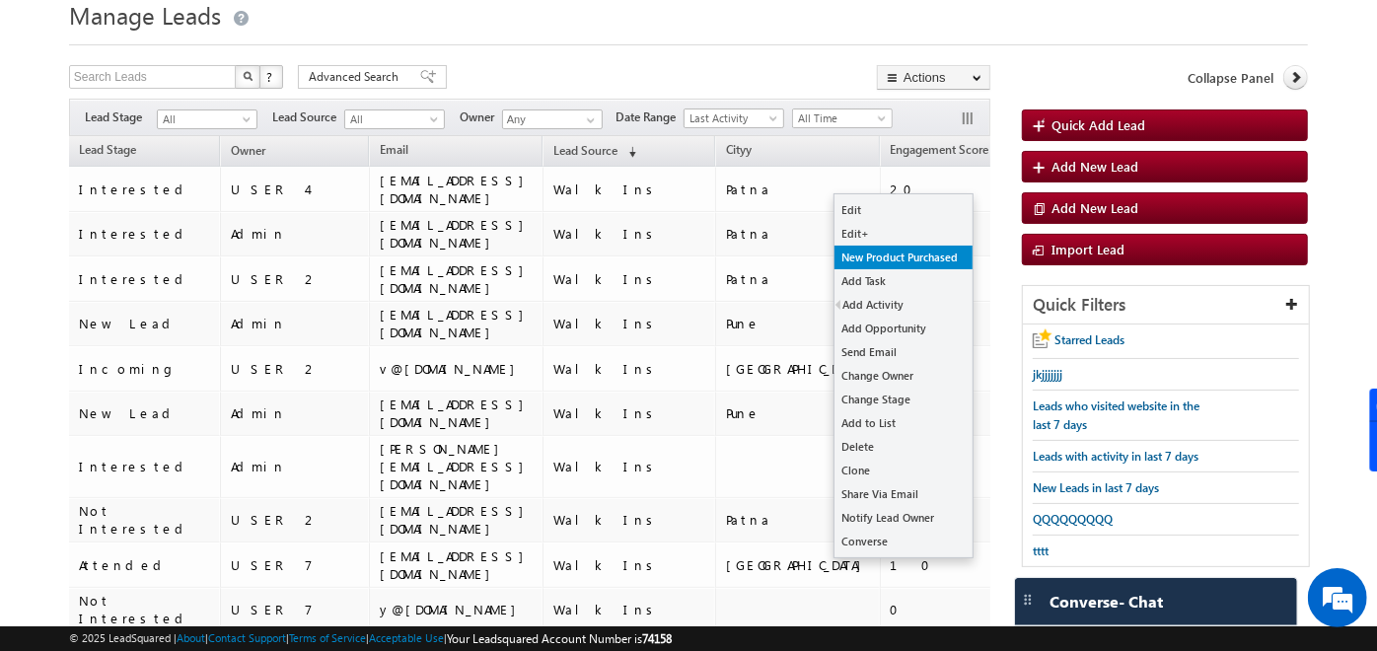
click at [919, 257] on link "New Product Purchased" at bounding box center [904, 258] width 138 height 24
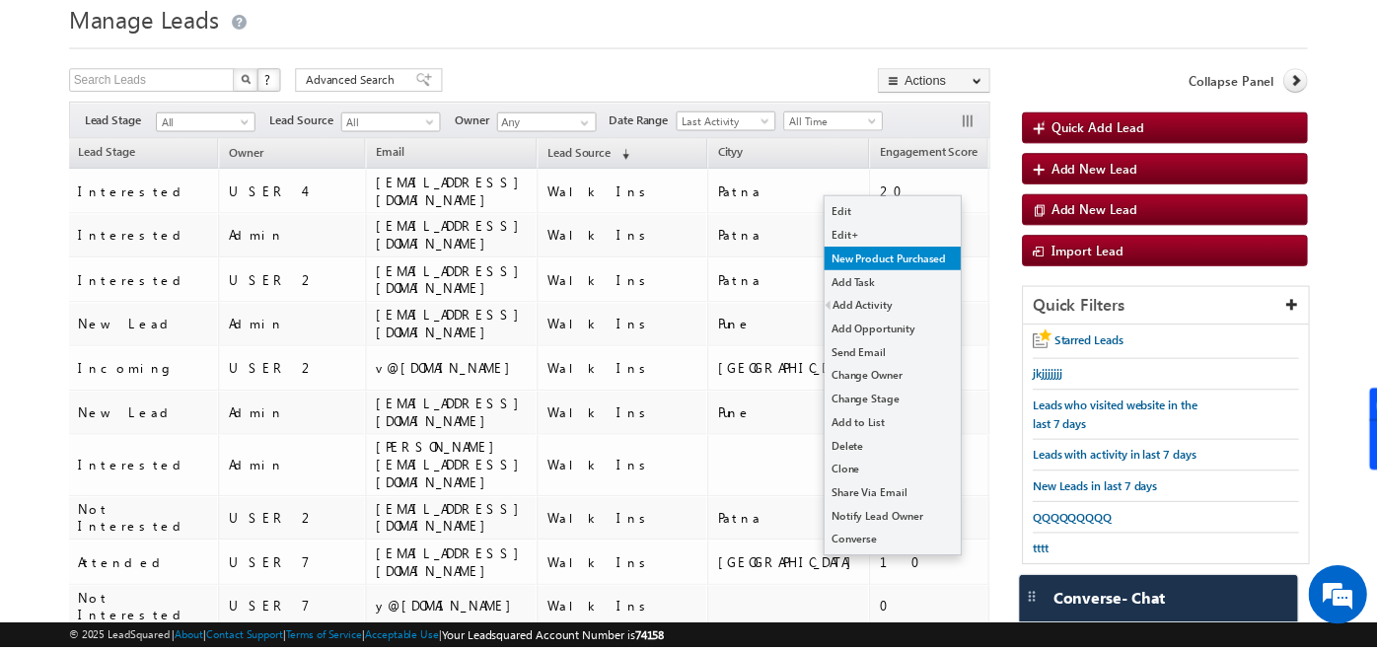
scroll to position [0, 257]
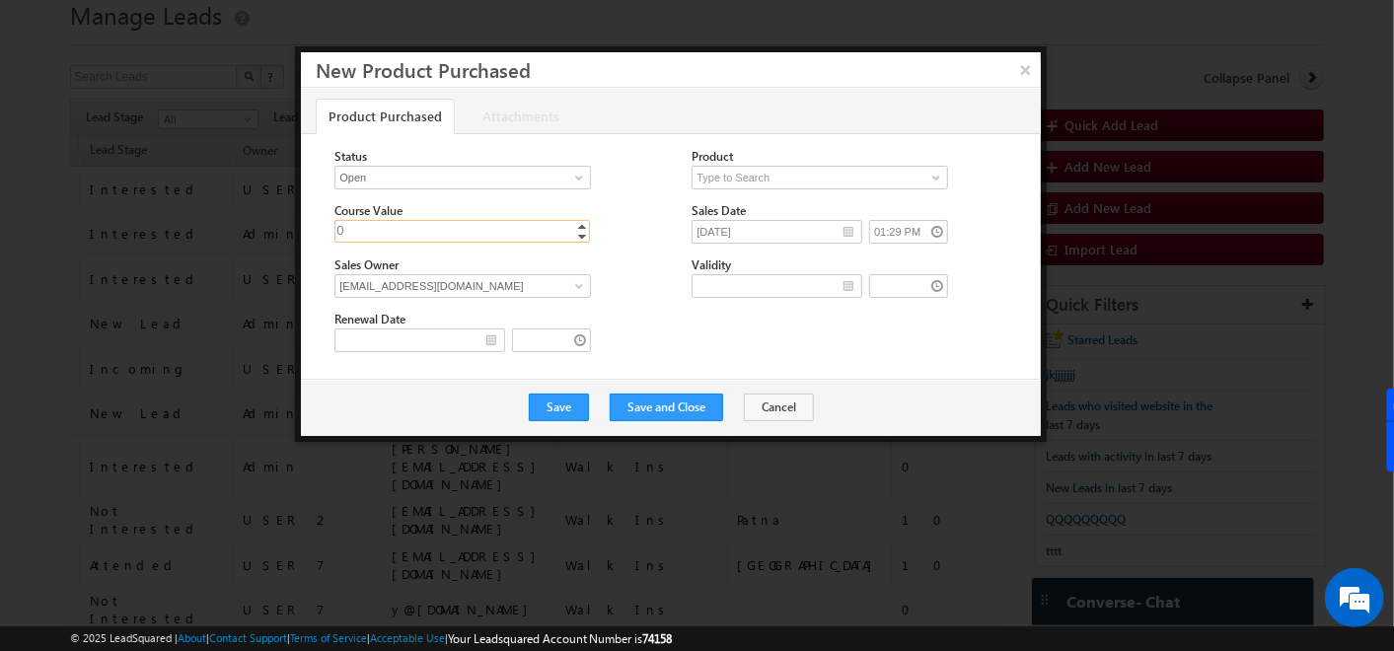
click at [527, 238] on input "0" at bounding box center [462, 231] width 256 height 23
type input "100"
click at [830, 321] on div "Renewal Date" at bounding box center [687, 334] width 706 height 49
click at [858, 185] on input at bounding box center [820, 178] width 257 height 24
click at [931, 175] on span at bounding box center [936, 178] width 16 height 16
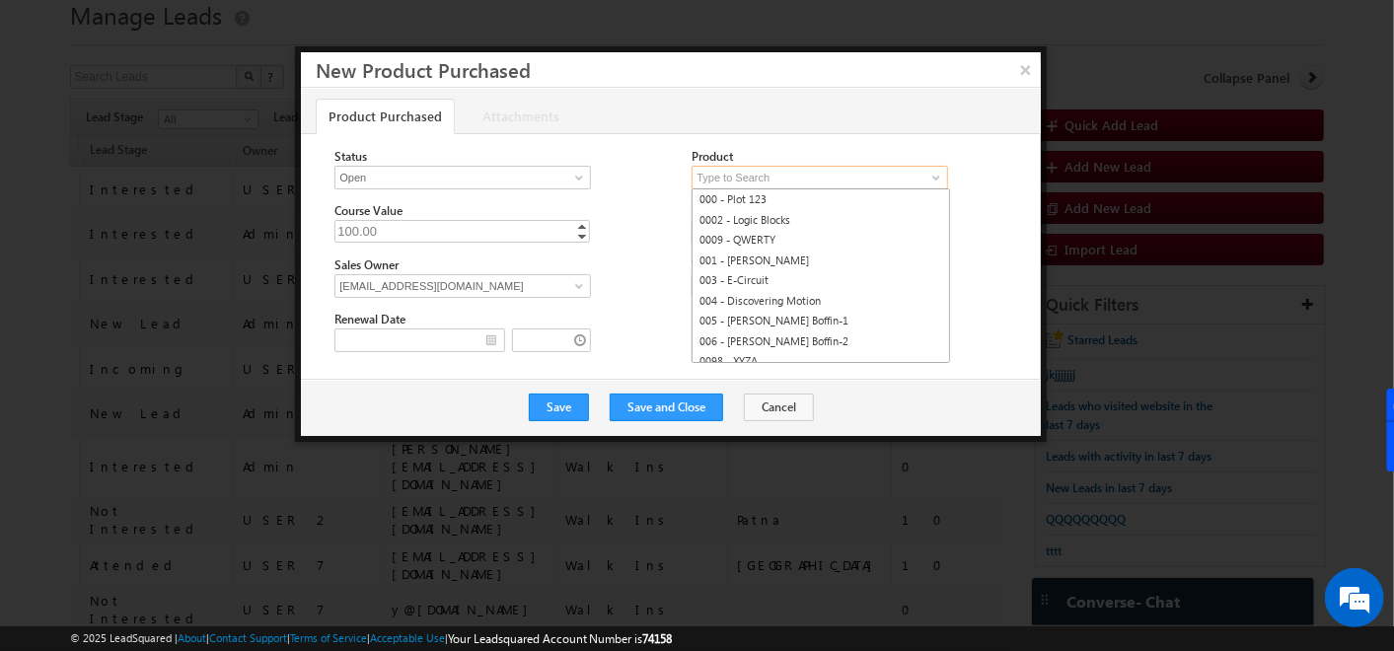
click at [907, 188] on ul "000 - Plot 123 0002 - Logic Blocks 0009 - QWERTY 001 - Blix Junior 003 - E-Circ…" at bounding box center [821, 275] width 259 height 175
click at [904, 188] on link "000 - Plot 123" at bounding box center [821, 199] width 259 height 23
type input "000 - Plot 123"
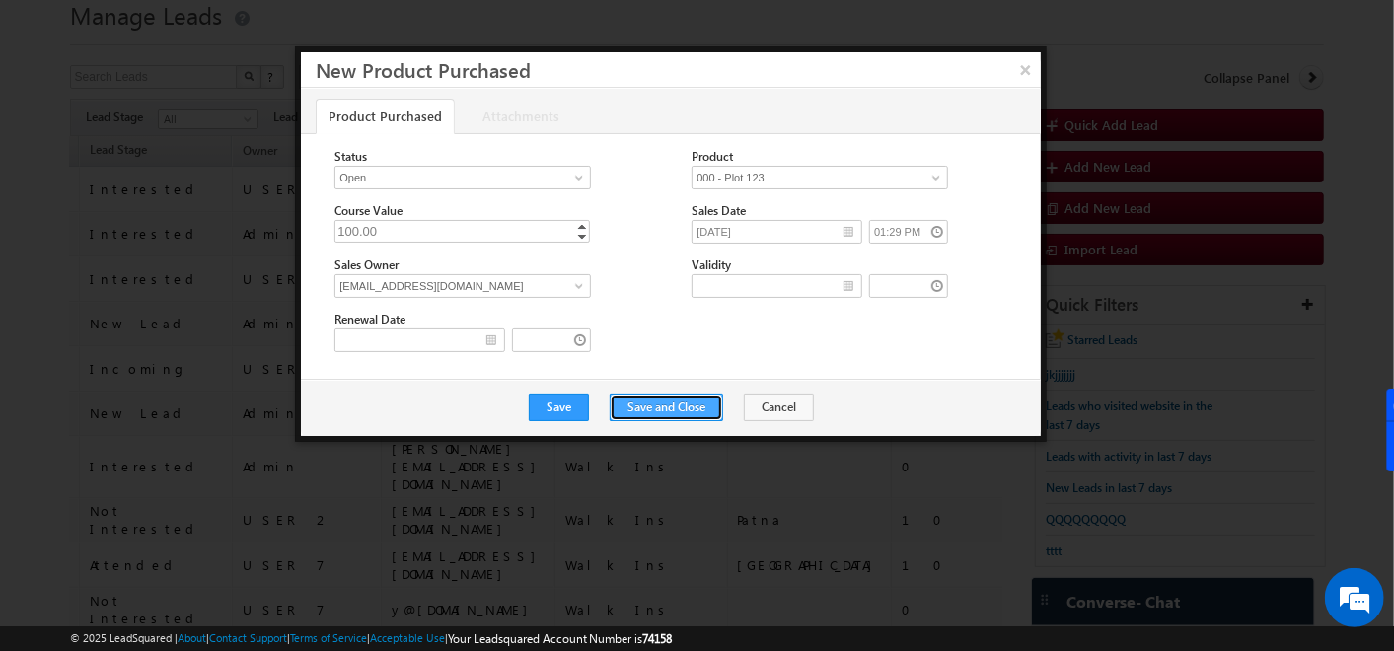
click at [635, 409] on button "Save and Close" at bounding box center [666, 408] width 113 height 28
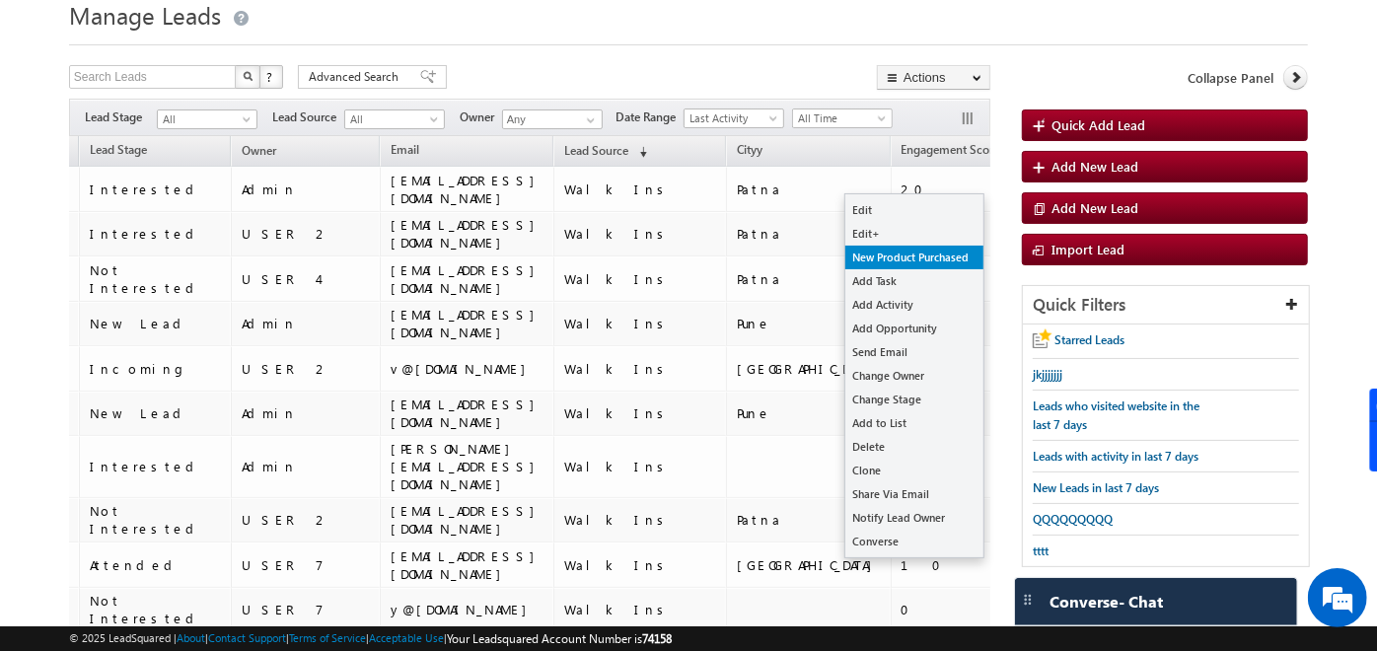
click at [938, 254] on link "New Product Purchased" at bounding box center [915, 258] width 138 height 24
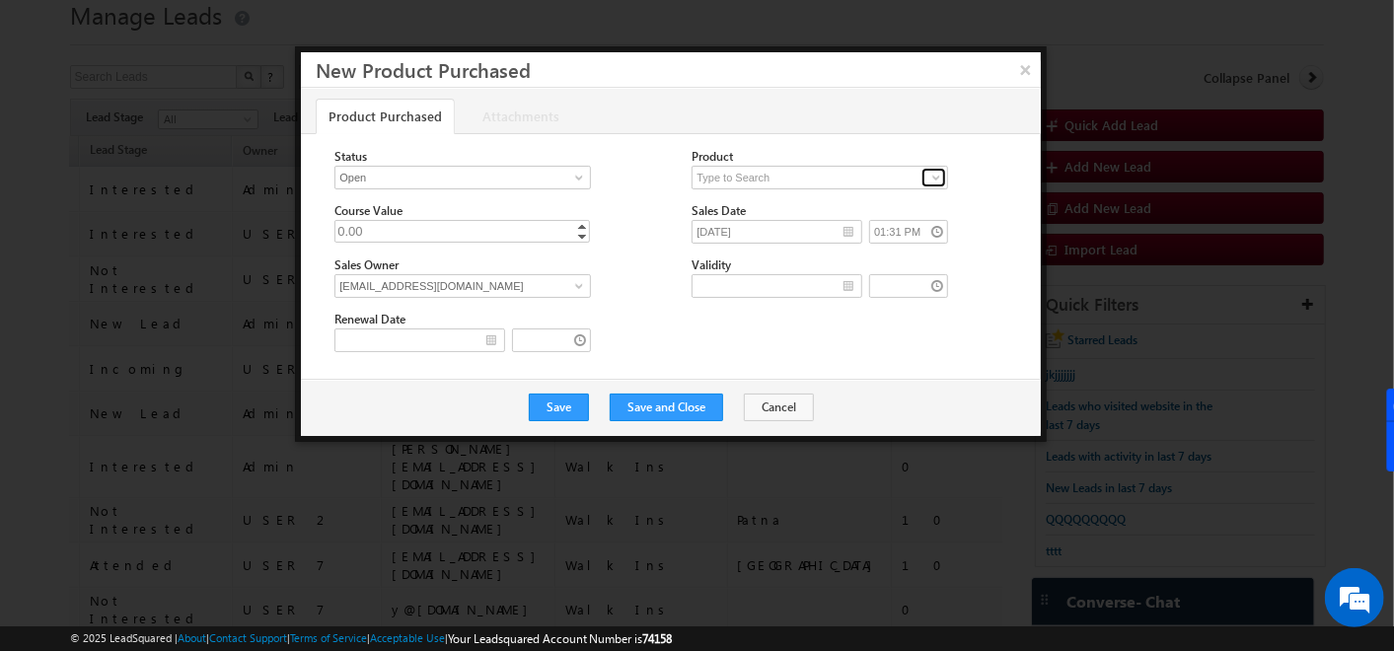
click at [938, 168] on link at bounding box center [934, 178] width 25 height 20
click at [1028, 65] on button "×" at bounding box center [1025, 69] width 33 height 35
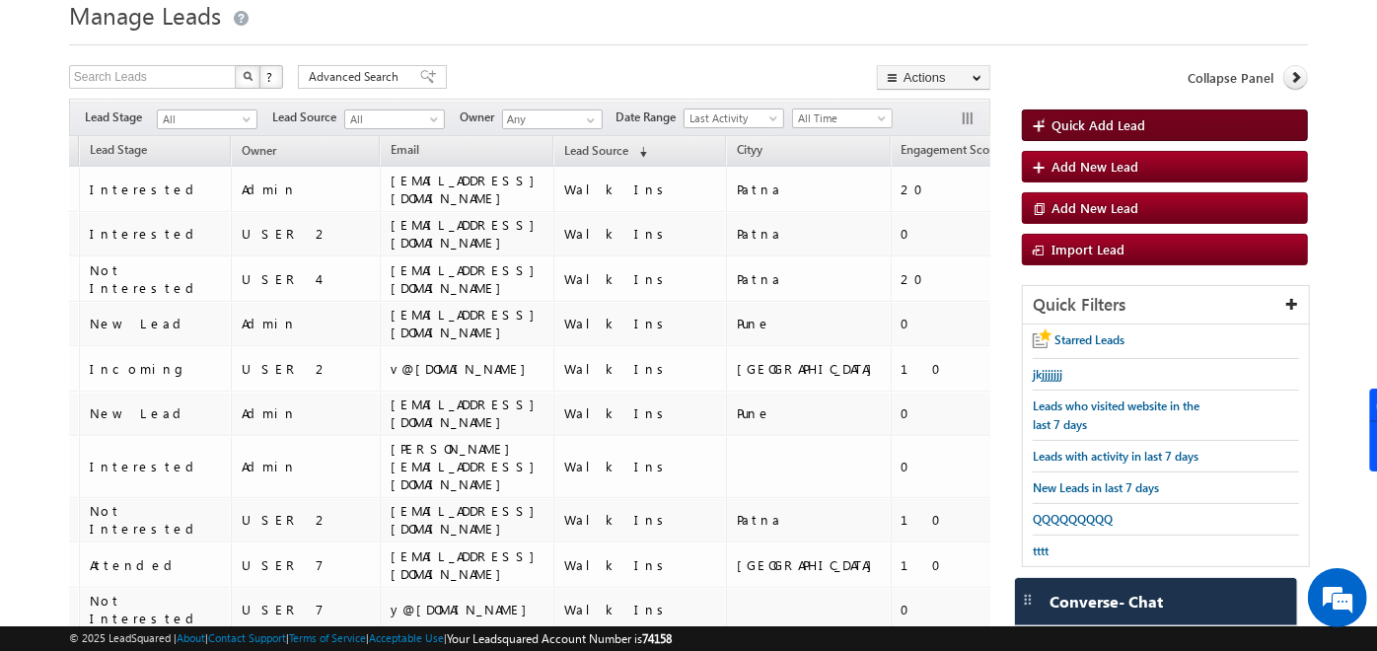
click at [1101, 122] on span "Quick Add Lead" at bounding box center [1099, 124] width 94 height 17
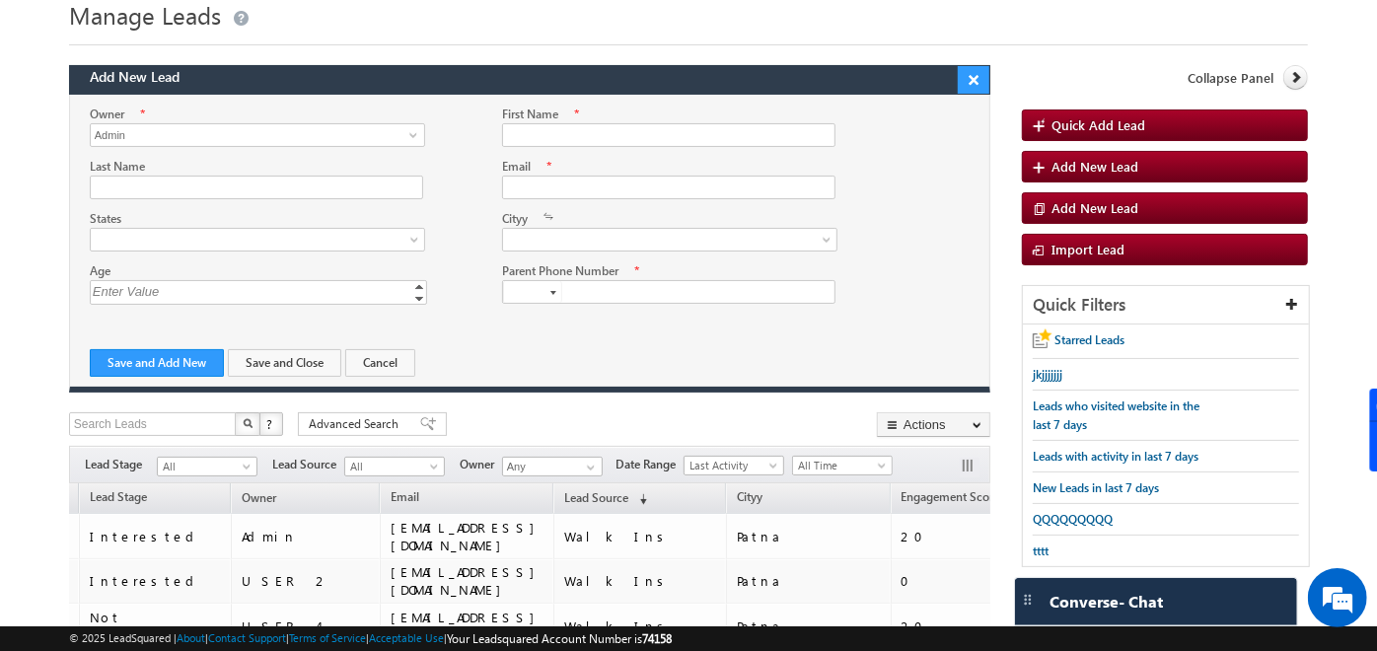
click at [977, 77] on button "×" at bounding box center [974, 80] width 32 height 28
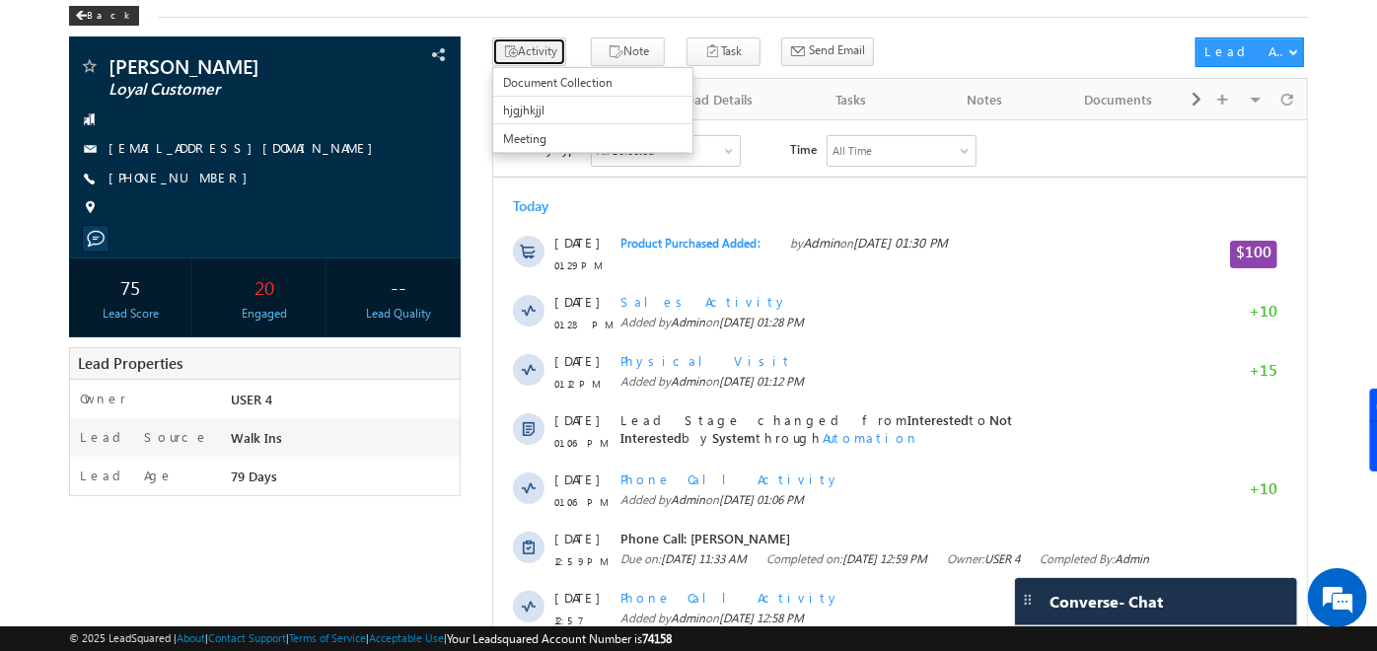
click at [518, 59] on button "Activity" at bounding box center [529, 51] width 74 height 29
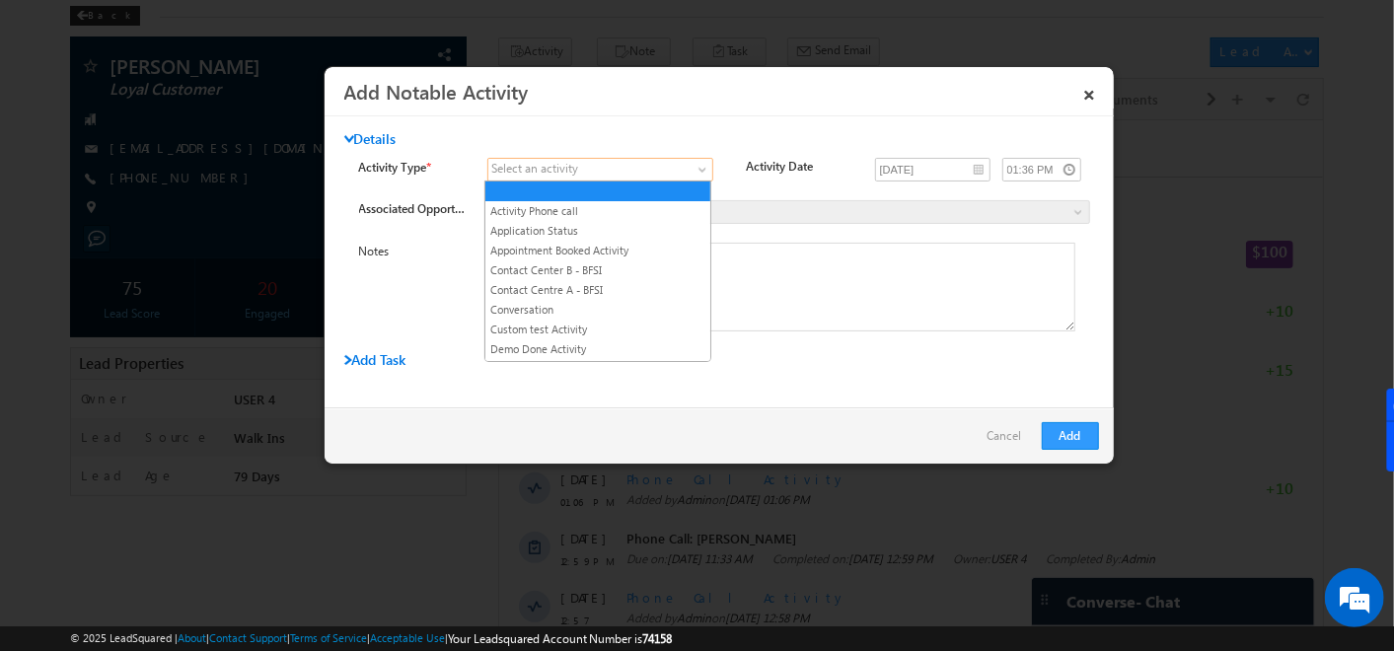
click at [622, 170] on span at bounding box center [588, 170] width 200 height 18
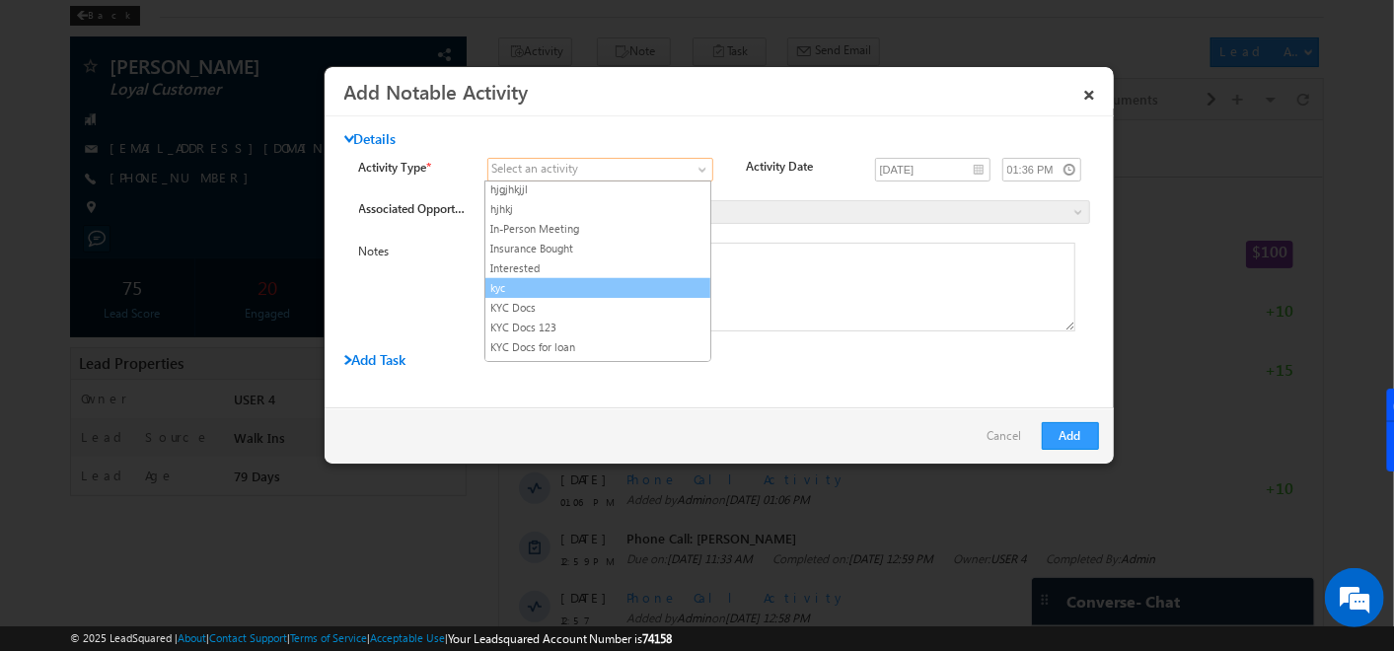
scroll to position [650, 0]
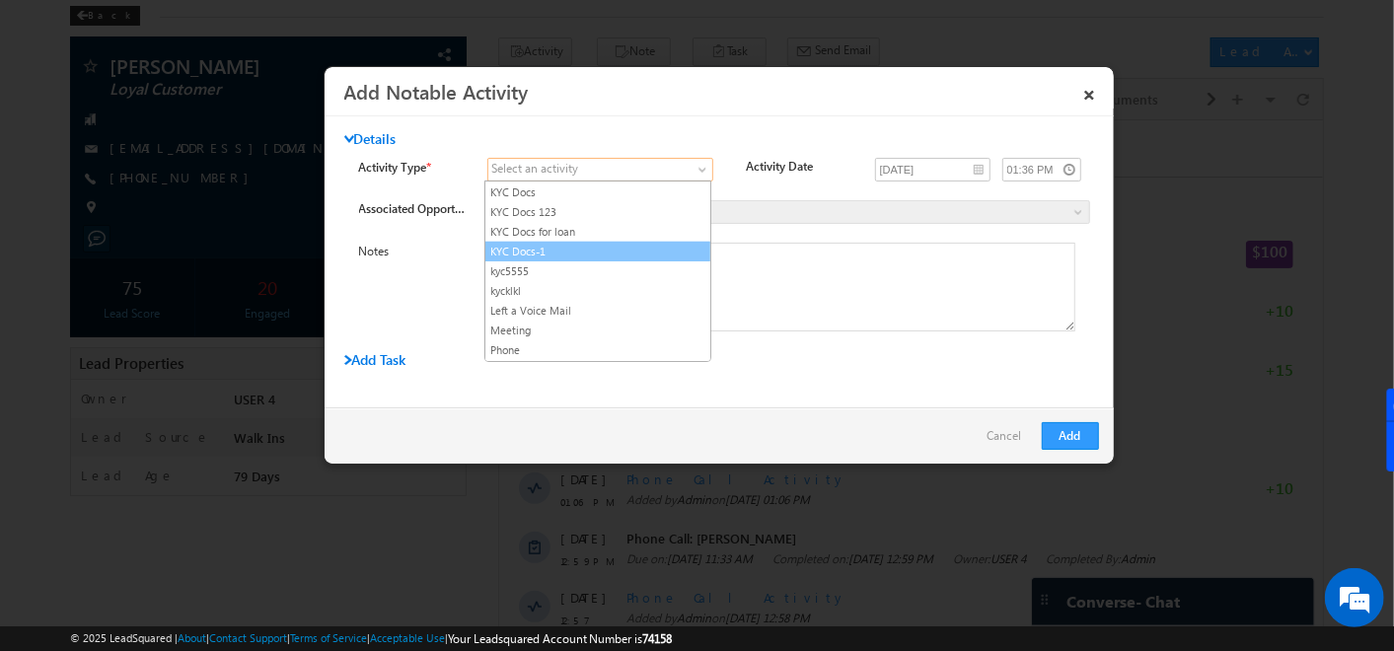
click at [552, 243] on link "KYC Docs-1" at bounding box center [597, 252] width 225 height 18
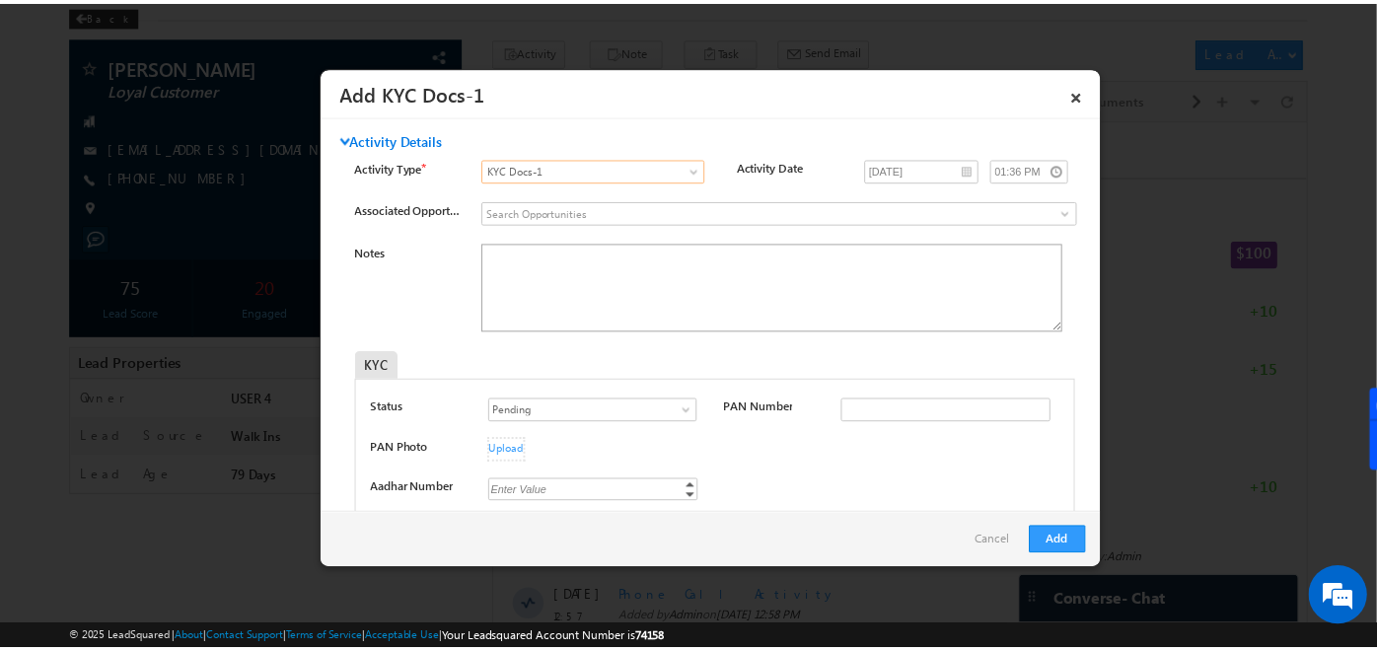
scroll to position [170, 0]
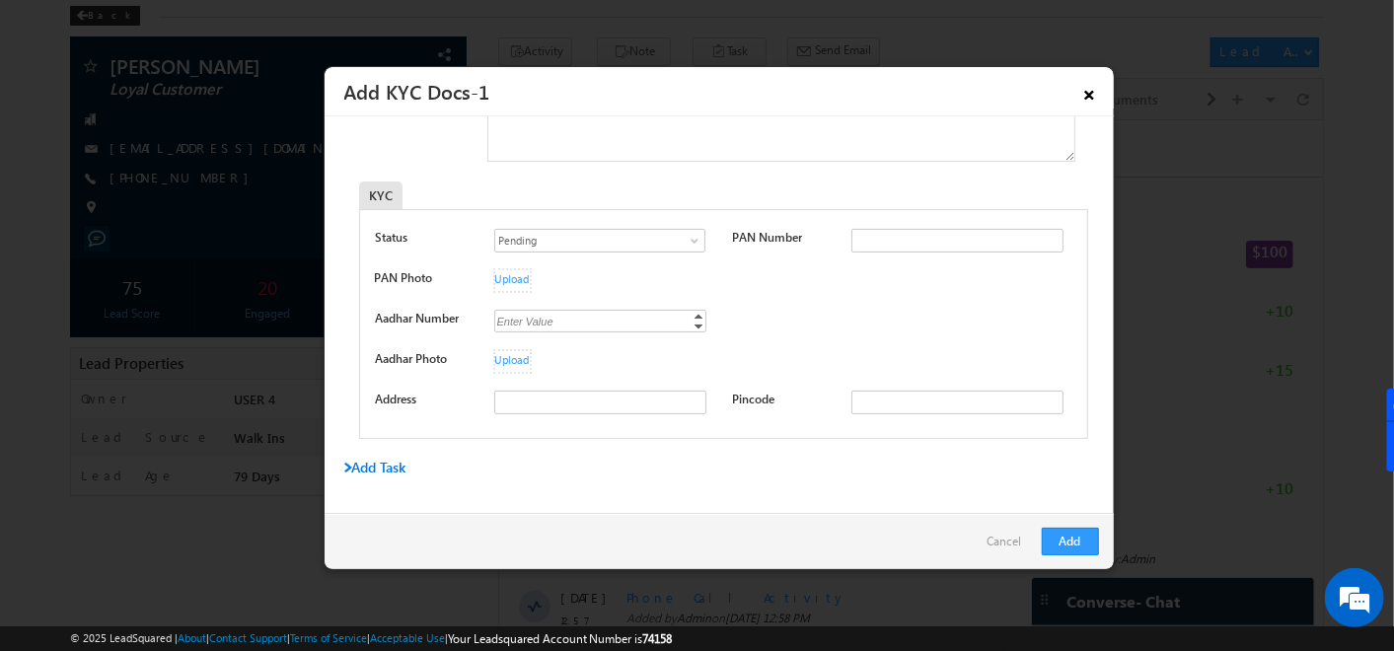
click at [1088, 80] on link "×" at bounding box center [1090, 91] width 34 height 35
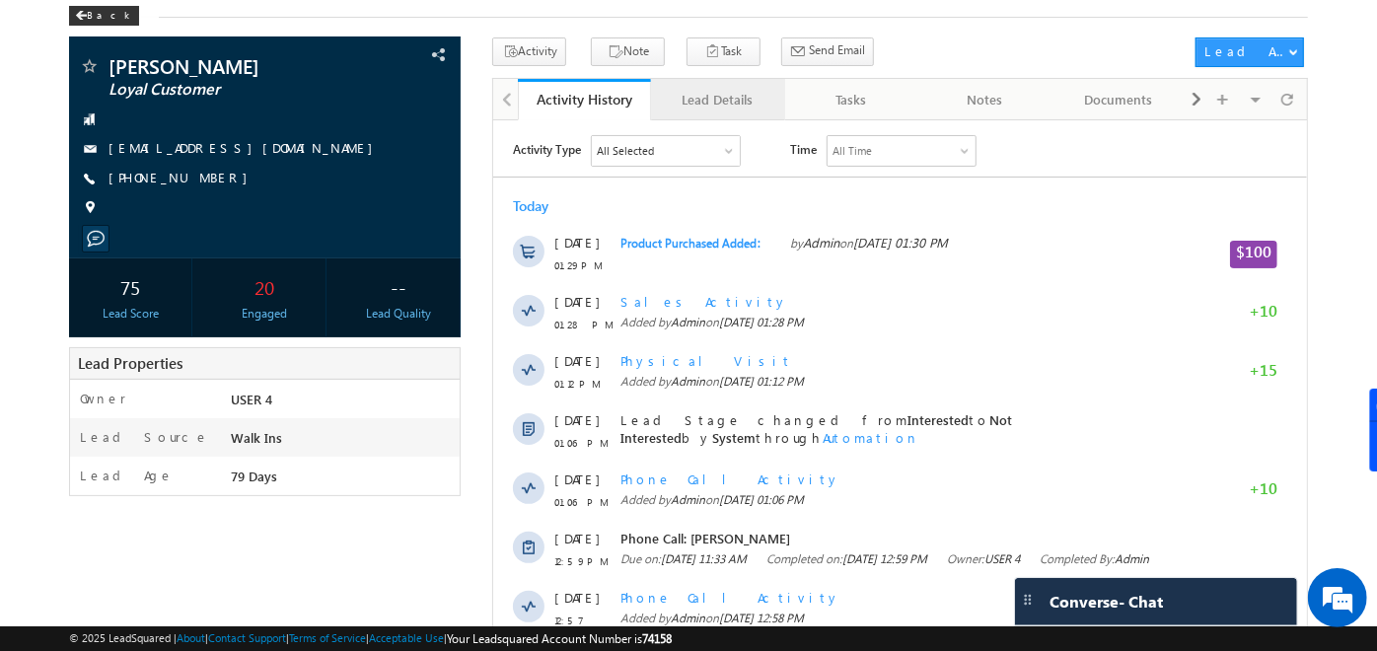
click at [722, 88] on div "Lead Details" at bounding box center [717, 100] width 100 height 24
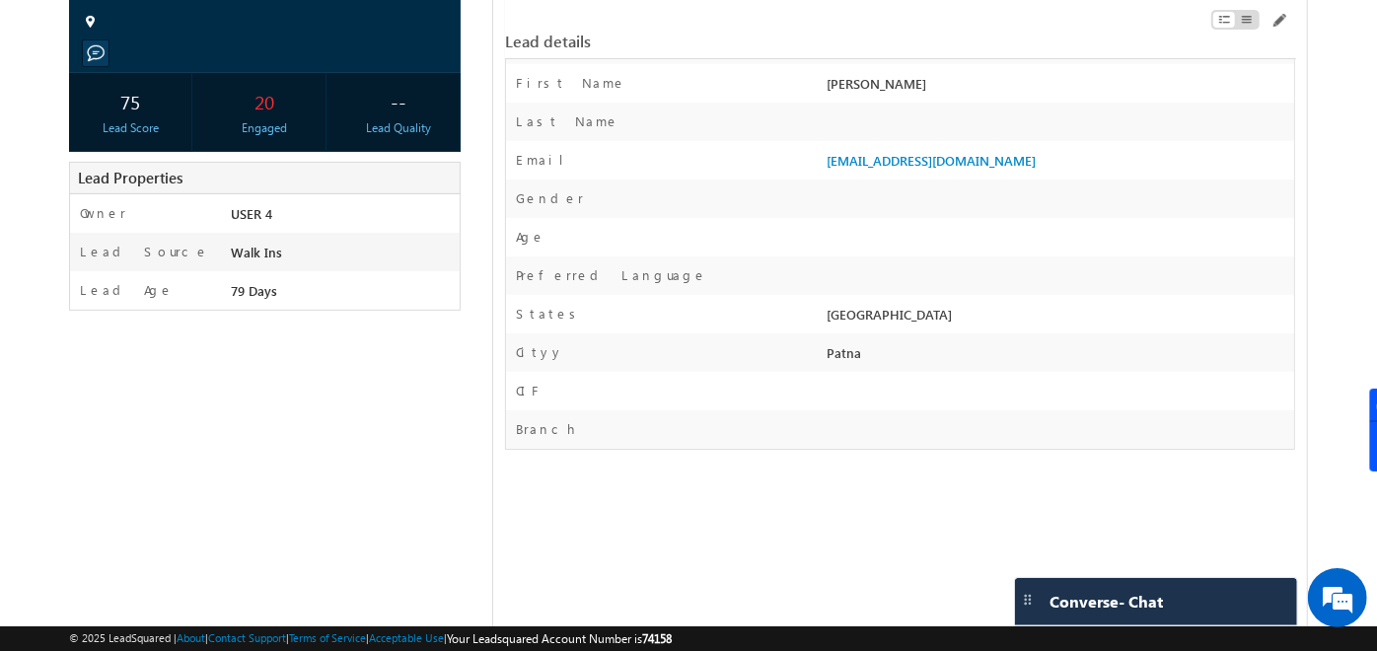
scroll to position [284, 0]
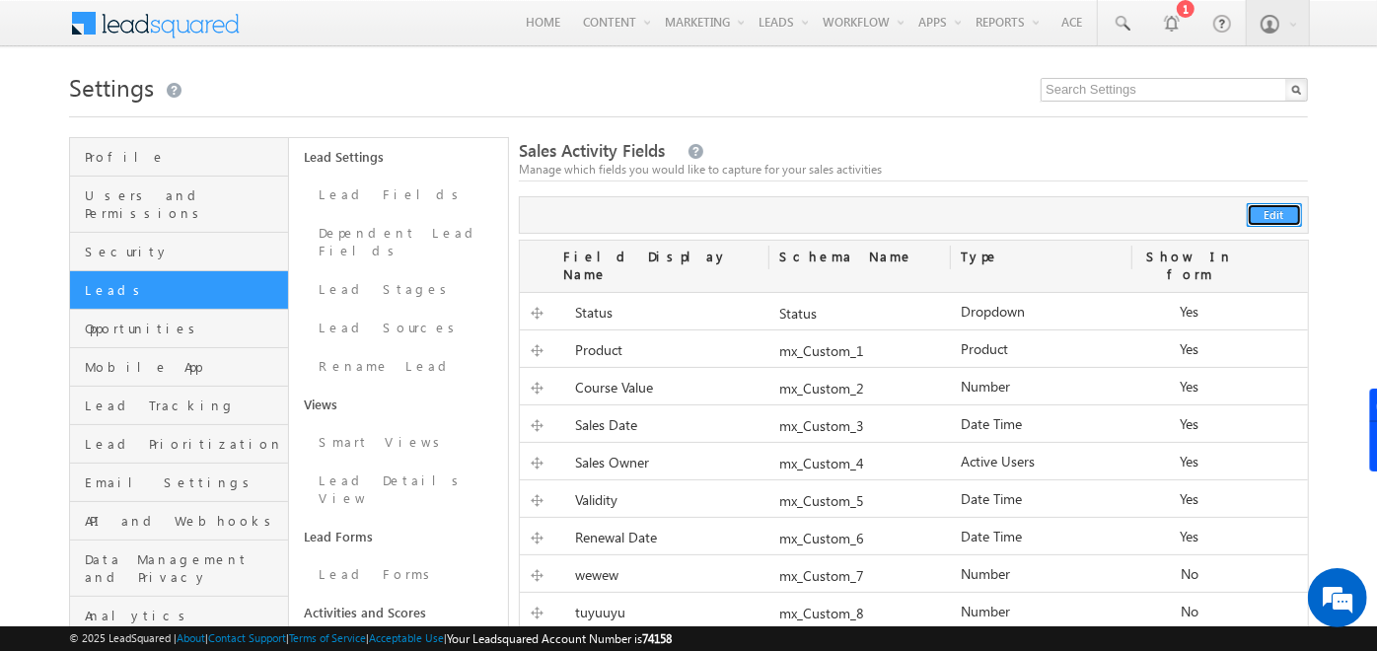
click at [1274, 203] on button "Edit" at bounding box center [1274, 215] width 55 height 24
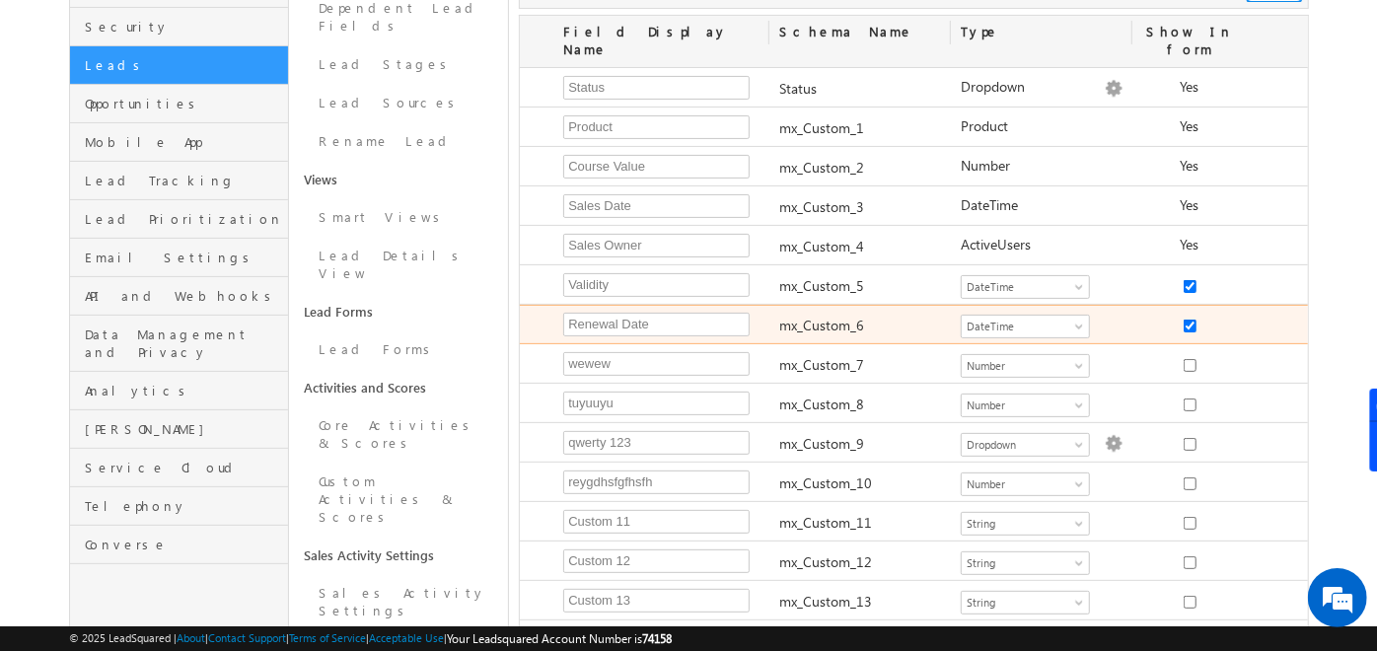
scroll to position [228, 0]
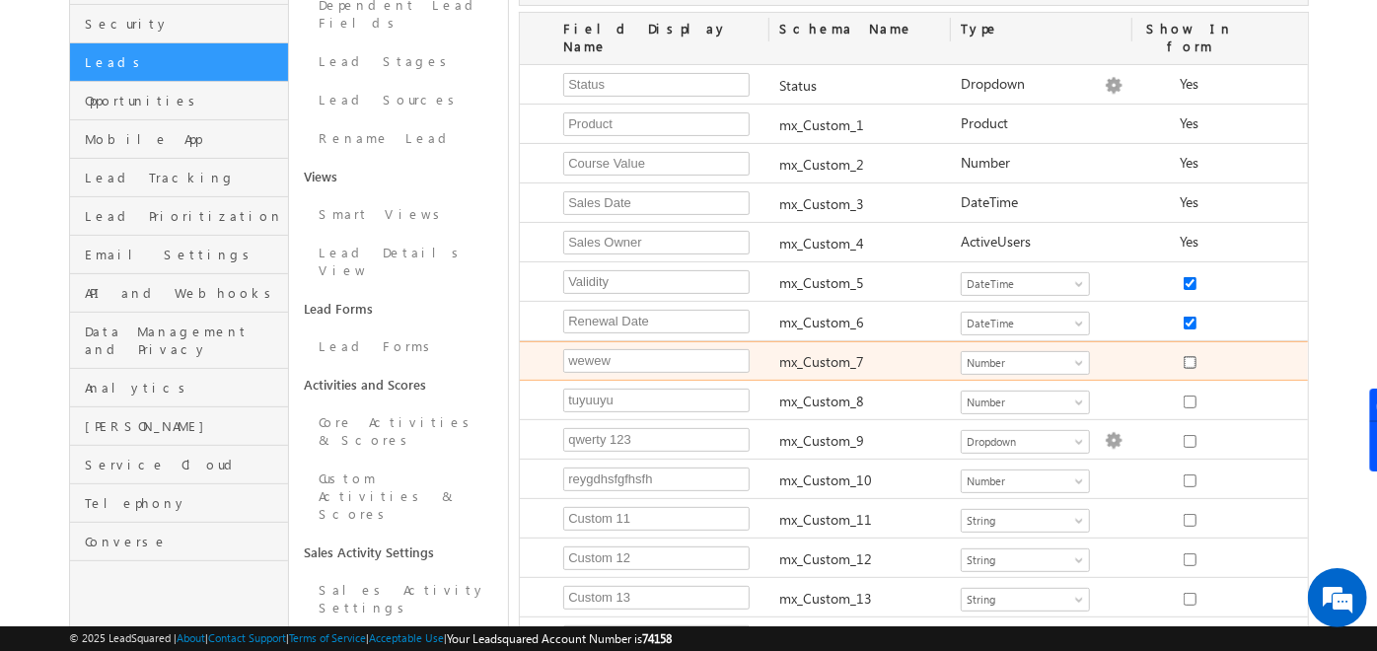
click at [1186, 356] on input "checkbox" at bounding box center [1190, 362] width 13 height 13
checkbox input "true"
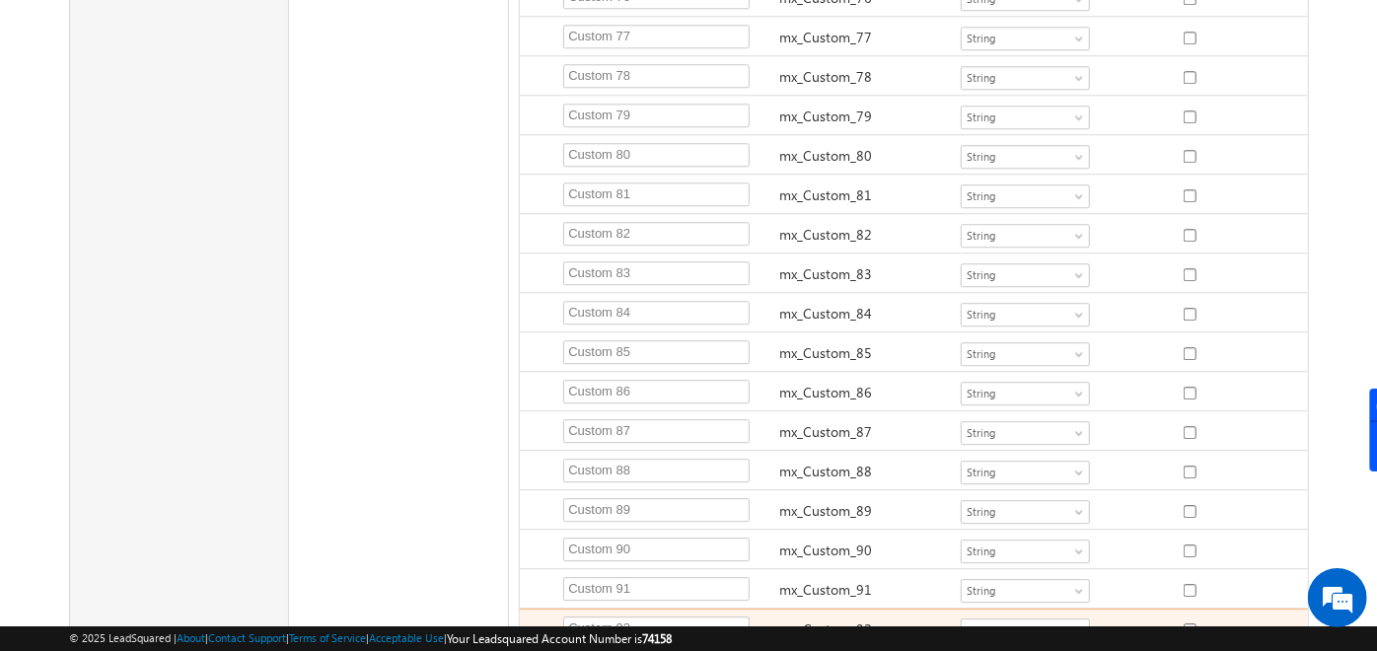
scroll to position [3627, 0]
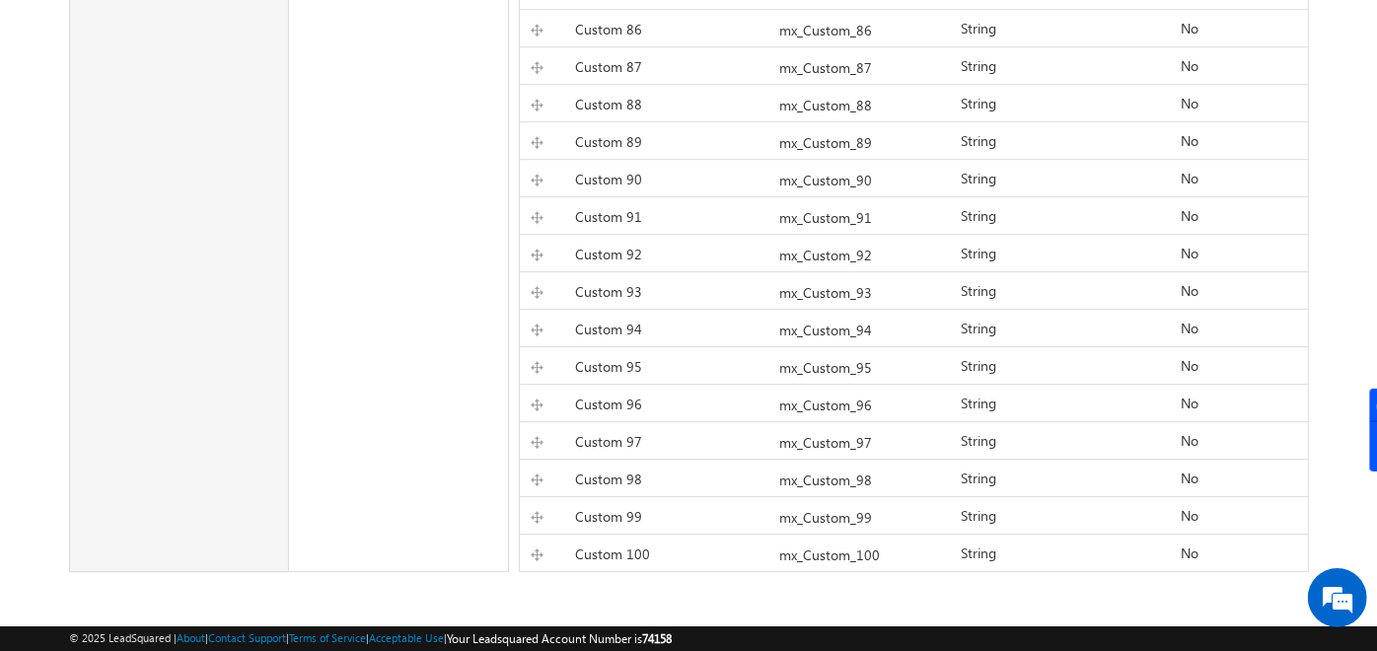
scroll to position [0, 0]
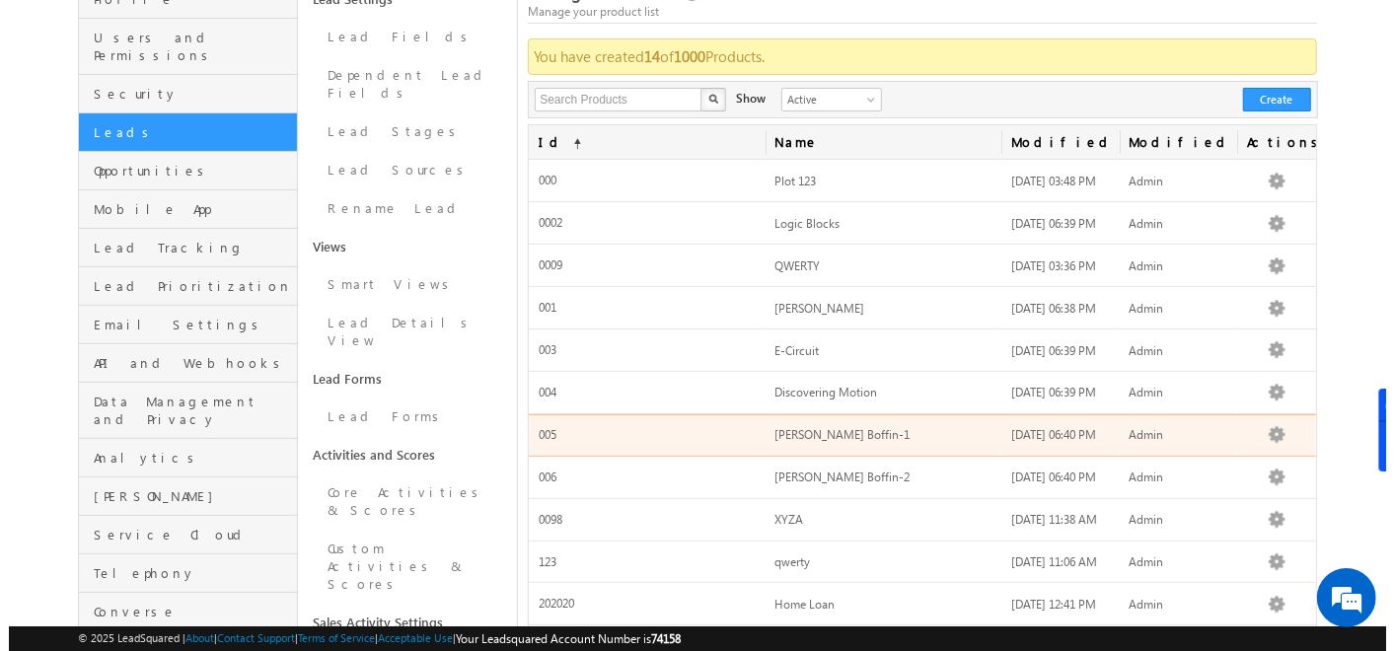
scroll to position [151, 0]
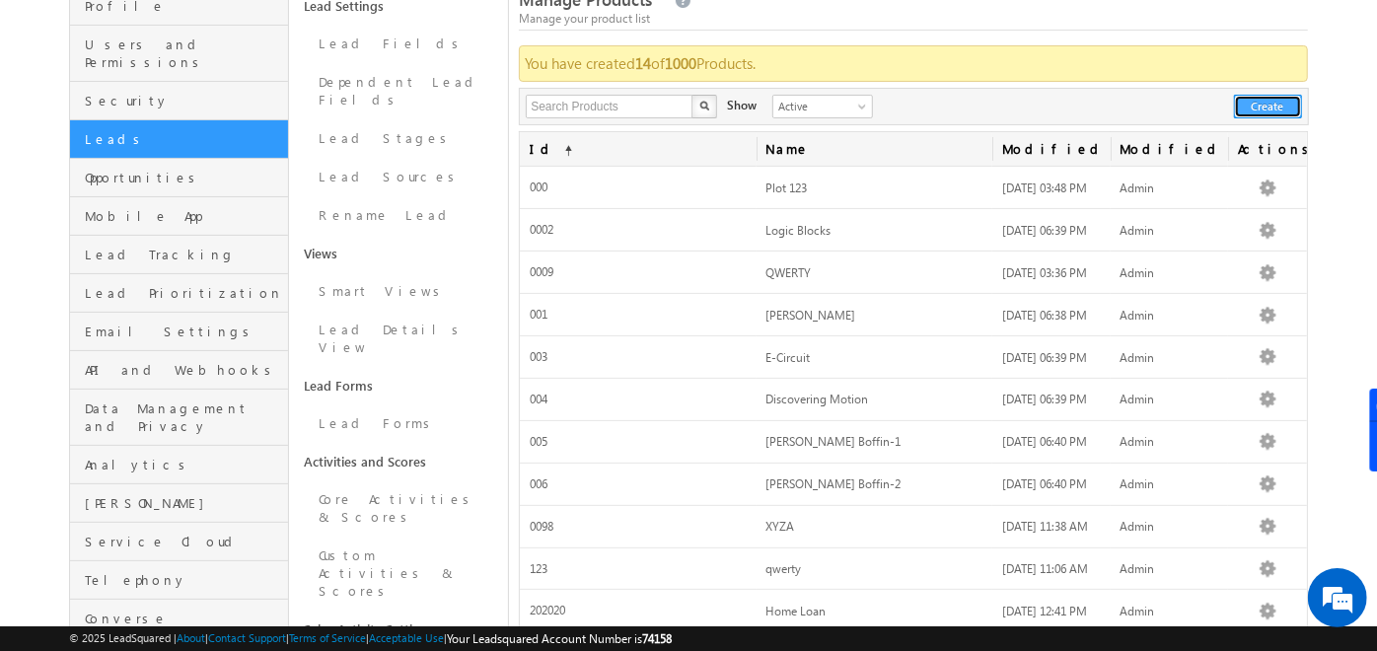
click at [1283, 101] on button "Create" at bounding box center [1268, 107] width 68 height 24
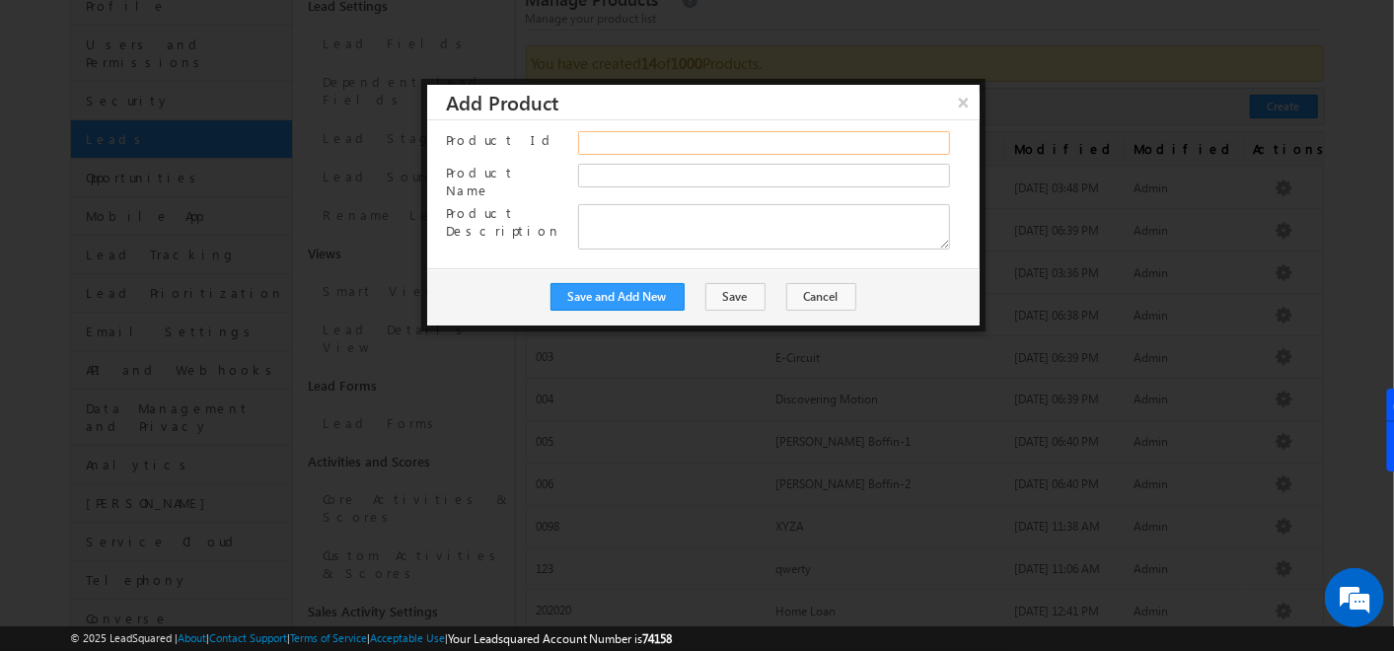
click at [616, 144] on input "Product Id" at bounding box center [764, 143] width 372 height 24
type input "i"
type input "000088"
click at [616, 171] on input "Product Name" at bounding box center [764, 176] width 372 height 24
type input "ghjhj"
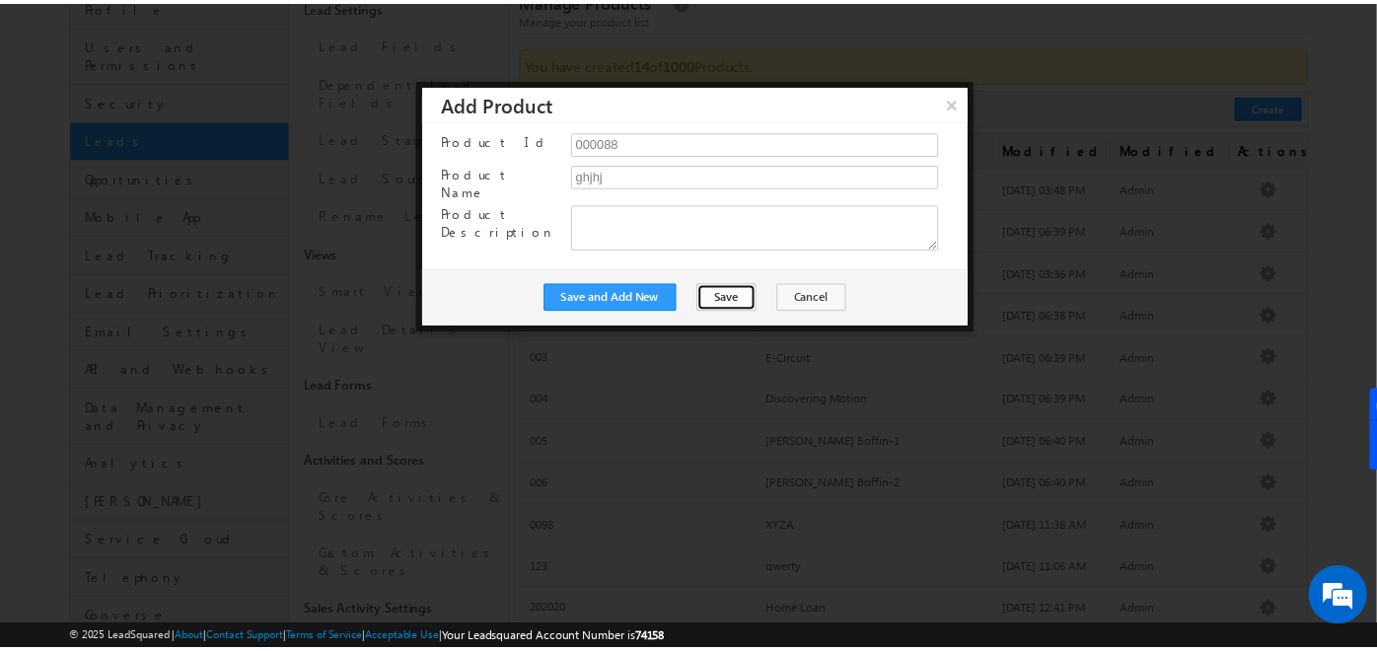
scroll to position [0, 0]
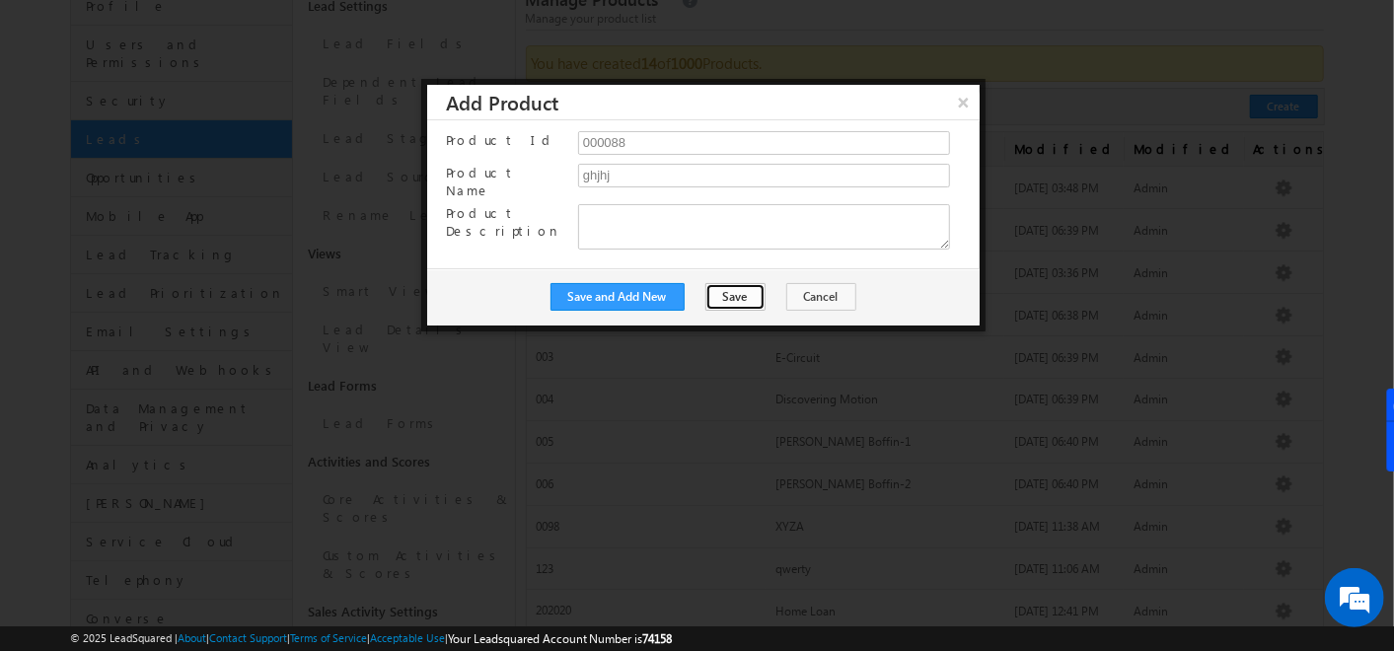
click at [726, 283] on button "Save" at bounding box center [735, 297] width 60 height 28
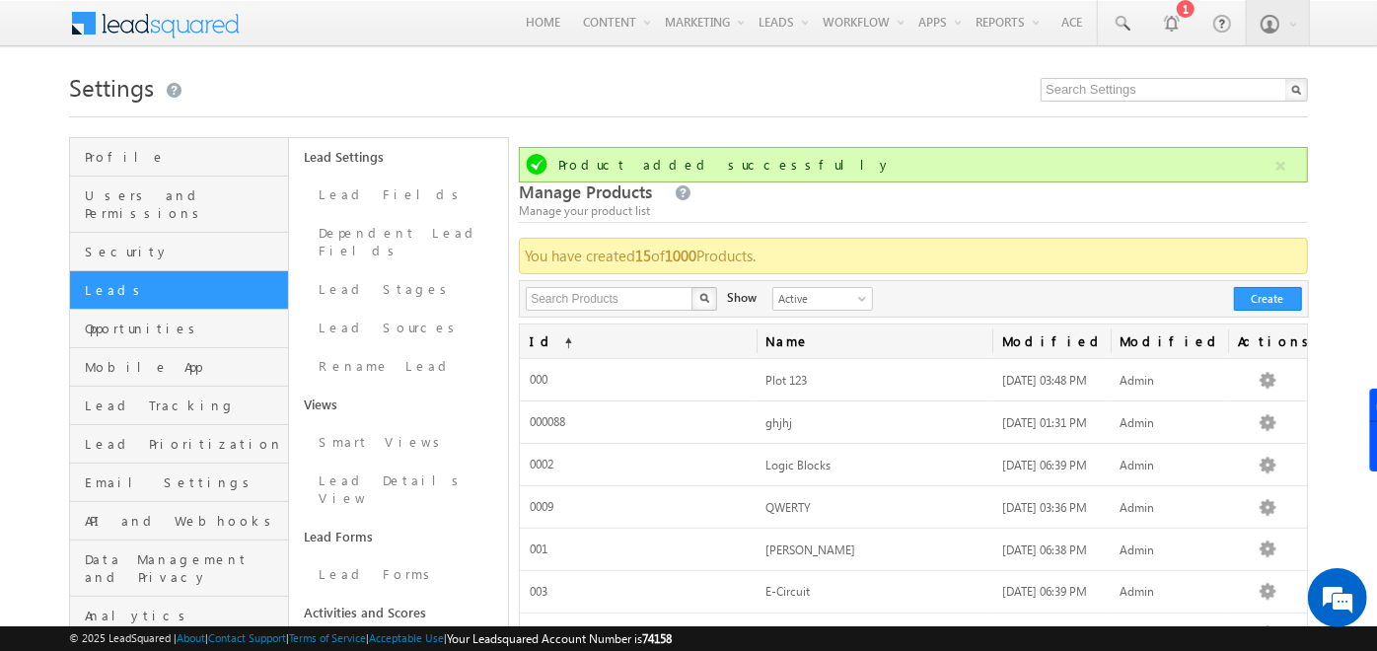
click at [762, 104] on h1 "Settings" at bounding box center [688, 85] width 1239 height 38
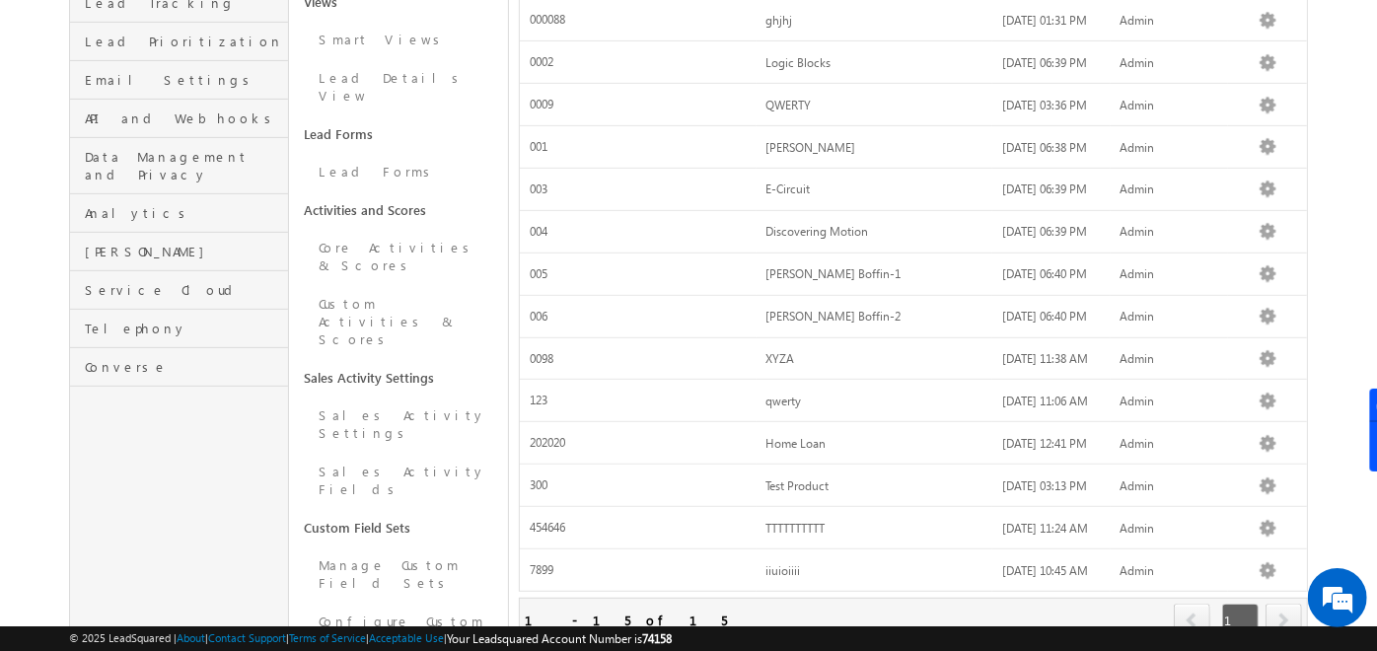
scroll to position [405, 0]
drag, startPoint x: 302, startPoint y: 400, endPoint x: 417, endPoint y: 403, distance: 115.5
click at [417, 507] on link "Custom Field Sets" at bounding box center [398, 525] width 219 height 37
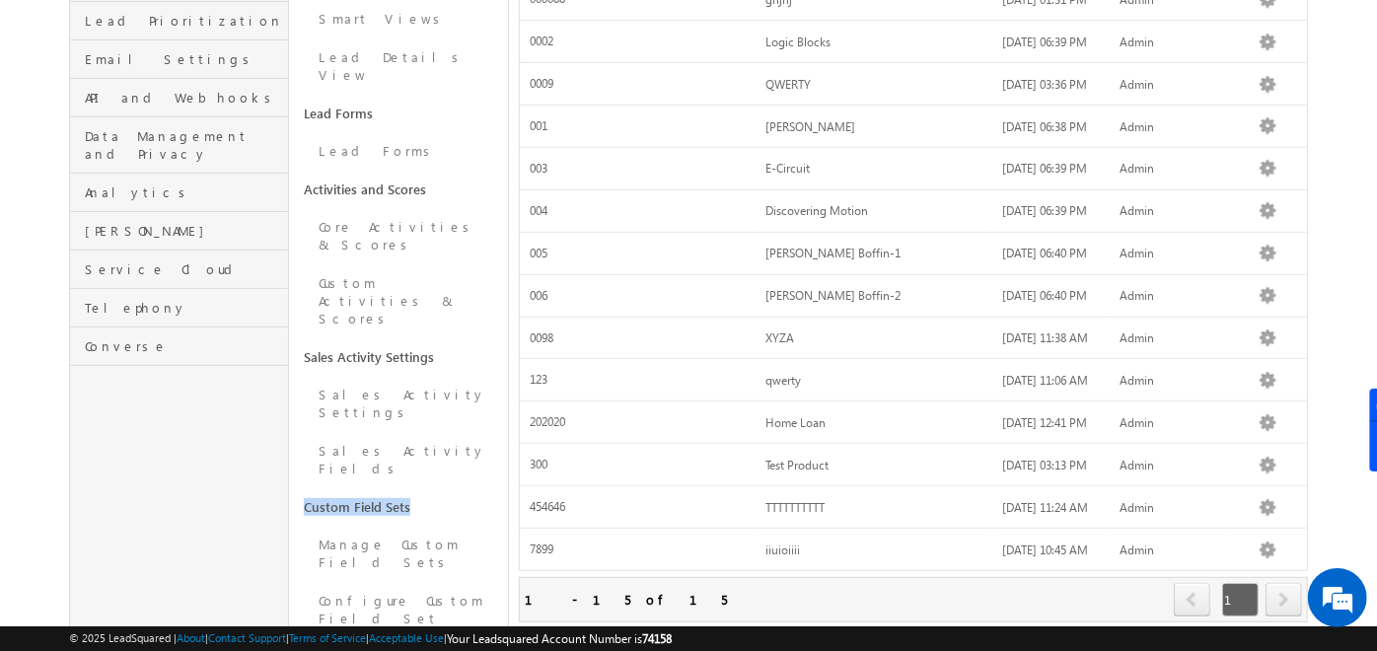
scroll to position [424, 0]
click at [385, 581] on link "Configure Custom Field Set" at bounding box center [398, 609] width 219 height 56
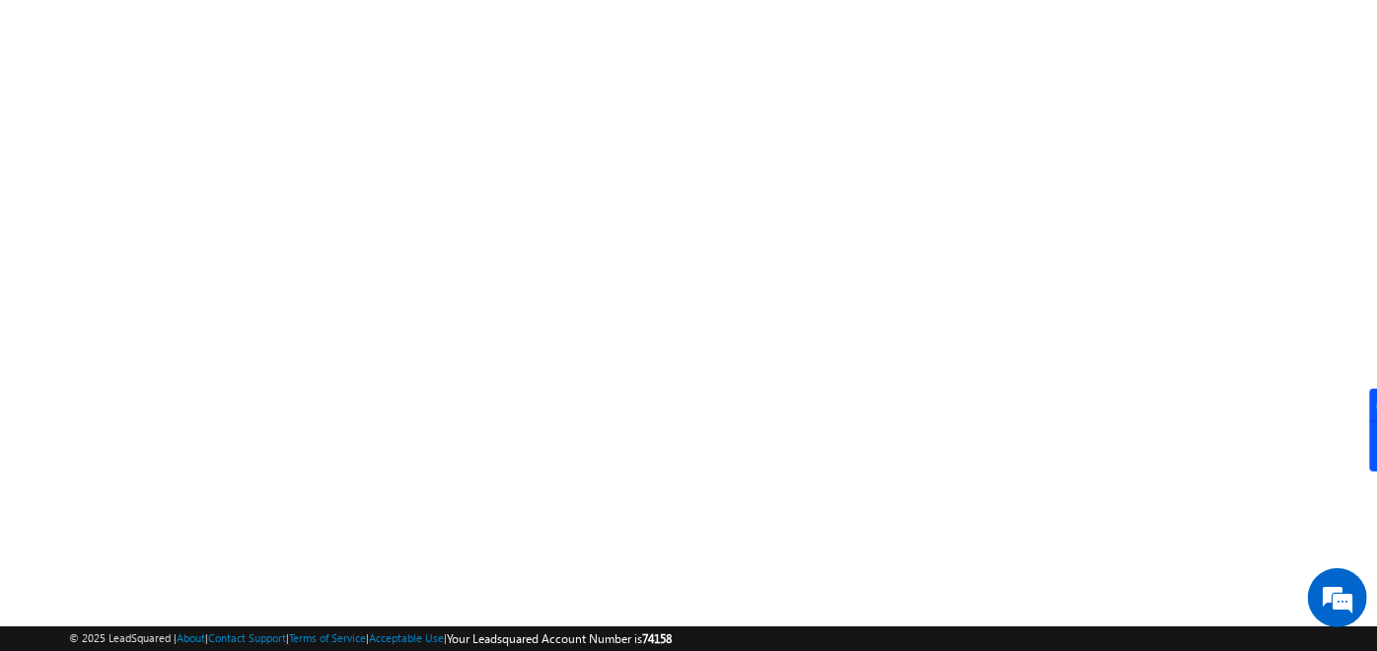
scroll to position [332, 0]
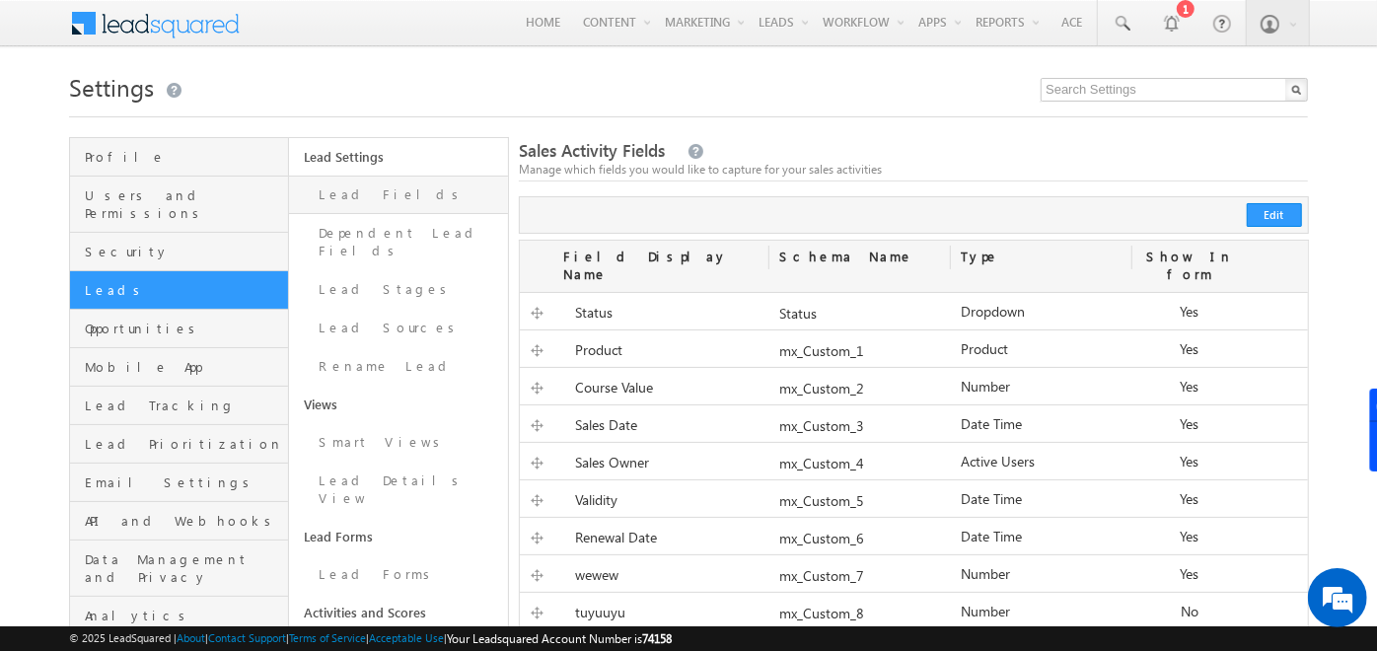
click at [423, 186] on link "Lead Fields" at bounding box center [398, 195] width 219 height 38
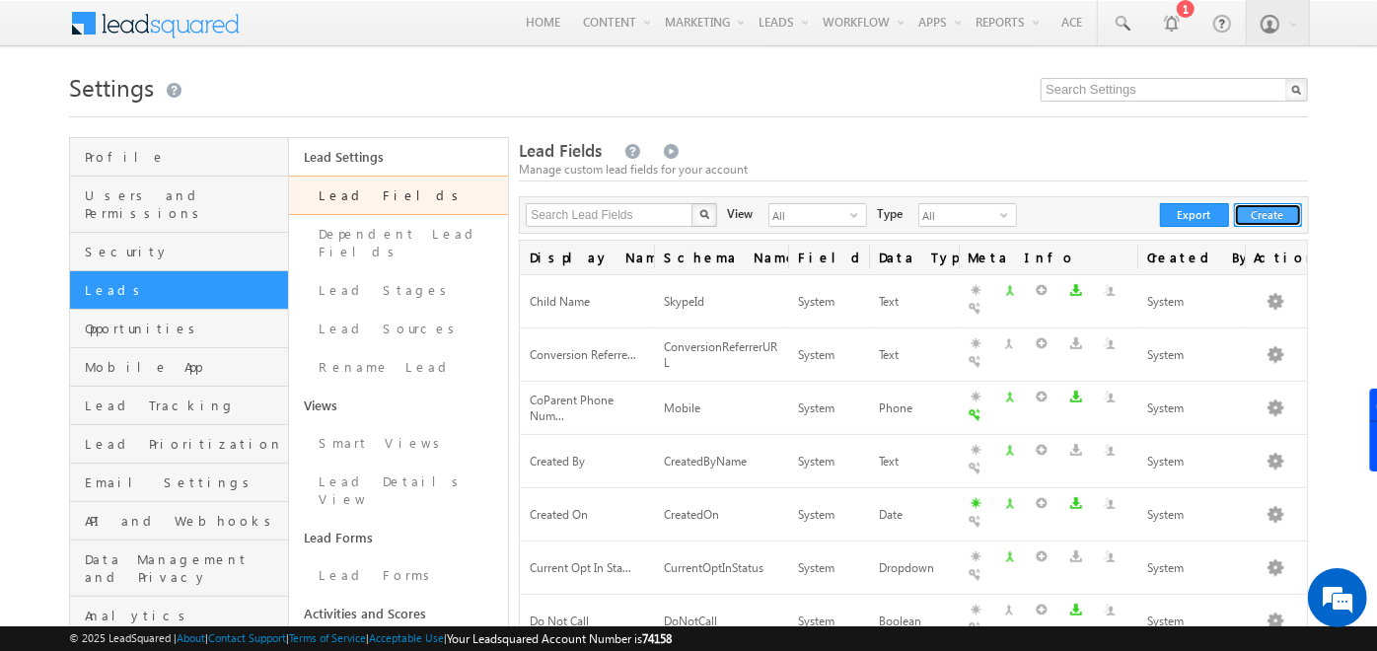
click at [1247, 225] on button "Create" at bounding box center [1268, 215] width 68 height 24
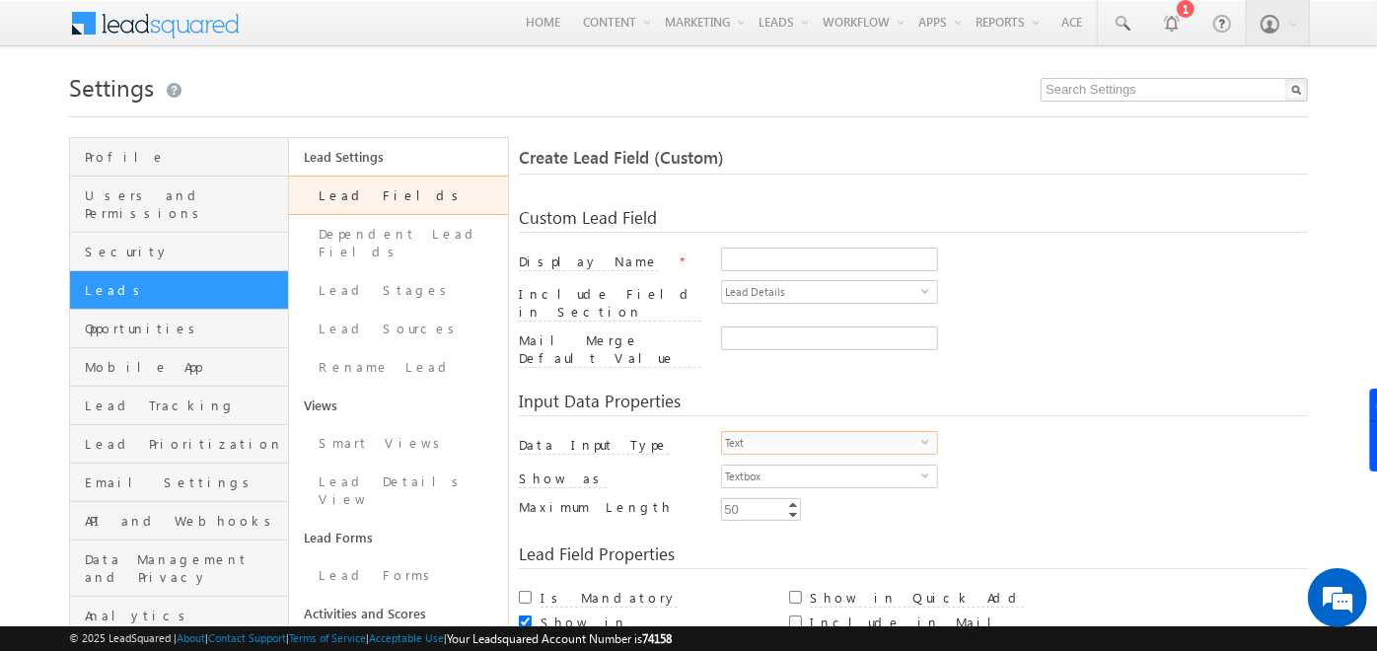
click at [904, 432] on span "Text" at bounding box center [821, 443] width 199 height 22
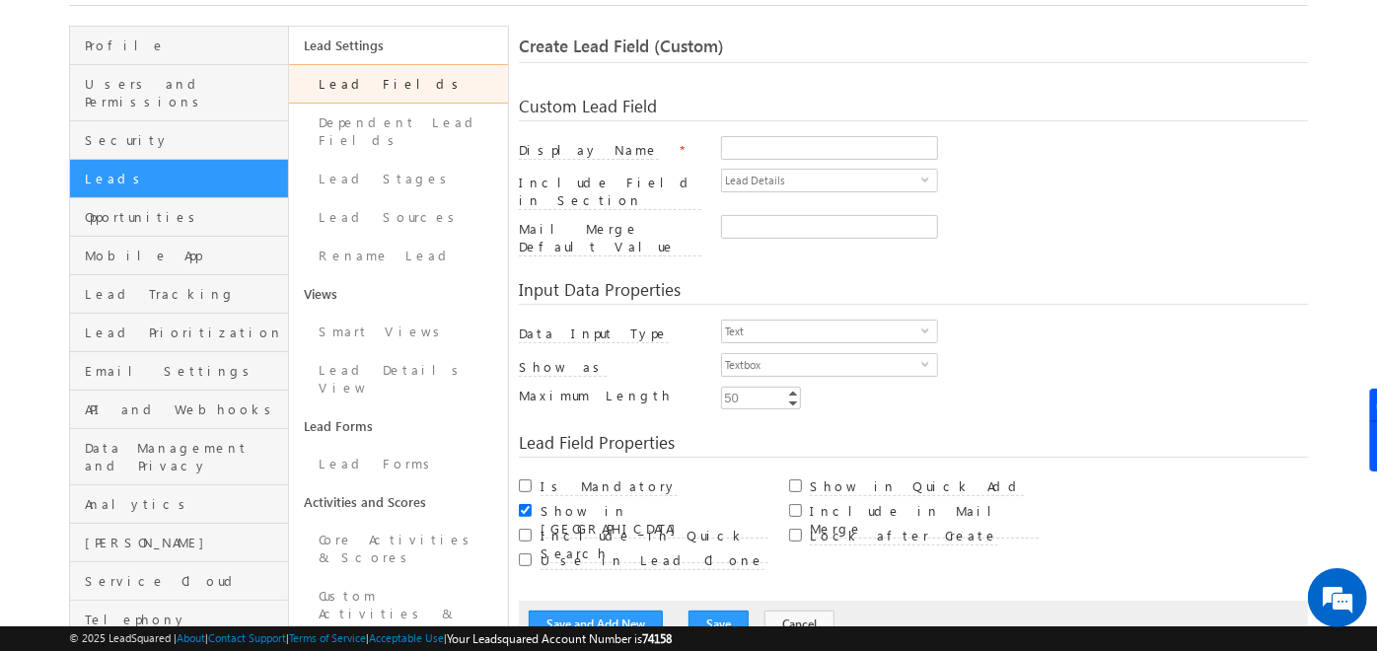
drag, startPoint x: 524, startPoint y: 106, endPoint x: 676, endPoint y: 103, distance: 152.0
click at [676, 103] on div "Custom Lead Field" at bounding box center [913, 110] width 789 height 24
click at [763, 149] on input "Display Name" at bounding box center [829, 148] width 217 height 24
type input "kyc"
click at [876, 321] on span "Text" at bounding box center [821, 332] width 199 height 22
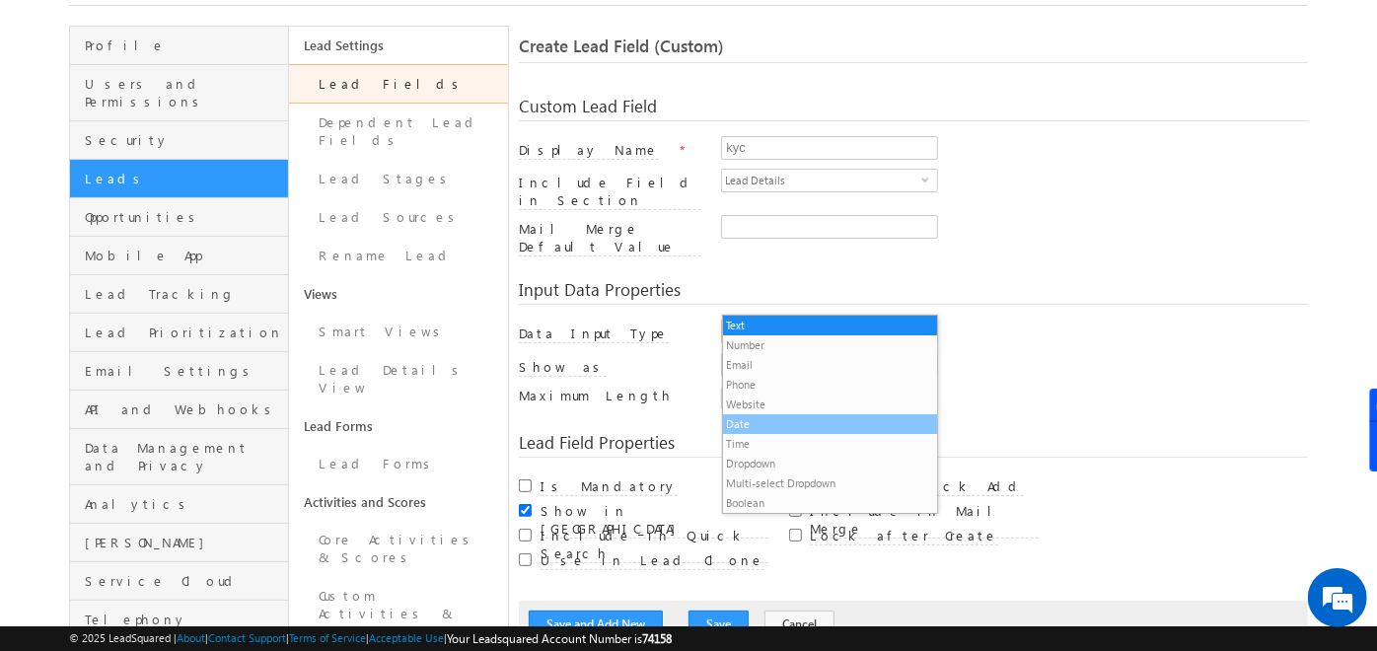
scroll to position [20, 0]
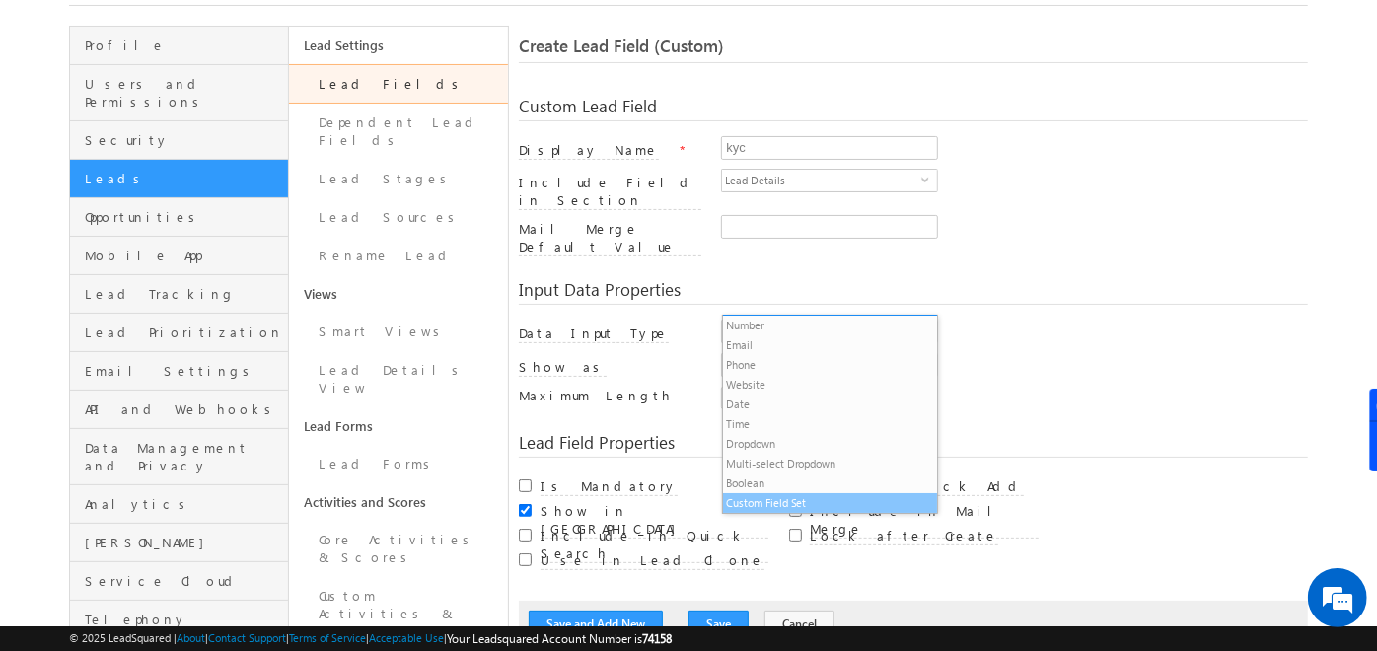
click at [776, 502] on li "Custom Field Set" at bounding box center [830, 503] width 215 height 20
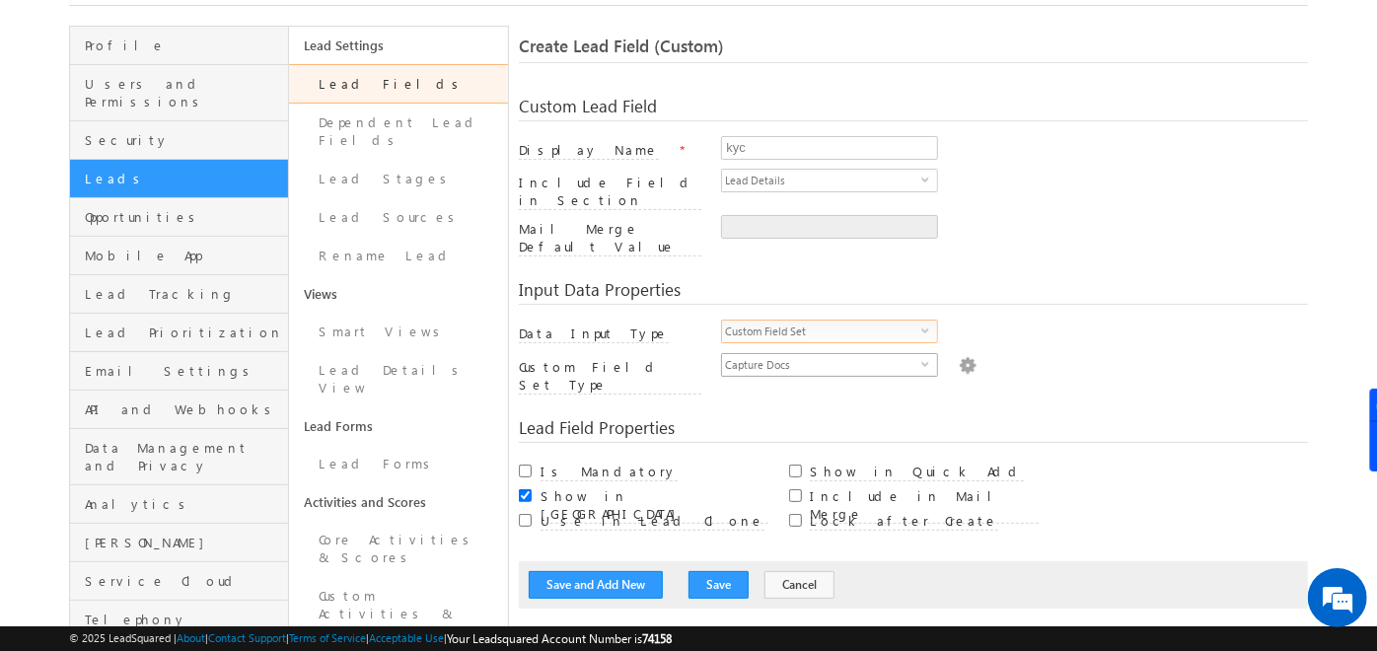
click at [778, 354] on span "Capture Docs" at bounding box center [821, 365] width 199 height 22
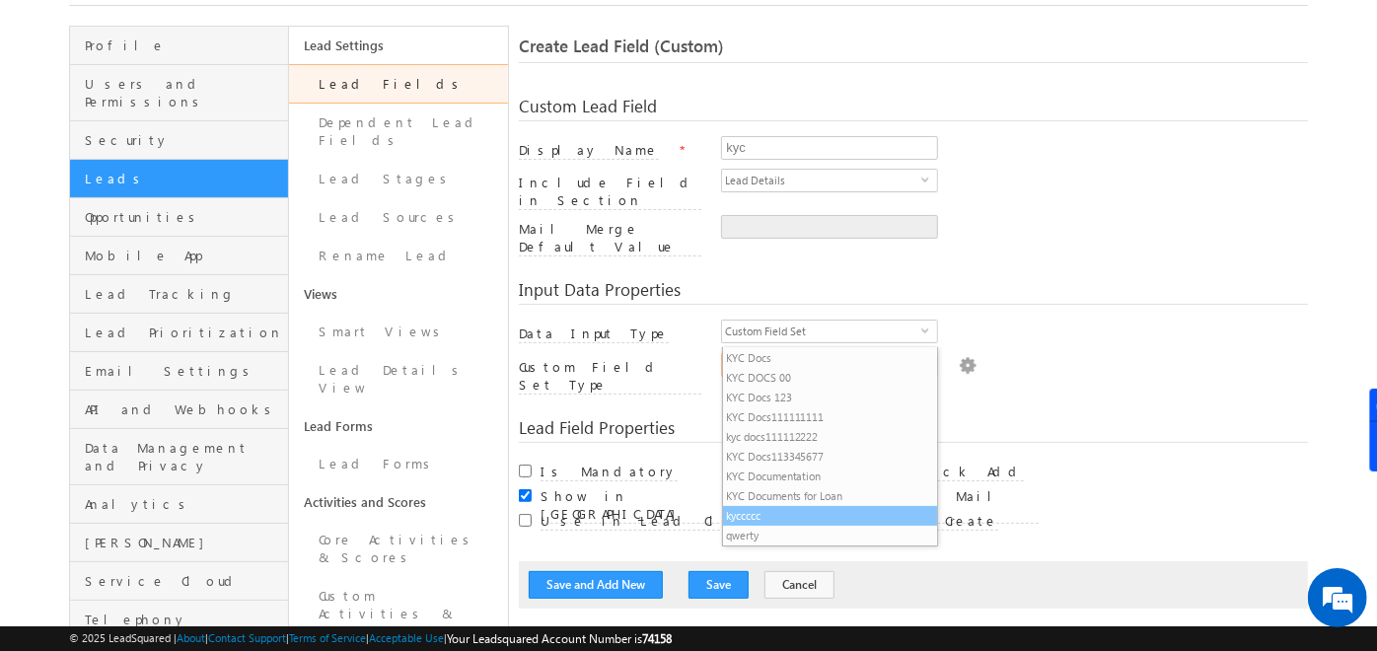
scroll to position [375, 0]
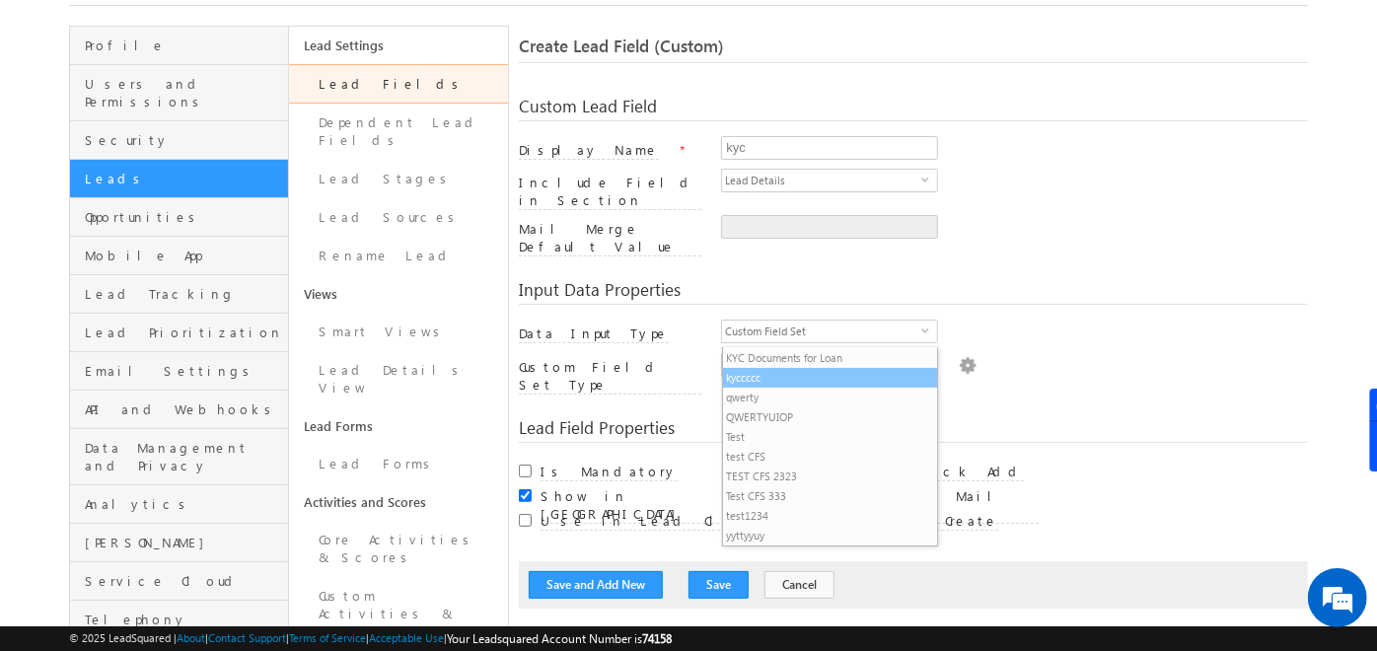
click at [772, 385] on li "kyccccc" at bounding box center [830, 378] width 215 height 20
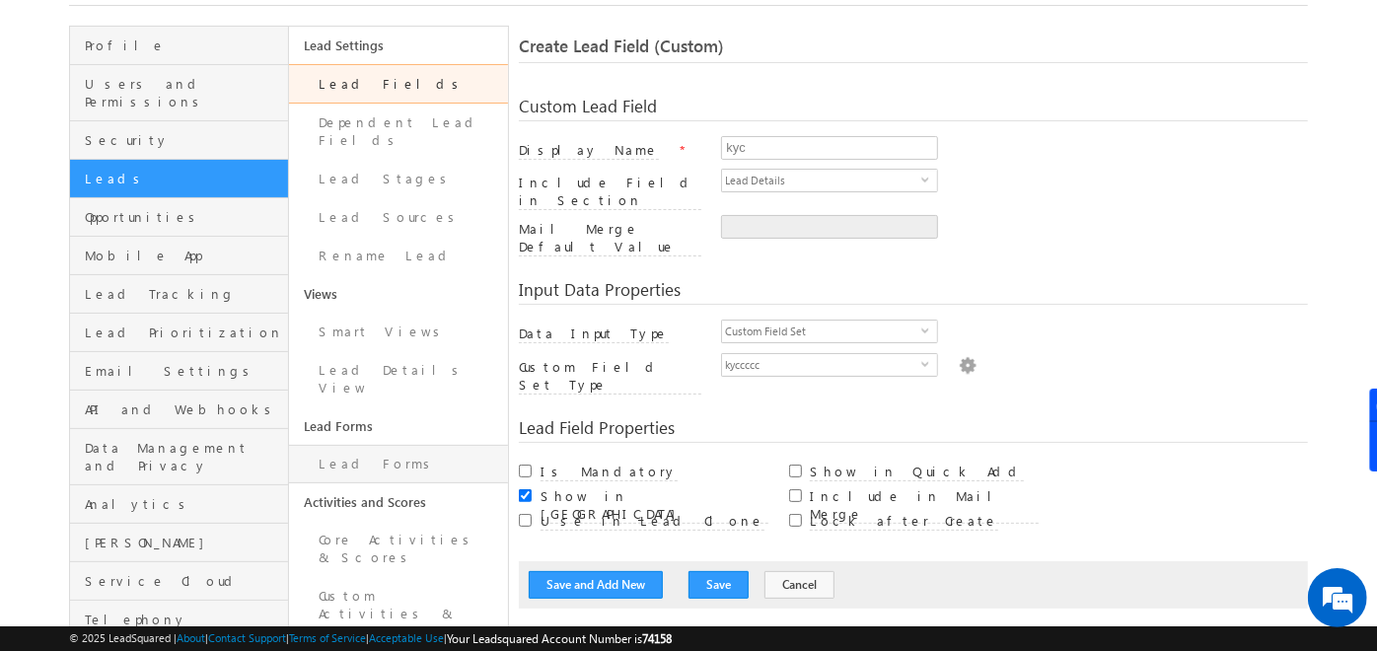
drag, startPoint x: 364, startPoint y: 415, endPoint x: 327, endPoint y: 436, distance: 42.8
click at [327, 445] on link "Lead Forms" at bounding box center [398, 464] width 219 height 38
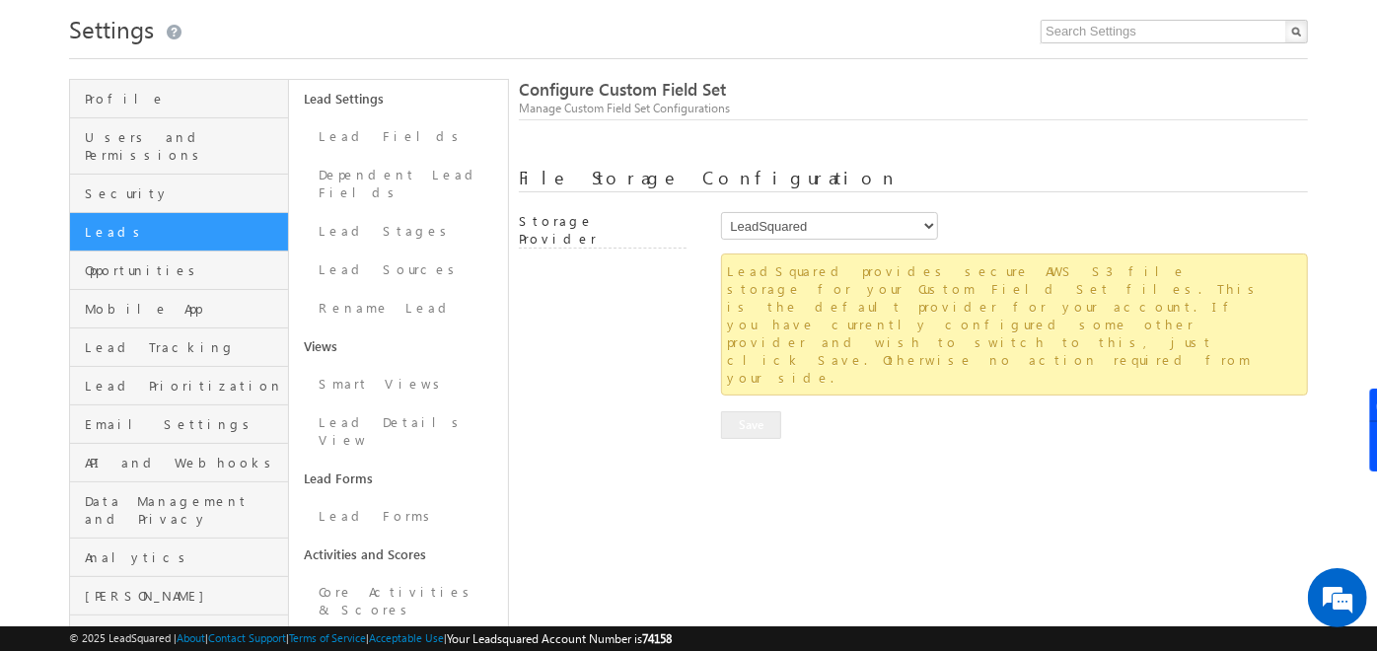
scroll to position [59, 0]
click at [914, 229] on select "LeadSquared AmazonS3 AlibabaCloudOSS" at bounding box center [829, 225] width 217 height 28
click at [721, 211] on select "LeadSquared AmazonS3 AlibabaCloudOSS" at bounding box center [829, 225] width 217 height 28
click at [603, 274] on div at bounding box center [610, 267] width 183 height 28
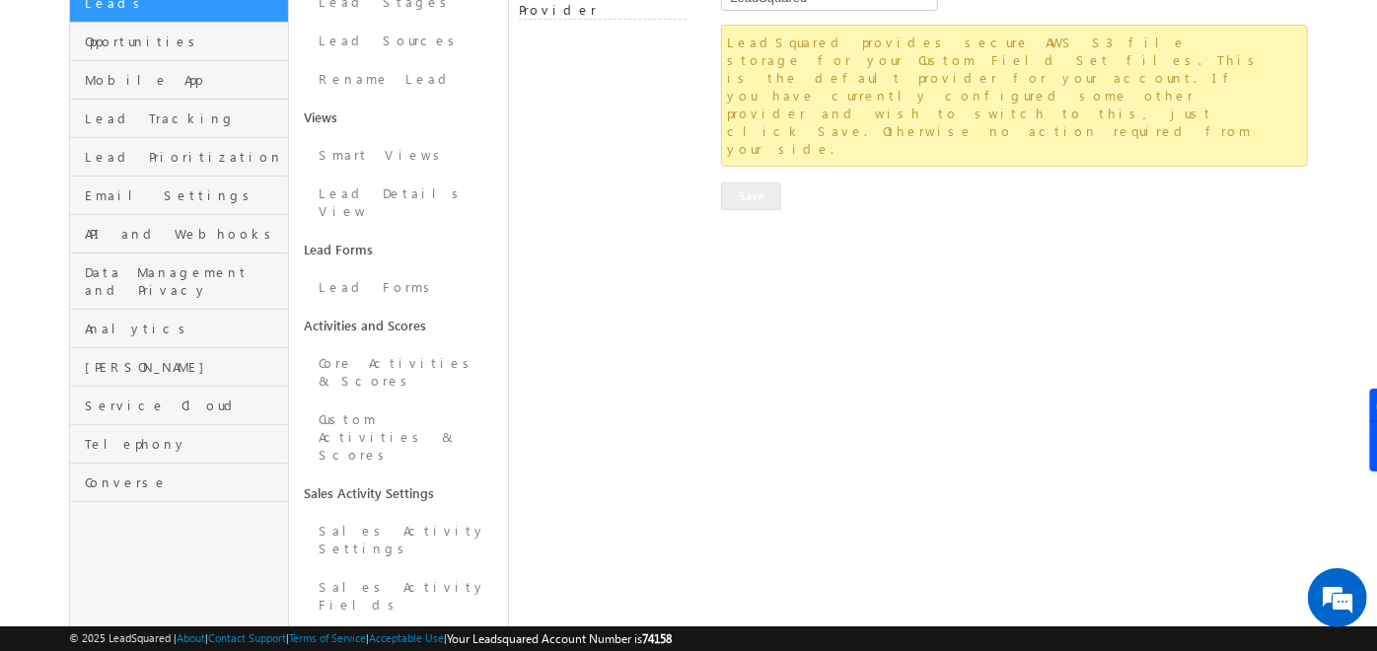
scroll to position [288, 0]
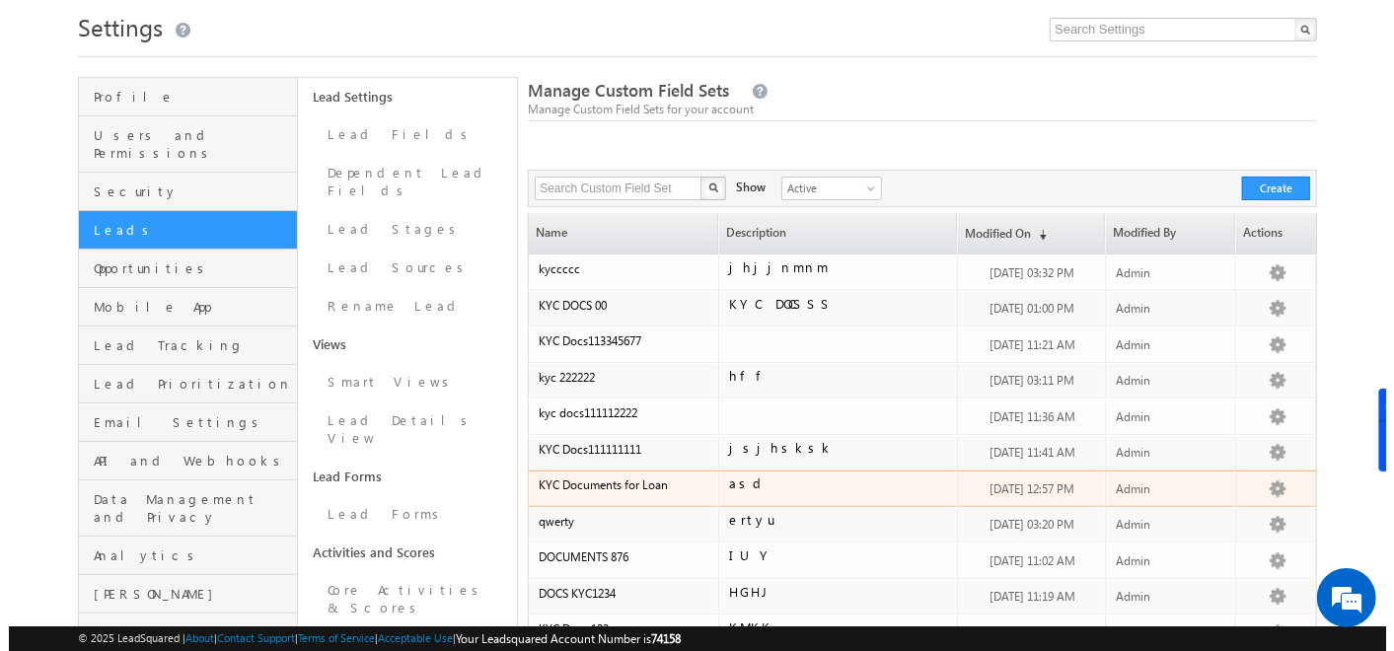
scroll to position [51, 0]
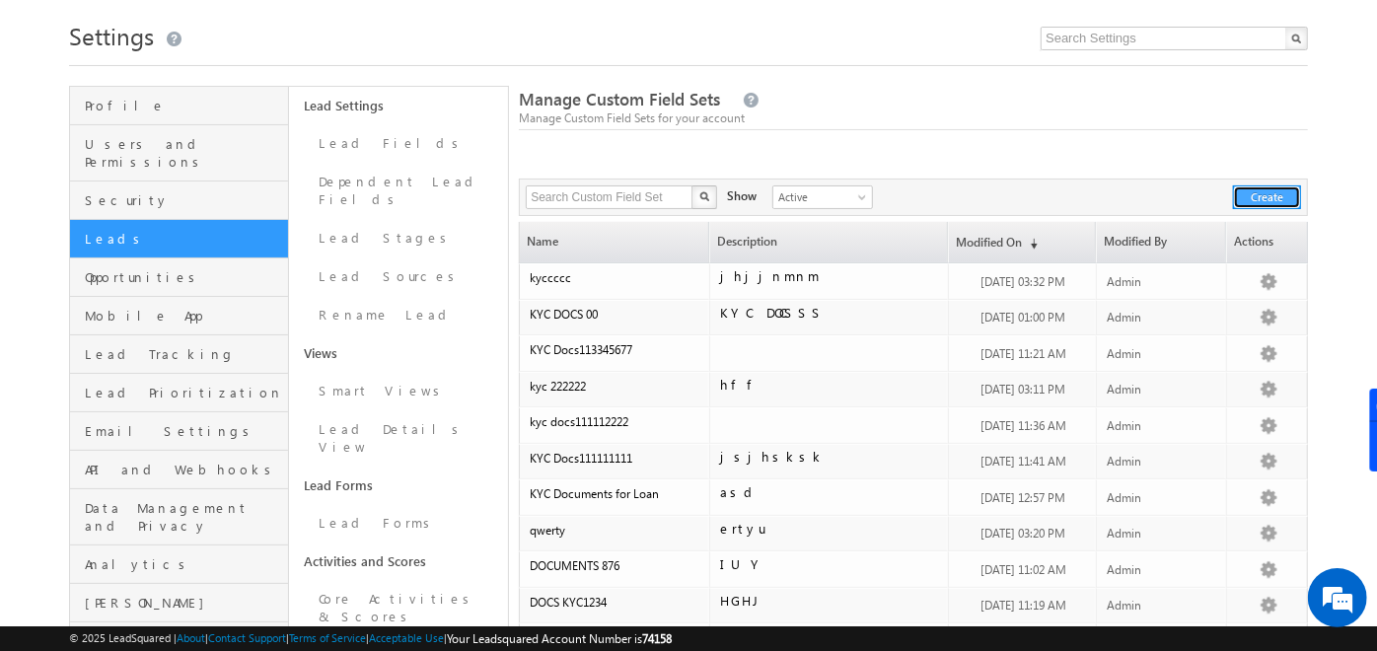
click at [1268, 199] on button "Create" at bounding box center [1267, 197] width 68 height 24
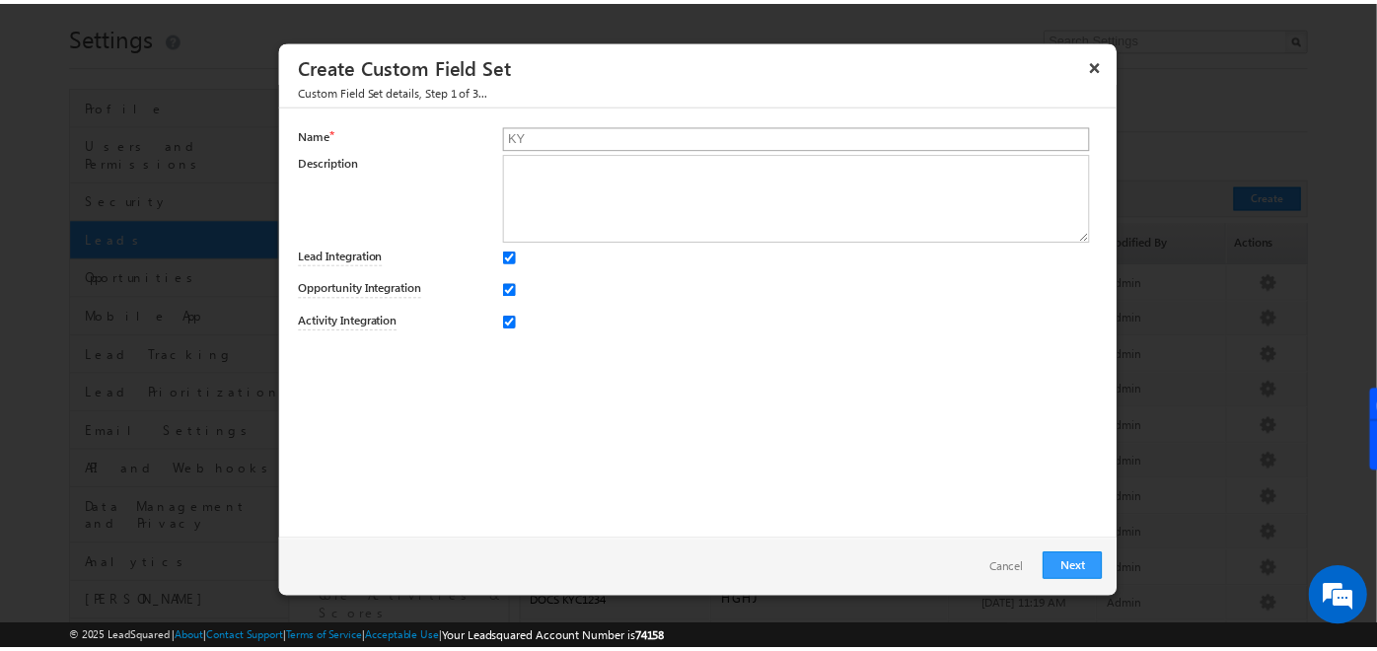
scroll to position [0, 0]
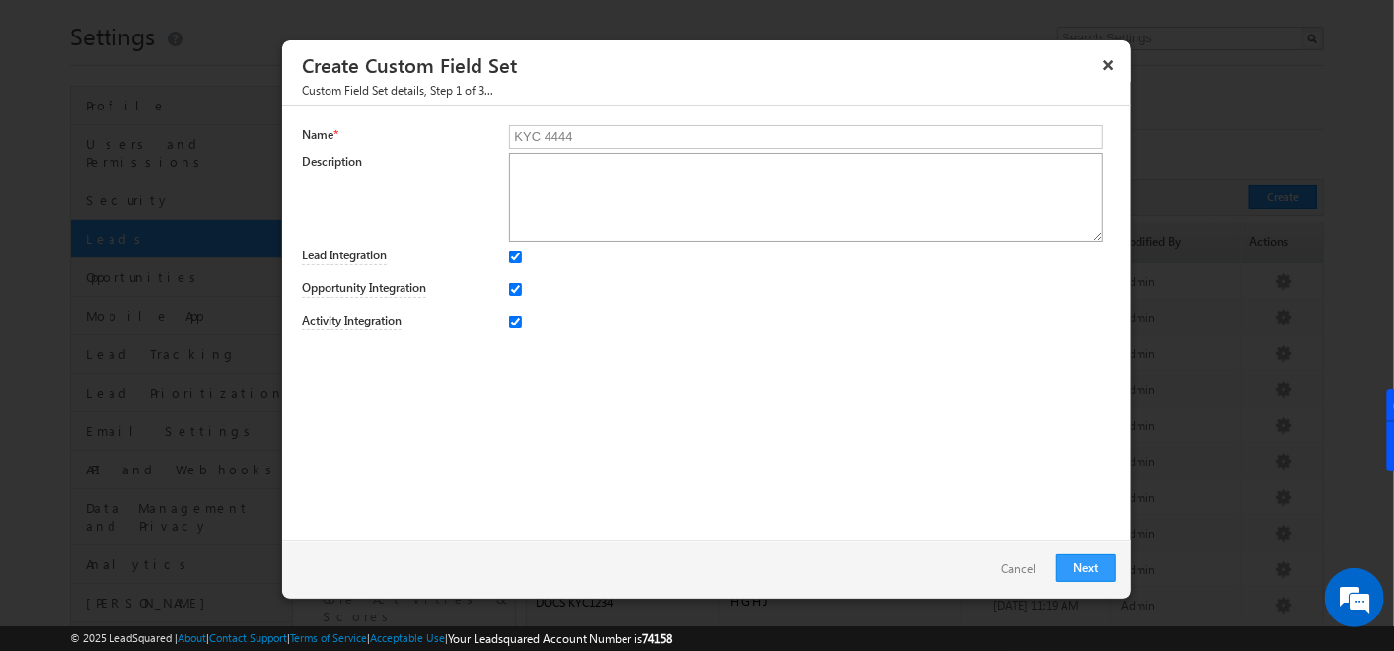
type input "KYC 4444"
click at [644, 195] on textarea at bounding box center [805, 197] width 593 height 89
type textarea "JHJHKJK"
drag, startPoint x: 493, startPoint y: 256, endPoint x: 530, endPoint y: 318, distance: 72.1
click at [530, 318] on div "Name * KYC 4444 Description JHJHKJK Lead Integration Opportunity Integration Ac…" at bounding box center [706, 323] width 849 height 434
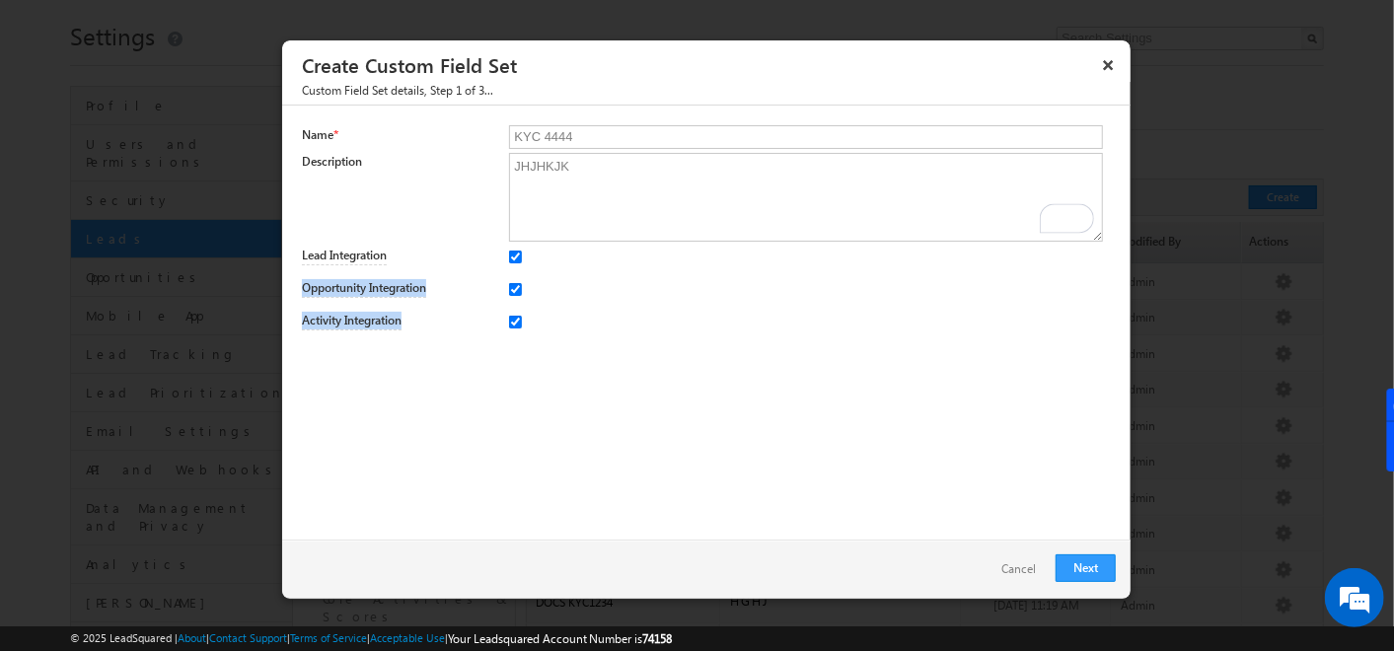
drag, startPoint x: 530, startPoint y: 318, endPoint x: 613, endPoint y: 330, distance: 83.7
click at [613, 330] on div at bounding box center [810, 321] width 602 height 28
click at [452, 188] on div "Description JHJHKJK" at bounding box center [706, 197] width 809 height 89
click at [1098, 560] on link "Next" at bounding box center [1086, 568] width 60 height 28
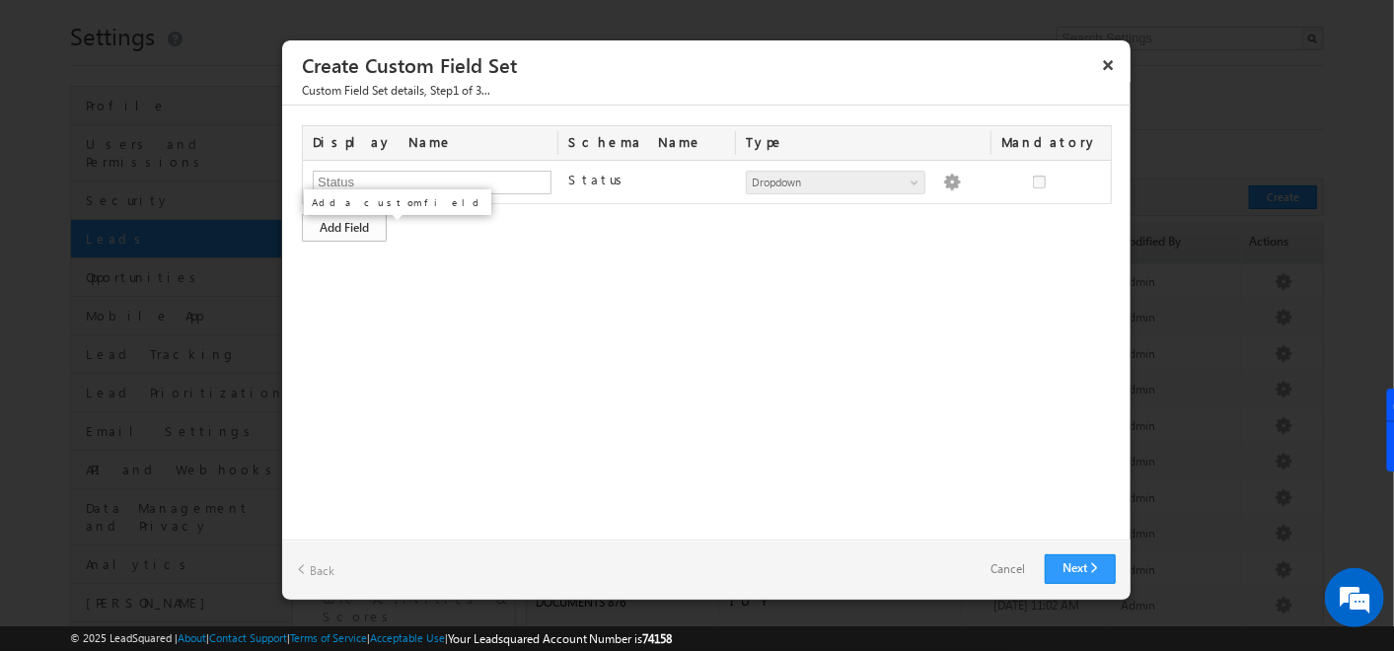
click at [374, 232] on div "Add Field" at bounding box center [344, 228] width 85 height 28
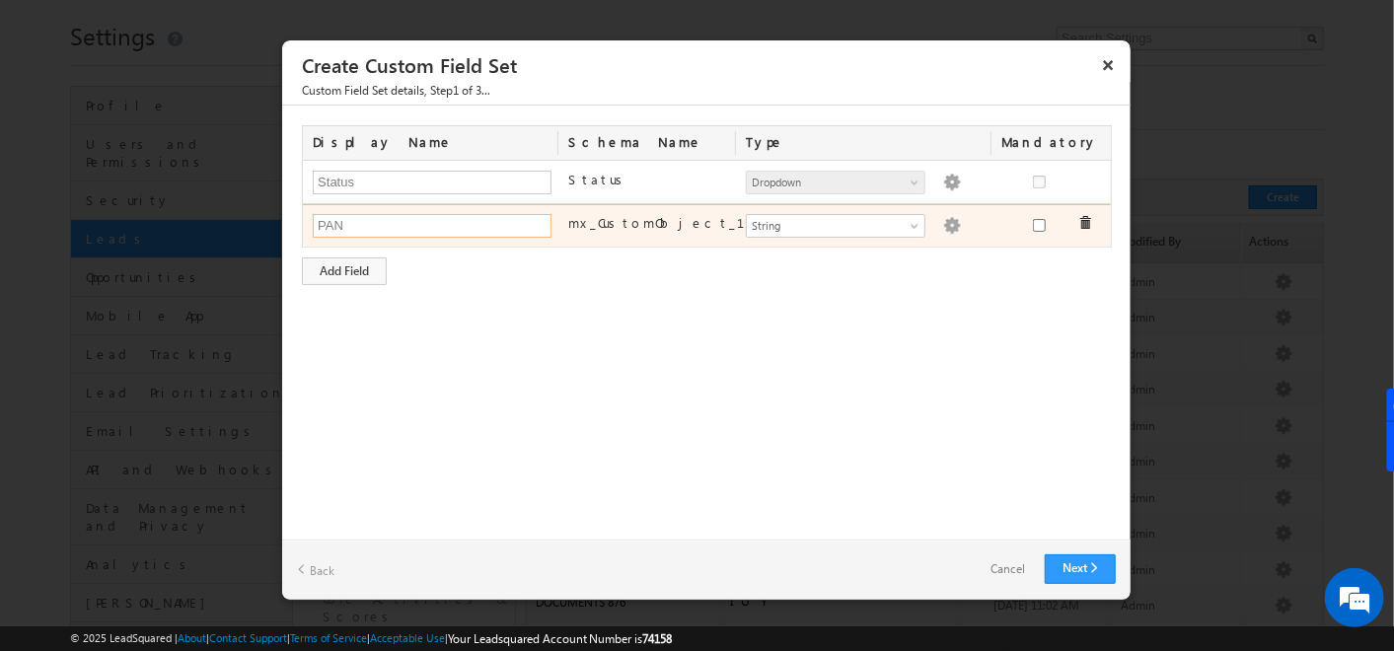
click at [386, 234] on input "PAN" at bounding box center [432, 226] width 239 height 24
type input "PAN Number"
click at [883, 226] on span "String" at bounding box center [827, 226] width 161 height 18
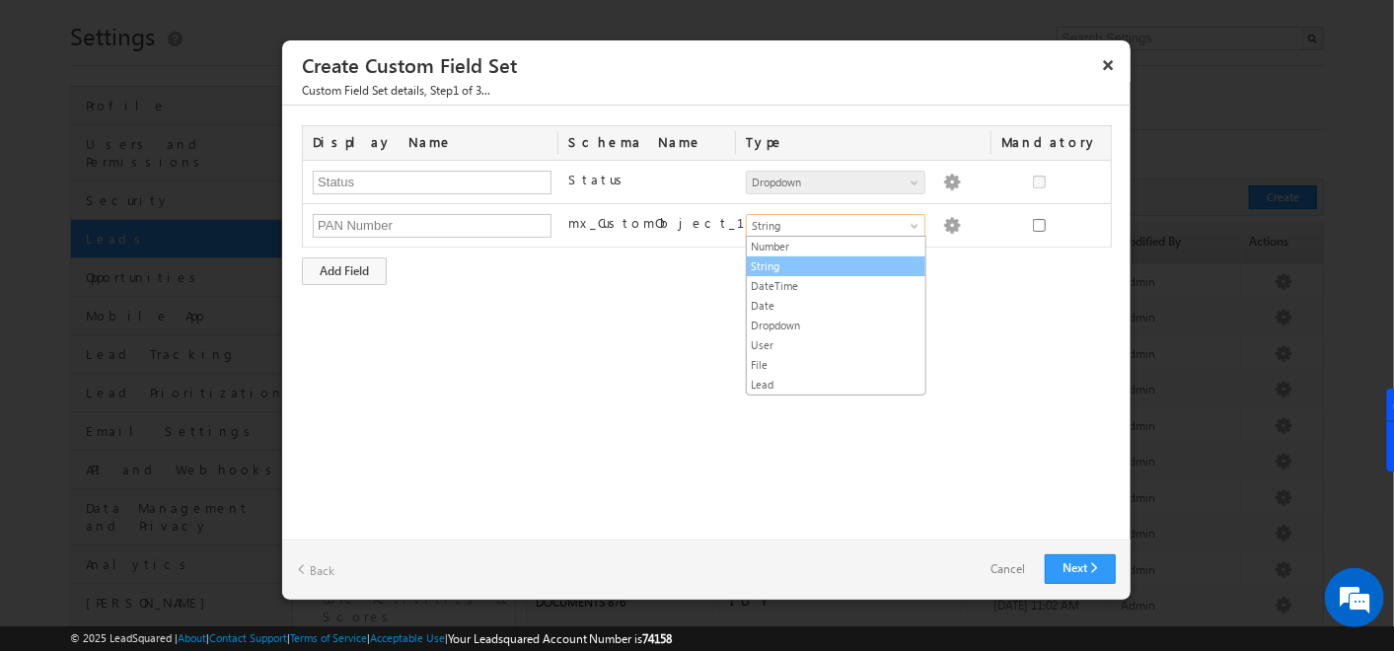
click at [808, 266] on link "String" at bounding box center [836, 267] width 179 height 18
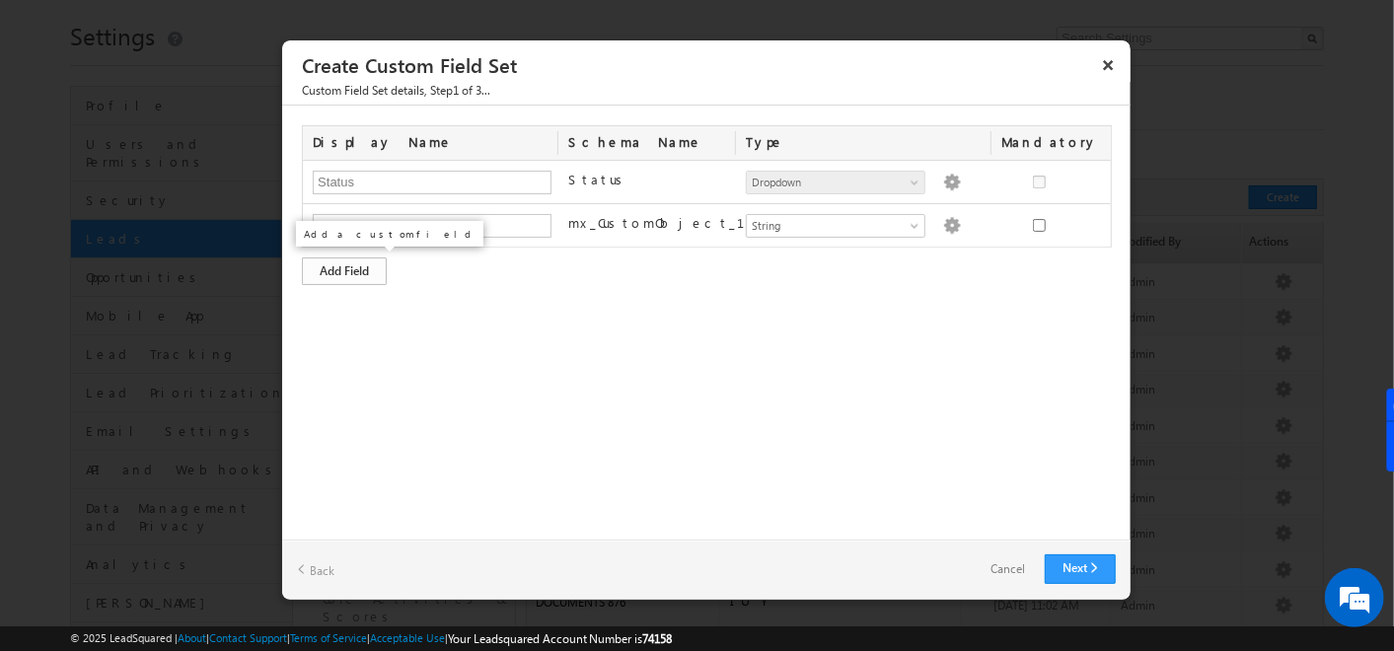
click at [328, 262] on div "Add Field" at bounding box center [344, 272] width 85 height 28
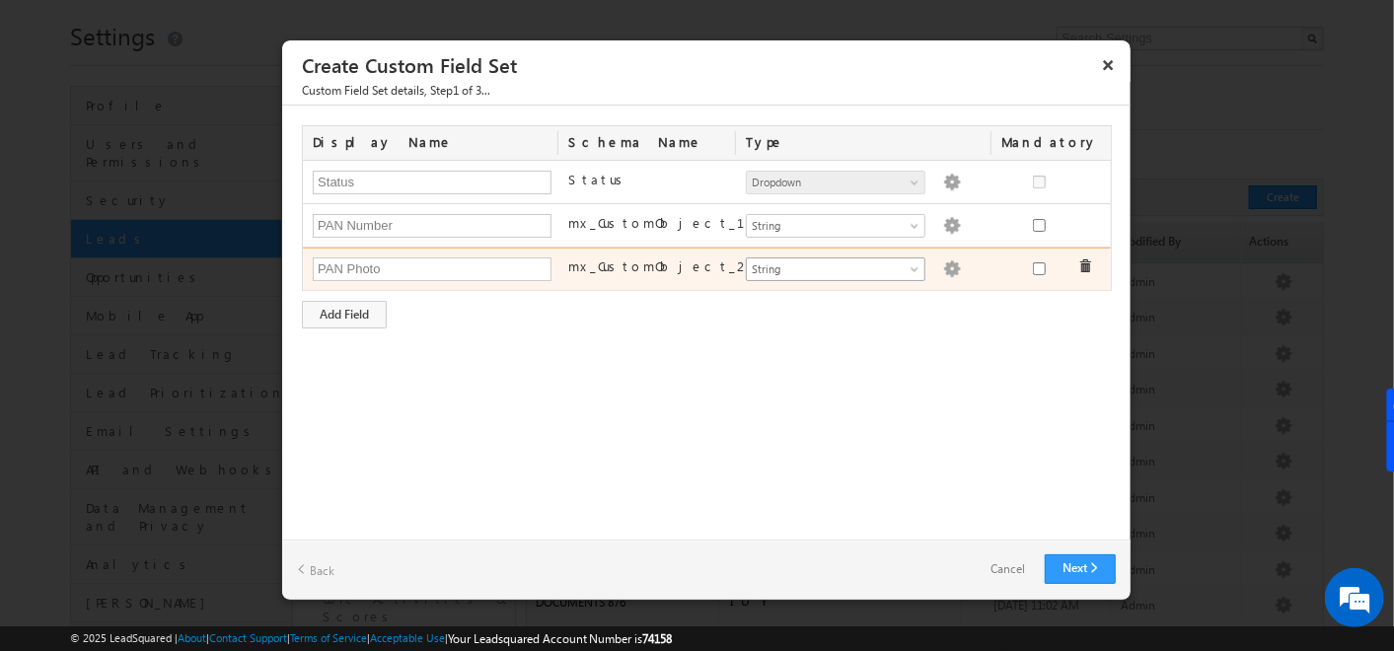
type input "PAN Photo"
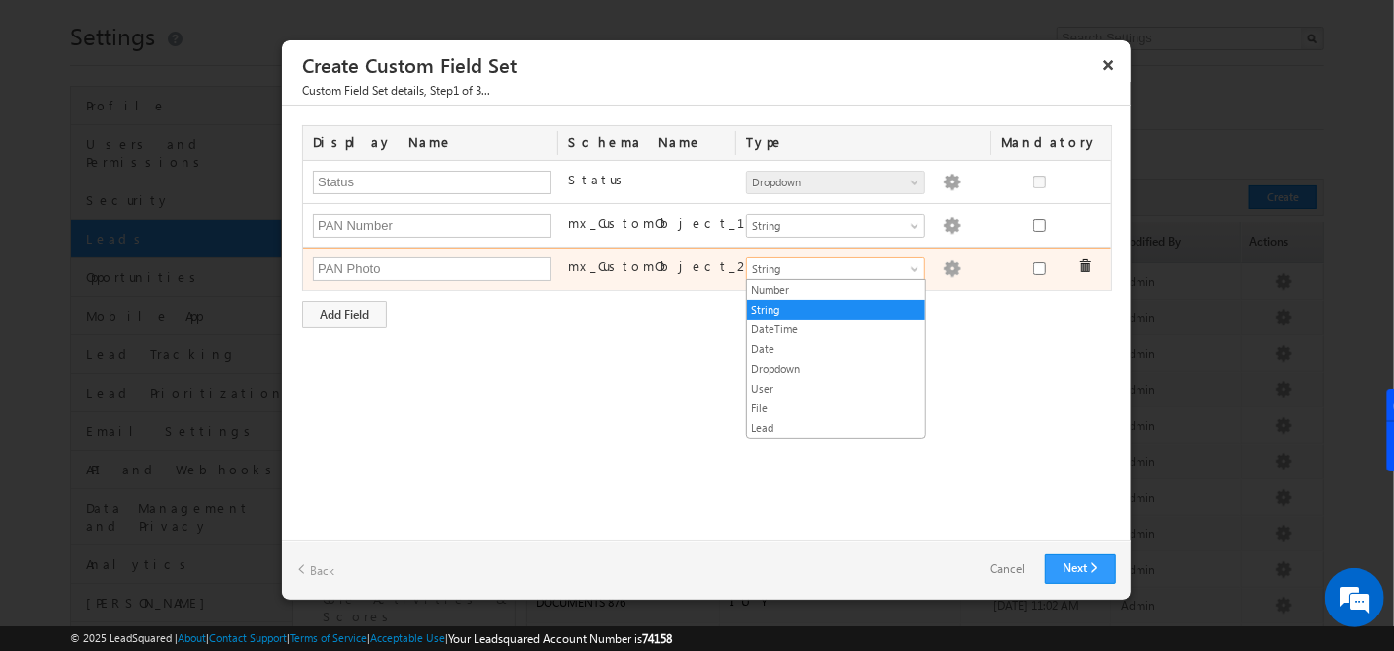
click at [862, 270] on span "String" at bounding box center [827, 269] width 161 height 18
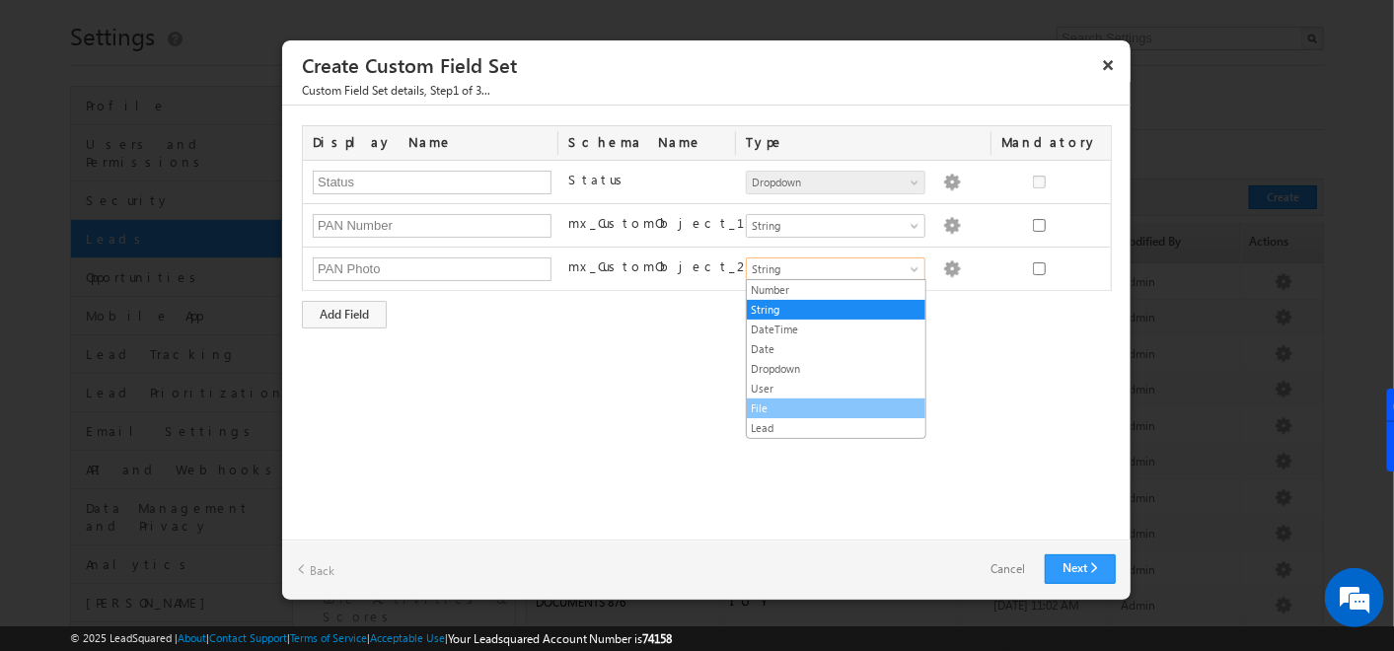
click at [760, 406] on link "File" at bounding box center [836, 409] width 179 height 18
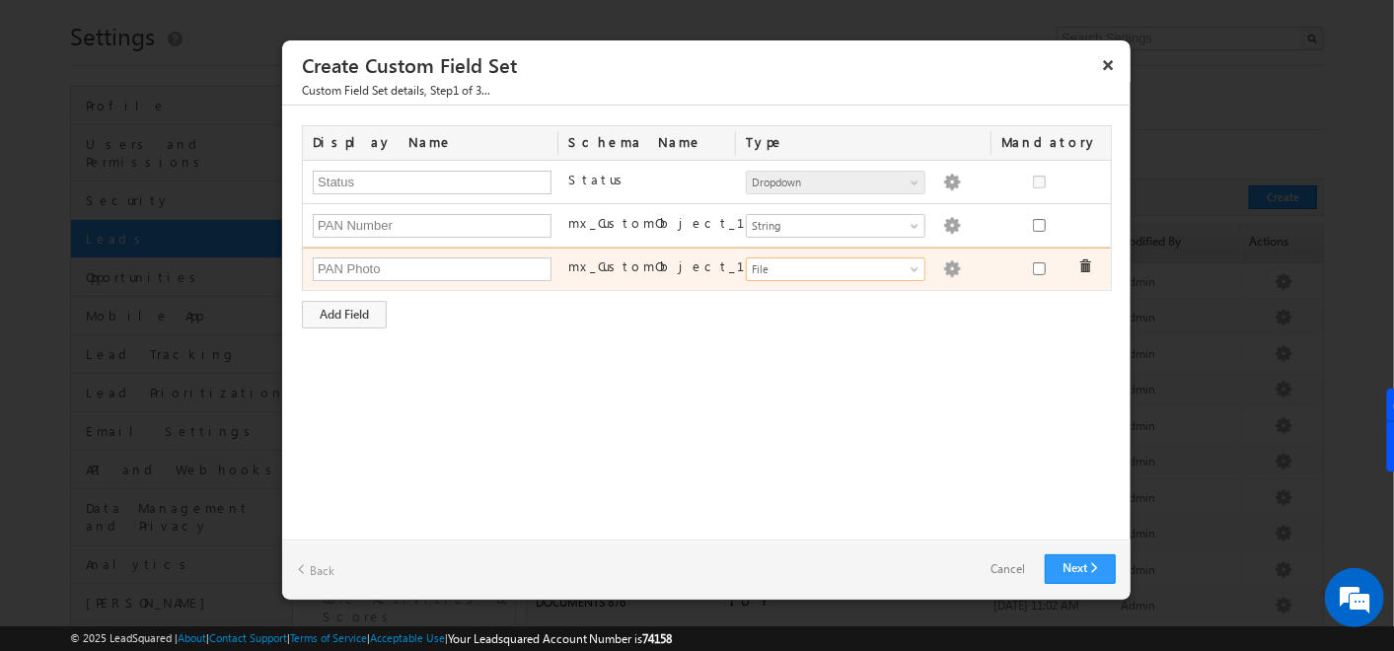
click at [943, 271] on img at bounding box center [952, 269] width 18 height 18
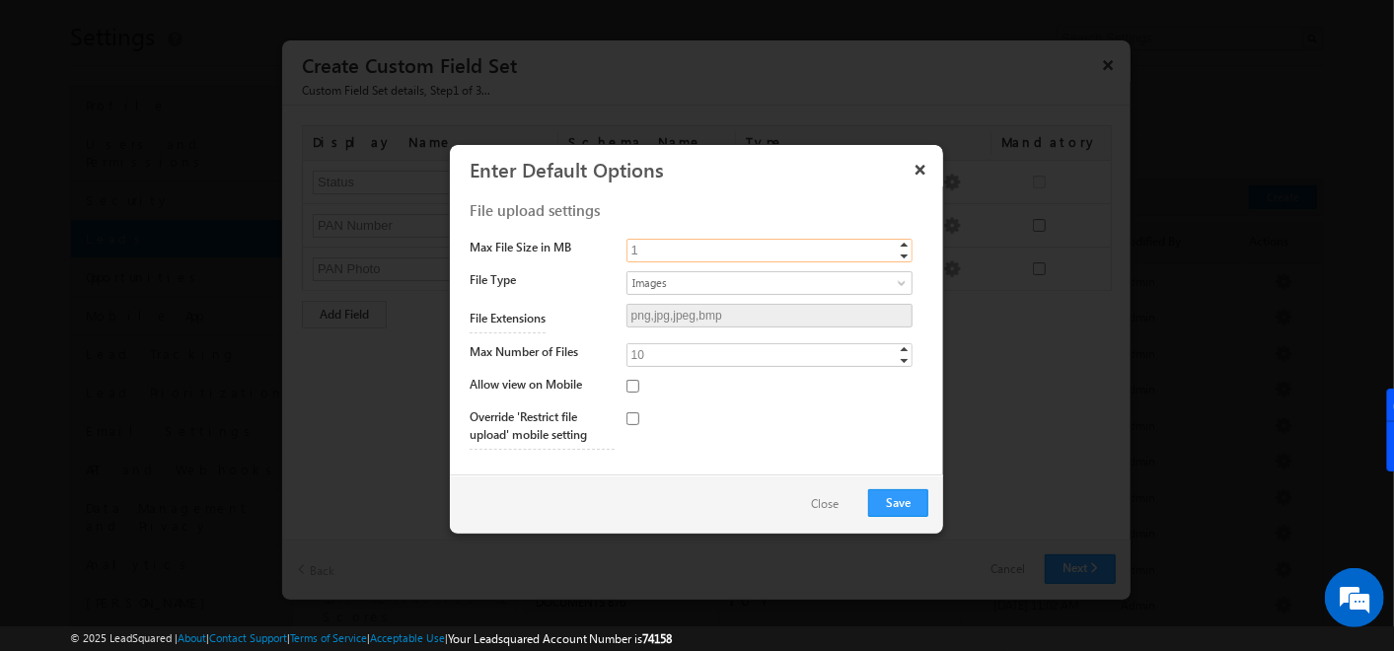
click at [665, 248] on input "1" at bounding box center [770, 251] width 286 height 24
type input "10"
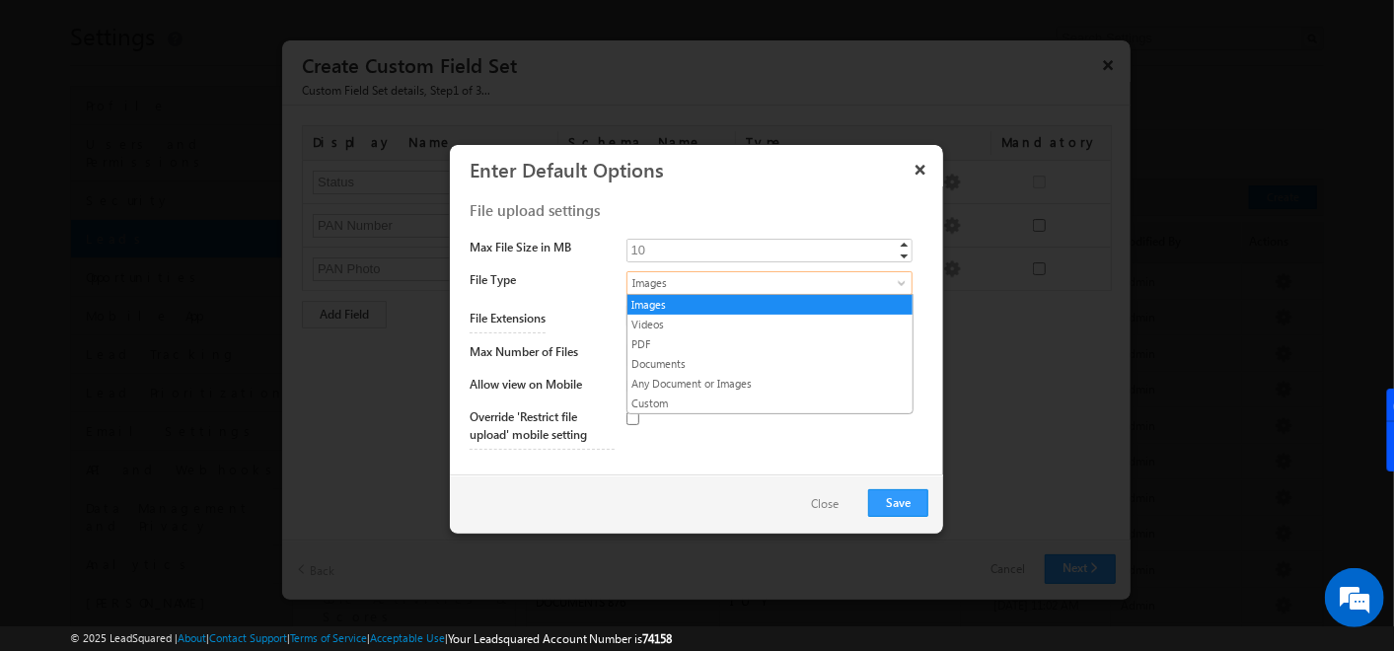
click at [703, 282] on span "Images" at bounding box center [754, 283] width 252 height 18
click at [735, 375] on link "Any Document or Images" at bounding box center [770, 384] width 285 height 18
type input "png,jpg,jpeg,bmp,mp4,webm,mov,pdf,doc,docx"
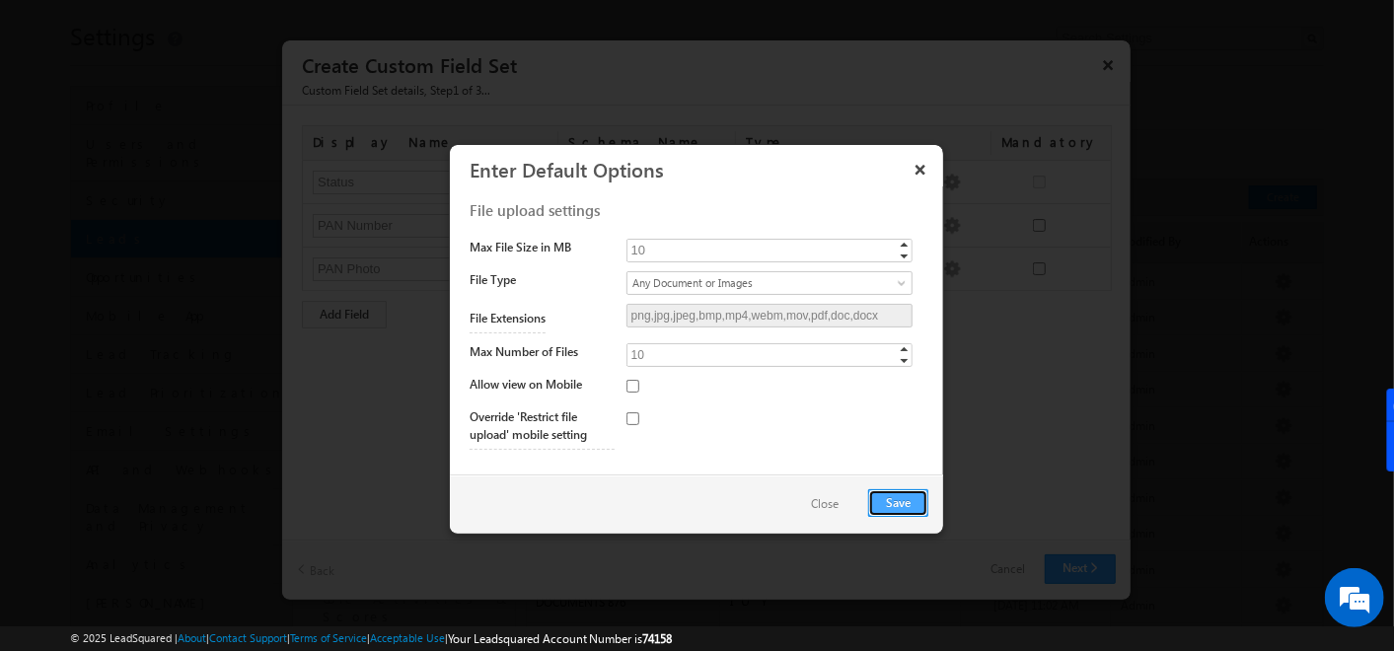
click at [919, 489] on button "Save" at bounding box center [898, 503] width 60 height 28
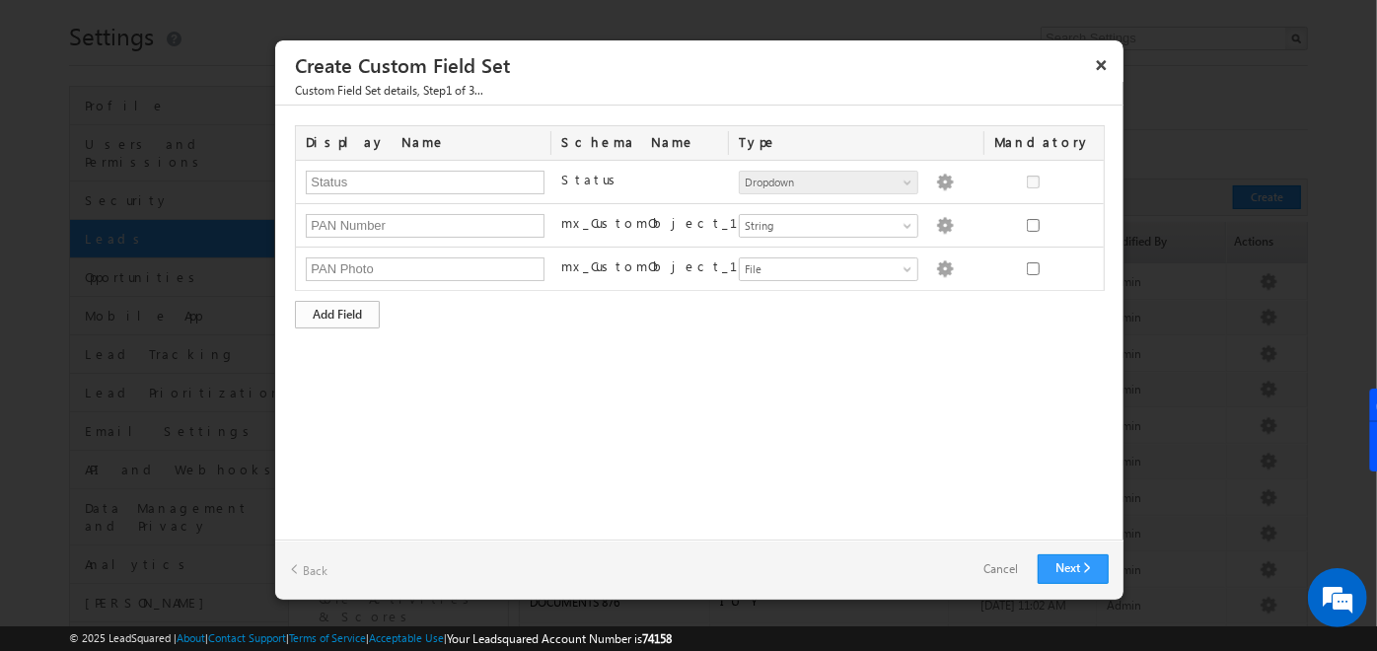
click at [357, 317] on div "Add Field" at bounding box center [337, 315] width 85 height 28
type input "Aadhar Number"
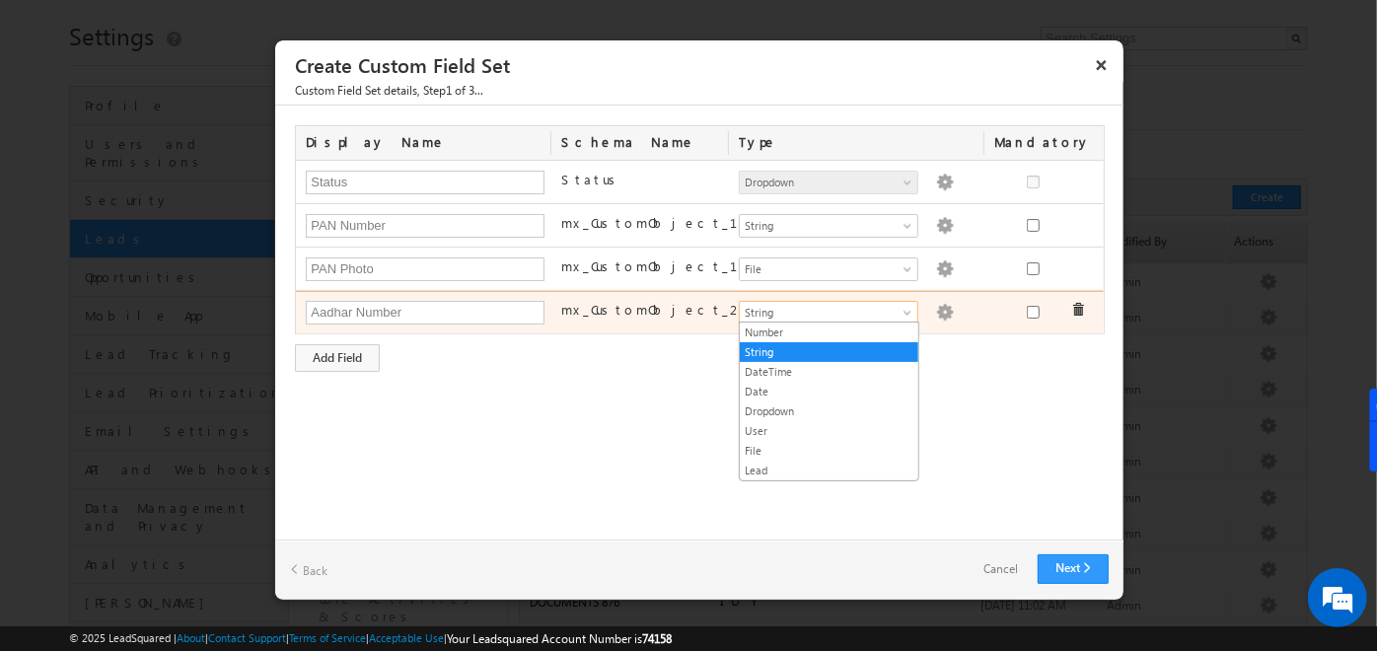
click at [811, 308] on span "String" at bounding box center [820, 313] width 161 height 18
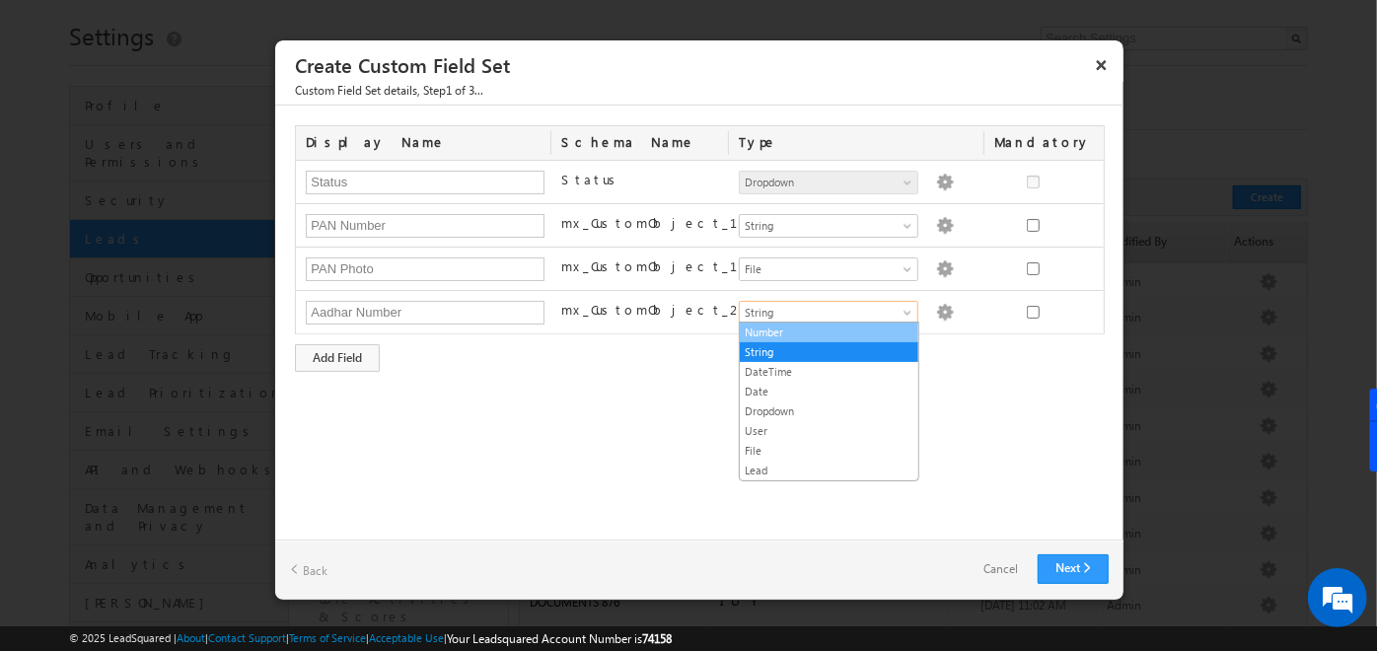
click at [793, 332] on link "Number" at bounding box center [829, 333] width 179 height 18
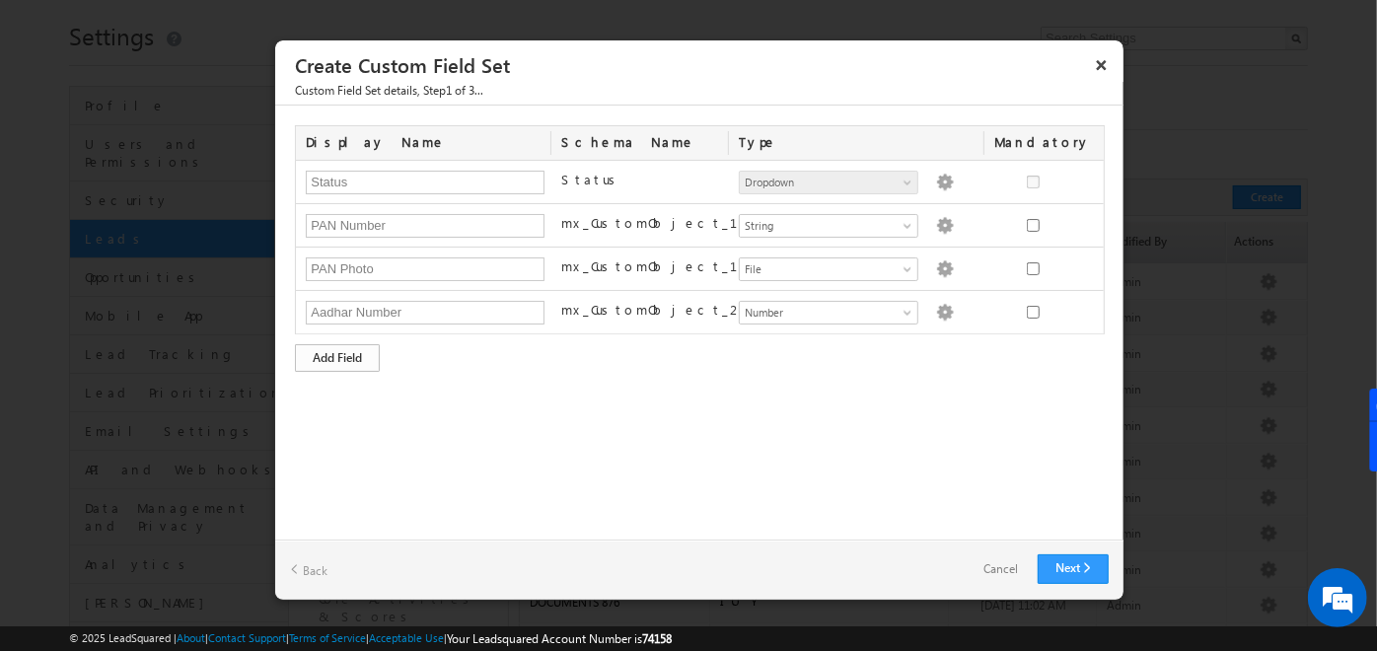
click at [326, 357] on div "Add Field" at bounding box center [337, 358] width 85 height 28
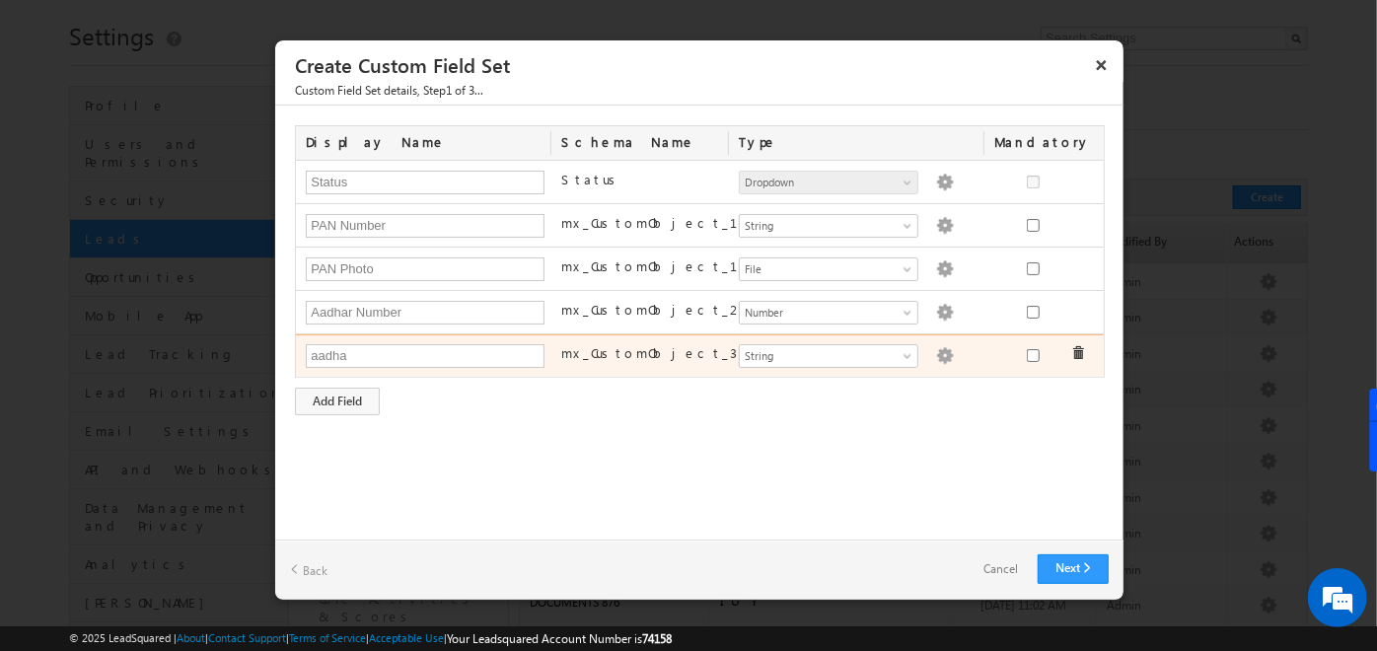
type input "Aadhar Photo"
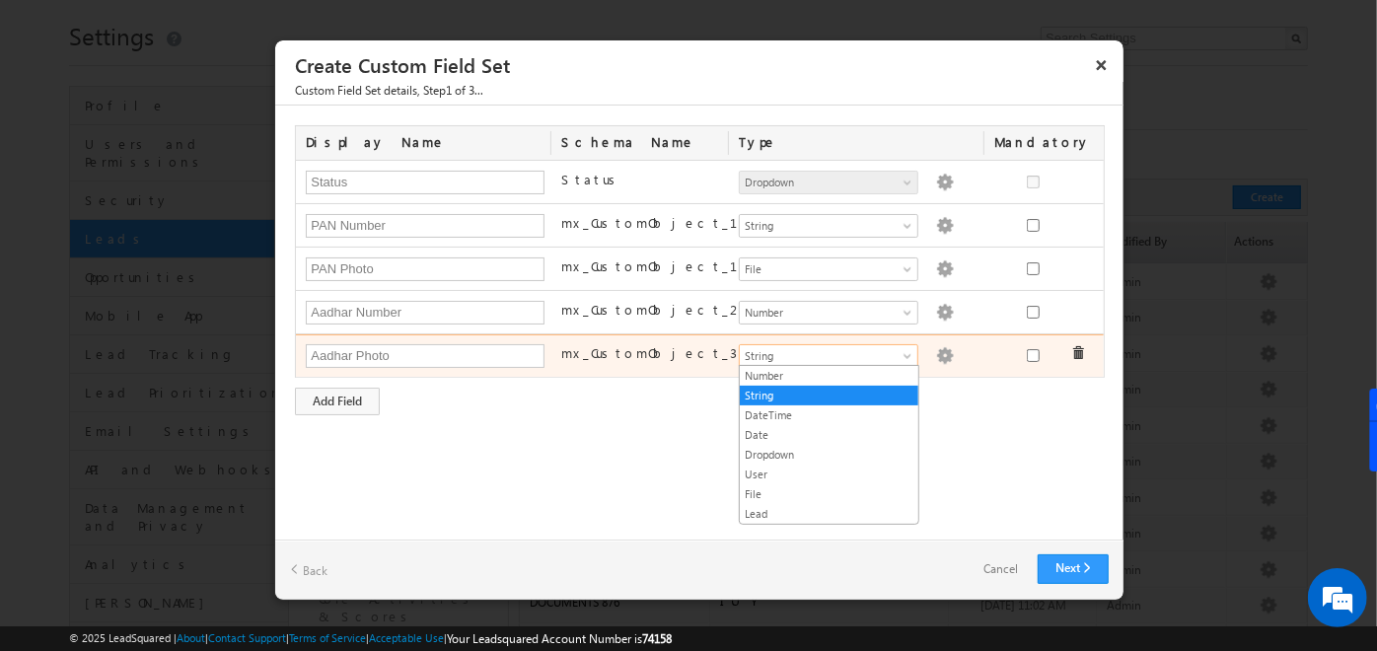
click at [836, 355] on span "String" at bounding box center [820, 356] width 161 height 18
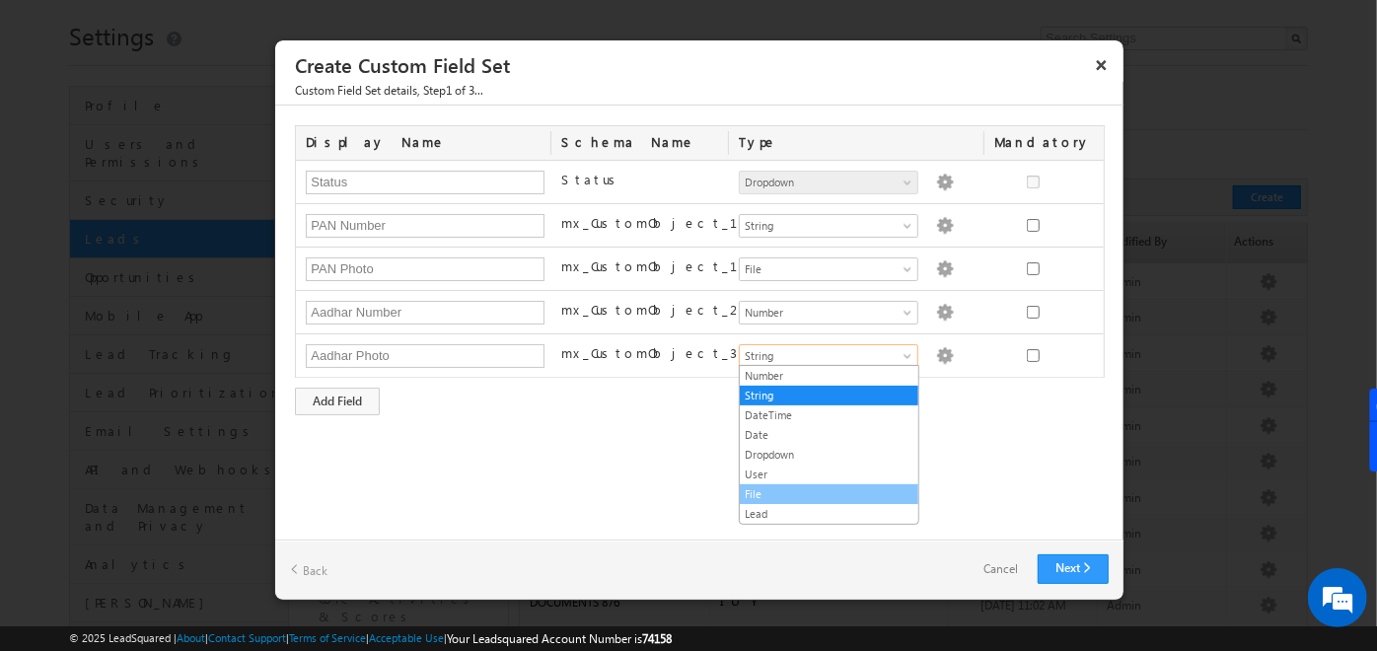
click at [799, 485] on link "File" at bounding box center [829, 494] width 179 height 18
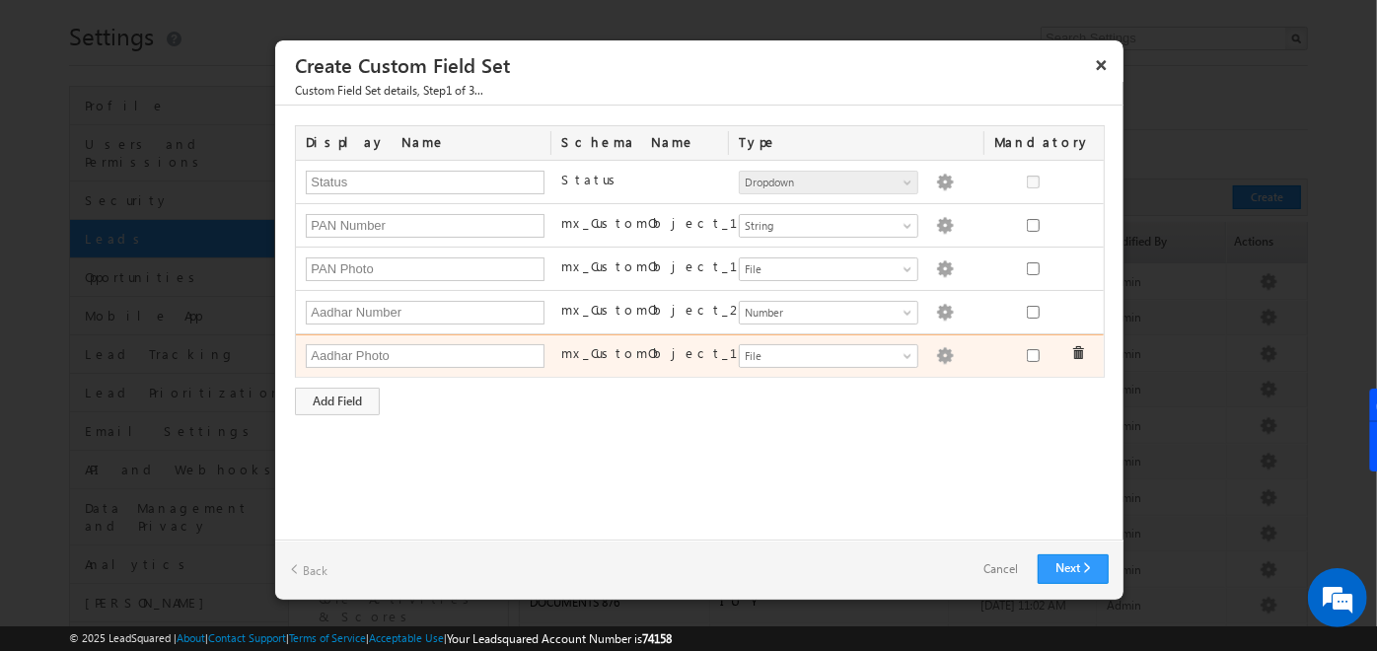
click at [920, 356] on div "Number String DateTime Date Dropdown User File Lead File Dropdown options are n…" at bounding box center [857, 357] width 256 height 28
click at [936, 354] on img at bounding box center [945, 356] width 18 height 18
type input "1"
type input "png,jpg,jpeg,bmp"
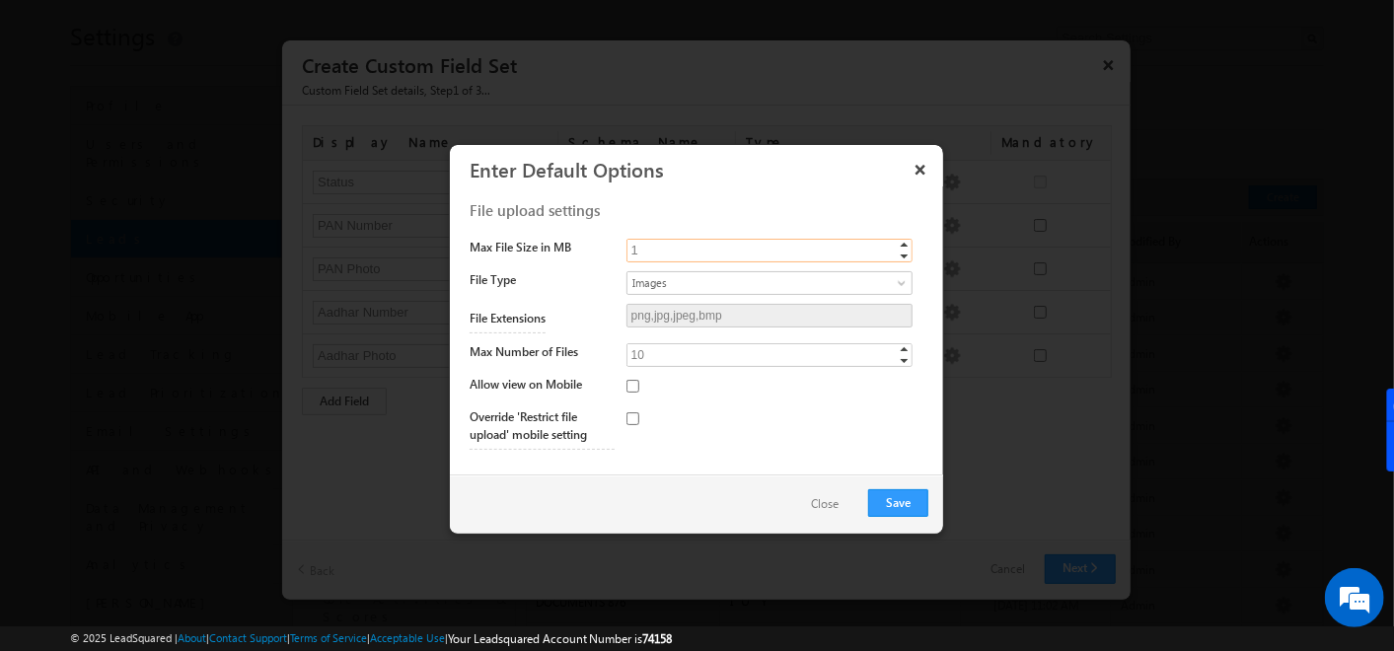
click at [679, 242] on input "1" at bounding box center [770, 251] width 286 height 24
type input "10"
click at [896, 496] on button "Save" at bounding box center [898, 503] width 60 height 28
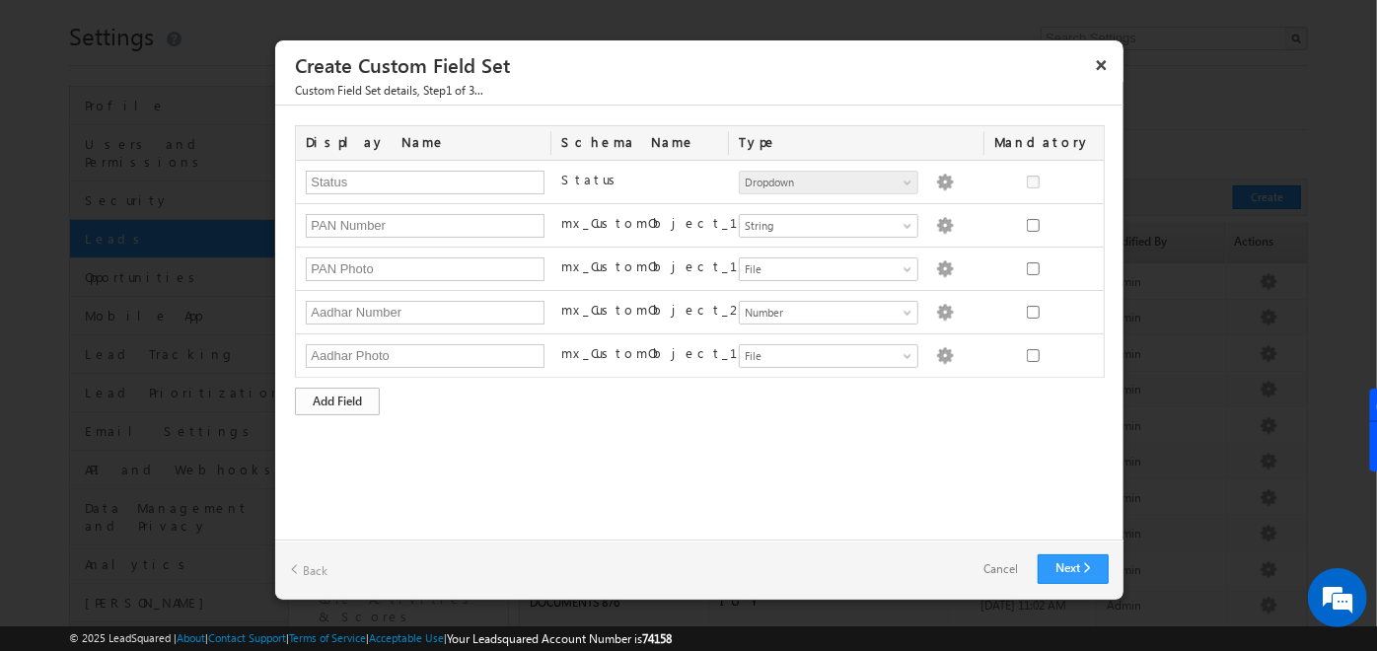
click at [332, 389] on div "Add Field" at bounding box center [337, 402] width 85 height 28
type input "Address"
click at [354, 432] on div "Add Field" at bounding box center [337, 445] width 85 height 28
type input "Pincode"
click at [469, 534] on div "Display Name Schema Name Type Mandatory Status Status Number String DateTime Da…" at bounding box center [699, 323] width 849 height 434
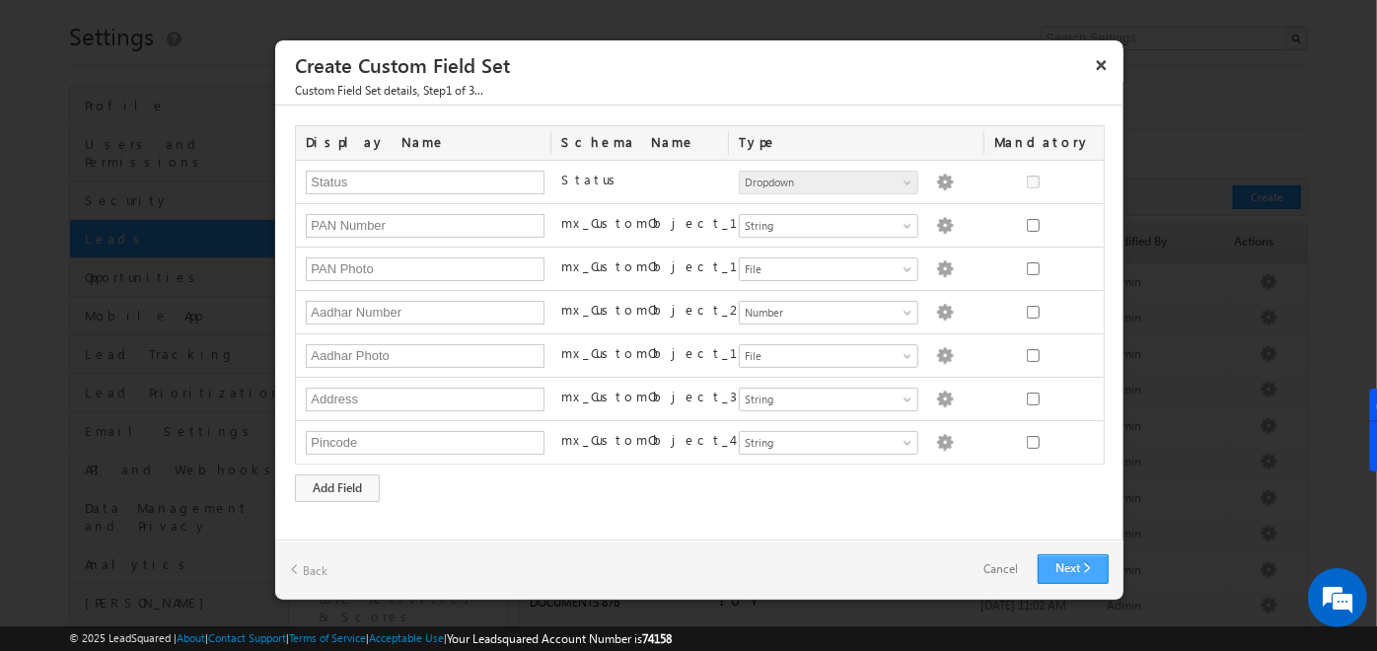
click at [1061, 576] on link "Next" at bounding box center [1073, 569] width 71 height 30
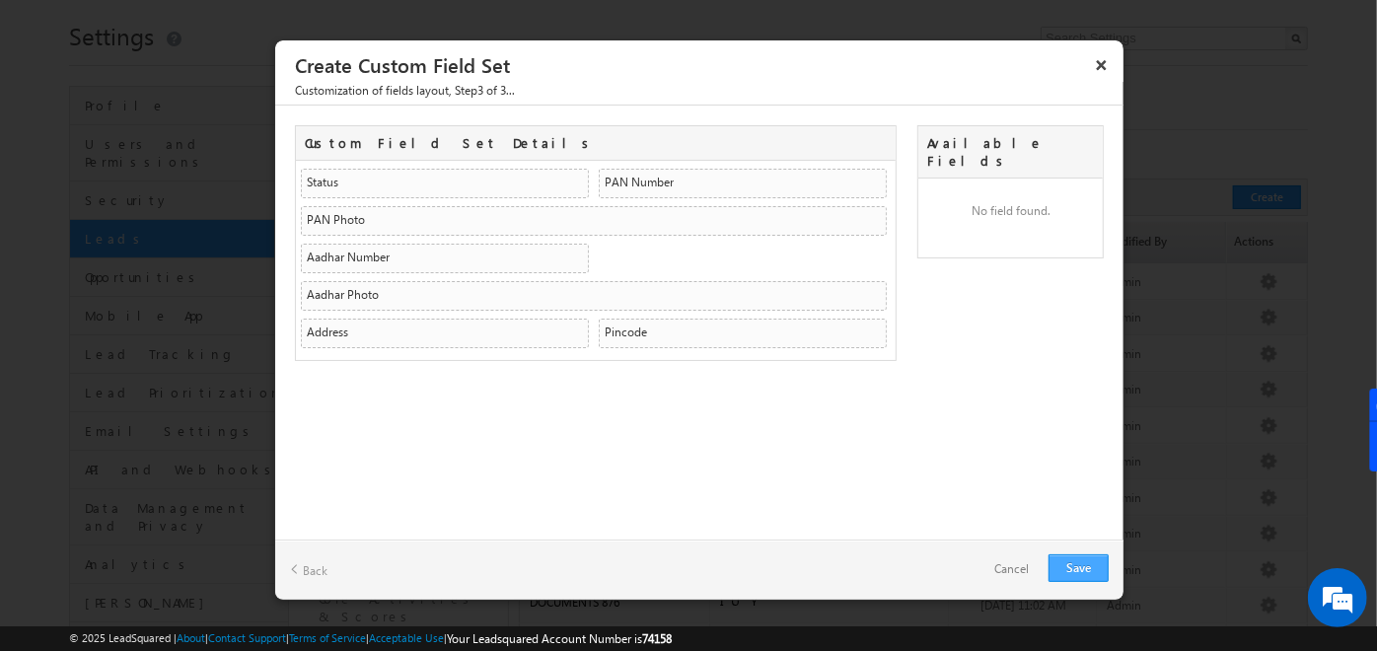
click at [1073, 566] on link "Save" at bounding box center [1079, 568] width 60 height 28
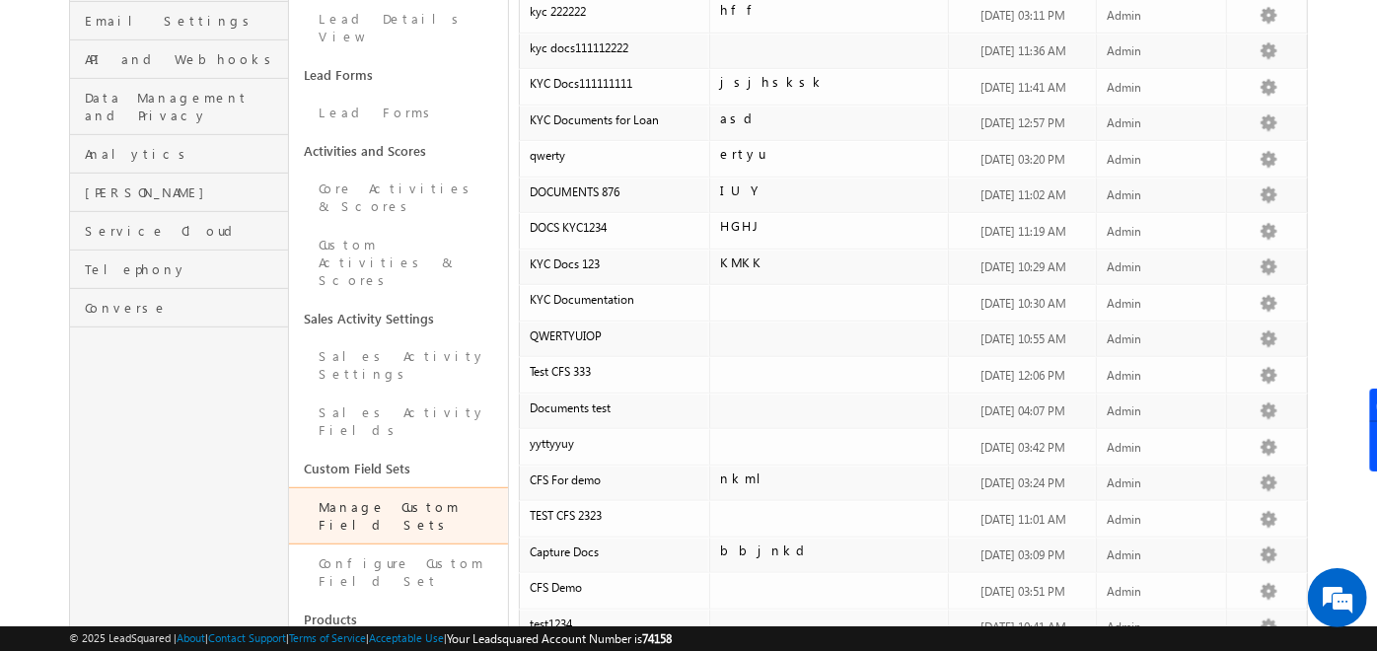
scroll to position [480, 0]
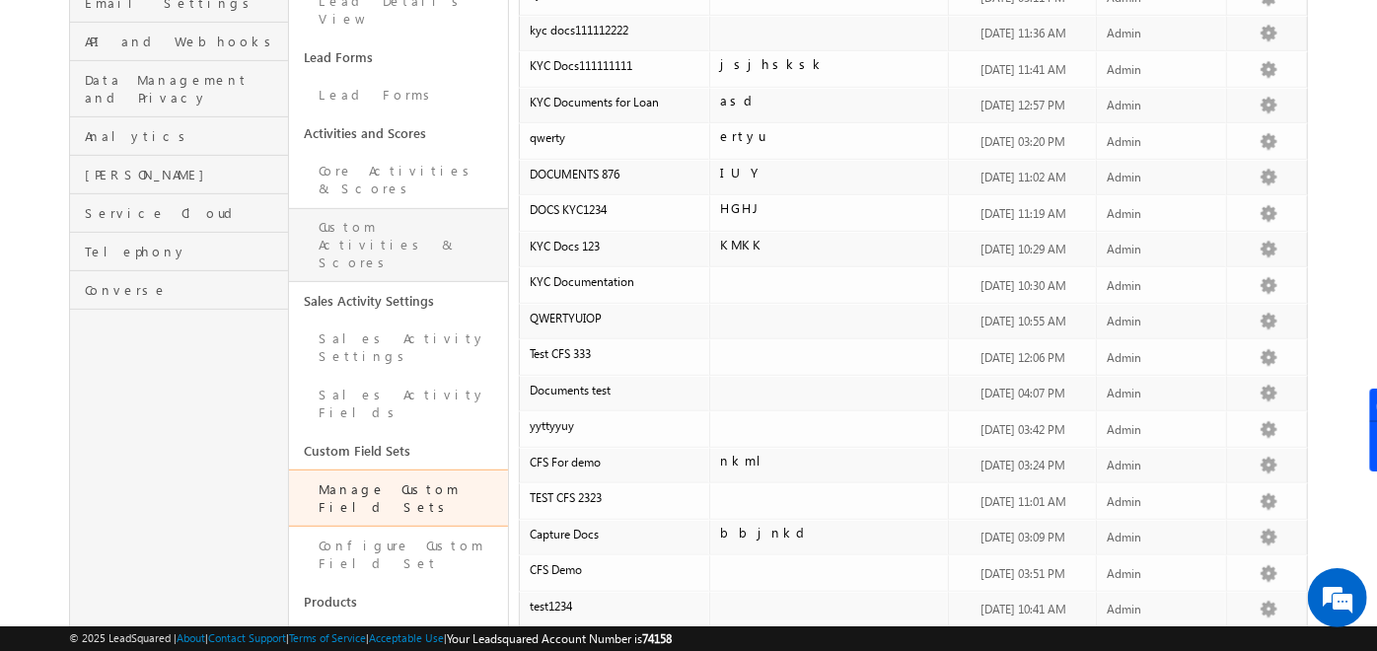
click at [460, 208] on link "Custom Activities & Scores" at bounding box center [398, 245] width 219 height 74
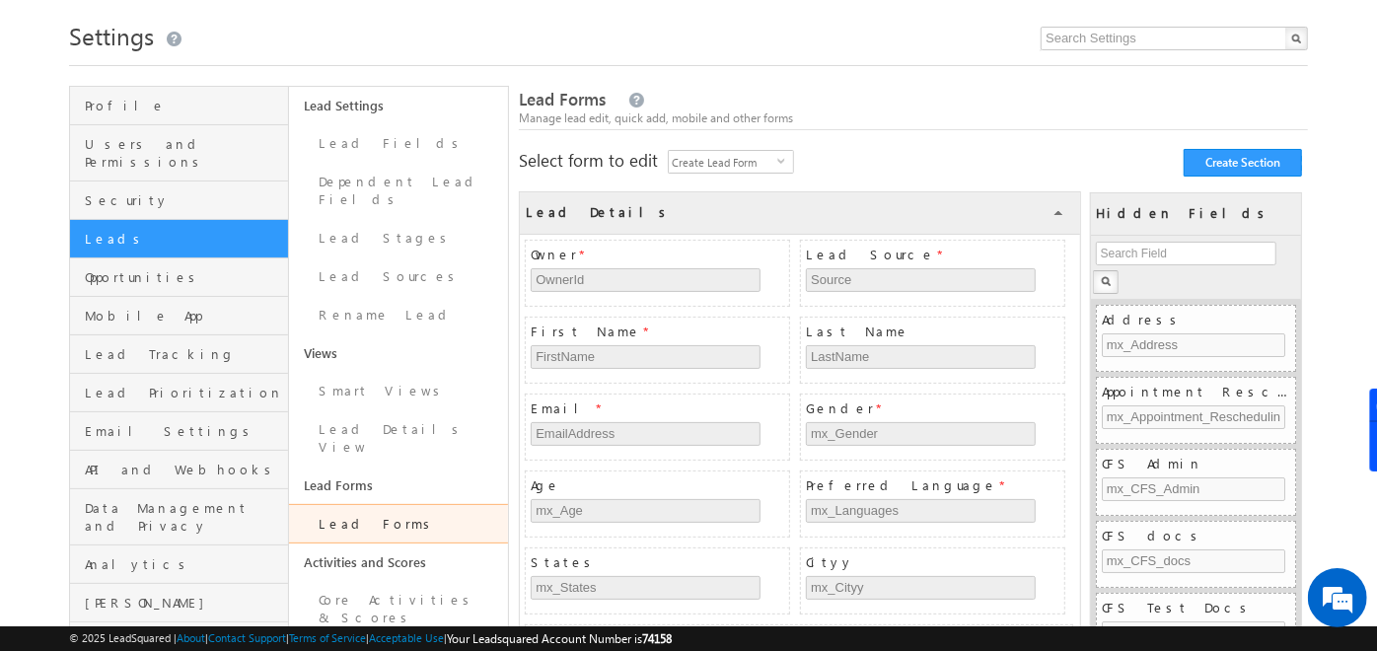
scroll to position [50, 0]
click at [772, 158] on span "Create Lead Form" at bounding box center [723, 163] width 109 height 22
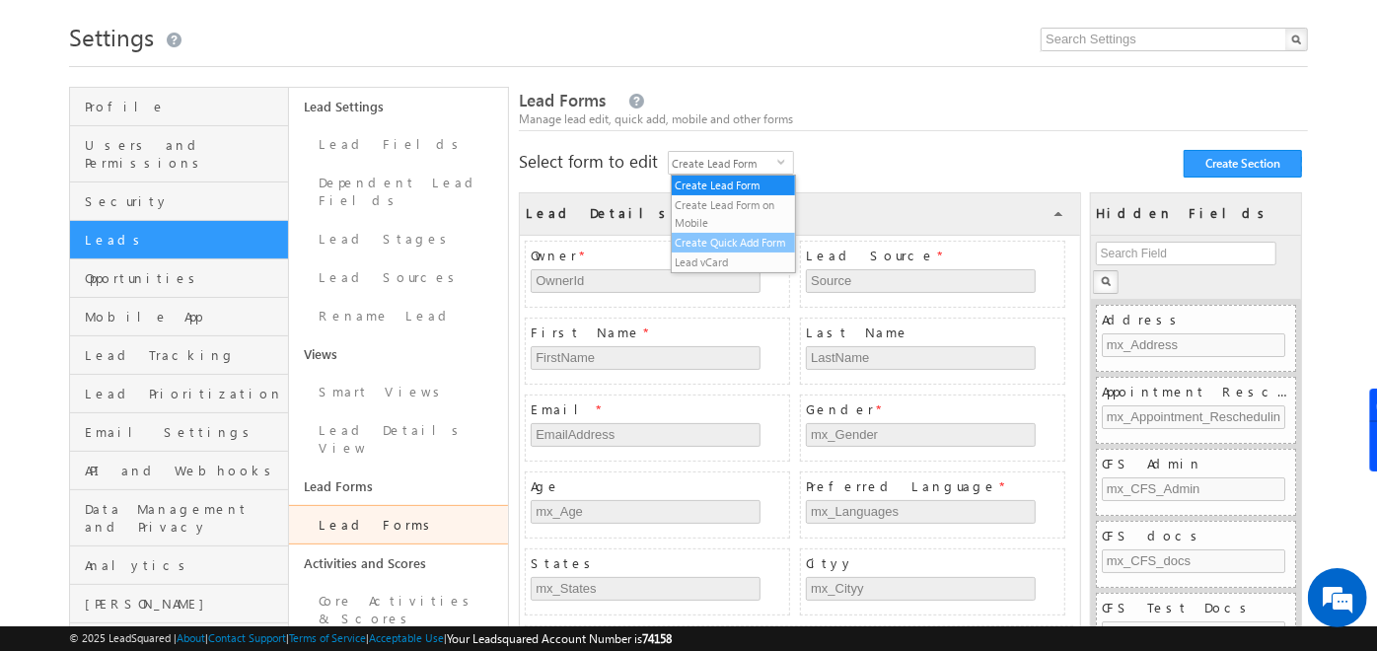
click at [722, 246] on li "Create Quick Add Form" at bounding box center [734, 243] width 124 height 20
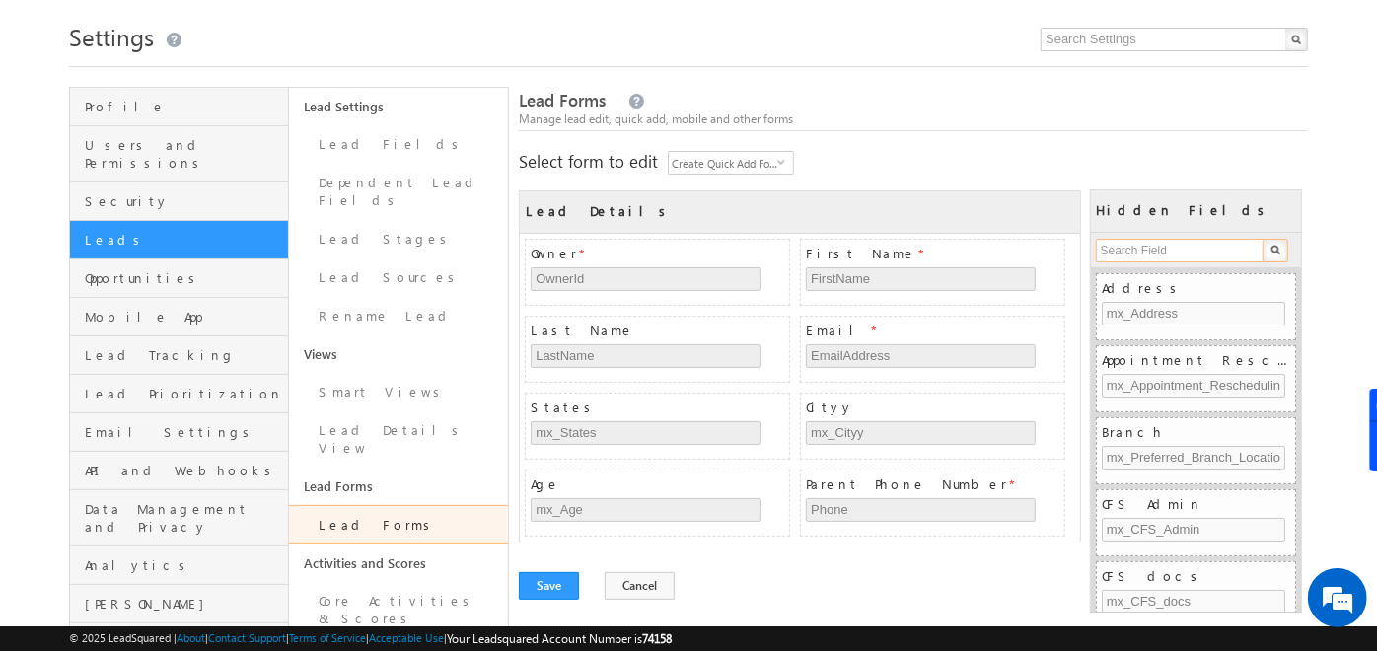
click at [1181, 252] on input "text" at bounding box center [1181, 251] width 170 height 24
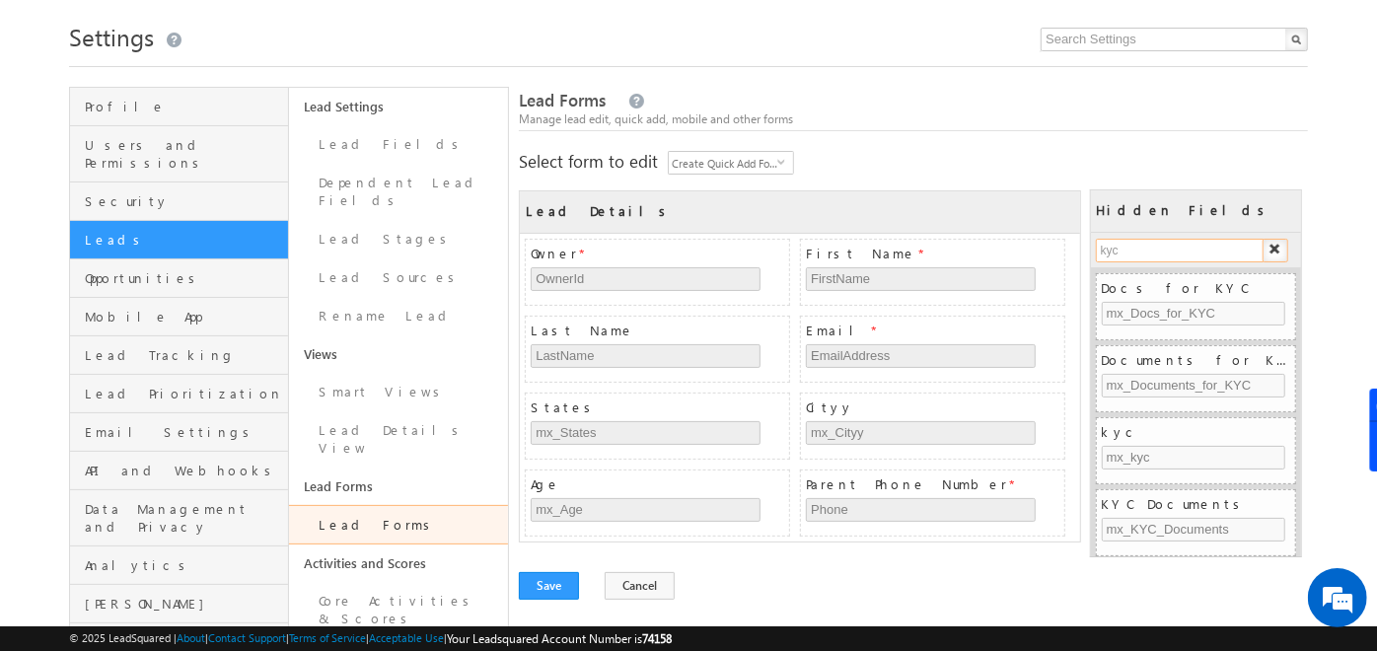
type input "kyc"
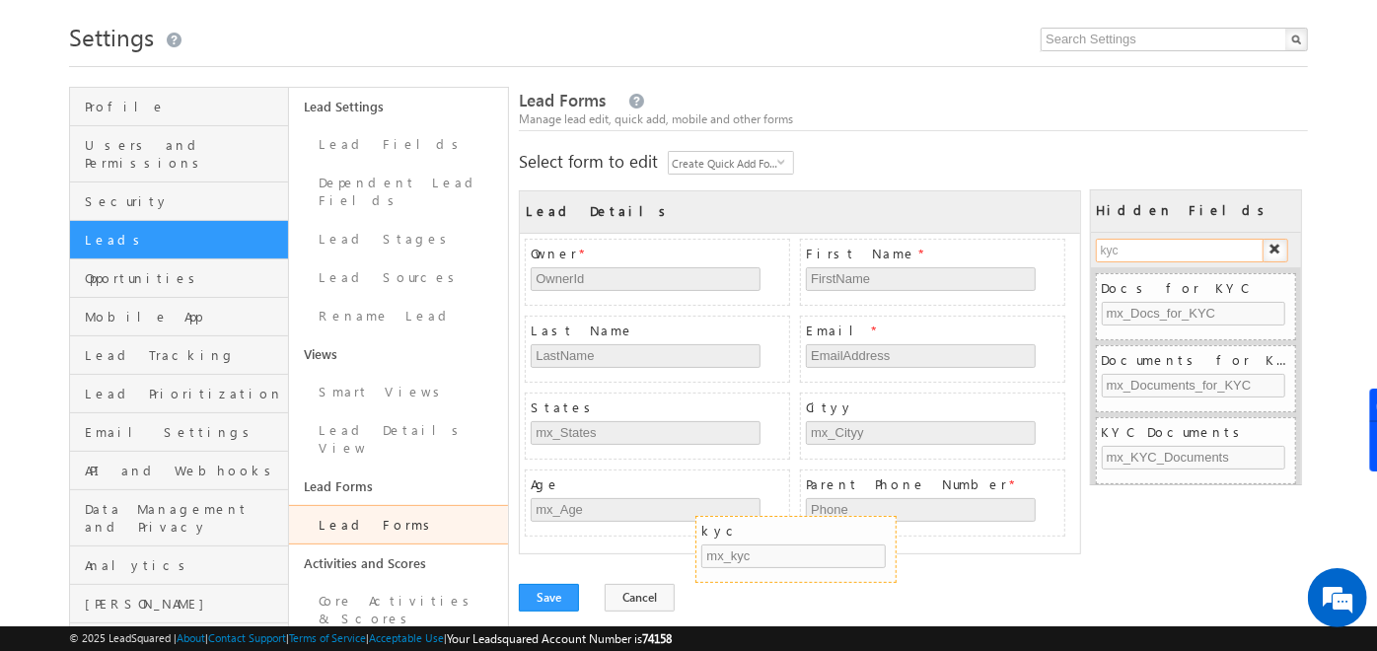
drag, startPoint x: 1198, startPoint y: 434, endPoint x: 795, endPoint y: 533, distance: 414.5
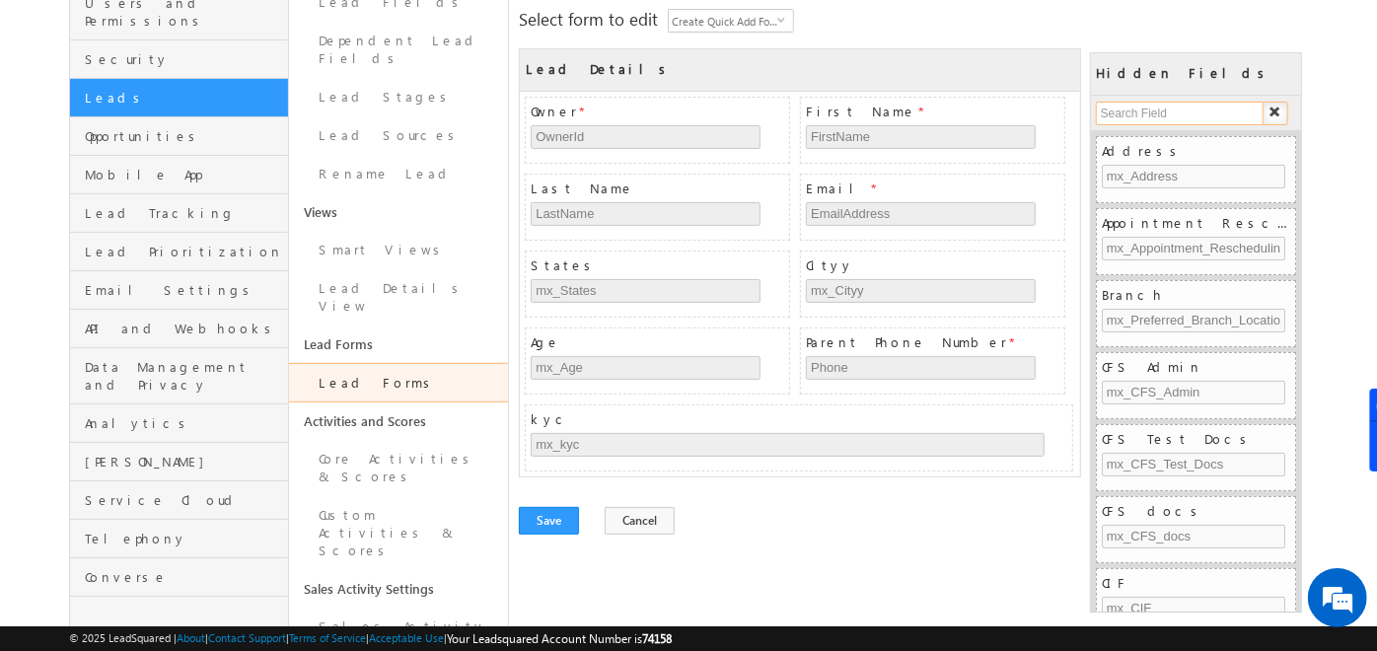
scroll to position [194, 0]
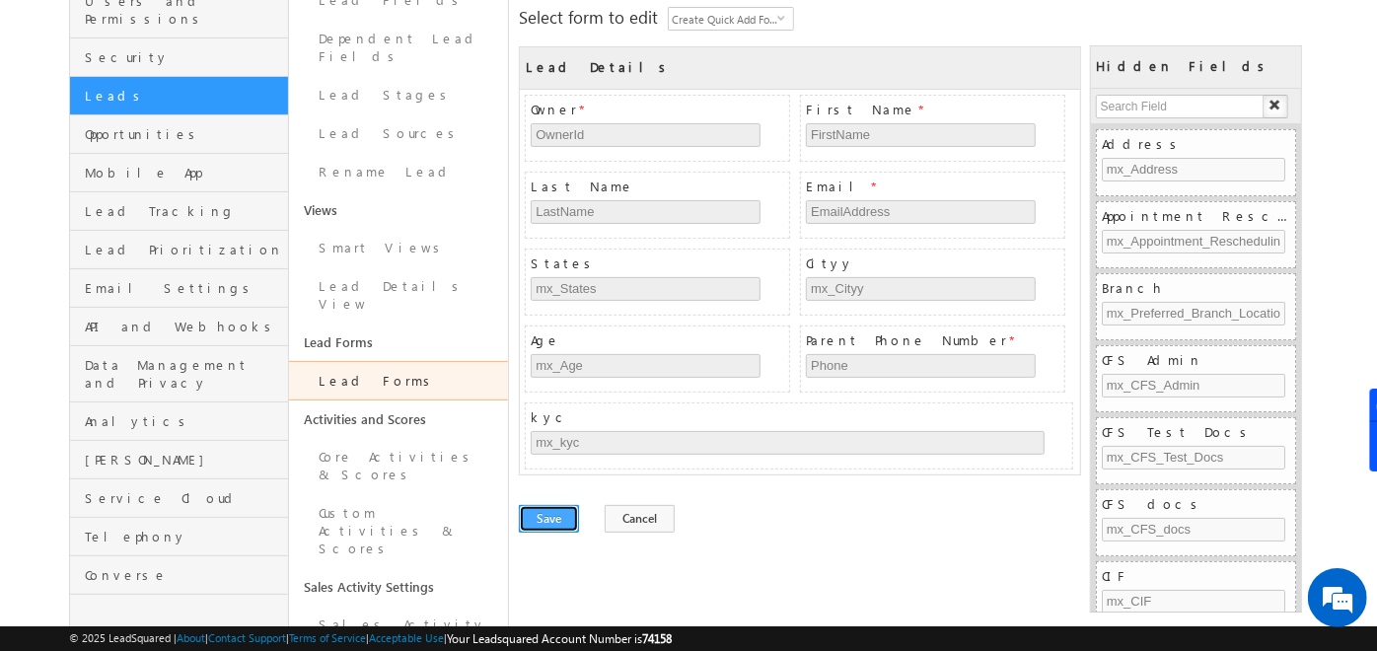
click at [531, 512] on button "Save" at bounding box center [549, 519] width 60 height 28
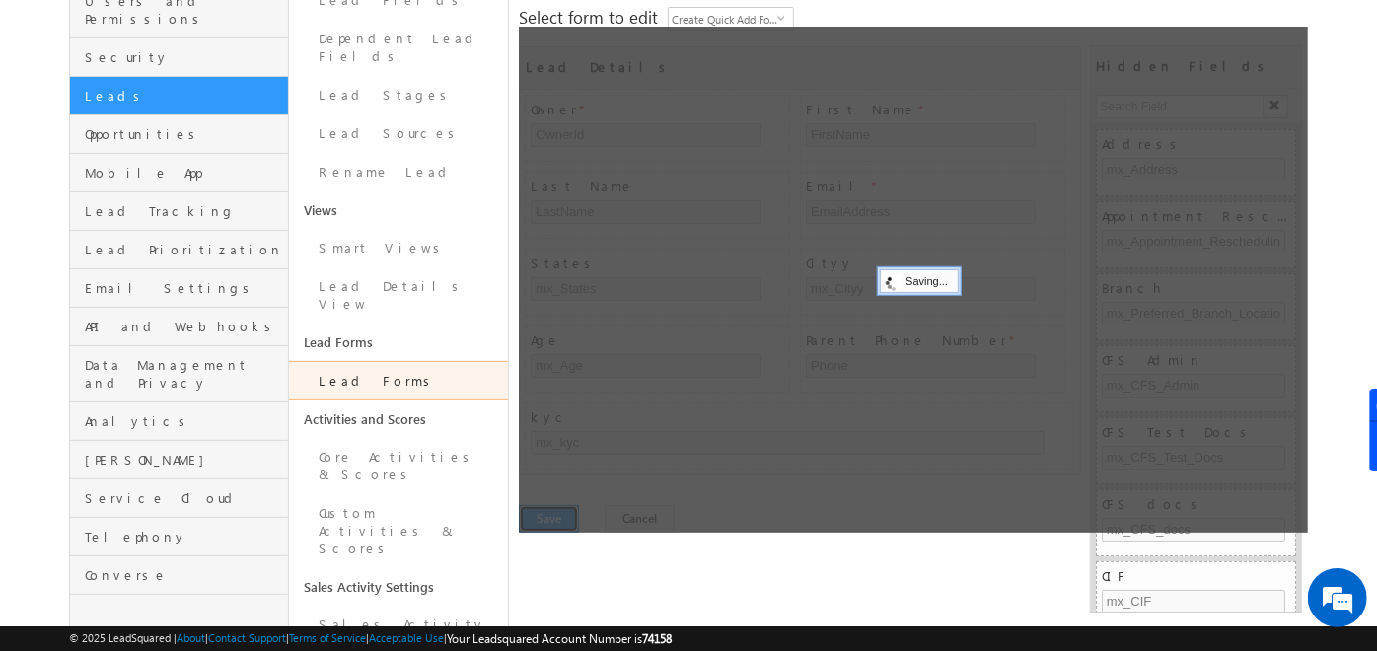
scroll to position [0, 0]
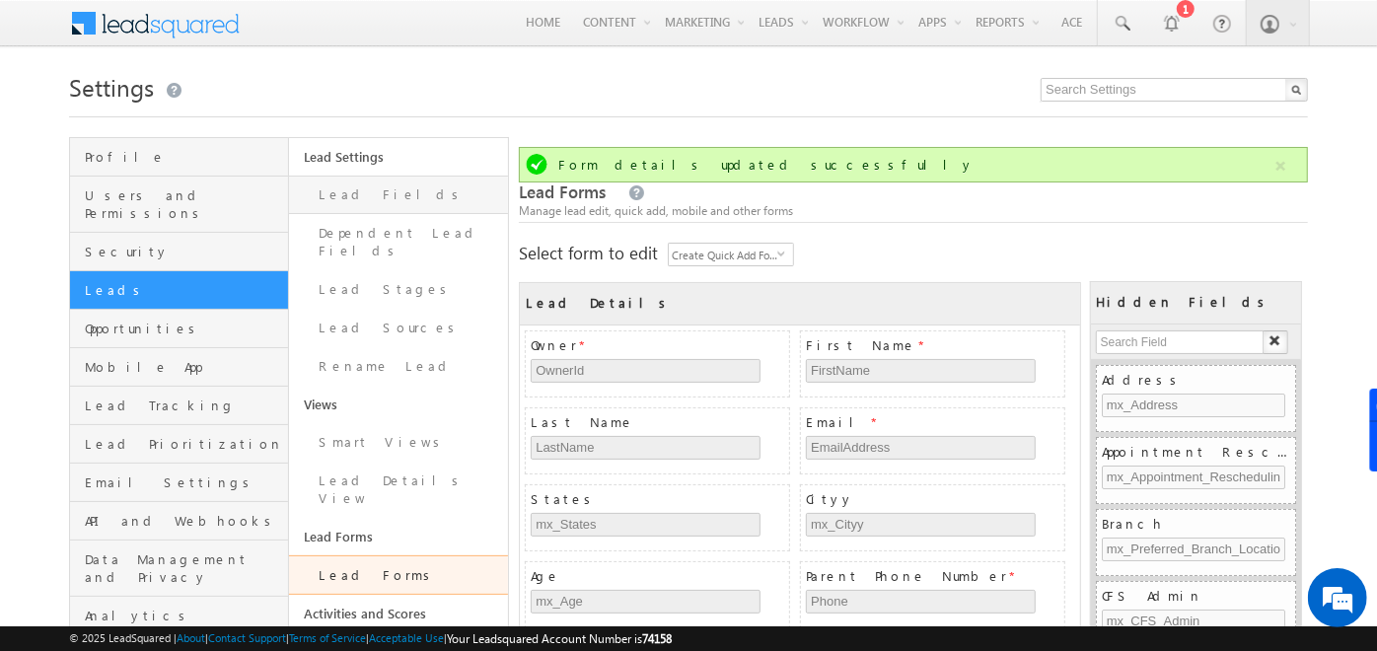
click at [408, 191] on link "Lead Fields" at bounding box center [398, 195] width 219 height 38
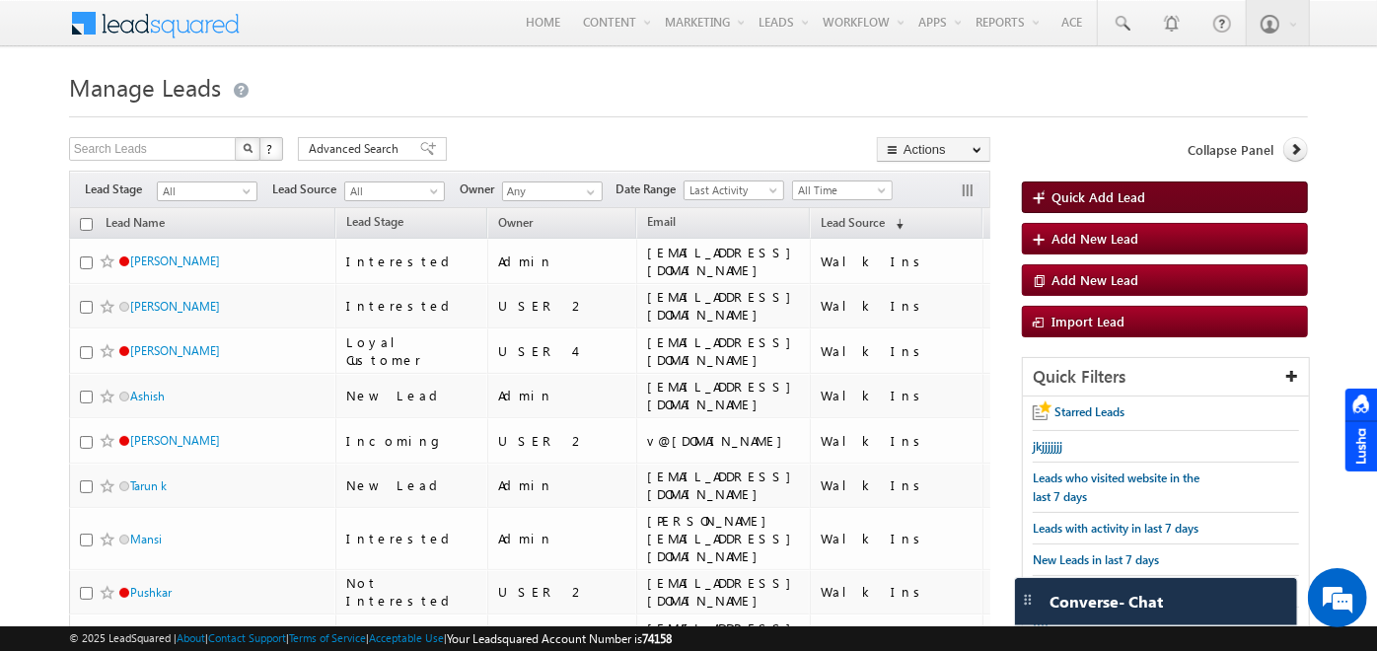
click at [1091, 182] on link "Quick Add Lead" at bounding box center [1165, 198] width 286 height 32
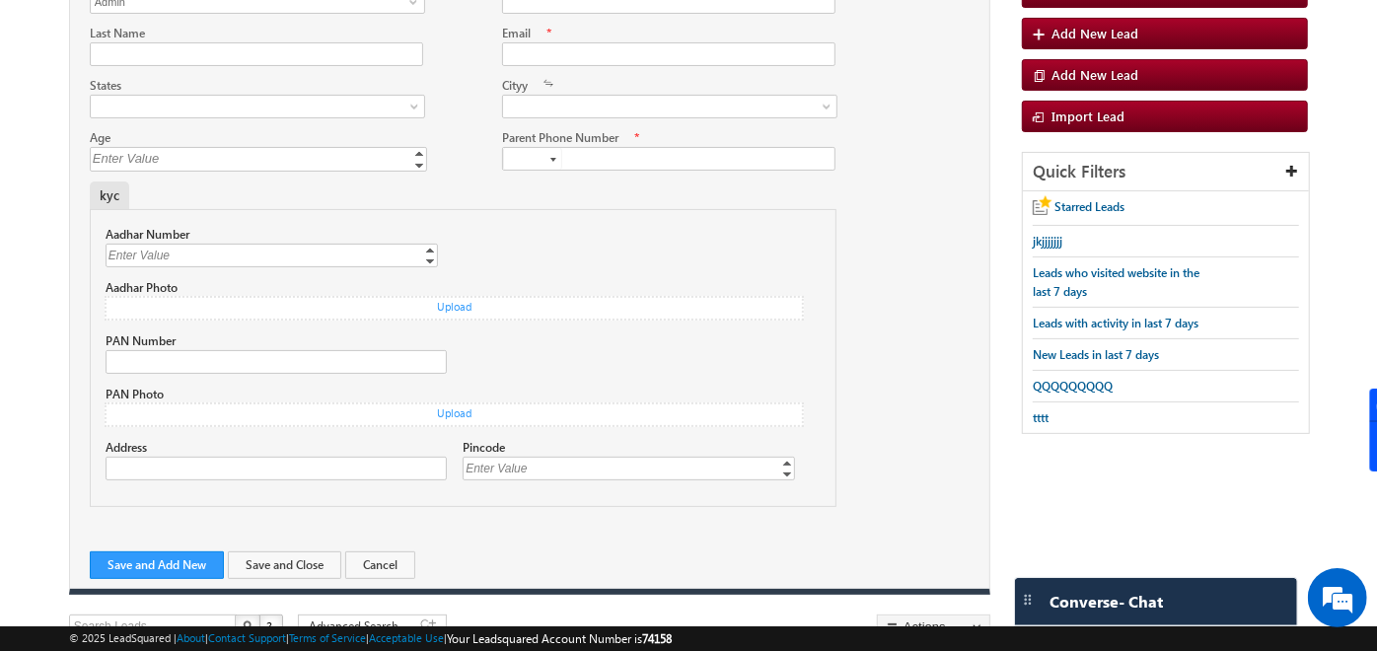
scroll to position [214, 0]
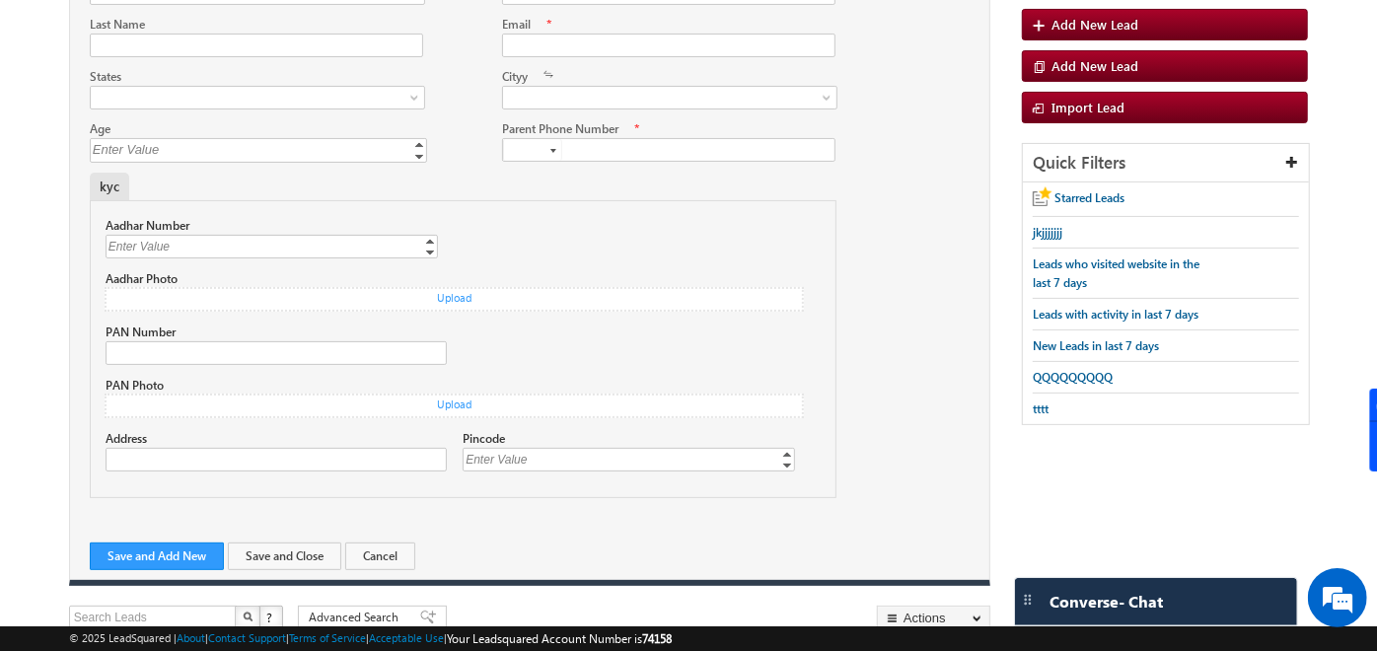
drag, startPoint x: 99, startPoint y: 183, endPoint x: 120, endPoint y: 185, distance: 21.9
click at [120, 185] on div "kyc" at bounding box center [109, 187] width 39 height 28
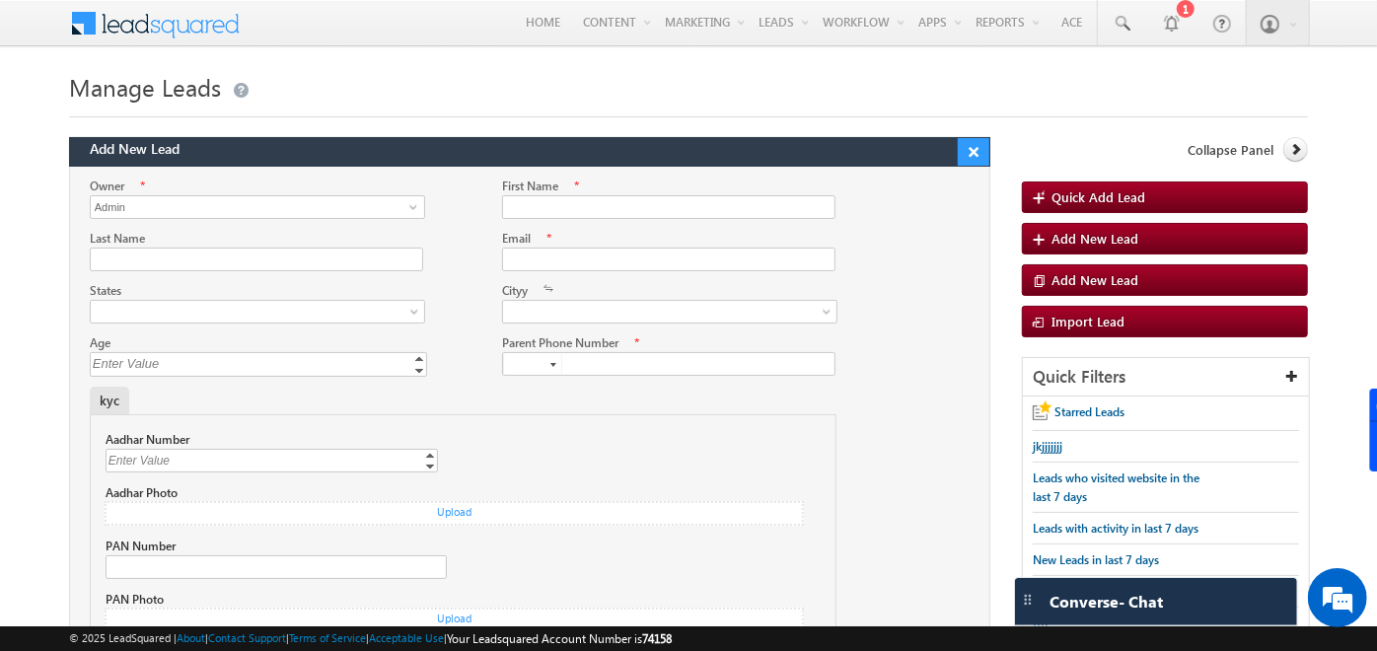
click at [974, 140] on button "×" at bounding box center [974, 152] width 32 height 28
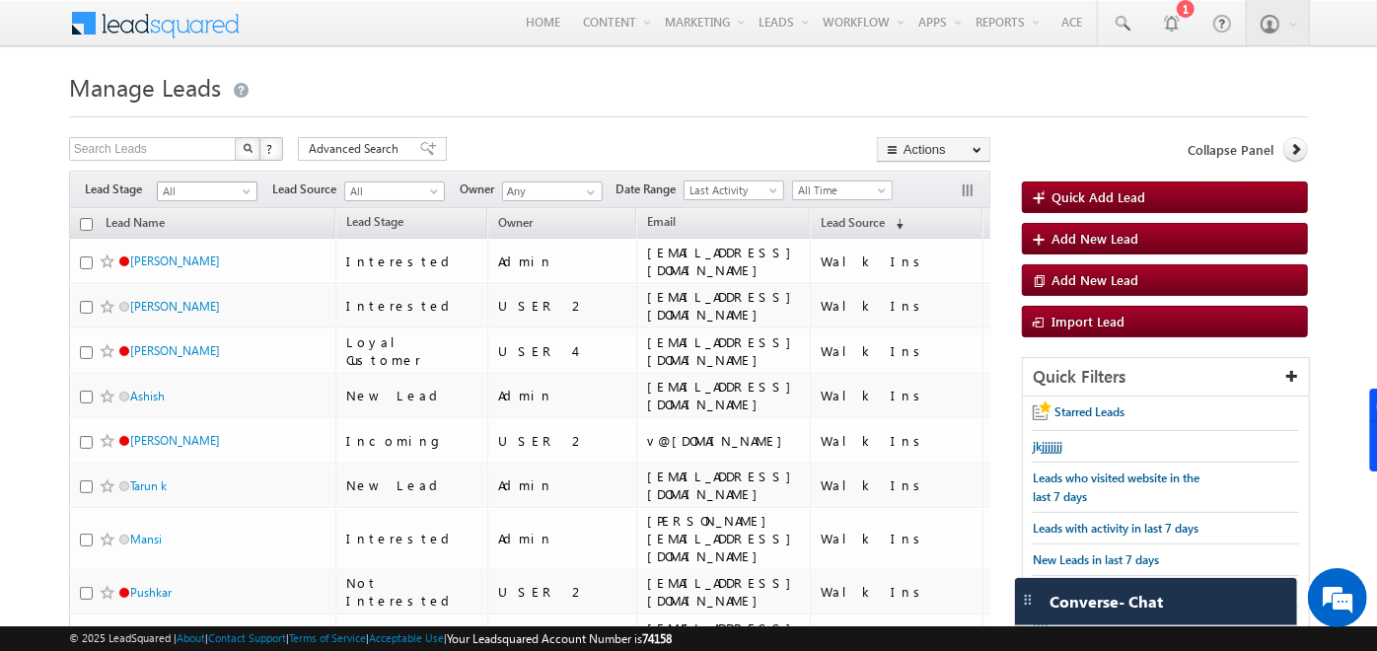
click at [229, 198] on span "All" at bounding box center [205, 192] width 94 height 18
click at [219, 247] on link "New Lead" at bounding box center [208, 238] width 100 height 18
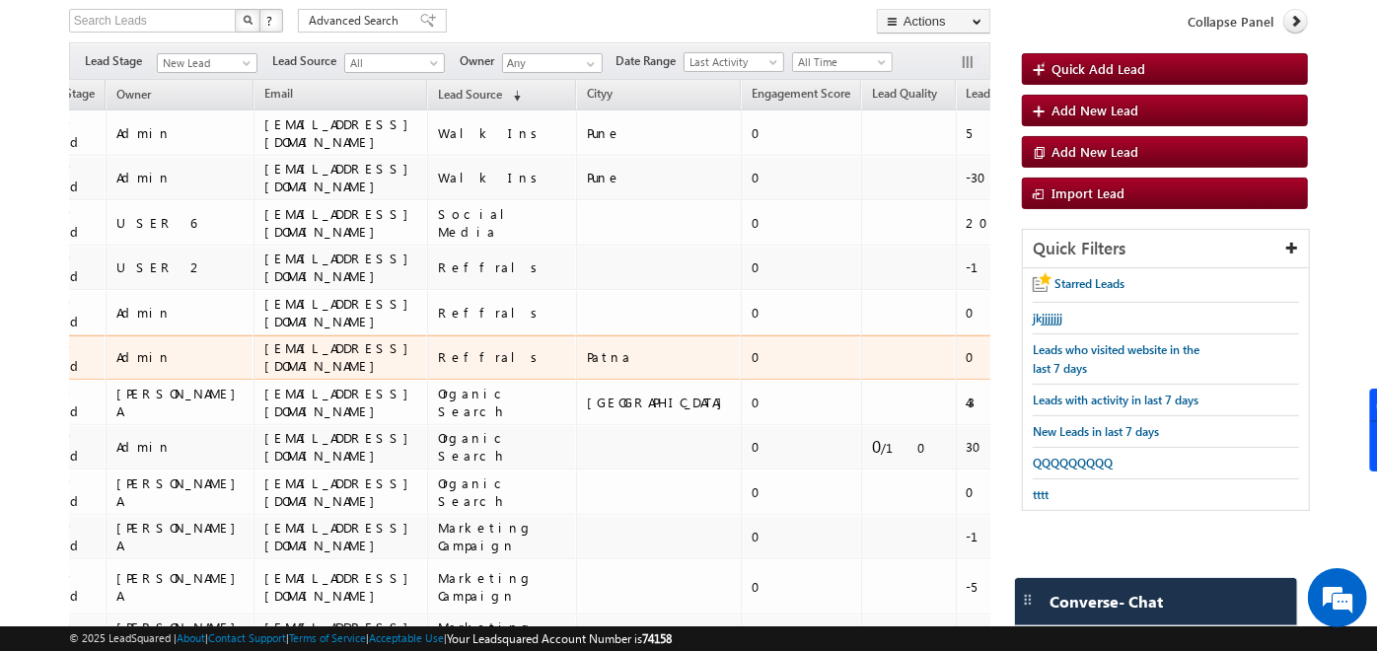
scroll to position [0, 0]
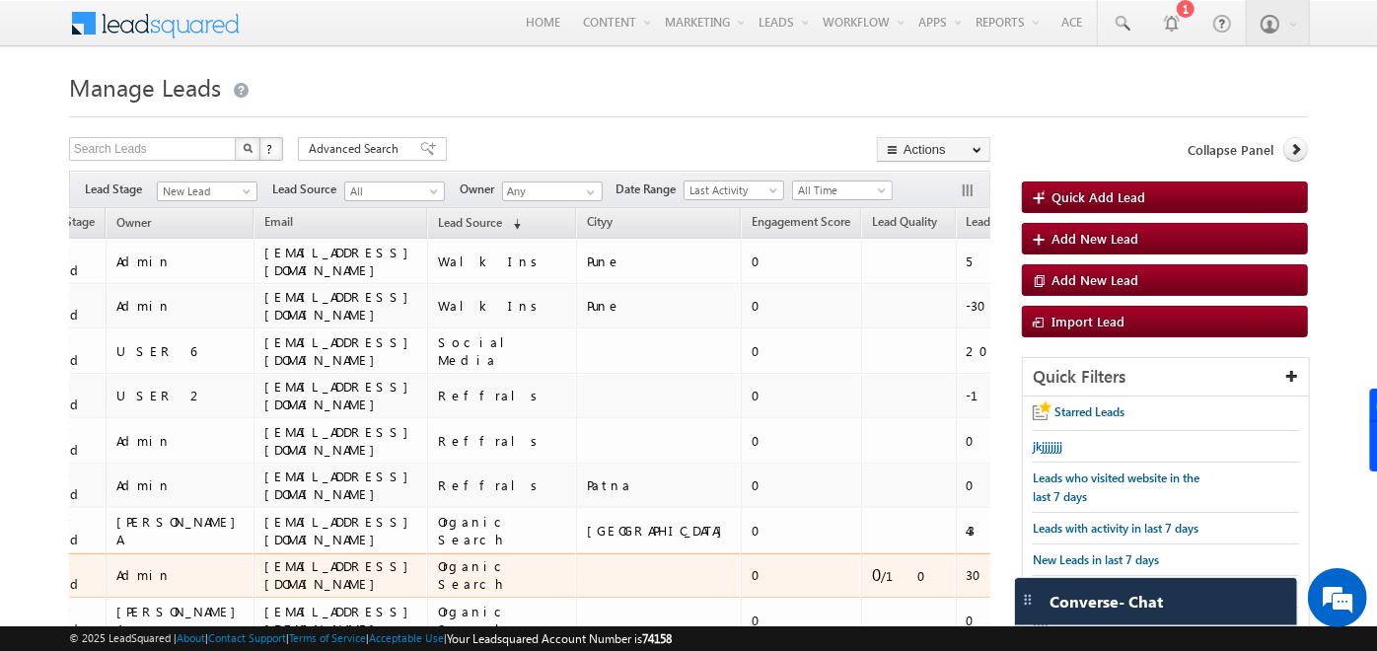
click at [307, 567] on td "jhonboy@outlook.com" at bounding box center [341, 576] width 174 height 45
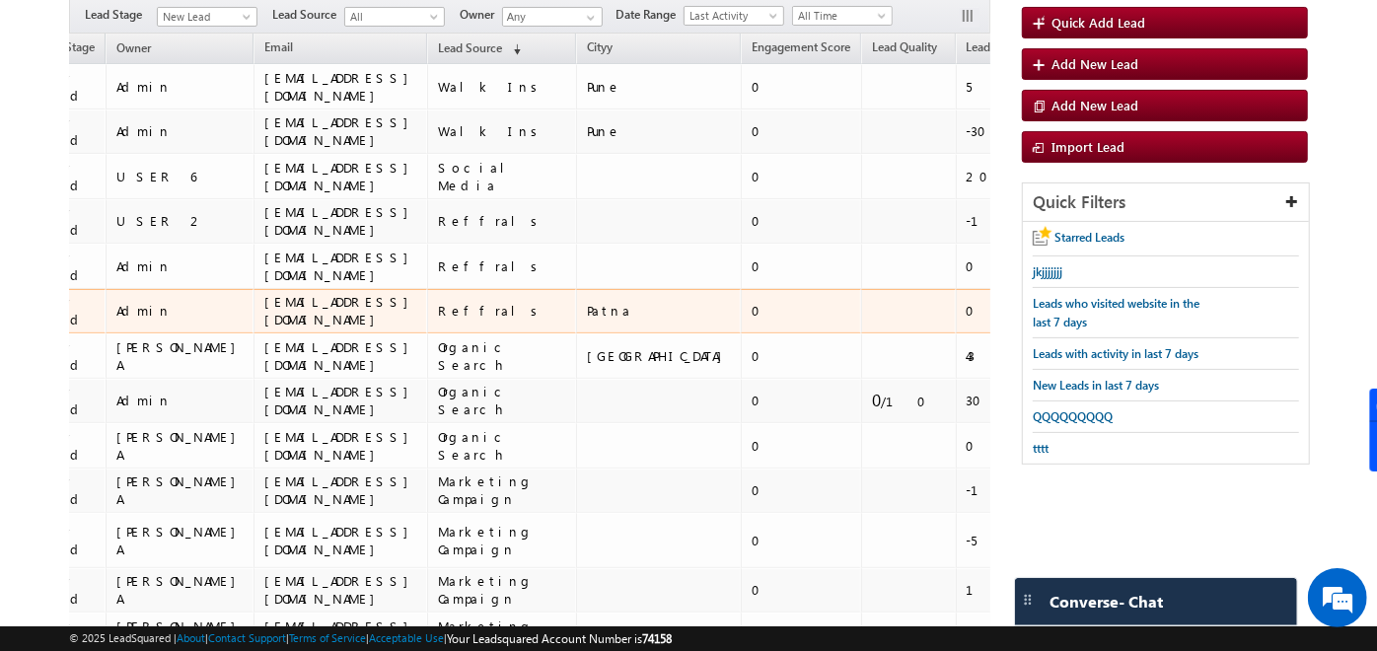
scroll to position [177, 0]
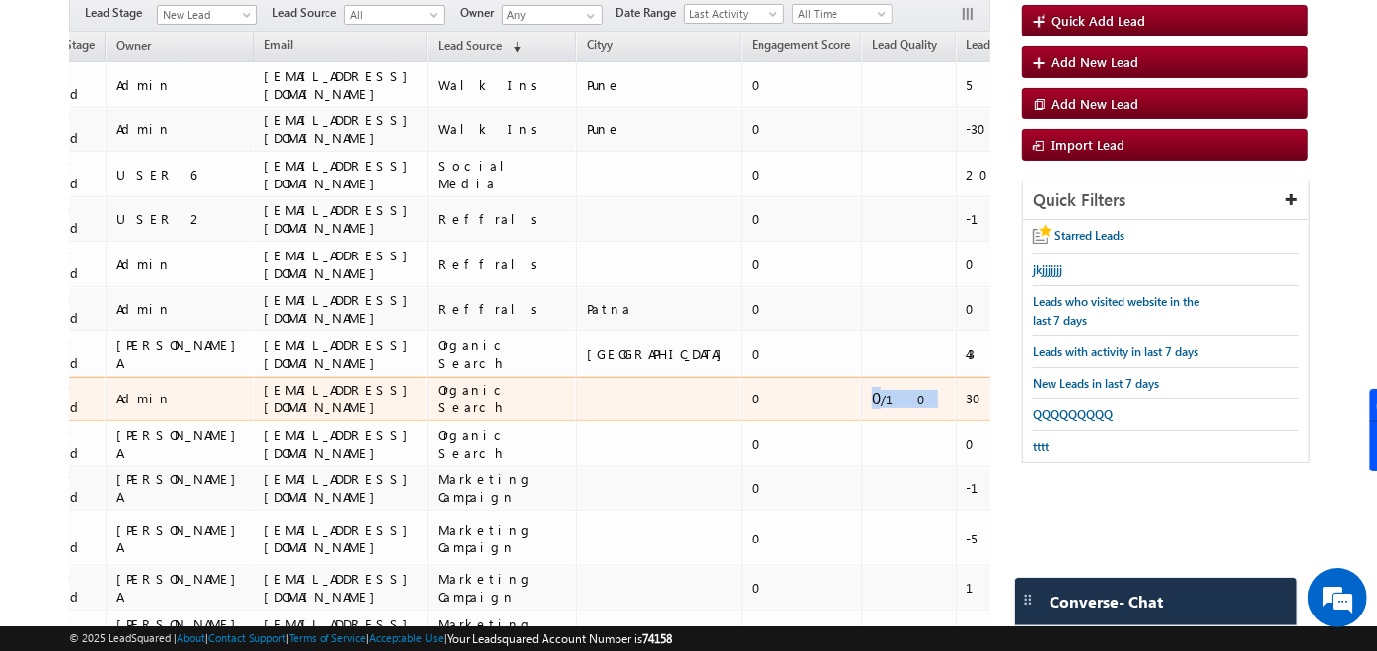
drag, startPoint x: 748, startPoint y: 411, endPoint x: 701, endPoint y: 412, distance: 47.4
click at [701, 412] on tr "John New Lead Admin jhonboy@outlook.com Organic Search 0 0 /10 30 18" at bounding box center [466, 399] width 1413 height 45
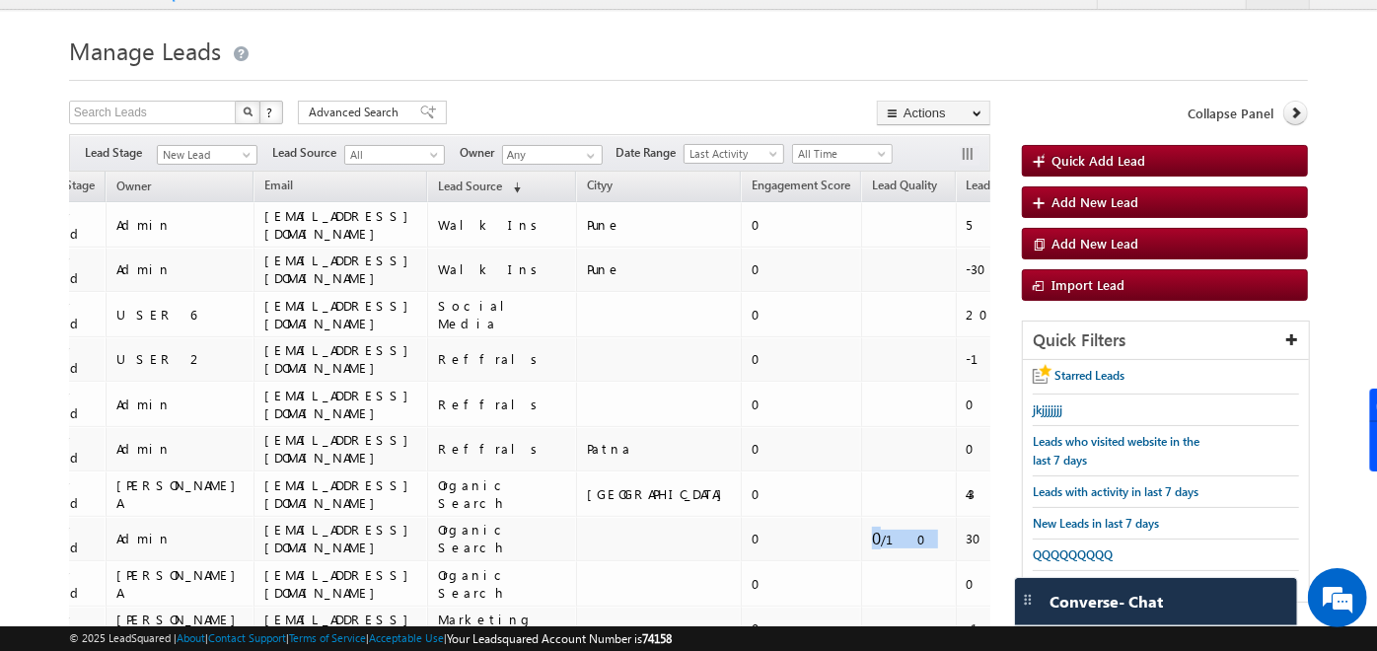
scroll to position [0, 0]
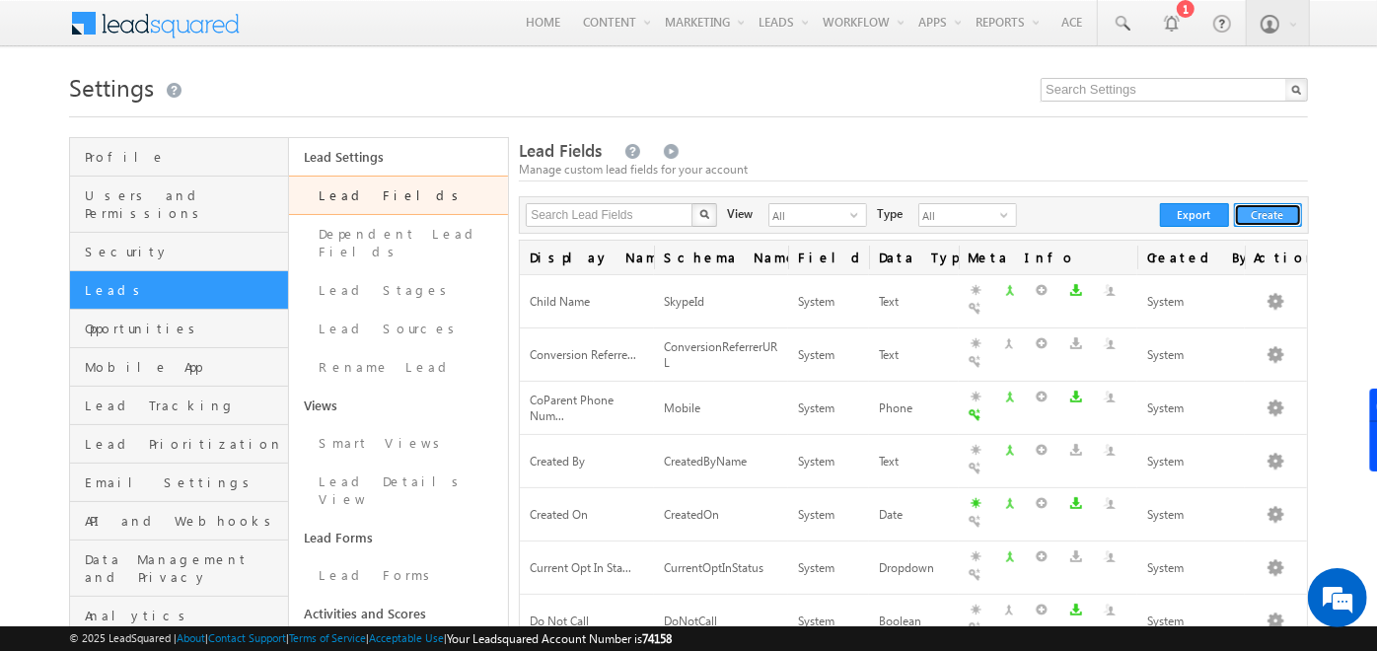
click at [1263, 223] on button "Create" at bounding box center [1268, 215] width 68 height 24
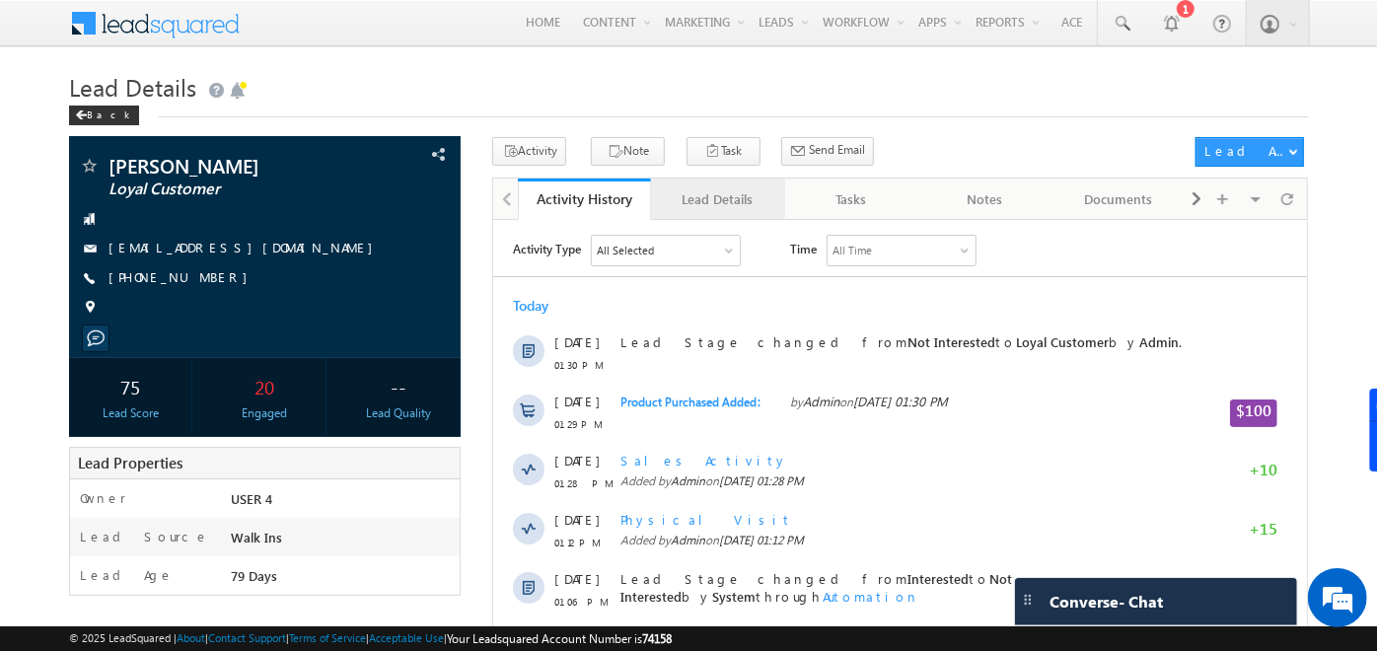
click at [712, 192] on div "Lead Details" at bounding box center [717, 199] width 100 height 24
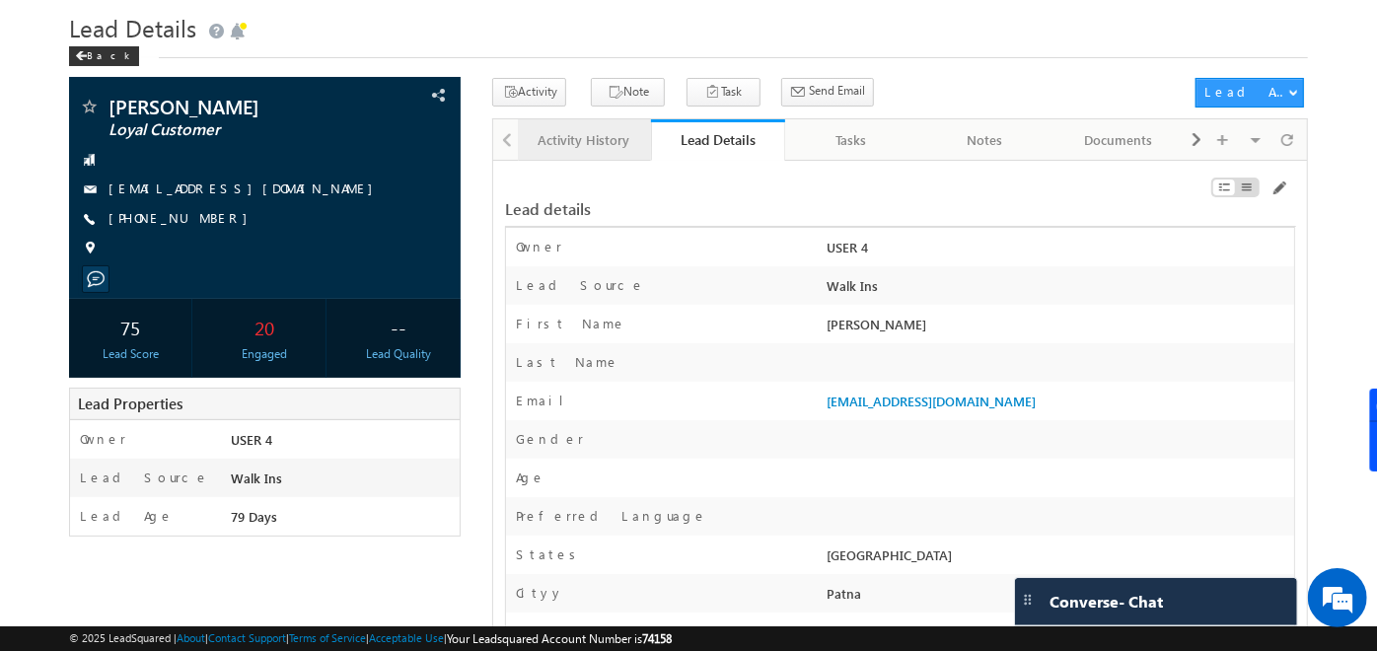
click at [560, 146] on div "Activity History" at bounding box center [584, 140] width 100 height 24
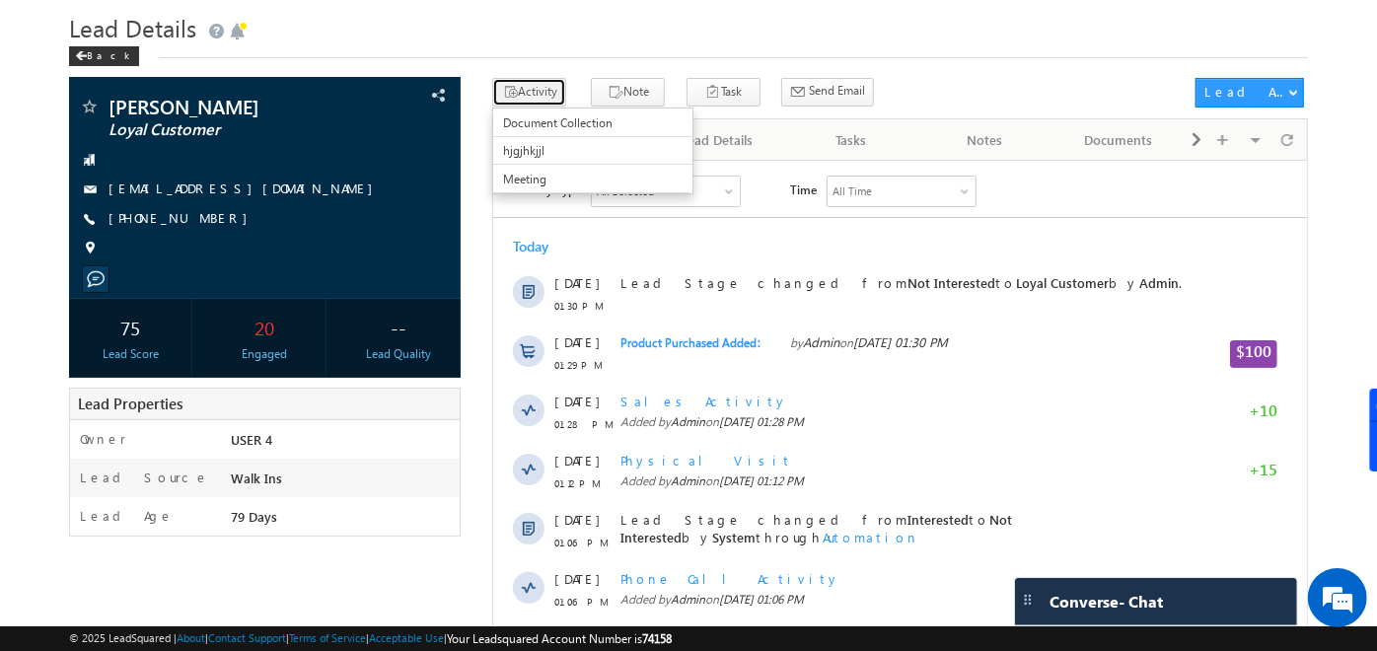
click at [550, 80] on button "Activity" at bounding box center [529, 92] width 74 height 29
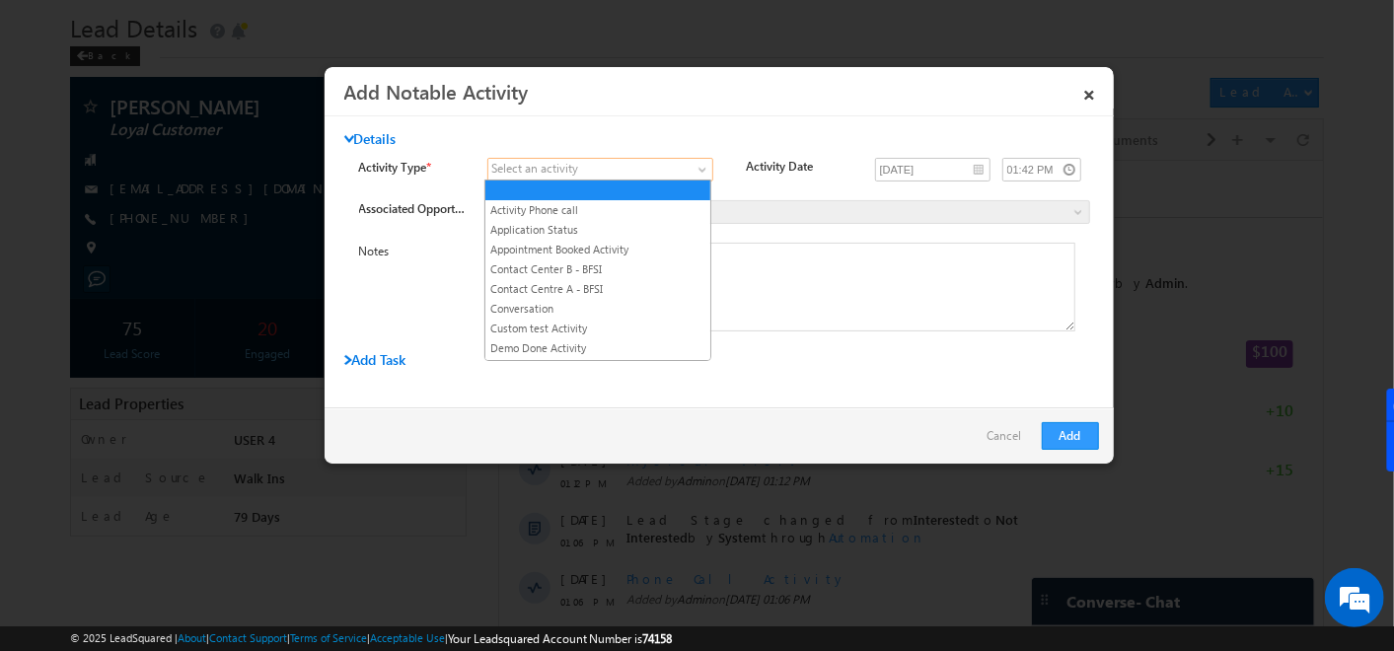
click at [685, 175] on span at bounding box center [588, 170] width 200 height 18
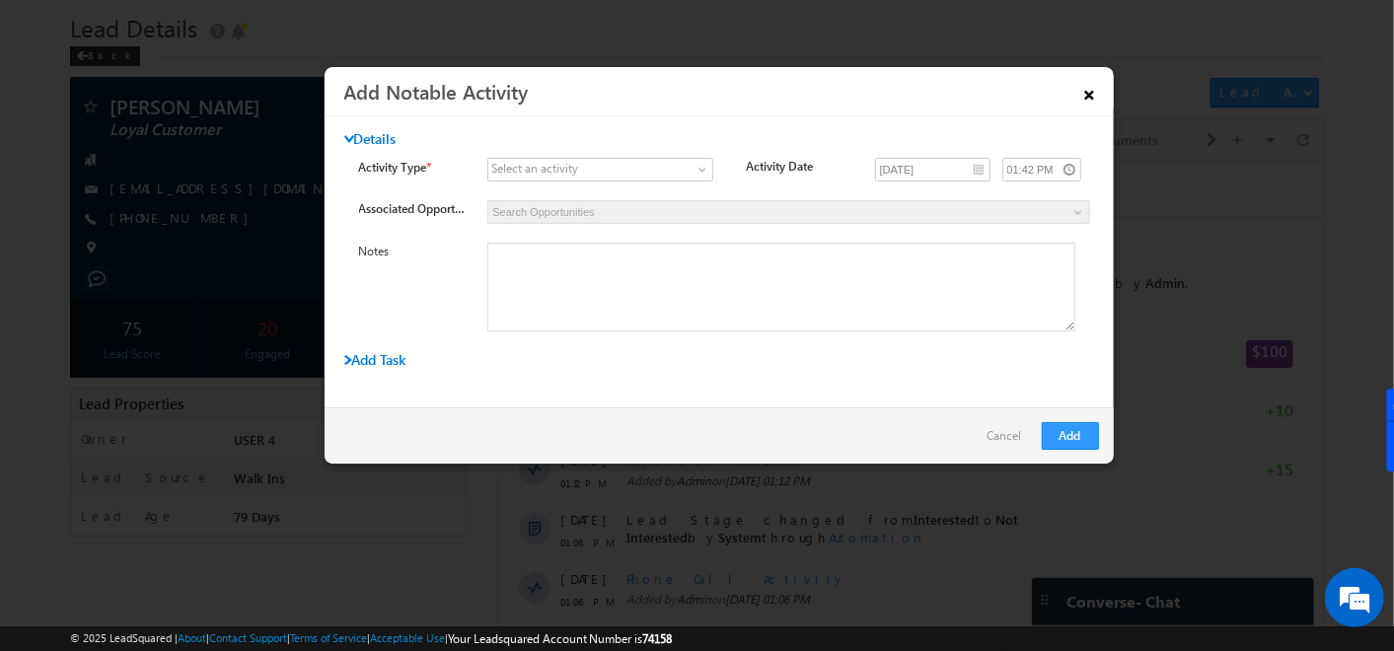
click at [1099, 94] on link "×" at bounding box center [1090, 91] width 34 height 35
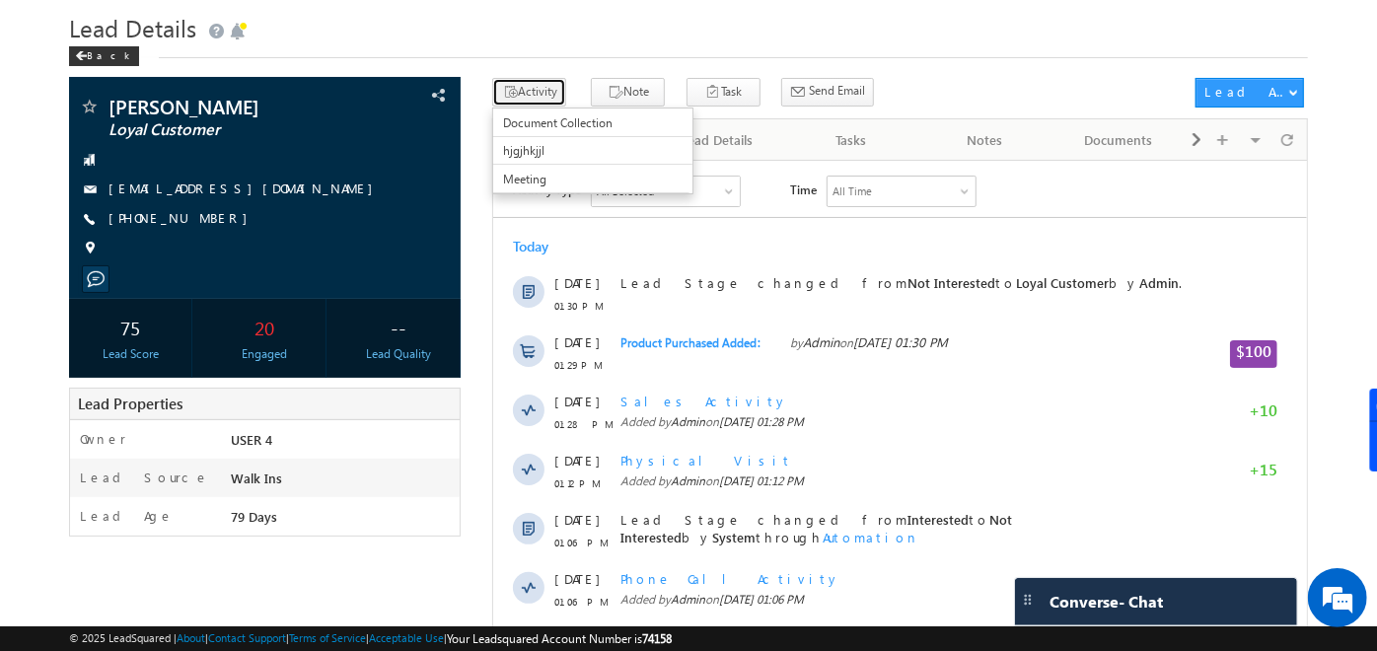
click at [519, 96] on button "Activity" at bounding box center [529, 92] width 74 height 29
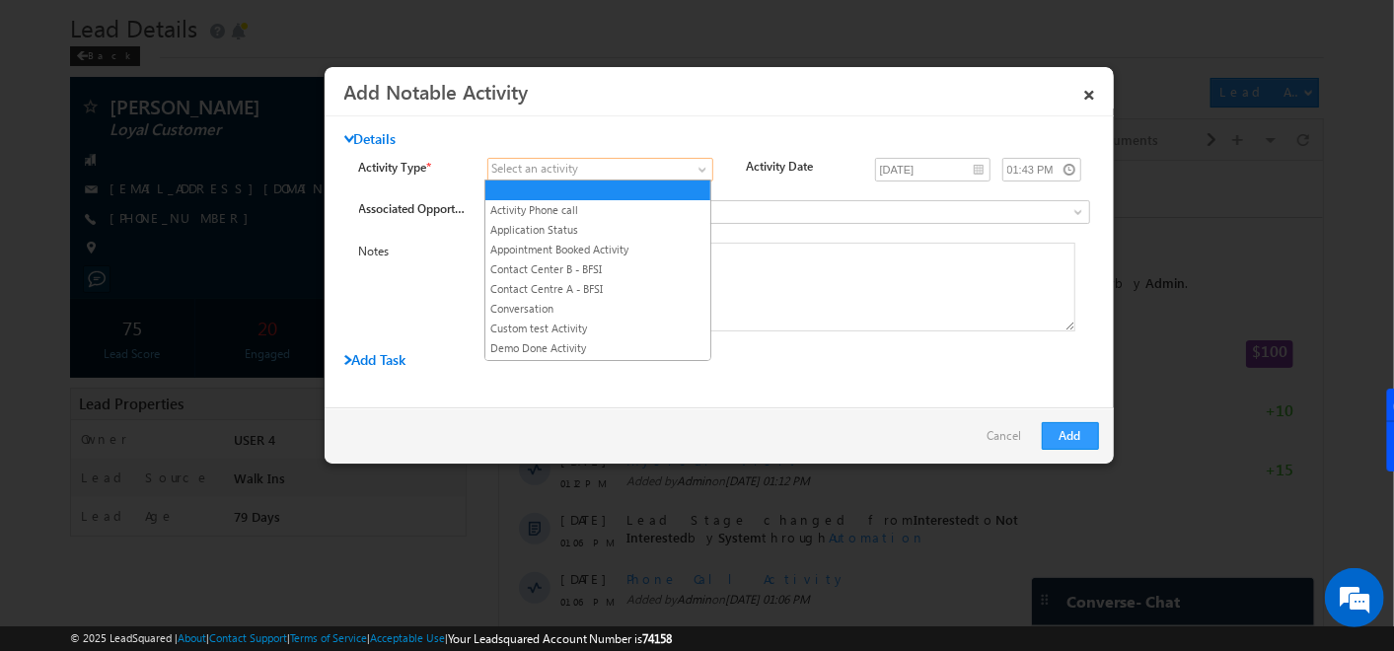
click at [648, 161] on span at bounding box center [588, 170] width 200 height 18
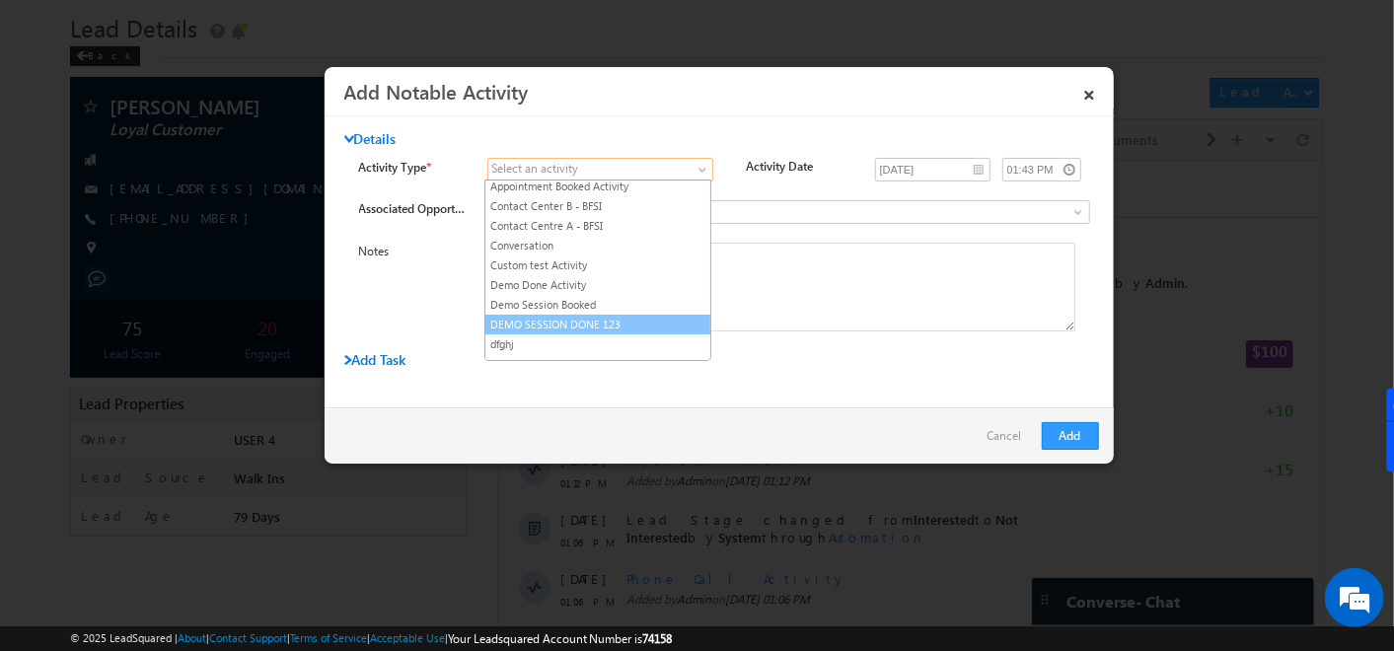
scroll to position [155, 0]
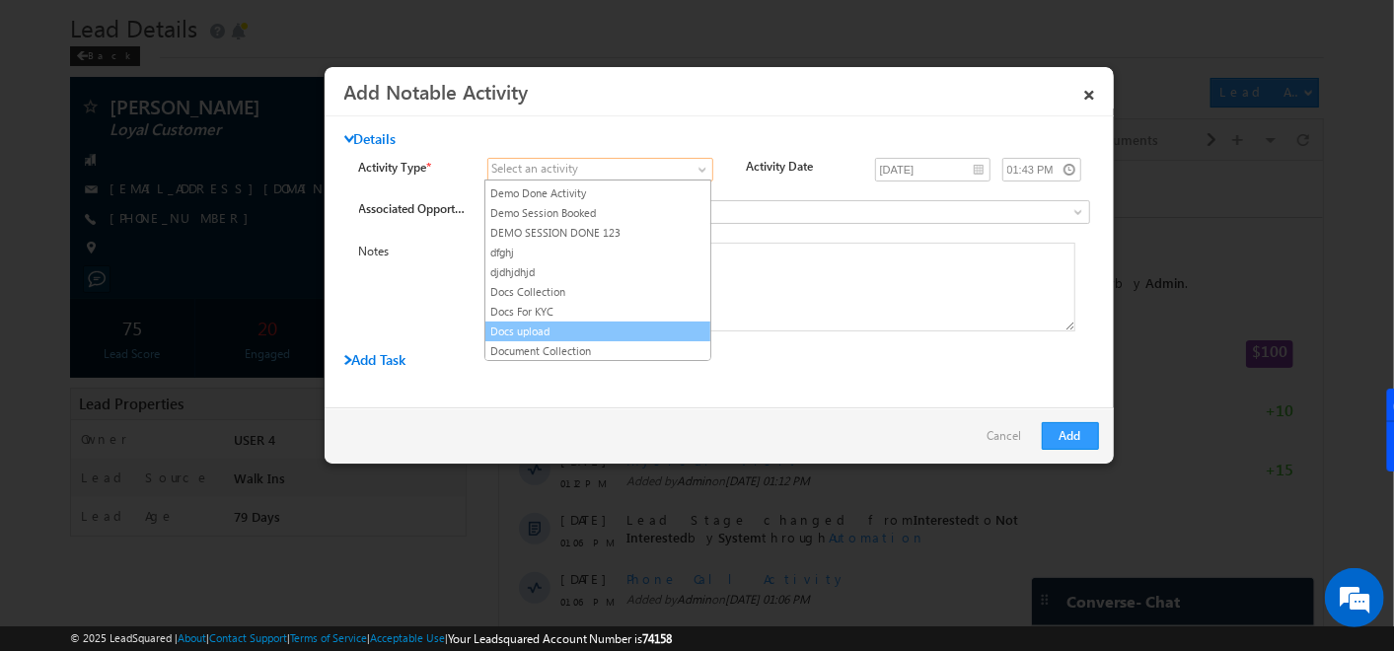
click at [566, 323] on link "Docs upload" at bounding box center [597, 332] width 225 height 18
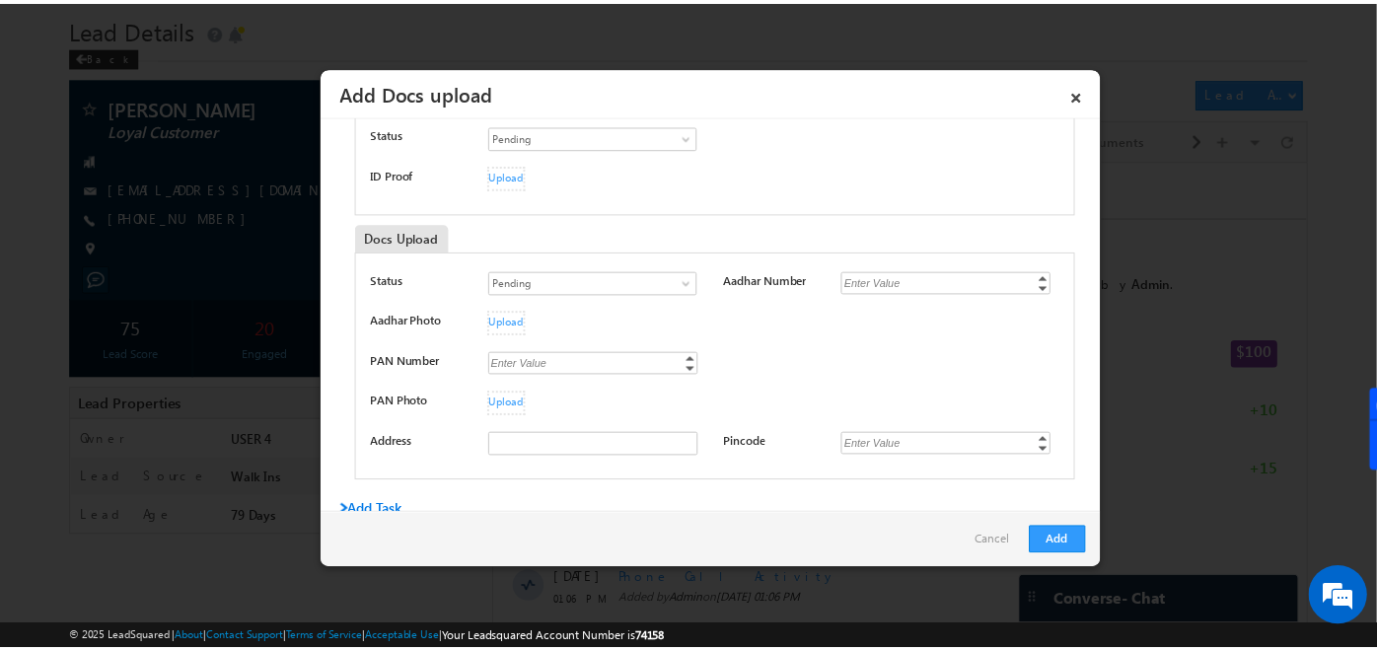
scroll to position [316, 0]
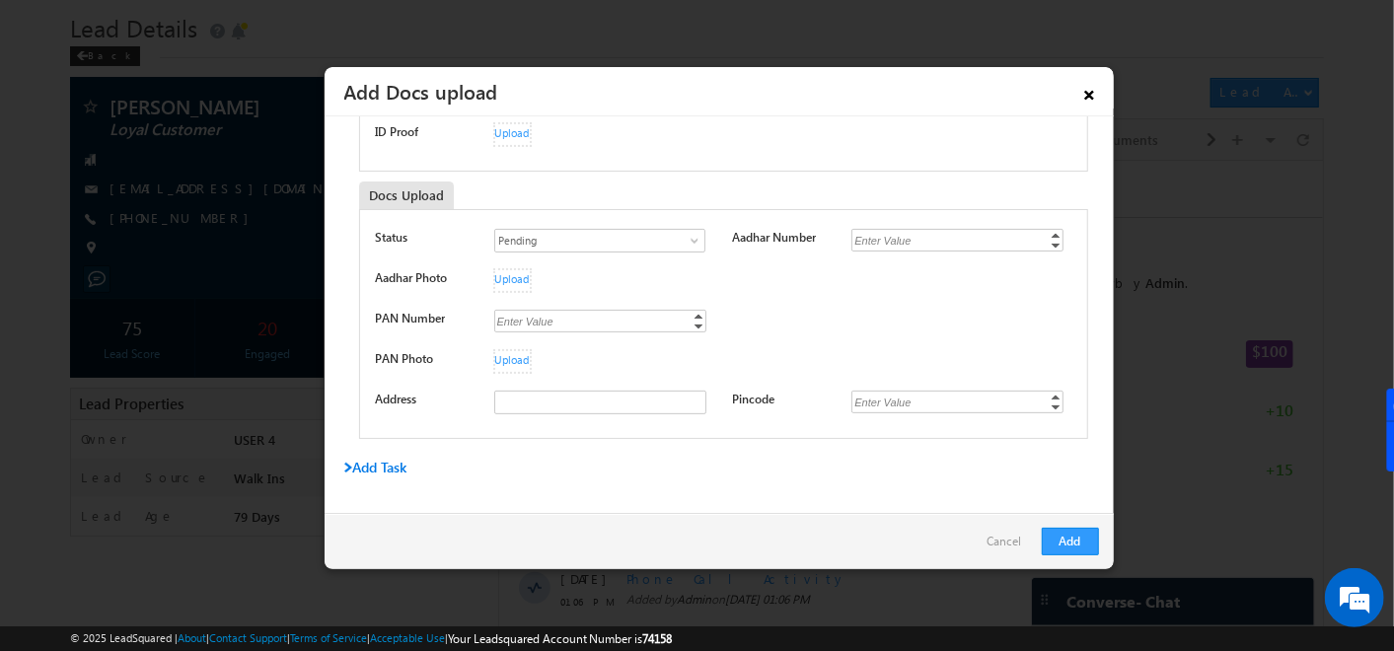
click at [1093, 95] on link "×" at bounding box center [1090, 91] width 34 height 35
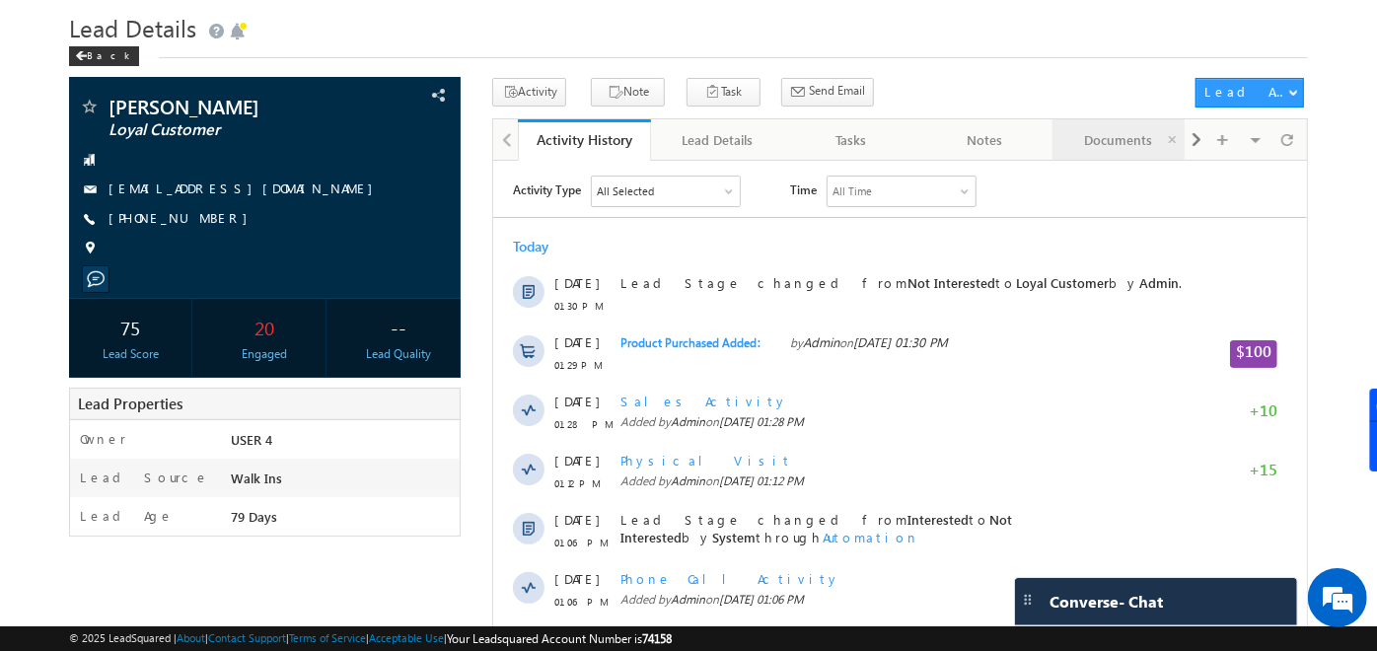
click at [1109, 143] on div "Documents" at bounding box center [1119, 140] width 100 height 24
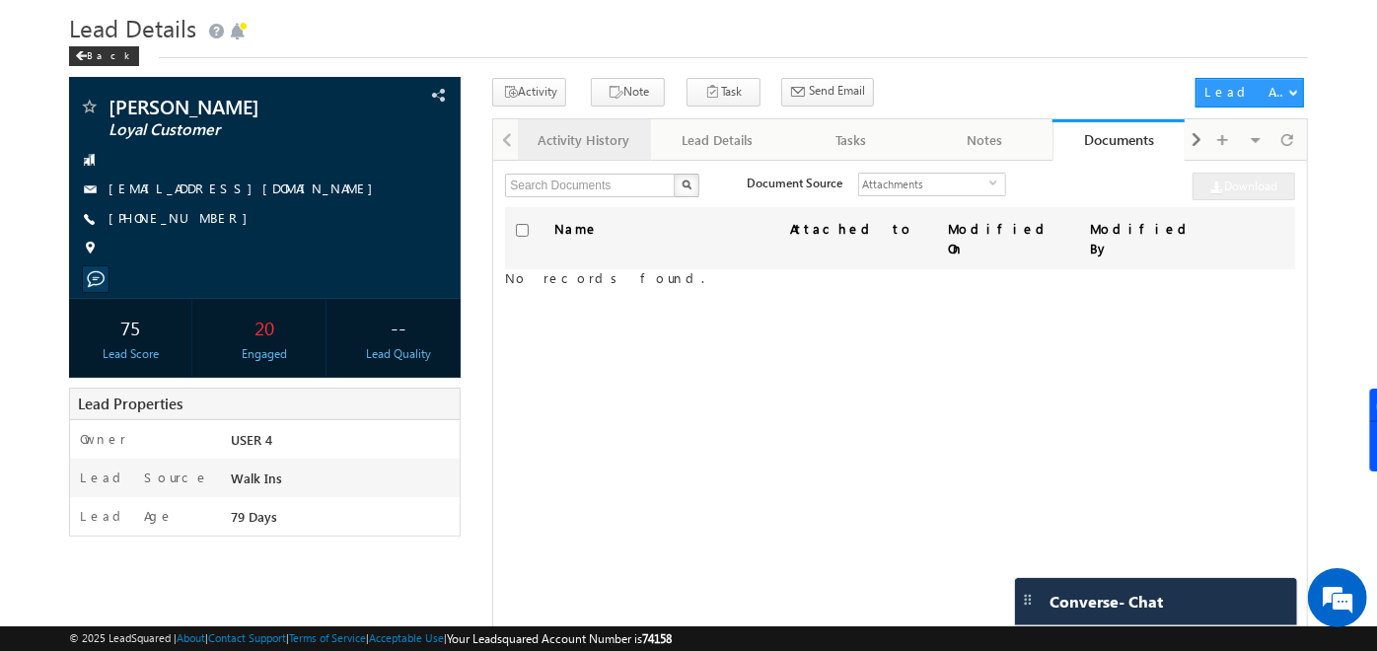
click at [603, 136] on div "Activity History" at bounding box center [584, 140] width 100 height 24
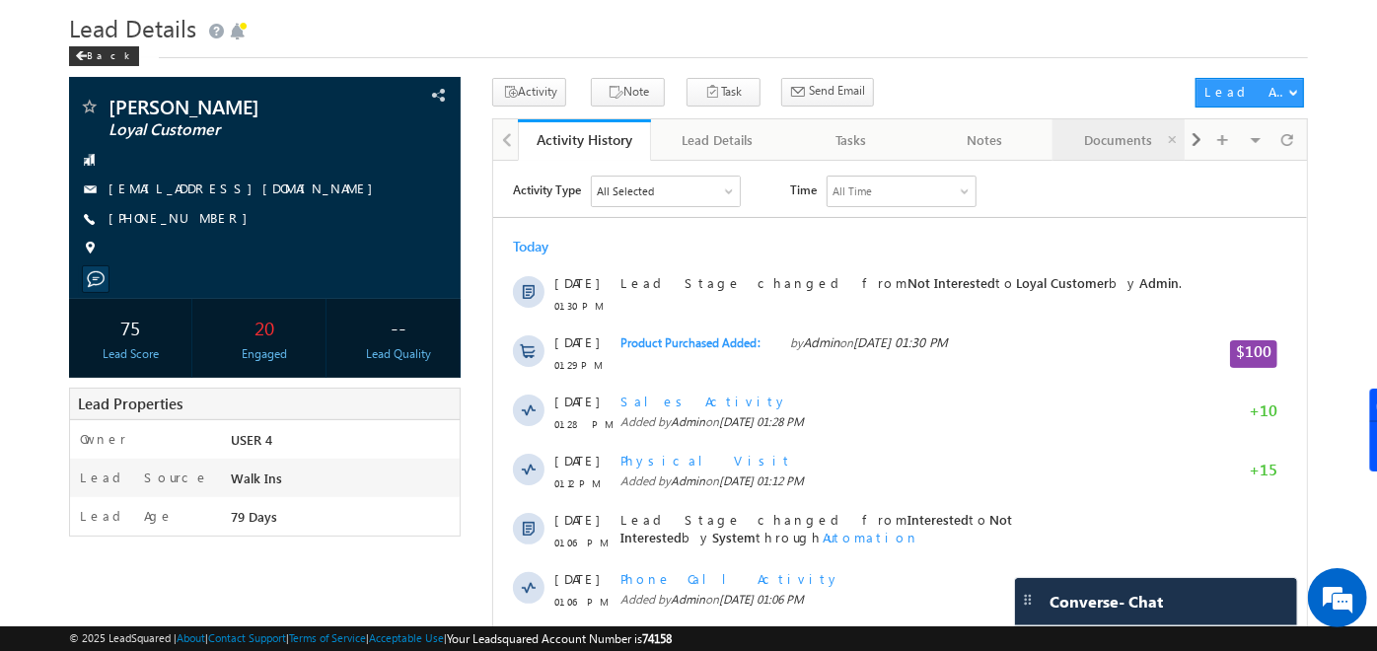
click at [1128, 137] on div "Documents" at bounding box center [1119, 140] width 100 height 24
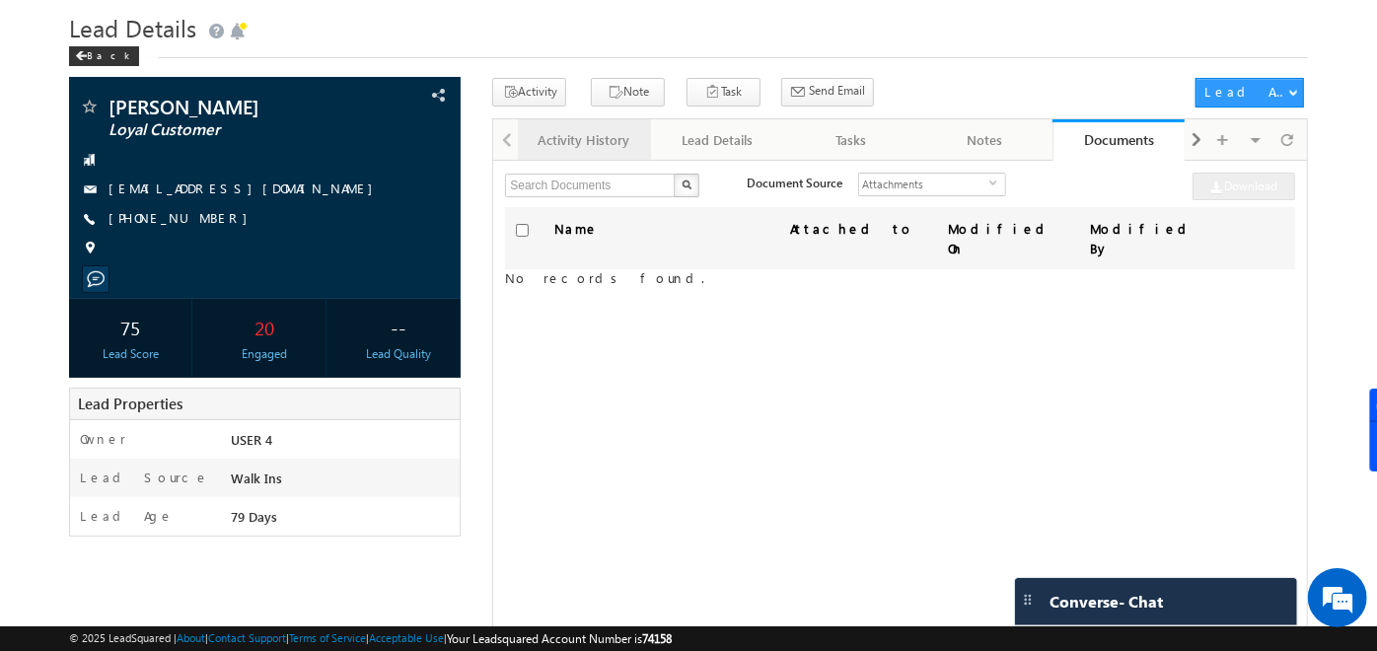
click at [597, 143] on div "Activity History" at bounding box center [584, 140] width 100 height 24
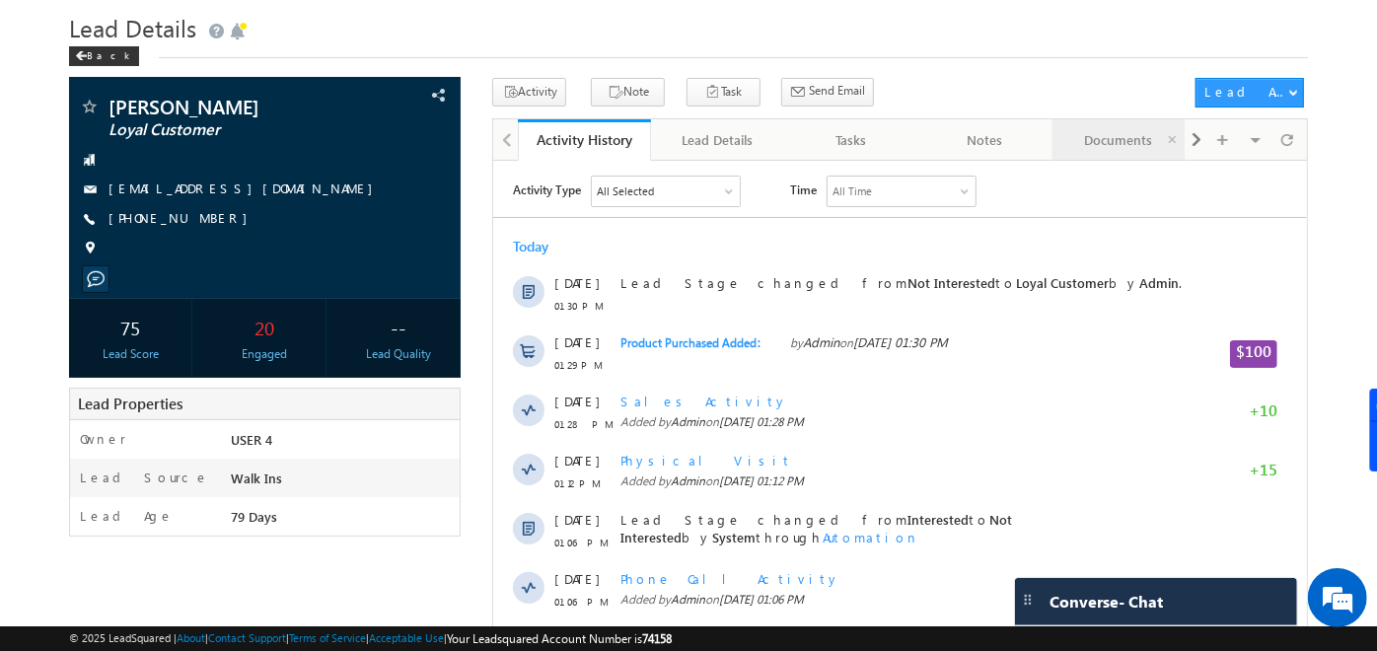
click at [1141, 122] on link "Documents" at bounding box center [1119, 139] width 133 height 41
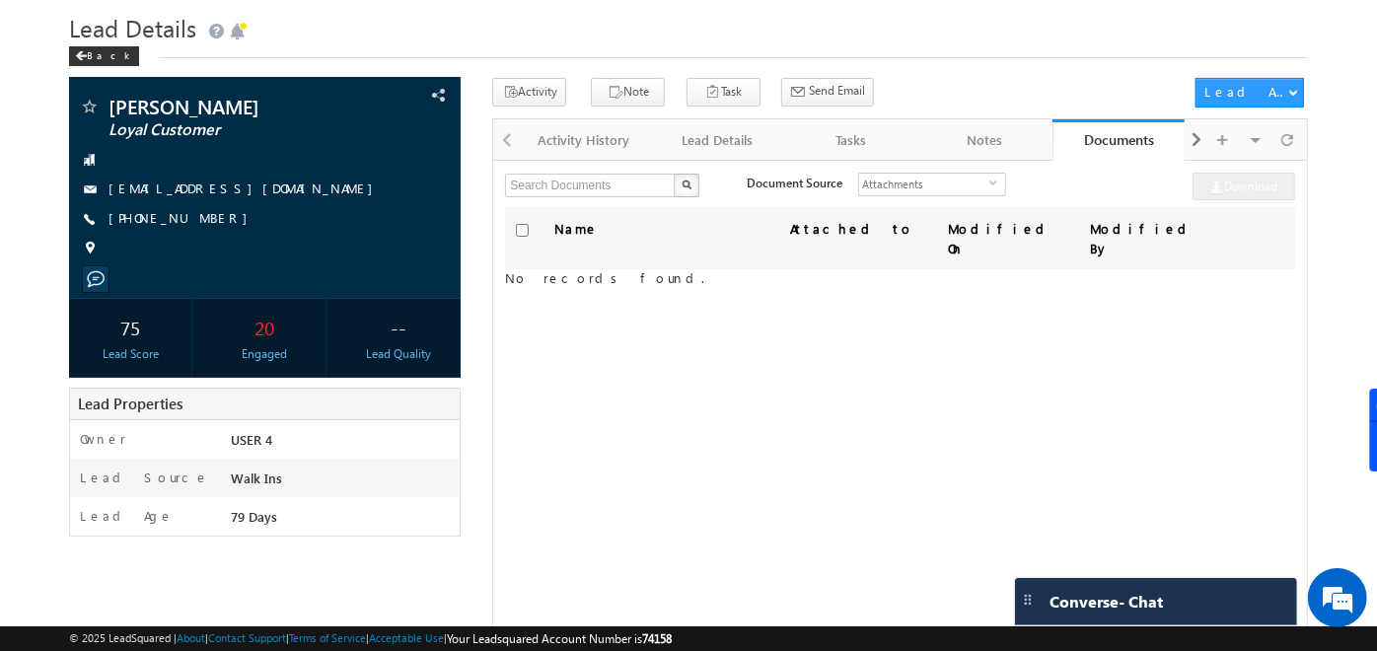
click at [949, 97] on div "Activity Document Collection hjgjhkjjl Meeting Note Task Meeting F2F Meeting Se…" at bounding box center [839, 96] width 694 height 37
click at [582, 128] on div "Activity History" at bounding box center [584, 140] width 100 height 24
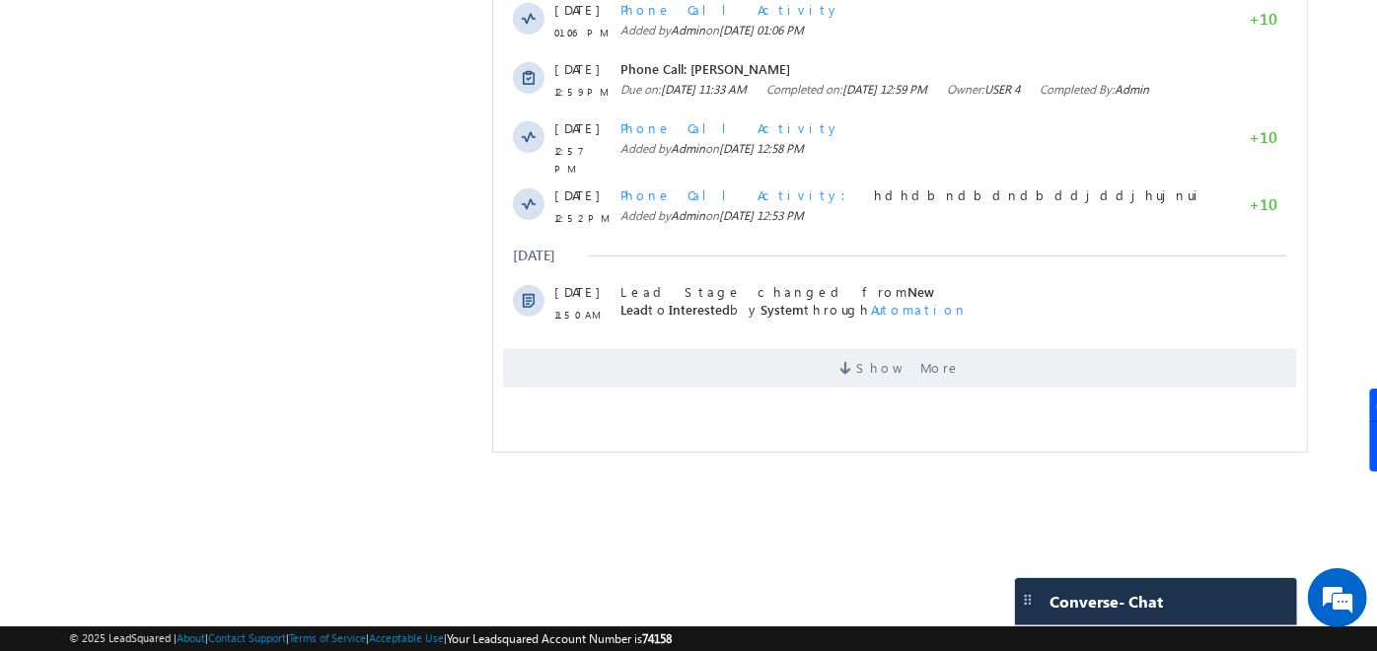
scroll to position [730, 0]
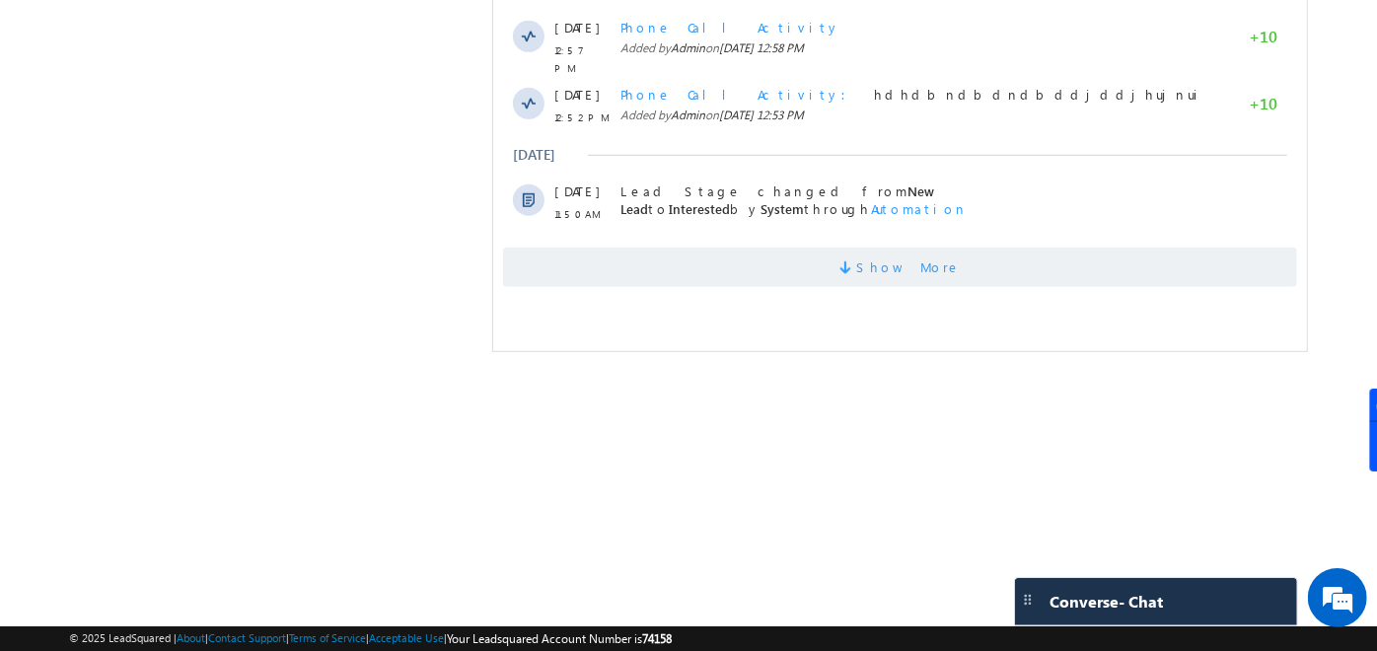
click at [915, 277] on span "Show More" at bounding box center [909, 267] width 105 height 39
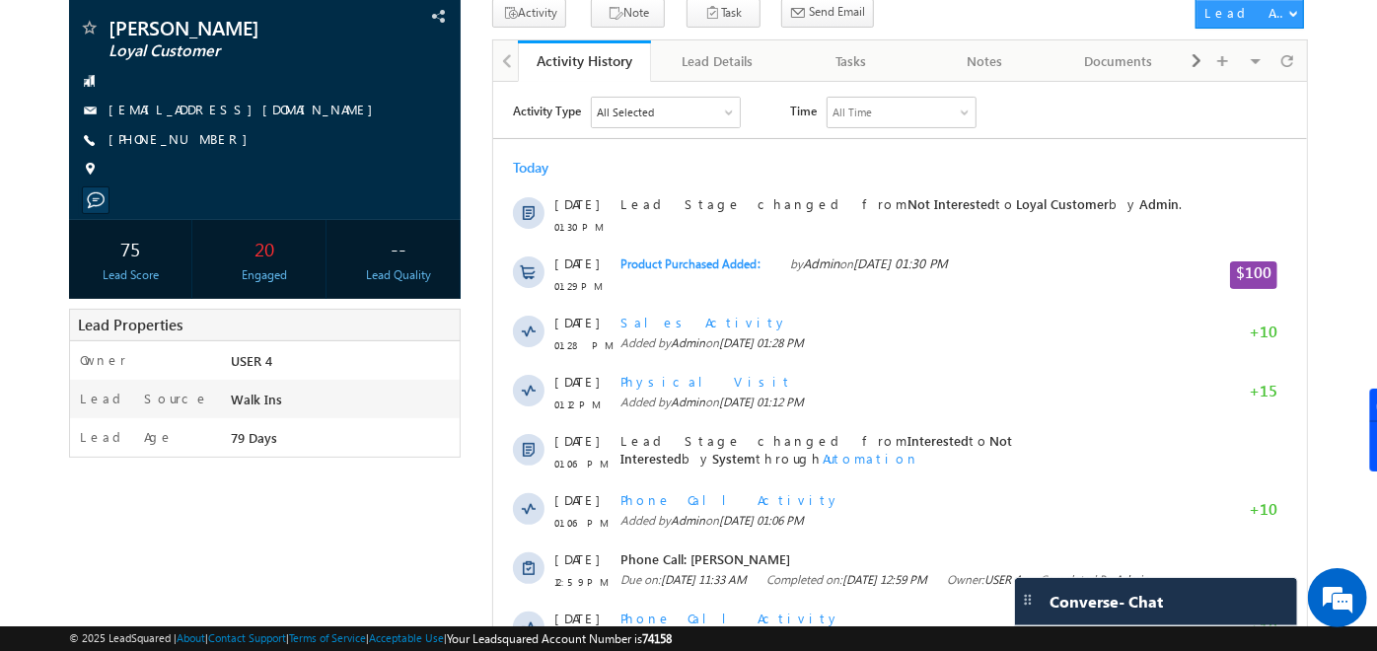
scroll to position [139, 0]
drag, startPoint x: 238, startPoint y: 276, endPoint x: 286, endPoint y: 267, distance: 49.2
click at [286, 267] on div "Engaged" at bounding box center [264, 274] width 113 height 18
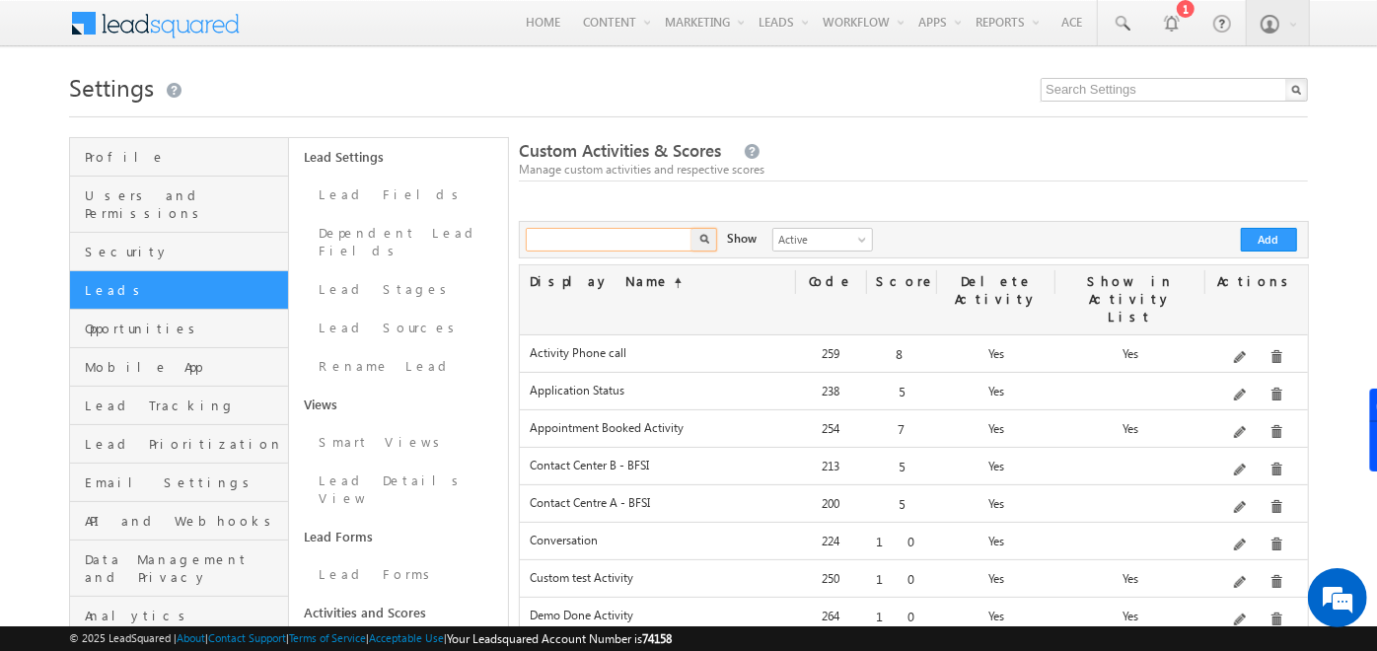
click at [645, 240] on input "text" at bounding box center [610, 240] width 169 height 24
type input "l"
type input "kyc"
click at [692, 228] on button "button" at bounding box center [705, 240] width 26 height 24
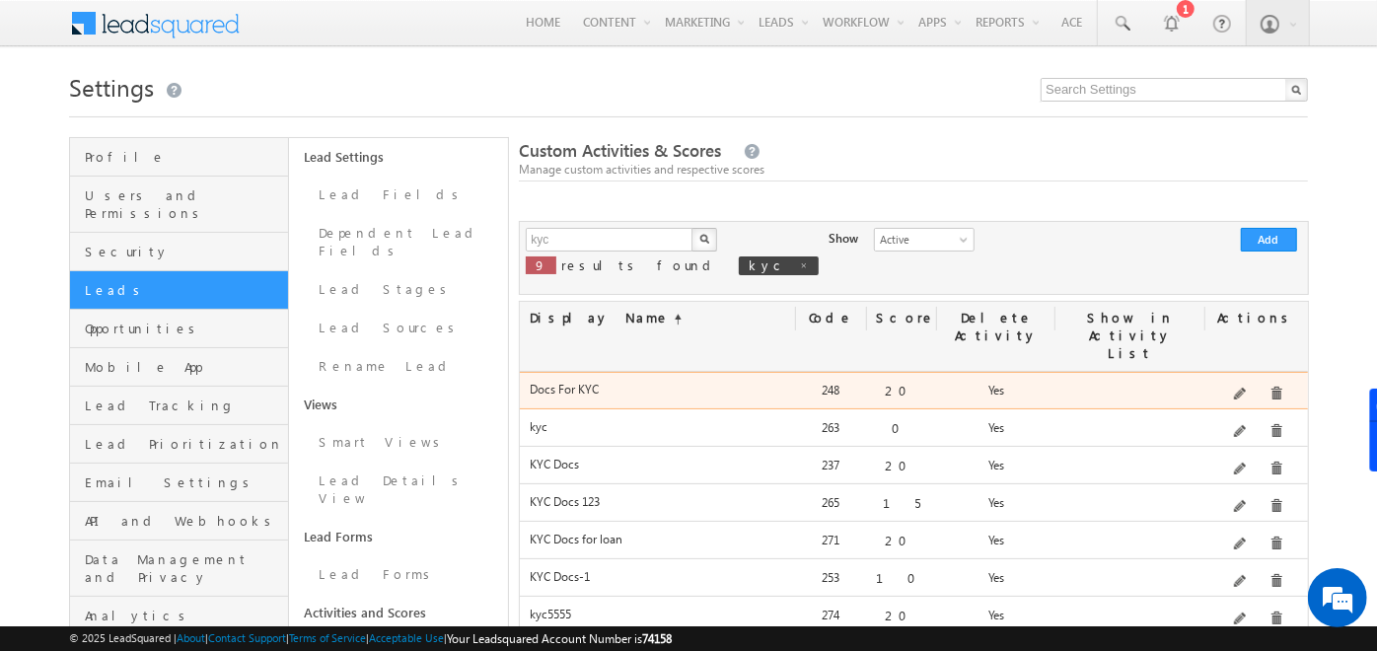
click at [1246, 388] on span at bounding box center [1241, 395] width 15 height 15
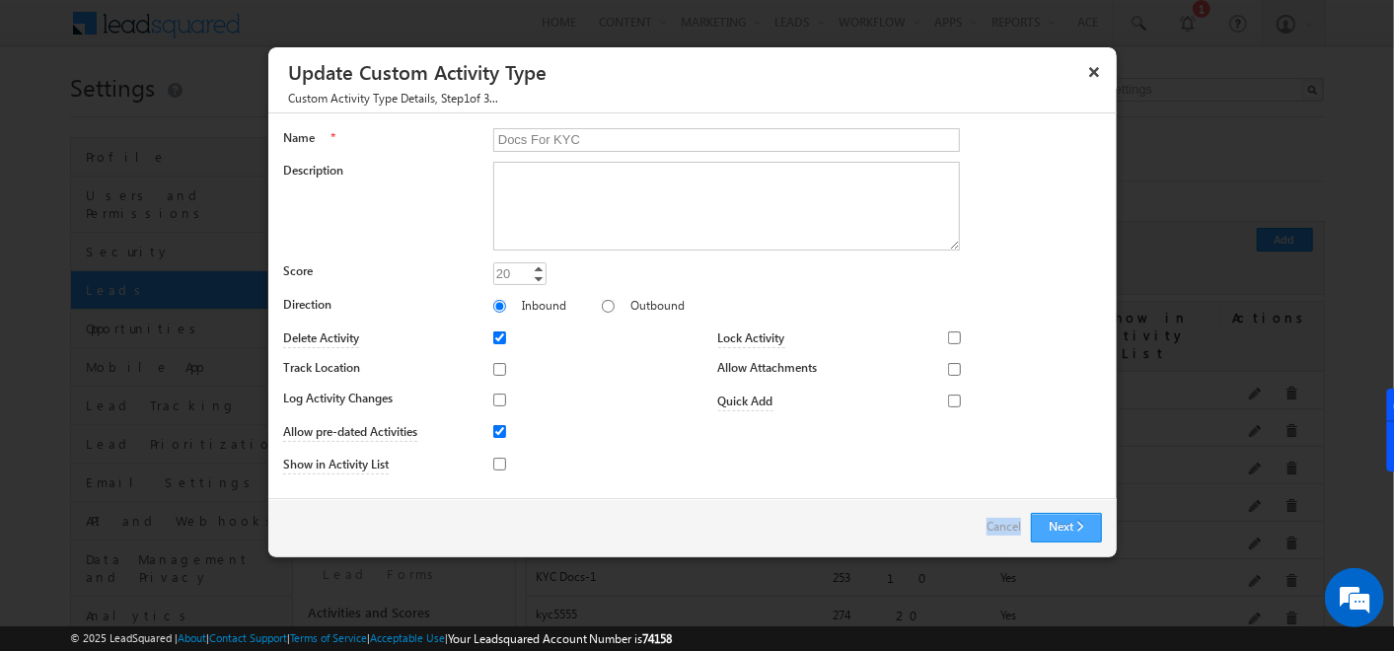
drag, startPoint x: 1102, startPoint y: 515, endPoint x: 1073, endPoint y: 524, distance: 30.0
click at [1073, 524] on div "Next Back Cancel" at bounding box center [692, 527] width 849 height 59
click at [1073, 524] on button "Next" at bounding box center [1066, 528] width 71 height 30
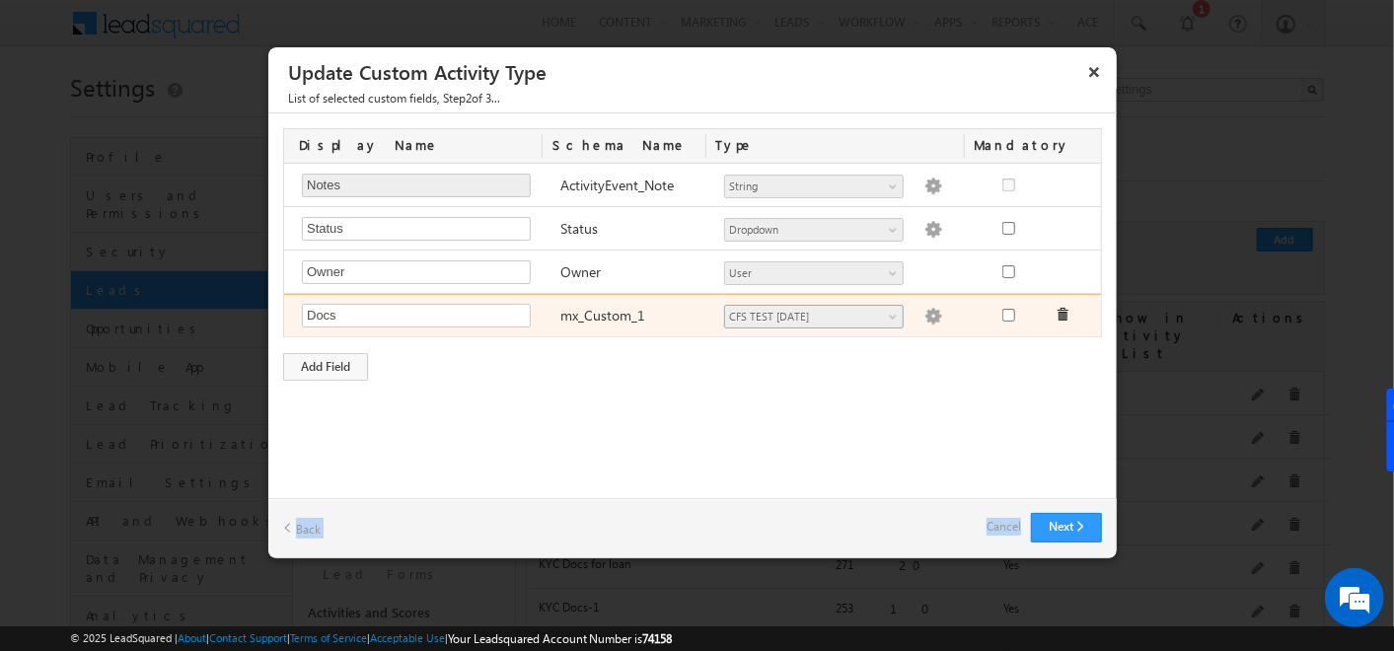
click at [879, 321] on span "CFS TEST 20th Nov" at bounding box center [805, 317] width 161 height 18
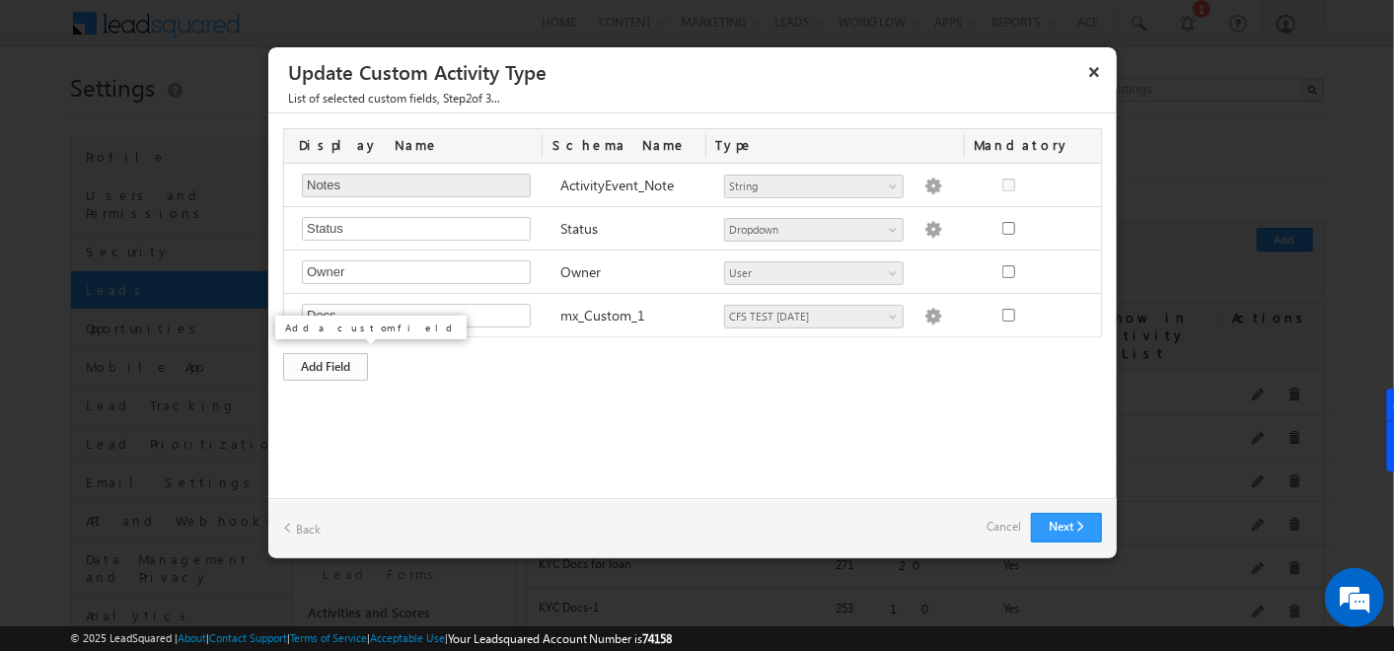
click at [357, 362] on div "Add Field" at bounding box center [325, 367] width 85 height 28
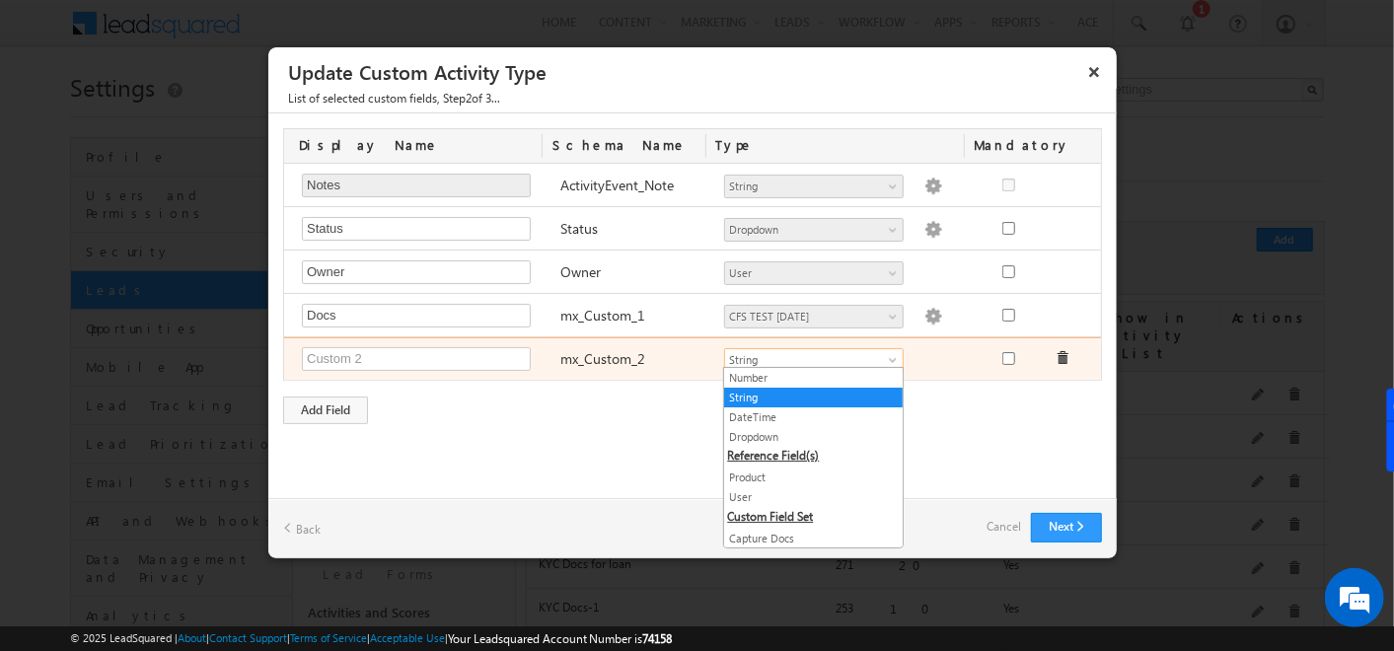
click at [891, 360] on span at bounding box center [895, 364] width 16 height 16
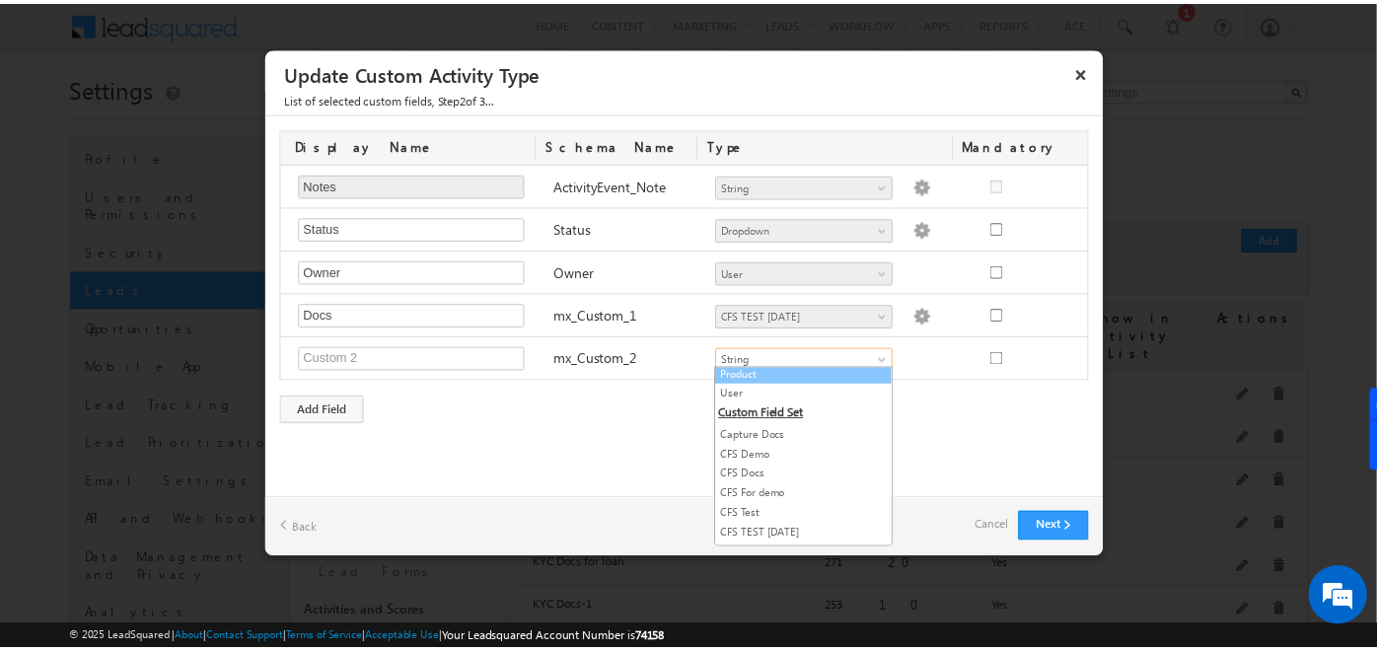
scroll to position [115, 0]
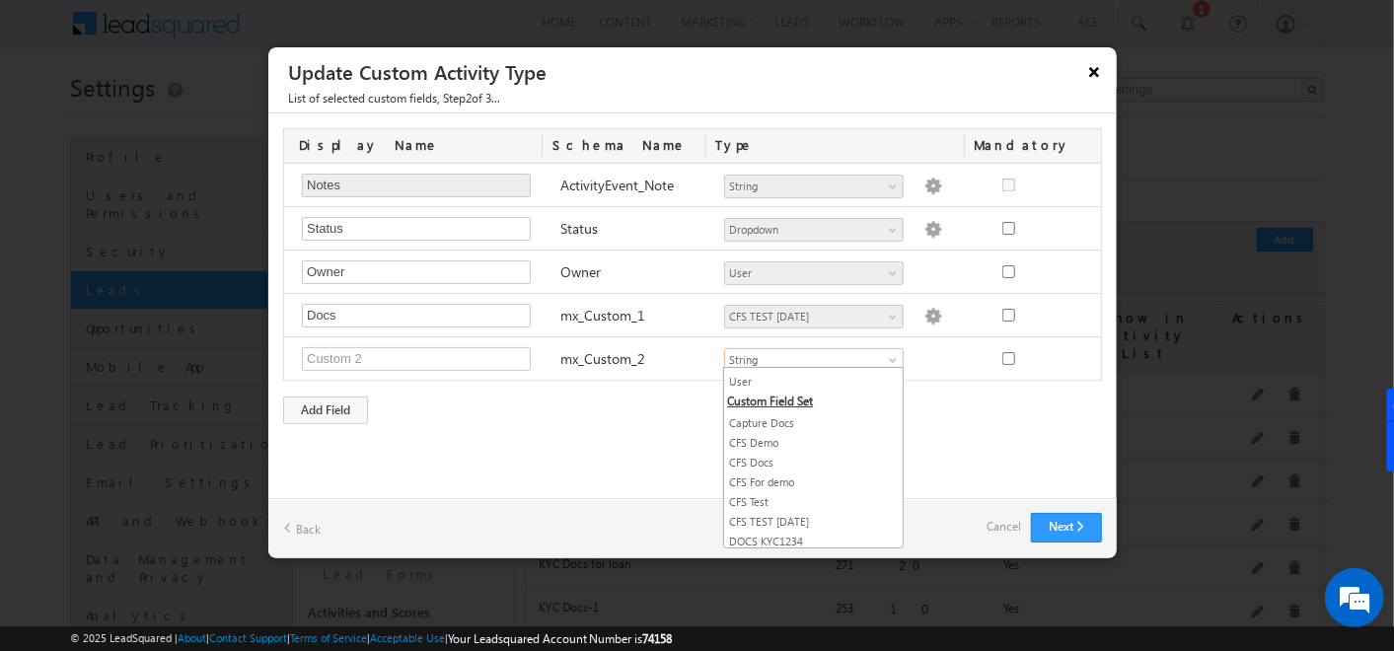
click at [1106, 66] on button "×" at bounding box center [1094, 71] width 32 height 35
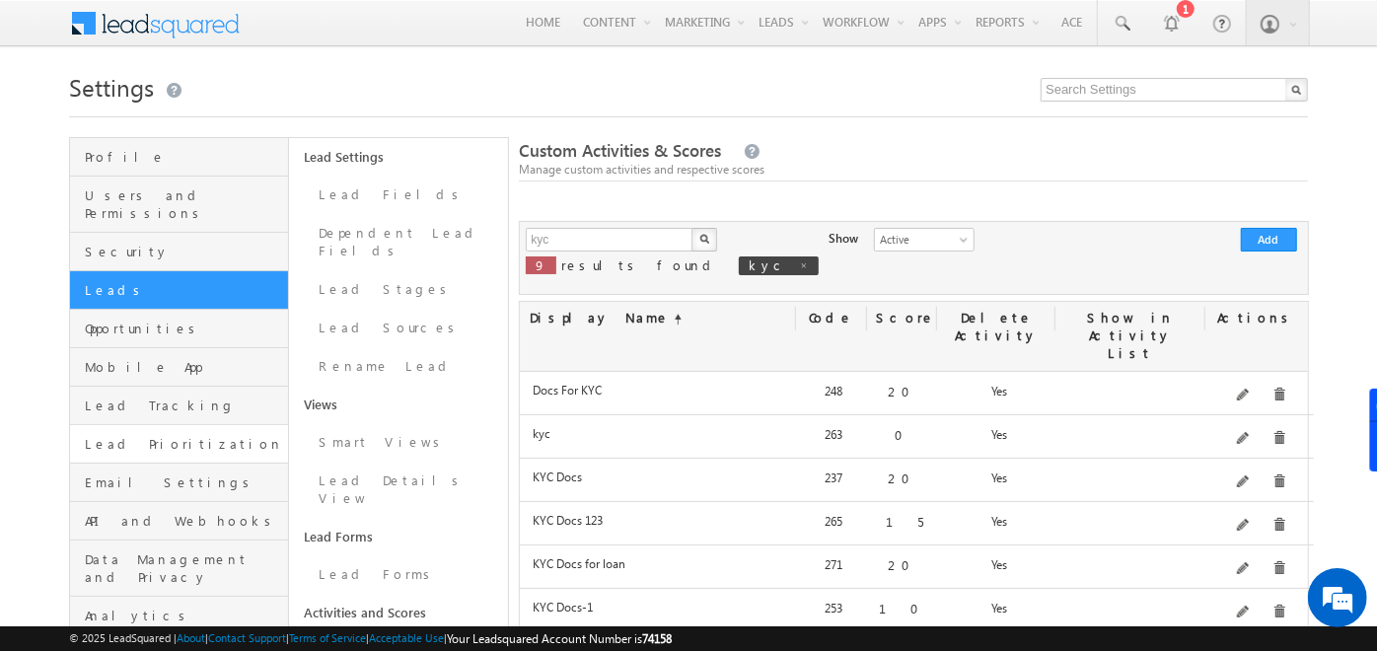
click at [130, 435] on span "Lead Prioritization" at bounding box center [184, 444] width 198 height 18
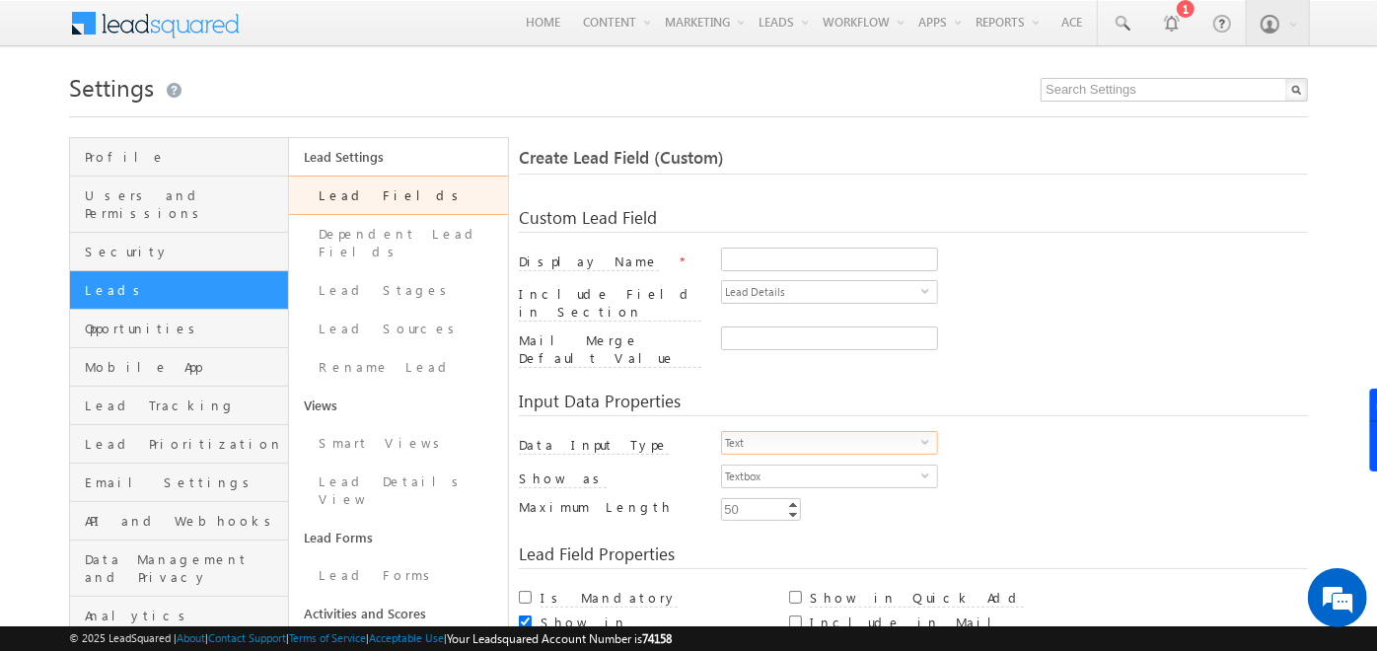
click at [846, 432] on span "Text" at bounding box center [821, 443] width 199 height 22
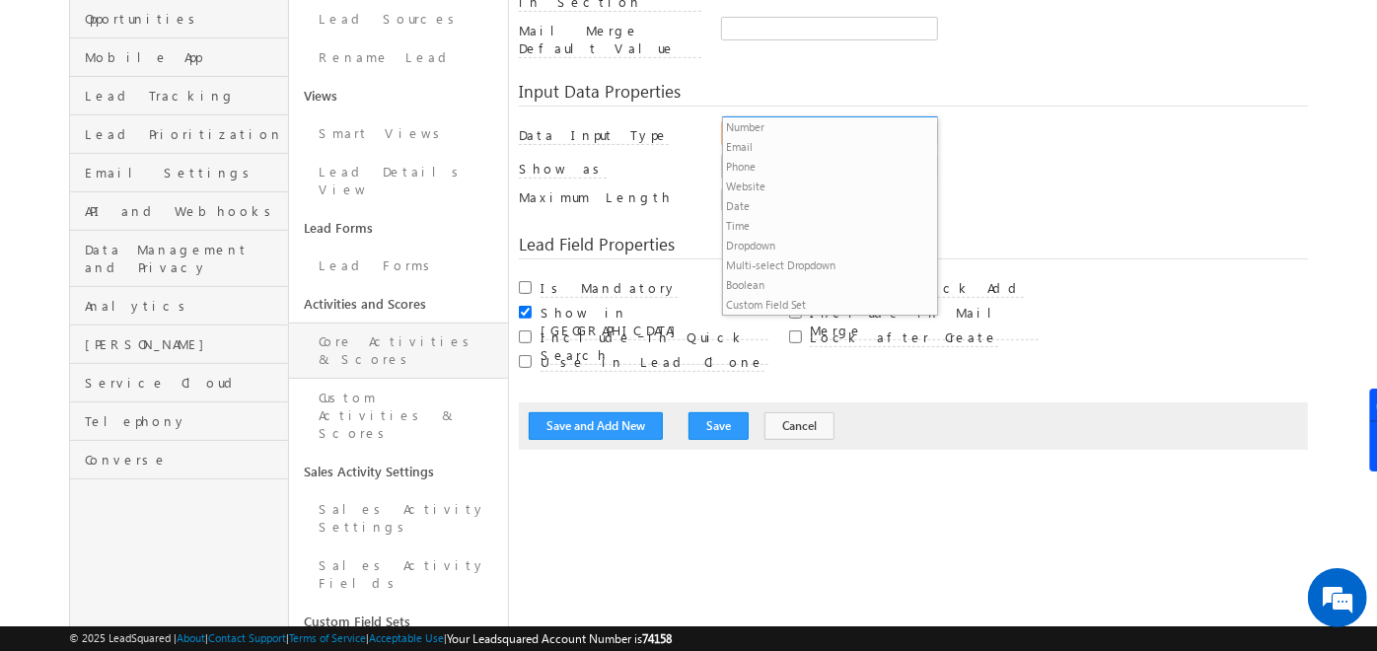
scroll to position [311, 0]
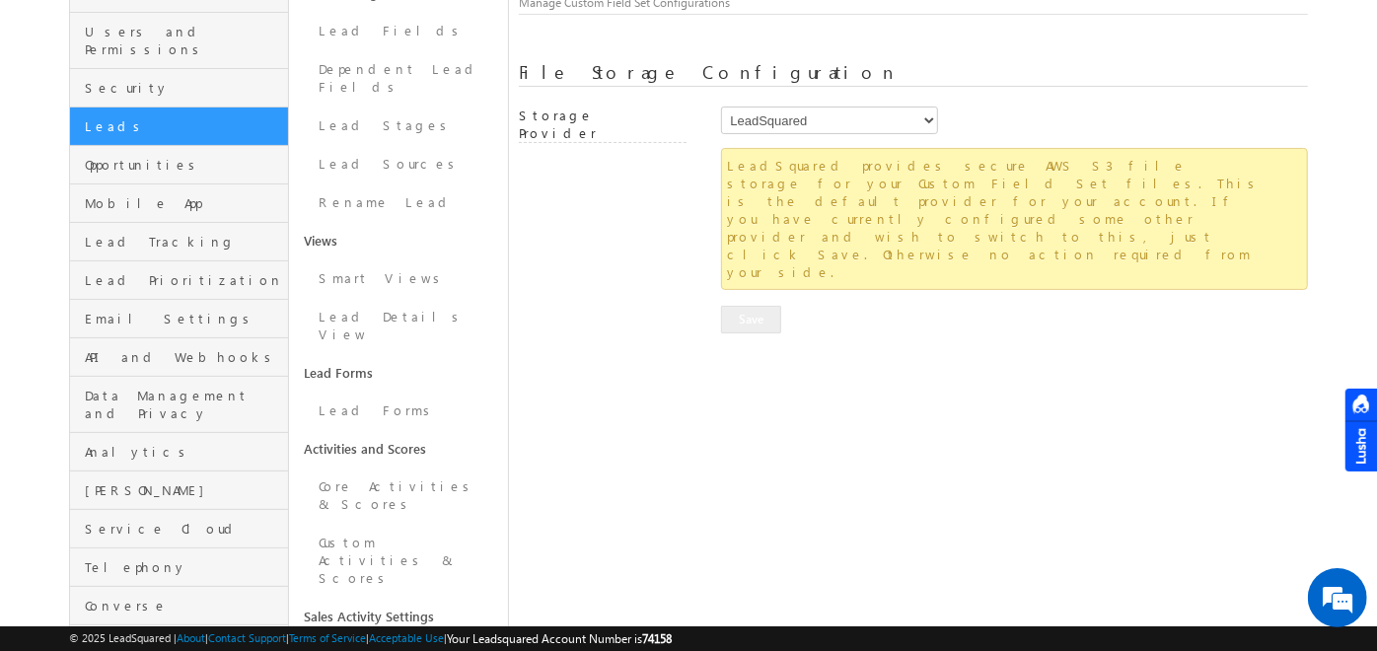
scroll to position [166, 0]
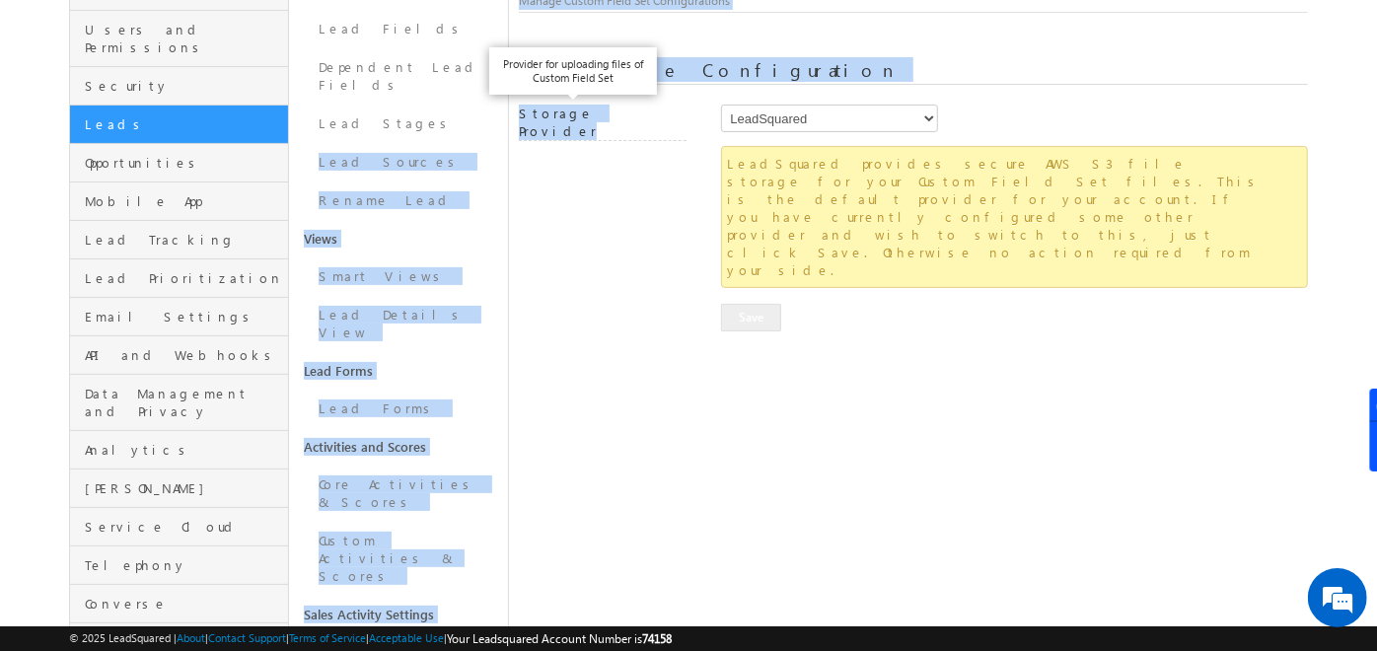
drag, startPoint x: 513, startPoint y: 118, endPoint x: 612, endPoint y: 120, distance: 98.7
click at [612, 120] on div "Profile Users and Permissions Security Leads Opportunities Mobile App Lead Trac…" at bounding box center [688, 576] width 1239 height 1211
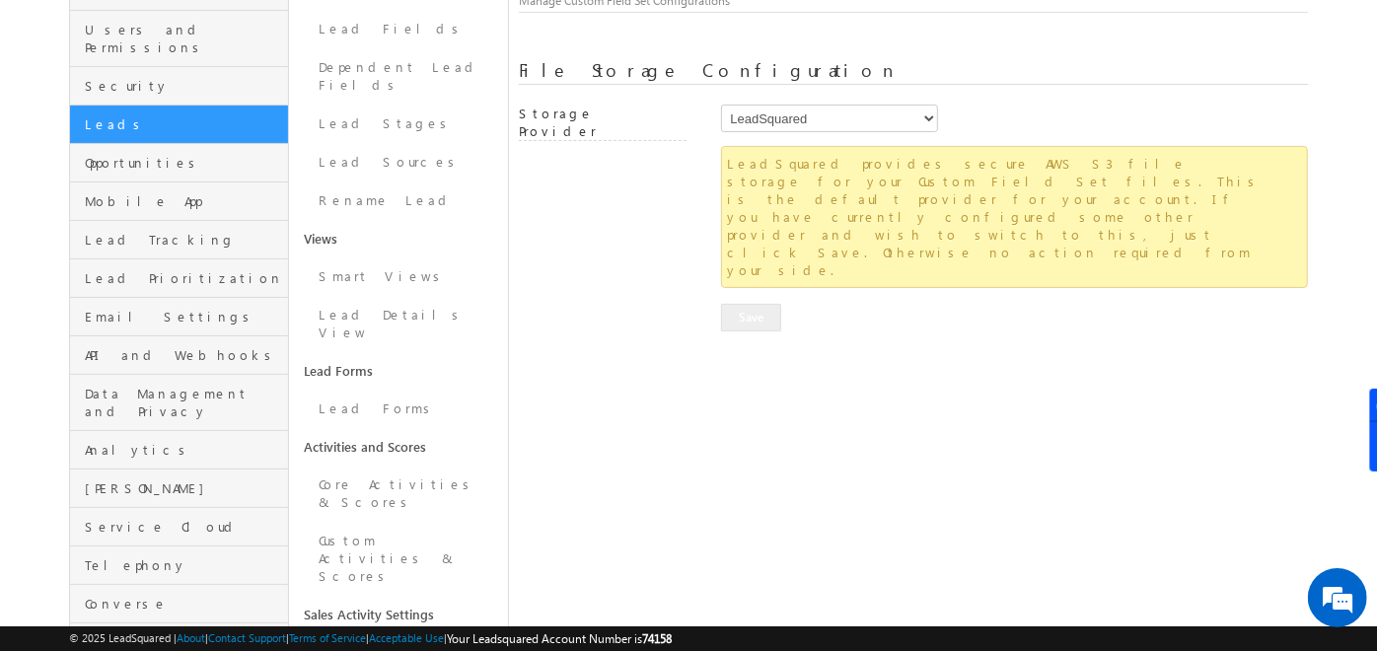
drag, startPoint x: 612, startPoint y: 120, endPoint x: 603, endPoint y: 221, distance: 101.0
click at [603, 221] on div "Storage Provider LeadSquared AmazonS3 AlibabaCloudOSS LeadSquared provides secu…" at bounding box center [913, 218] width 789 height 227
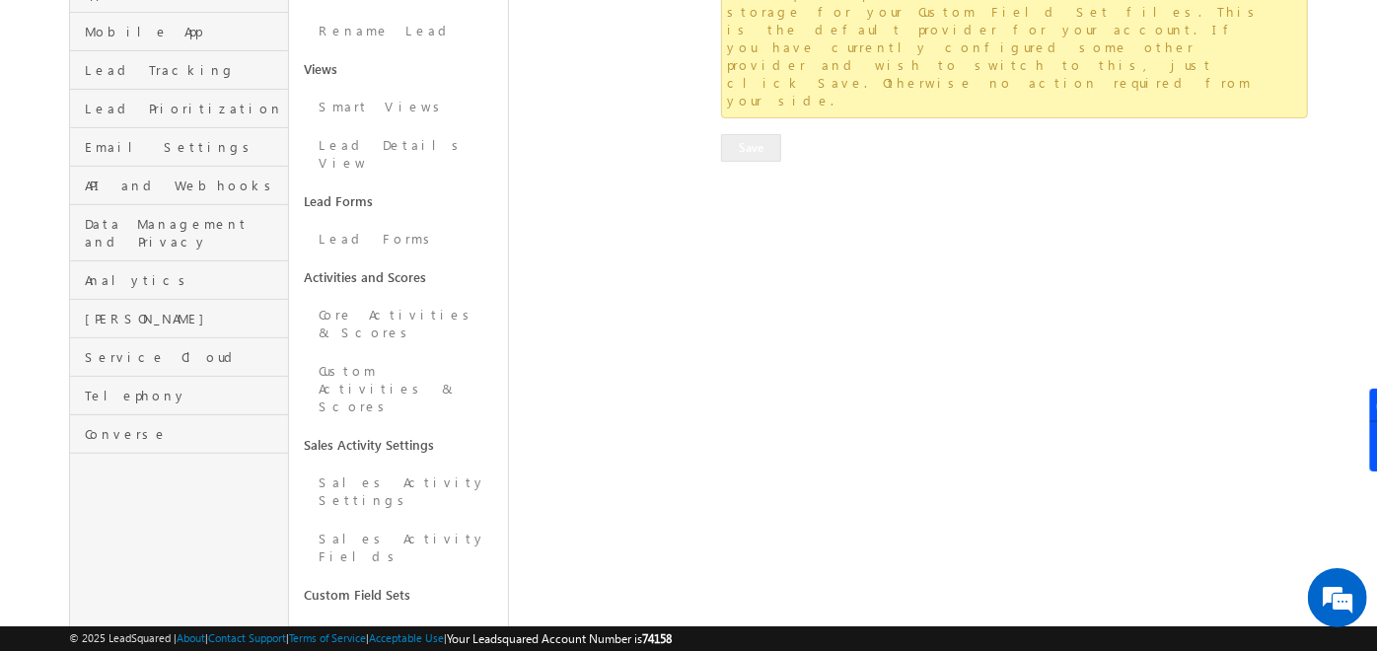
scroll to position [336, 0]
click at [388, 613] on link "Manage Custom Field Sets" at bounding box center [398, 641] width 219 height 56
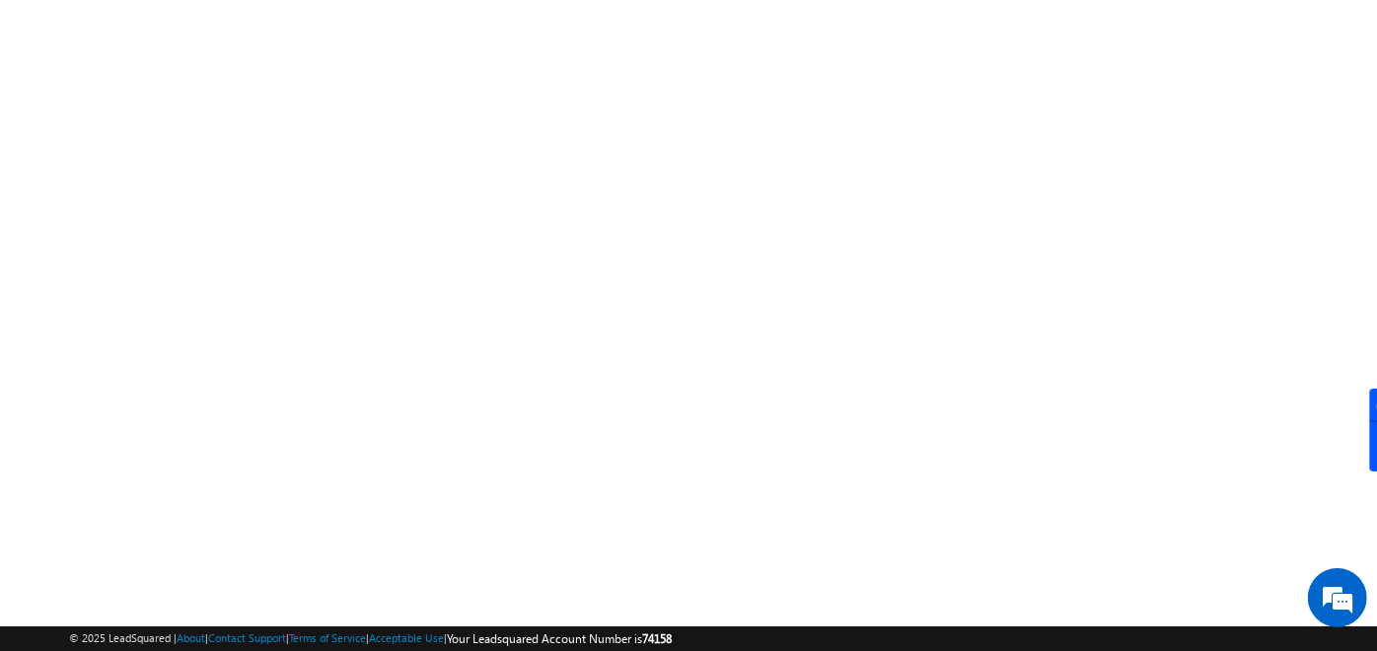
scroll to position [332, 0]
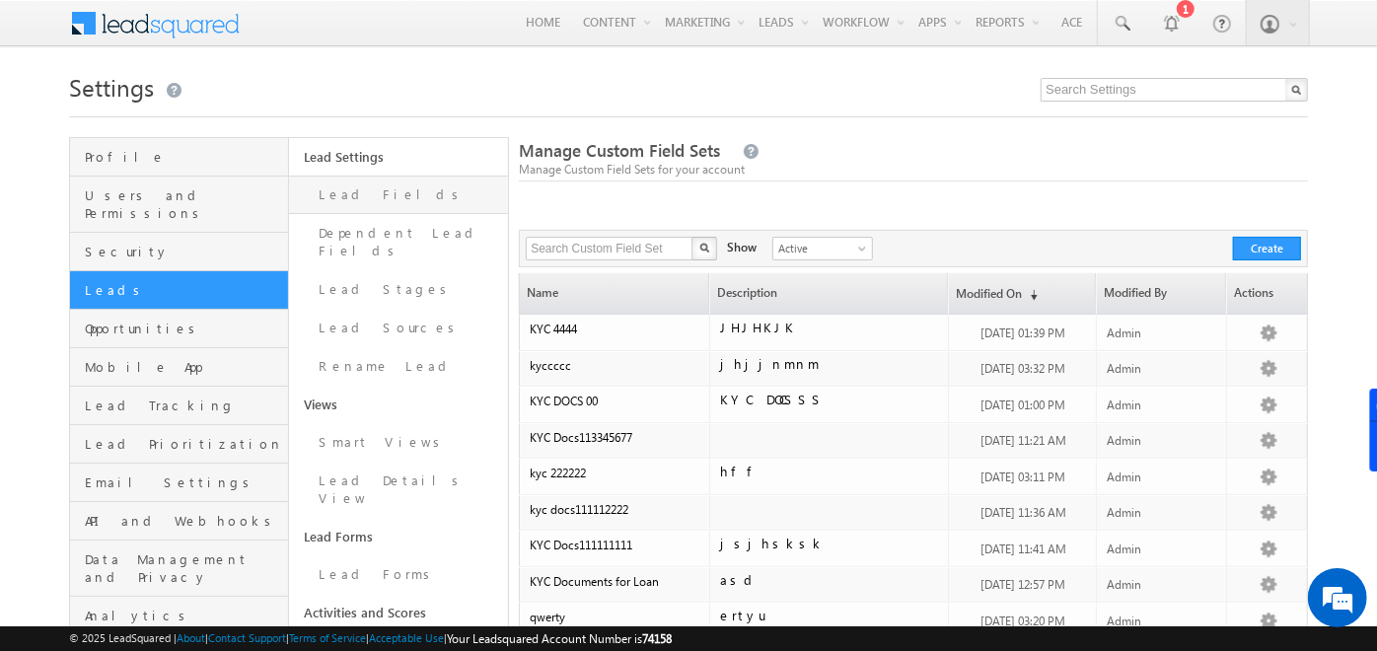
click at [357, 194] on link "Lead Fields" at bounding box center [398, 195] width 219 height 38
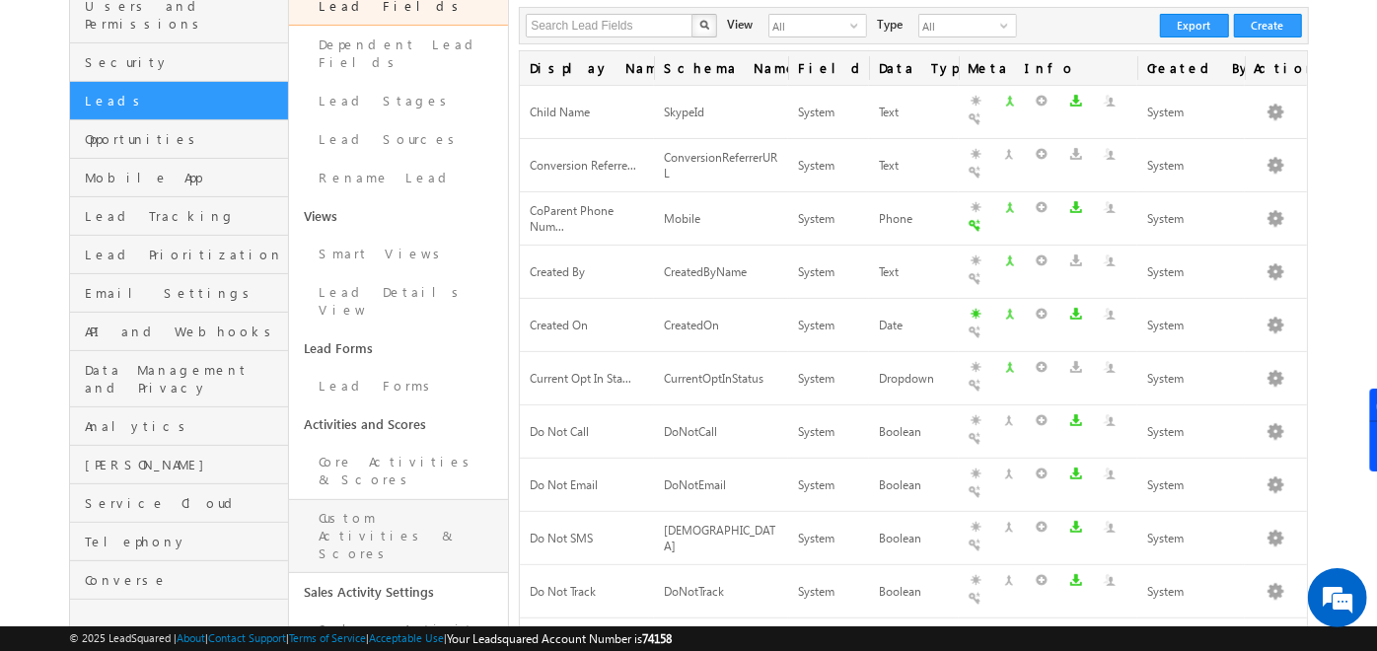
scroll to position [363, 0]
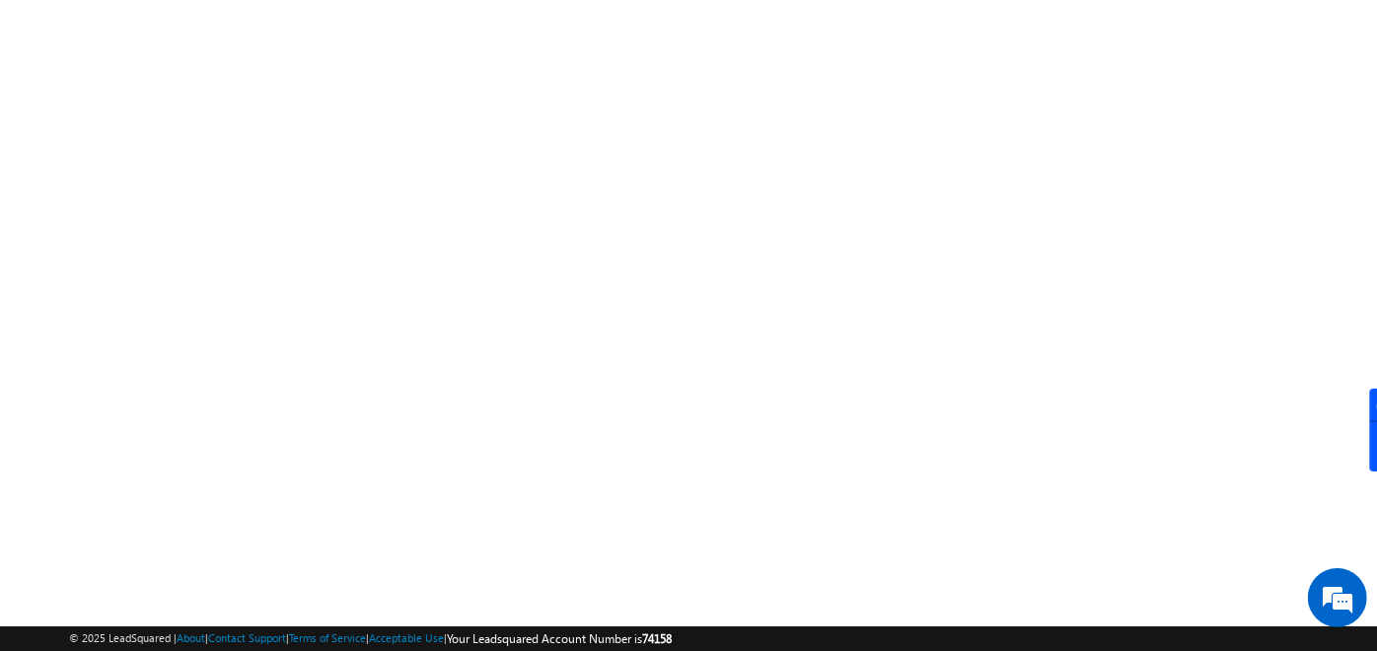
scroll to position [332, 0]
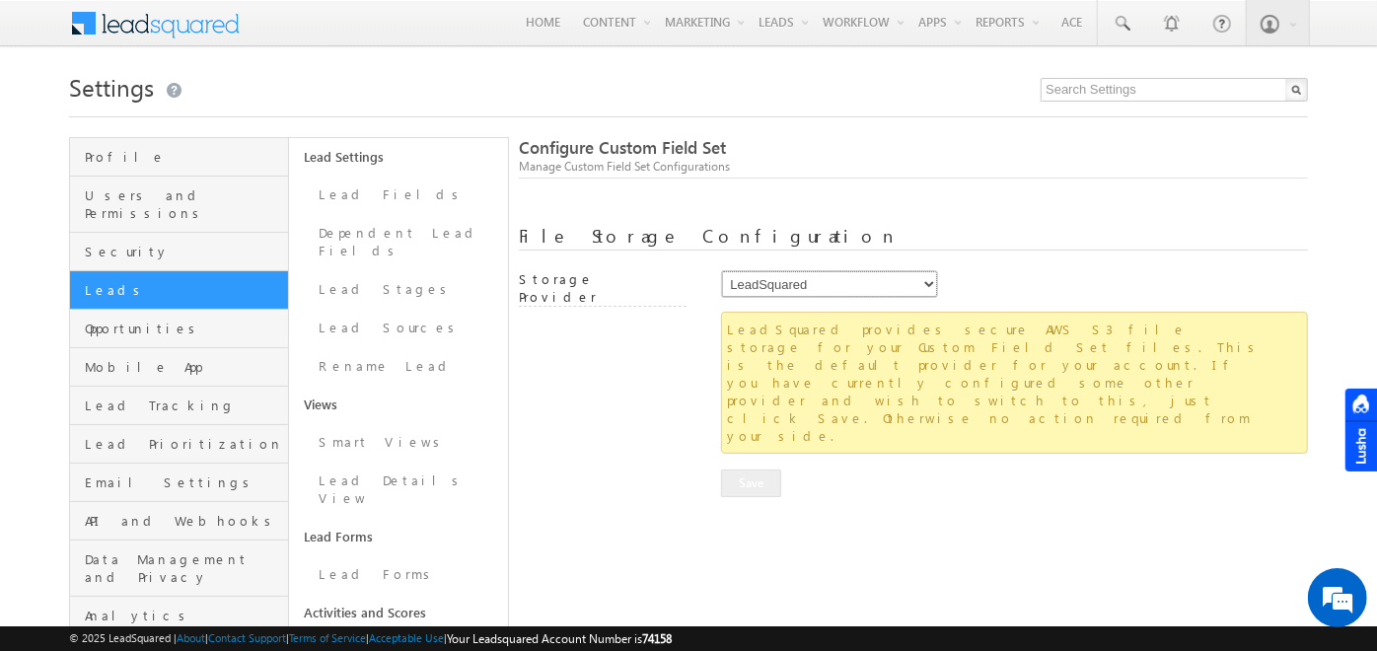
click at [931, 284] on select "LeadSquared AmazonS3 AlibabaCloudOSS" at bounding box center [829, 284] width 217 height 28
click at [945, 221] on div at bounding box center [913, 205] width 789 height 41
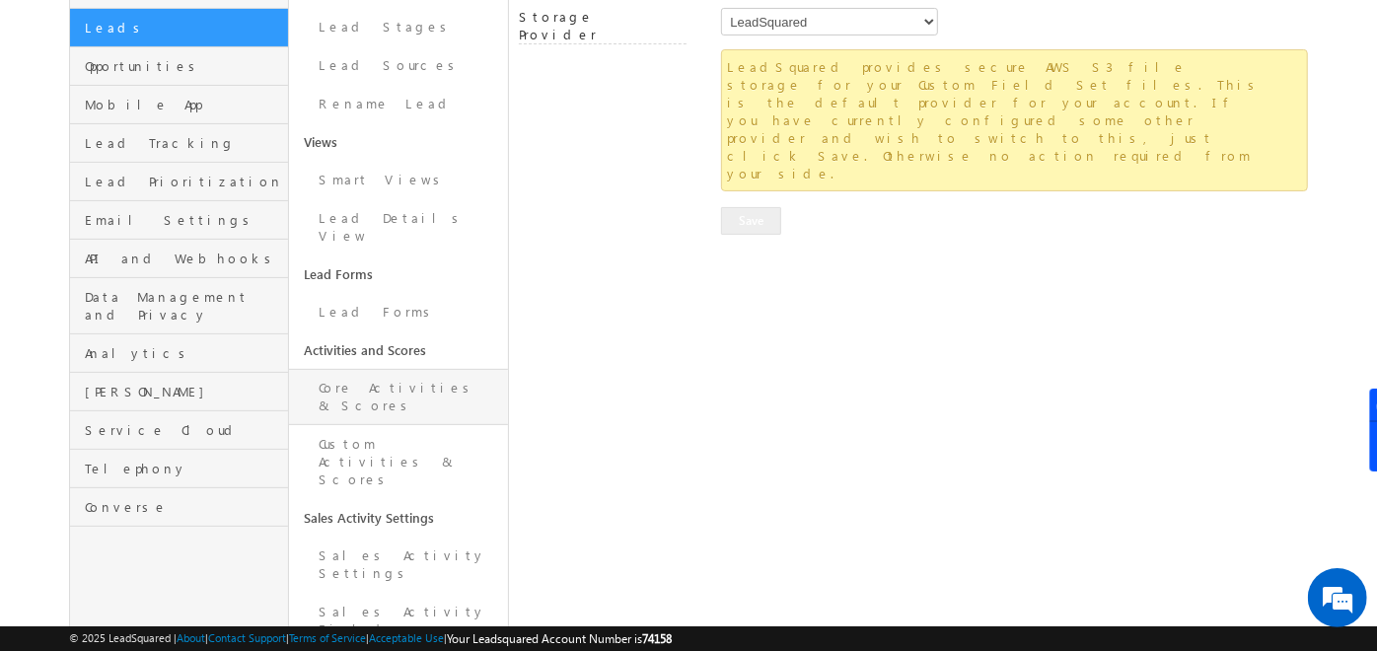
scroll to position [264, 0]
click at [386, 367] on link "Core Activities & Scores" at bounding box center [398, 395] width 219 height 56
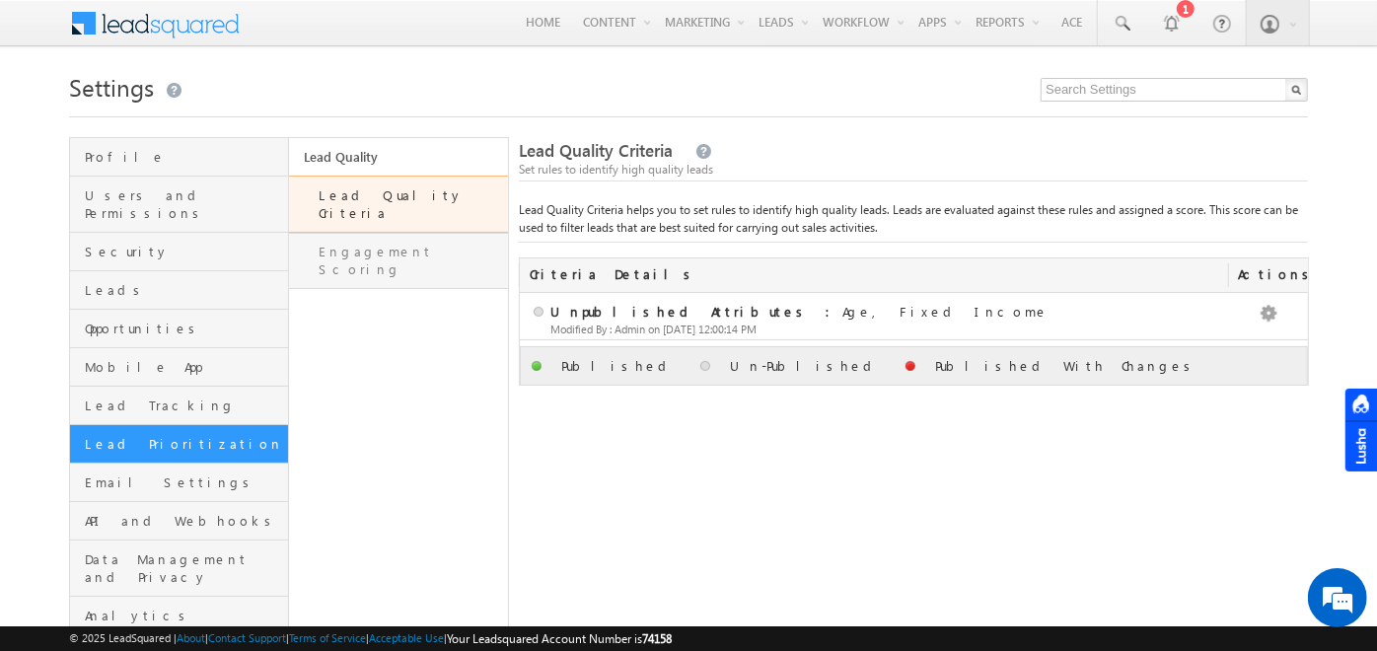
click at [389, 237] on link "Engagement Scoring" at bounding box center [398, 261] width 219 height 56
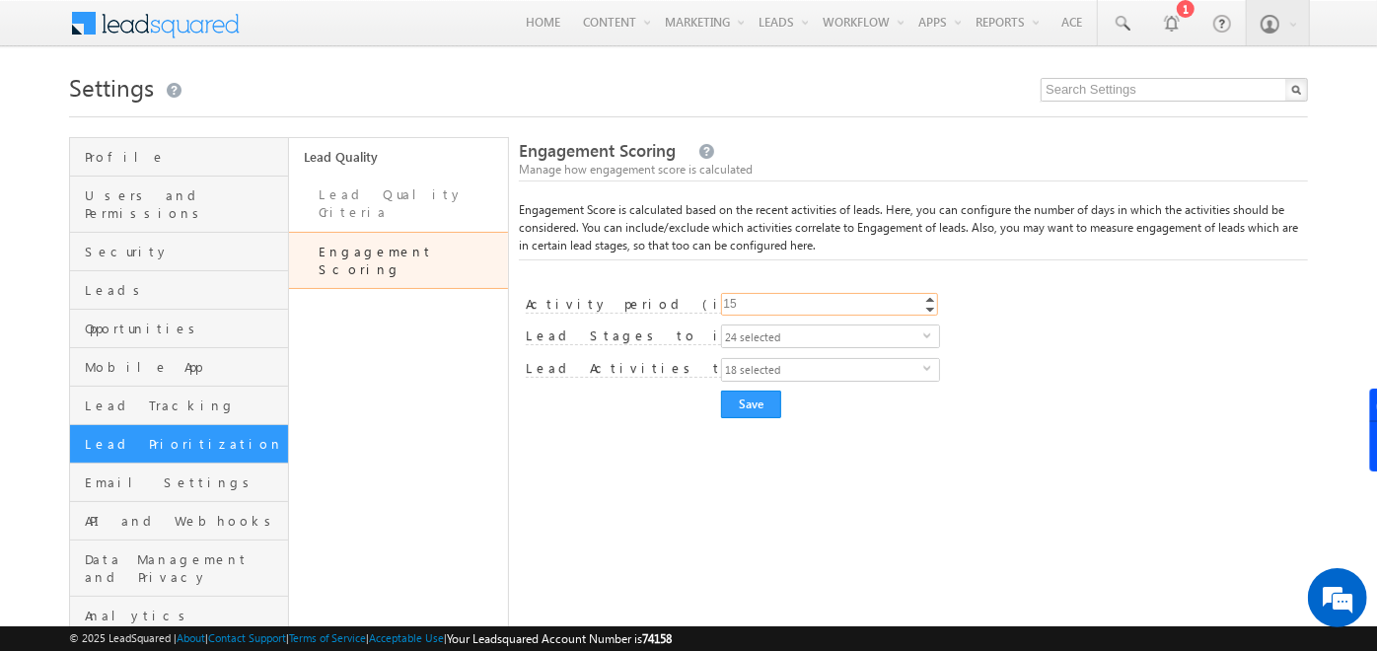
type input "15"
click at [892, 454] on div "Engagement Score settings saved successfully. Engagement Scoring Manage how eng…" at bounding box center [913, 463] width 789 height 653
click at [773, 338] on span "24 selected" at bounding box center [822, 337] width 201 height 22
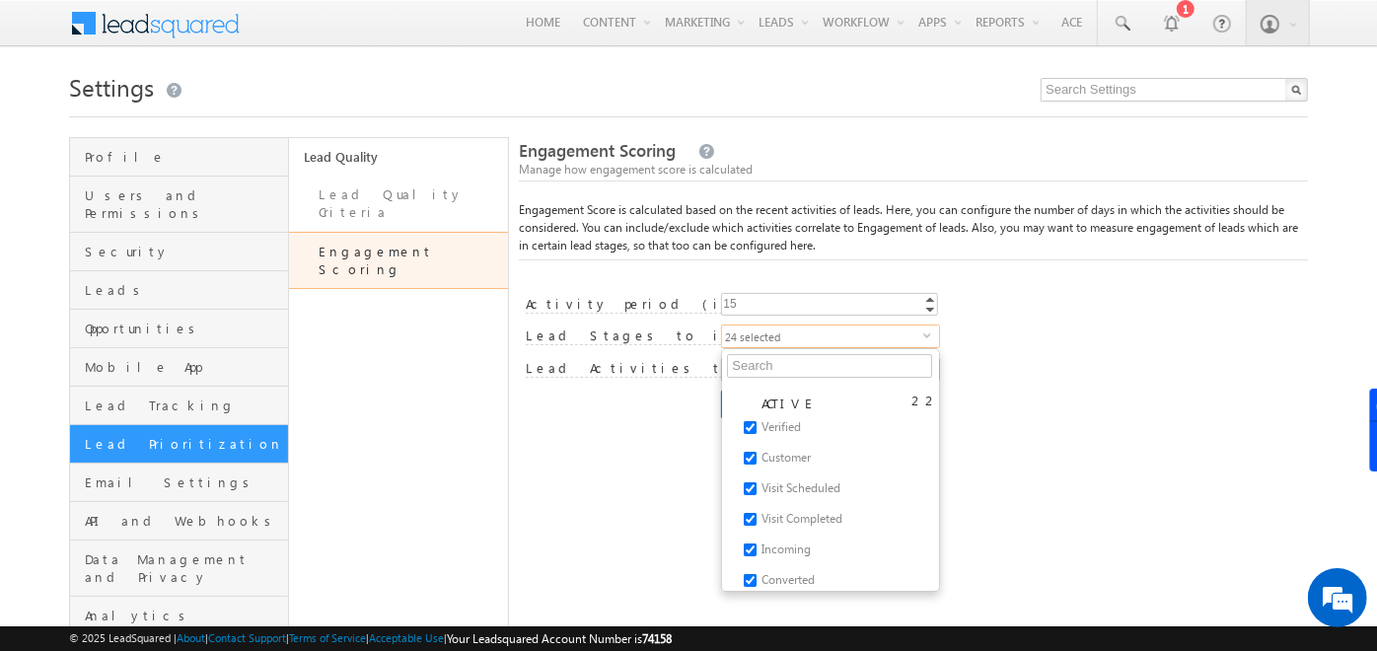
click at [1041, 408] on div "Save Cancel" at bounding box center [1014, 405] width 587 height 28
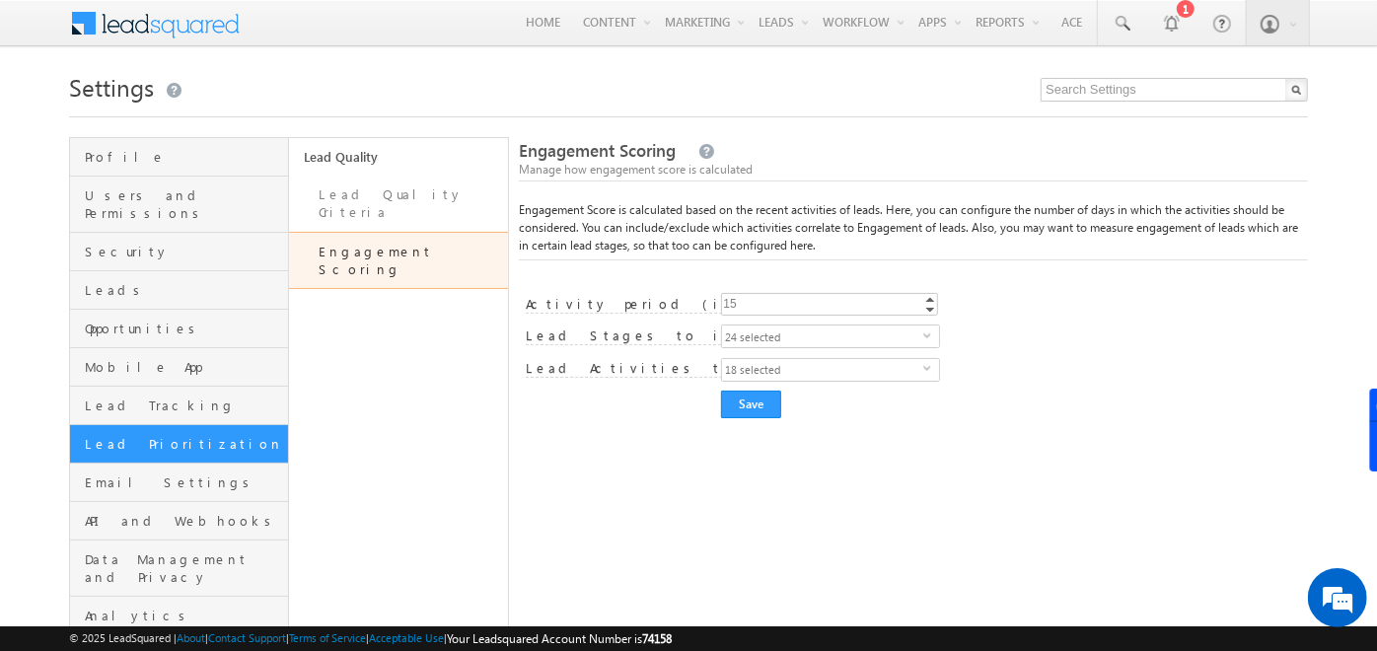
click at [824, 364] on span "18 selected" at bounding box center [822, 370] width 201 height 22
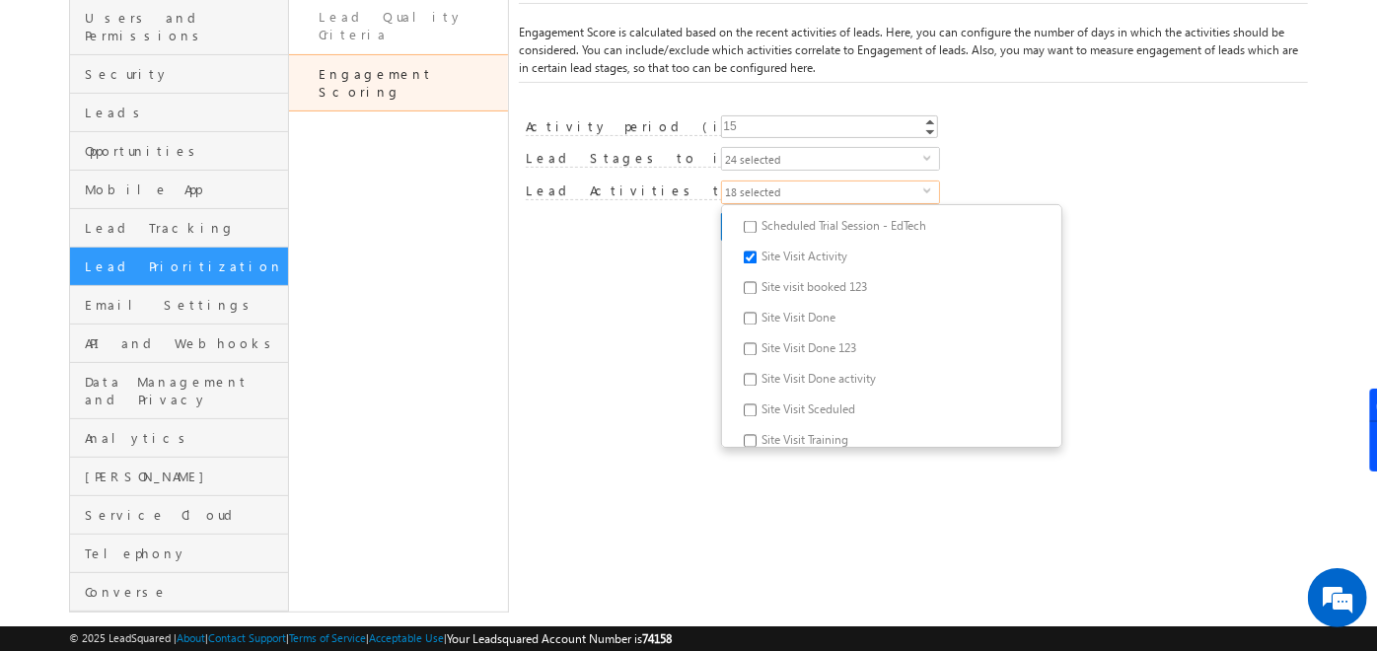
scroll to position [2304, 0]
click at [481, 380] on div "Lead Quality Lead Quality Criteria Engagement Scoring" at bounding box center [399, 286] width 220 height 653
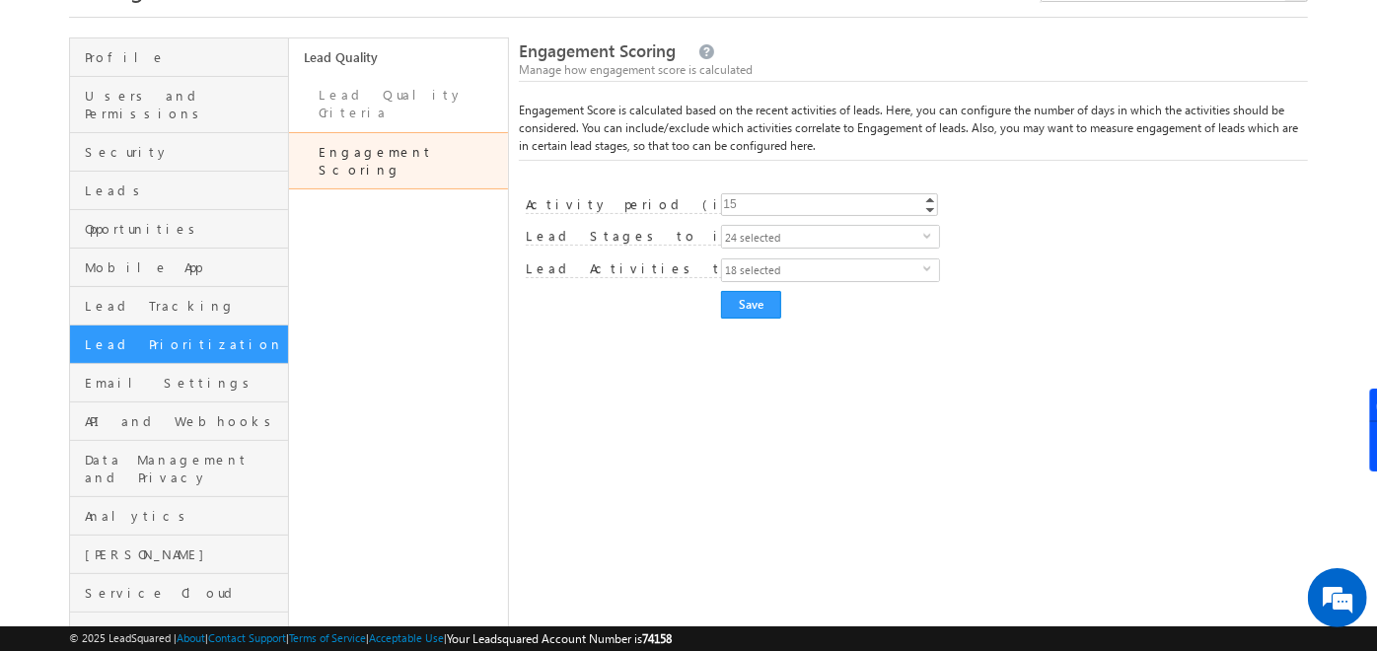
scroll to position [99, 0]
click at [416, 99] on link "Lead Quality Criteria" at bounding box center [398, 105] width 219 height 56
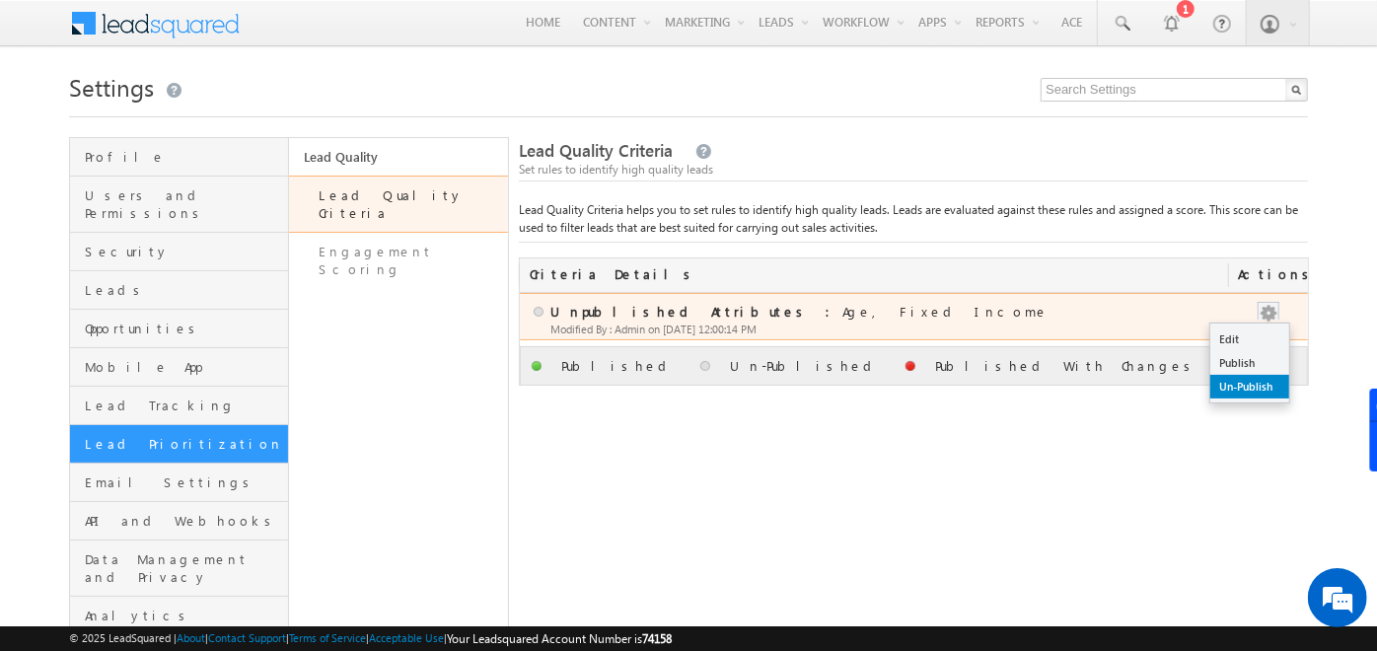
click at [1247, 381] on link "Un-Publish" at bounding box center [1250, 387] width 79 height 24
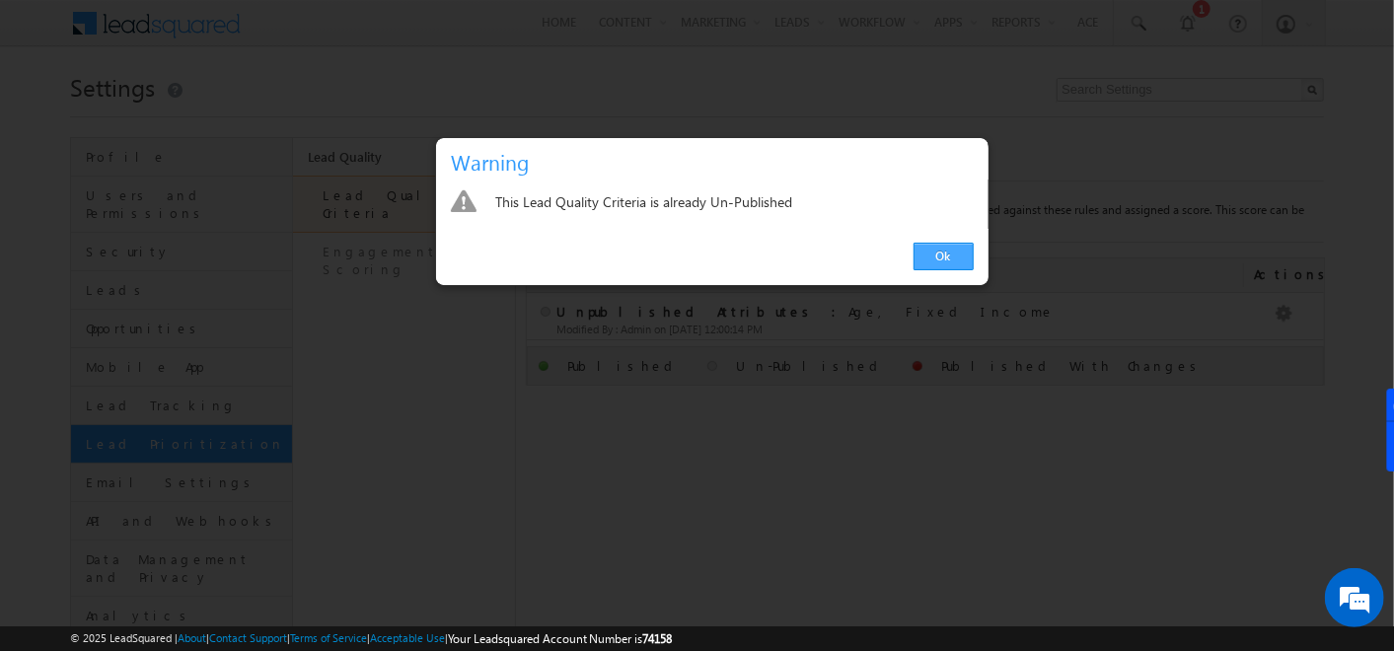
click at [957, 248] on link "Ok" at bounding box center [944, 257] width 60 height 28
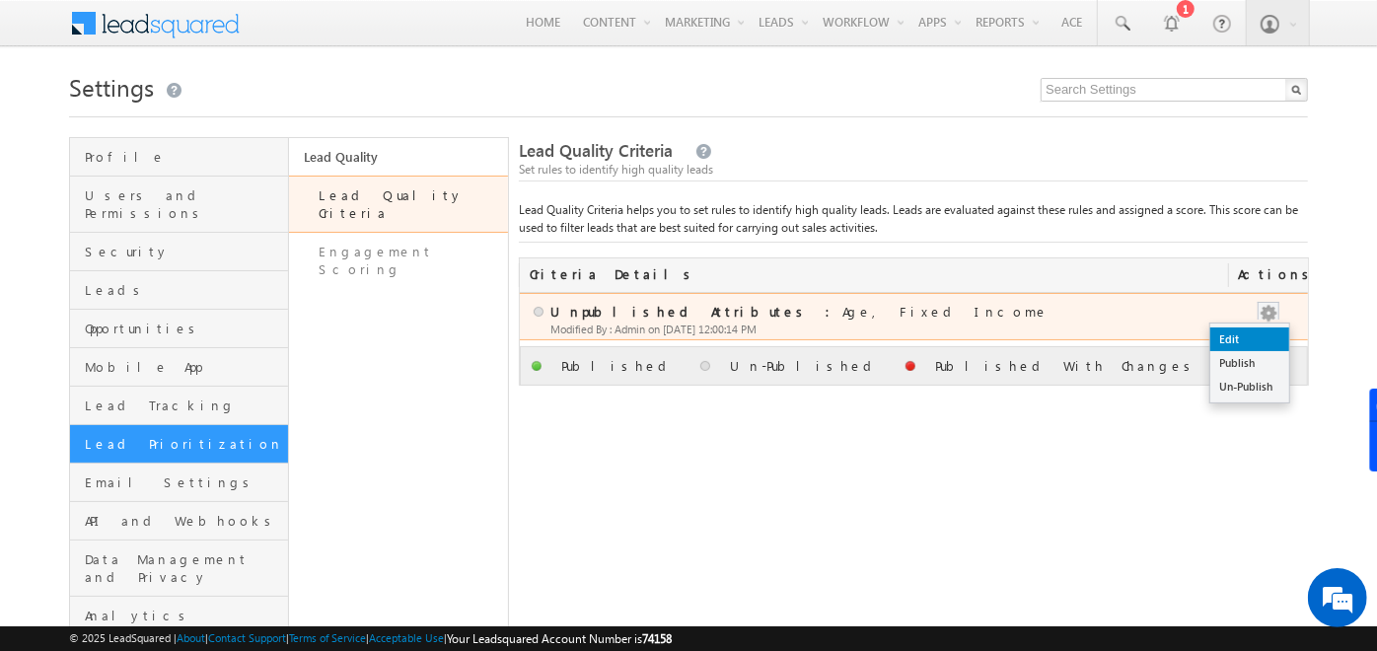
click at [1239, 339] on link "Edit" at bounding box center [1250, 340] width 79 height 24
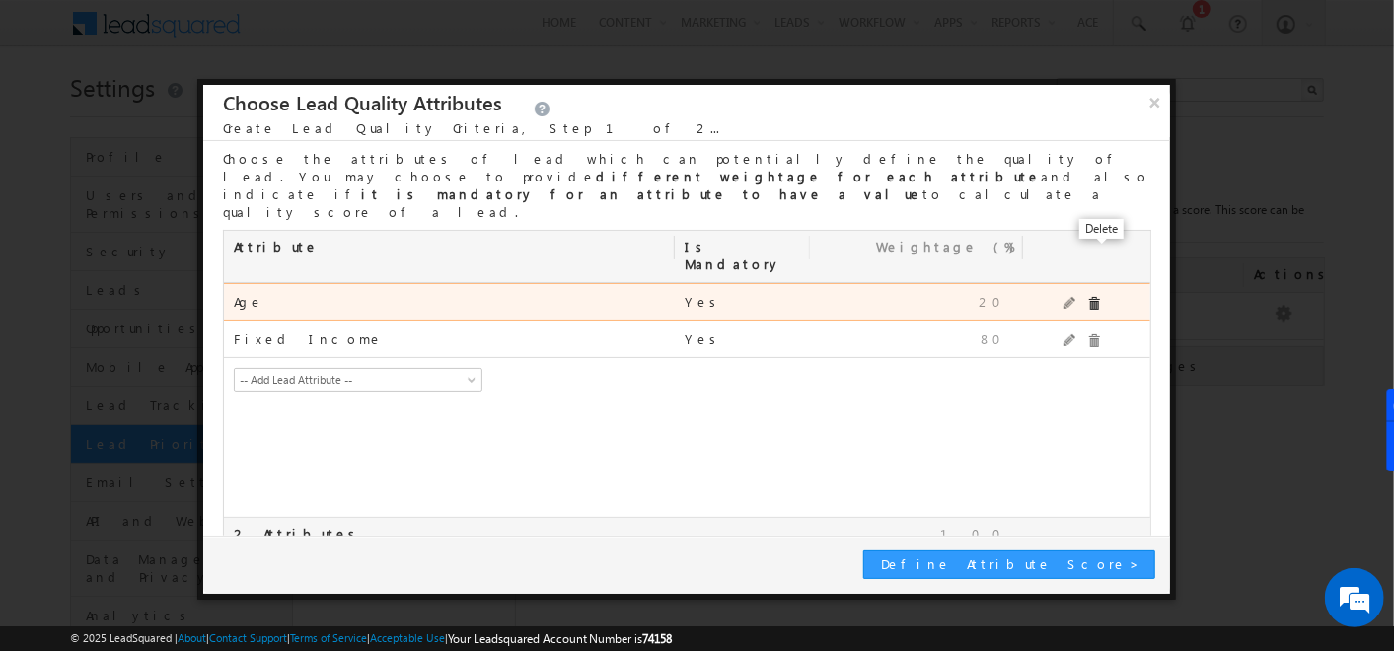
click at [1098, 297] on span at bounding box center [1094, 304] width 14 height 14
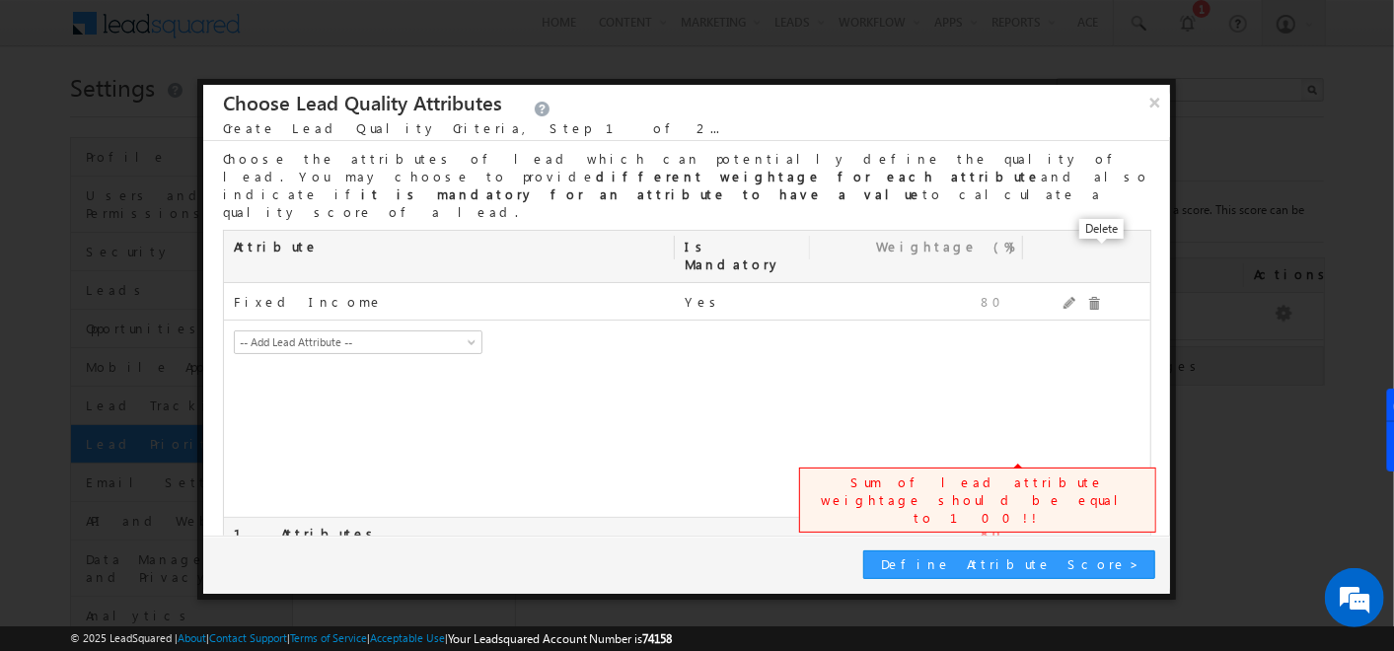
click at [1098, 297] on span at bounding box center [1094, 304] width 14 height 14
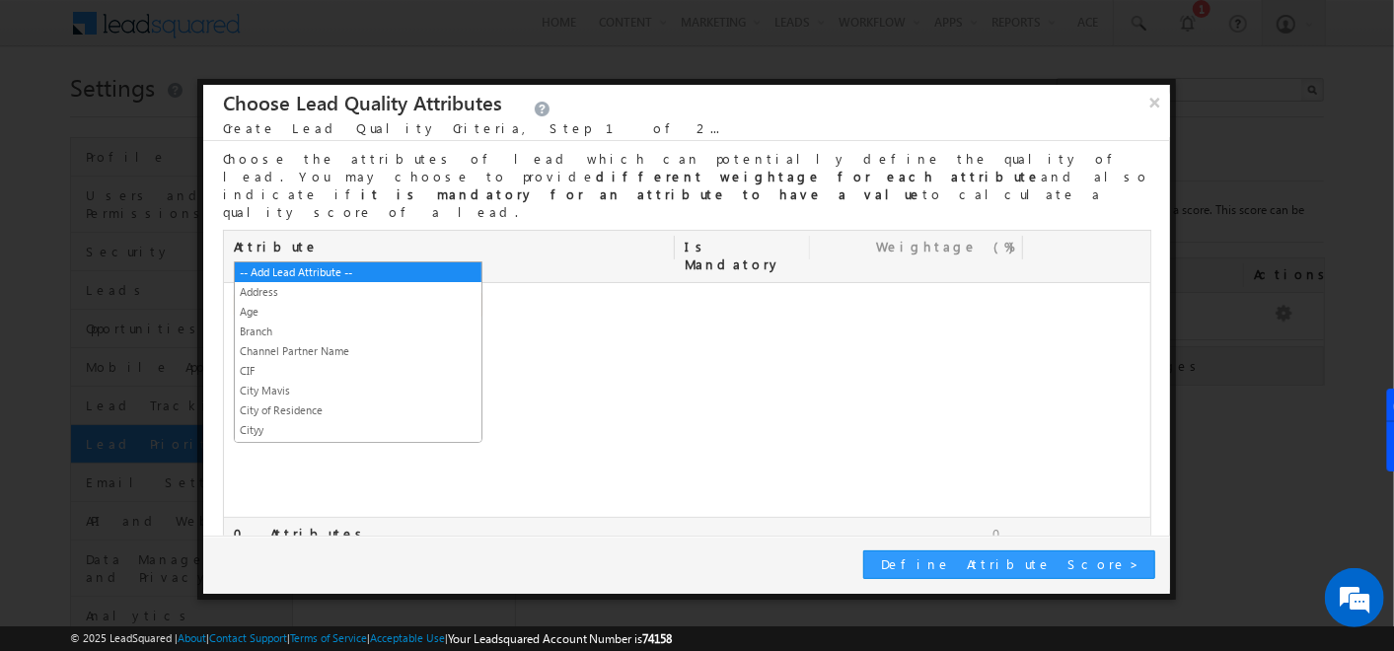
click at [364, 296] on span "-- Add Lead Attribute --" at bounding box center [345, 305] width 220 height 18
click at [295, 310] on link "Age" at bounding box center [358, 312] width 247 height 18
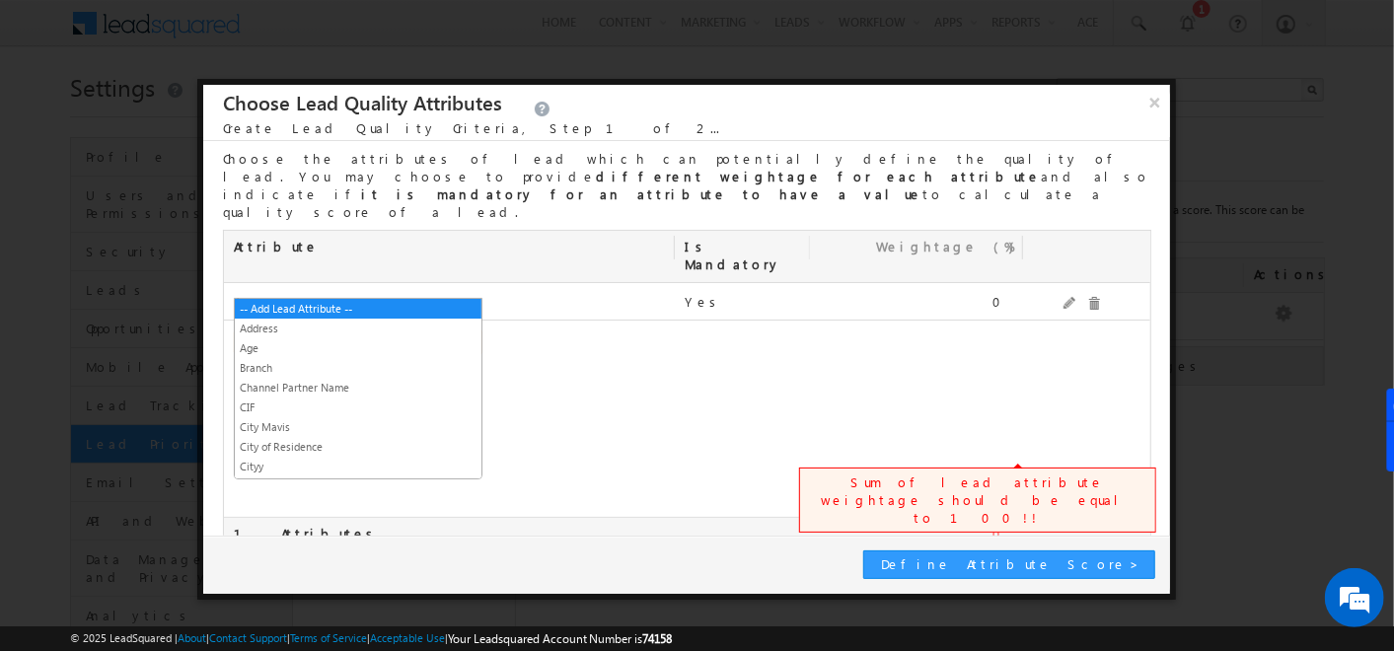
click at [356, 333] on span "-- Add Lead Attribute --" at bounding box center [345, 342] width 220 height 18
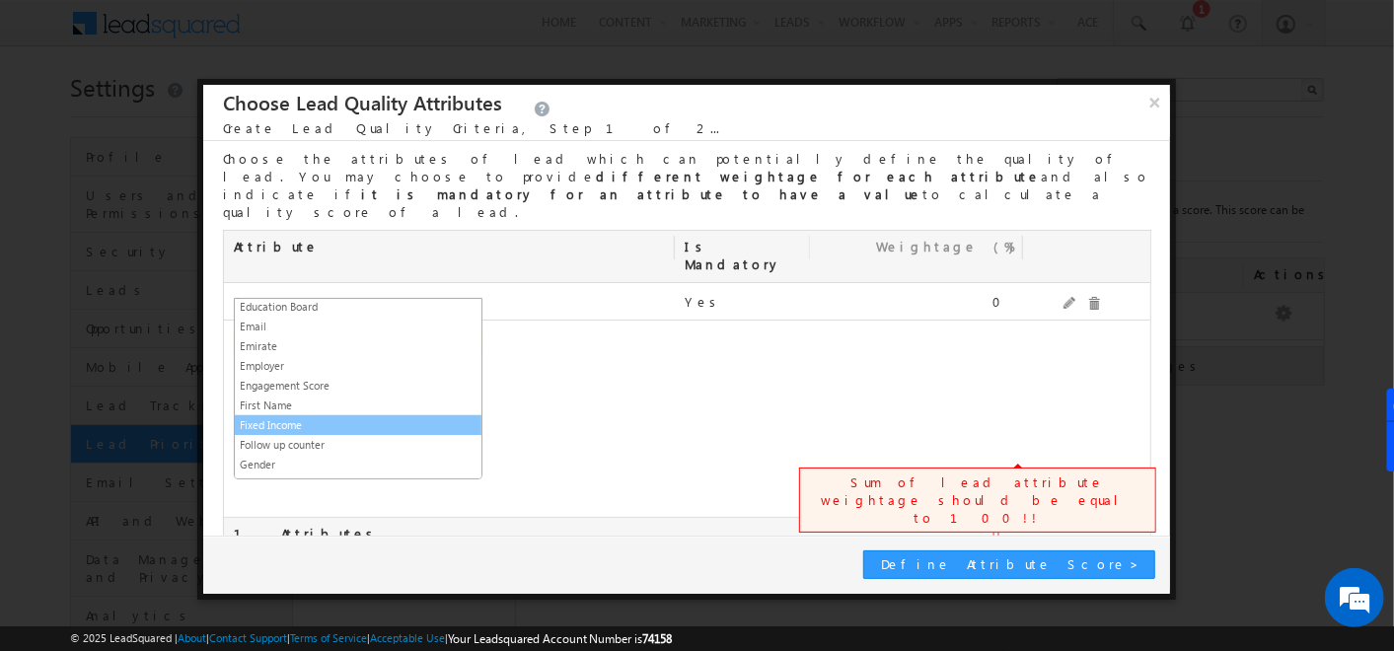
click at [285, 416] on link "Fixed Income" at bounding box center [358, 425] width 247 height 18
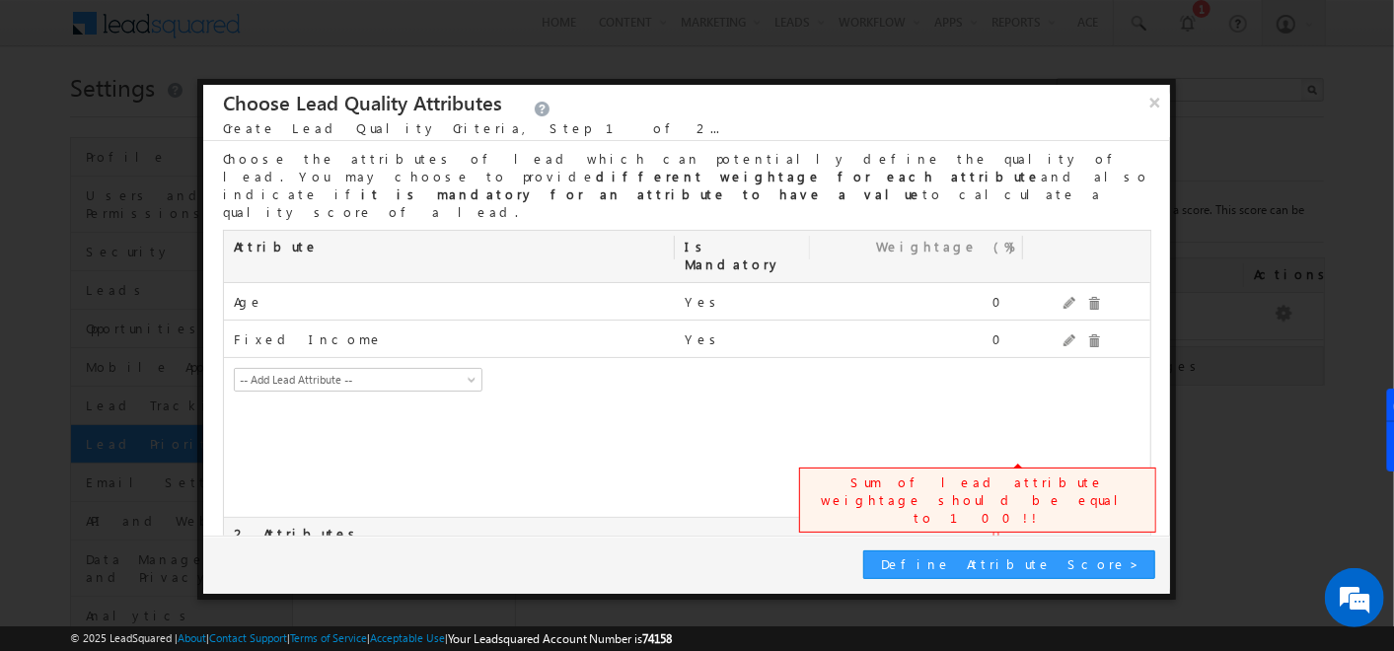
click at [231, 564] on input "checkbox" at bounding box center [229, 570] width 13 height 13
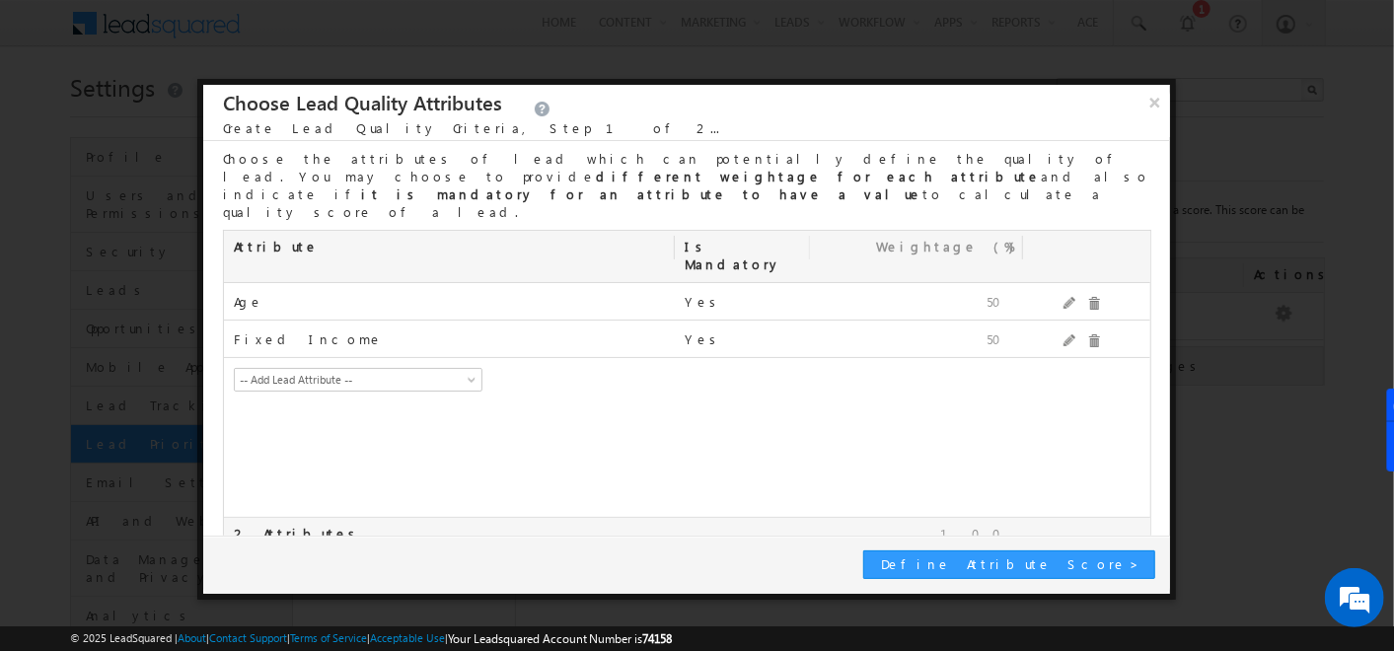
click at [229, 564] on input "checkbox" at bounding box center [229, 570] width 13 height 13
checkbox input "false"
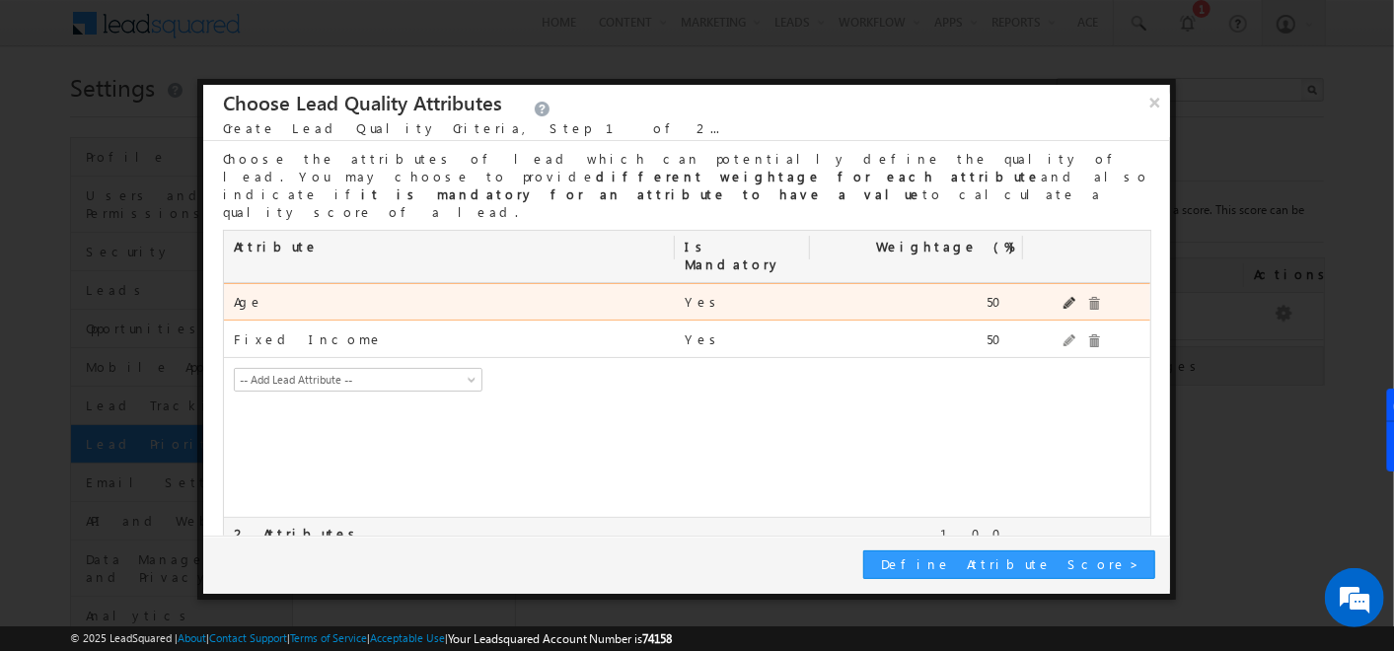
click at [1066, 243] on div "Edit" at bounding box center [1076, 229] width 51 height 30
click at [1068, 297] on span at bounding box center [1071, 303] width 14 height 13
drag, startPoint x: 976, startPoint y: 242, endPoint x: 1026, endPoint y: 242, distance: 50.3
click at [1026, 283] on div "mx_Age -- Add Lead Attribute -- Address Age Branch Channel Partner Name CIF Cit…" at bounding box center [686, 304] width 925 height 43
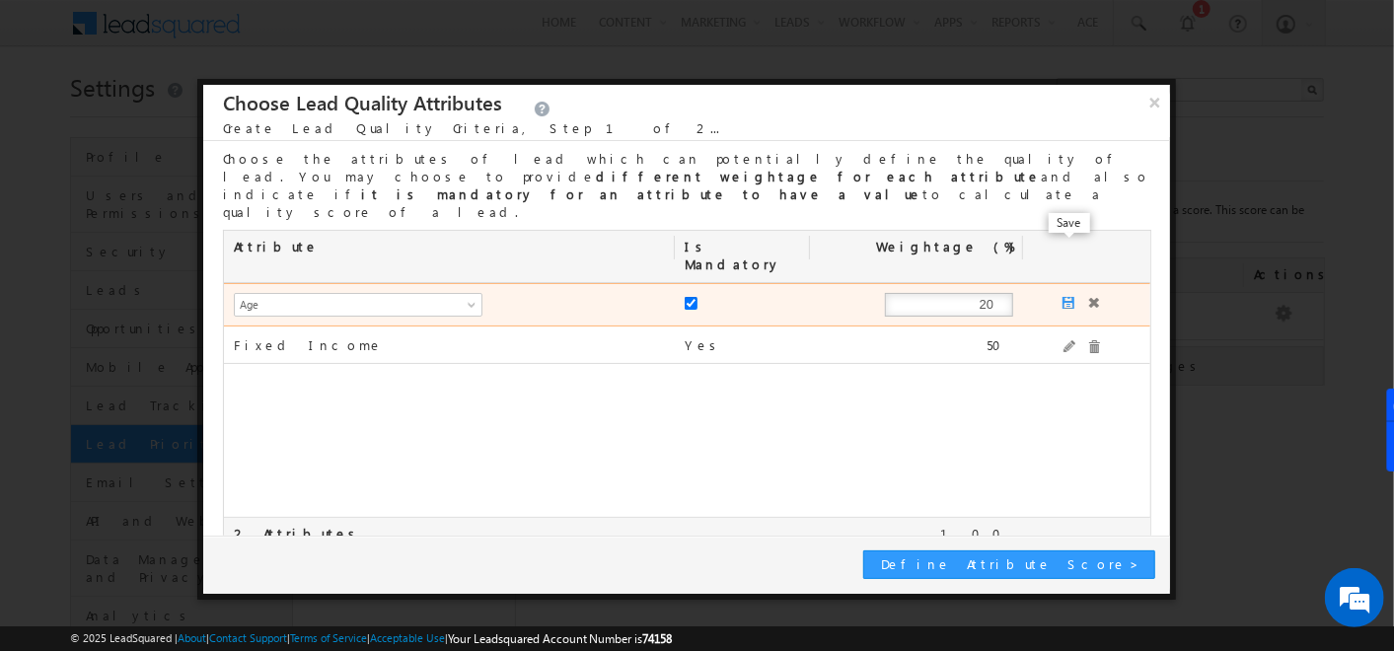
type input "20"
click at [1071, 297] on span at bounding box center [1070, 304] width 14 height 14
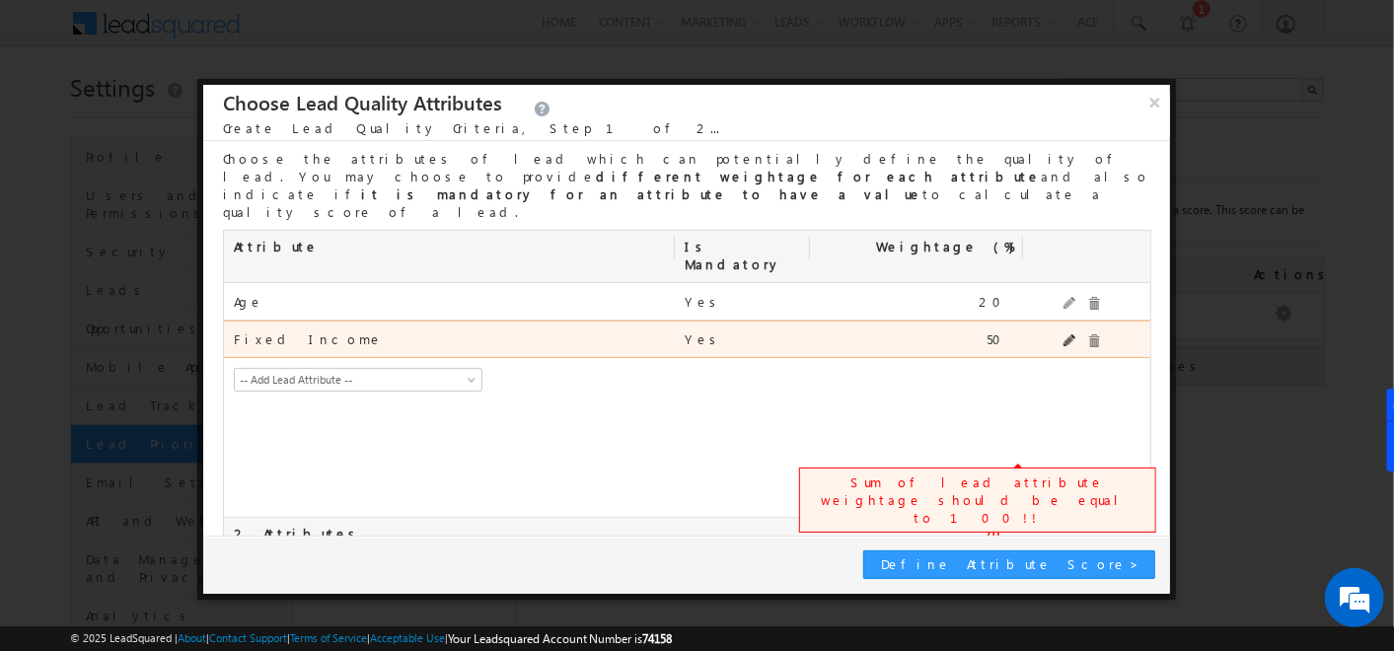
click at [1066, 334] on span at bounding box center [1071, 340] width 14 height 13
drag, startPoint x: 938, startPoint y: 290, endPoint x: 1055, endPoint y: 283, distance: 116.6
click at [1055, 321] on div "mx_Salary -- Add Lead Attribute -- Address Age Branch Channel Partner Name CIF …" at bounding box center [686, 342] width 925 height 43
type input "80"
click at [1066, 334] on span at bounding box center [1070, 341] width 14 height 14
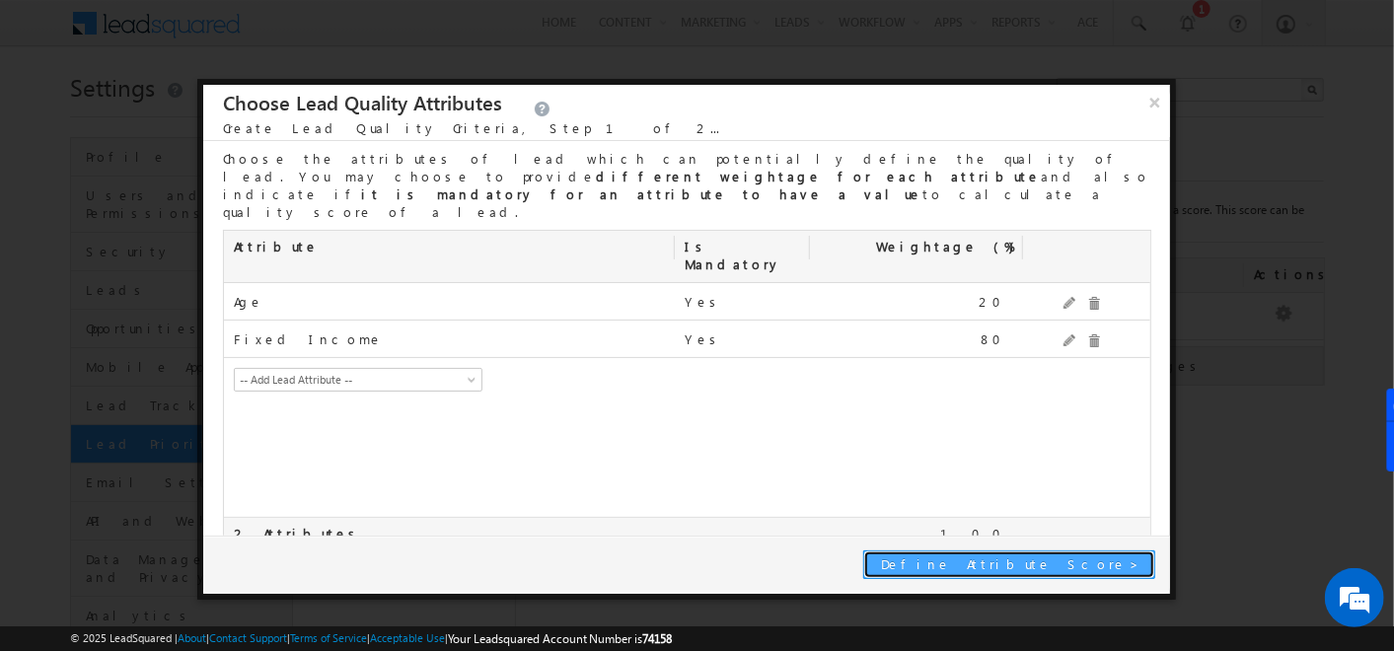
click at [1051, 576] on button "Define Attribute Score >" at bounding box center [1009, 565] width 292 height 29
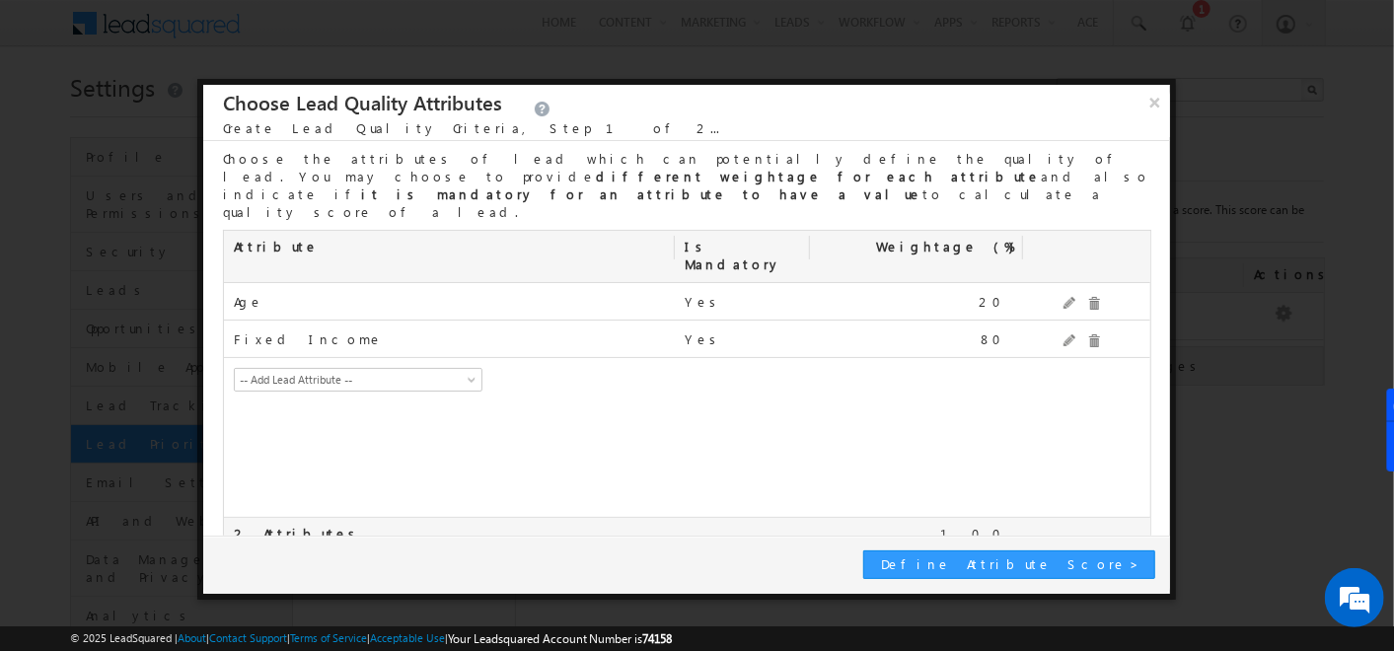
click at [0, 0] on button "Save & Publish" at bounding box center [0, 0] width 0 height 0
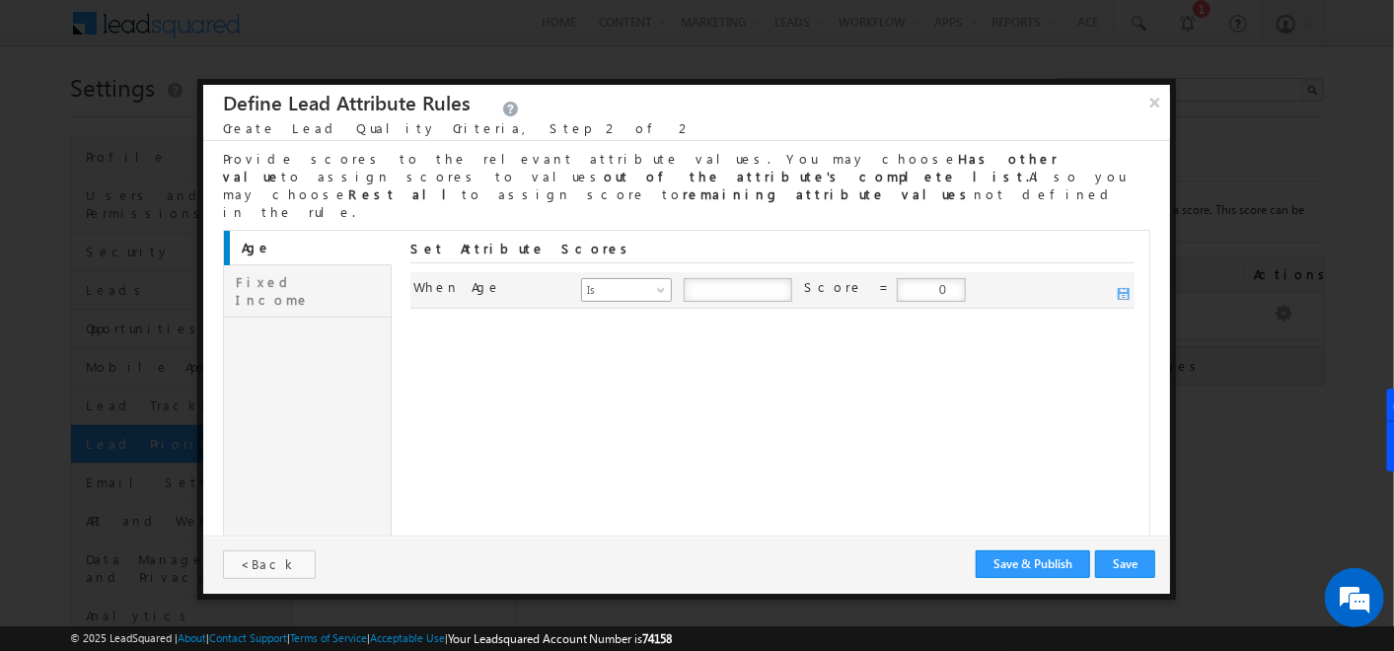
click at [639, 281] on span "Is" at bounding box center [625, 290] width 86 height 18
click at [719, 278] on input "number" at bounding box center [738, 290] width 109 height 24
type input "40"
click at [897, 278] on input "0" at bounding box center [931, 290] width 69 height 24
type input "10"
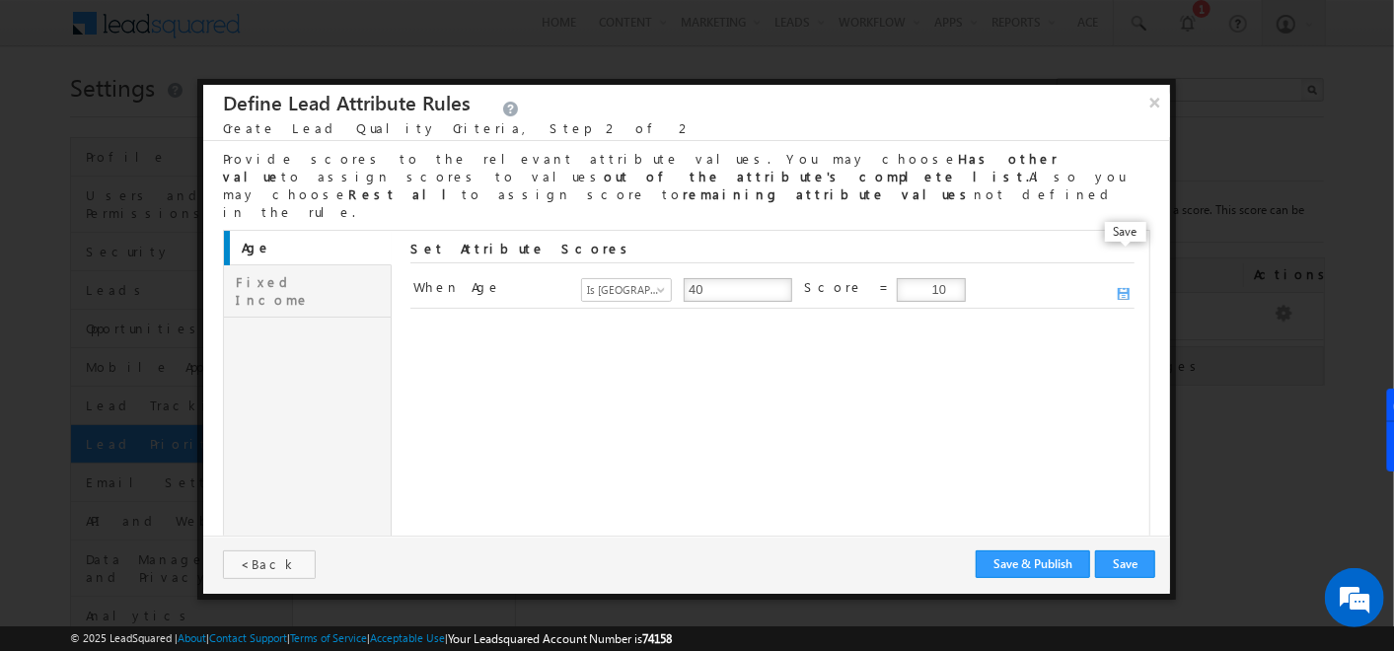
click at [1125, 288] on span at bounding box center [1125, 295] width 14 height 14
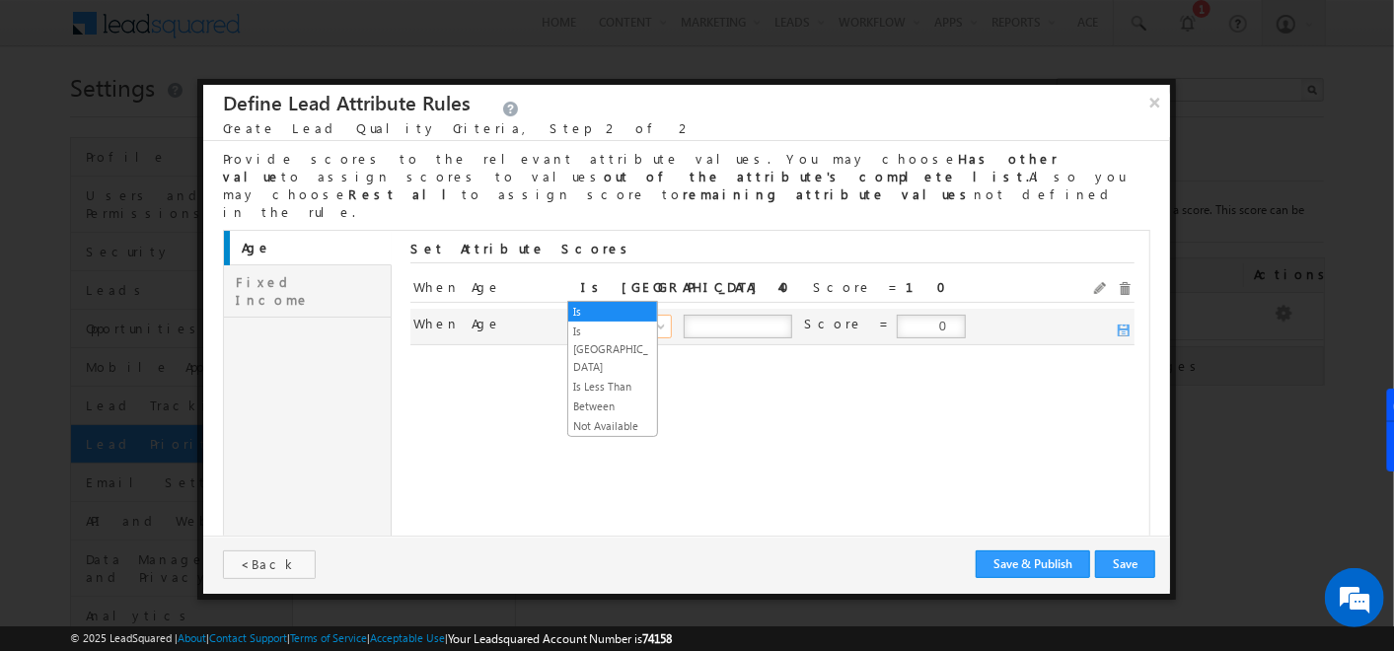
click at [648, 315] on link "Is" at bounding box center [626, 327] width 91 height 24
click at [712, 315] on input "number" at bounding box center [738, 327] width 109 height 24
type input "40"
click at [897, 315] on input "0" at bounding box center [931, 327] width 69 height 24
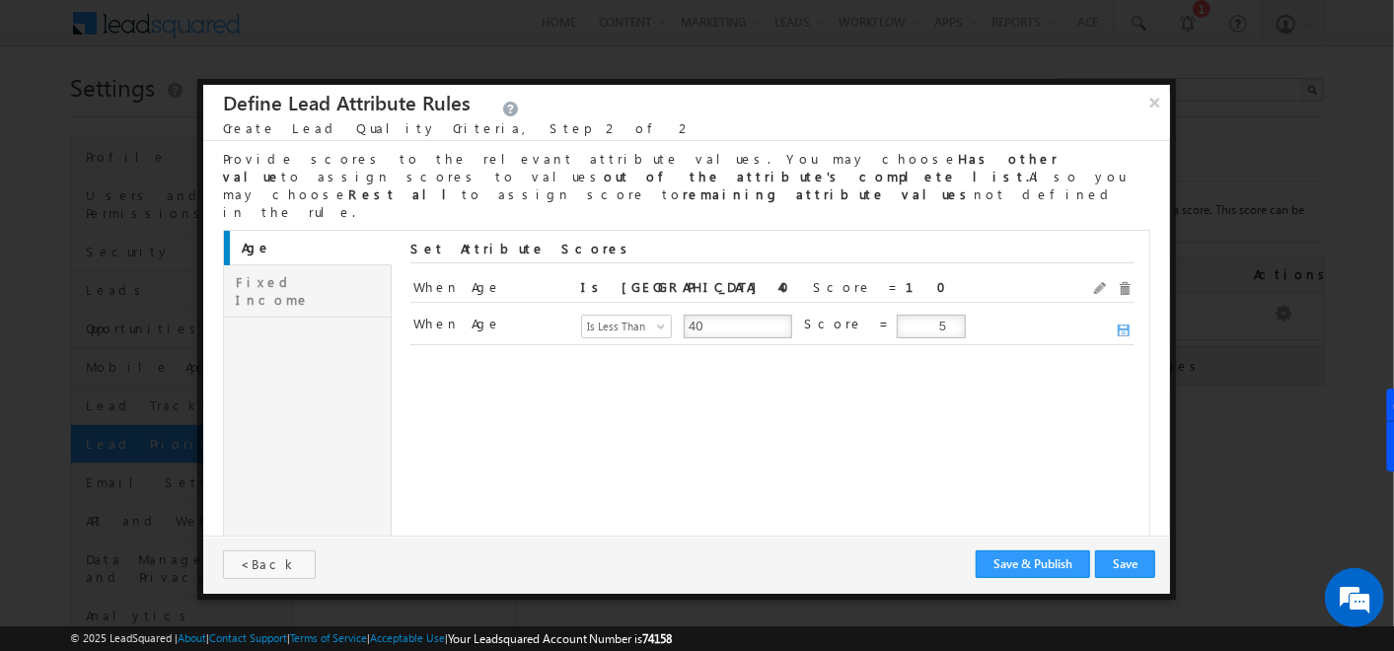
type input "5"
click at [293, 265] on link "Fixed Income" at bounding box center [308, 291] width 168 height 52
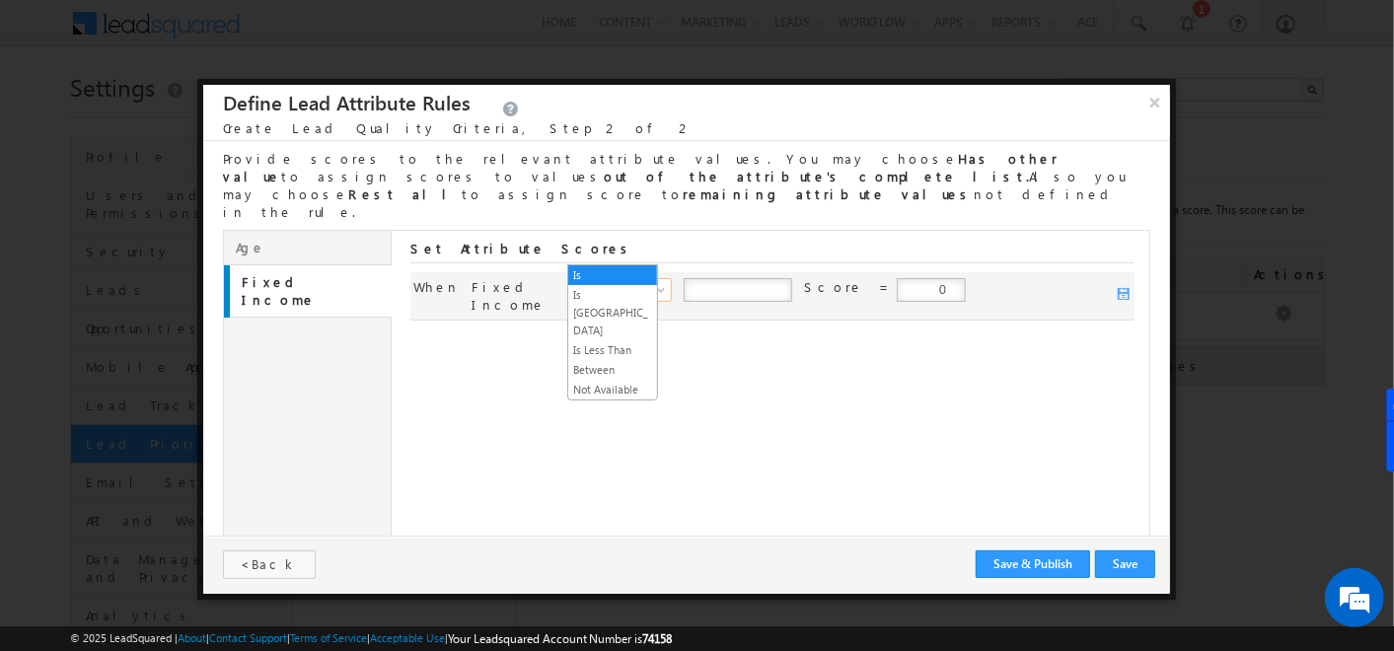
click at [633, 281] on span "Is" at bounding box center [625, 290] width 86 height 18
click at [721, 278] on input "number" at bounding box center [738, 290] width 109 height 24
type input "10000"
click at [897, 278] on input "0" at bounding box center [931, 290] width 69 height 24
type input "10"
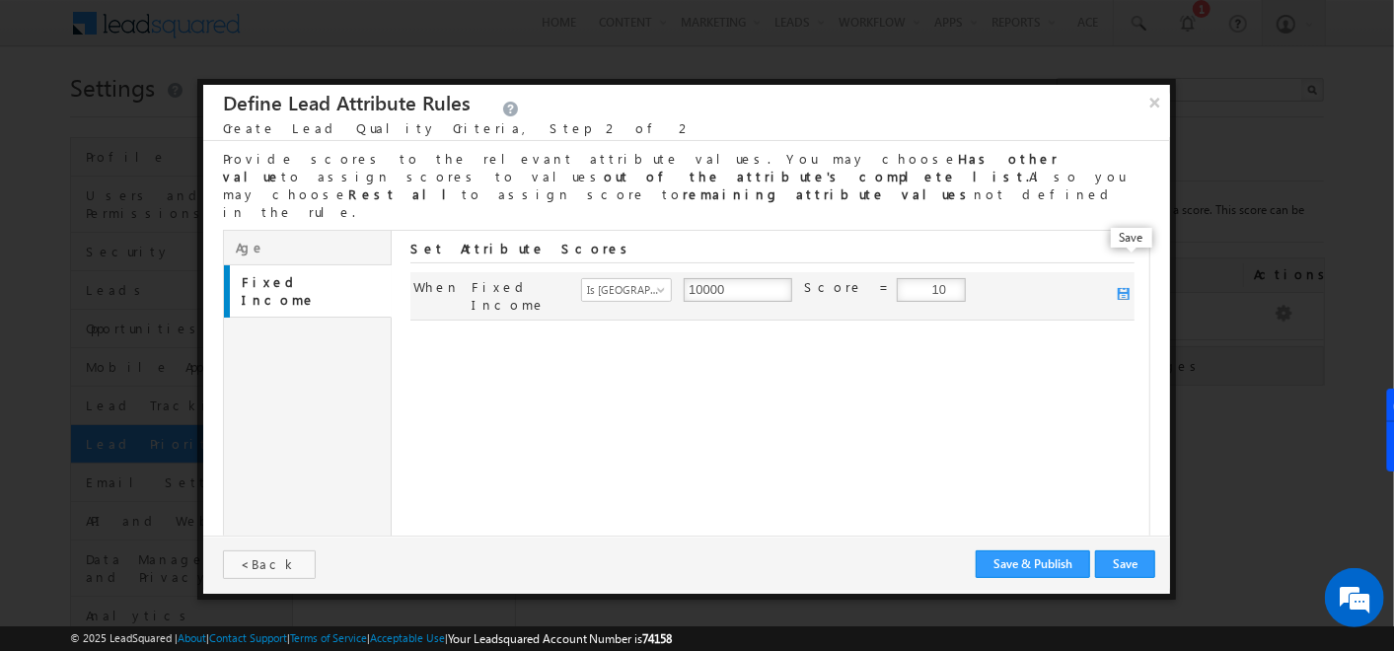
click at [1120, 288] on span at bounding box center [1125, 295] width 14 height 14
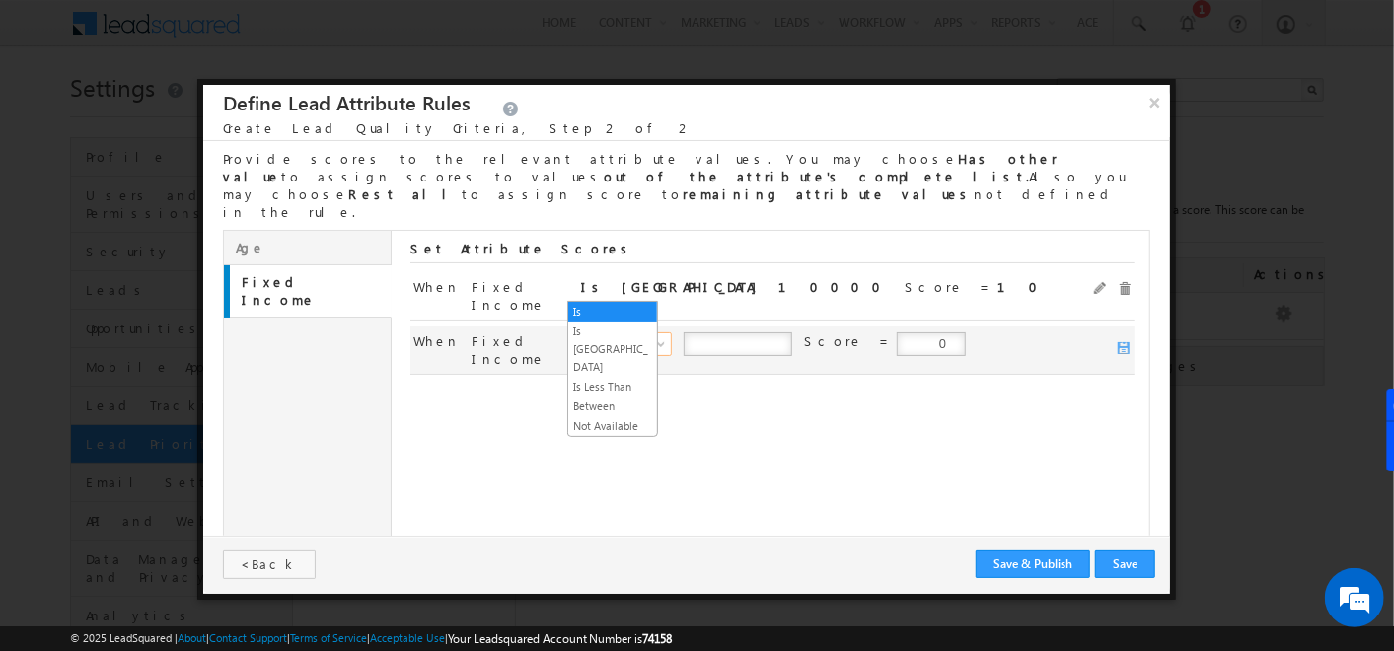
click at [626, 335] on span "Is" at bounding box center [625, 344] width 86 height 18
click at [696, 332] on input "number" at bounding box center [738, 344] width 109 height 24
type input "2000"
click at [885, 332] on input "number" at bounding box center [877, 344] width 109 height 24
type input "9"
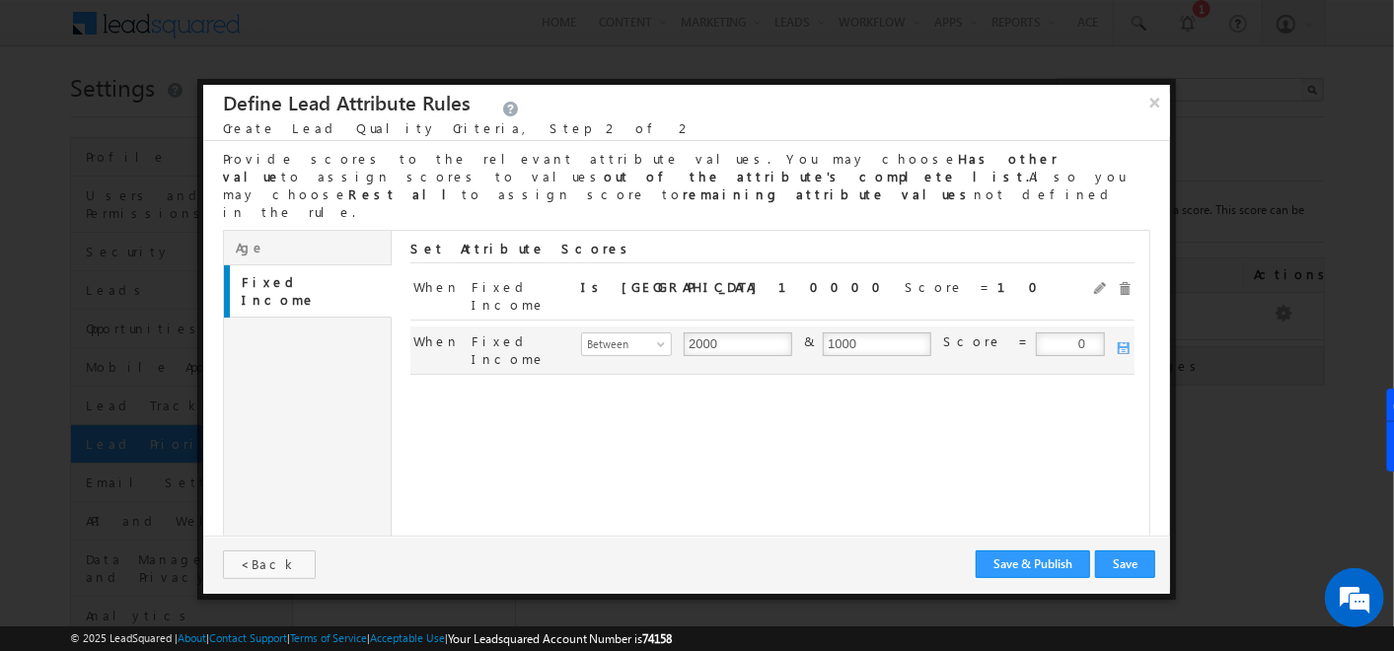
type input "1000"
click at [1036, 332] on input "0" at bounding box center [1070, 344] width 69 height 24
type input "8"
click at [1123, 342] on span at bounding box center [1125, 349] width 14 height 14
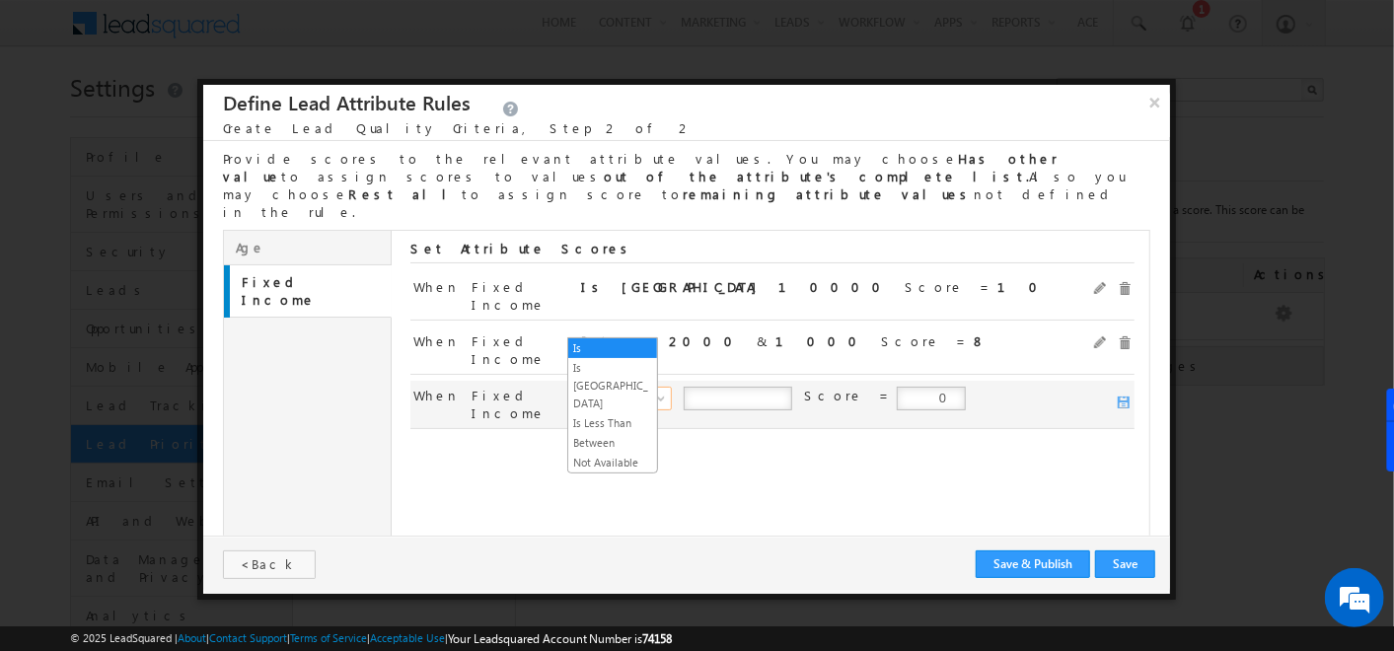
click at [595, 390] on span "Is" at bounding box center [625, 399] width 86 height 18
click at [721, 387] on input "number" at bounding box center [738, 399] width 109 height 24
type input "1"
type input "2000"
click at [1119, 397] on span at bounding box center [1125, 404] width 14 height 14
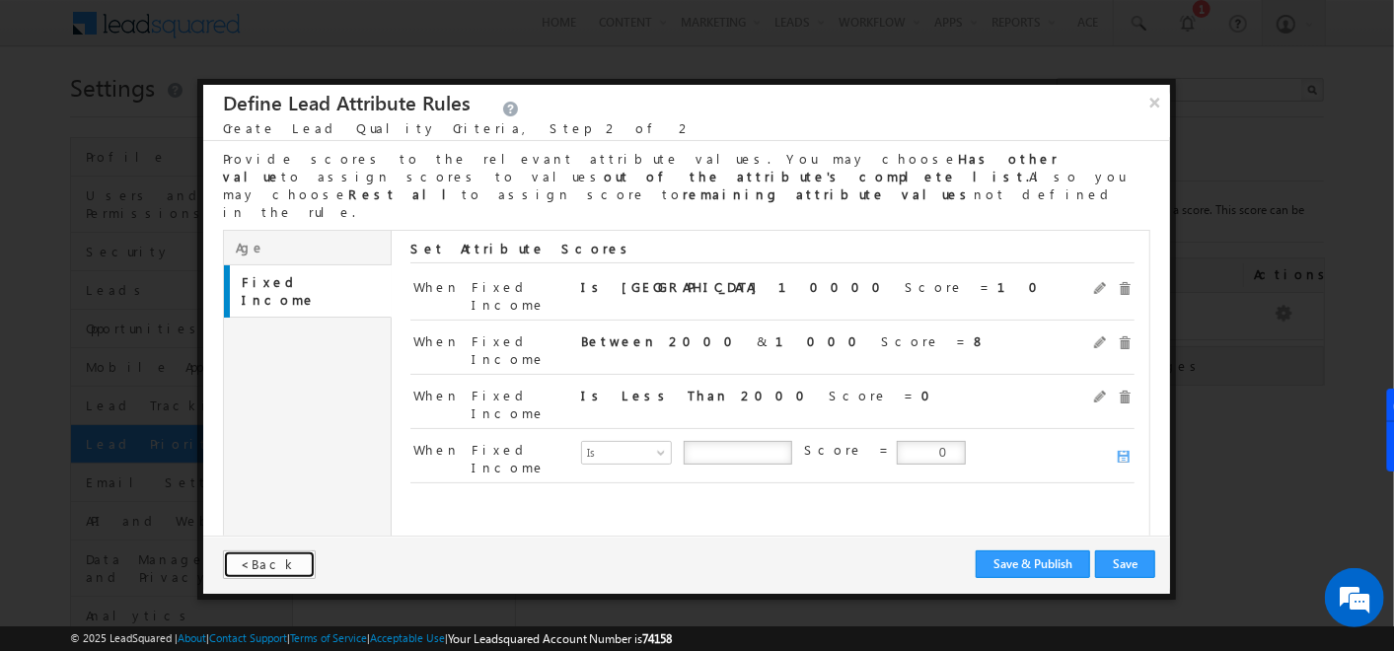
click at [266, 561] on span "Back" at bounding box center [273, 563] width 49 height 17
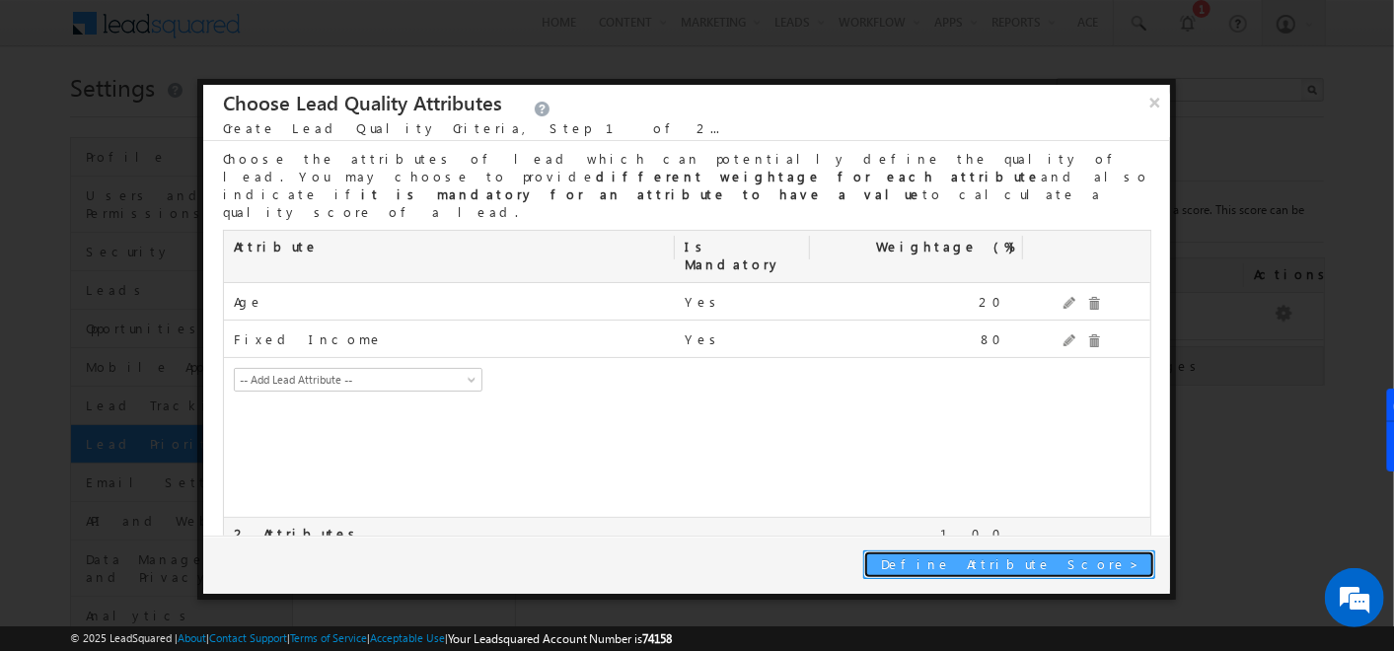
click at [1085, 560] on span "Define Attribute Score" at bounding box center [1005, 563] width 249 height 17
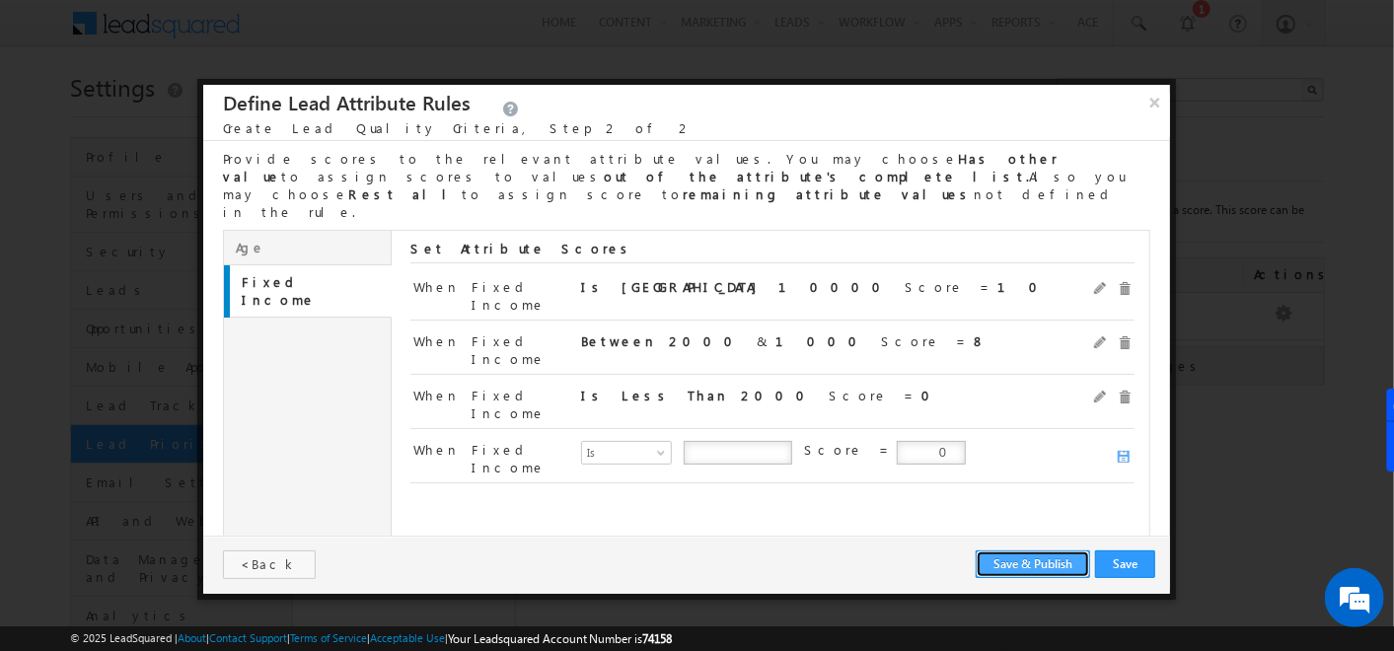
click at [1006, 564] on button "Save & Publish" at bounding box center [1033, 565] width 114 height 28
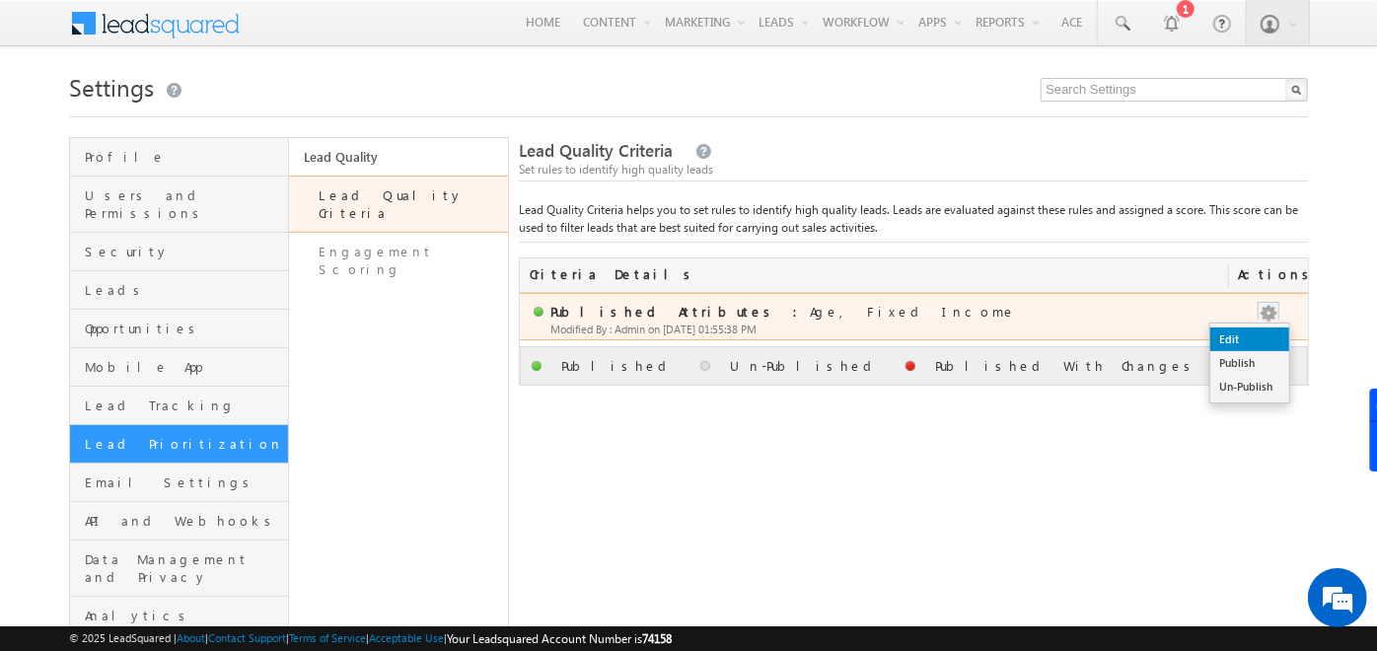
click at [1253, 328] on link "Edit" at bounding box center [1250, 340] width 79 height 24
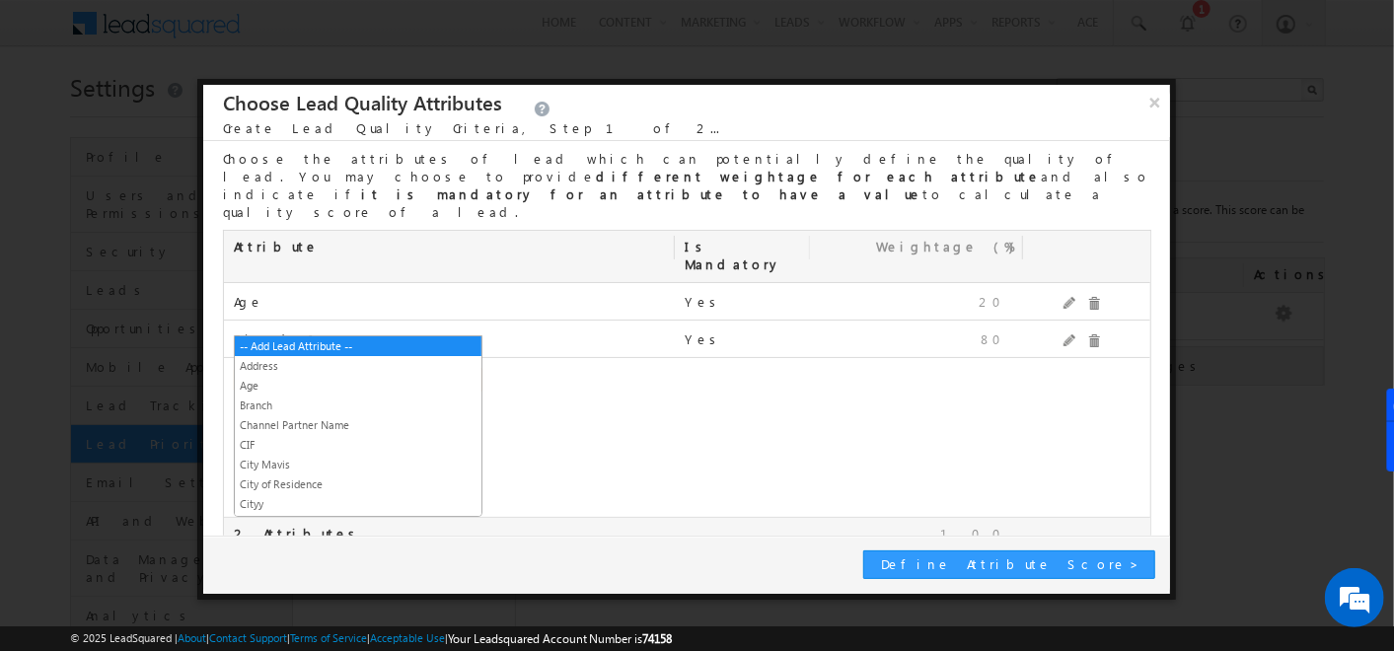
click at [358, 371] on span "-- Add Lead Attribute --" at bounding box center [345, 380] width 220 height 18
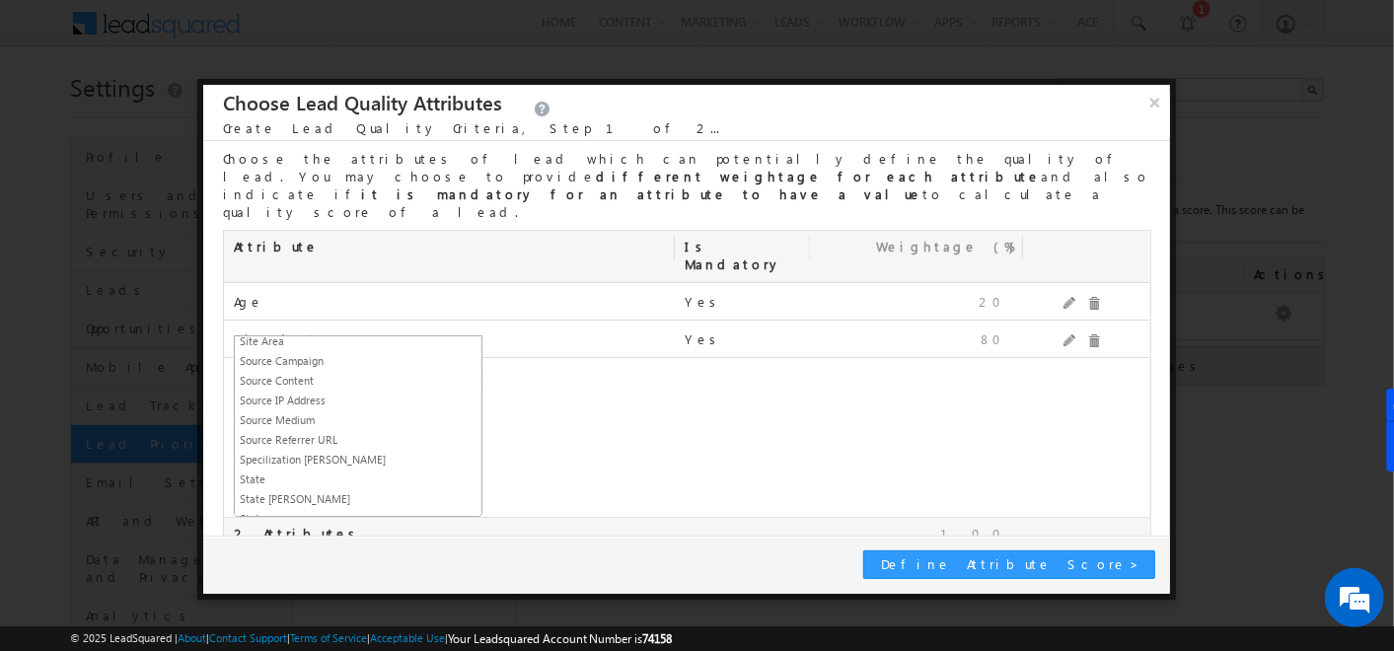
scroll to position [1682, 0]
click at [586, 392] on div "Age mx_Age Yes 20 Fixed Income mx_Salary Yes 80 -- Add Lead Attribute -- Addres…" at bounding box center [686, 400] width 925 height 235
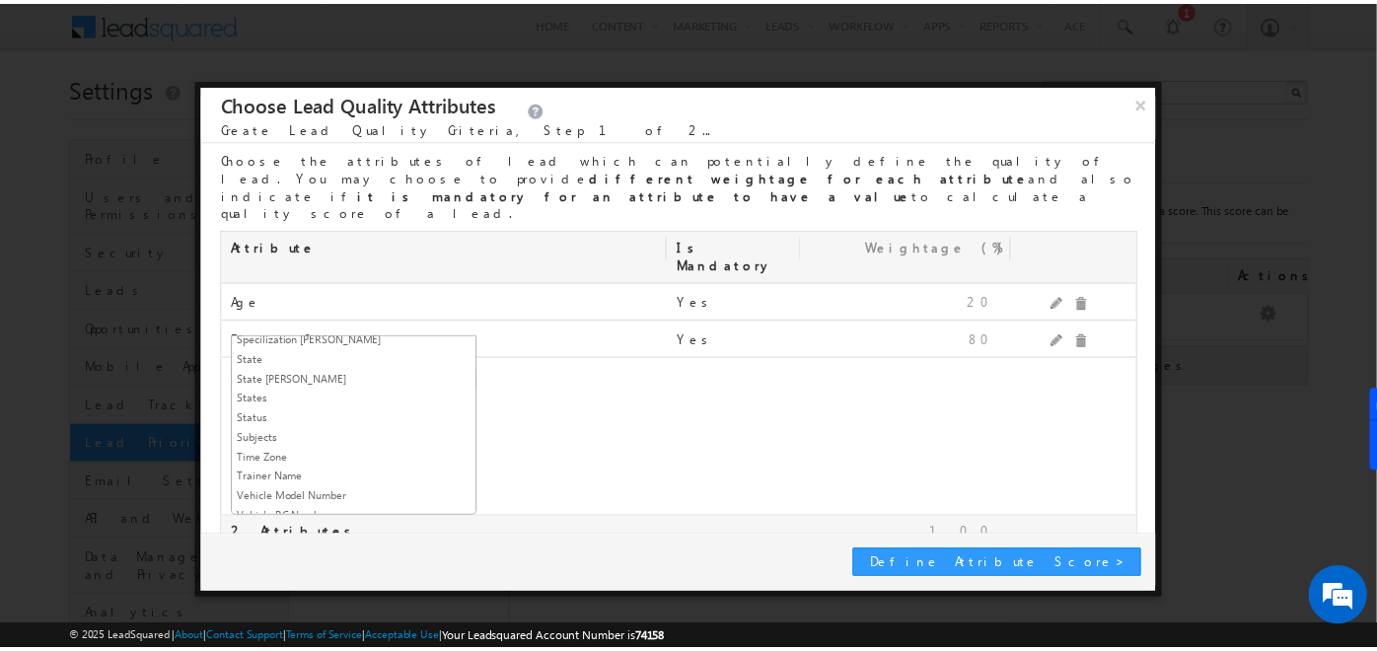
scroll to position [0, 0]
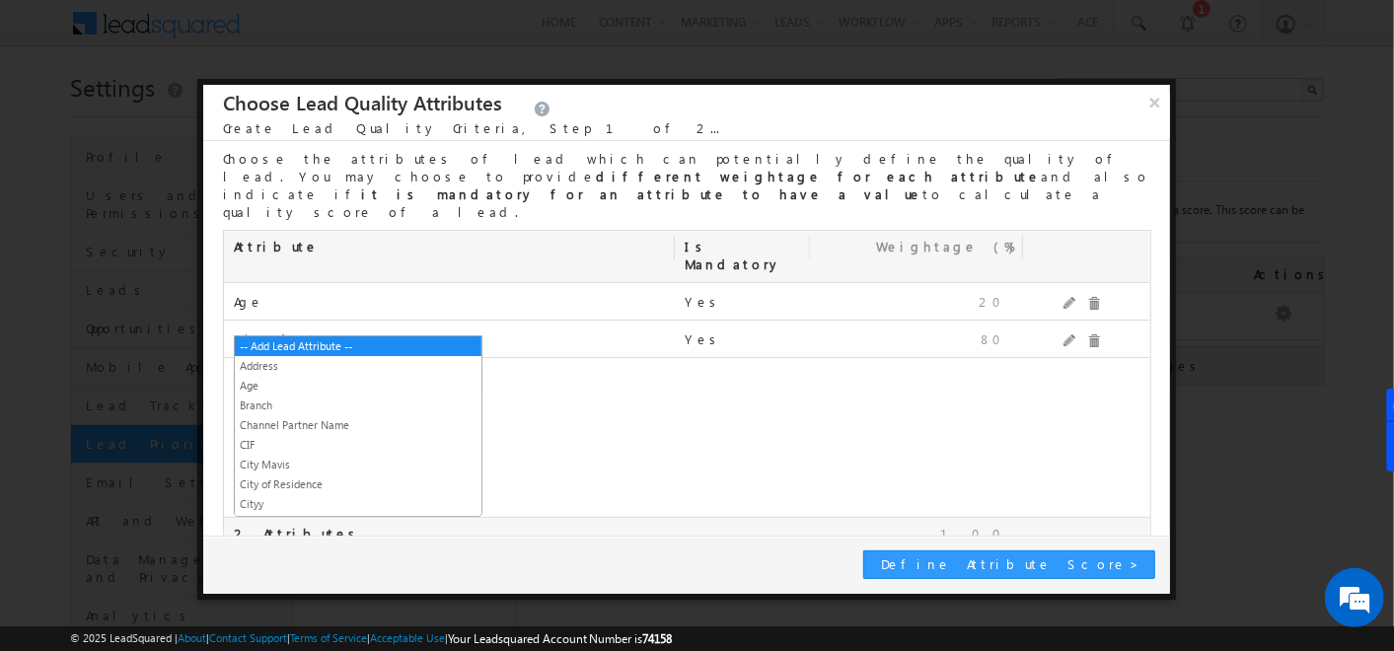
click at [449, 371] on span "-- Add Lead Attribute --" at bounding box center [345, 380] width 220 height 18
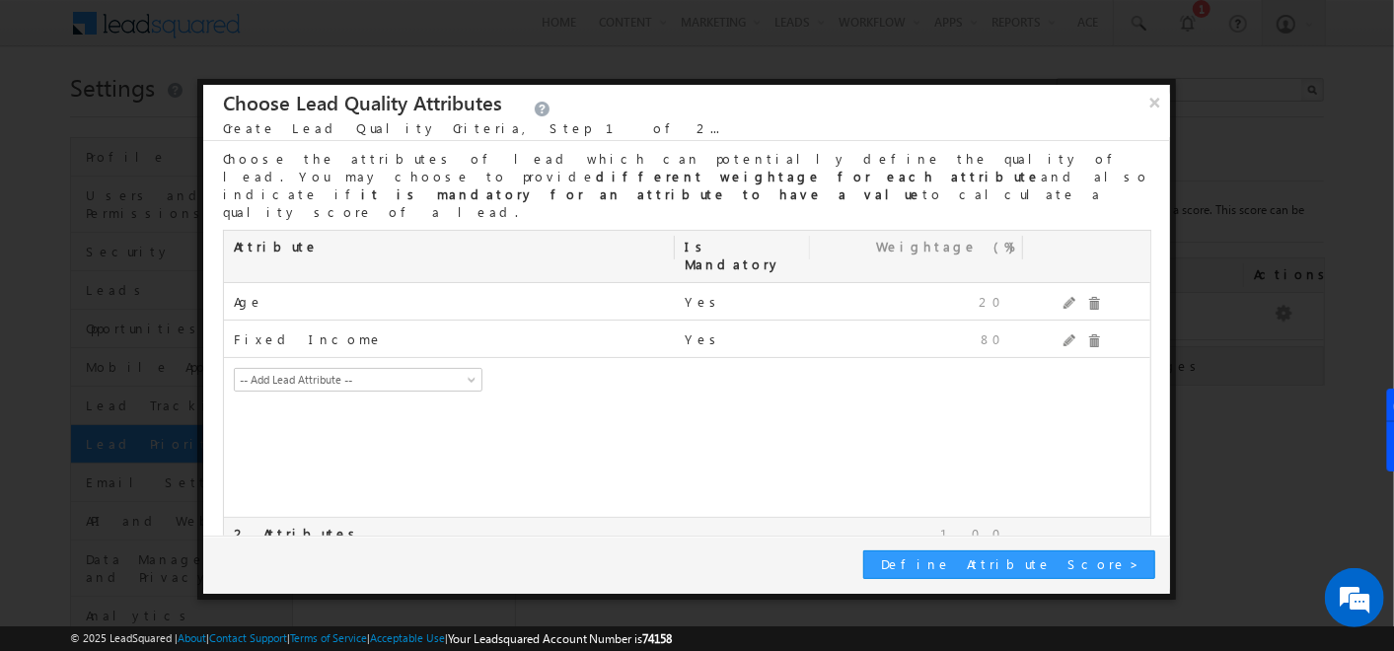
click at [520, 416] on div "Age mx_Age Yes 20 Fixed Income mx_Salary Yes 80 -- Add Lead Attribute -- Addres…" at bounding box center [686, 400] width 925 height 235
click at [1151, 105] on button "×" at bounding box center [1156, 102] width 32 height 35
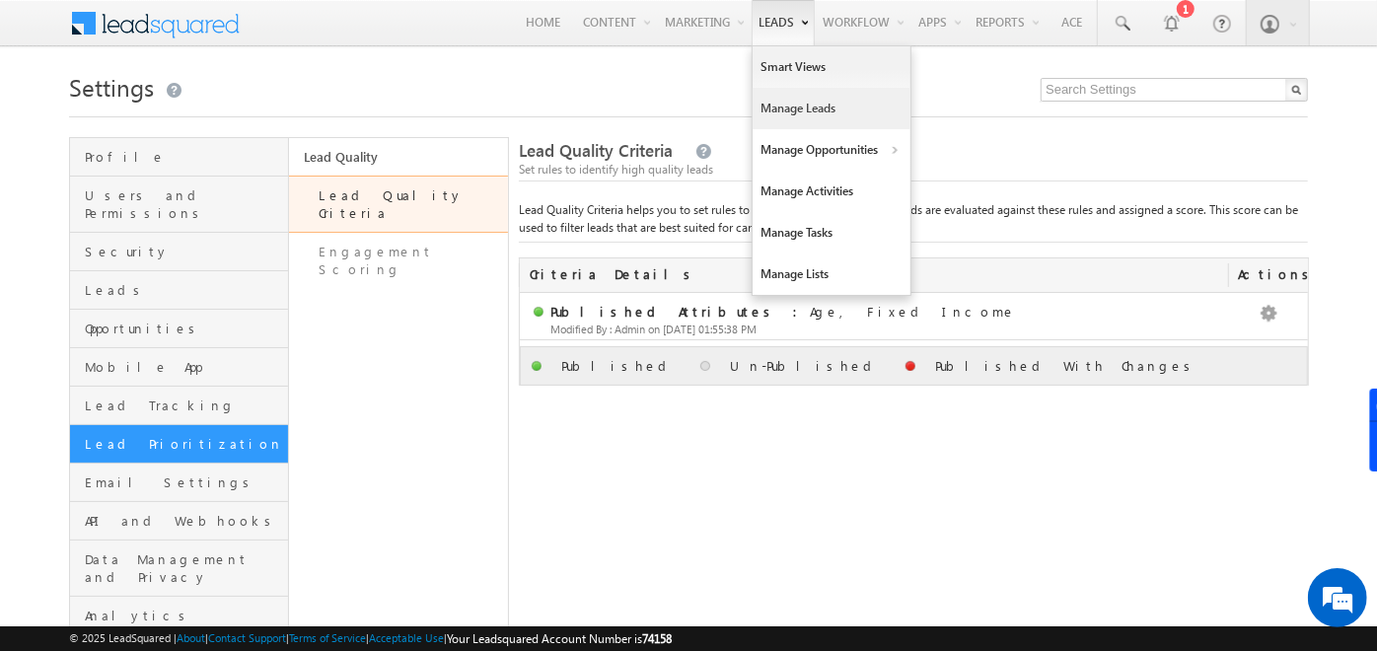
click at [779, 90] on link "Manage Leads" at bounding box center [832, 108] width 158 height 41
